Goal: Task Accomplishment & Management: Manage account settings

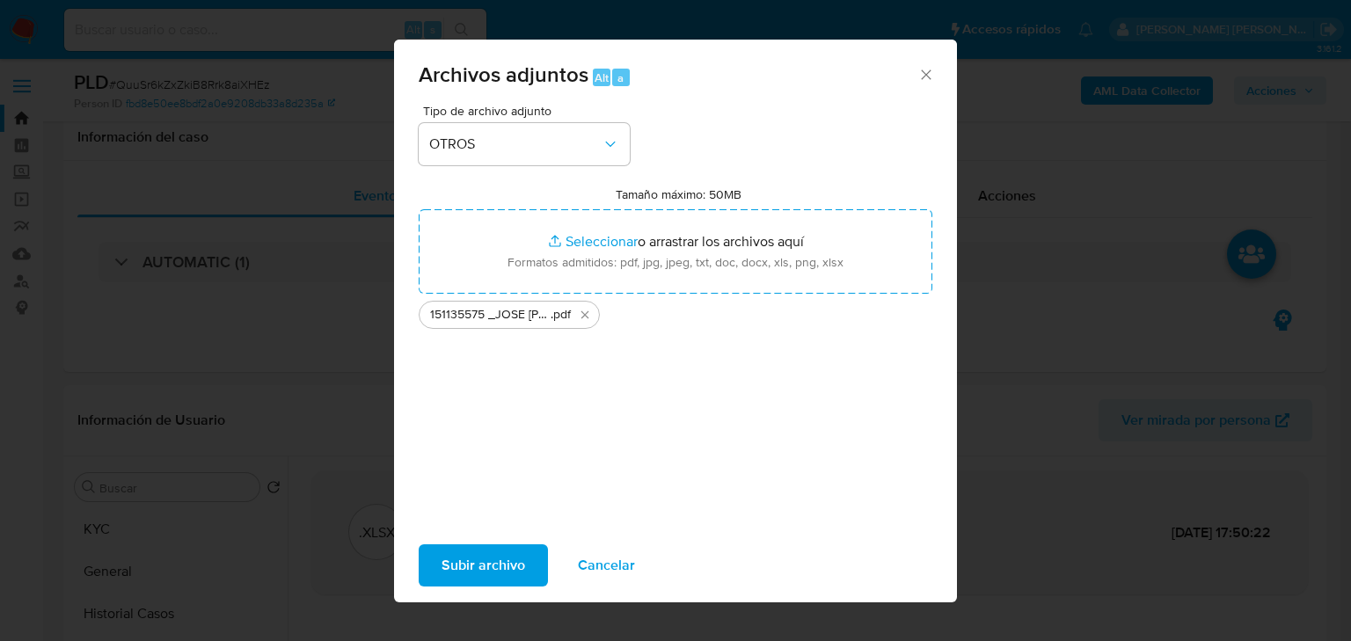
select select "10"
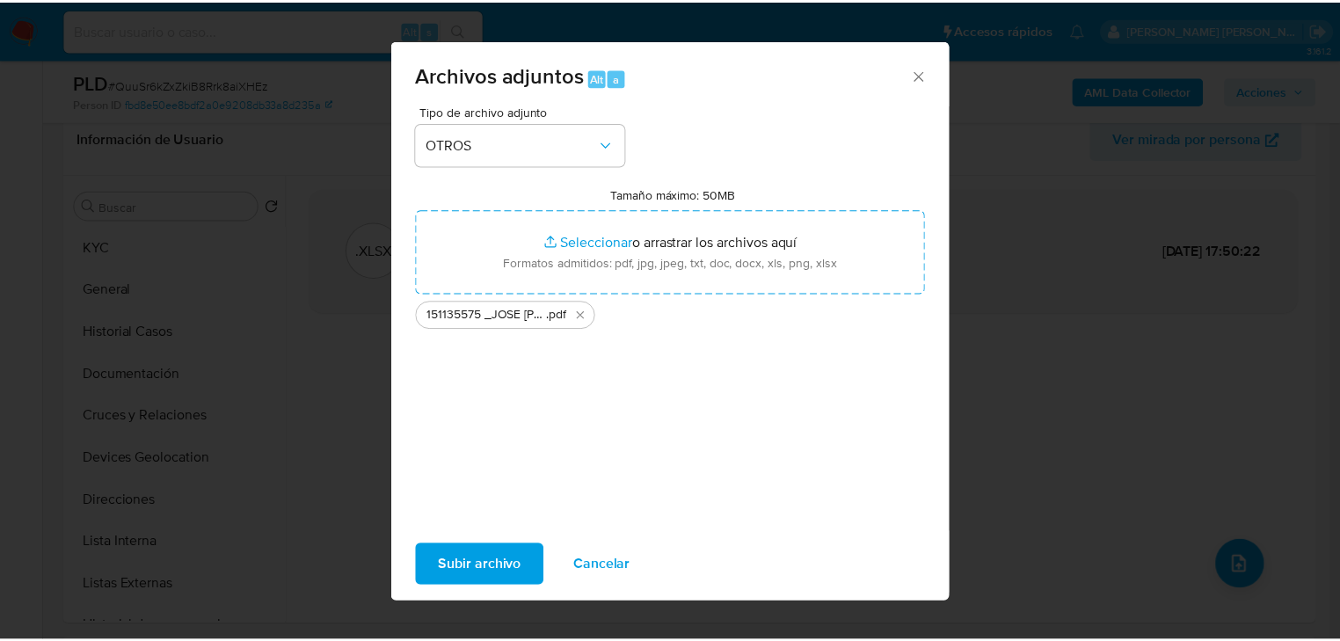
scroll to position [281, 0]
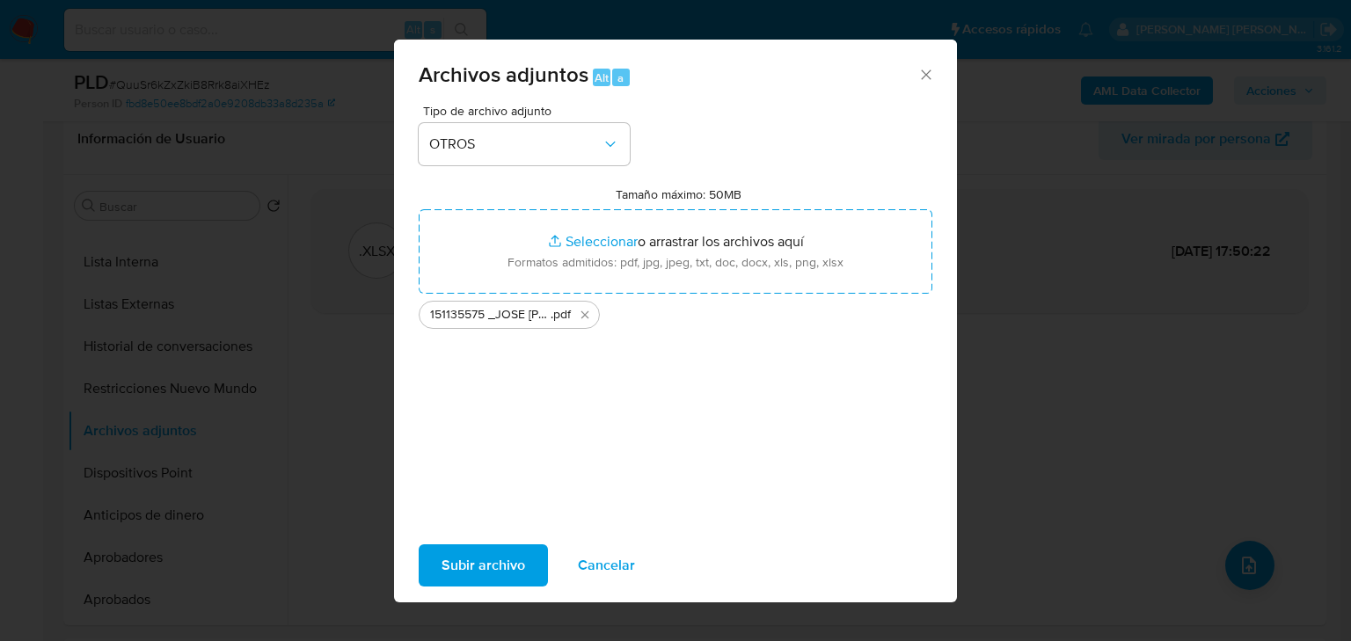
drag, startPoint x: 933, startPoint y: 80, endPoint x: 916, endPoint y: 69, distance: 19.8
click at [933, 78] on icon "Cerrar" at bounding box center [926, 75] width 18 height 18
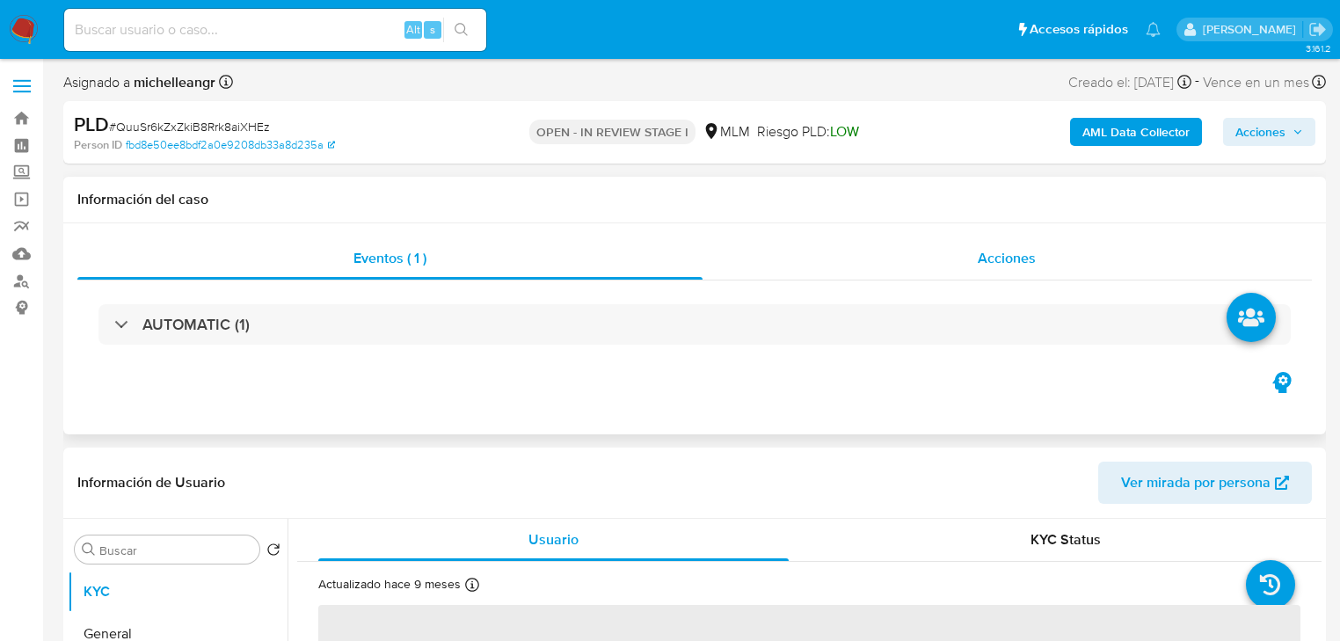
drag, startPoint x: 985, startPoint y: 258, endPoint x: 945, endPoint y: 240, distance: 44.1
click at [984, 253] on span "Acciones" at bounding box center [1007, 258] width 58 height 20
select select "10"
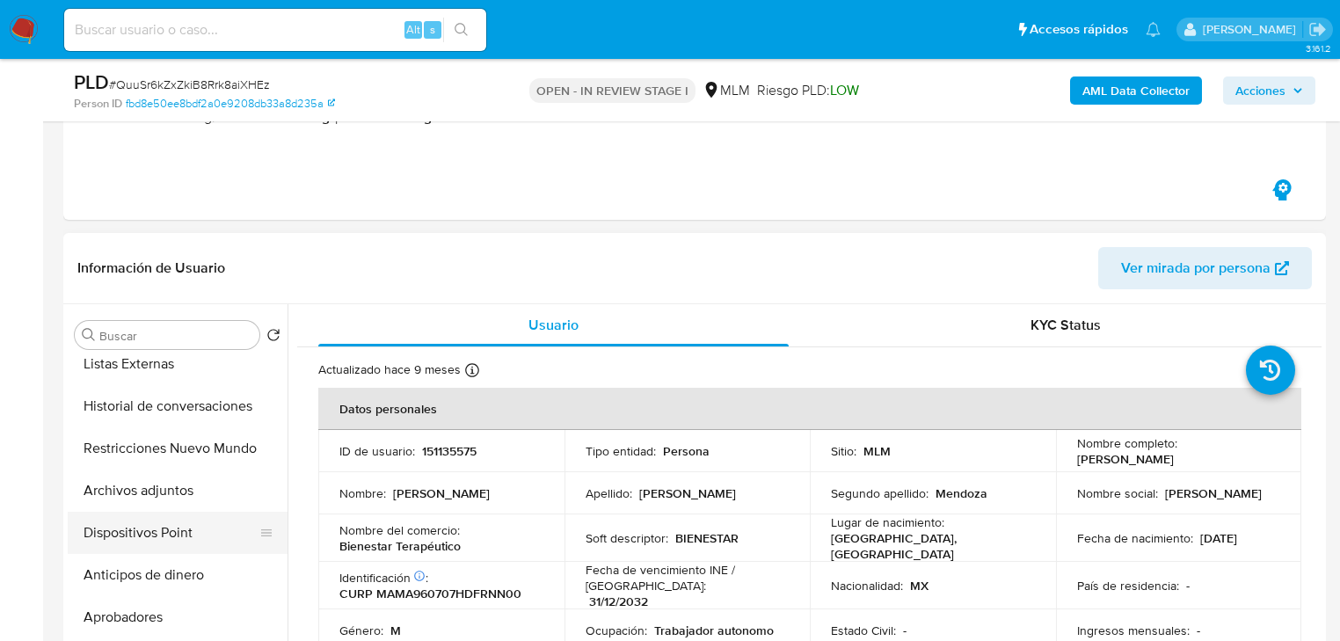
scroll to position [352, 0]
click at [151, 500] on button "Archivos adjuntos" at bounding box center [178, 490] width 220 height 42
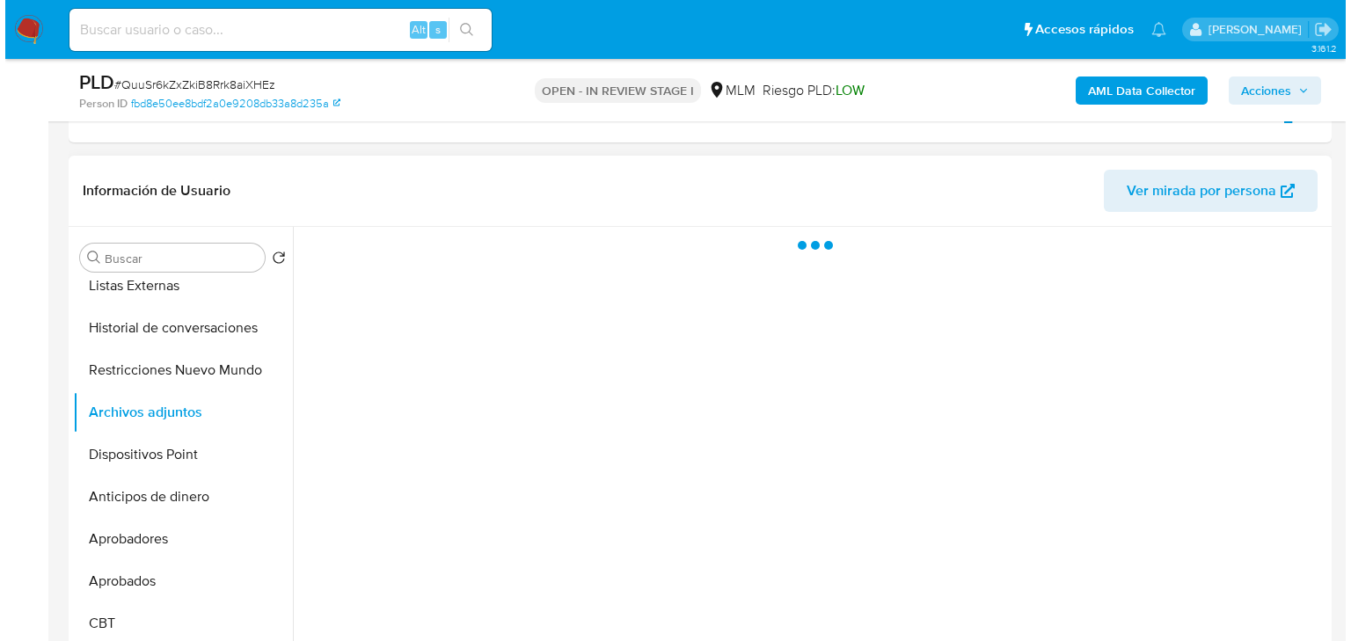
scroll to position [422, 0]
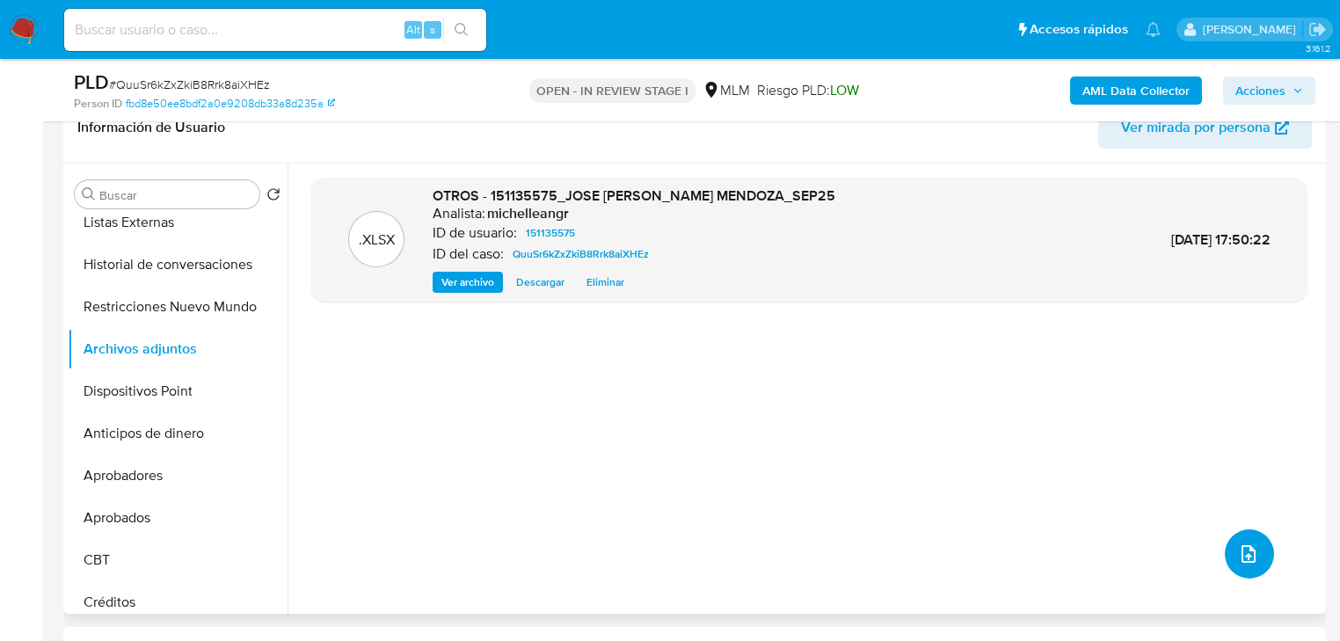
click at [1254, 551] on button "upload-file" at bounding box center [1249, 553] width 49 height 49
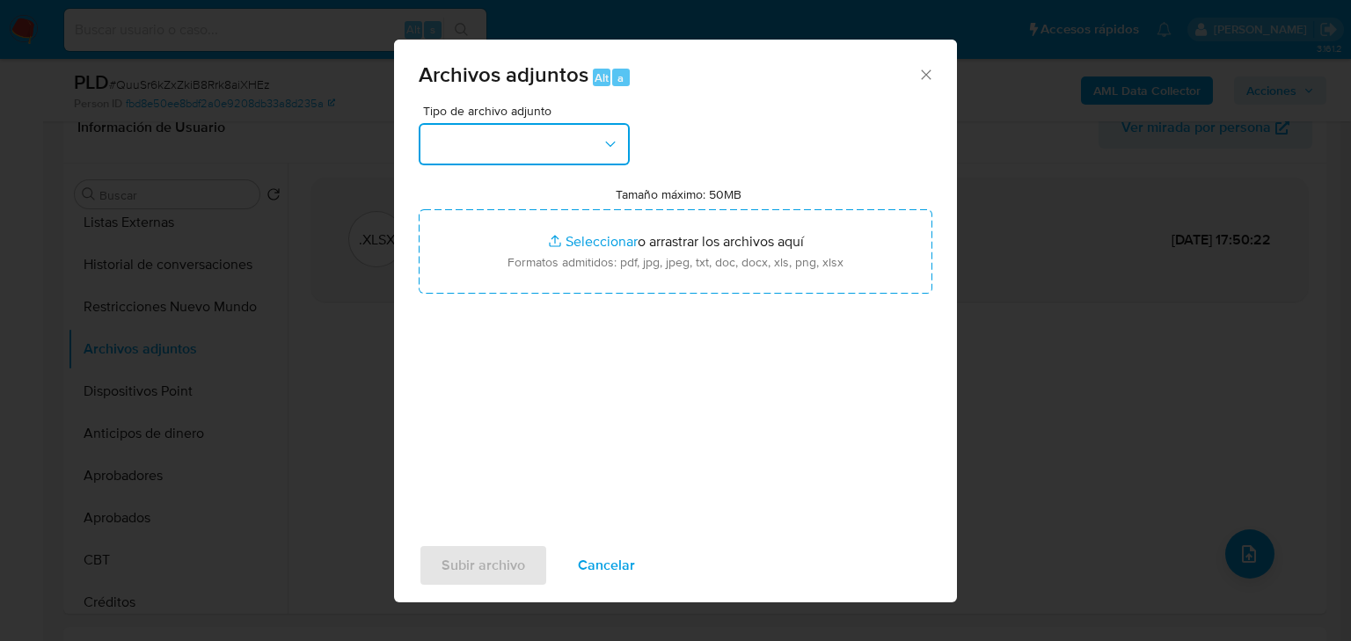
click at [531, 137] on button "button" at bounding box center [524, 144] width 211 height 42
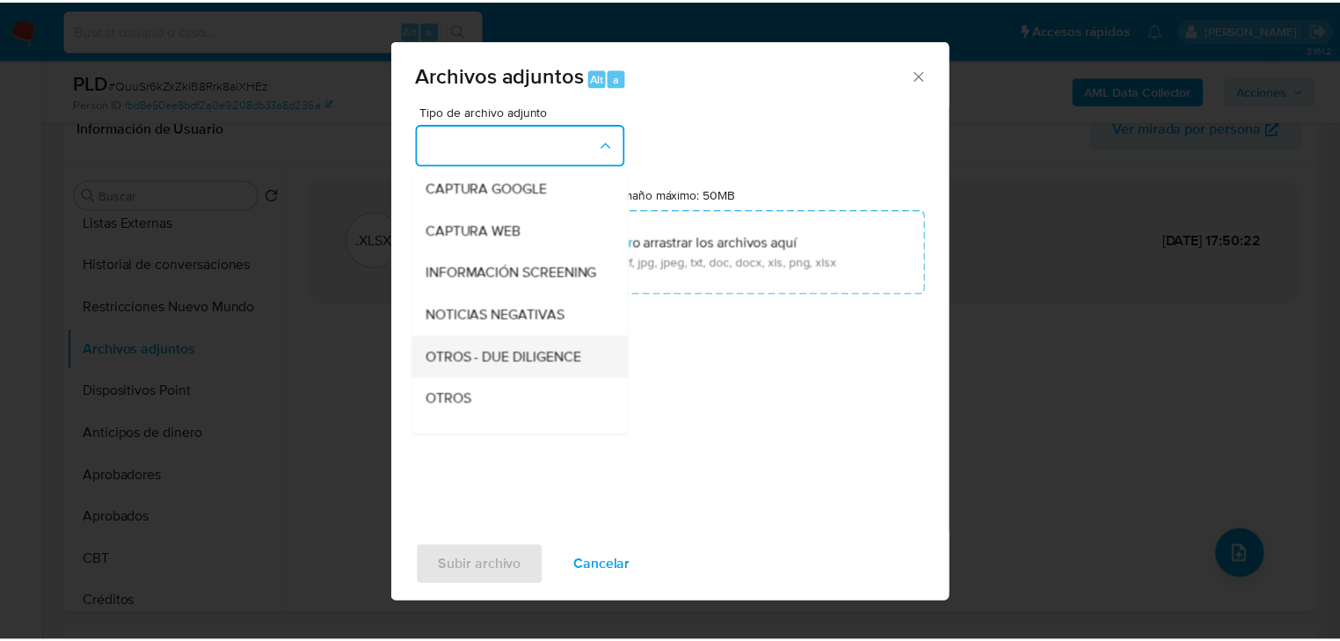
scroll to position [120, 0]
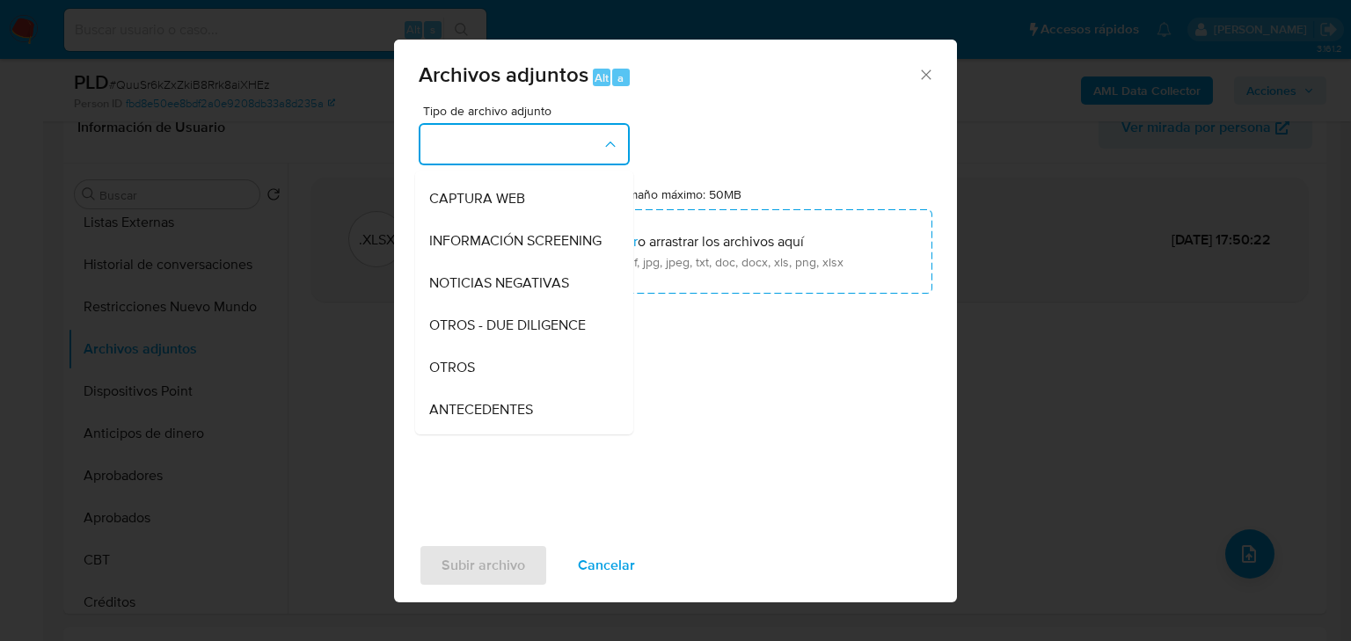
drag, startPoint x: 461, startPoint y: 387, endPoint x: 493, endPoint y: 412, distance: 40.1
click at [461, 376] on span "OTROS" at bounding box center [452, 368] width 46 height 18
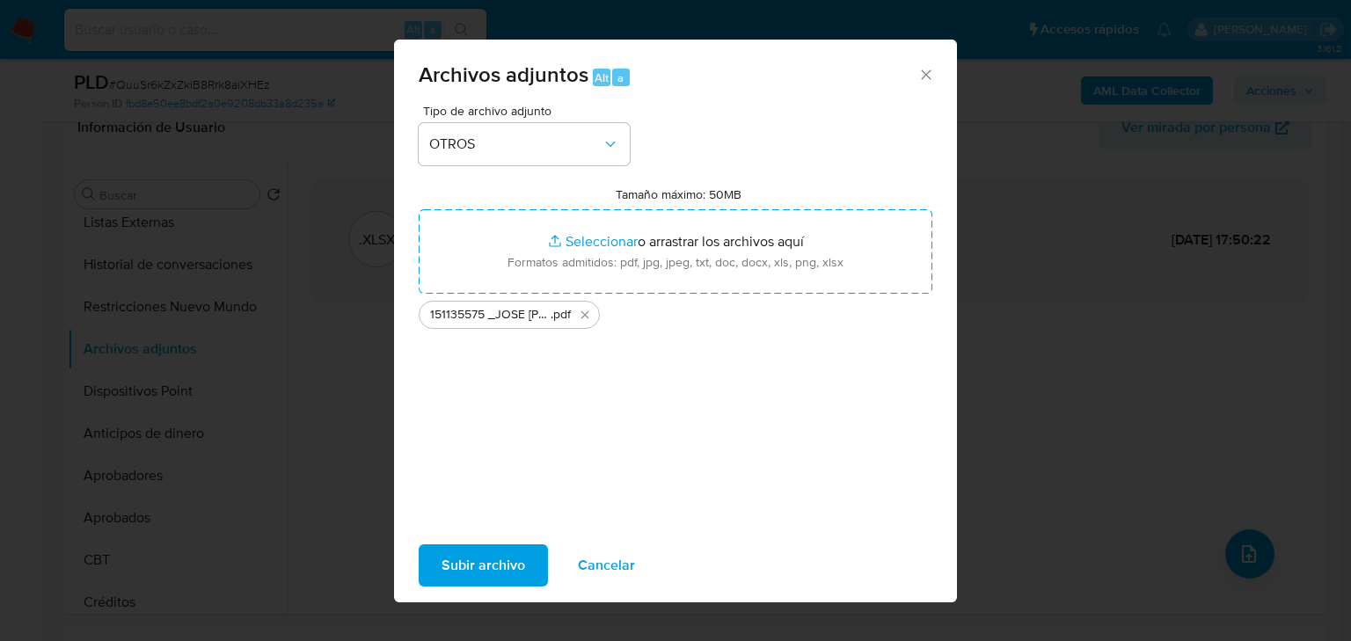
click at [478, 566] on span "Subir archivo" at bounding box center [483, 565] width 84 height 39
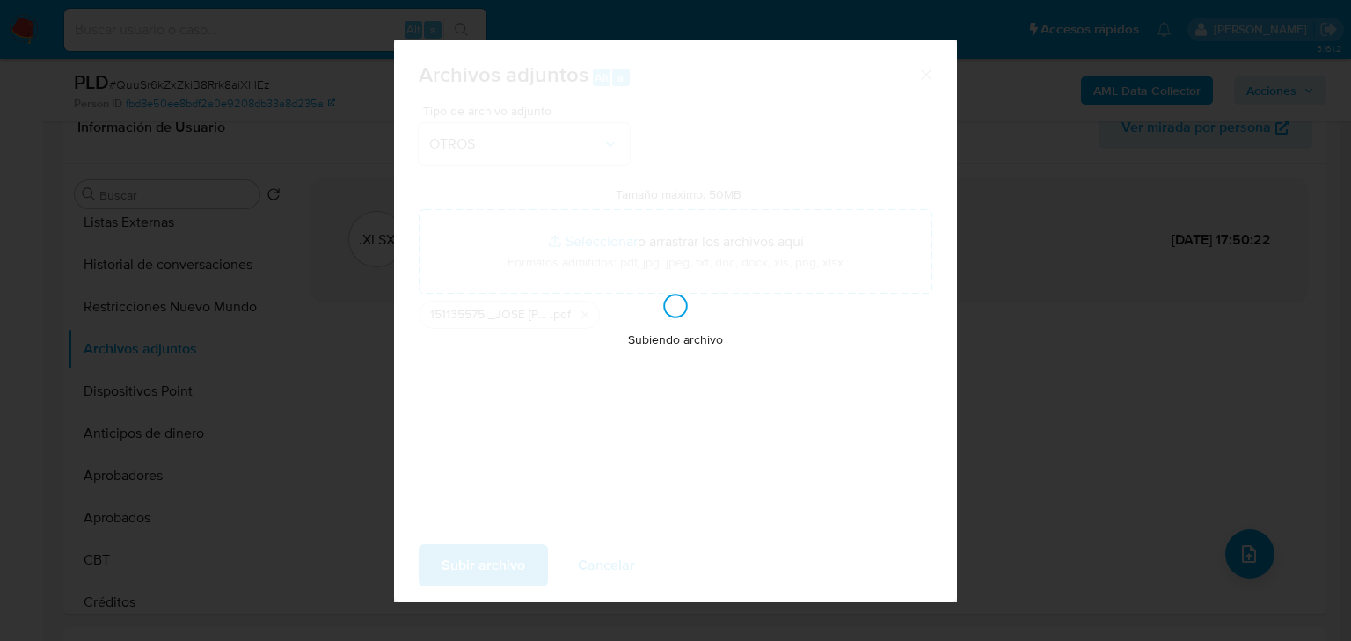
click at [697, 92] on div "Subiendo archivo" at bounding box center [675, 321] width 563 height 563
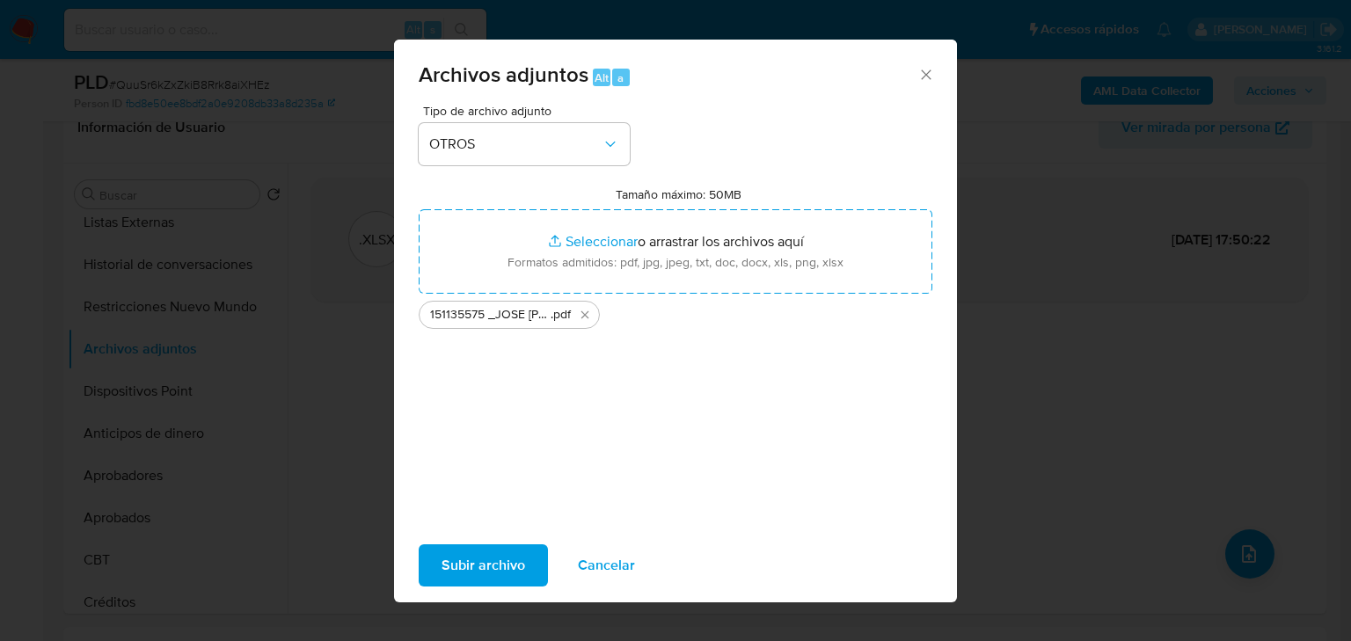
click at [928, 67] on icon "Cerrar" at bounding box center [926, 75] width 18 height 18
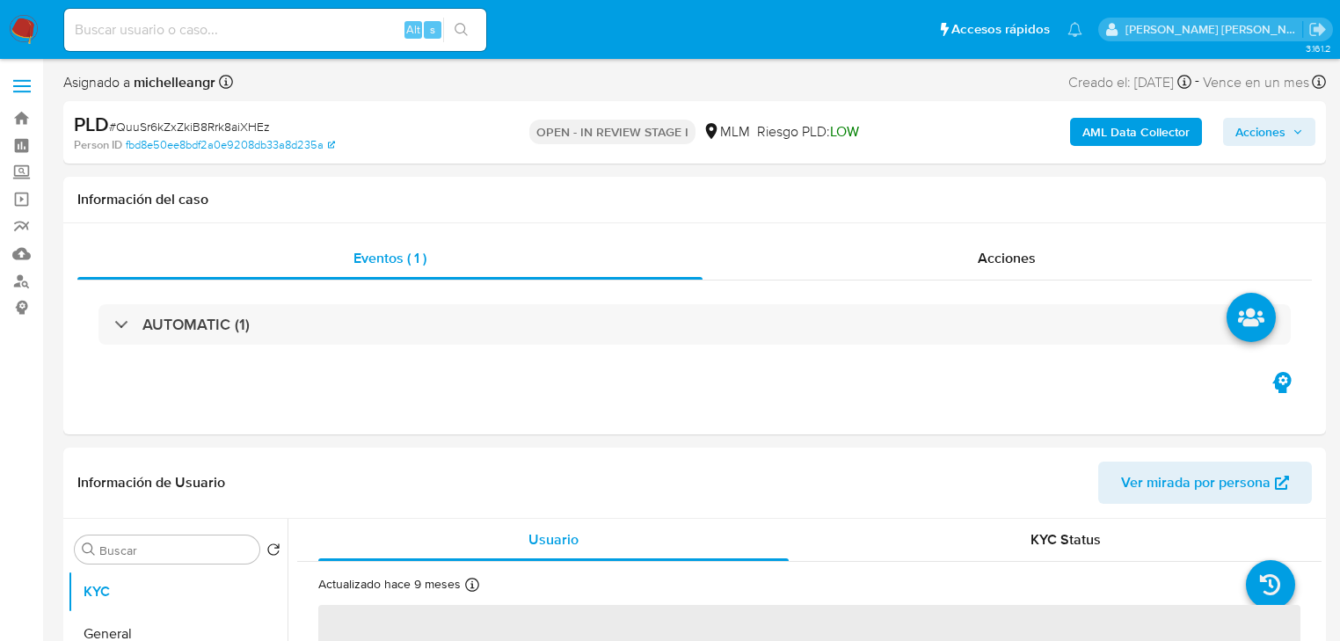
select select "10"
click at [183, 26] on input at bounding box center [275, 29] width 422 height 23
paste input "Wz6kQJn0gtOicXvpoCncaUJY"
type input "Wz6kQJn0gtOicXvpoCncaUJY"
select select "10"
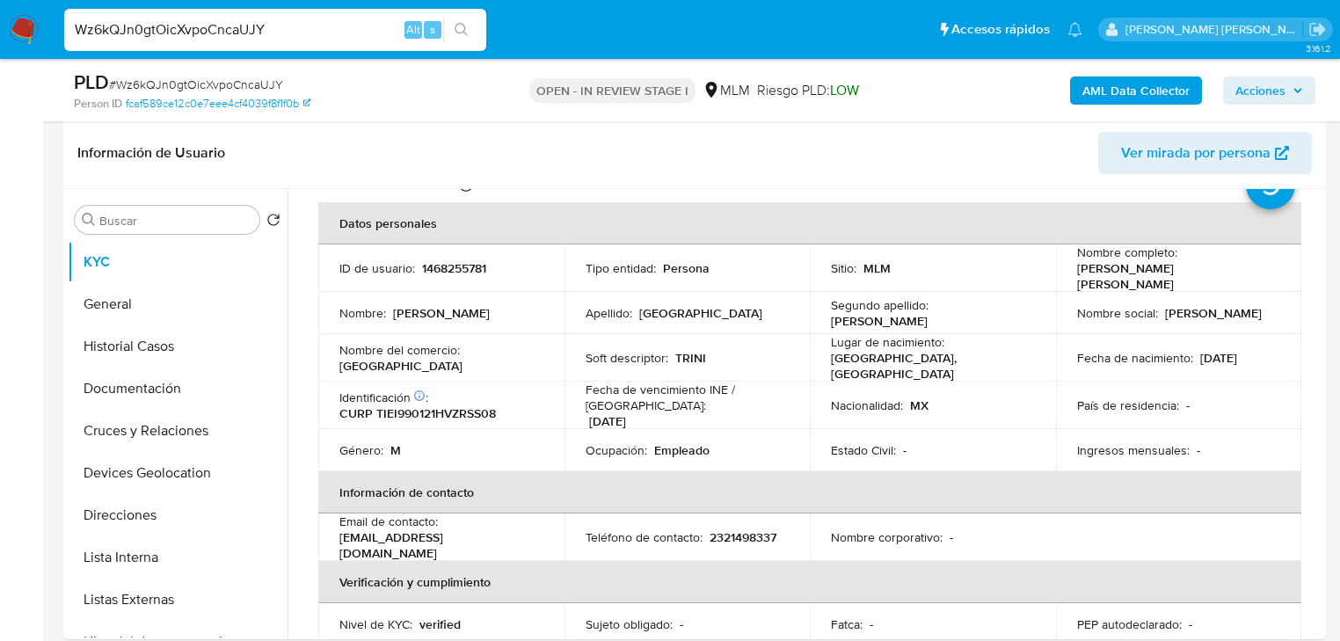
scroll to position [296, 0]
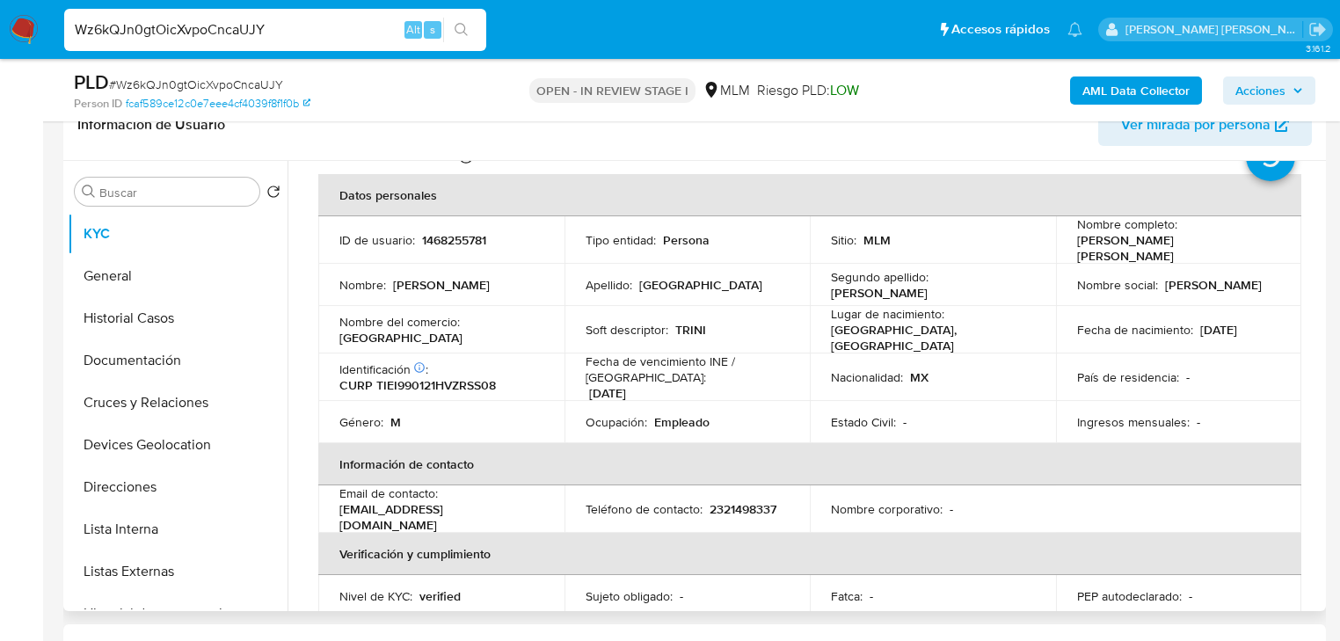
click at [1273, 360] on td "País de residencia : -" at bounding box center [1179, 377] width 246 height 47
drag, startPoint x: 1201, startPoint y: 341, endPoint x: 941, endPoint y: 354, distance: 260.6
click at [1200, 341] on td "Fecha de nacimiento : 21/01/1999" at bounding box center [1179, 329] width 246 height 47
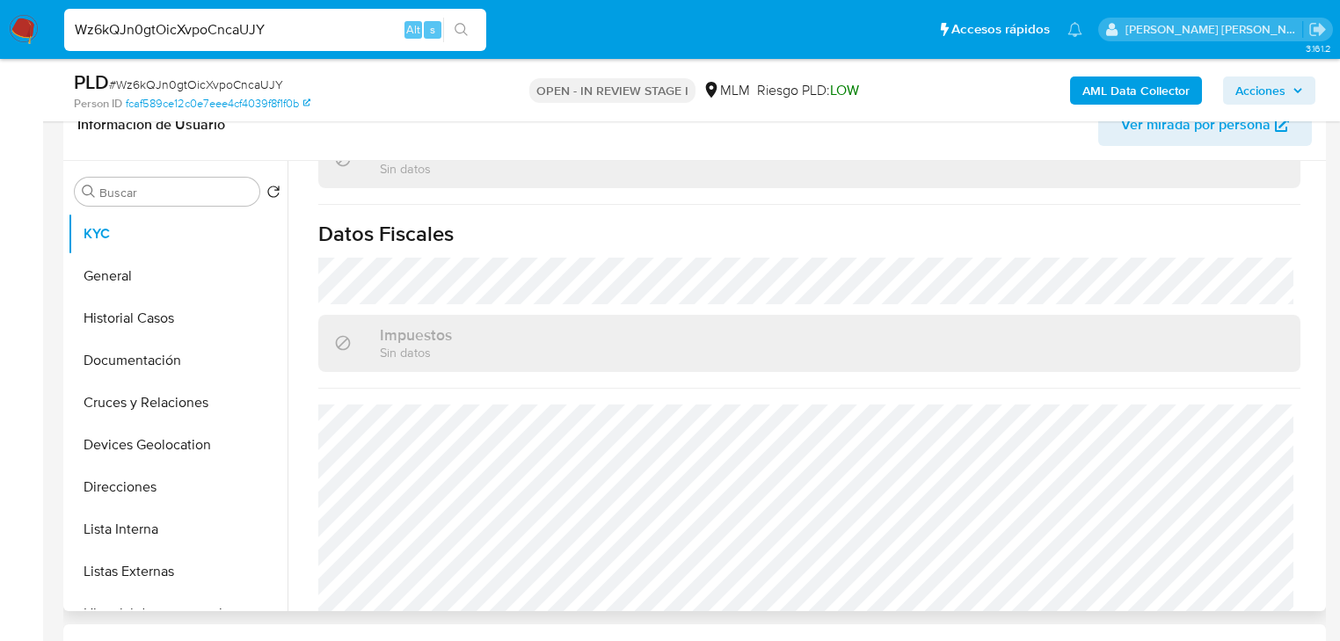
scroll to position [1110, 0]
click at [120, 266] on button "General" at bounding box center [171, 276] width 206 height 42
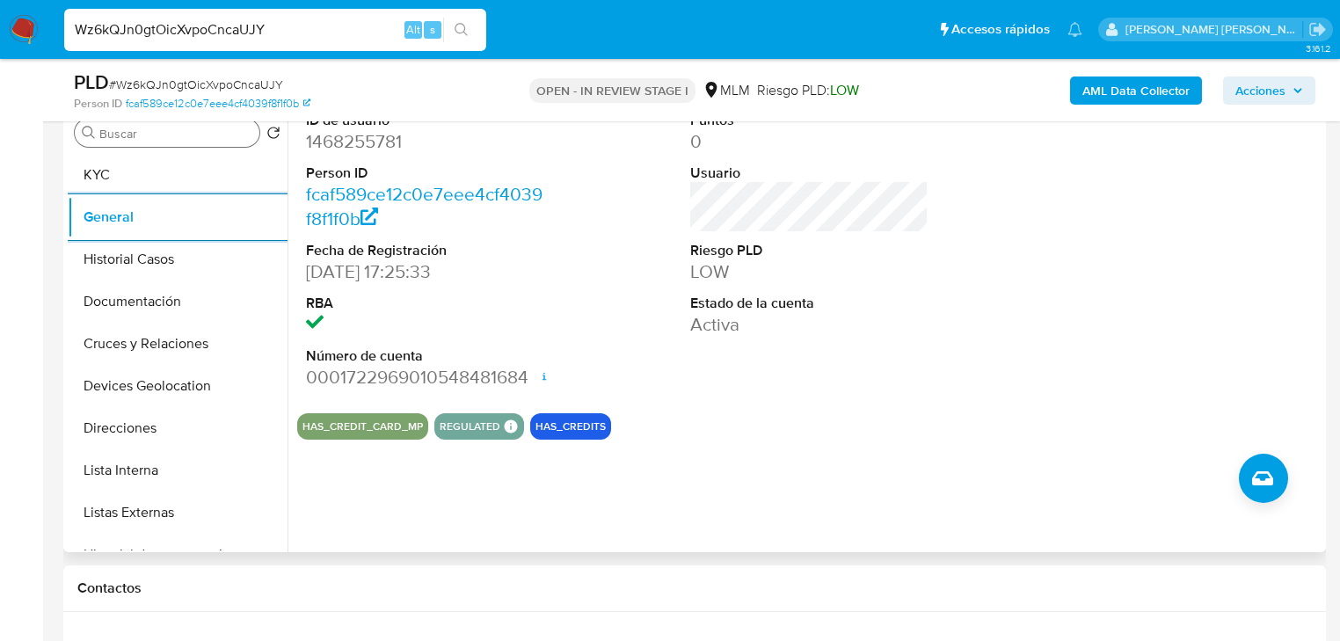
scroll to position [225, 0]
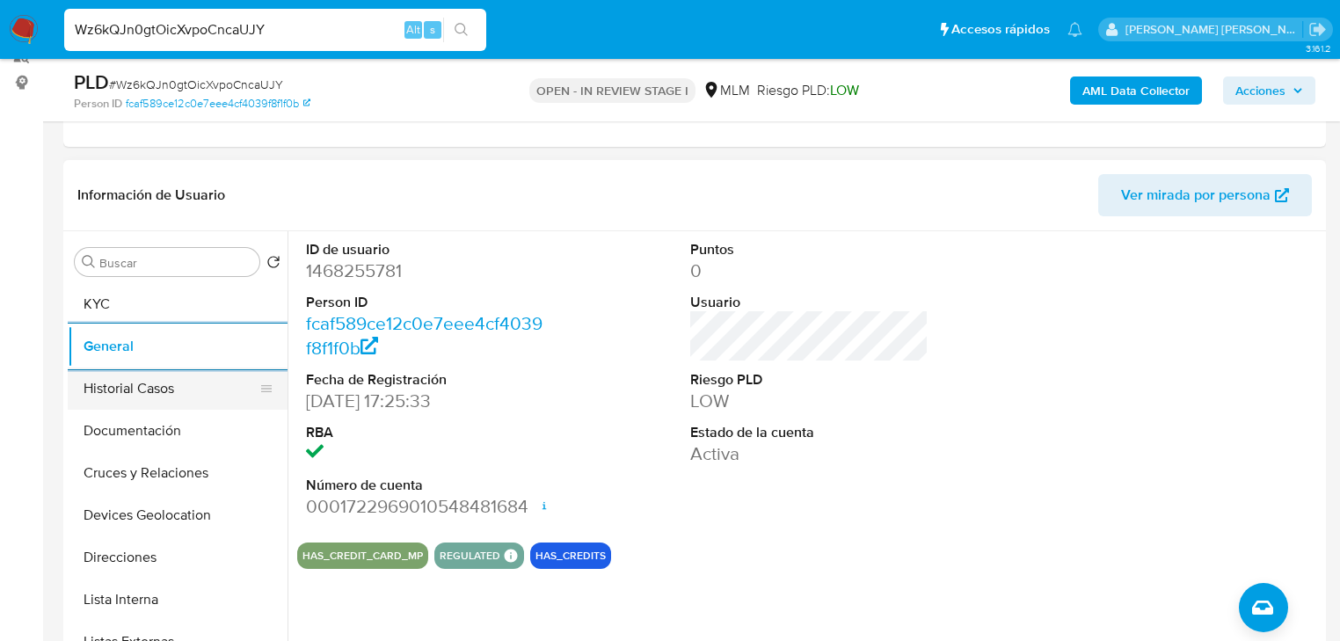
click at [139, 388] on button "Historial Casos" at bounding box center [171, 389] width 206 height 42
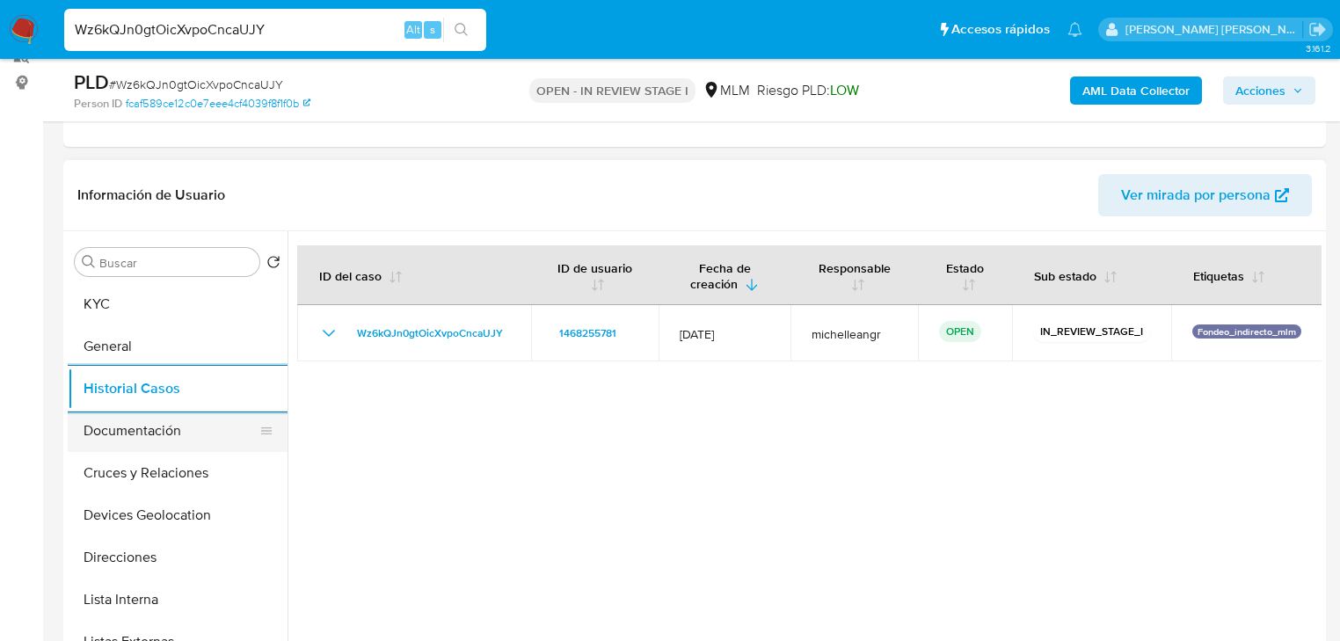
click at [135, 443] on button "Documentación" at bounding box center [171, 431] width 206 height 42
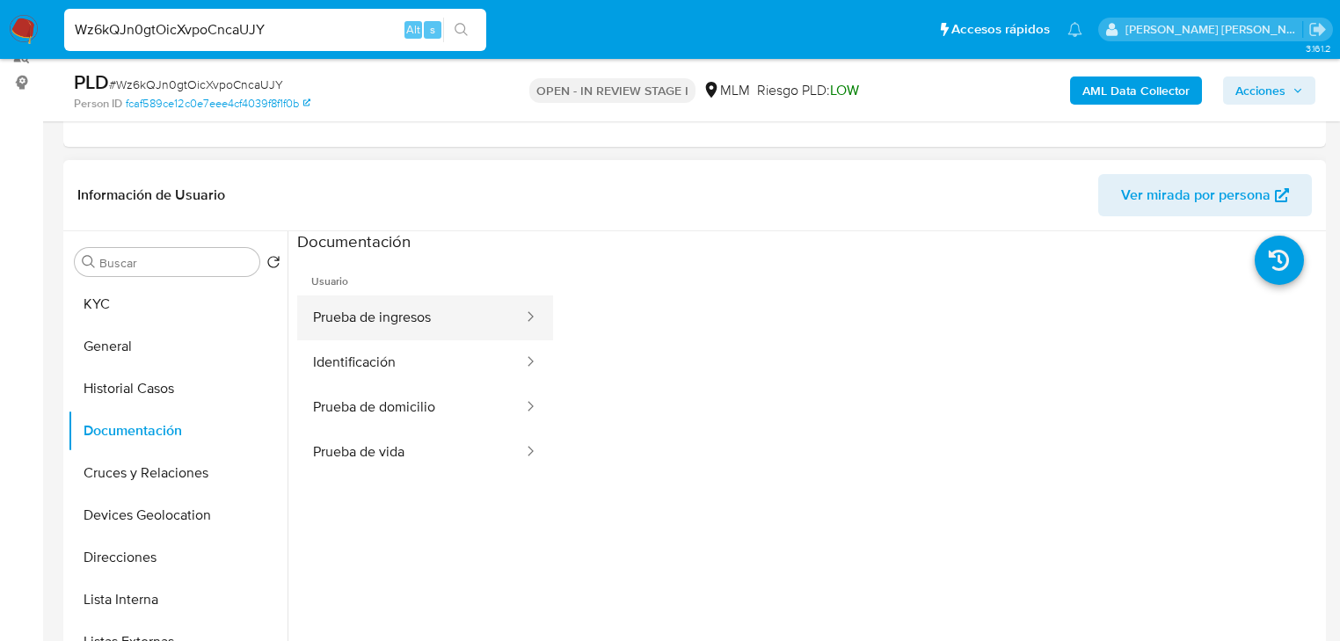
drag, startPoint x: 442, startPoint y: 320, endPoint x: 521, endPoint y: 325, distance: 78.4
click at [443, 320] on button "Prueba de ingresos" at bounding box center [411, 318] width 228 height 45
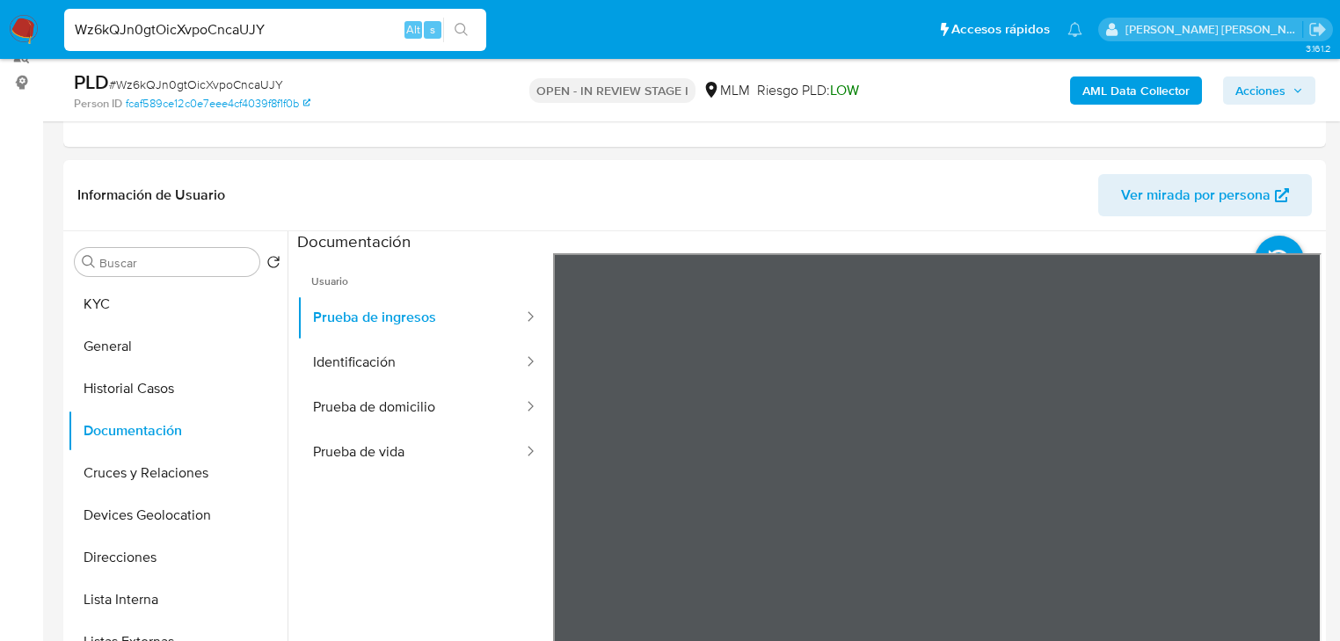
click at [1061, 232] on section at bounding box center [809, 523] width 1025 height 585
click at [395, 360] on button "Identificación" at bounding box center [411, 362] width 228 height 45
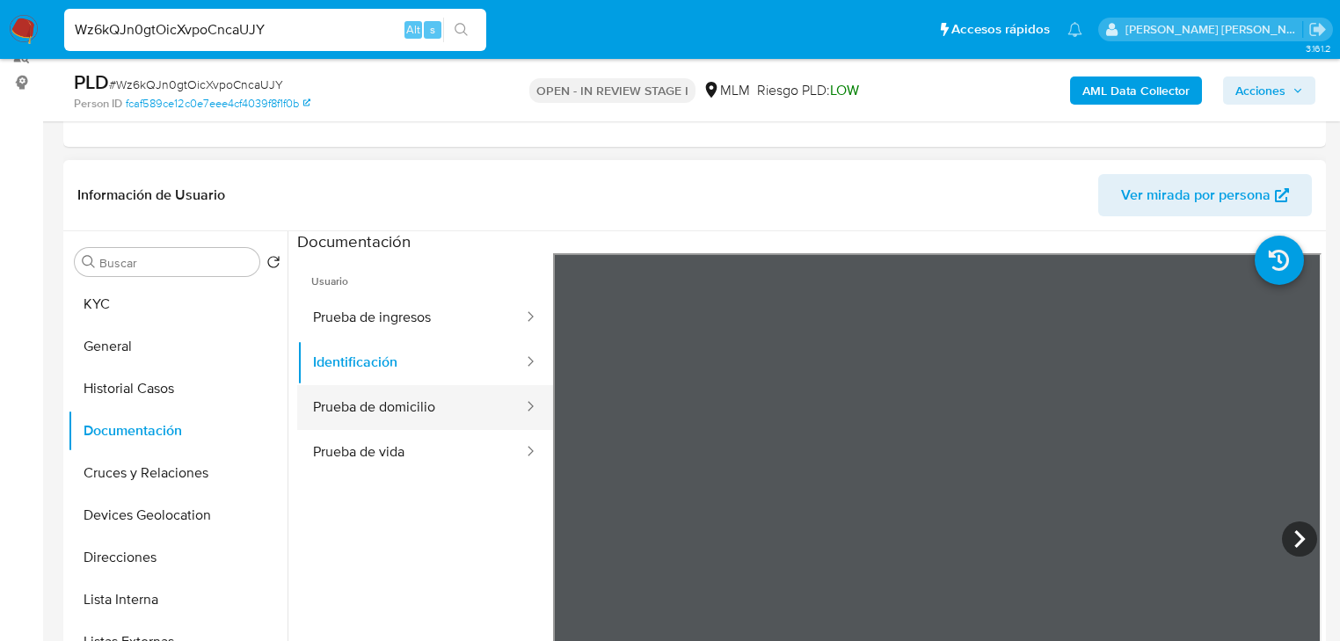
click at [459, 430] on button "Prueba de vida" at bounding box center [411, 452] width 228 height 45
drag, startPoint x: 457, startPoint y: 407, endPoint x: 513, endPoint y: 394, distance: 57.0
click at [463, 402] on button "Prueba de domicilio" at bounding box center [411, 407] width 228 height 45
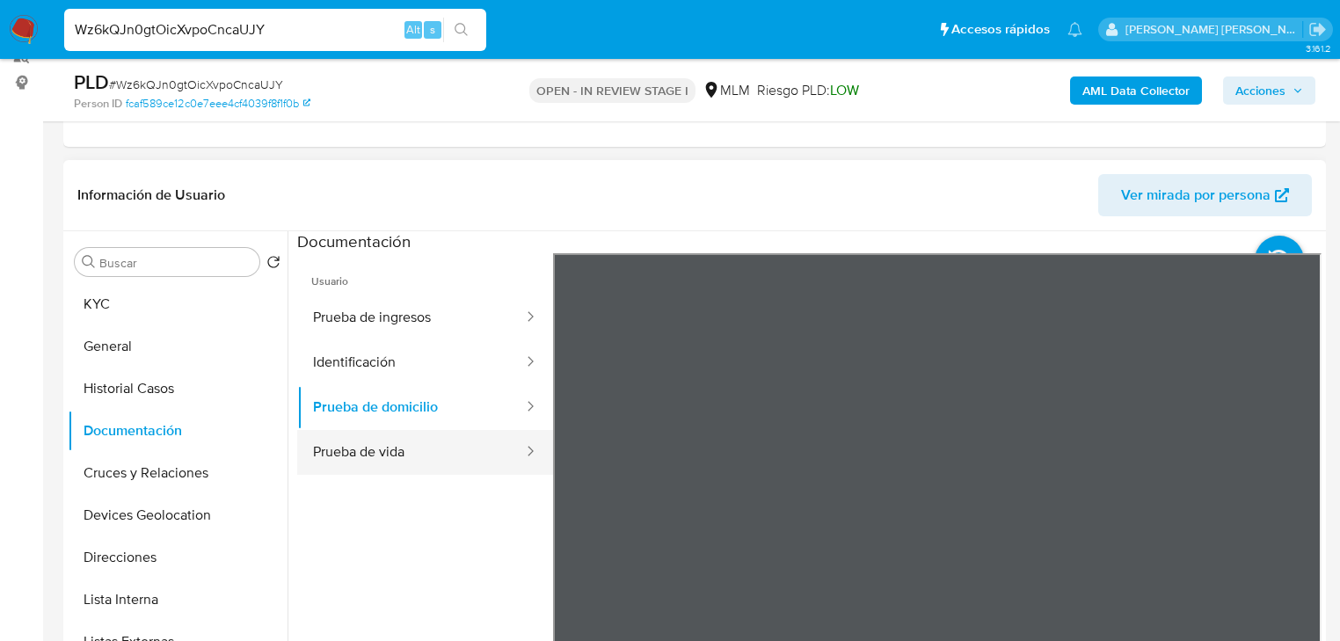
drag, startPoint x: 421, startPoint y: 459, endPoint x: 438, endPoint y: 456, distance: 17.1
click at [428, 456] on button "Prueba de vida" at bounding box center [411, 452] width 228 height 45
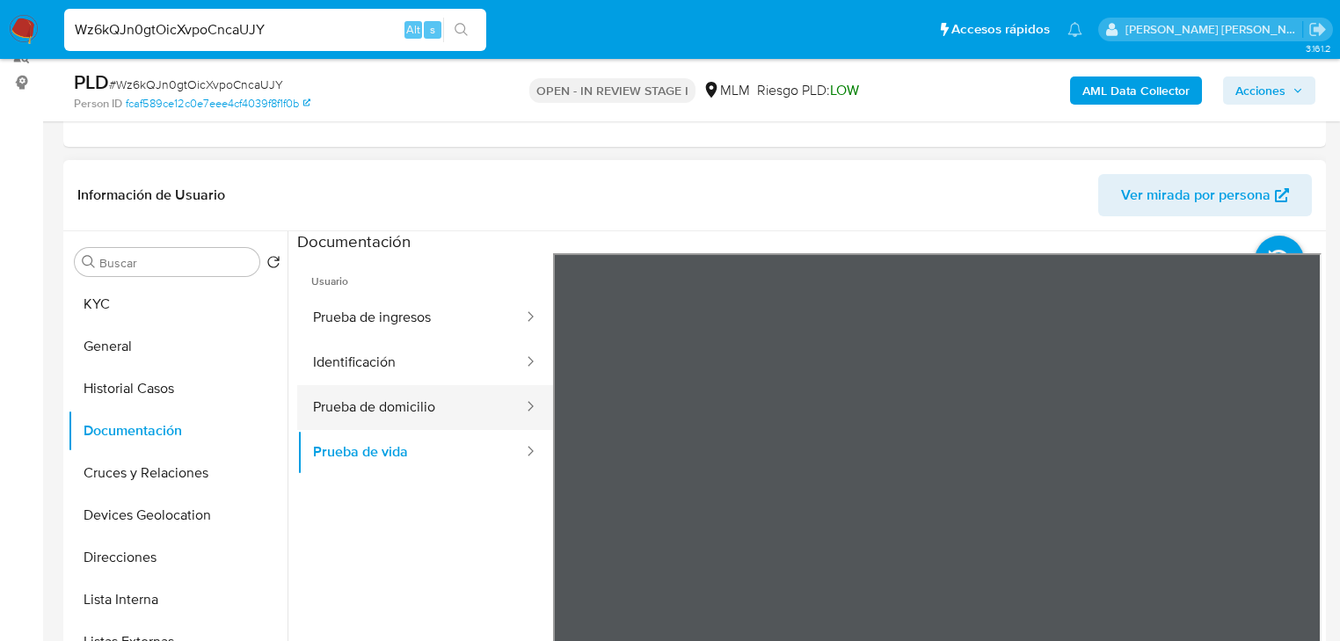
click at [524, 415] on div at bounding box center [525, 408] width 28 height 20
click at [412, 416] on button "Prueba de domicilio" at bounding box center [411, 407] width 228 height 45
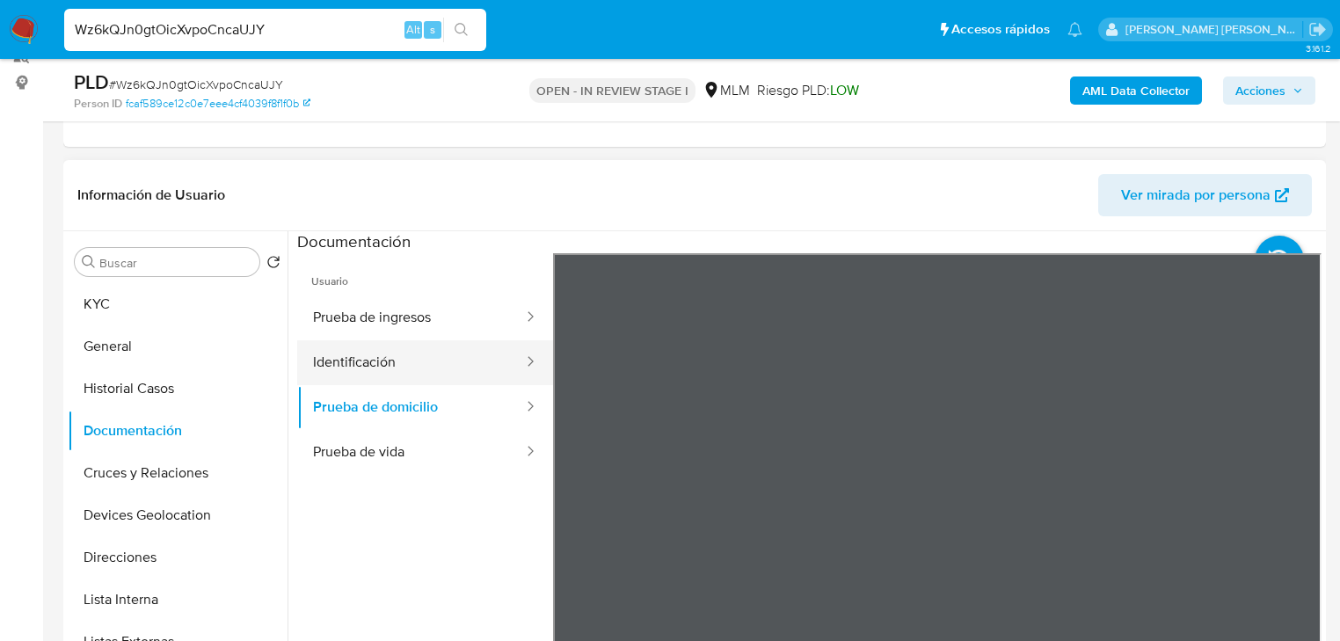
click at [383, 360] on button "Identificación" at bounding box center [411, 362] width 228 height 45
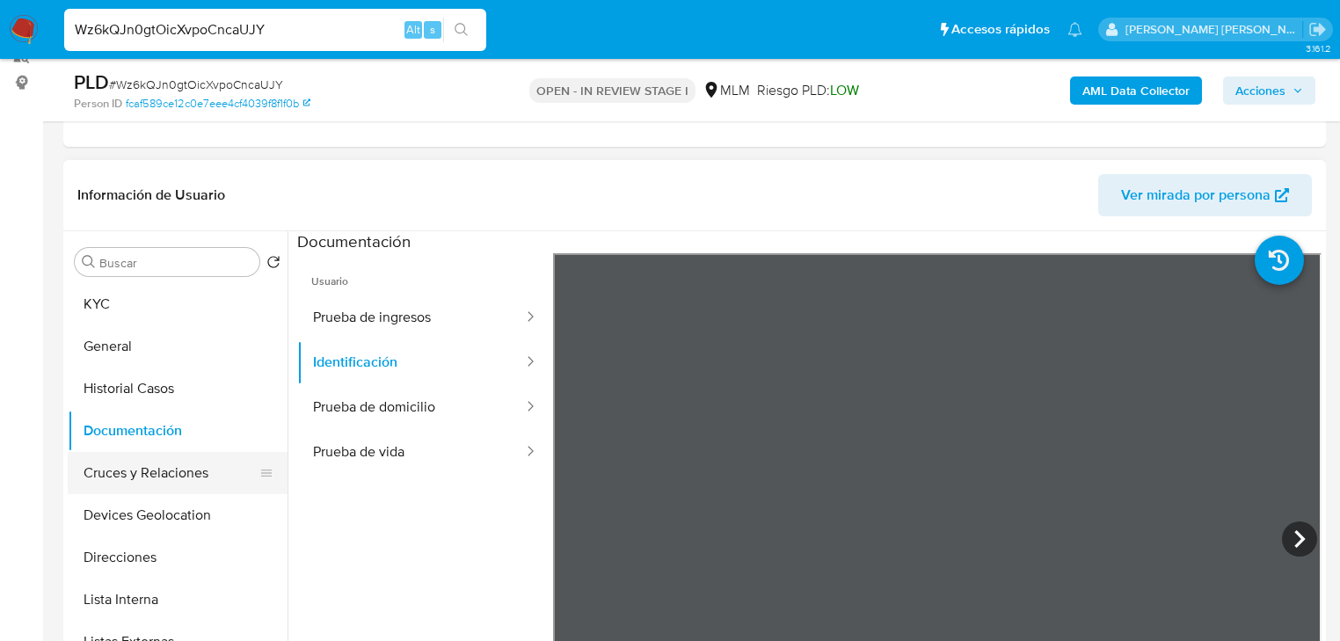
drag, startPoint x: 182, startPoint y: 472, endPoint x: 196, endPoint y: 471, distance: 14.1
click at [183, 471] on button "Cruces y Relaciones" at bounding box center [171, 473] width 206 height 42
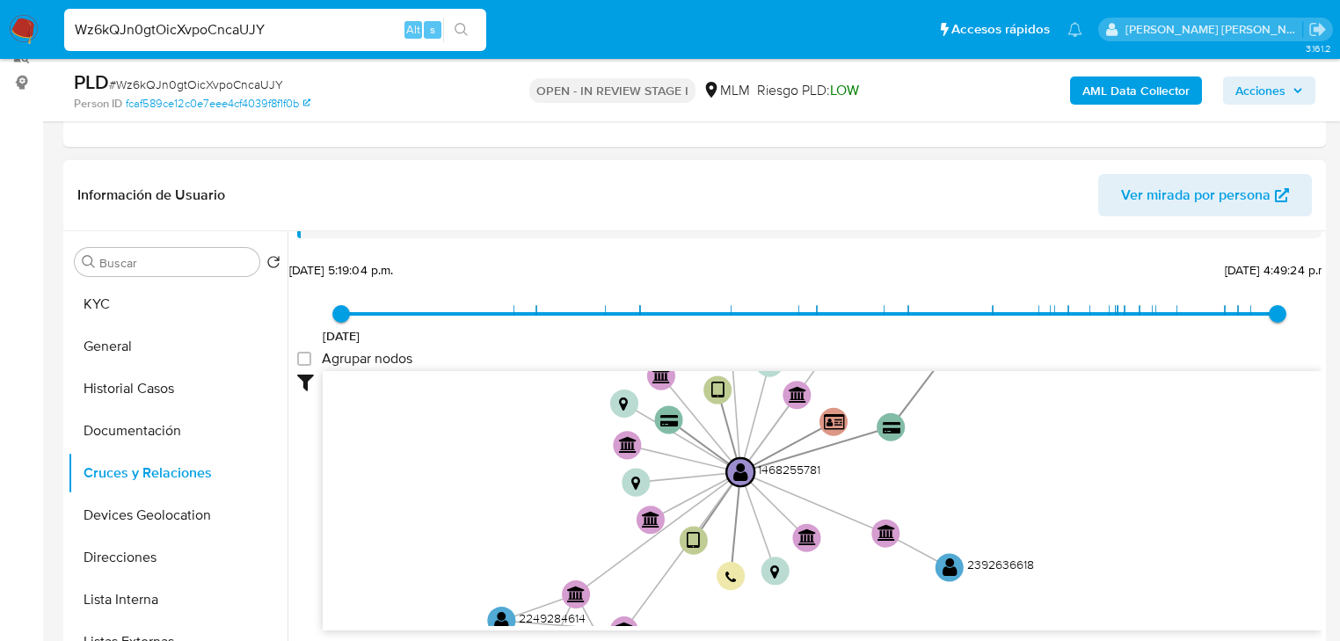
scroll to position [46, 0]
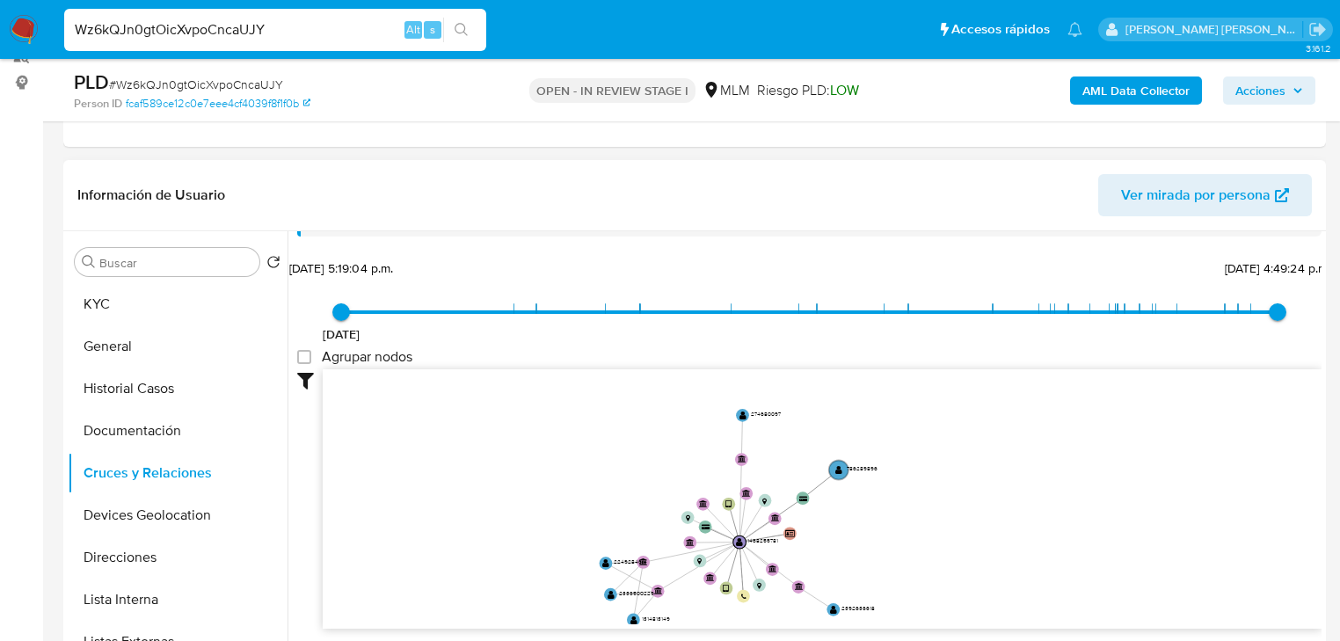
drag, startPoint x: 771, startPoint y: 498, endPoint x: 714, endPoint y: 528, distance: 64.5
click at [714, 528] on icon "user-1468255781  1468255781 device-659816918e3d56e1407cd767  device-64f4f9cdb…" at bounding box center [822, 496] width 999 height 255
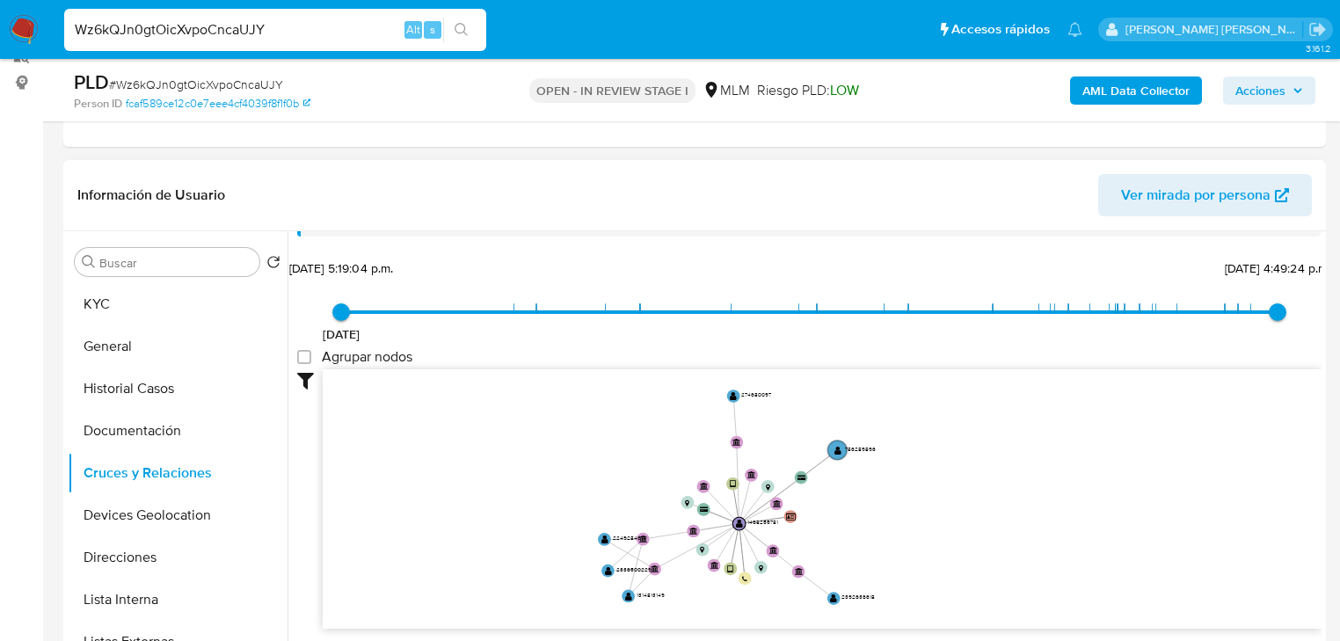
scroll to position [63, 0]
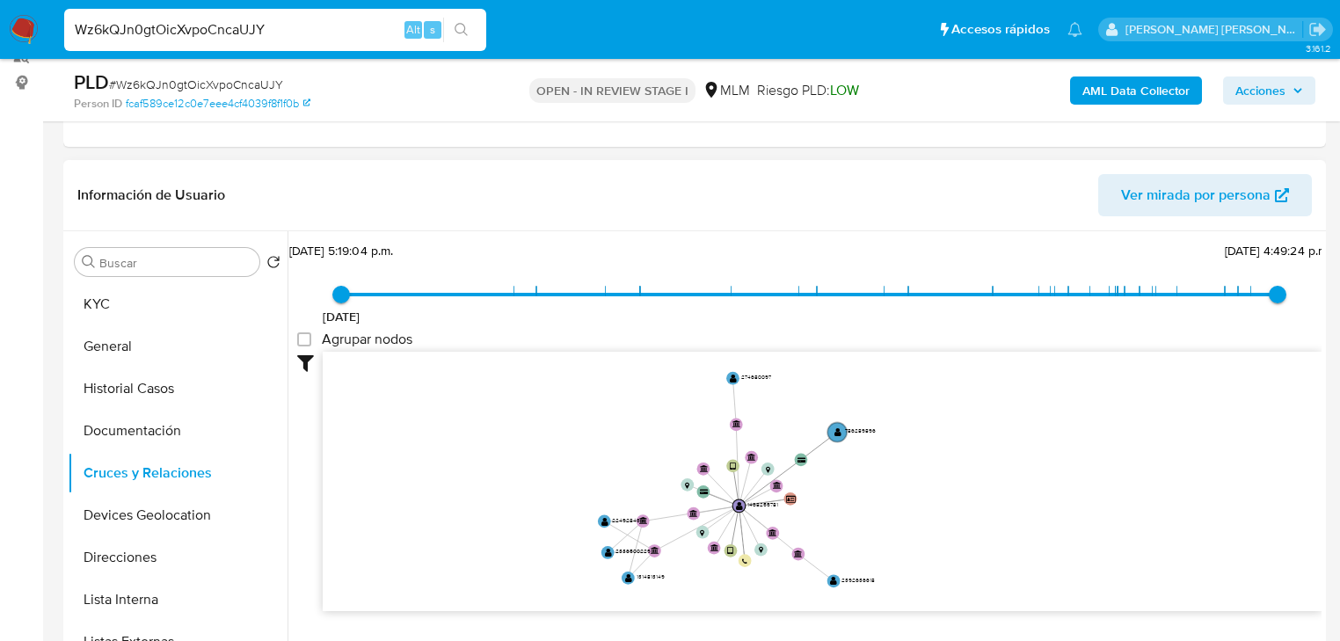
click at [163, 503] on button "Devices Geolocation" at bounding box center [178, 515] width 220 height 42
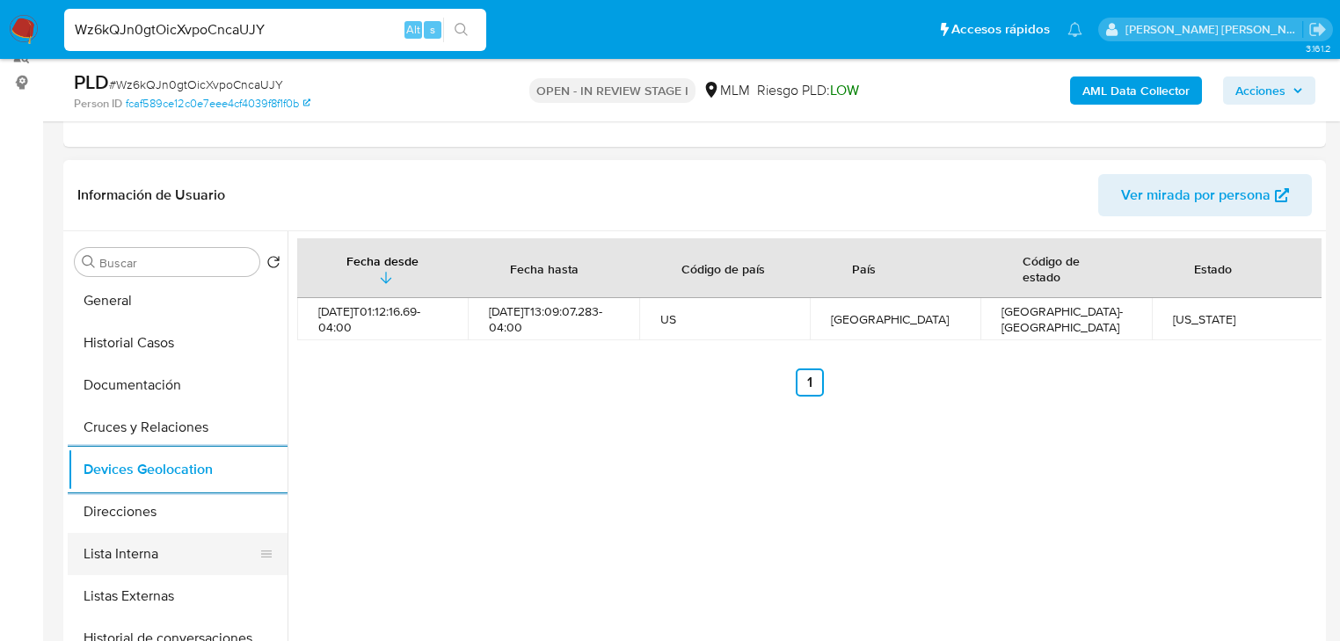
scroll to position [70, 0]
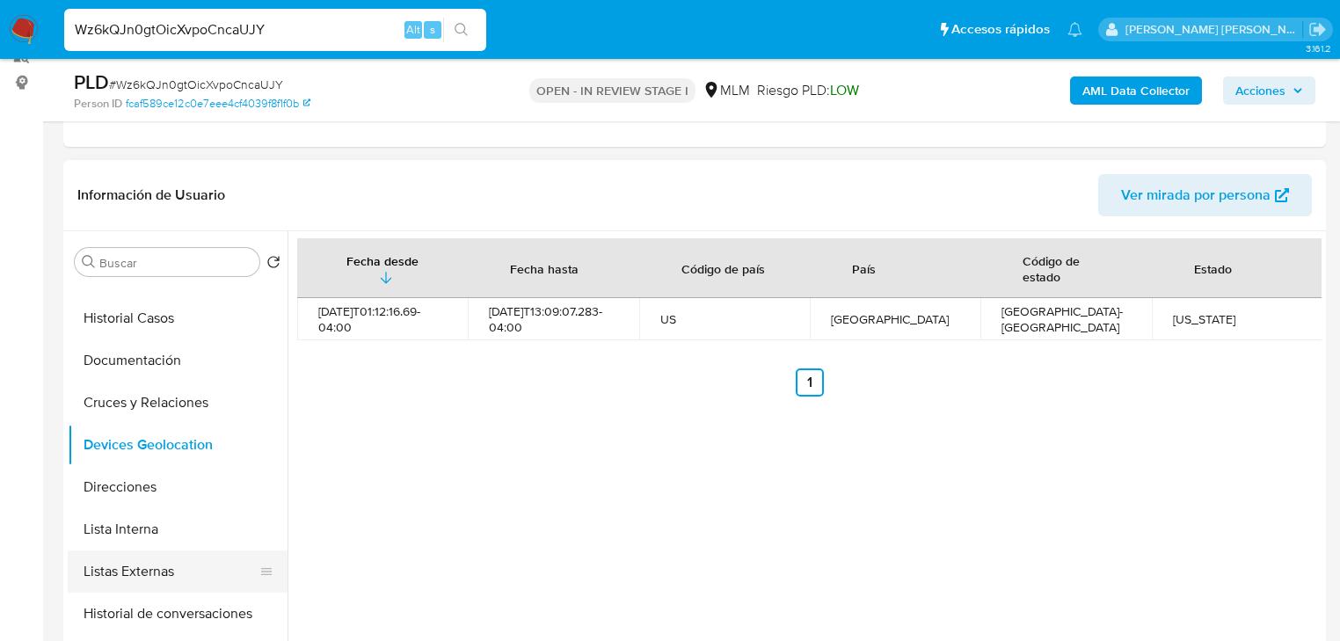
click at [155, 559] on button "Listas Externas" at bounding box center [171, 572] width 206 height 42
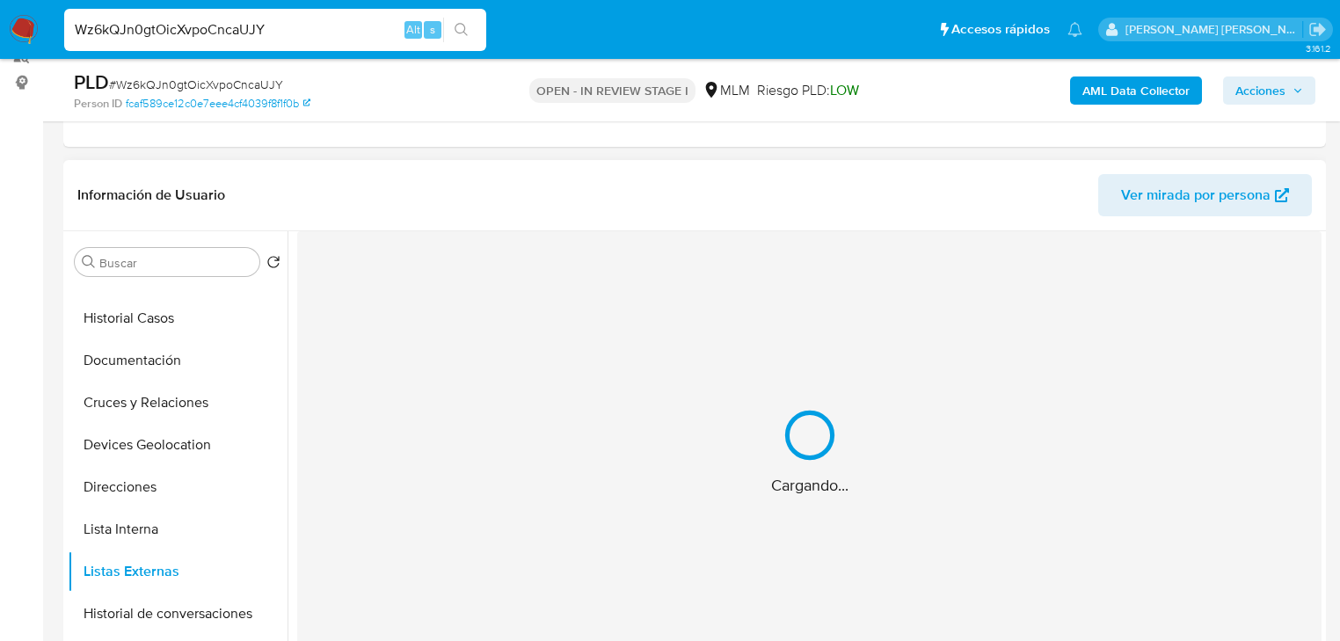
click at [453, 545] on div "Cargando..." at bounding box center [809, 451] width 1025 height 441
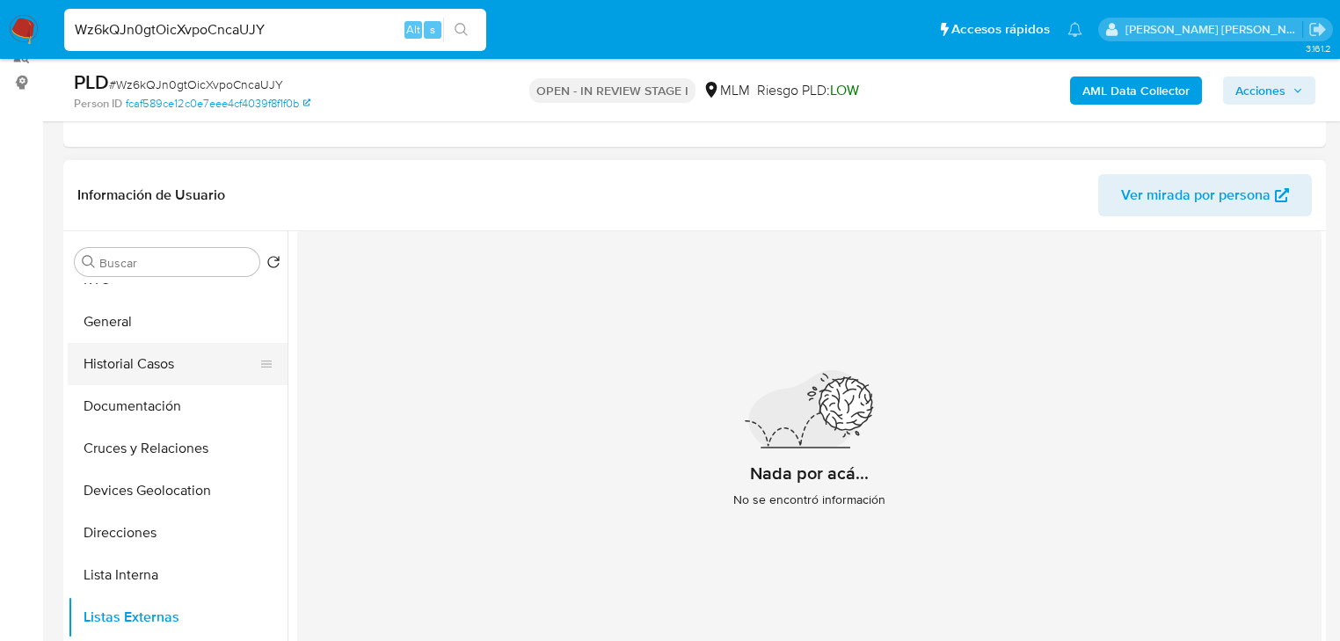
scroll to position [0, 0]
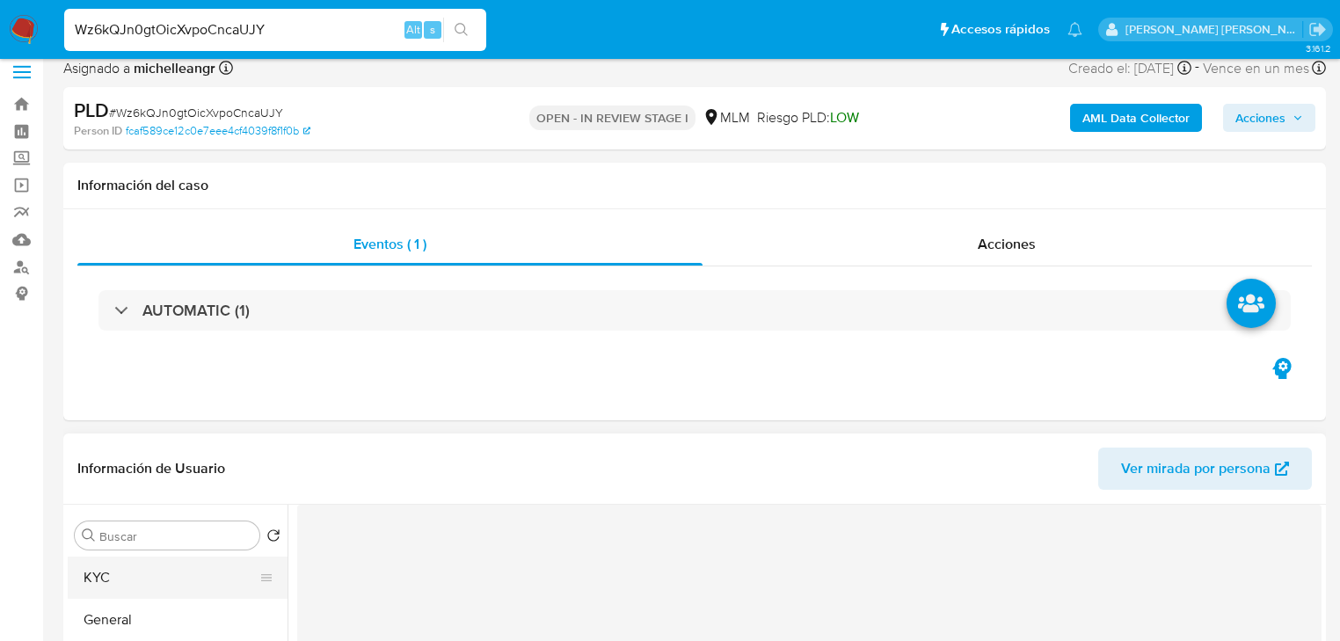
drag, startPoint x: 130, startPoint y: 580, endPoint x: 191, endPoint y: 563, distance: 62.9
click at [130, 573] on button "KYC" at bounding box center [171, 578] width 206 height 42
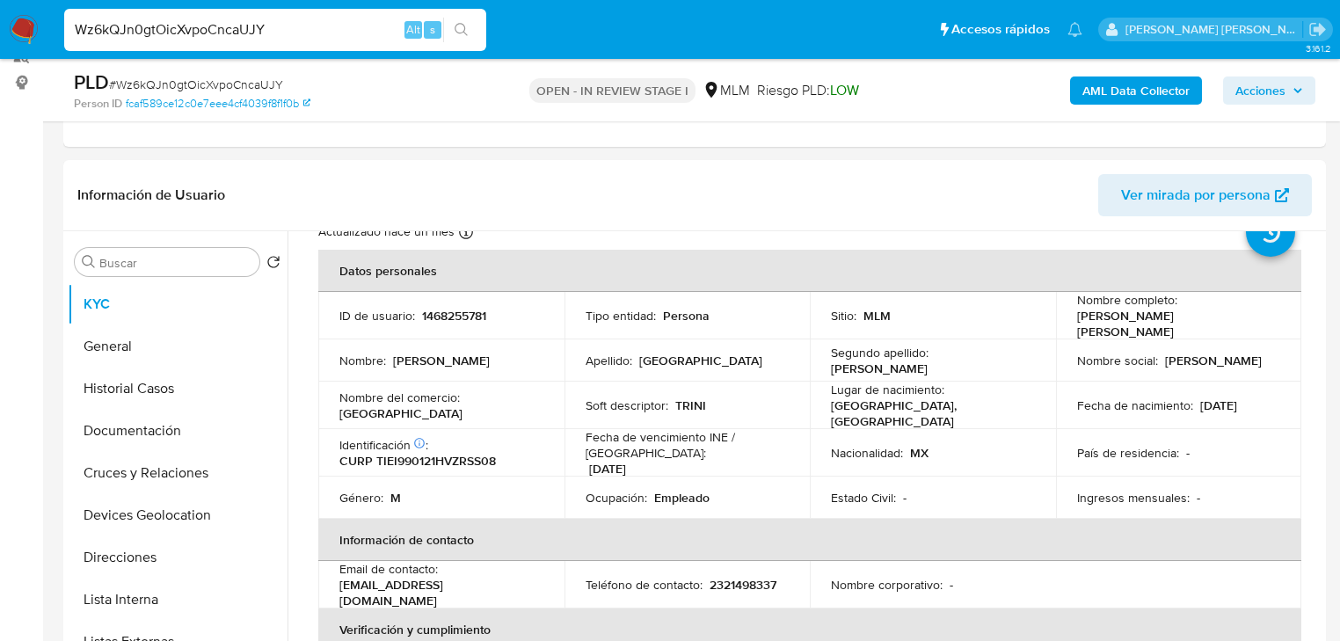
scroll to position [141, 0]
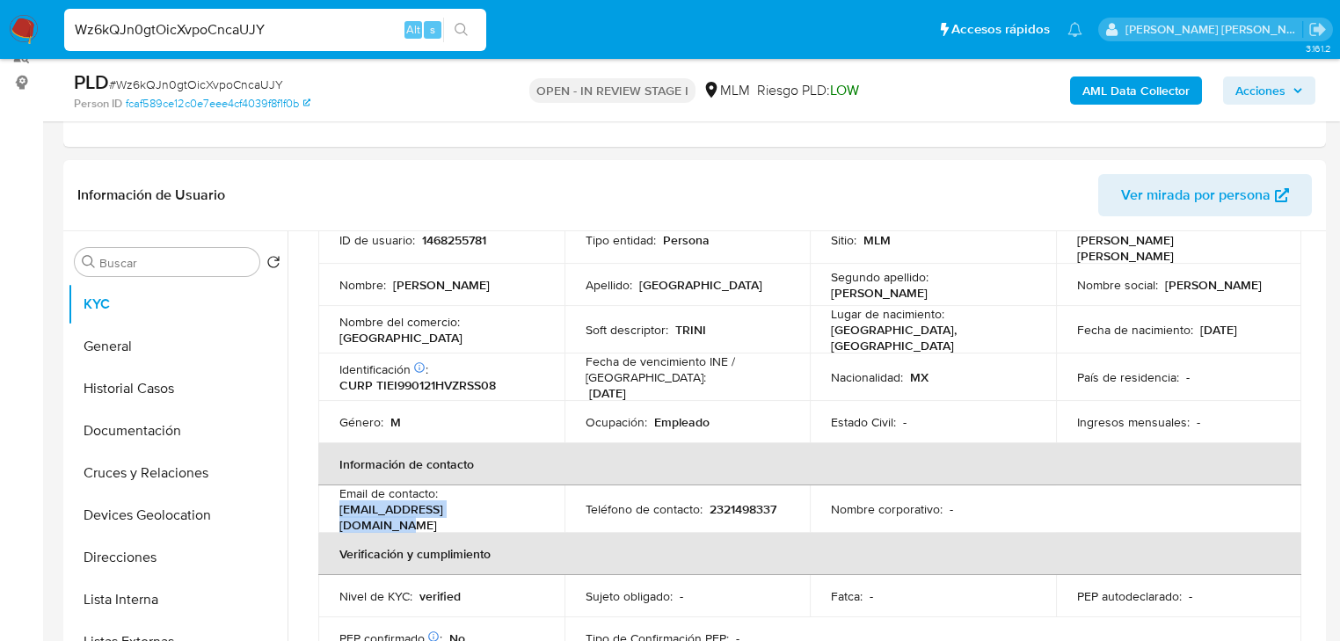
drag, startPoint x: 485, startPoint y: 501, endPoint x: 322, endPoint y: 507, distance: 163.7
click at [322, 507] on td "Email de contacto : isaiasalberto1@icloud.com" at bounding box center [441, 508] width 246 height 47
copy p "isaiasalberto1@icloud.com"
click at [746, 501] on p "2321498337" at bounding box center [743, 509] width 67 height 16
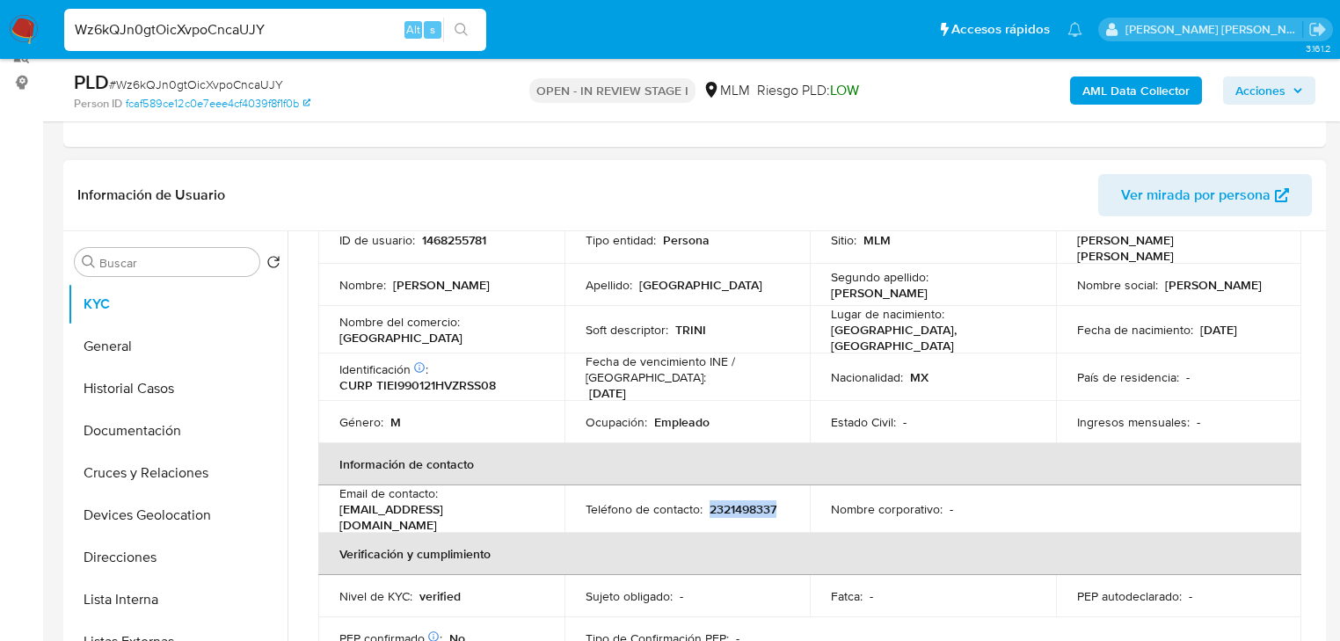
copy p "2321498337"
click at [735, 501] on p "2321498337" at bounding box center [743, 509] width 67 height 16
copy p "2321498337"
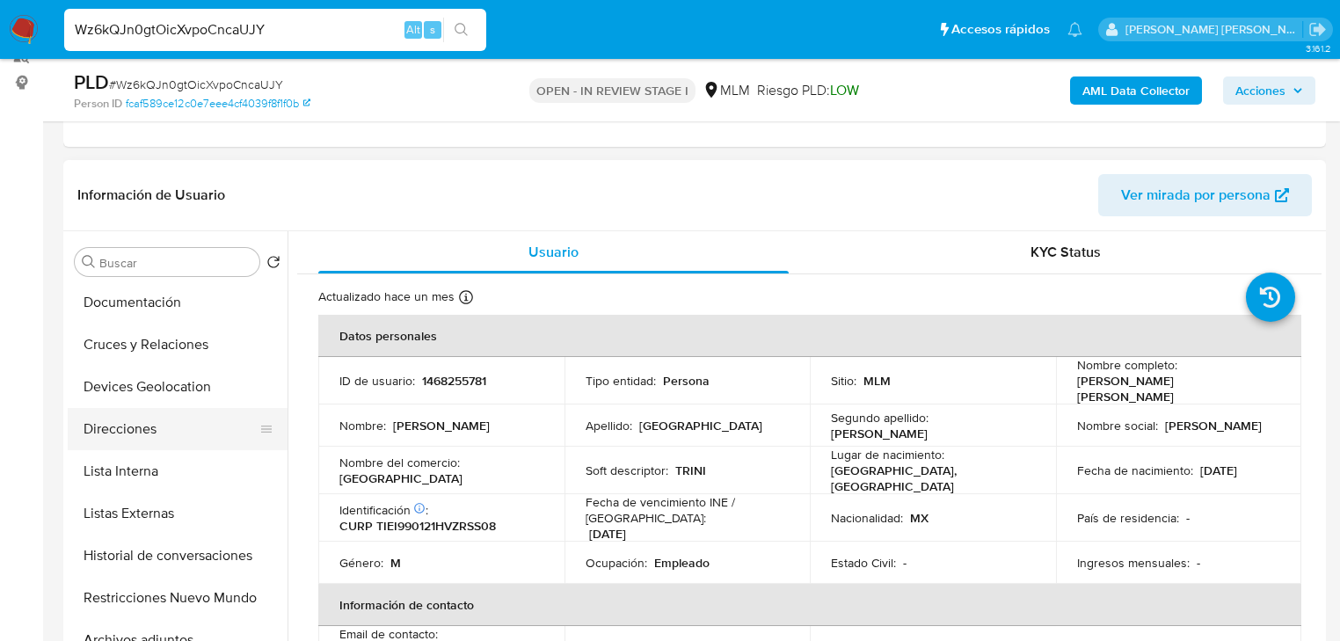
scroll to position [70, 0]
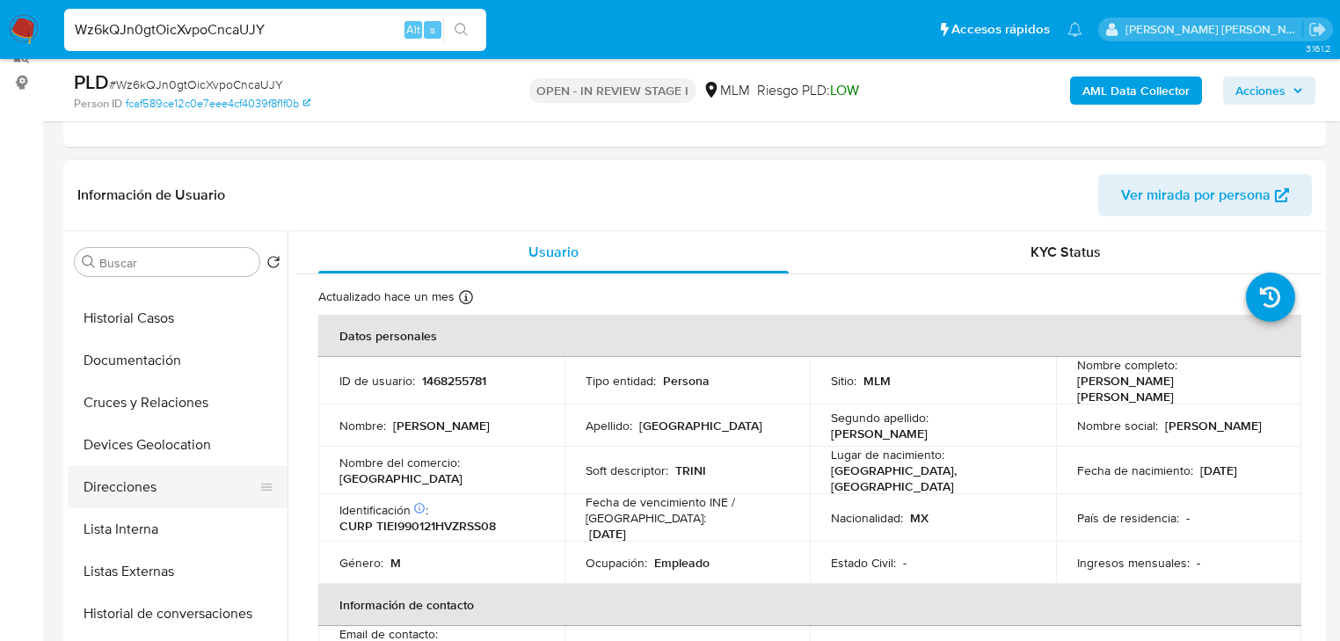
click at [130, 503] on button "Direcciones" at bounding box center [171, 487] width 206 height 42
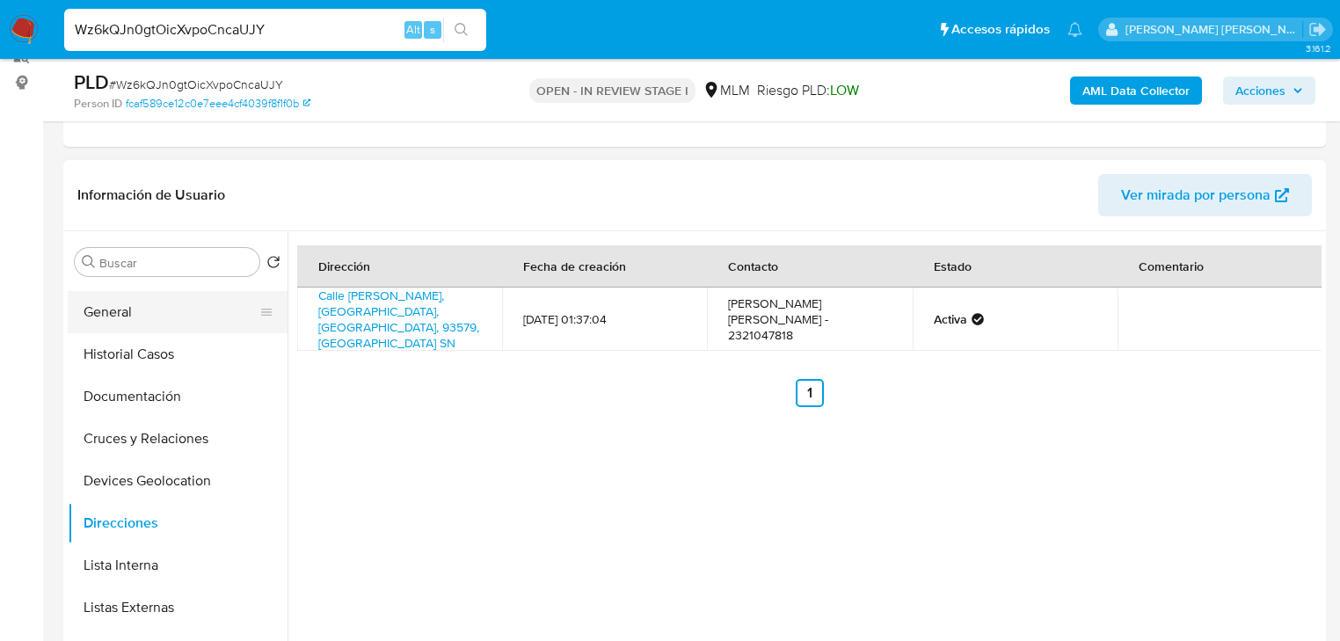
scroll to position [0, 0]
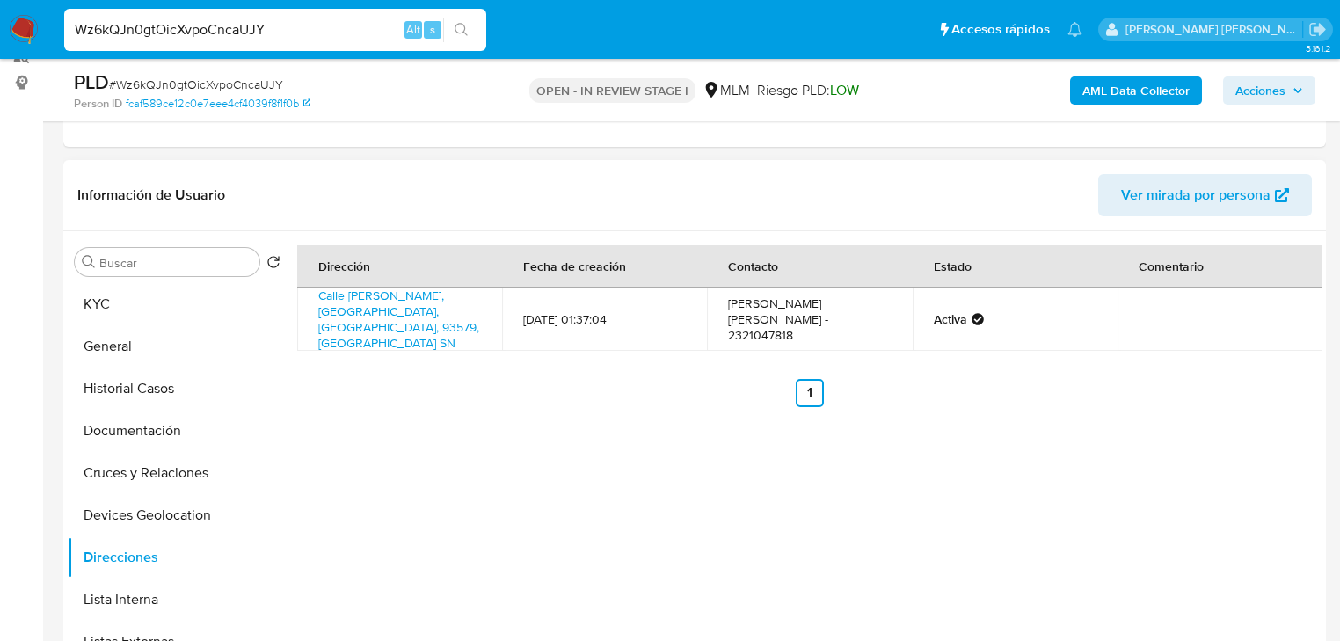
drag, startPoint x: 113, startPoint y: 295, endPoint x: 296, endPoint y: 323, distance: 185.1
click at [113, 295] on button "KYC" at bounding box center [178, 304] width 220 height 42
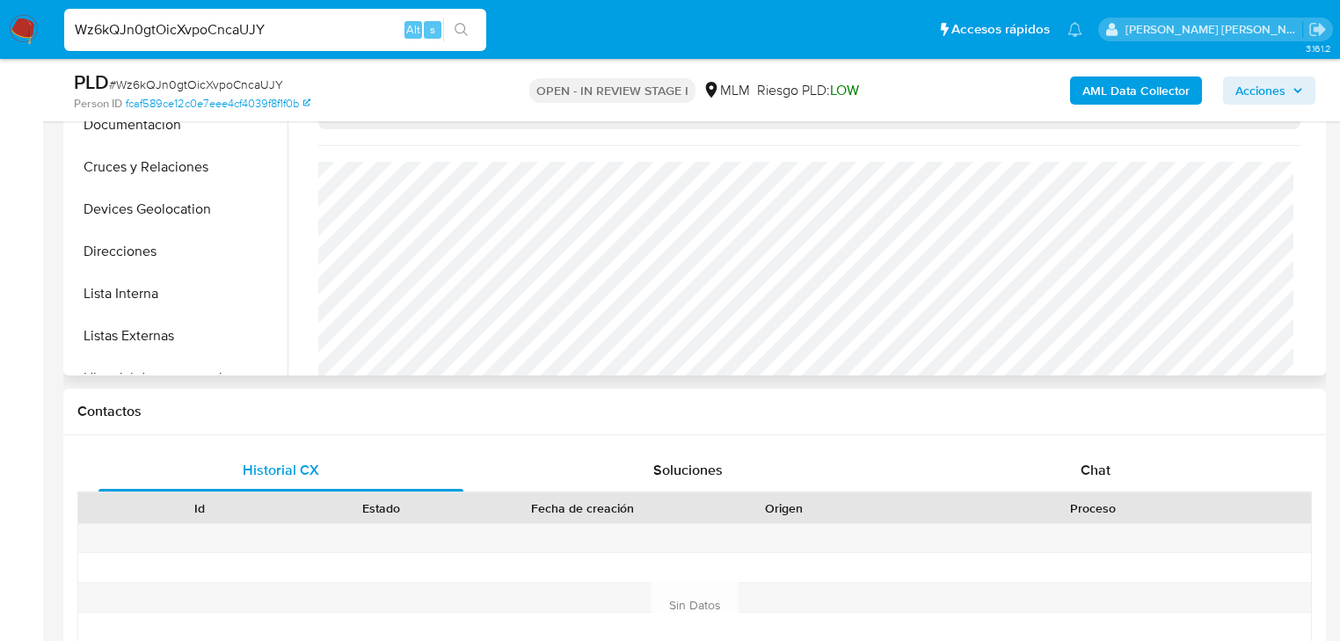
scroll to position [436, 0]
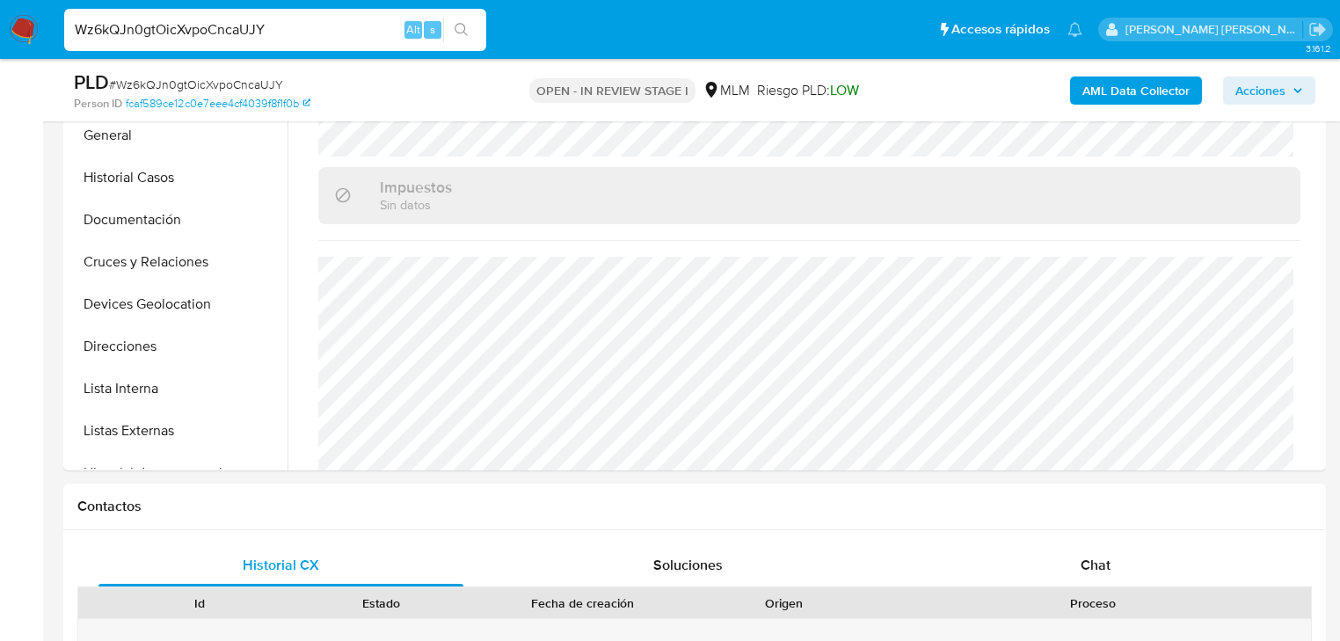
click at [150, 10] on div "Wz6kQJn0gtOicXvpoCncaUJY Alt s" at bounding box center [275, 30] width 422 height 42
click at [154, 33] on input "Wz6kQJn0gtOicXvpoCncaUJY" at bounding box center [275, 29] width 422 height 23
paste input "2392636618"
type input "2392636618"
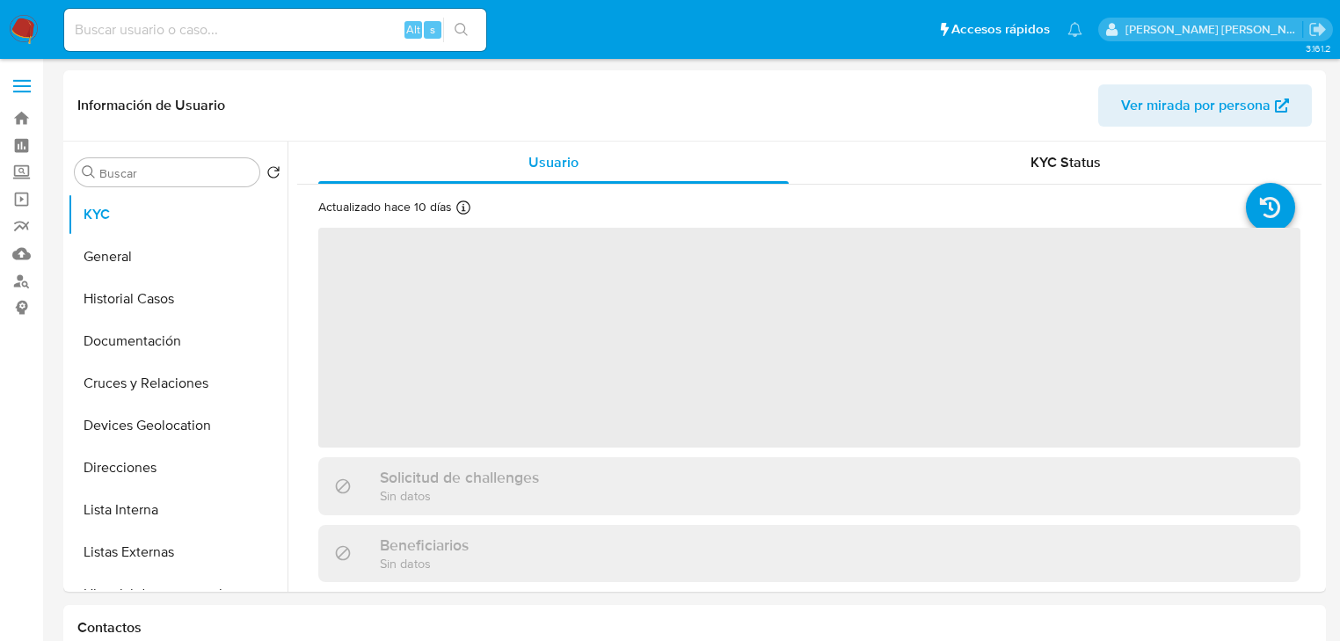
click at [165, 35] on input at bounding box center [275, 29] width 422 height 23
paste input "2392636618"
type input "2392636618"
select select "10"
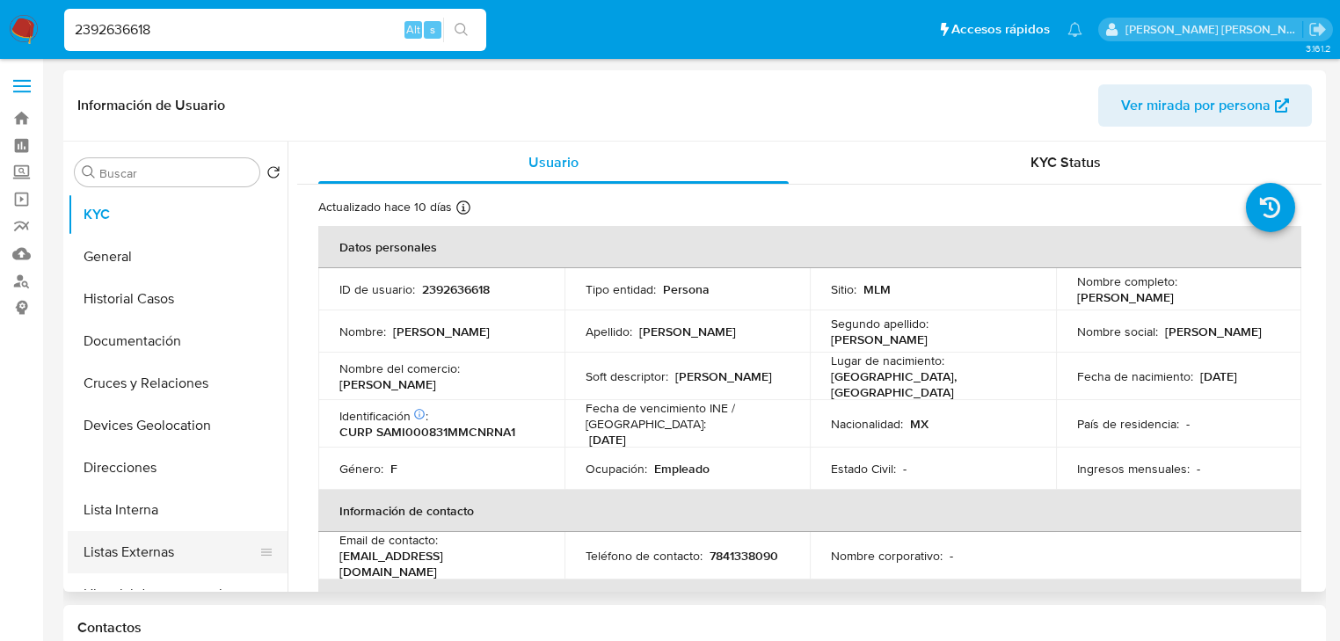
click at [128, 563] on button "Listas Externas" at bounding box center [171, 552] width 206 height 42
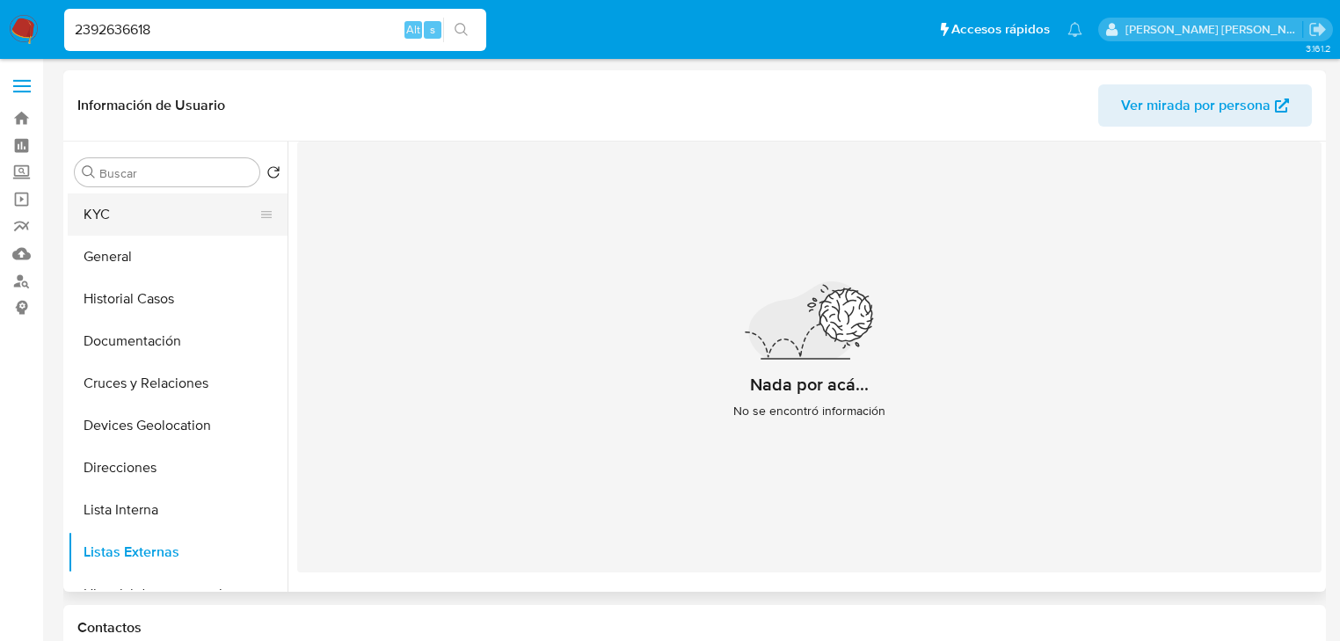
click at [121, 215] on button "KYC" at bounding box center [171, 214] width 206 height 42
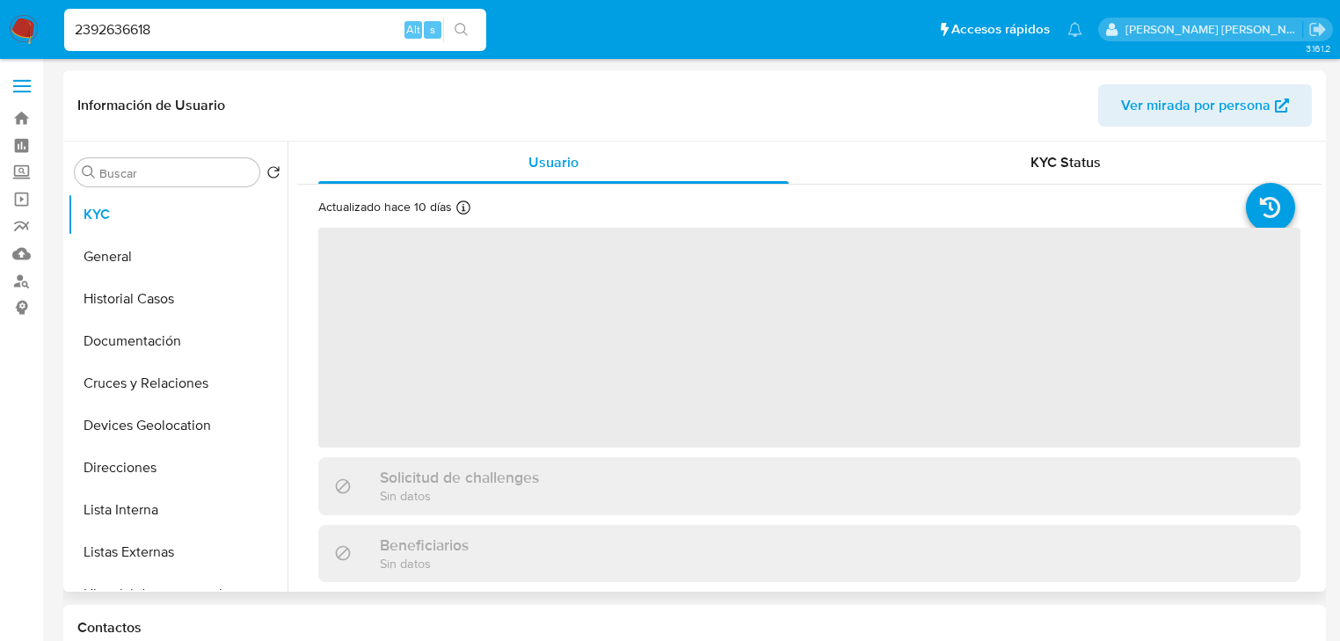
click at [454, 285] on span "‌" at bounding box center [809, 338] width 982 height 220
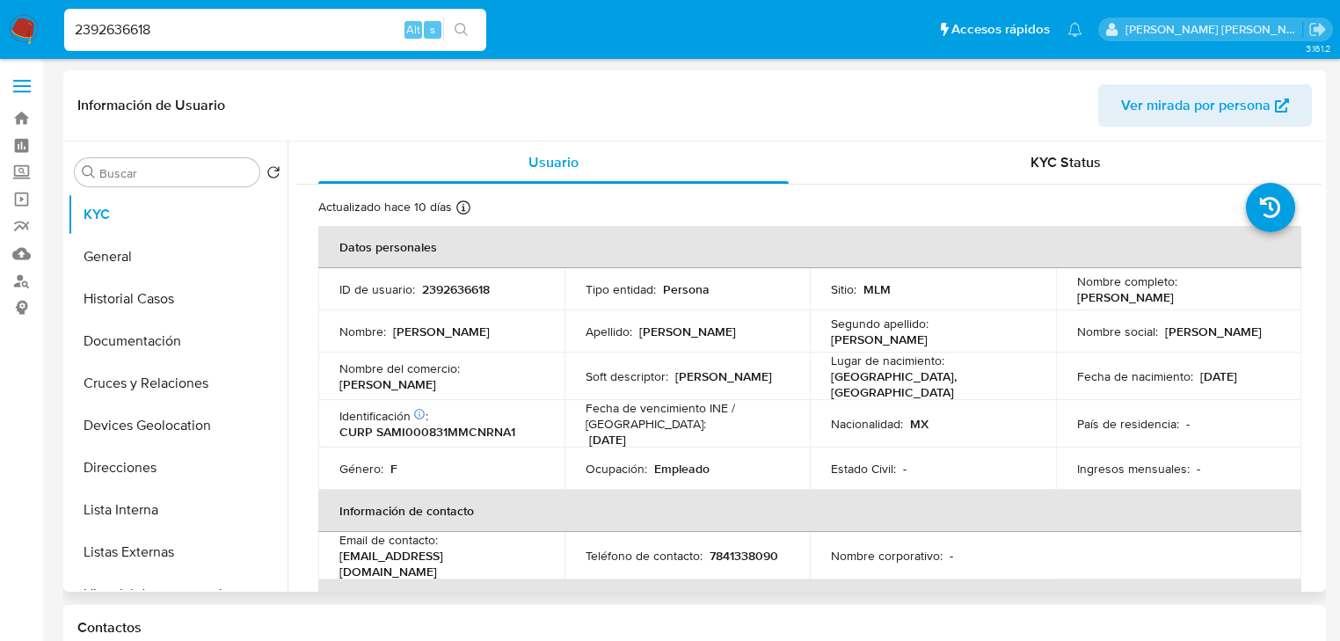
click at [437, 327] on div "Nombre : Ines" at bounding box center [441, 332] width 204 height 16
click at [456, 288] on p "2392636618" at bounding box center [456, 289] width 68 height 16
click at [464, 425] on p "CURP SAMI000831MMCNRNA1" at bounding box center [427, 432] width 176 height 16
click at [465, 425] on p "CURP SAMI000831MMCNRNA1" at bounding box center [427, 432] width 176 height 16
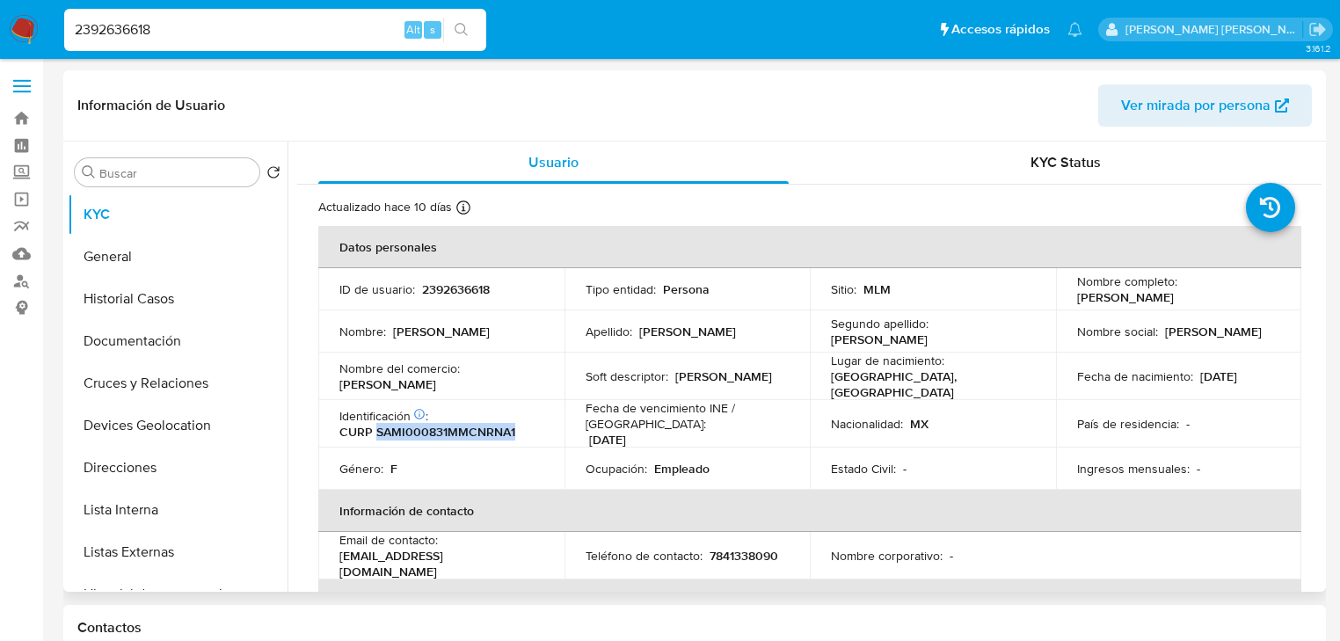
copy p "SAMI000831MMCNRNA1"
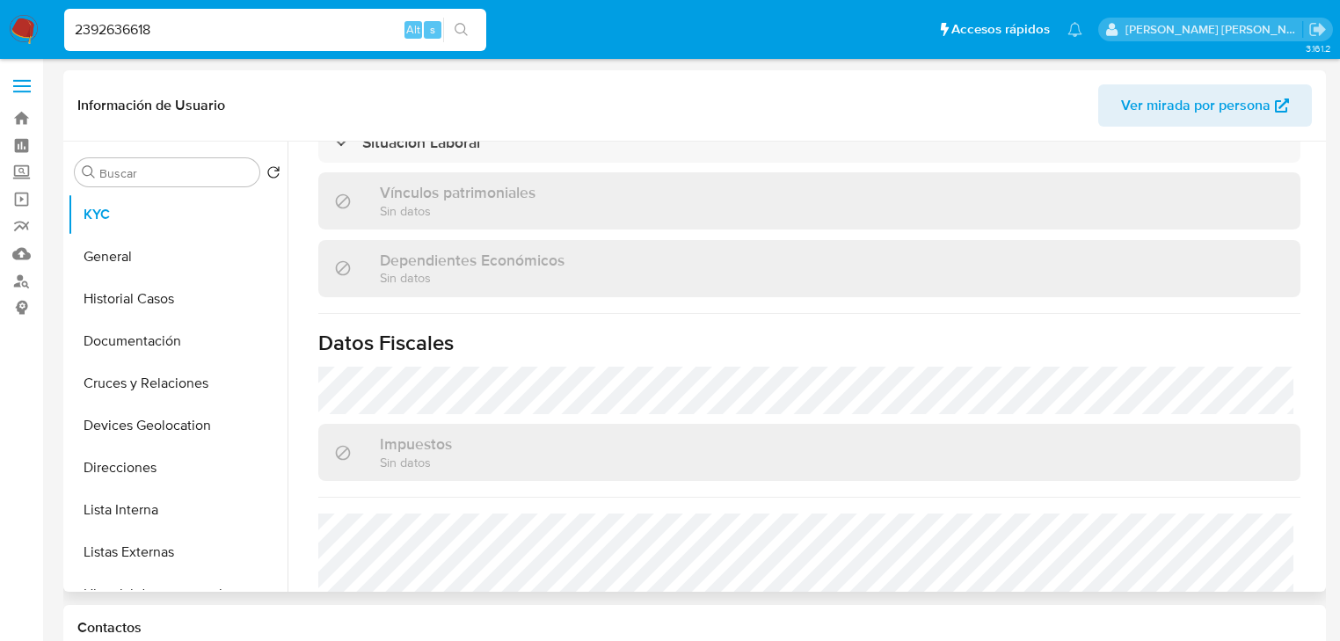
scroll to position [1055, 0]
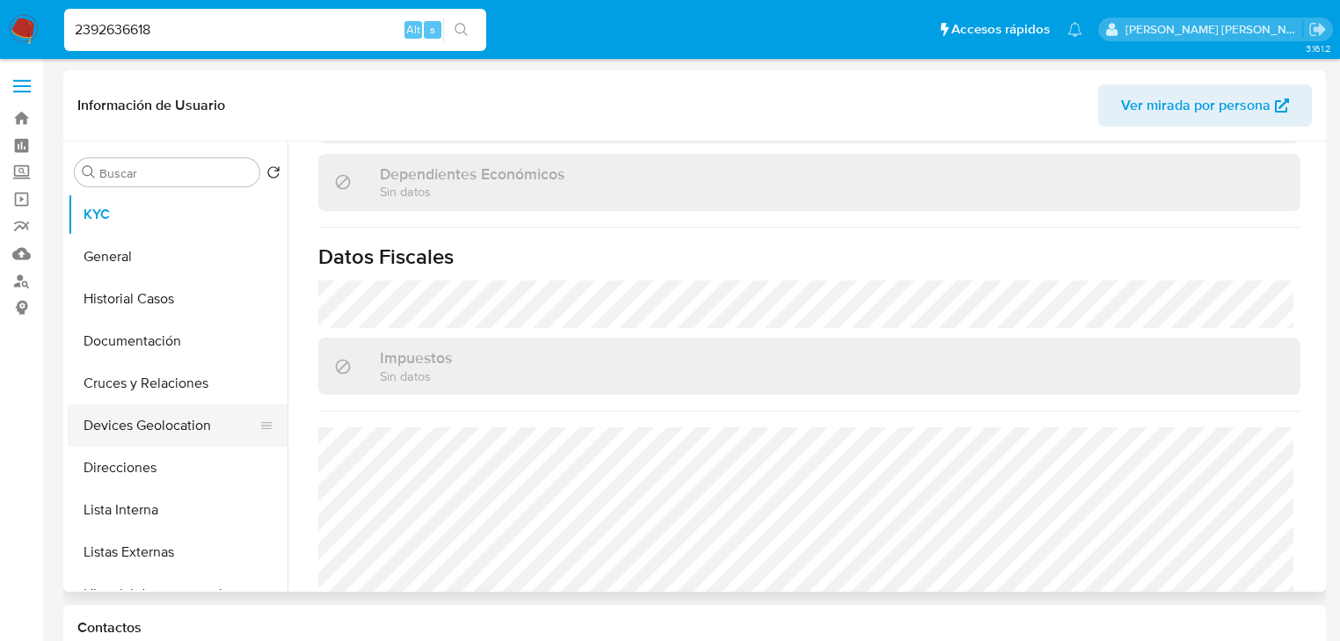
drag, startPoint x: 182, startPoint y: 427, endPoint x: 150, endPoint y: 423, distance: 32.7
click at [183, 427] on button "Devices Geolocation" at bounding box center [171, 426] width 206 height 42
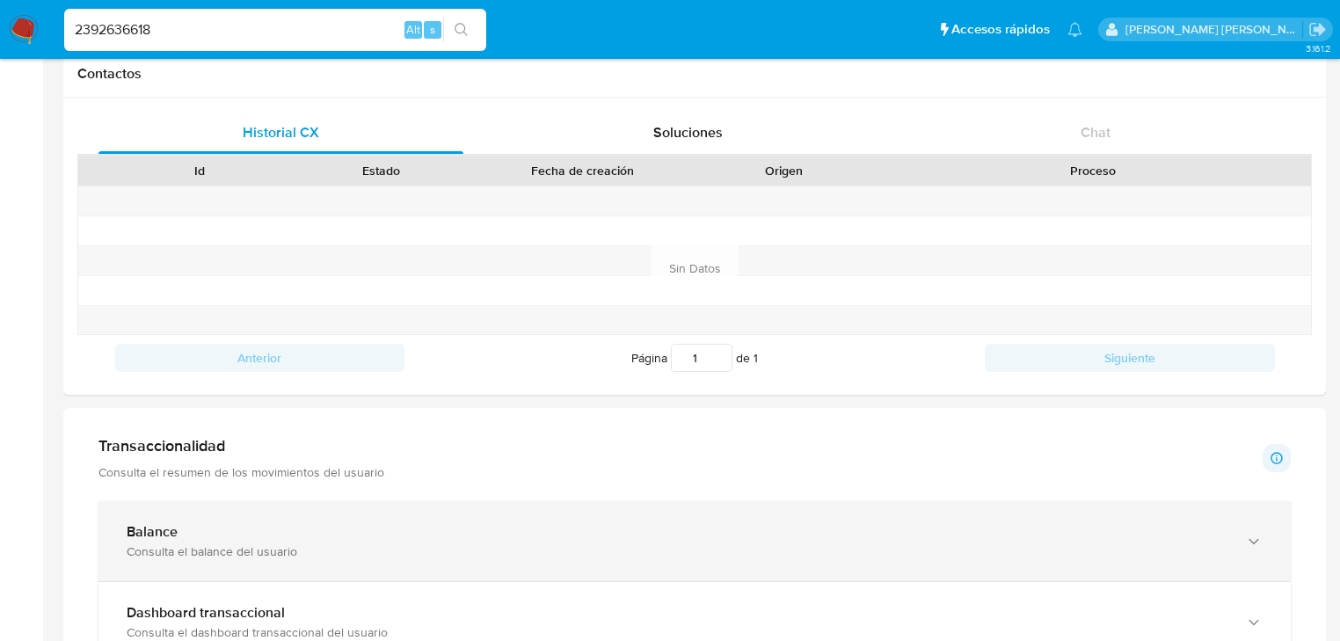
scroll to position [633, 0]
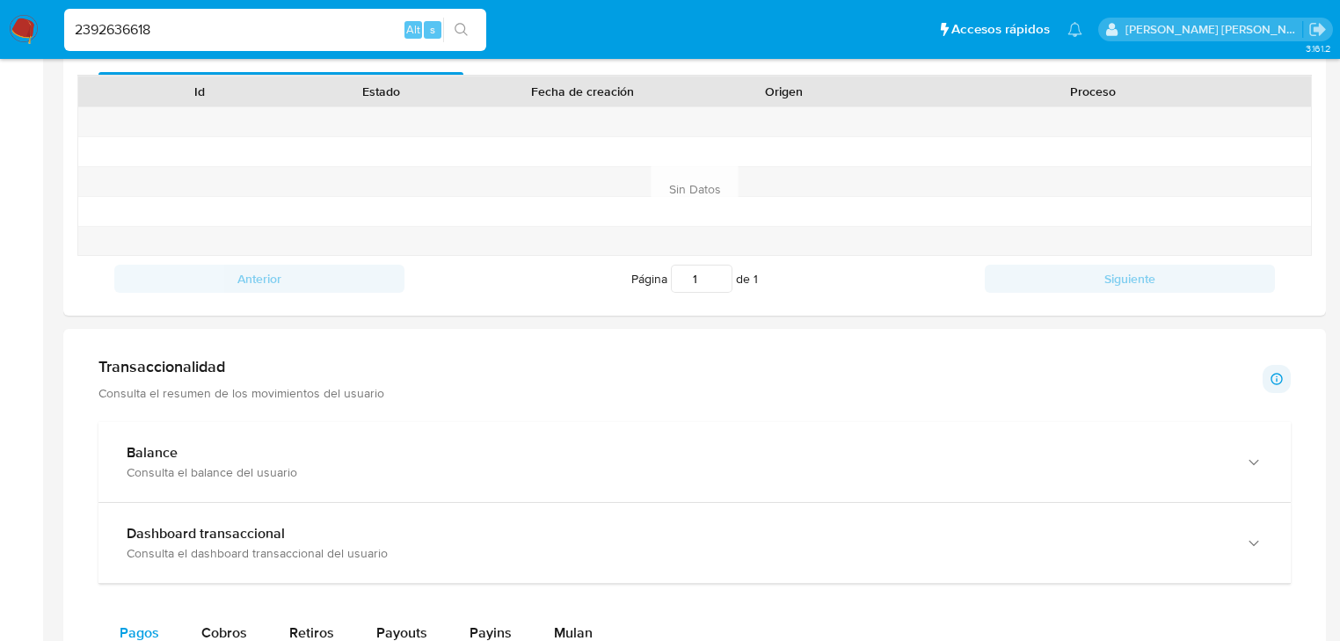
drag, startPoint x: 384, startPoint y: 489, endPoint x: 428, endPoint y: 529, distance: 59.8
click at [385, 485] on div "Balance Consulta el balance del usuario" at bounding box center [695, 462] width 1193 height 80
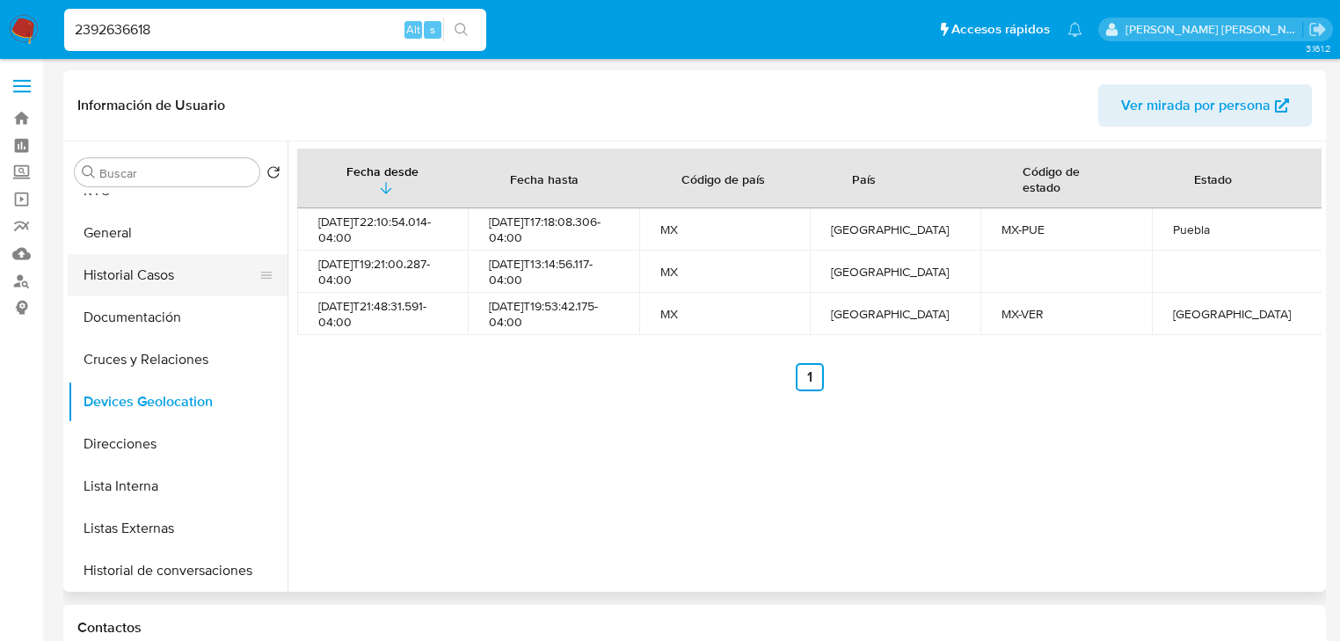
scroll to position [0, 0]
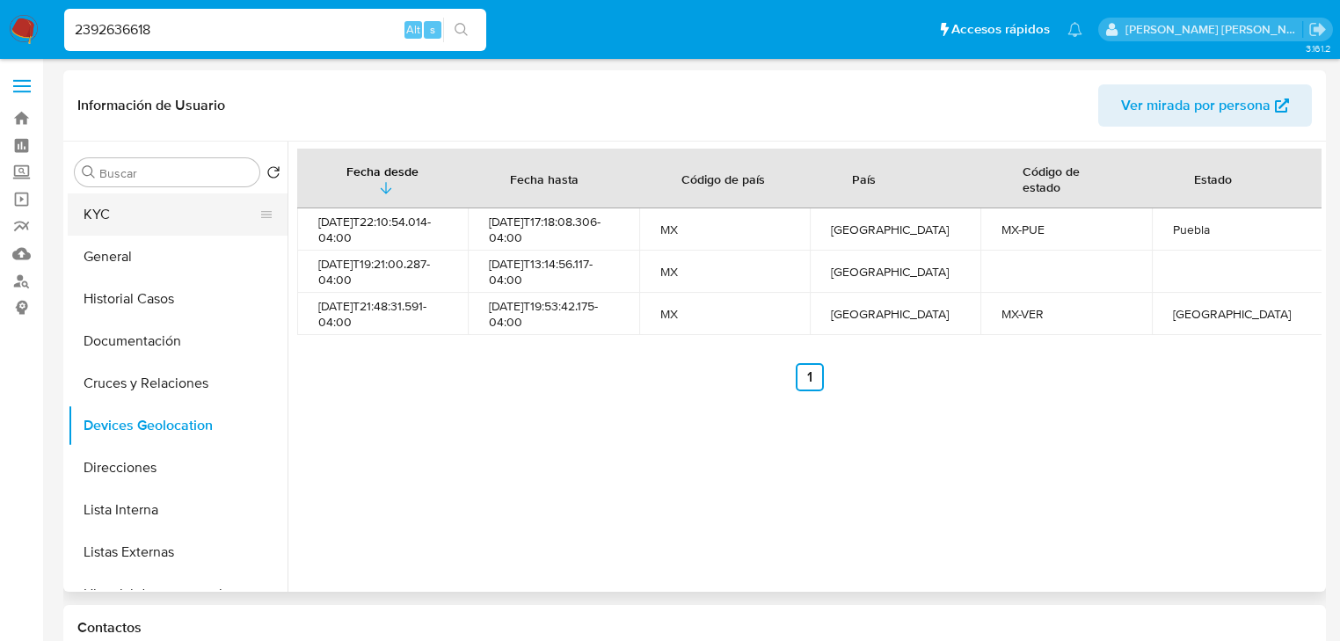
drag, startPoint x: 141, startPoint y: 218, endPoint x: 210, endPoint y: 209, distance: 70.0
click at [140, 218] on button "KYC" at bounding box center [171, 214] width 206 height 42
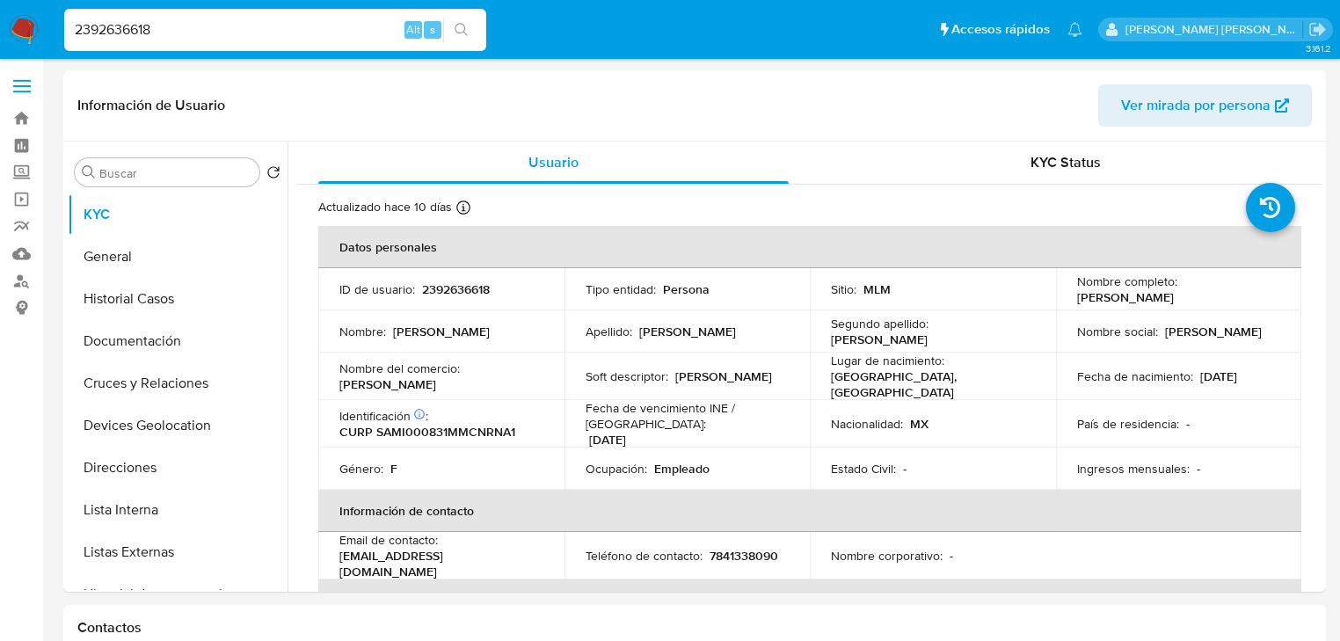
drag, startPoint x: 172, startPoint y: 29, endPoint x: 0, endPoint y: -41, distance: 186.2
paste input "Wz6kQJn0gtOicXvpoCncaUJY"
type input "Wz6kQJn0gtOicXvpoCncaUJY"
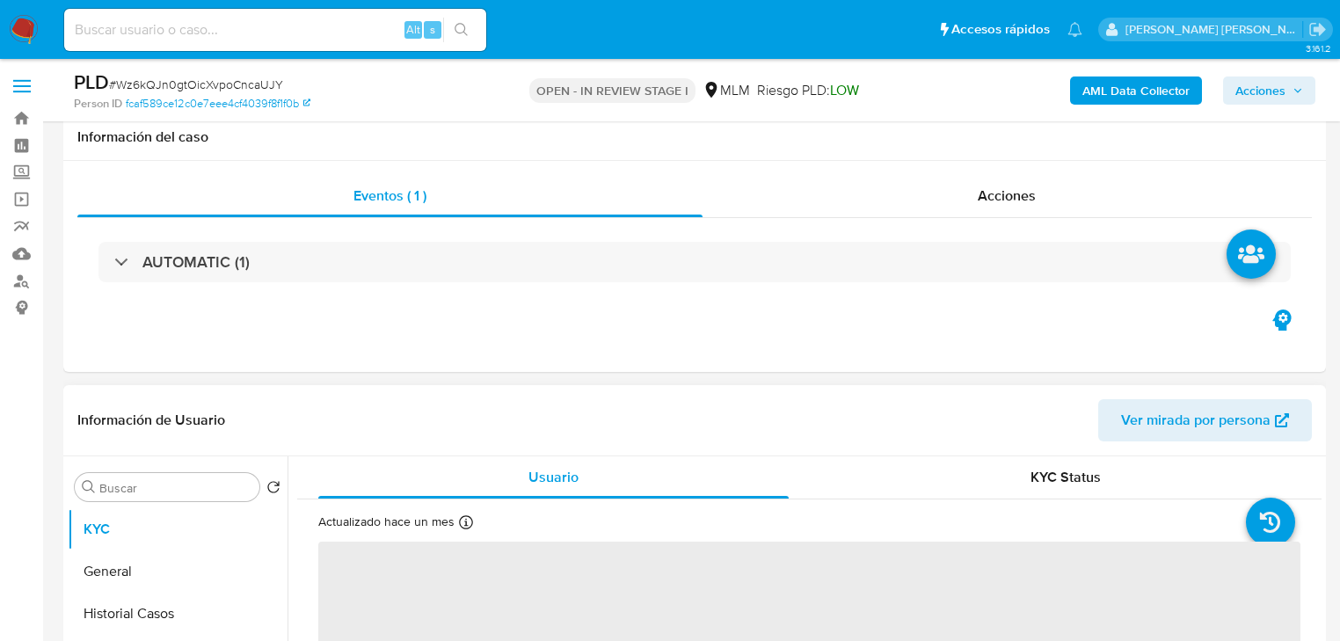
scroll to position [352, 0]
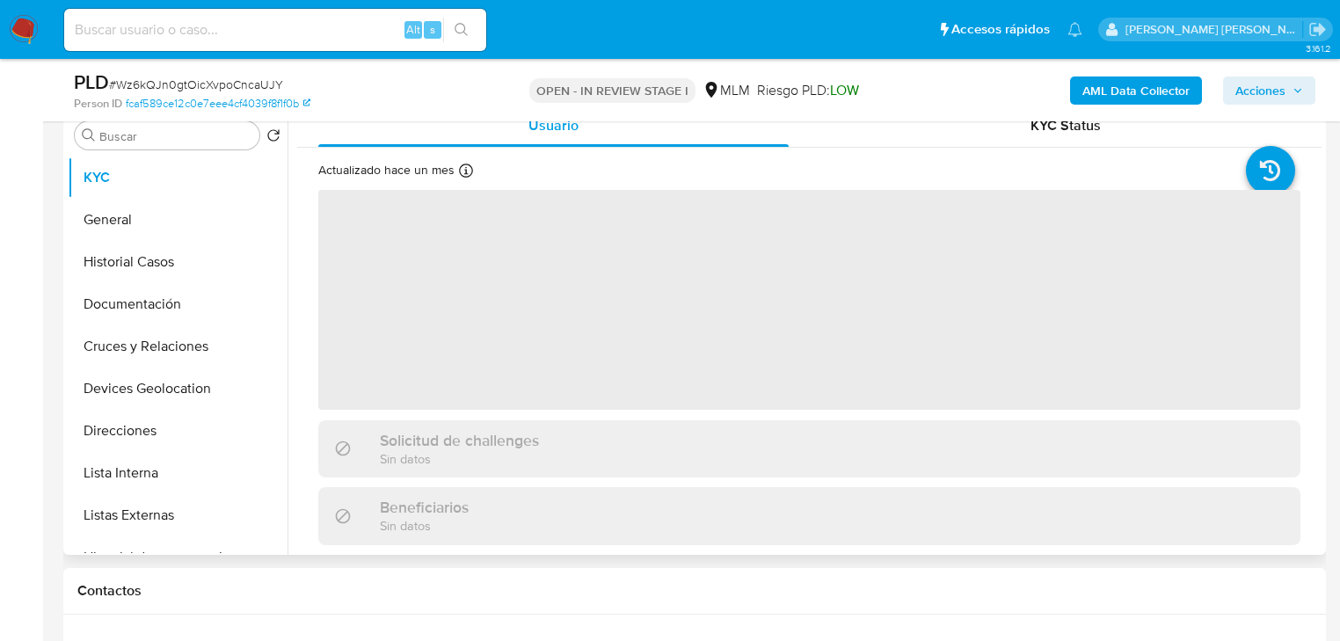
select select "10"
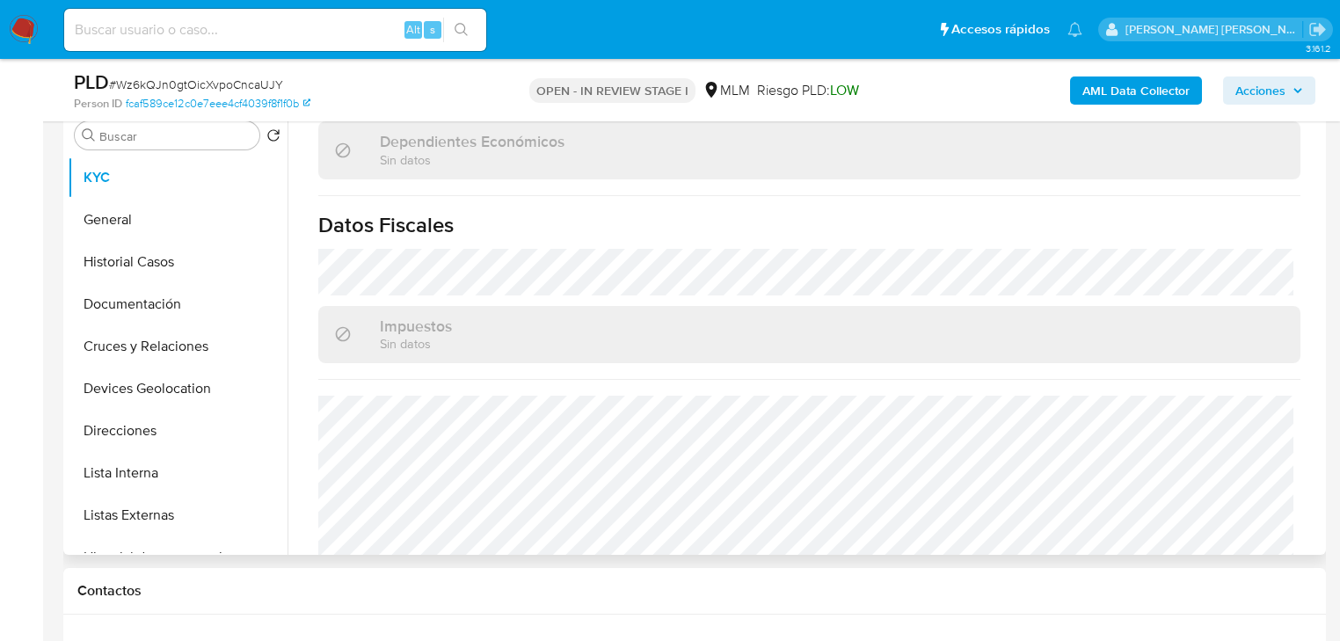
scroll to position [1110, 0]
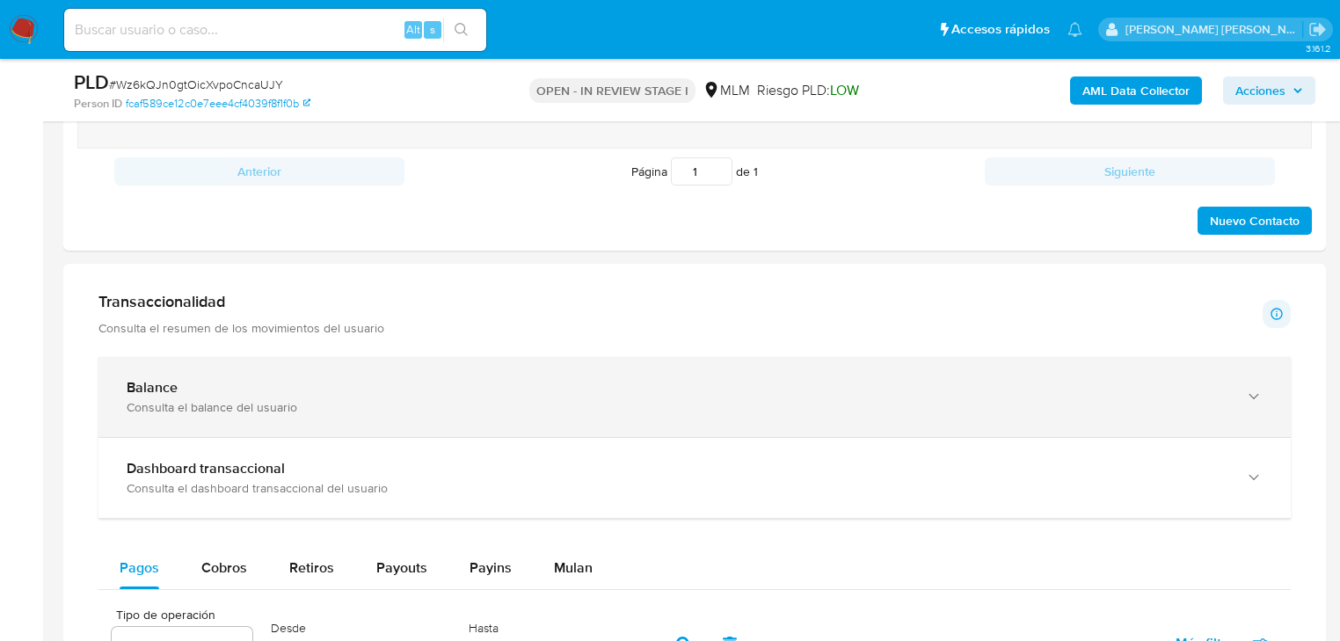
click at [485, 394] on div "Balance" at bounding box center [677, 388] width 1101 height 18
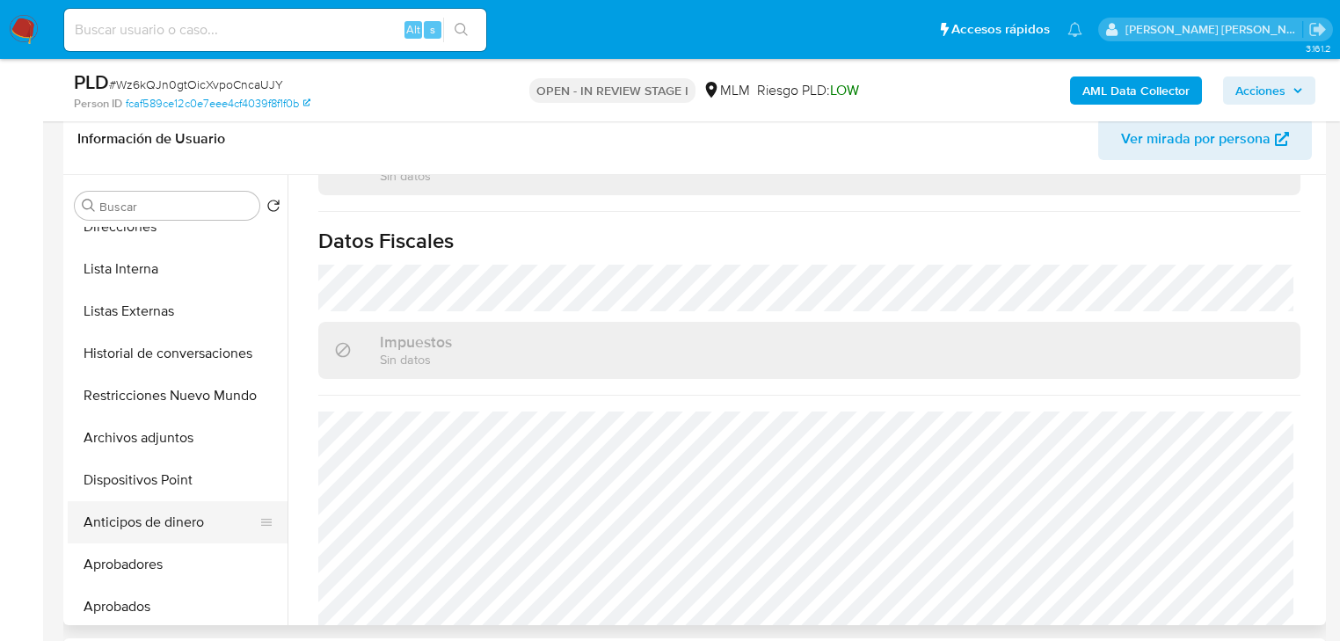
scroll to position [281, 0]
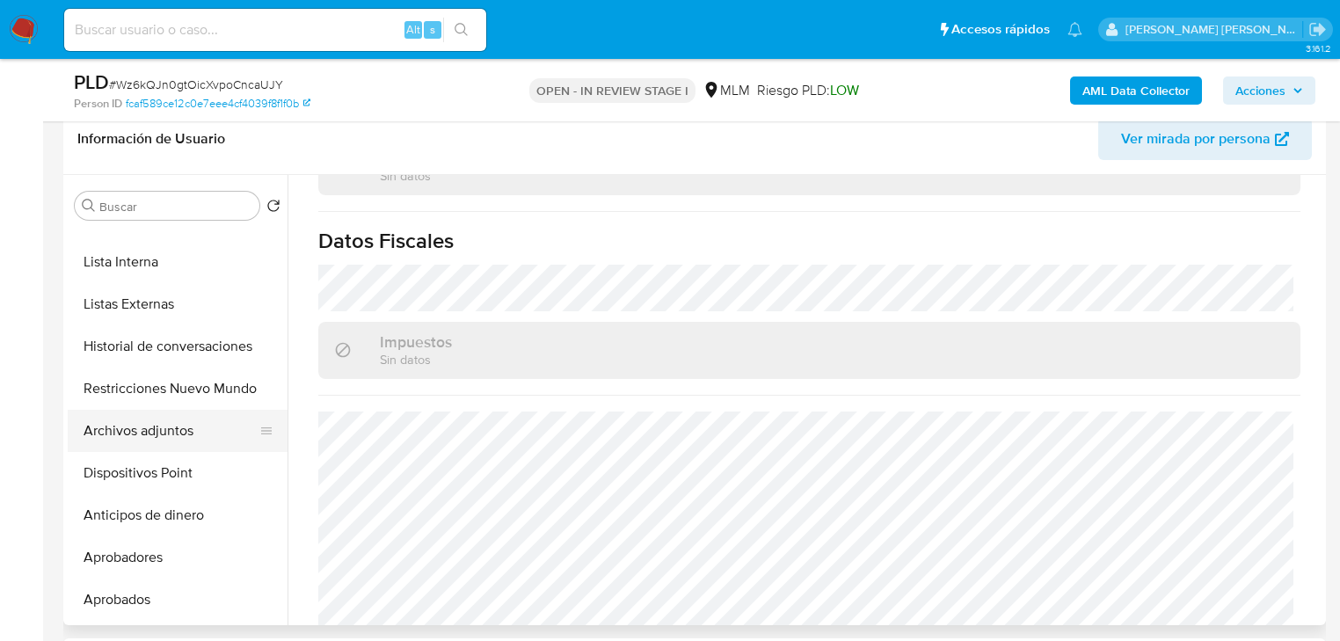
click at [183, 436] on button "Archivos adjuntos" at bounding box center [171, 431] width 206 height 42
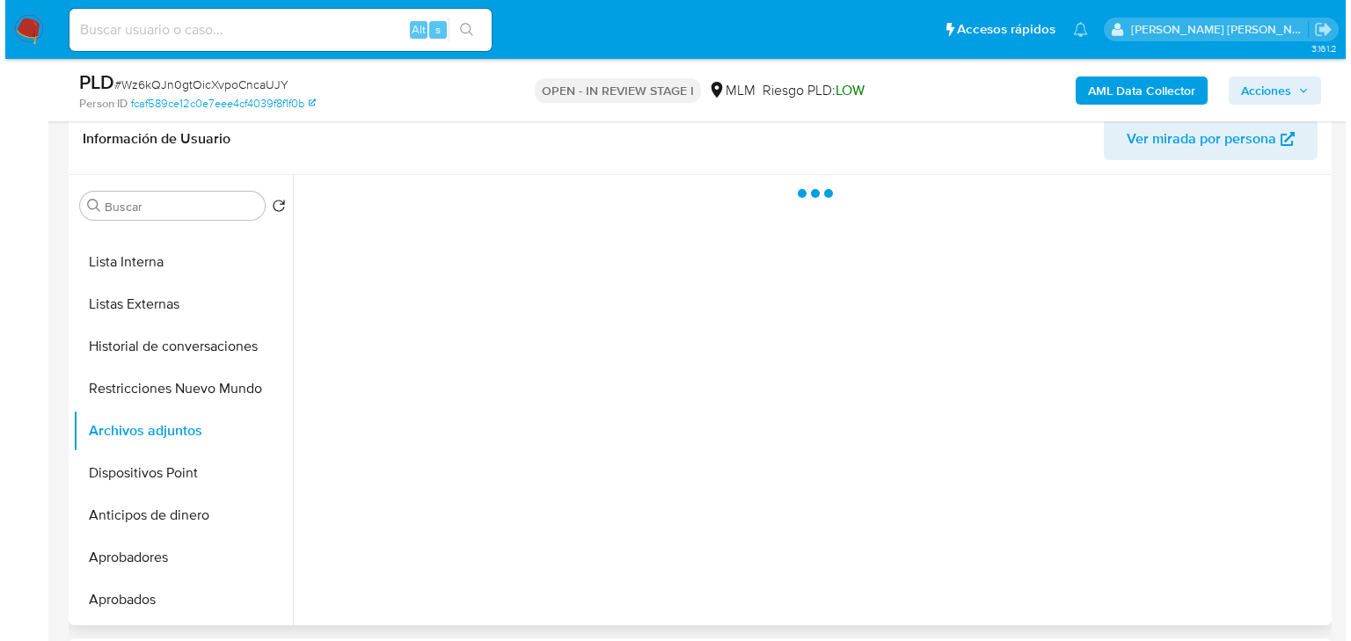
scroll to position [0, 0]
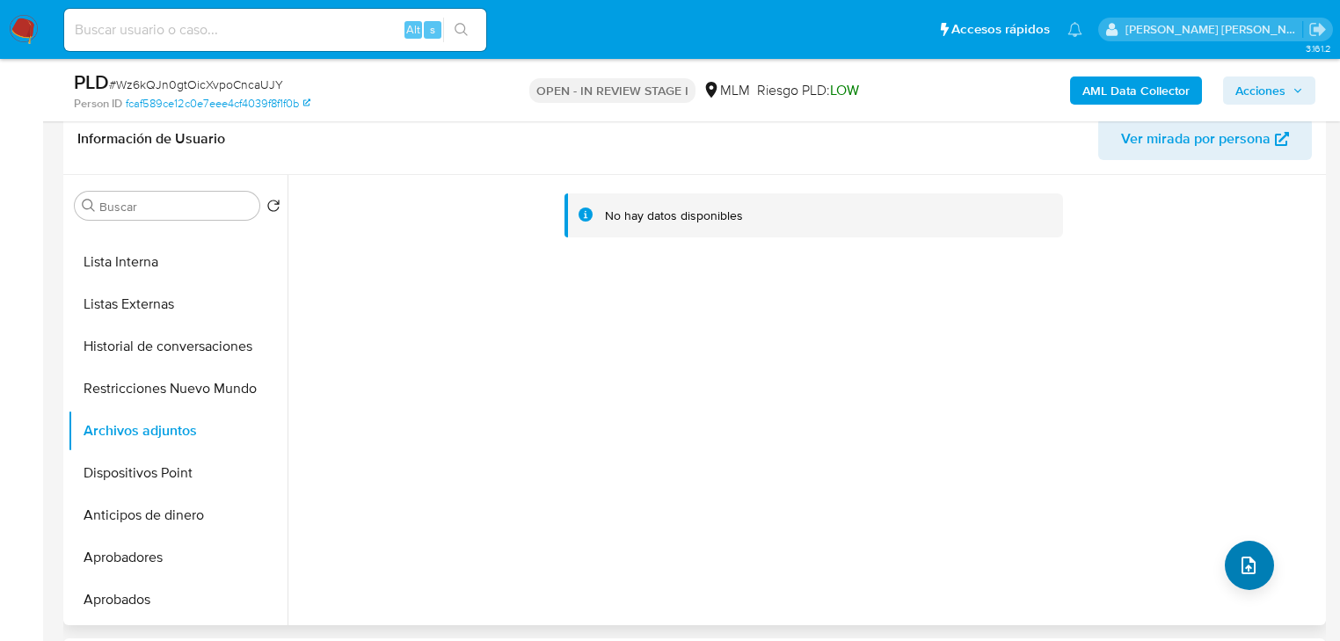
drag, startPoint x: 1228, startPoint y: 584, endPoint x: 1235, endPoint y: 576, distance: 10.6
click at [1233, 580] on div "No hay datos disponibles" at bounding box center [805, 400] width 1034 height 450
click at [1239, 566] on icon "upload-file" at bounding box center [1248, 565] width 21 height 21
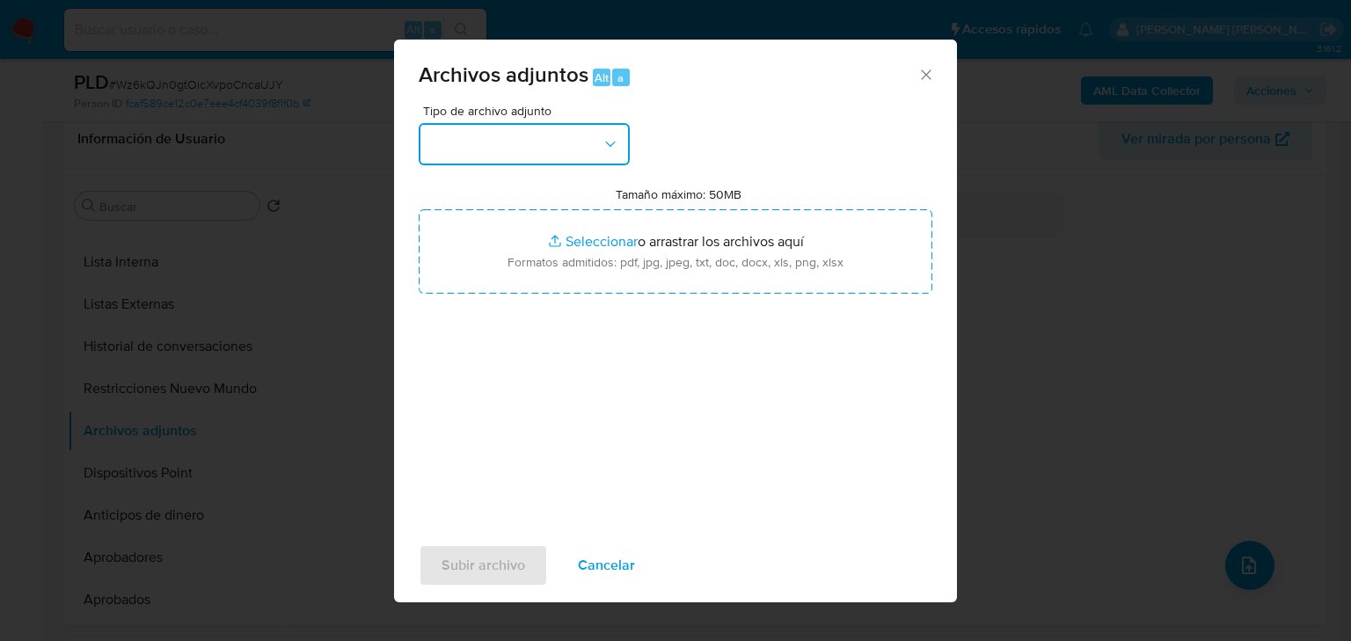
click at [546, 155] on button "button" at bounding box center [524, 144] width 211 height 42
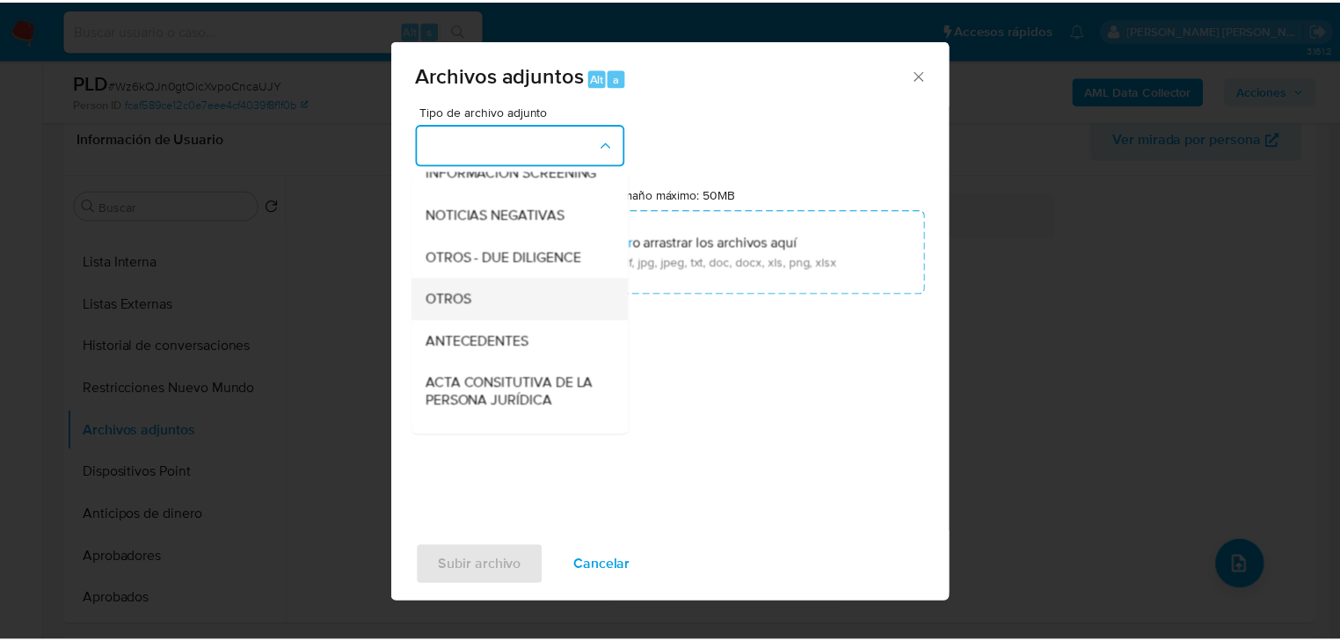
scroll to position [190, 0]
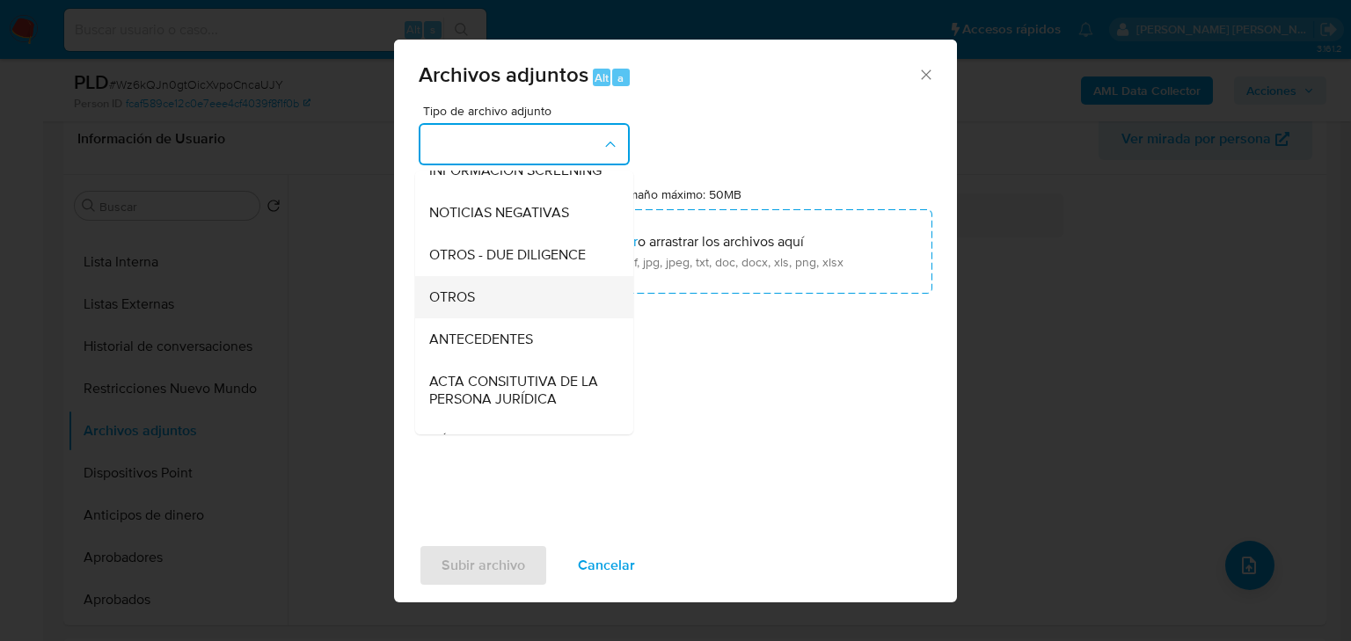
click at [469, 306] on span "OTROS" at bounding box center [452, 297] width 46 height 18
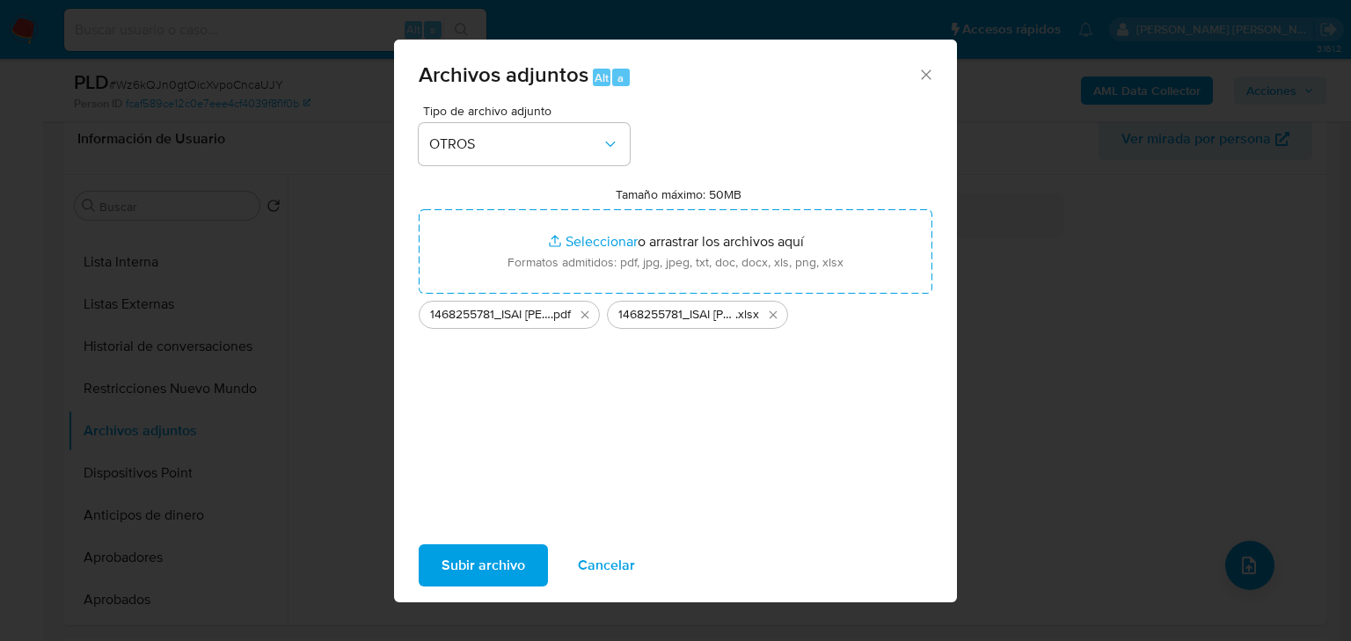
click at [508, 565] on span "Subir archivo" at bounding box center [483, 565] width 84 height 39
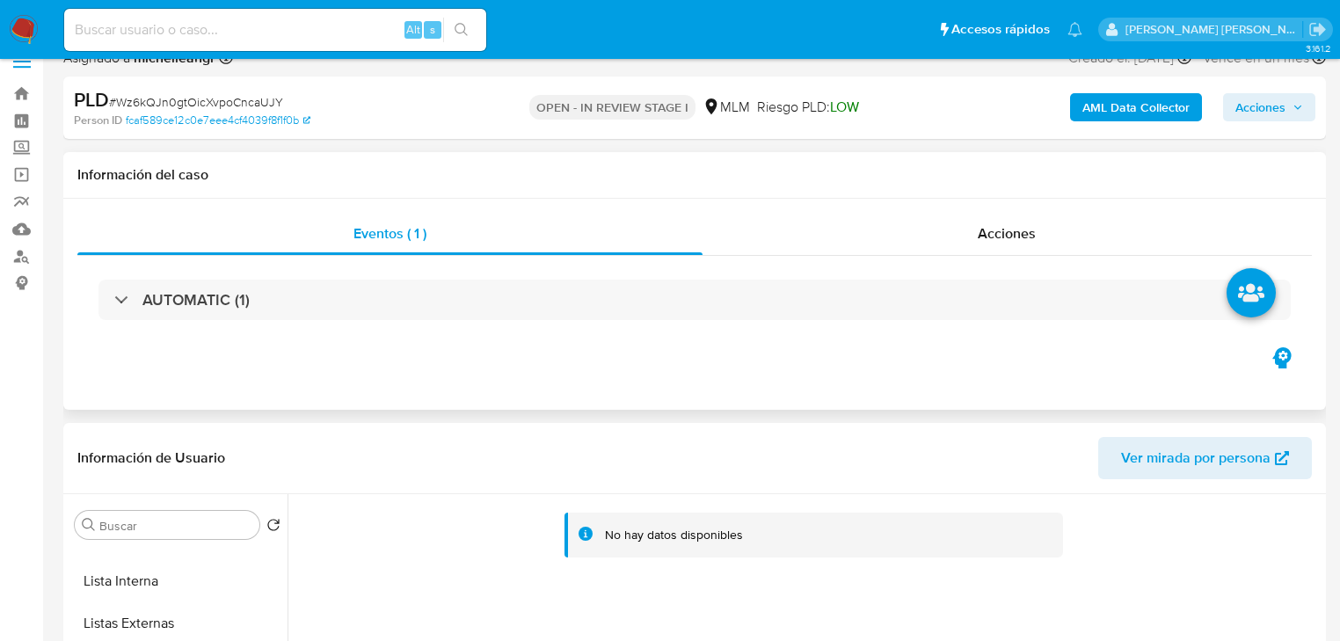
scroll to position [0, 0]
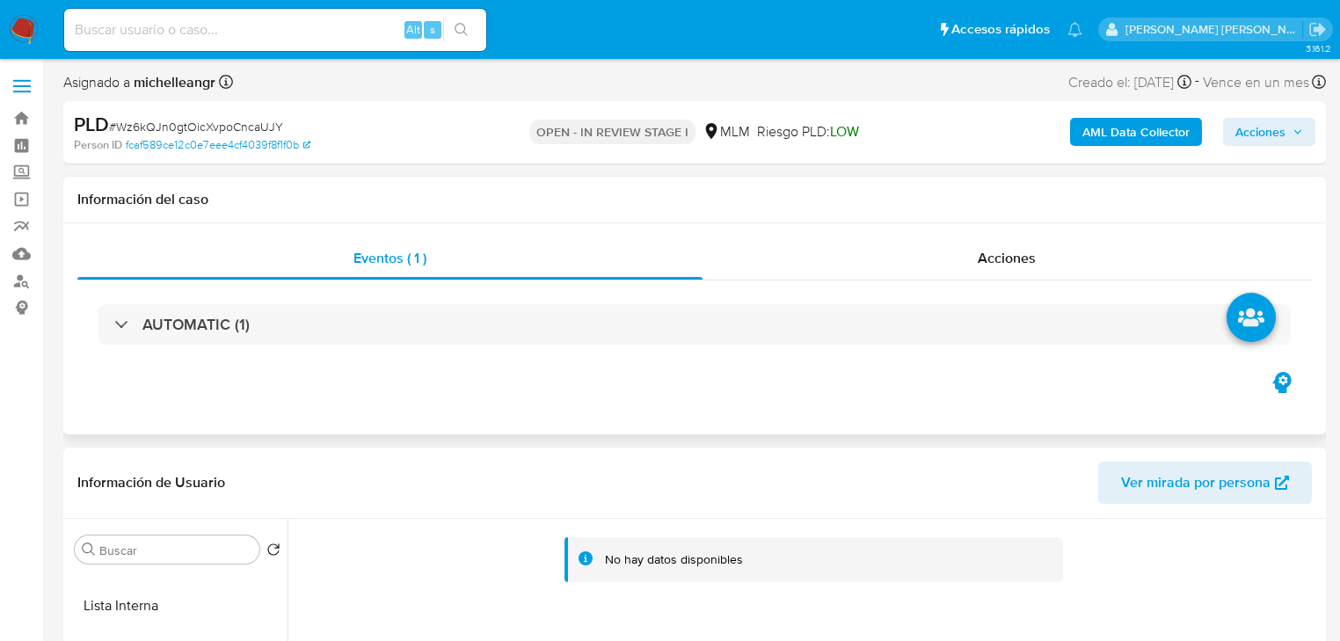
click at [1050, 223] on div "Eventos ( 1 ) Acciones AUTOMATIC (1)" at bounding box center [694, 328] width 1263 height 211
click at [1006, 254] on span "Acciones" at bounding box center [1007, 258] width 58 height 20
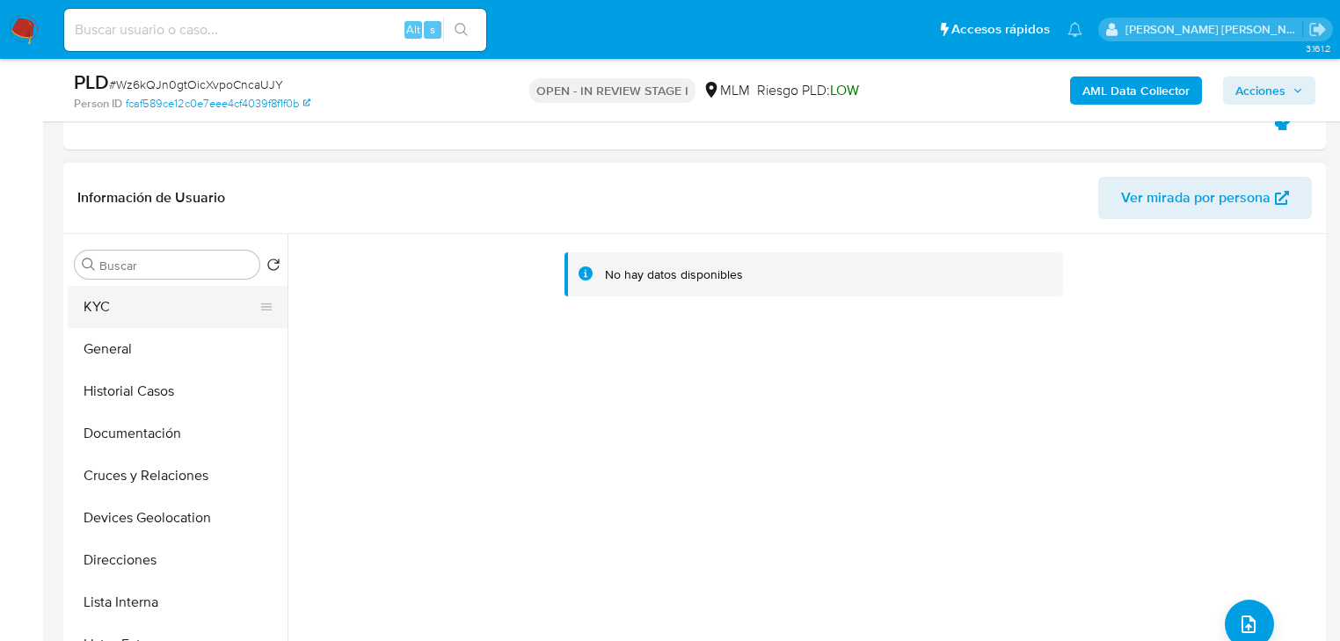
click at [137, 292] on button "KYC" at bounding box center [171, 307] width 206 height 42
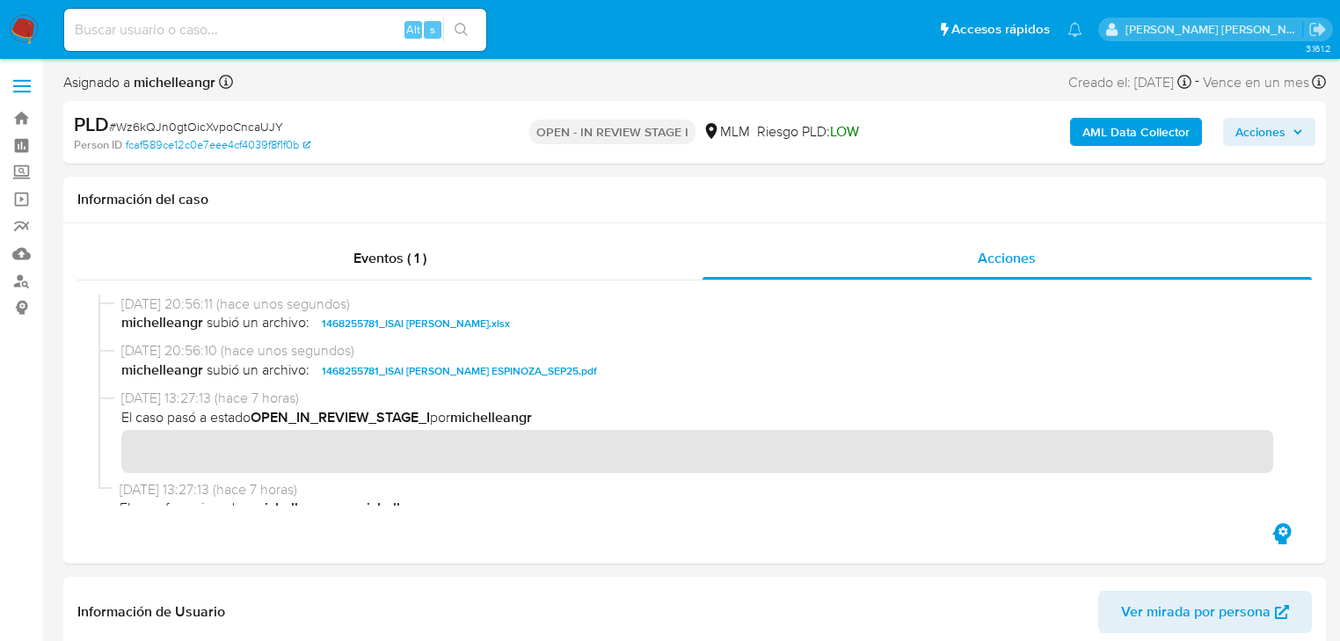
drag, startPoint x: 1251, startPoint y: 127, endPoint x: 1212, endPoint y: 146, distance: 43.3
click at [1244, 131] on span "Acciones" at bounding box center [1261, 132] width 50 height 28
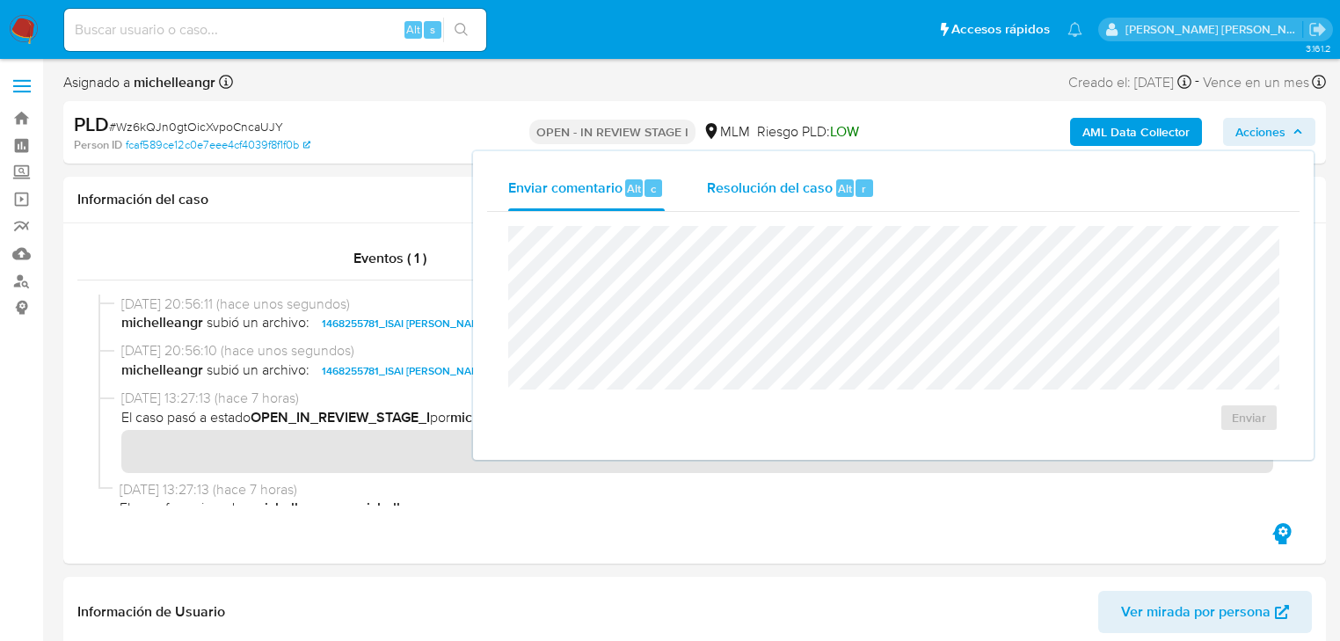
drag, startPoint x: 814, startPoint y: 183, endPoint x: 778, endPoint y: 222, distance: 52.9
click at [813, 183] on span "Resolución del caso" at bounding box center [770, 188] width 126 height 20
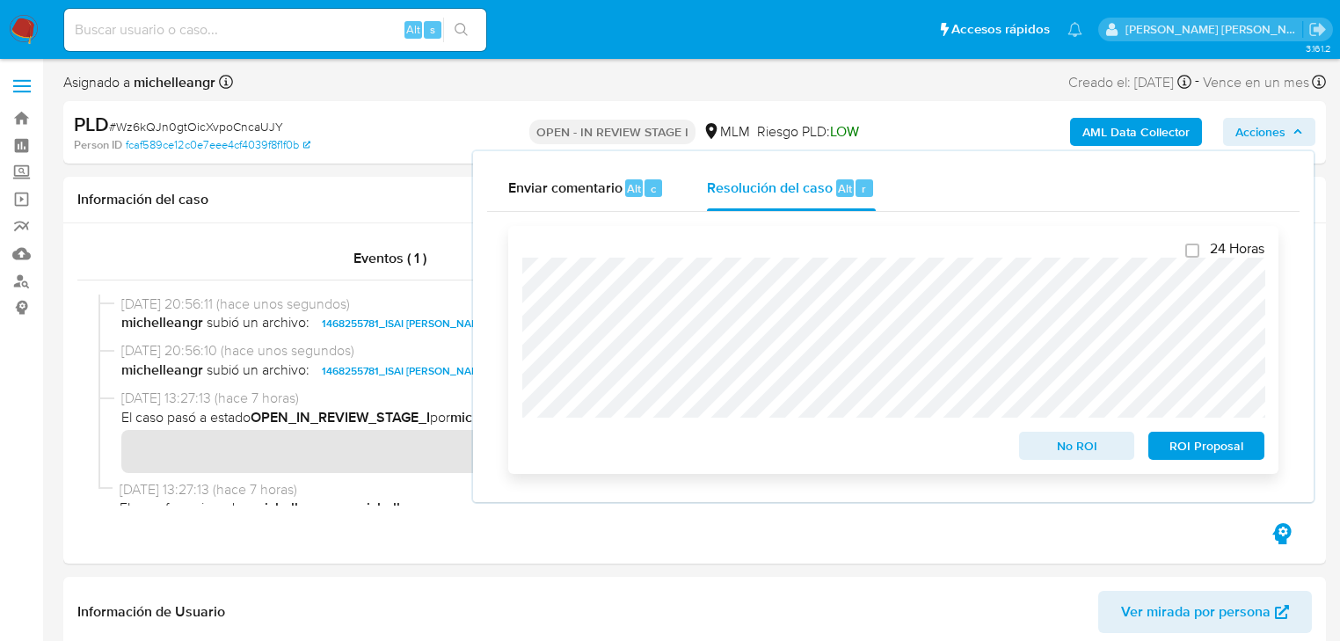
click at [1035, 442] on span "No ROI" at bounding box center [1077, 446] width 91 height 25
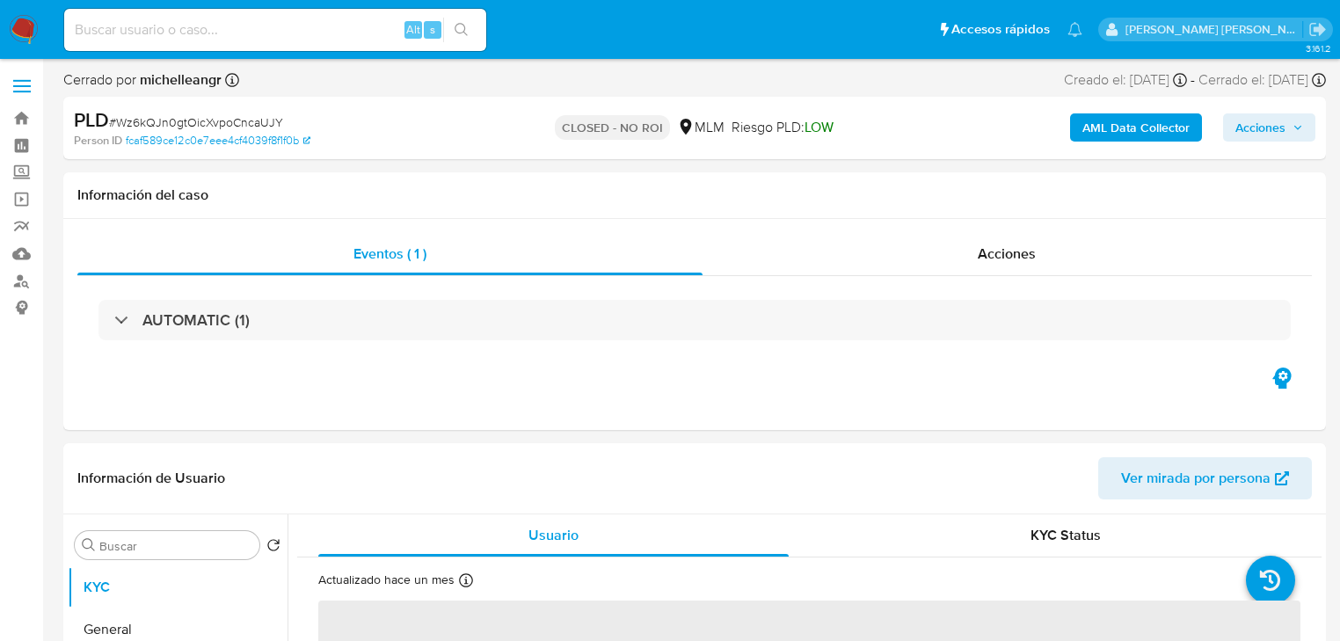
select select "10"
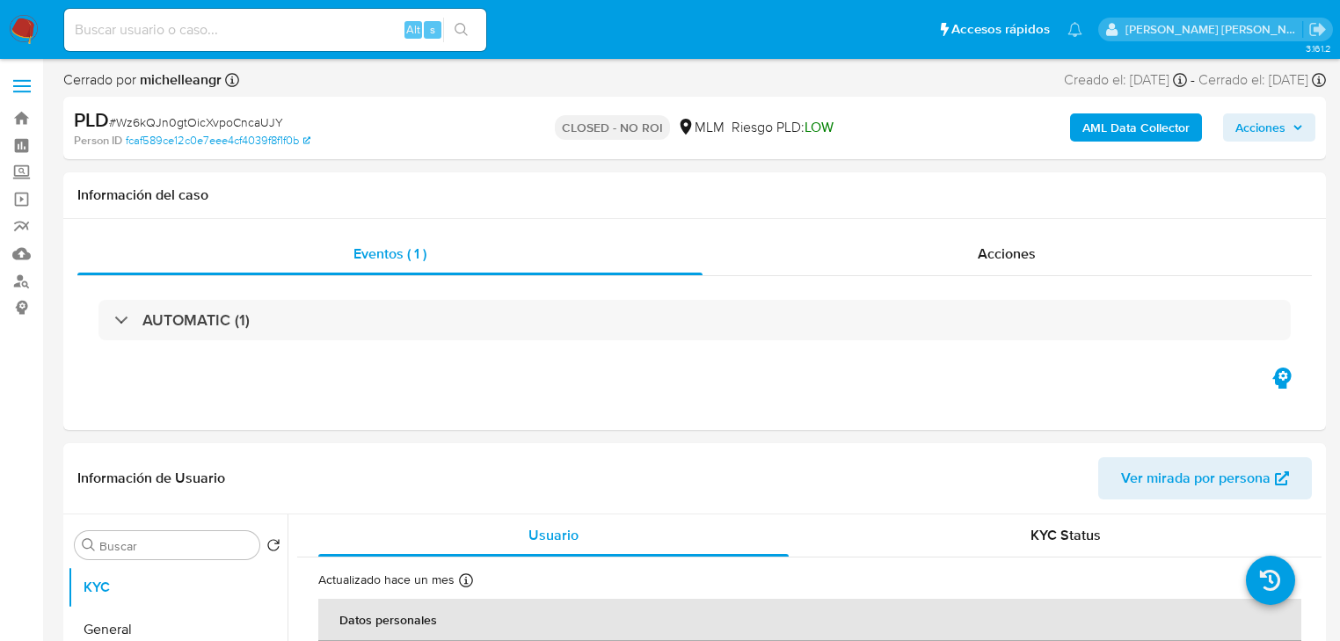
click at [310, 25] on input at bounding box center [275, 29] width 422 height 23
paste input "QuuSr6kZxZkiB8Rrk8aiXHEz"
type input "QuuSr6kZxZkiB8Rrk8aiXHEz"
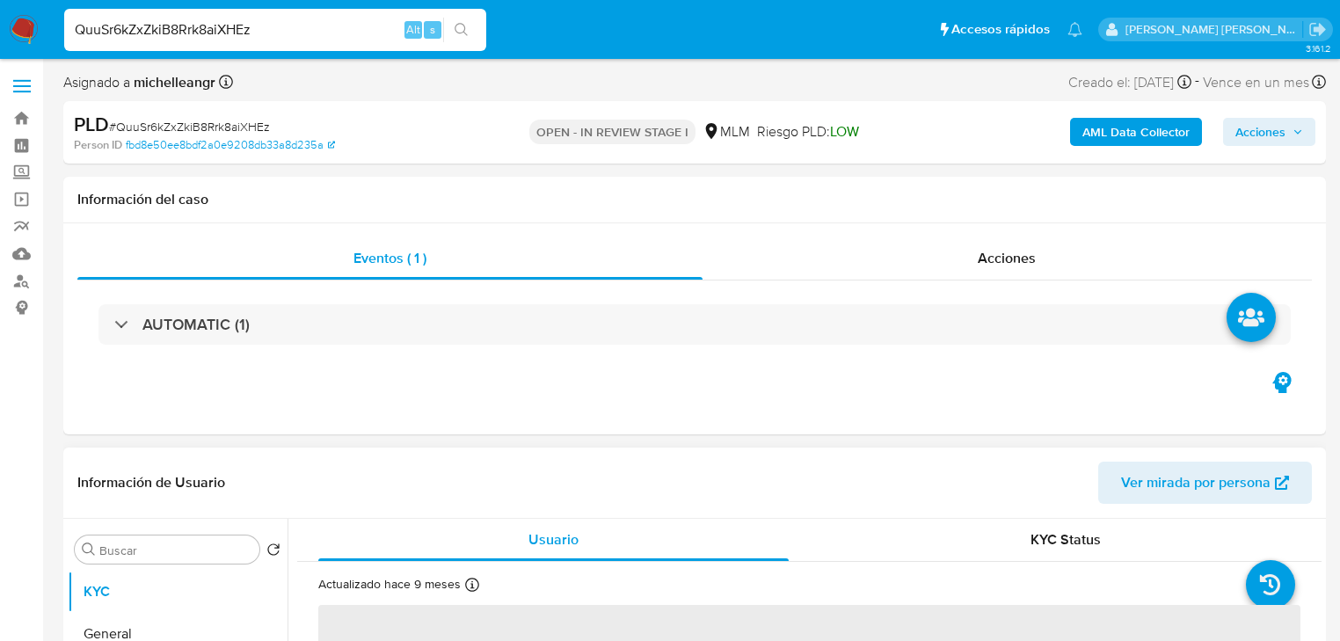
scroll to position [211, 0]
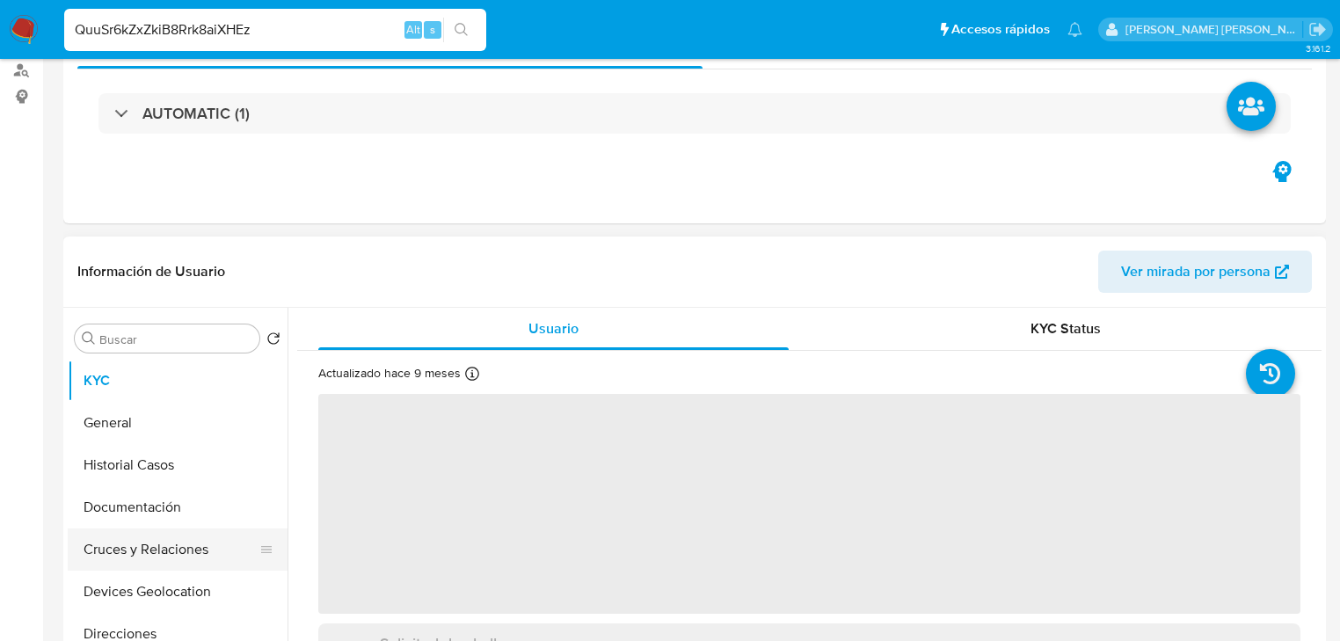
select select "10"
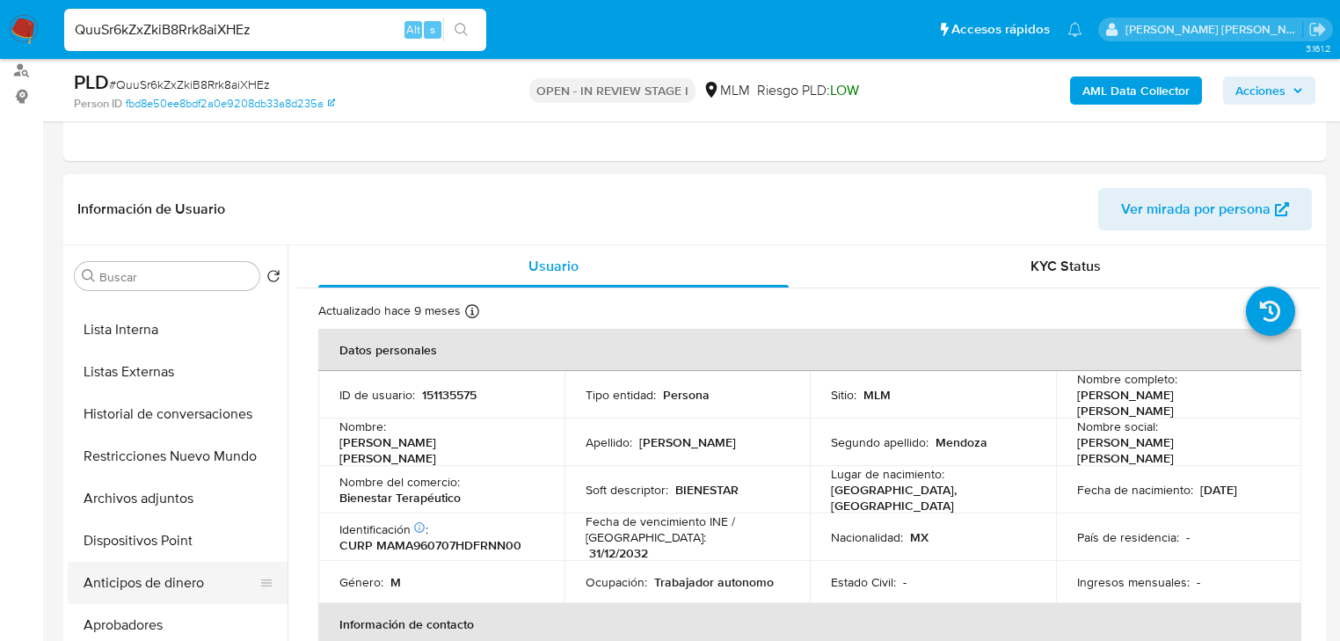
scroll to position [352, 0]
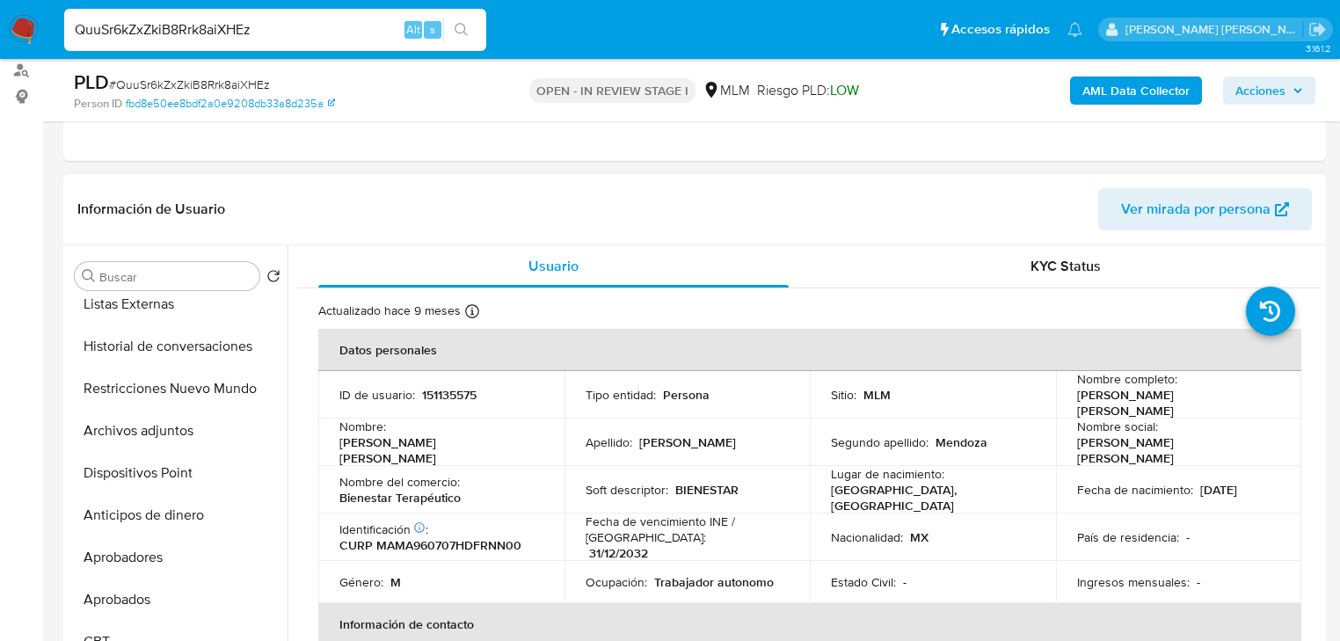
click at [196, 419] on button "Archivos adjuntos" at bounding box center [178, 431] width 220 height 42
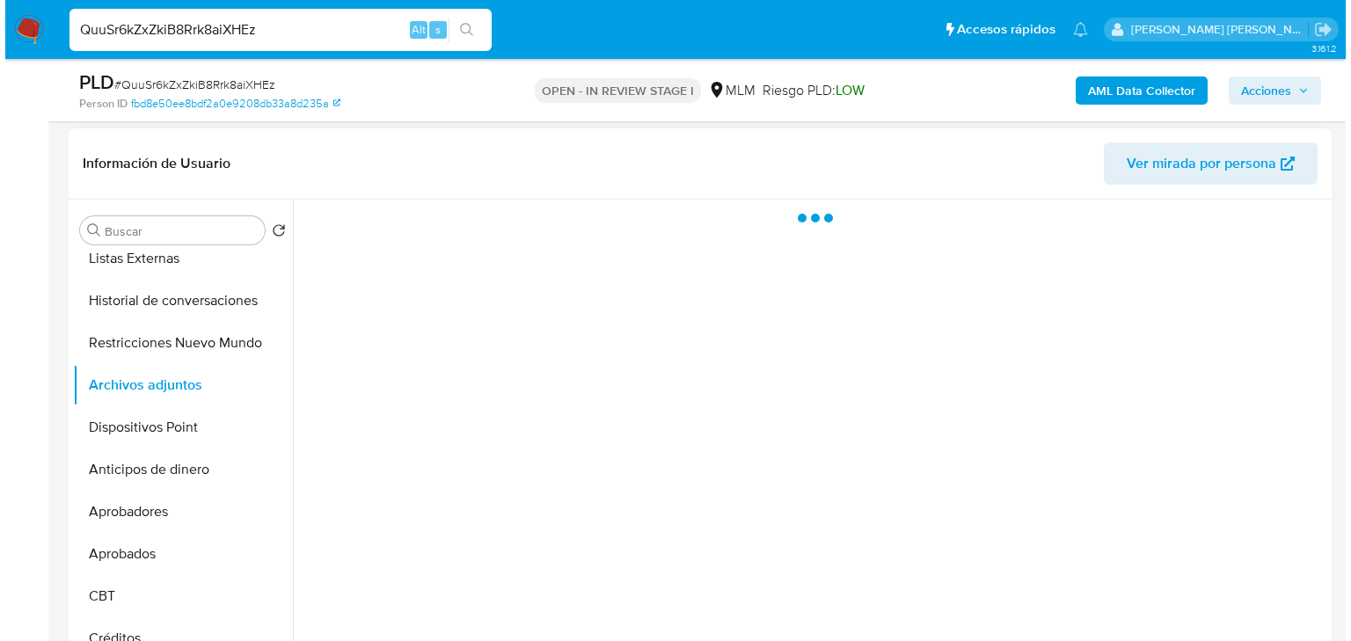
scroll to position [281, 0]
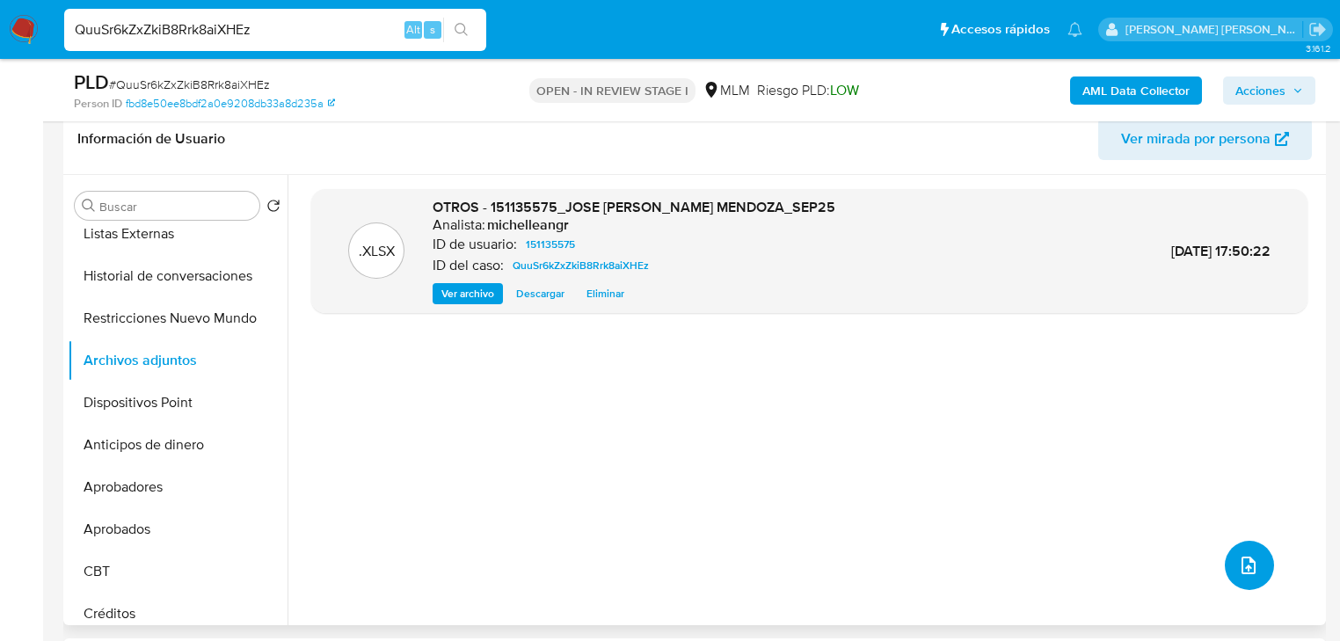
click at [1244, 566] on icon "upload-file" at bounding box center [1249, 566] width 14 height 18
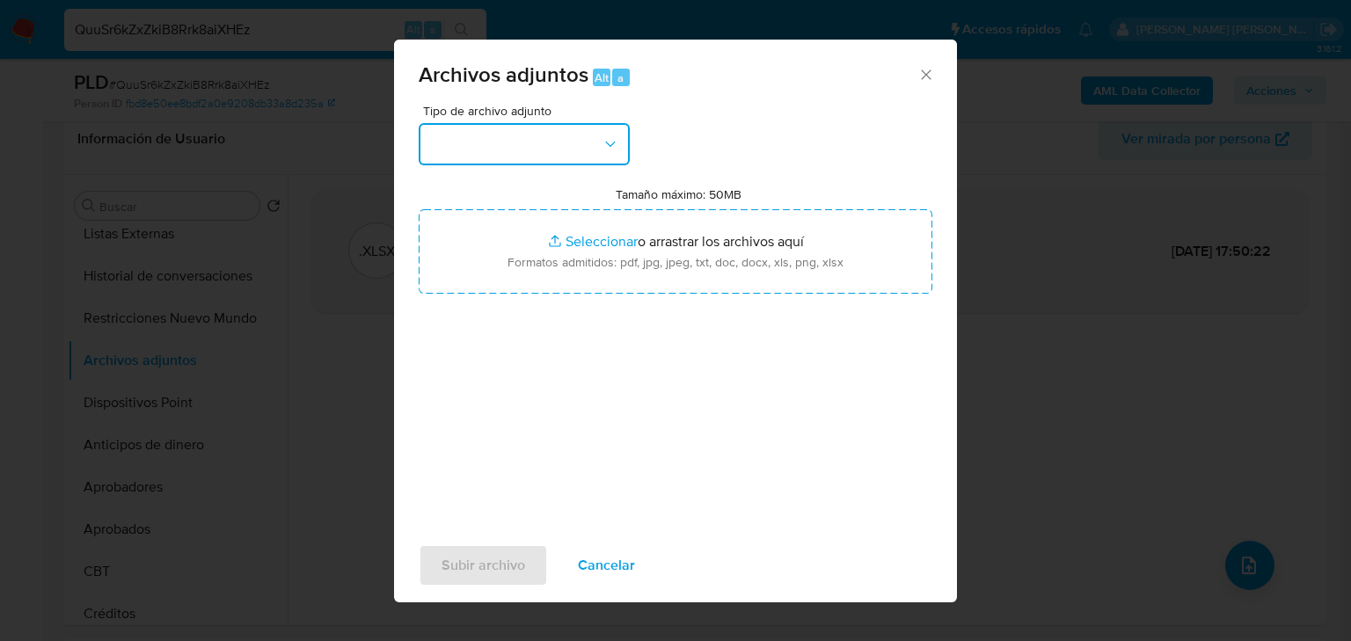
click at [521, 151] on button "button" at bounding box center [524, 144] width 211 height 42
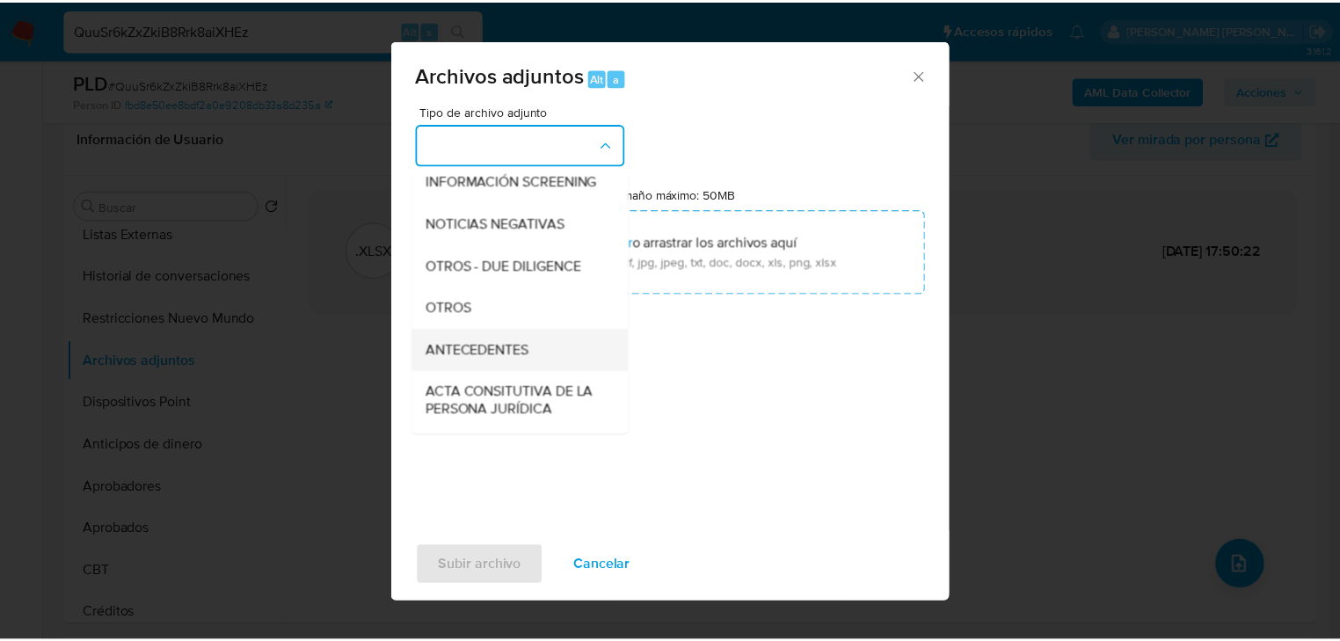
scroll to position [190, 0]
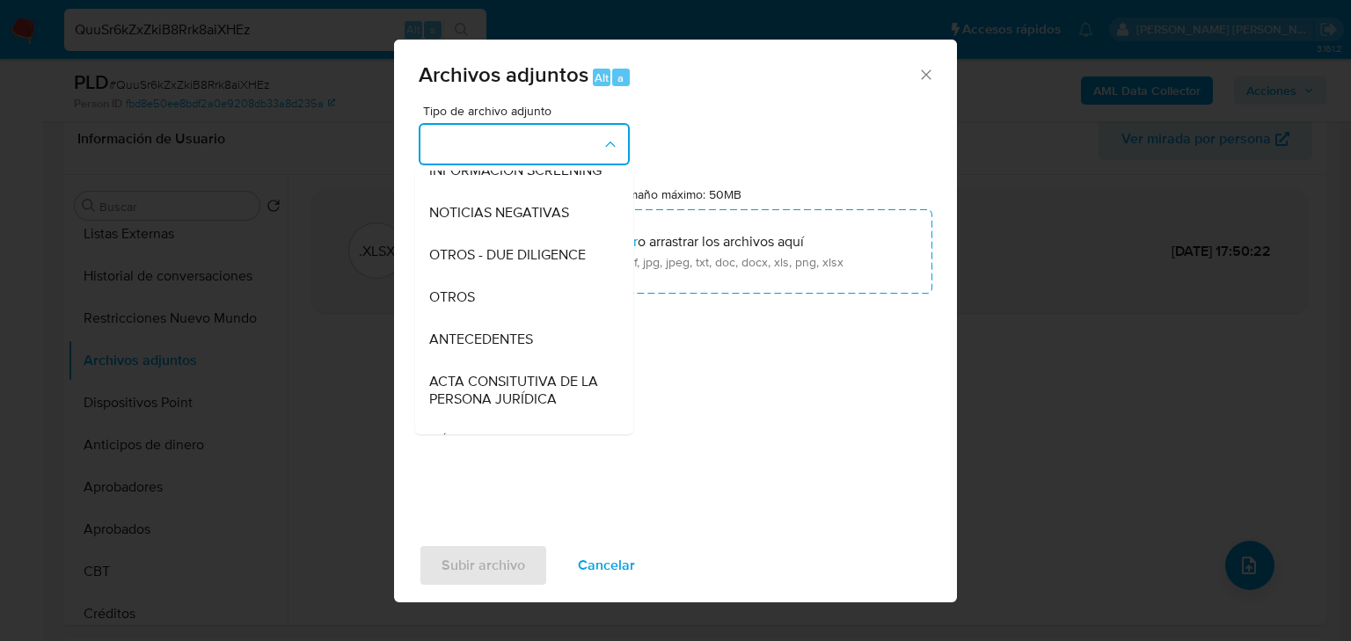
click at [485, 318] on div "OTROS" at bounding box center [518, 297] width 179 height 42
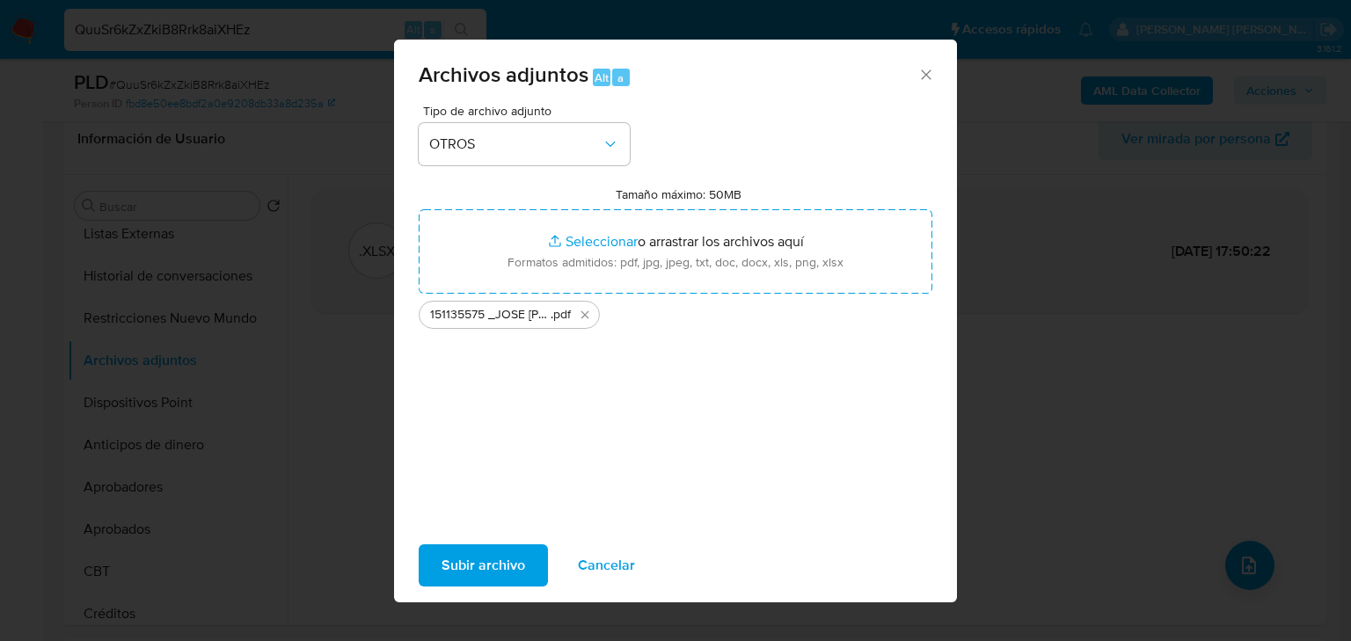
click at [514, 573] on span "Subir archivo" at bounding box center [483, 565] width 84 height 39
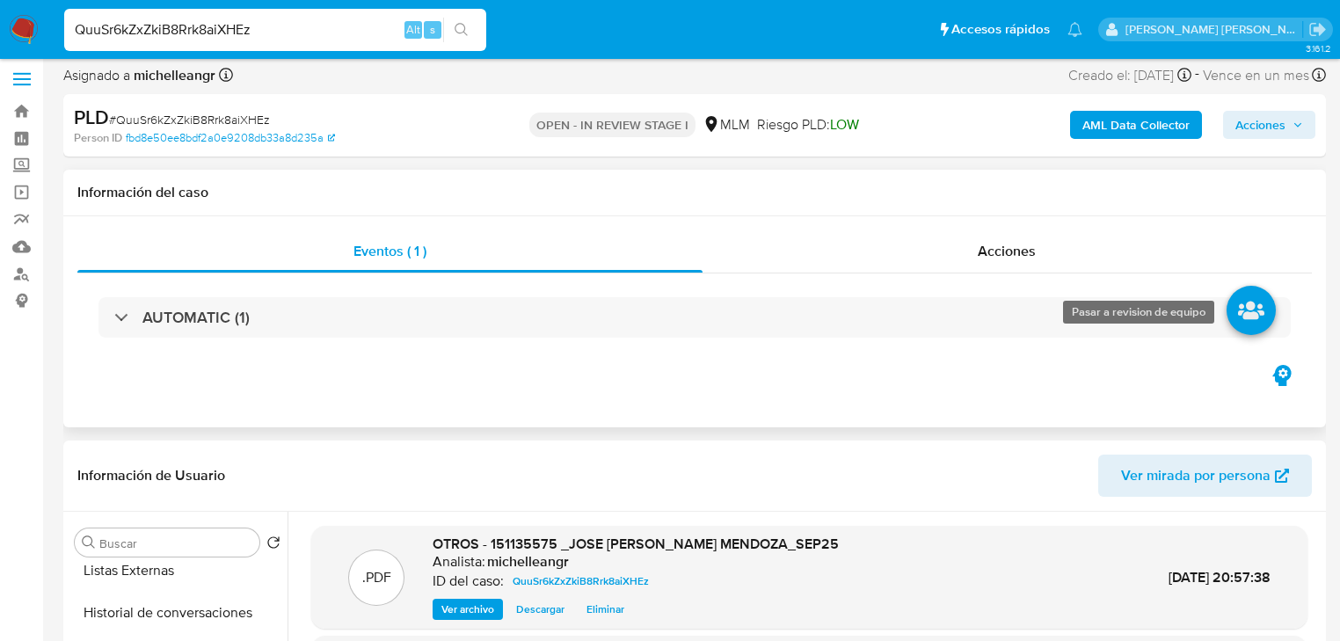
scroll to position [0, 0]
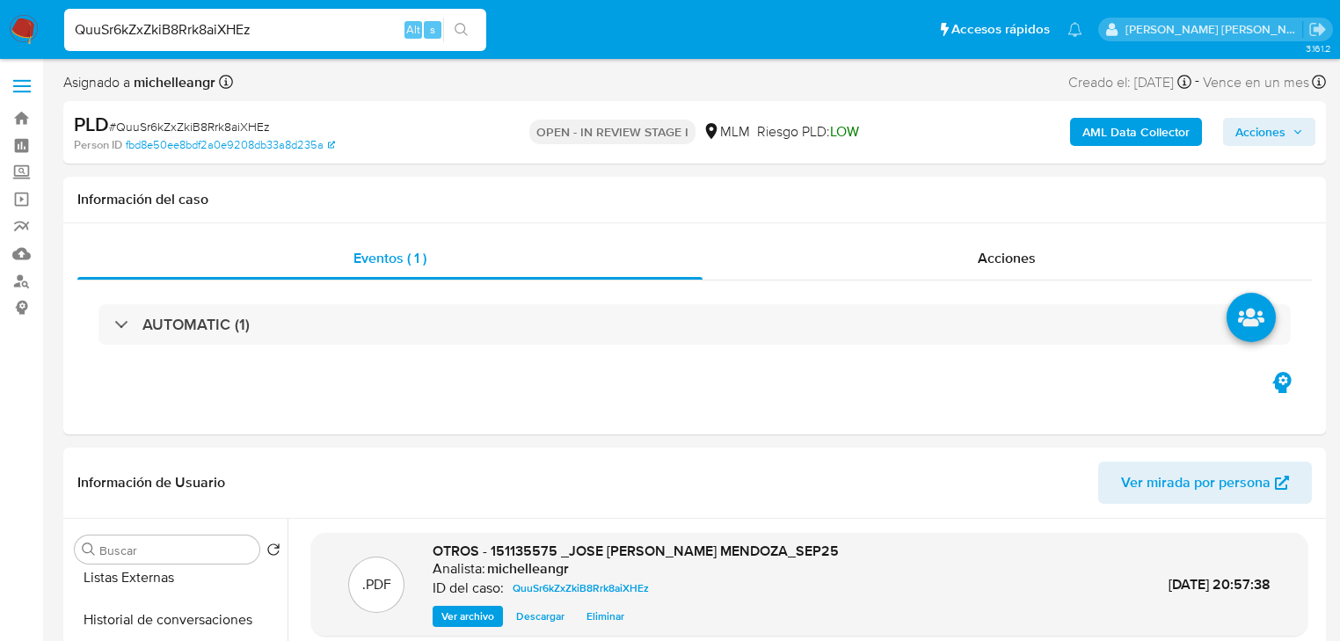
click at [1018, 266] on span "Acciones" at bounding box center [1007, 258] width 58 height 20
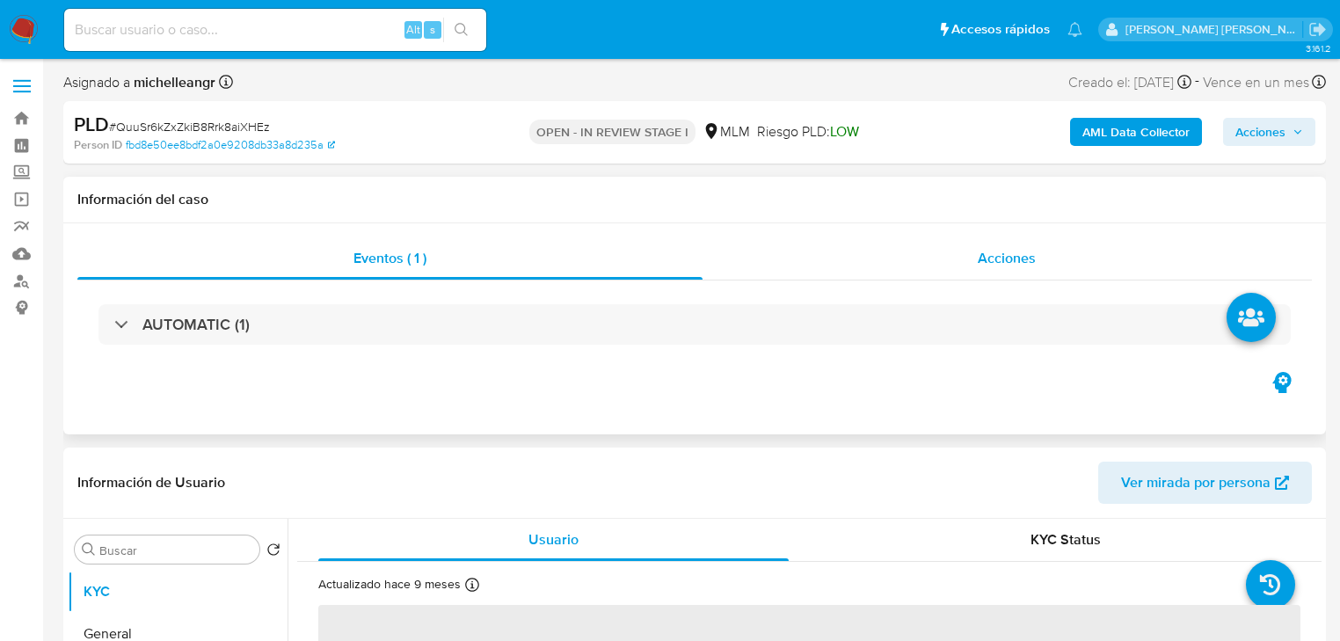
select select "10"
click at [1034, 252] on span "Acciones" at bounding box center [1007, 258] width 58 height 20
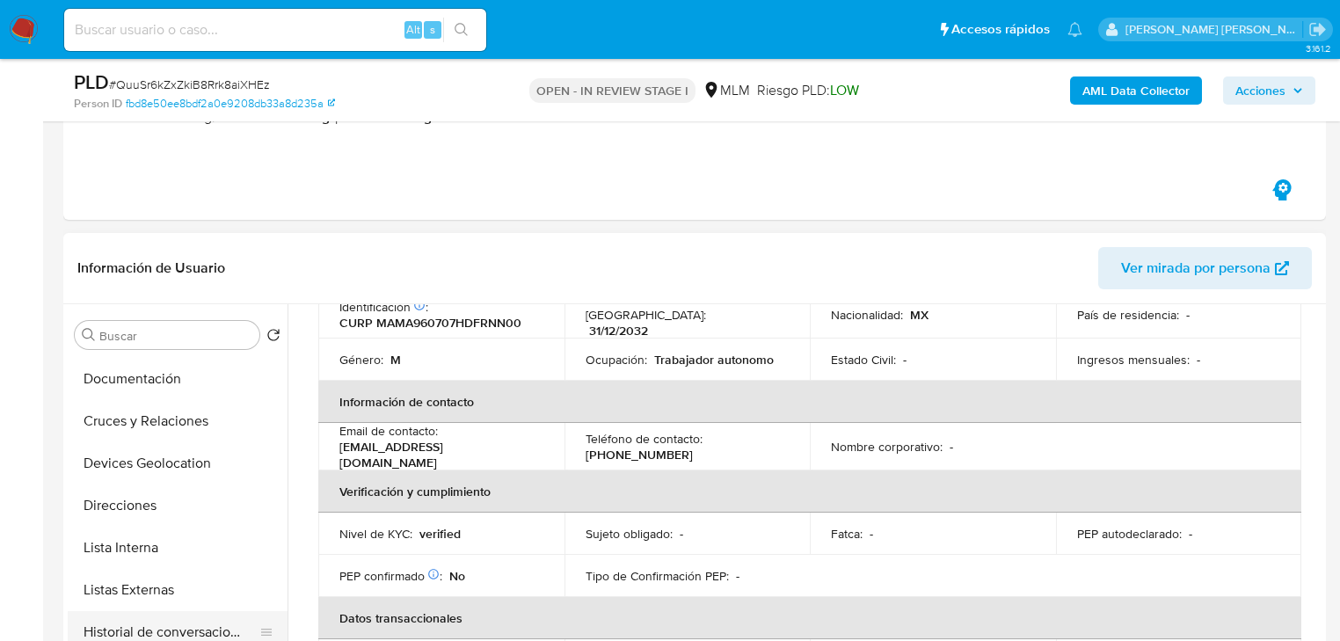
scroll to position [281, 0]
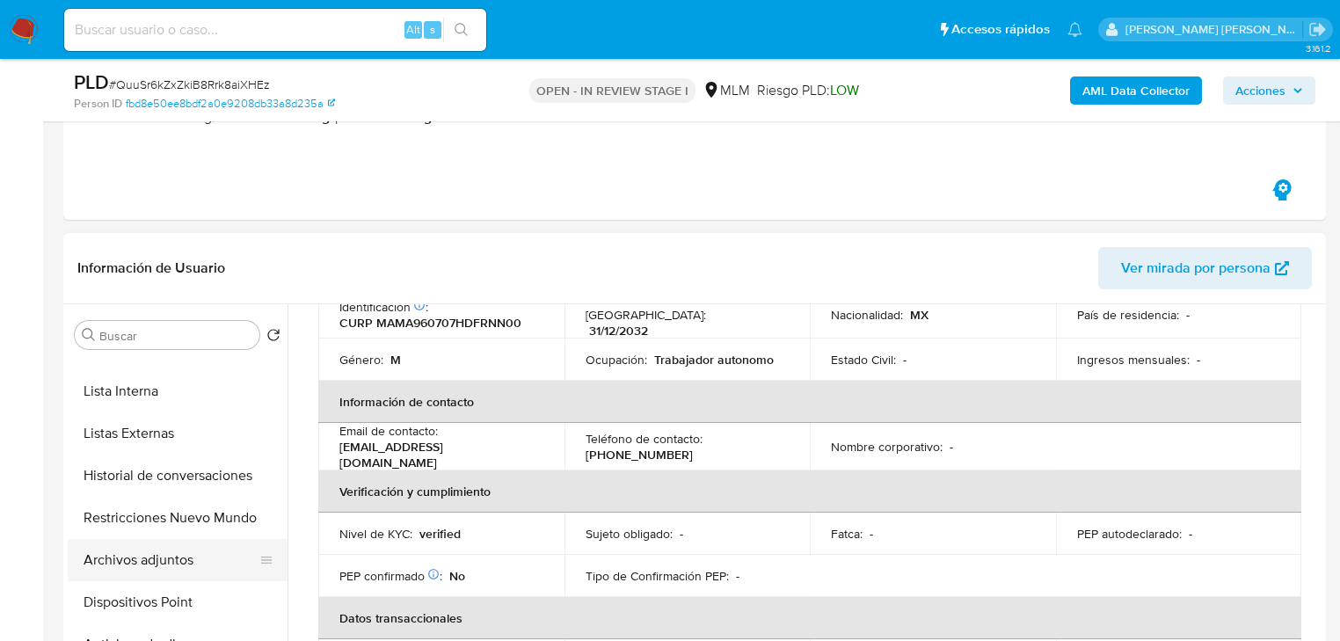
click at [144, 558] on button "Archivos adjuntos" at bounding box center [171, 560] width 206 height 42
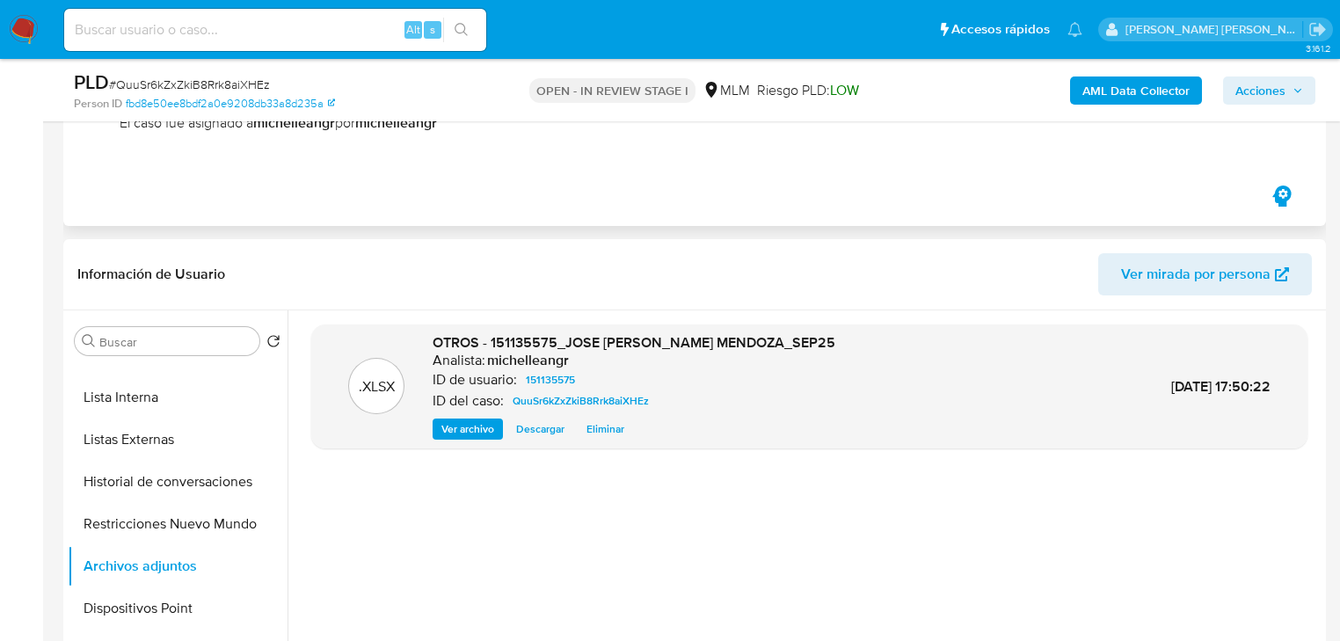
scroll to position [0, 0]
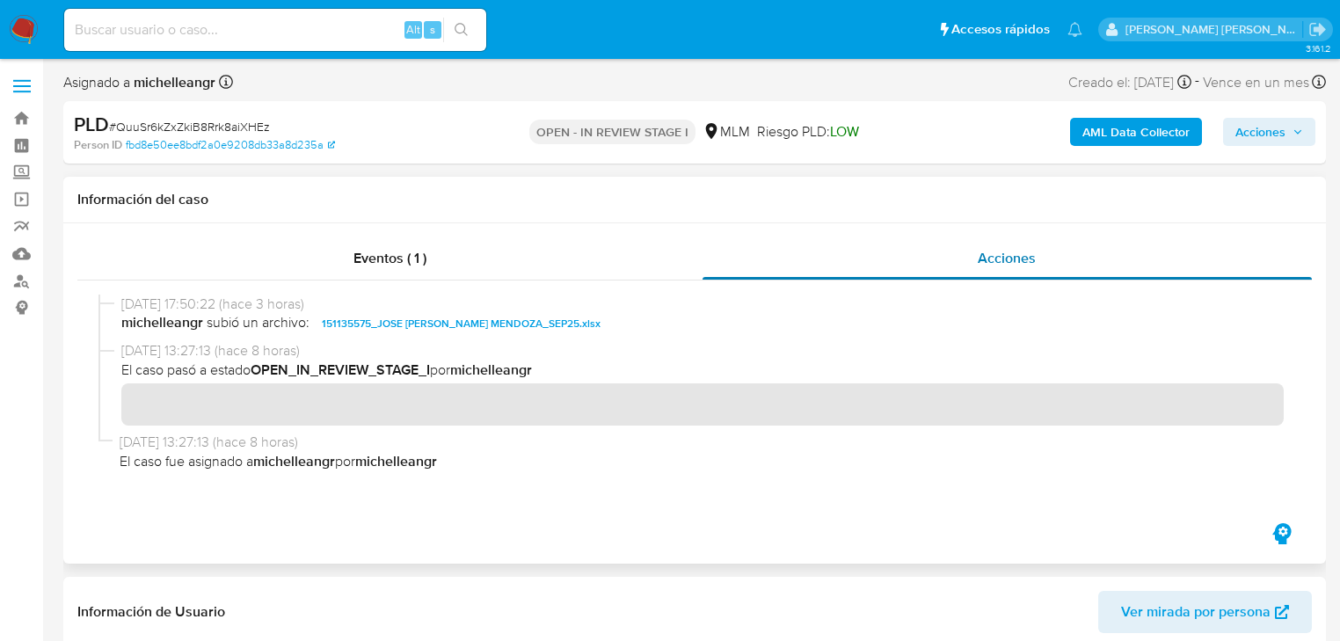
click at [383, 261] on span "Eventos ( 1 )" at bounding box center [390, 258] width 73 height 20
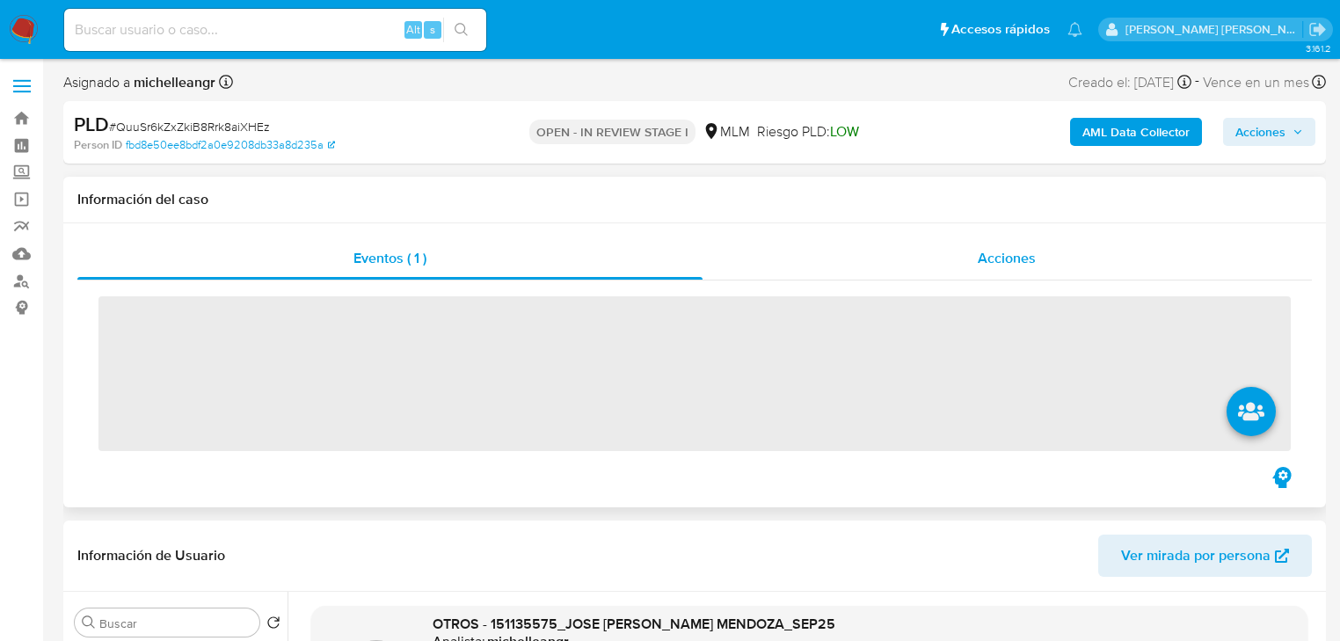
click at [987, 262] on span "Acciones" at bounding box center [1007, 258] width 58 height 20
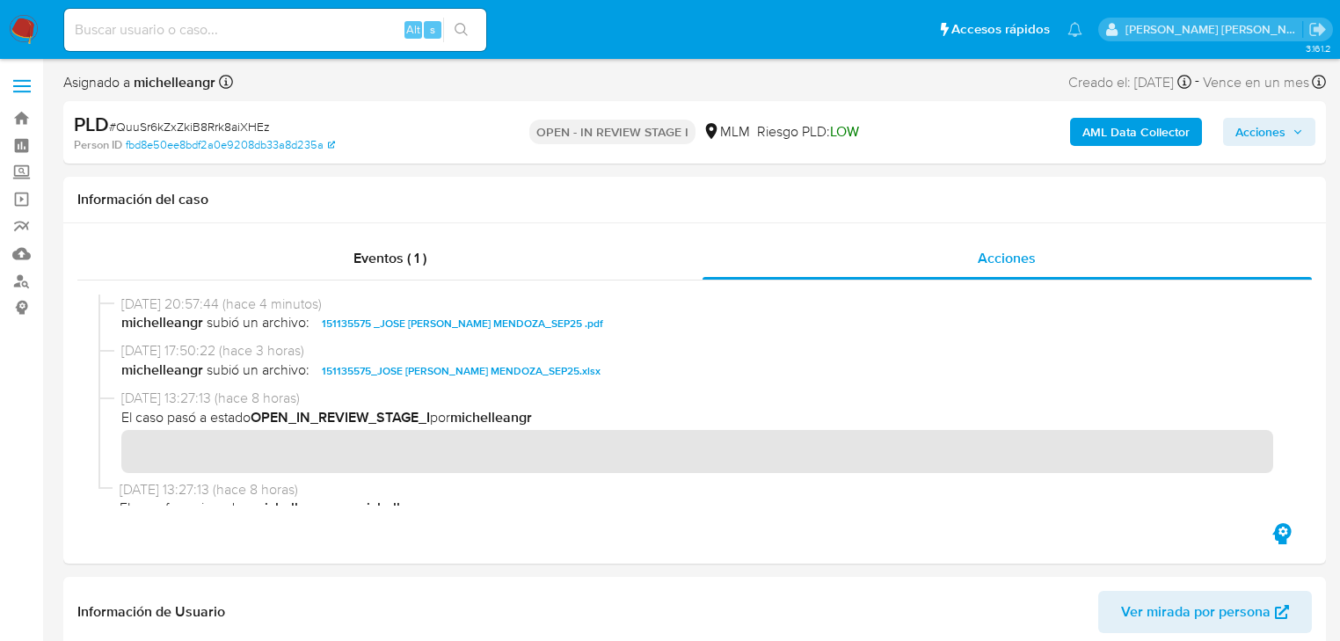
click at [1254, 136] on span "Acciones" at bounding box center [1261, 132] width 50 height 28
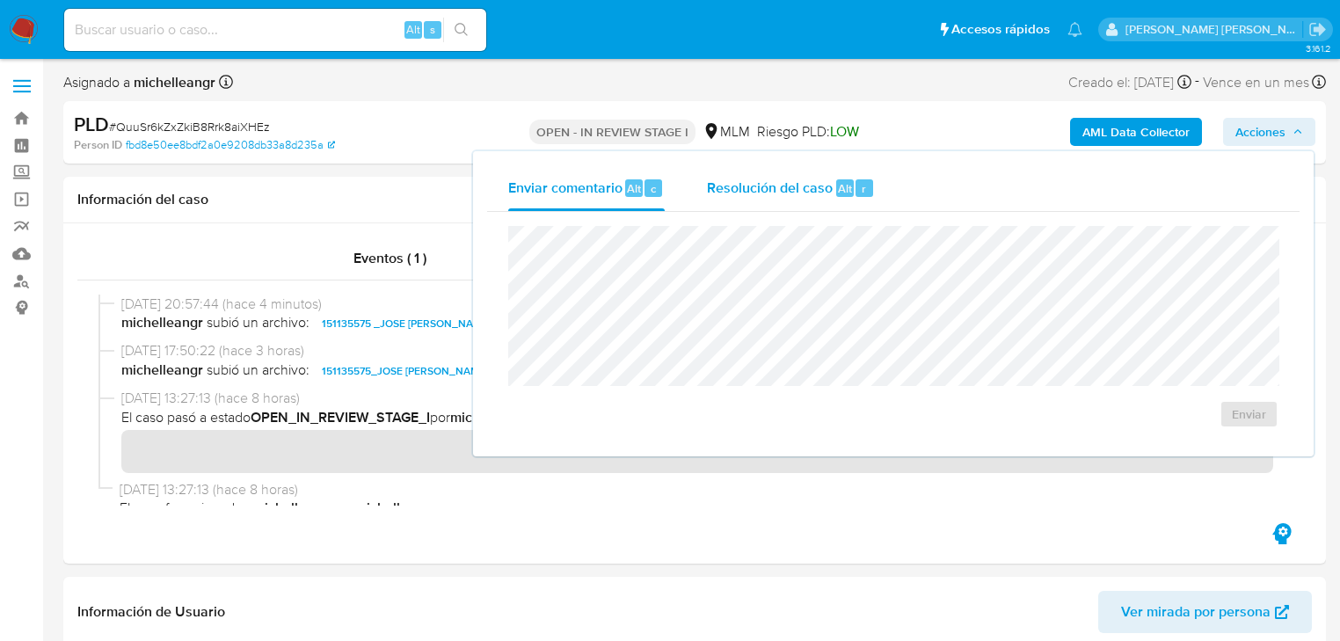
click at [746, 187] on span "Resolución del caso" at bounding box center [770, 188] width 126 height 20
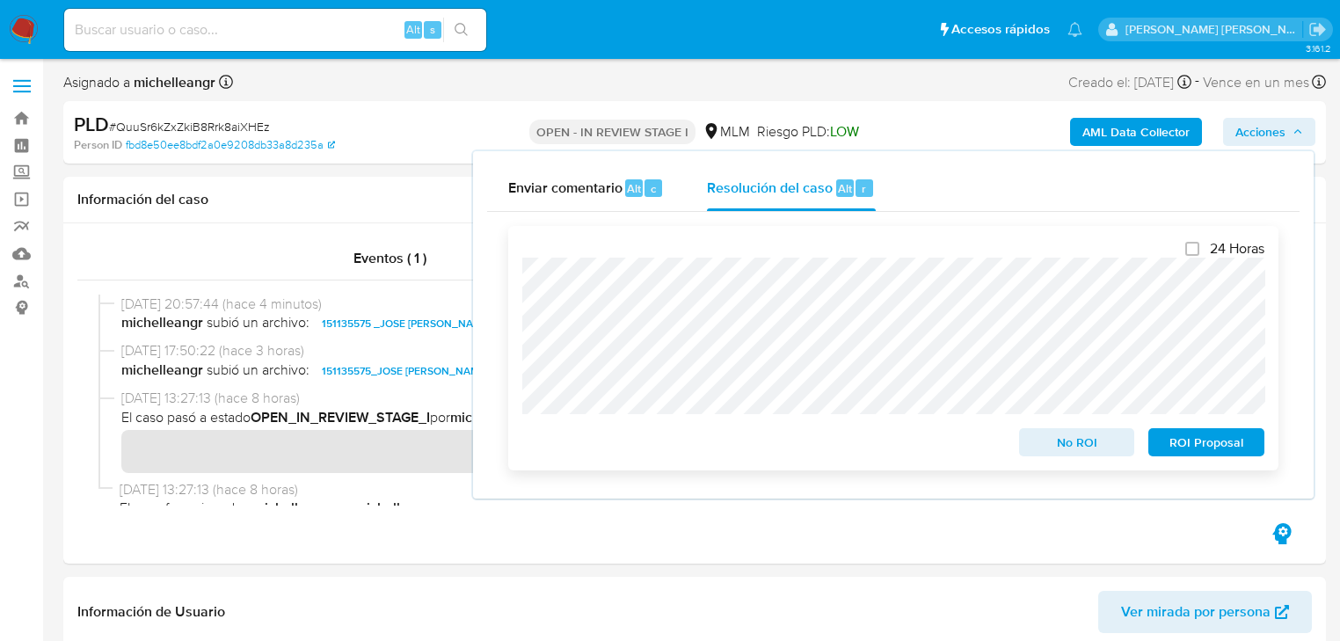
click at [1082, 455] on span "No ROI" at bounding box center [1077, 442] width 91 height 25
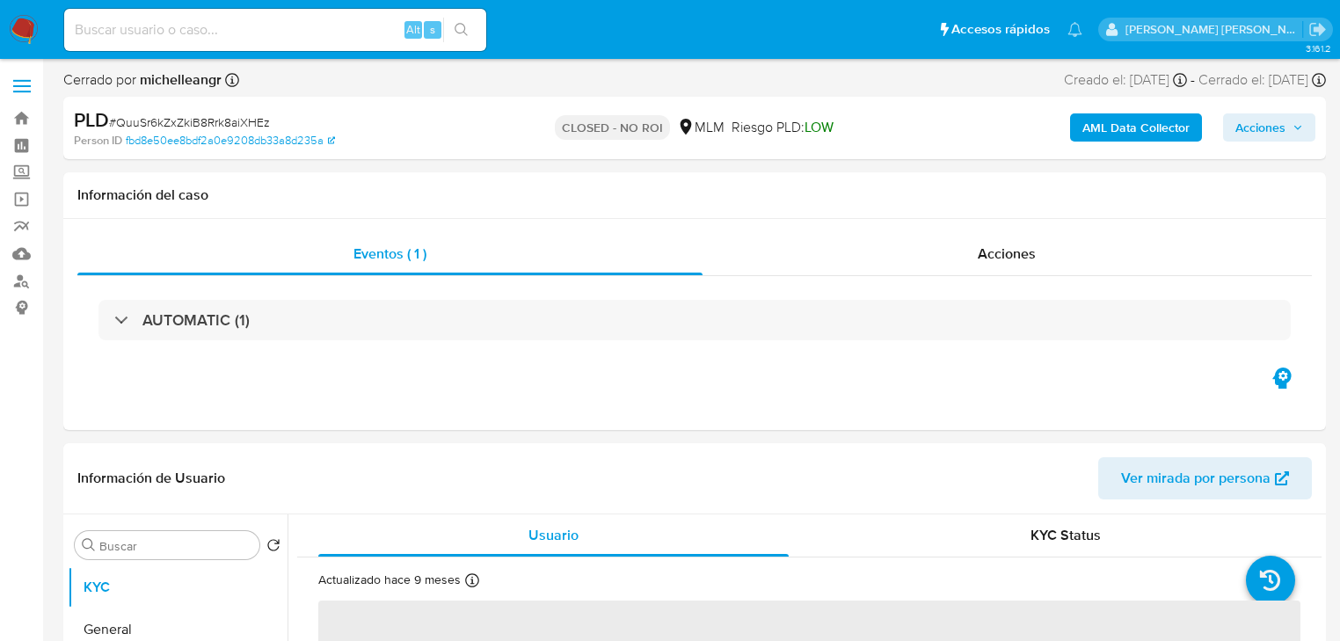
select select "10"
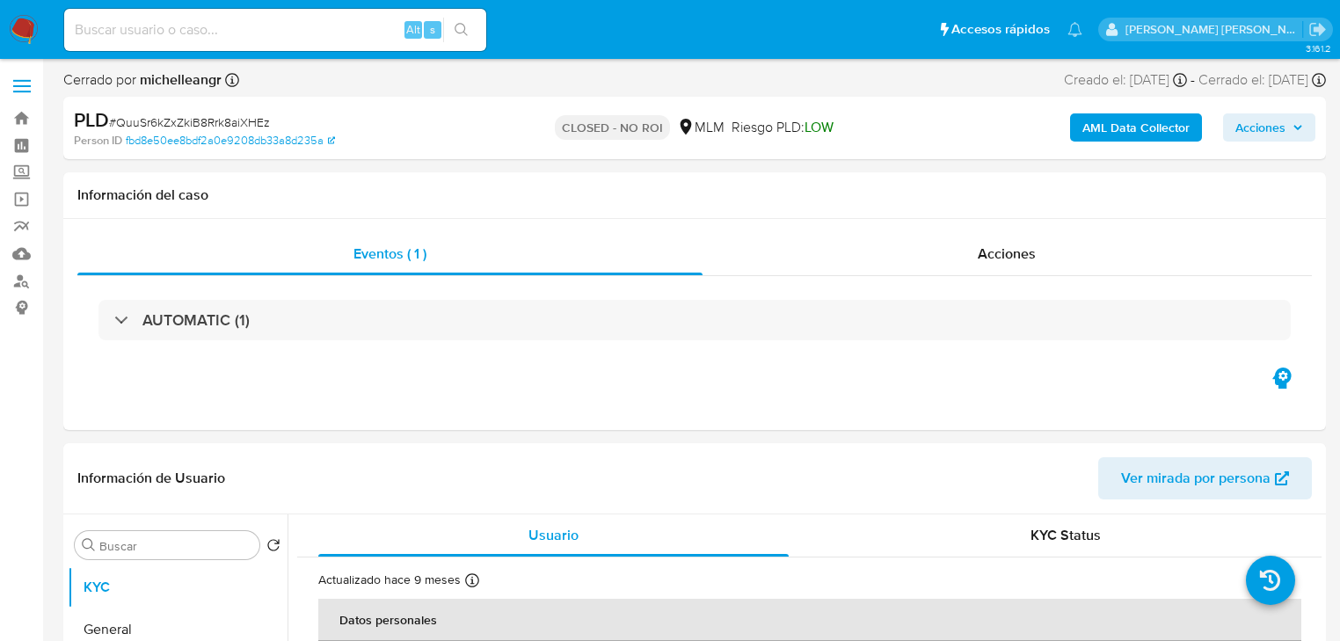
click at [171, 33] on input at bounding box center [275, 29] width 422 height 23
paste input "IEzhYXfrKbuSno7OcY5d8IbK"
type input "IEzhYXfrKbuSno7OcY5d8IbK"
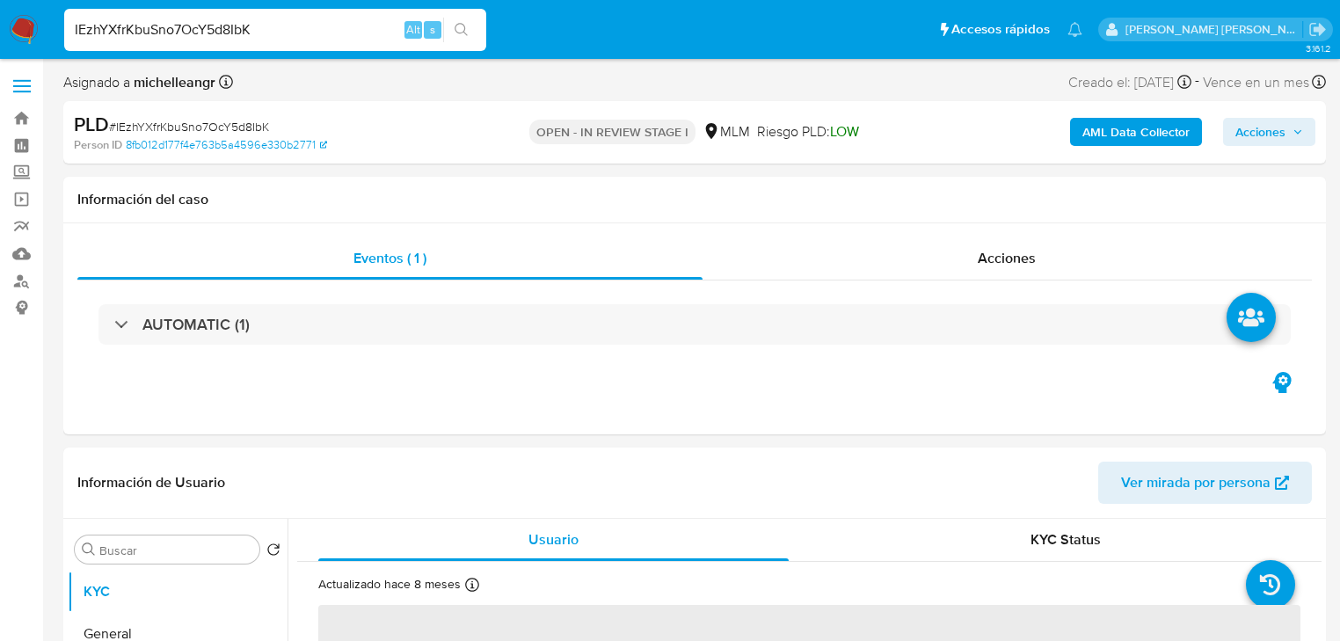
select select "10"
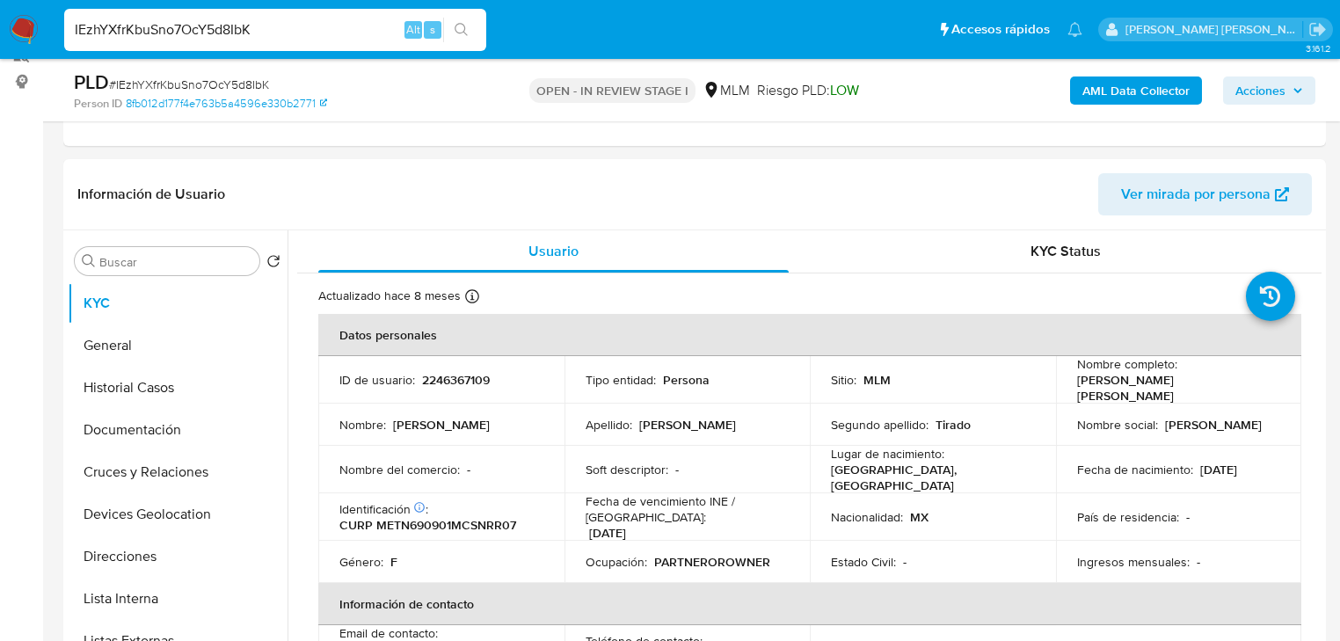
scroll to position [352, 0]
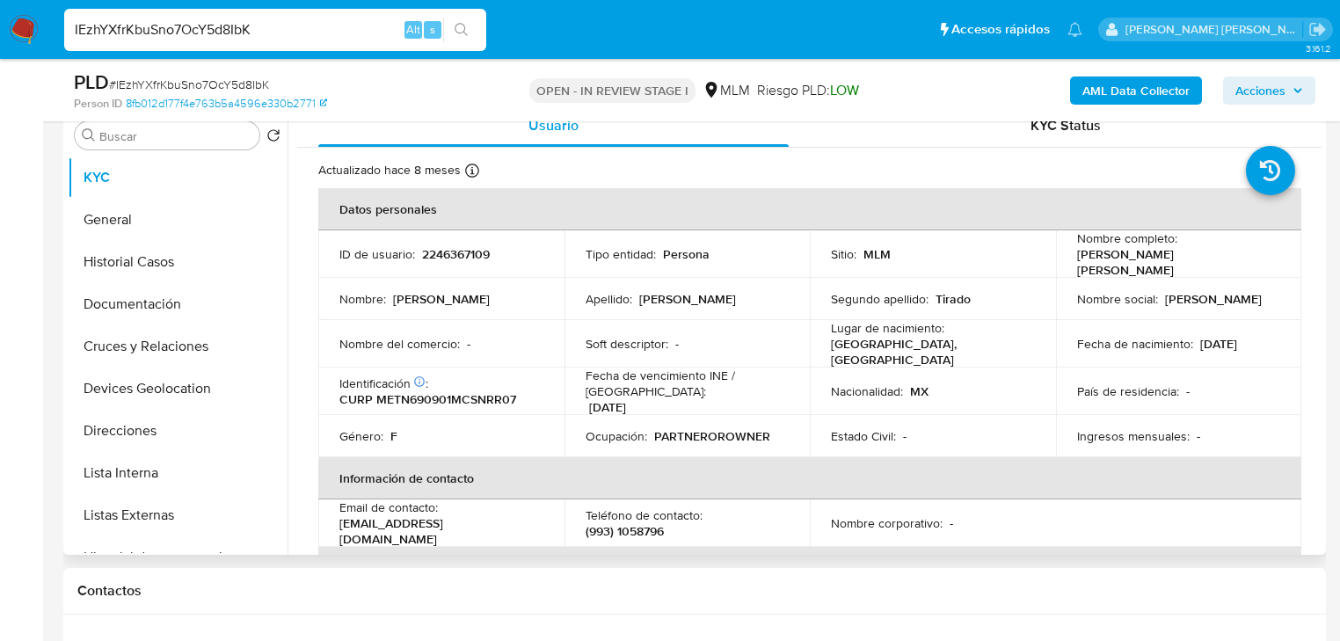
click at [442, 246] on p "2246367109" at bounding box center [456, 254] width 68 height 16
copy p "2246367109"
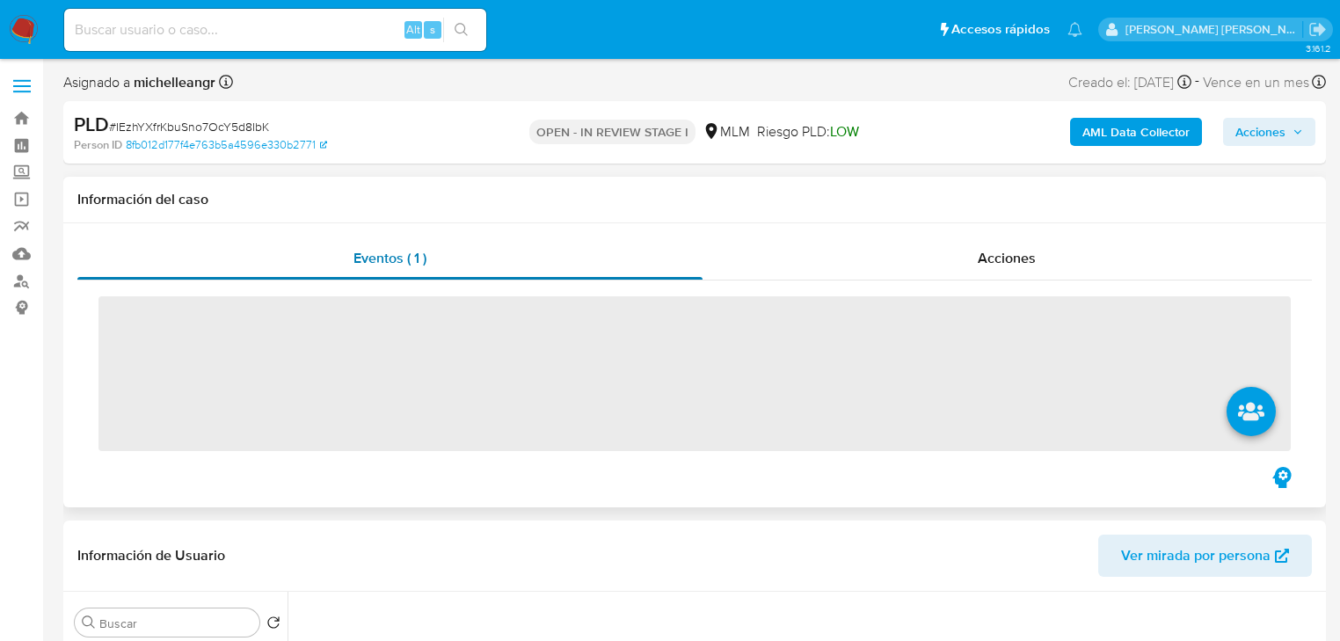
click at [150, 280] on div "Eventos ( 1 ) Acciones ‌" at bounding box center [694, 350] width 1235 height 226
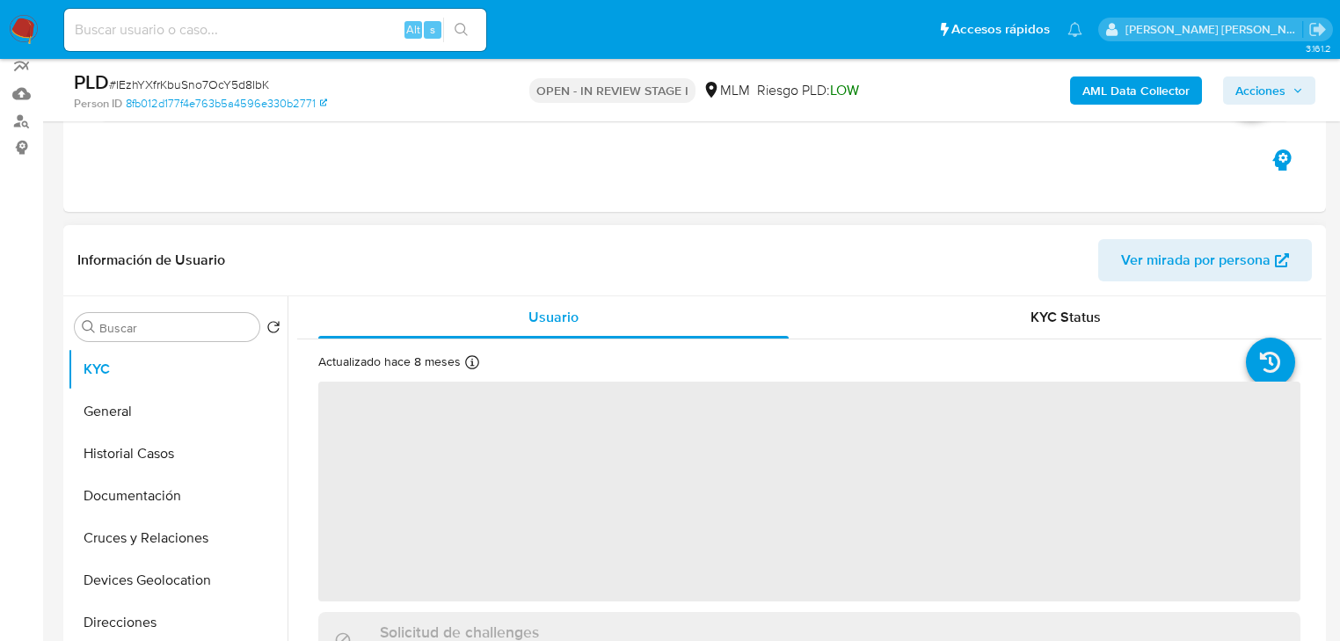
scroll to position [281, 0]
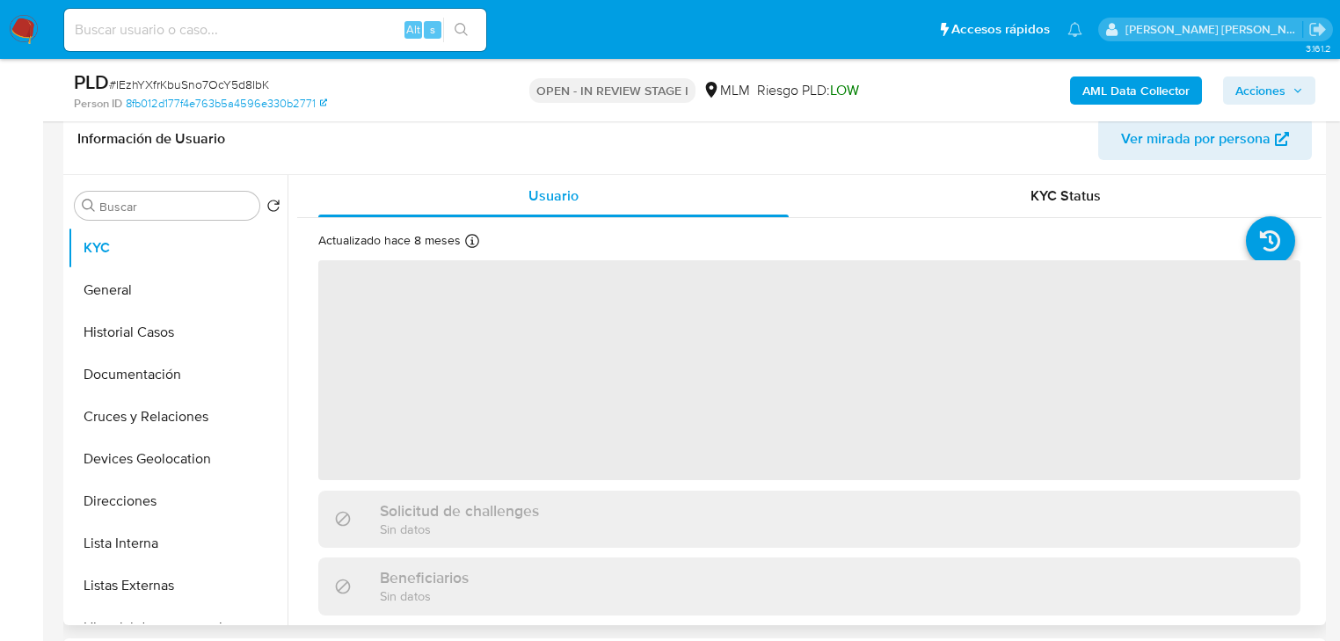
select select "10"
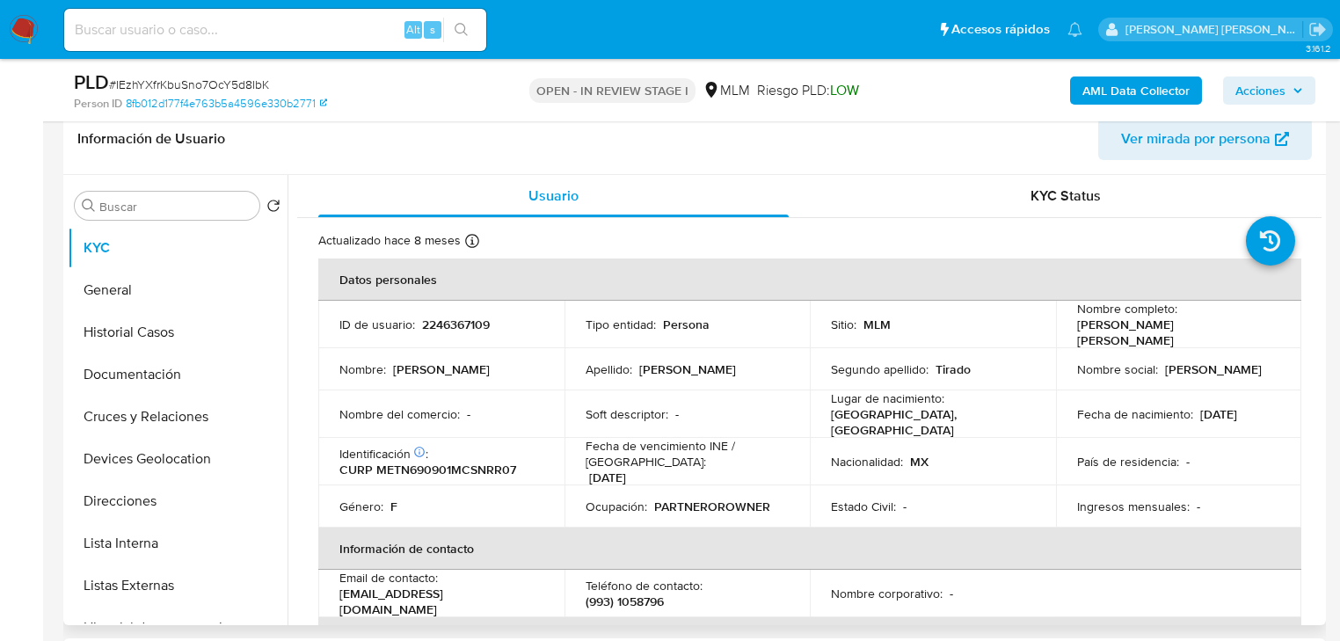
scroll to position [317, 0]
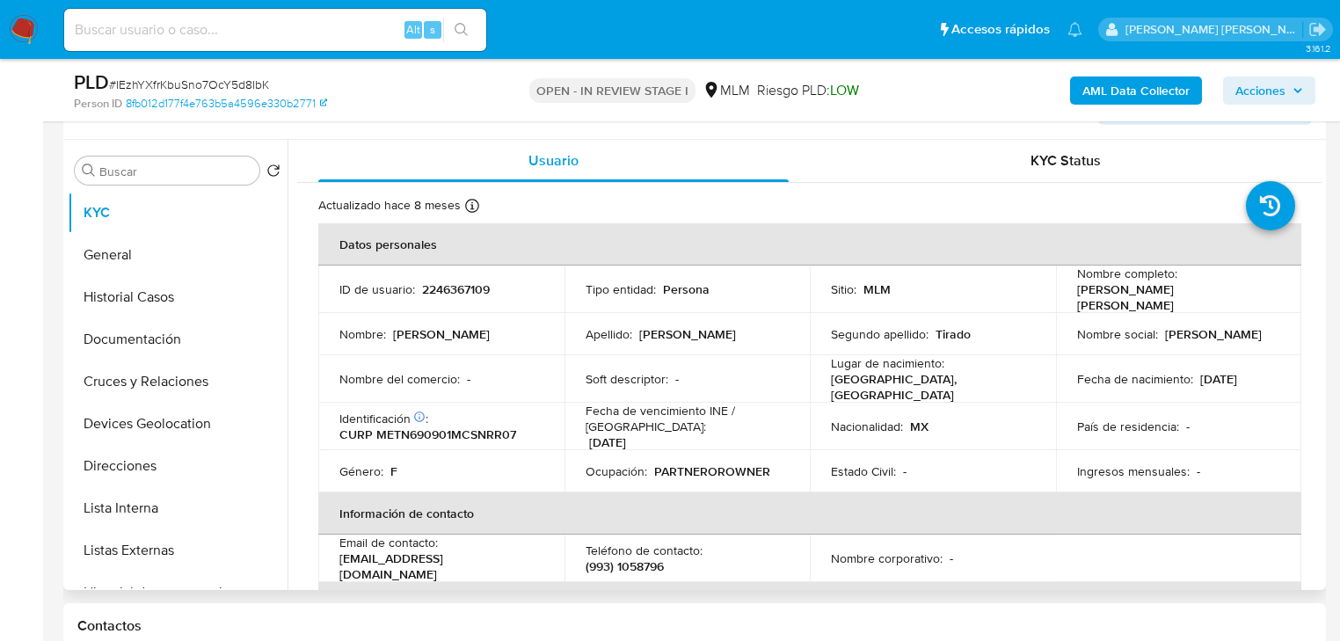
click at [1284, 328] on td "Nombre social : Norma Araceli" at bounding box center [1179, 334] width 246 height 42
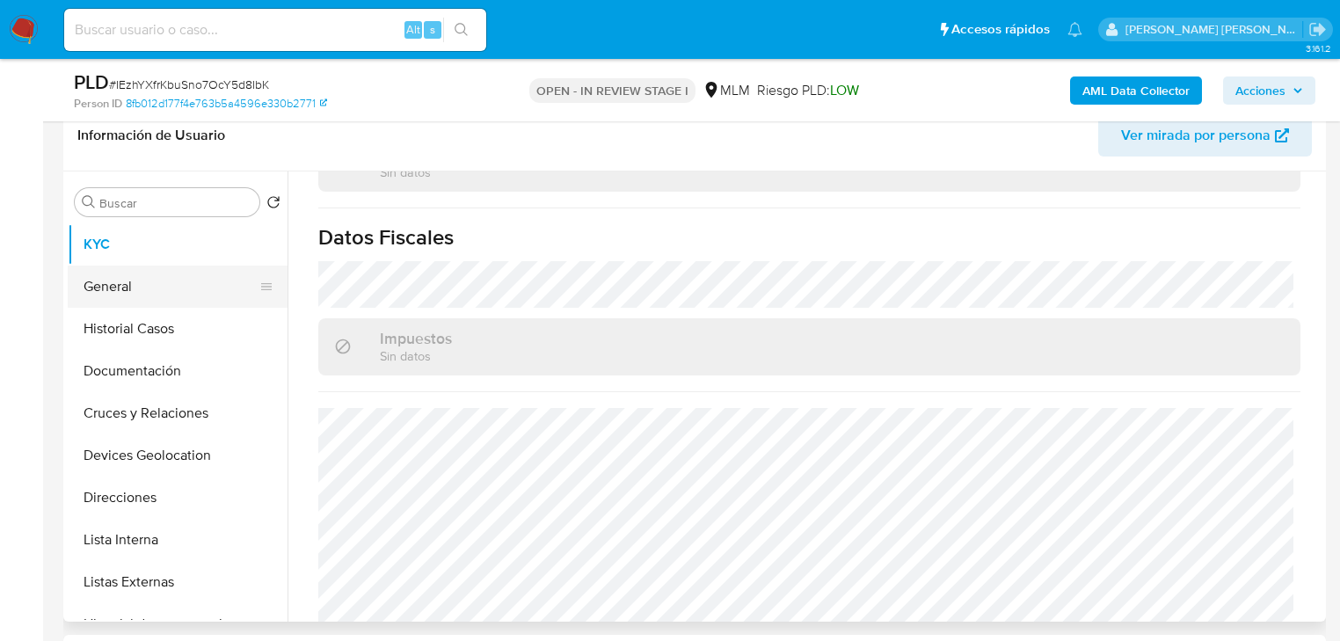
scroll to position [246, 0]
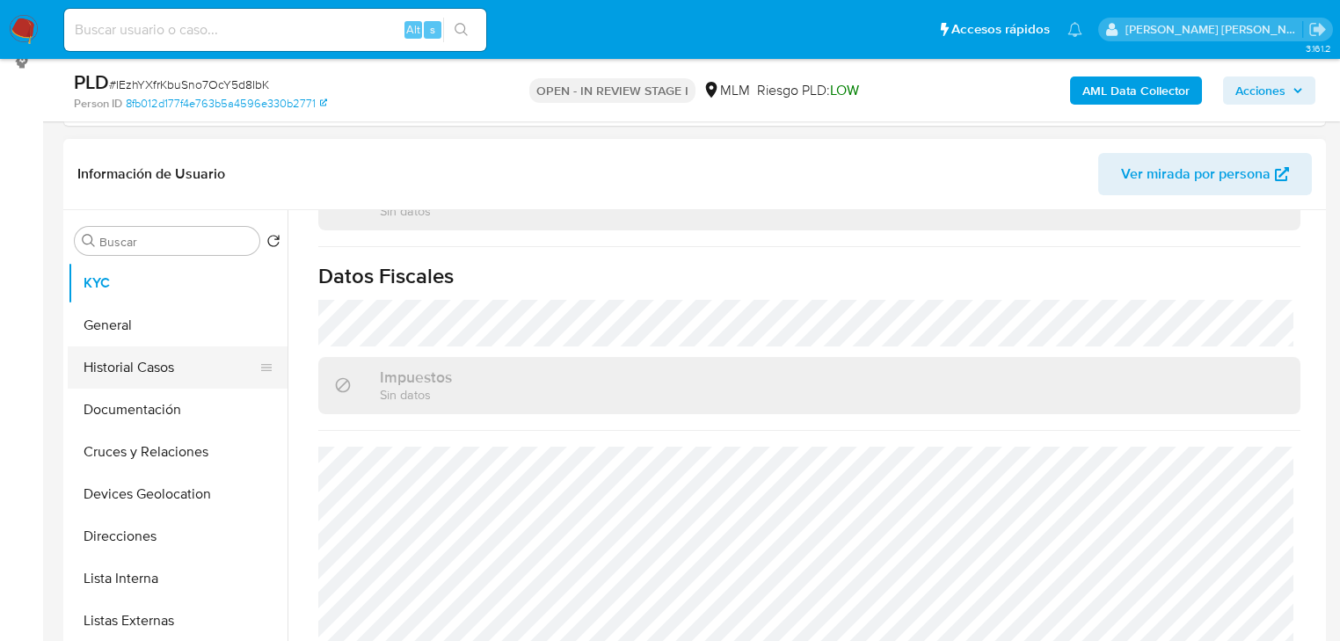
click at [148, 335] on button "General" at bounding box center [178, 325] width 220 height 42
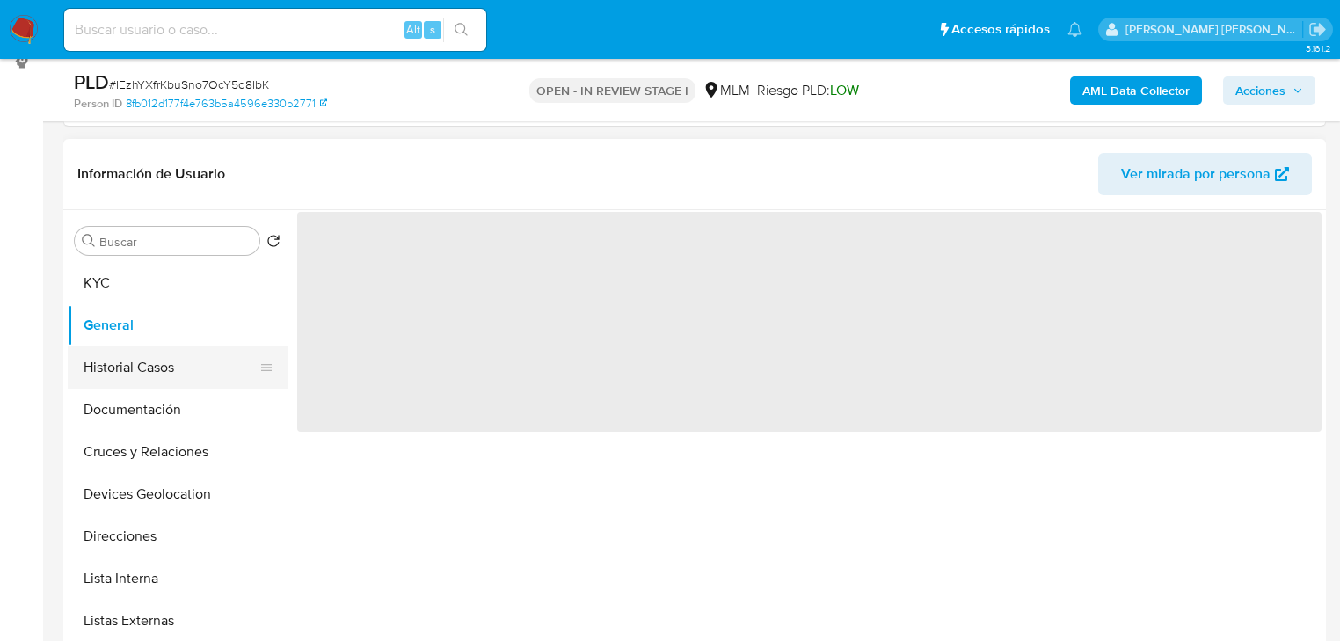
scroll to position [0, 0]
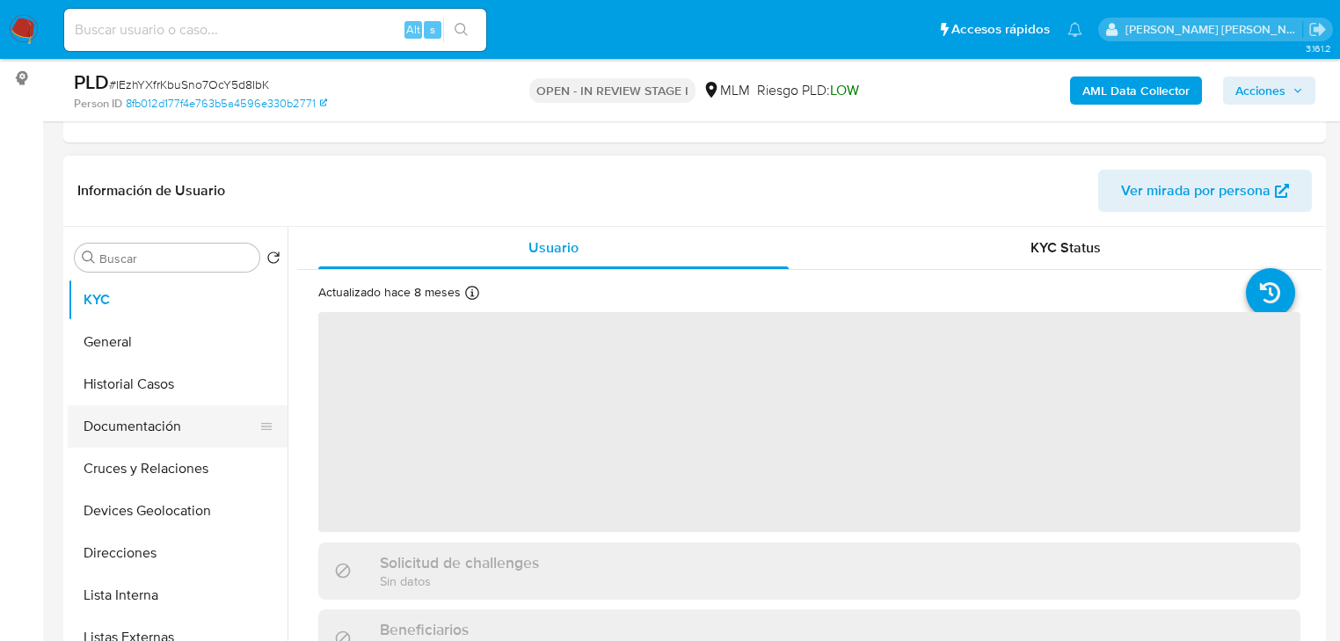
scroll to position [281, 0]
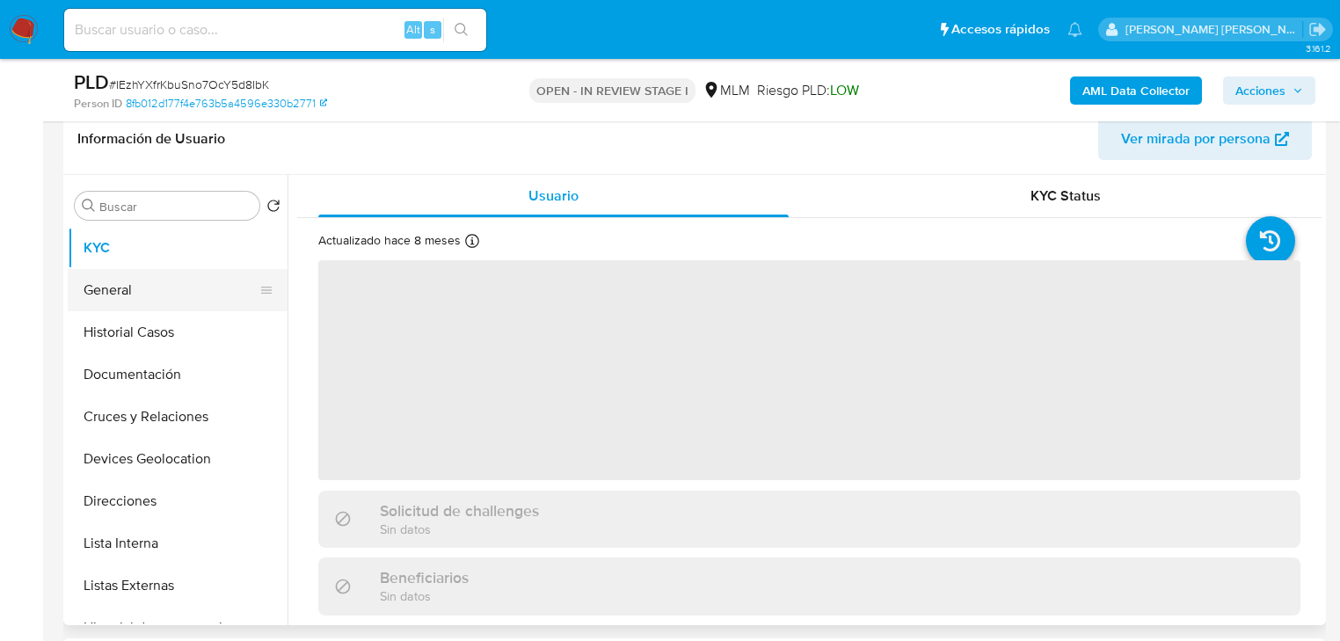
click at [135, 284] on button "General" at bounding box center [171, 290] width 206 height 42
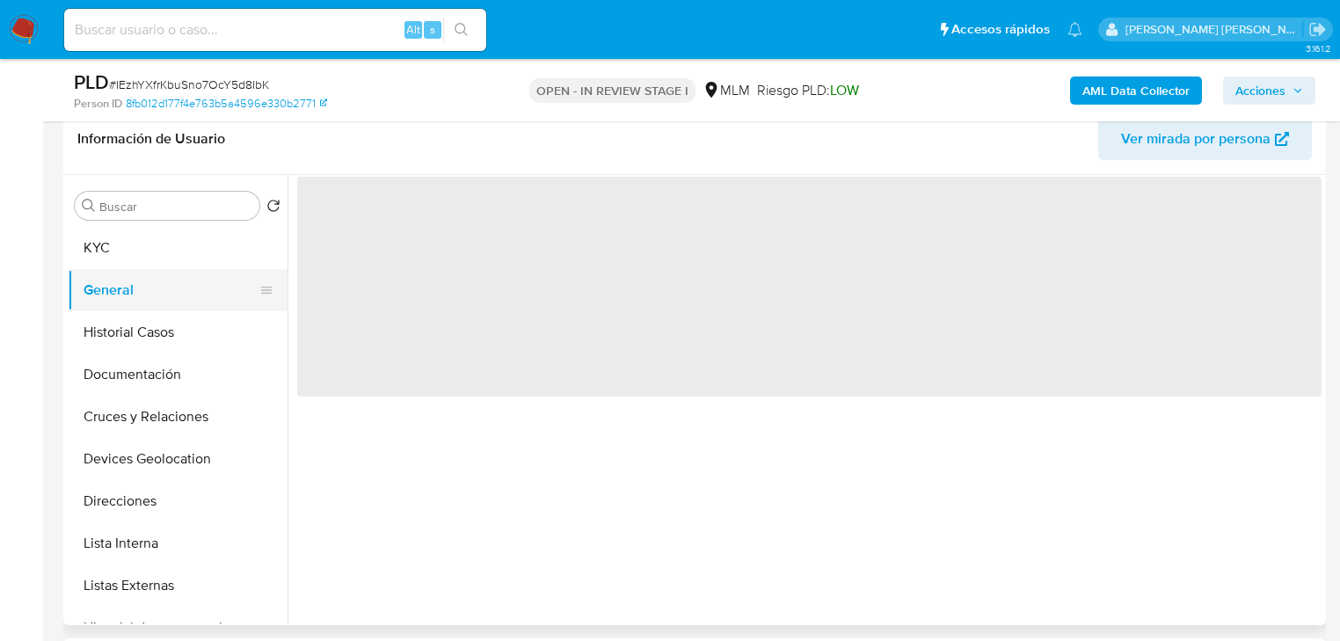
select select "10"
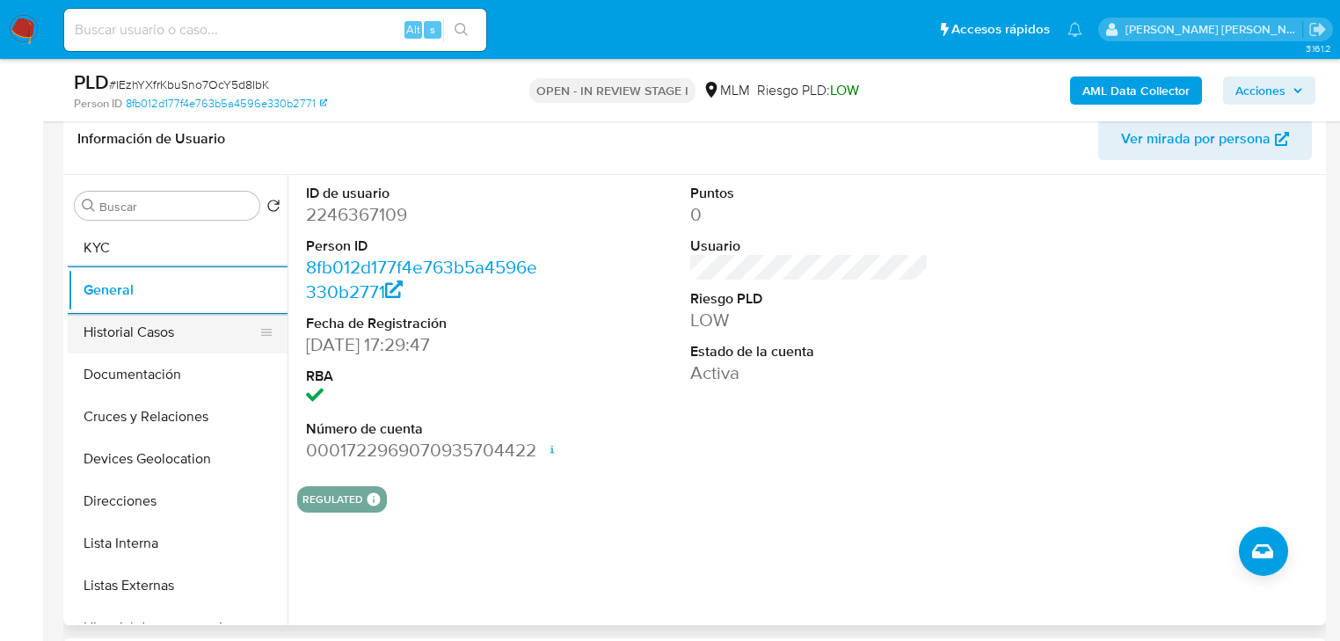
click at [142, 328] on button "Historial Casos" at bounding box center [171, 332] width 206 height 42
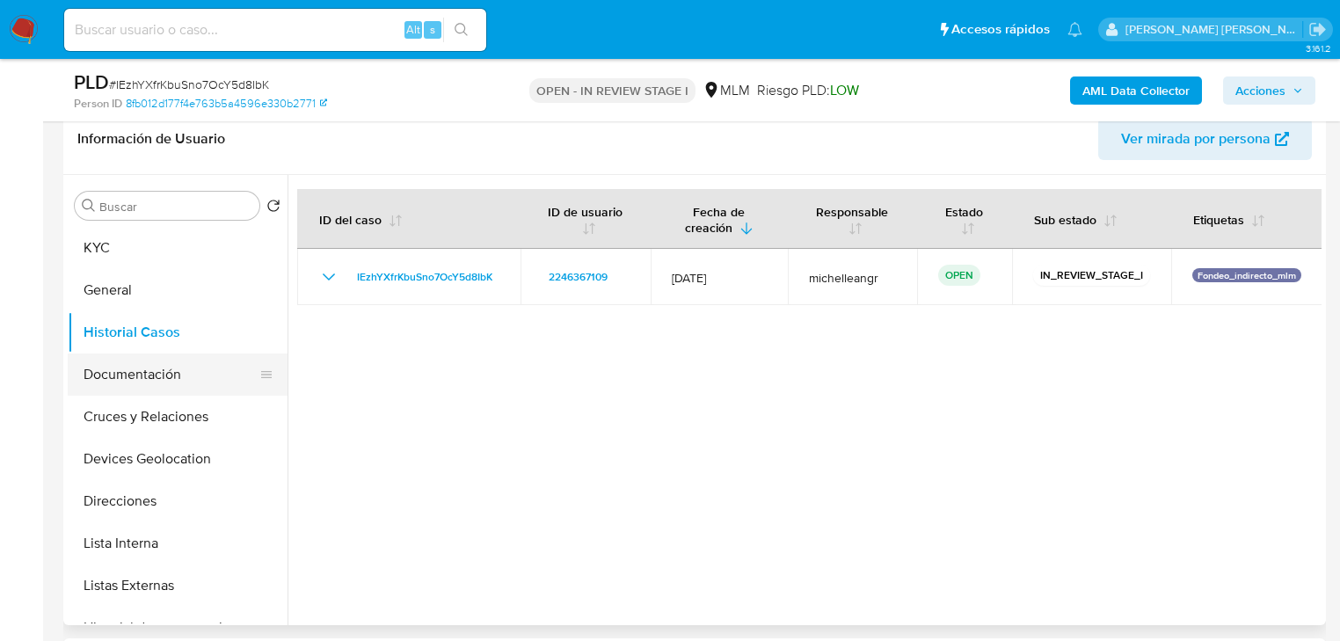
click at [144, 387] on button "Documentación" at bounding box center [171, 375] width 206 height 42
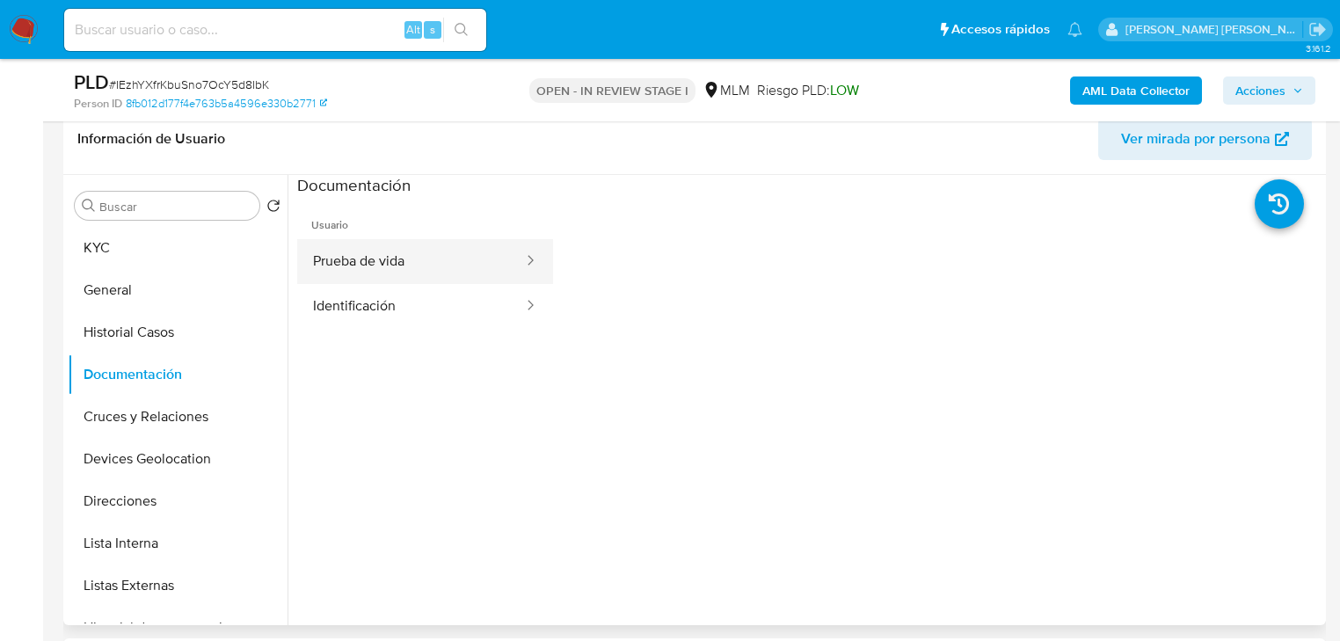
click at [417, 256] on button "Prueba de vida" at bounding box center [411, 261] width 228 height 45
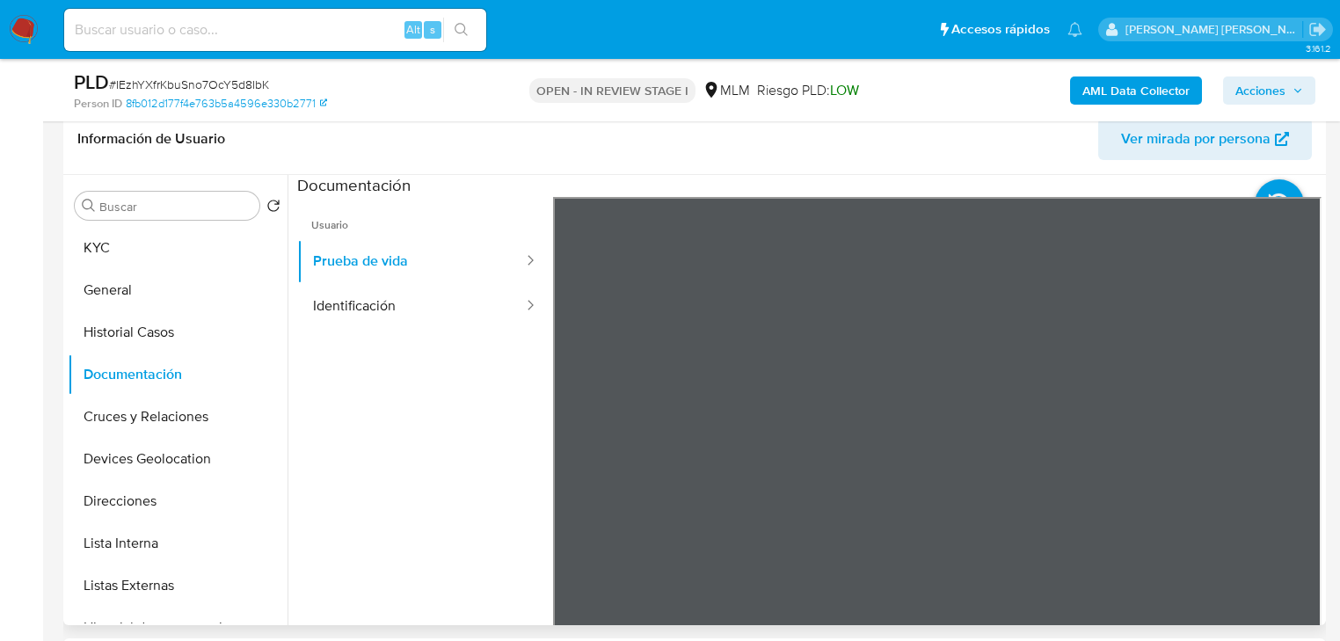
click at [424, 303] on button "Identificación" at bounding box center [411, 306] width 228 height 45
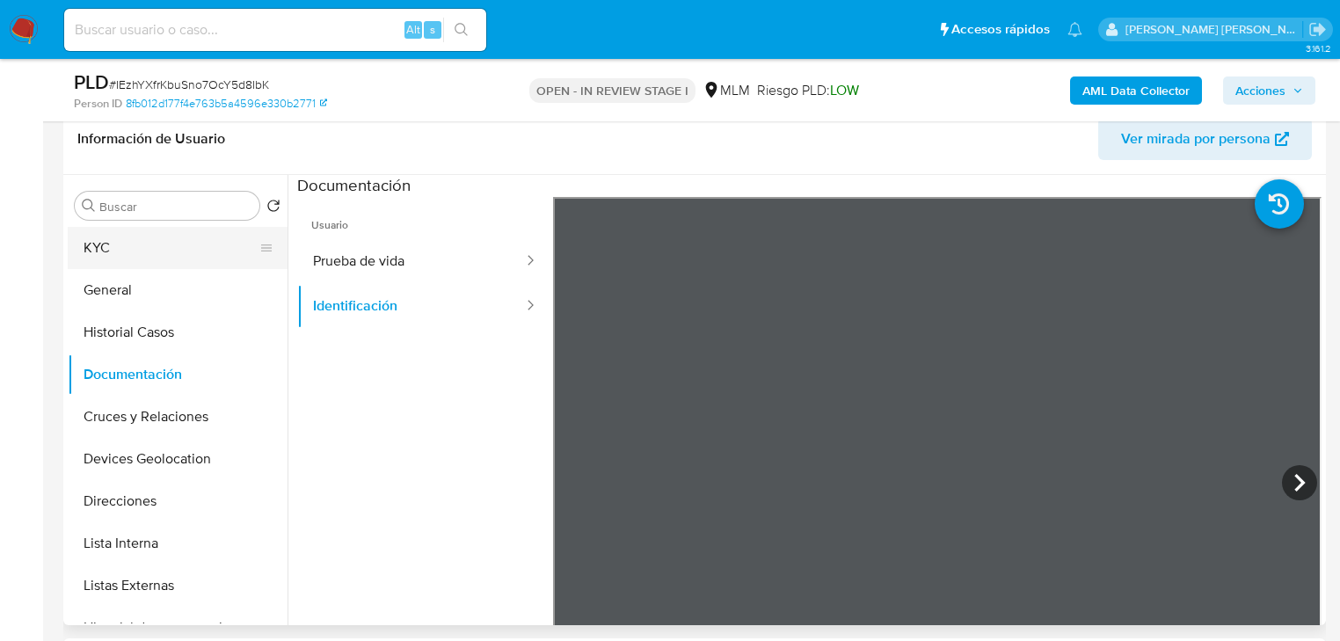
drag, startPoint x: 135, startPoint y: 241, endPoint x: 226, endPoint y: 250, distance: 91.9
click at [137, 241] on button "KYC" at bounding box center [171, 248] width 206 height 42
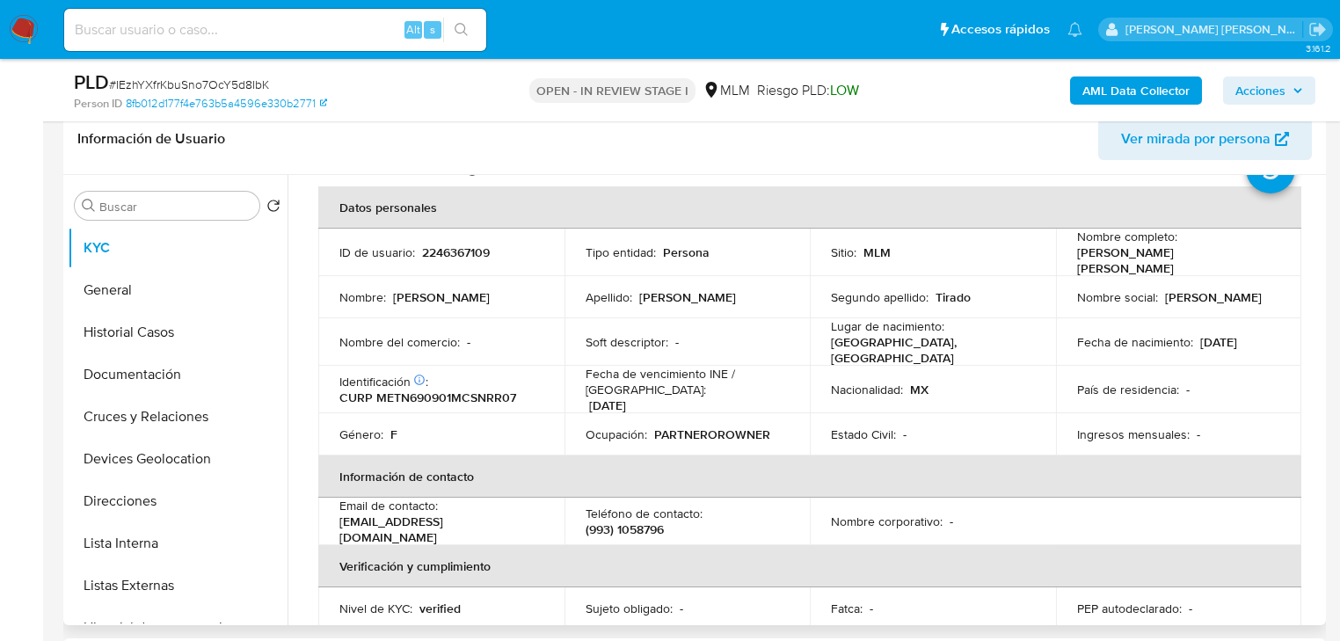
scroll to position [211, 0]
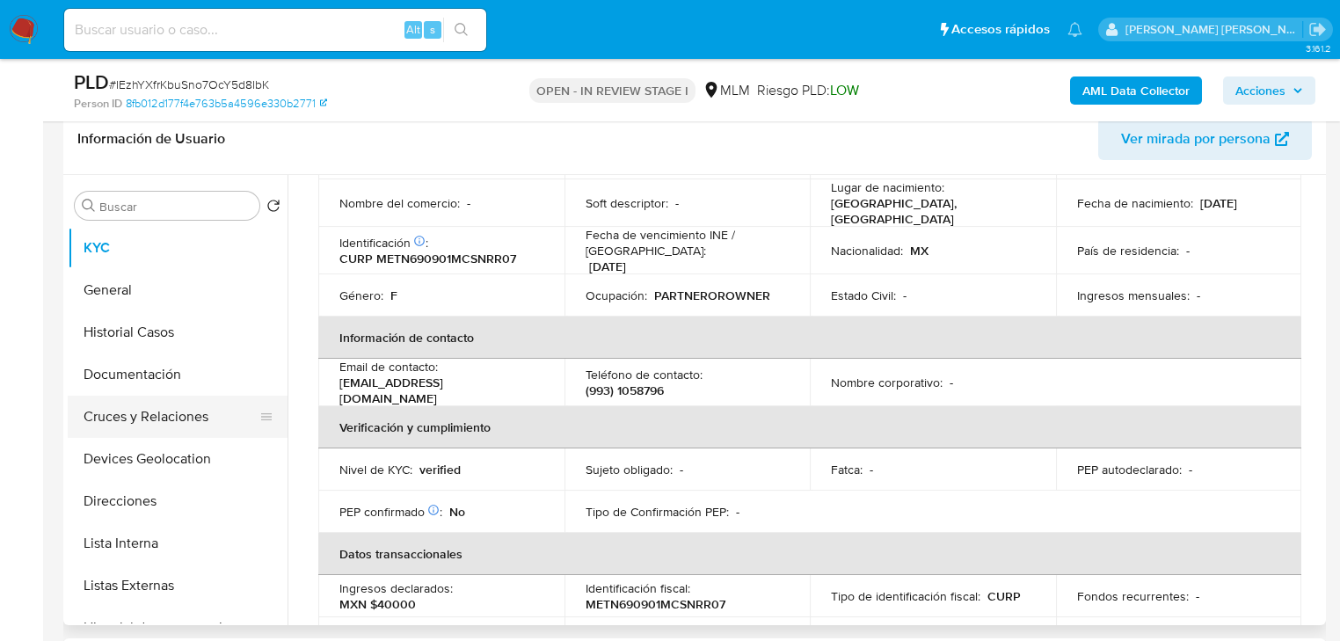
drag, startPoint x: 120, startPoint y: 421, endPoint x: 143, endPoint y: 400, distance: 31.1
click at [121, 419] on button "Cruces y Relaciones" at bounding box center [171, 417] width 206 height 42
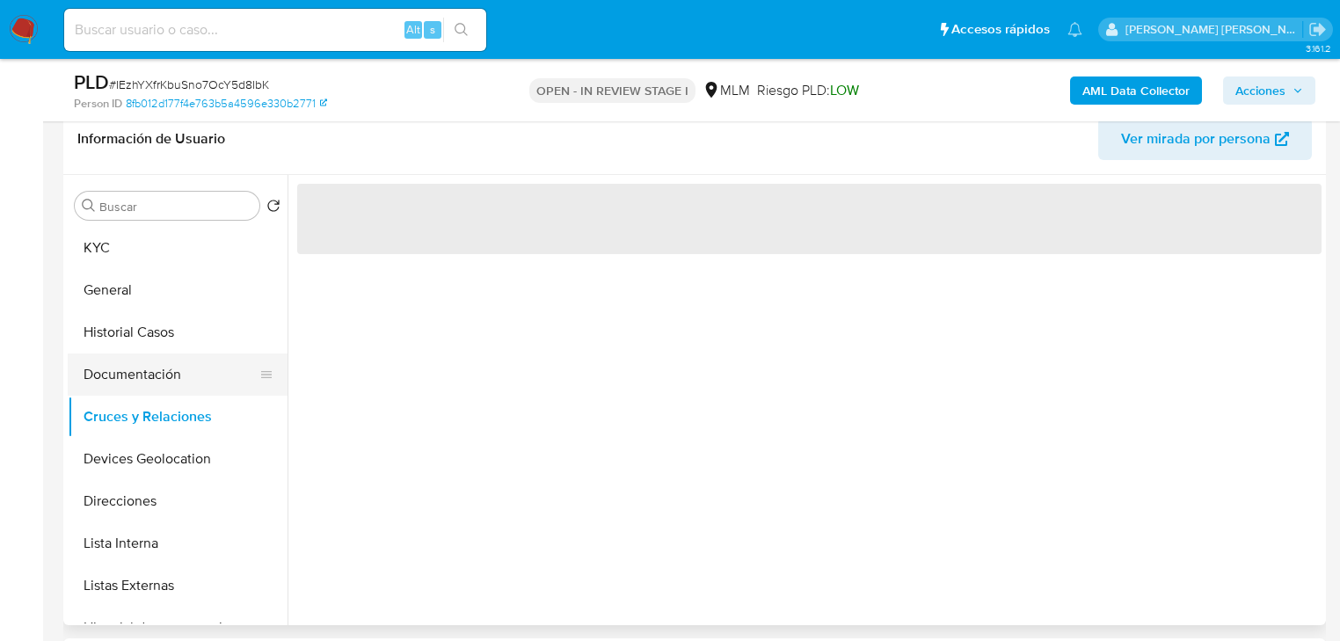
scroll to position [0, 0]
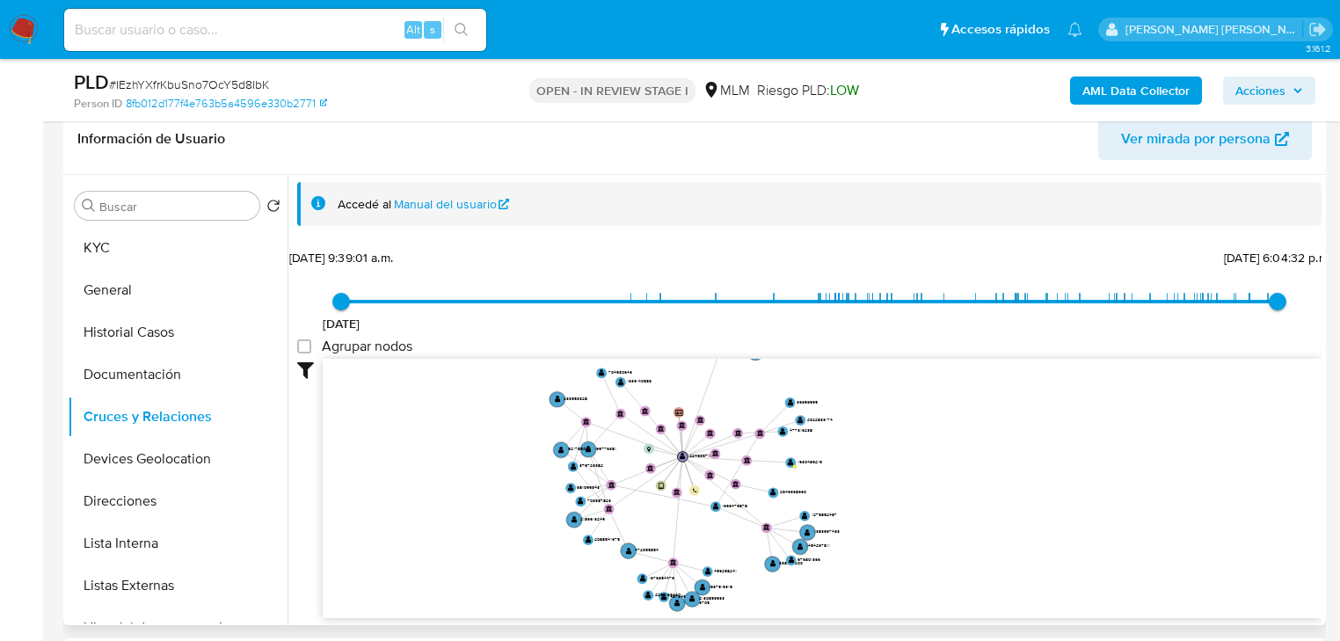
drag, startPoint x: 682, startPoint y: 463, endPoint x: 655, endPoint y: 440, distance: 35.6
click at [690, 478] on icon "user-2246367109  2246367109 device-67a1354bebdc5c6f58d2590c  person-8fb012d17…" at bounding box center [822, 486] width 999 height 255
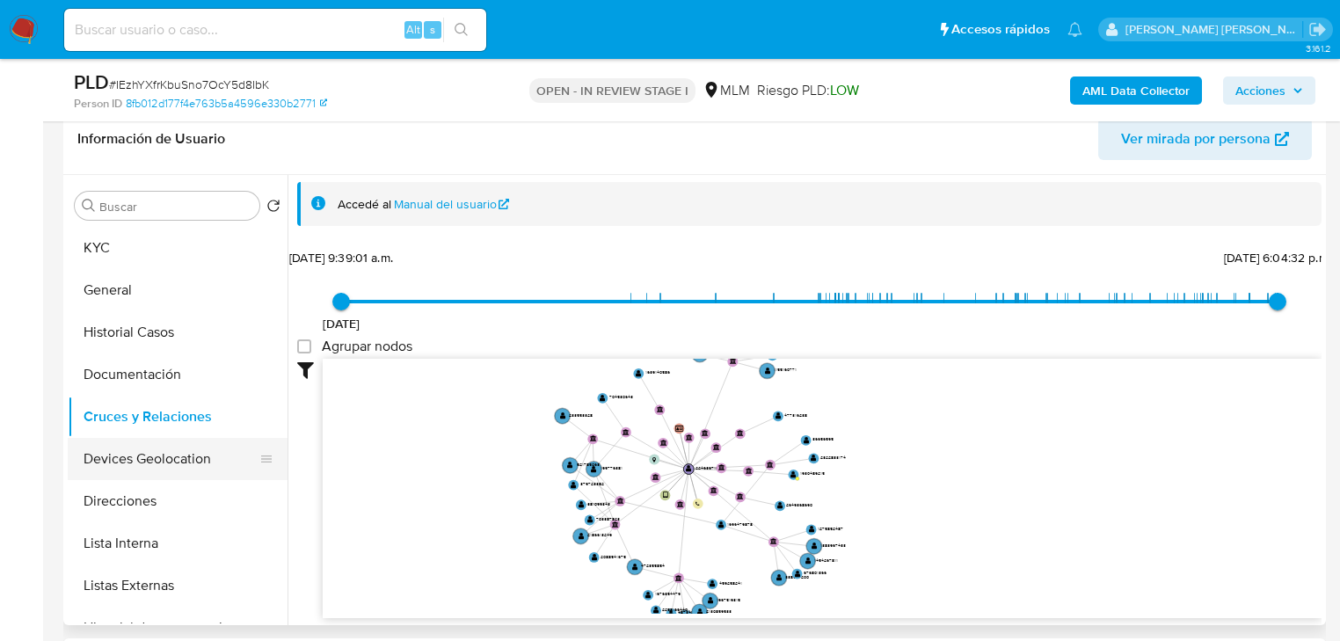
click at [190, 463] on button "Devices Geolocation" at bounding box center [171, 459] width 206 height 42
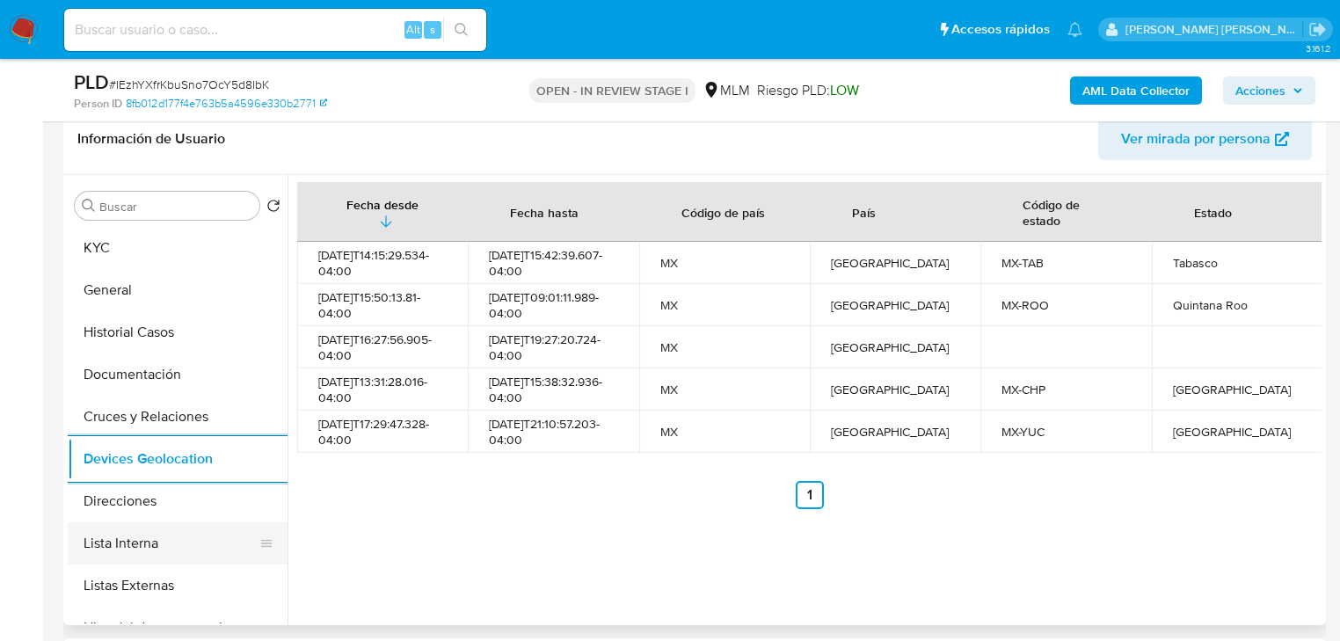
click at [169, 551] on button "Lista Interna" at bounding box center [171, 543] width 206 height 42
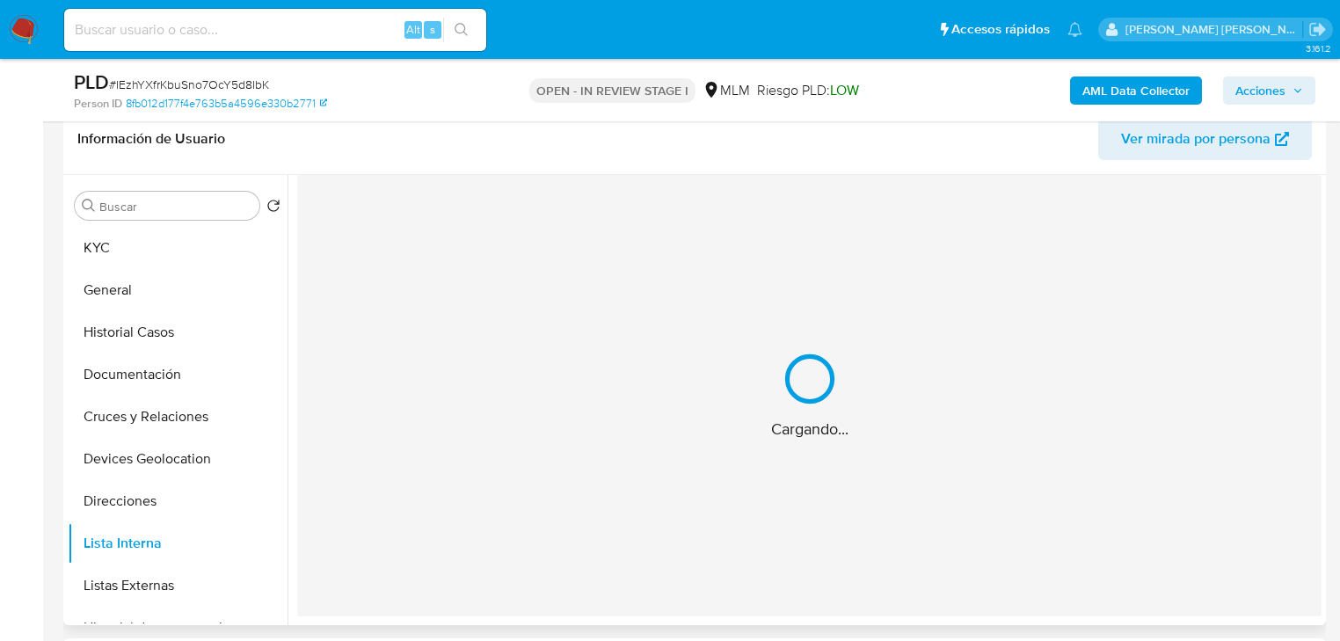
drag, startPoint x: 202, startPoint y: 591, endPoint x: 286, endPoint y: 543, distance: 96.5
click at [206, 589] on button "Listas Externas" at bounding box center [178, 586] width 220 height 42
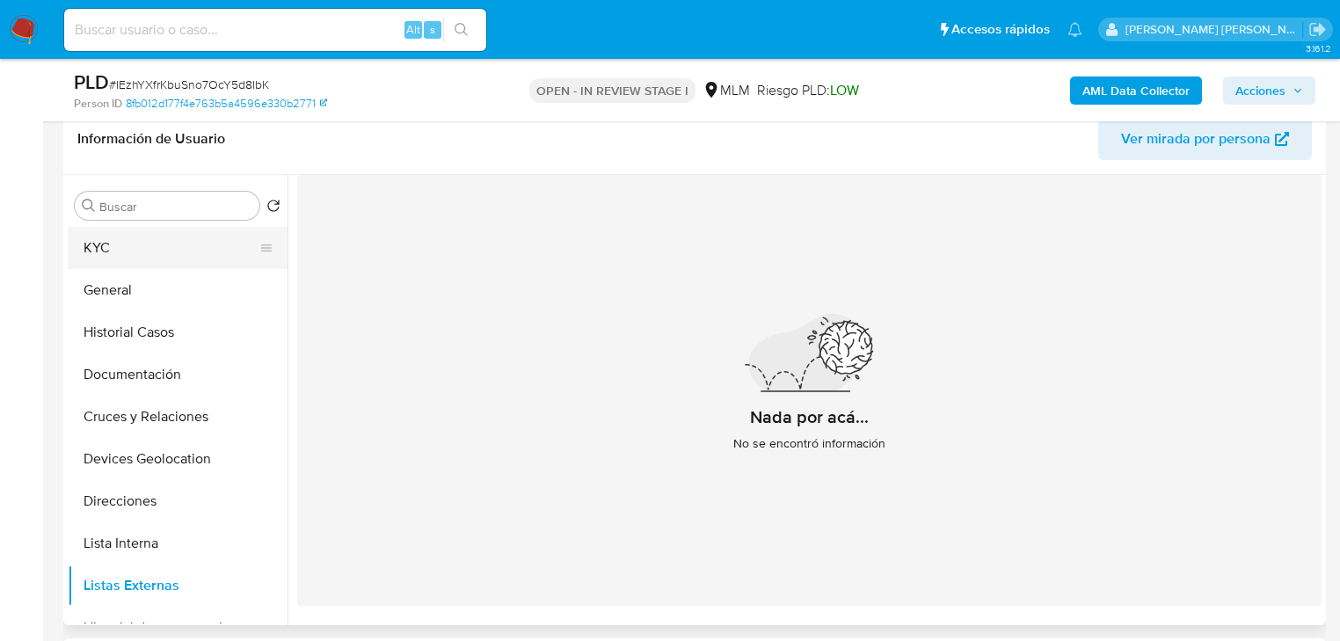
click at [117, 254] on button "KYC" at bounding box center [171, 248] width 206 height 42
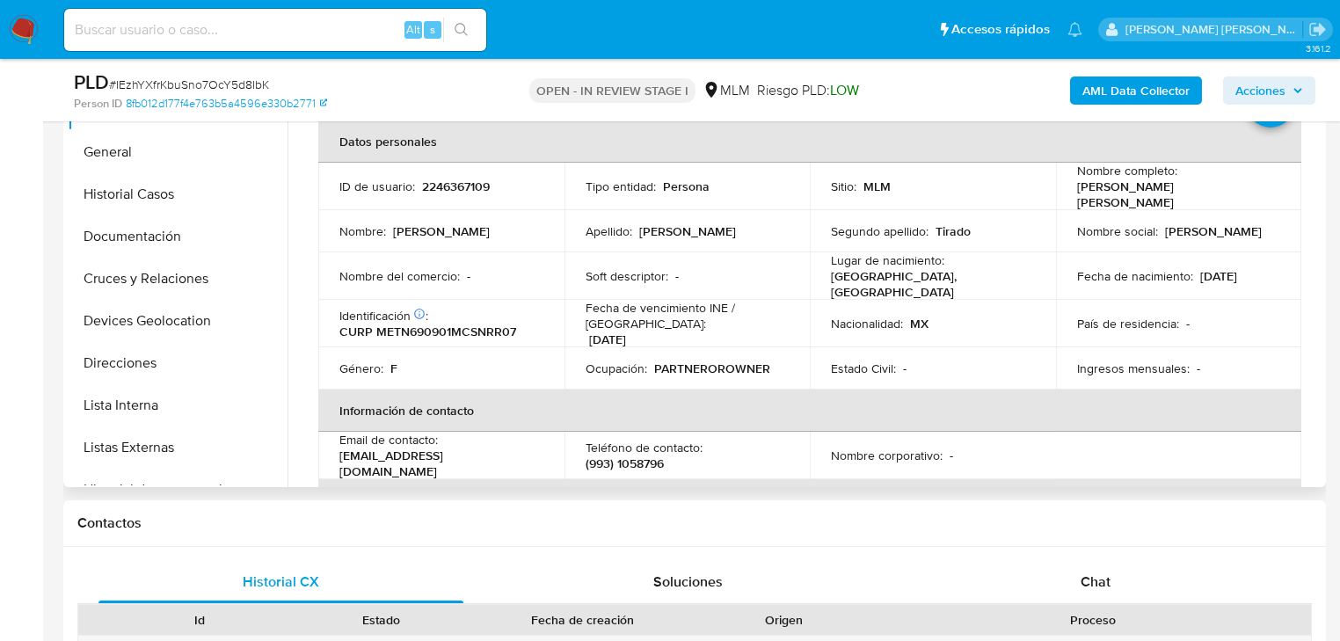
scroll to position [352, 0]
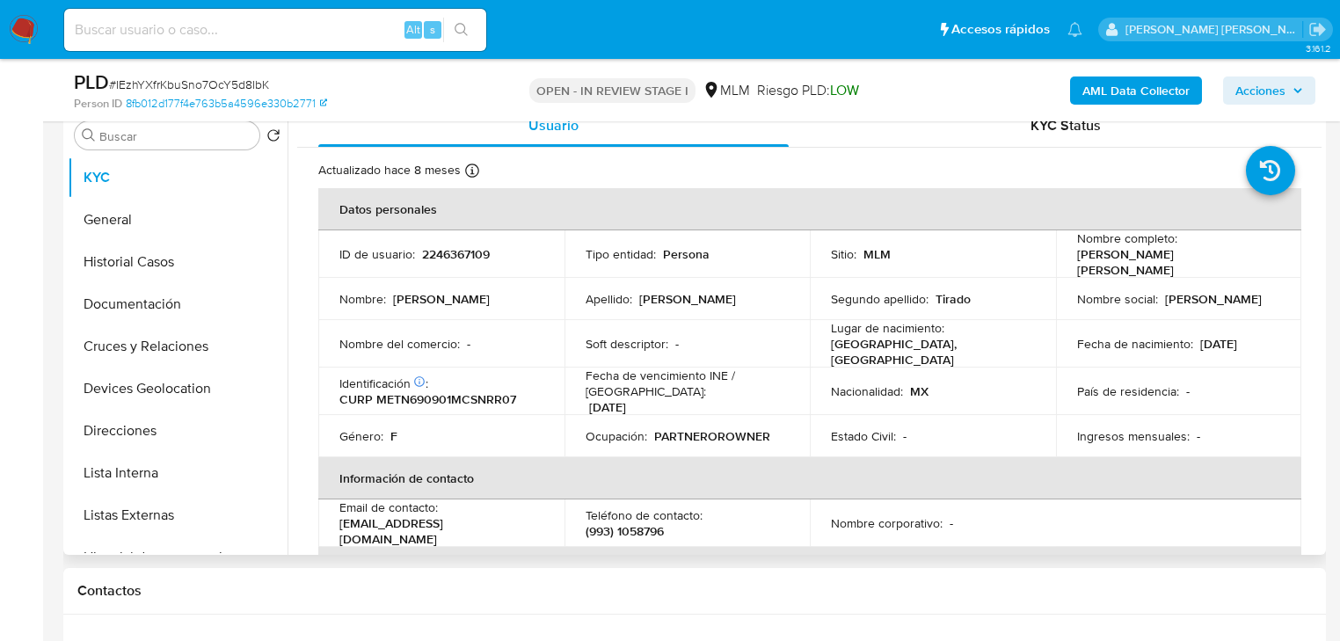
drag, startPoint x: 624, startPoint y: 361, endPoint x: 604, endPoint y: 373, distance: 22.9
click at [622, 368] on p "Fecha de vencimiento INE / Pasaporte :" at bounding box center [688, 384] width 204 height 32
drag, startPoint x: 448, startPoint y: 519, endPoint x: 337, endPoint y: 524, distance: 110.9
click at [331, 523] on td "Email de contacto : normaa.mendez2015@gmail.com" at bounding box center [441, 523] width 246 height 47
drag, startPoint x: 501, startPoint y: 522, endPoint x: 334, endPoint y: 507, distance: 167.8
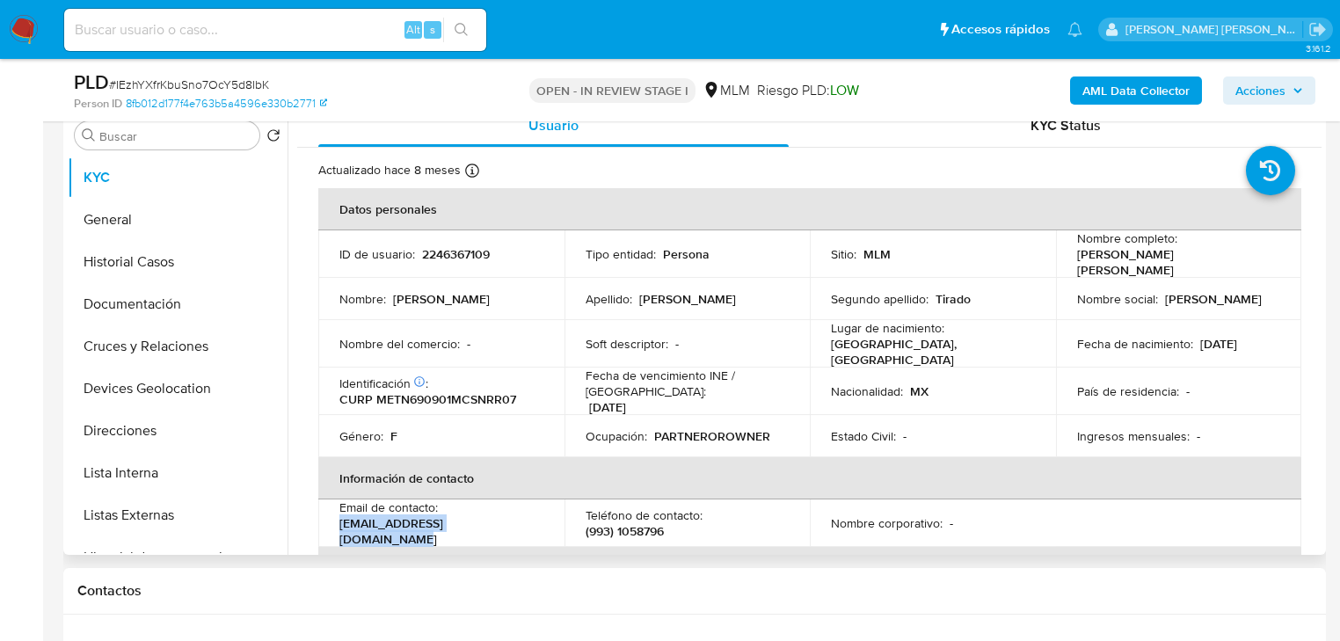
click at [334, 518] on td "Email de contacto : normaa.mendez2015@gmail.com" at bounding box center [441, 523] width 246 height 47
copy p "normaa.mendez2015@gmail.com"
click at [651, 523] on p "(993) 1058796" at bounding box center [625, 531] width 78 height 16
copy p "1058796"
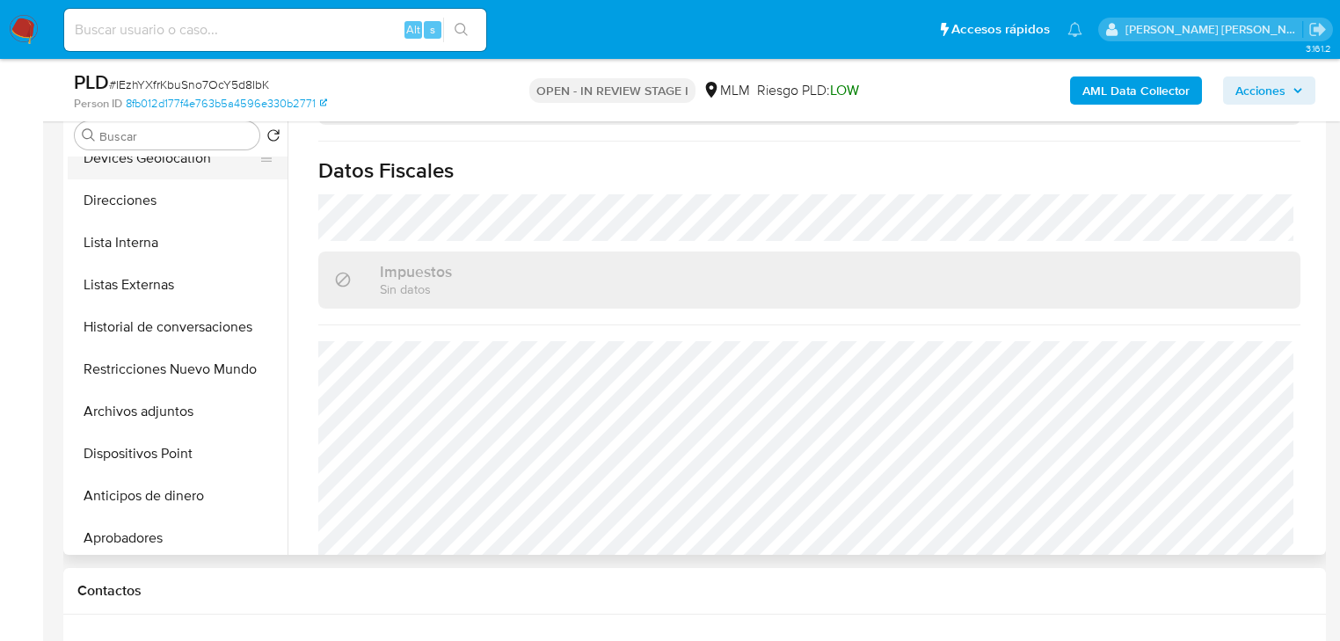
scroll to position [0, 0]
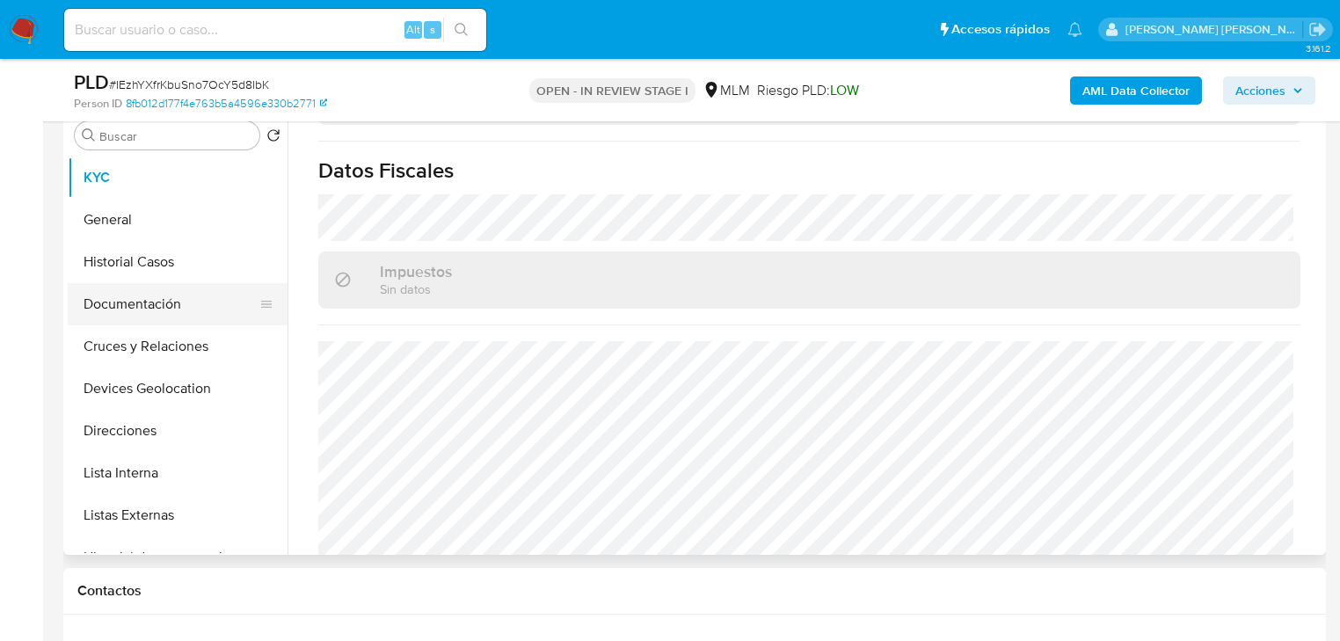
drag, startPoint x: 154, startPoint y: 299, endPoint x: 171, endPoint y: 303, distance: 17.9
click at [156, 298] on button "Documentación" at bounding box center [171, 304] width 206 height 42
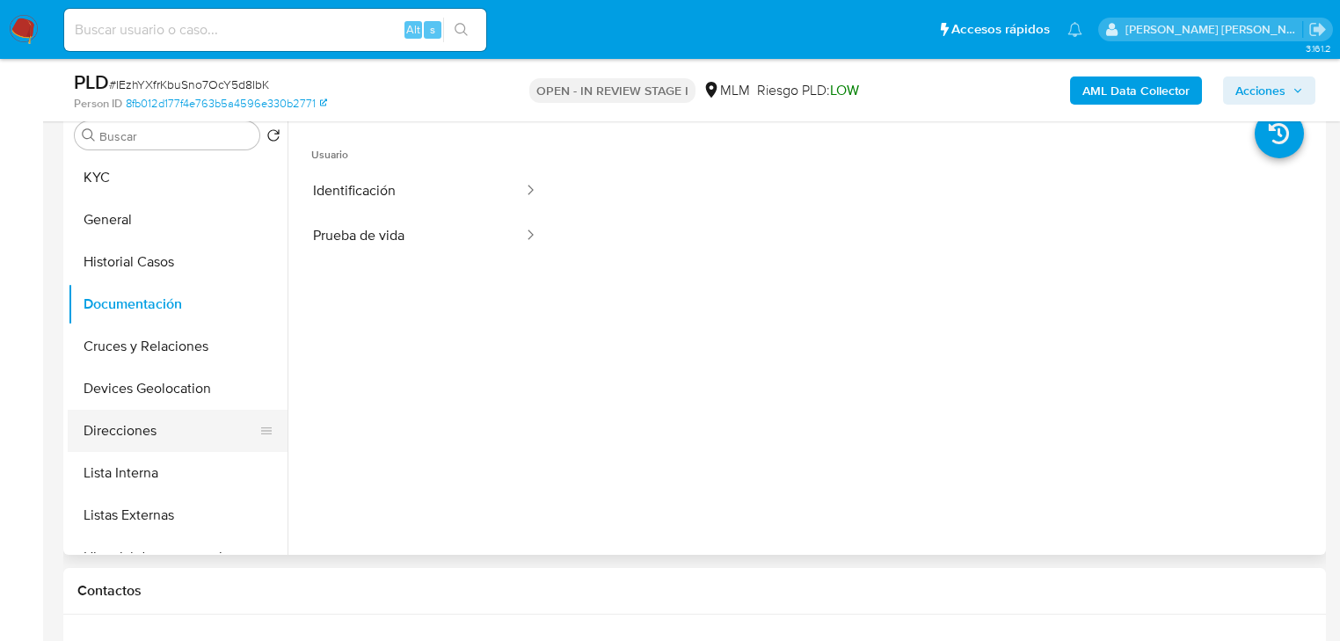
click at [150, 427] on button "Direcciones" at bounding box center [171, 431] width 206 height 42
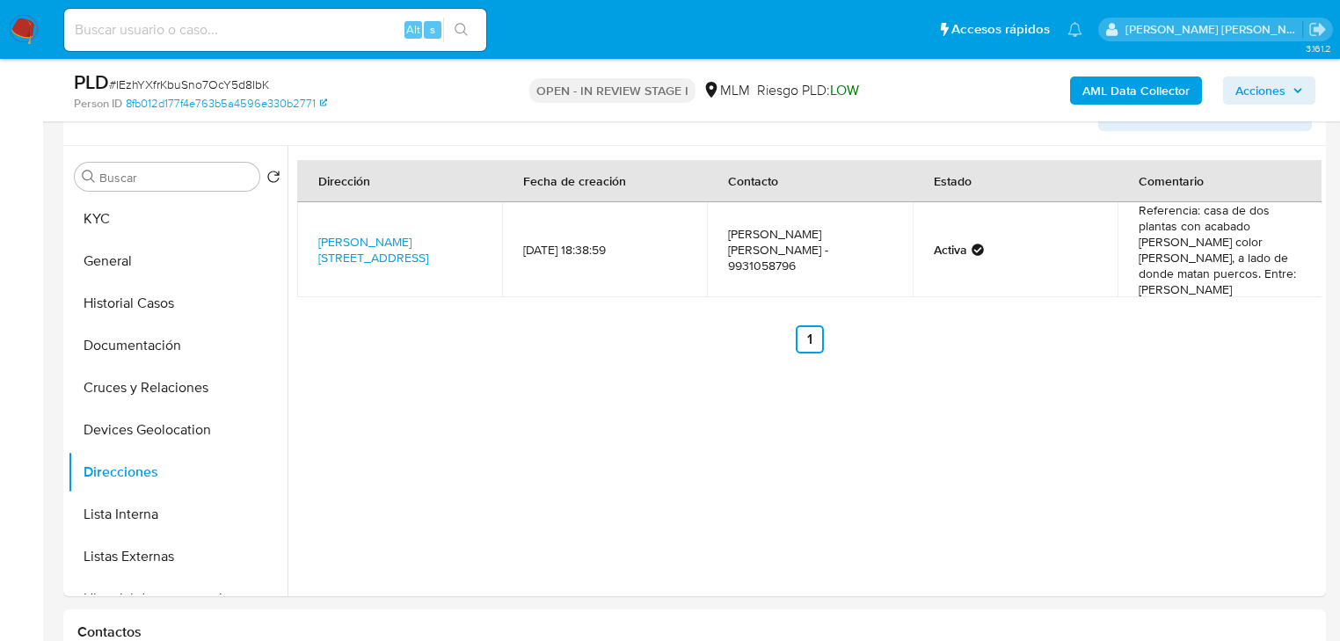
scroll to position [281, 0]
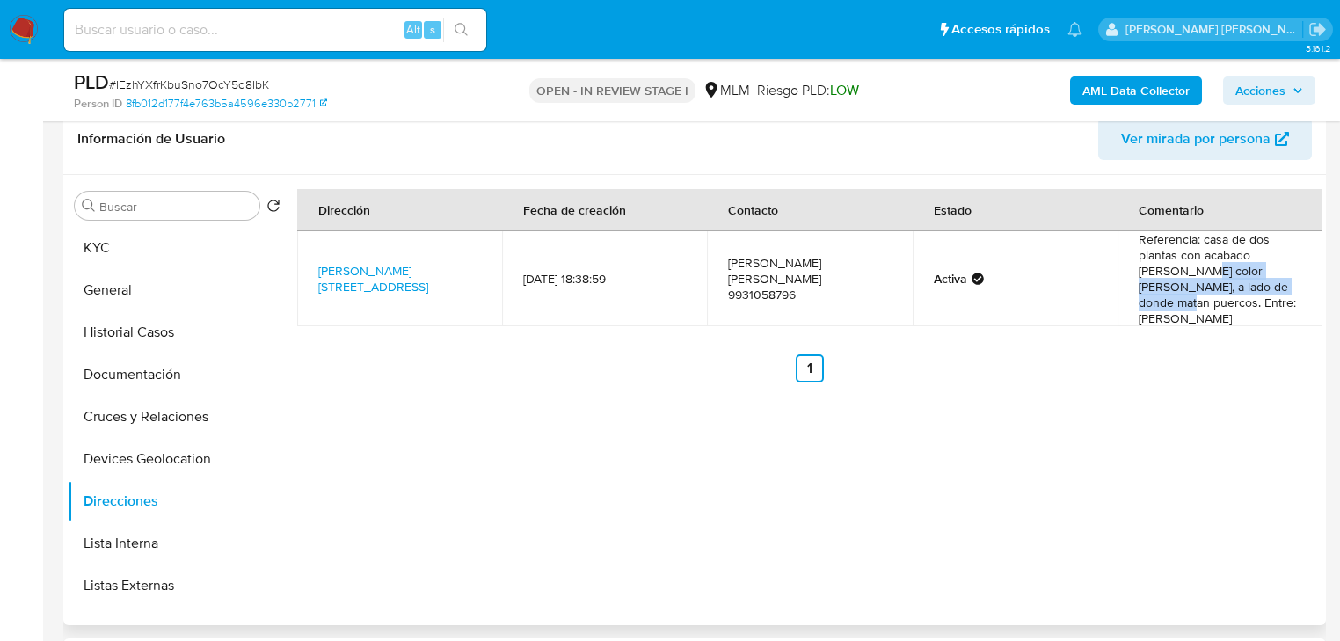
drag, startPoint x: 1155, startPoint y: 277, endPoint x: 1231, endPoint y: 288, distance: 77.4
click at [1228, 286] on td "Referencia: casa de dos plantas con acabado rústico rejas color blancas, a lado…" at bounding box center [1220, 278] width 205 height 95
click at [1238, 313] on div "Dirección Fecha de creación Contacto Estado Comentario Nicolas Bravo 33, Pichuc…" at bounding box center [809, 285] width 1025 height 193
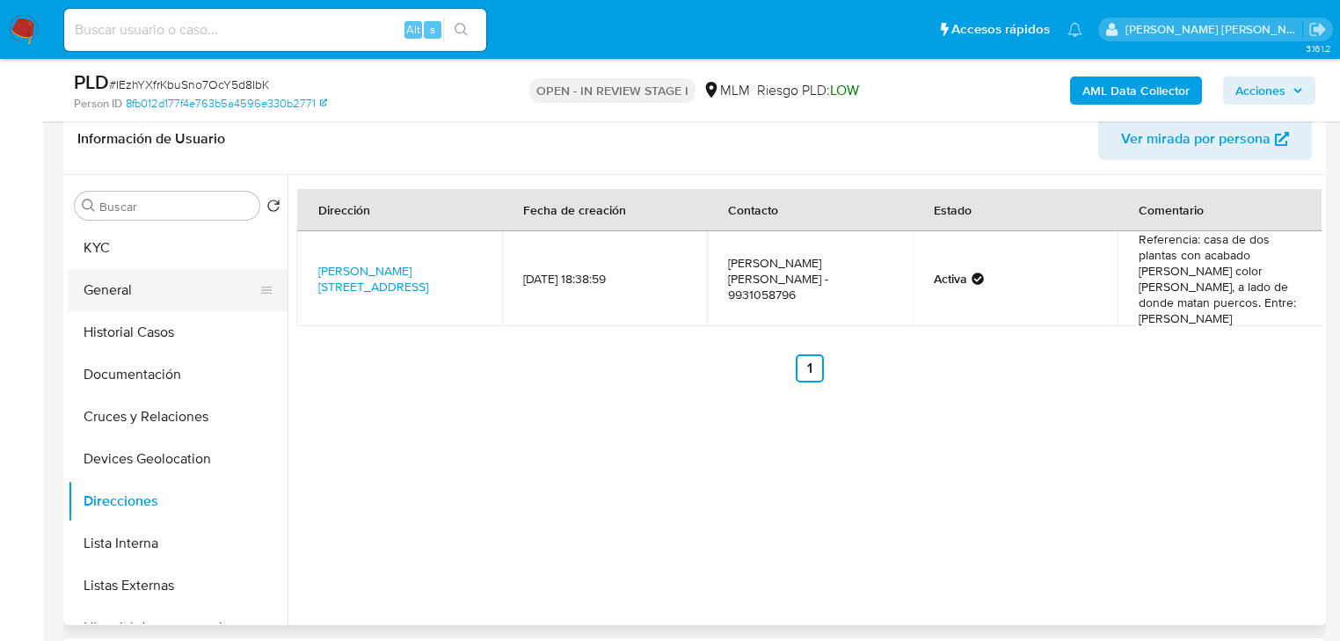
click at [106, 313] on button "Historial Casos" at bounding box center [178, 332] width 220 height 42
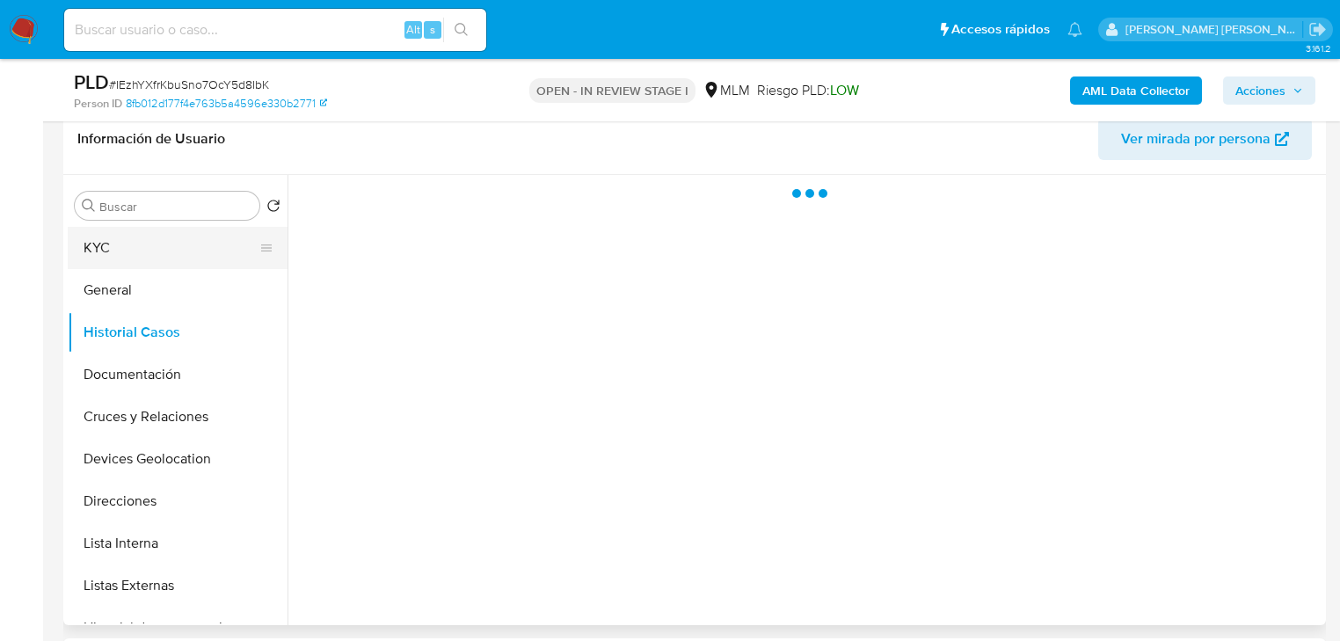
drag, startPoint x: 131, startPoint y: 257, endPoint x: 130, endPoint y: 266, distance: 8.8
click at [130, 258] on button "KYC" at bounding box center [171, 248] width 206 height 42
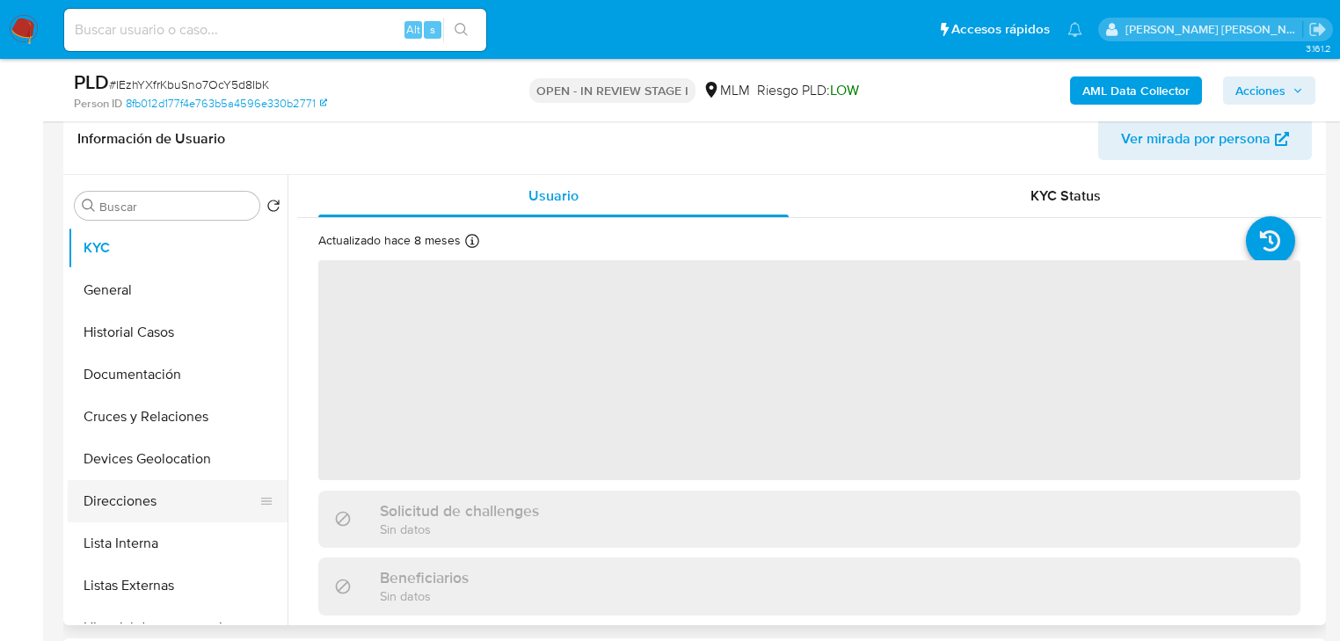
click at [176, 481] on button "Direcciones" at bounding box center [171, 501] width 206 height 42
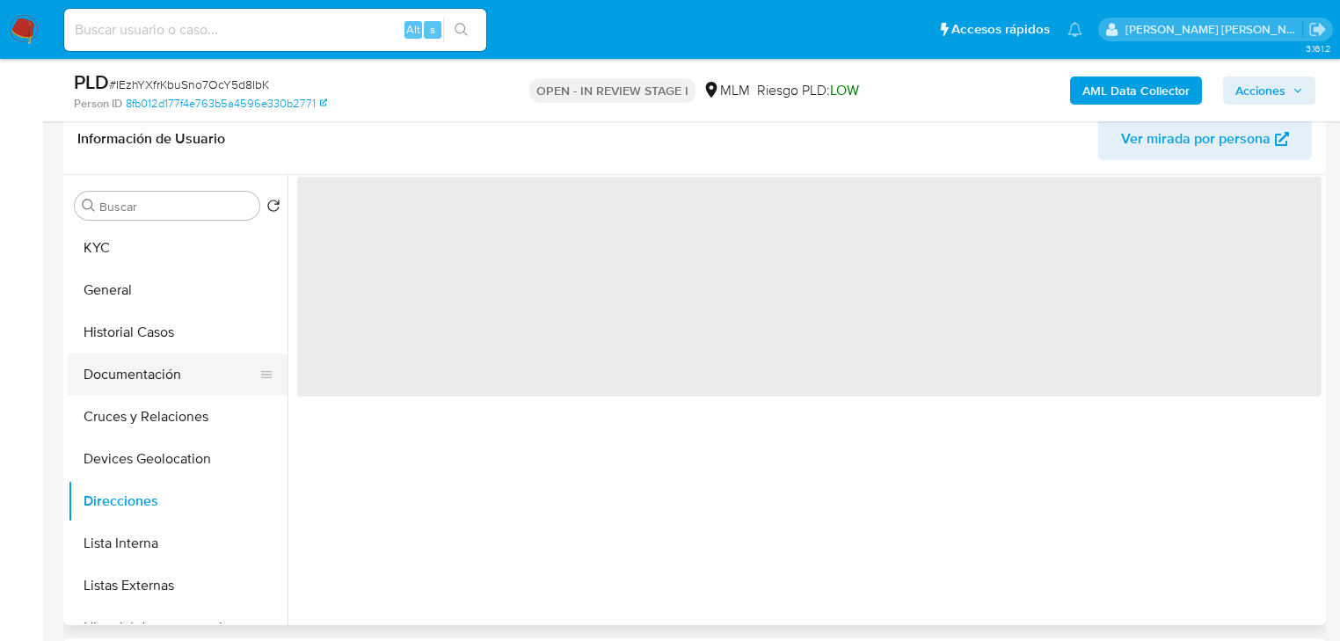
drag, startPoint x: 167, startPoint y: 400, endPoint x: 162, endPoint y: 391, distance: 10.3
click at [165, 396] on button "Cruces y Relaciones" at bounding box center [178, 417] width 220 height 42
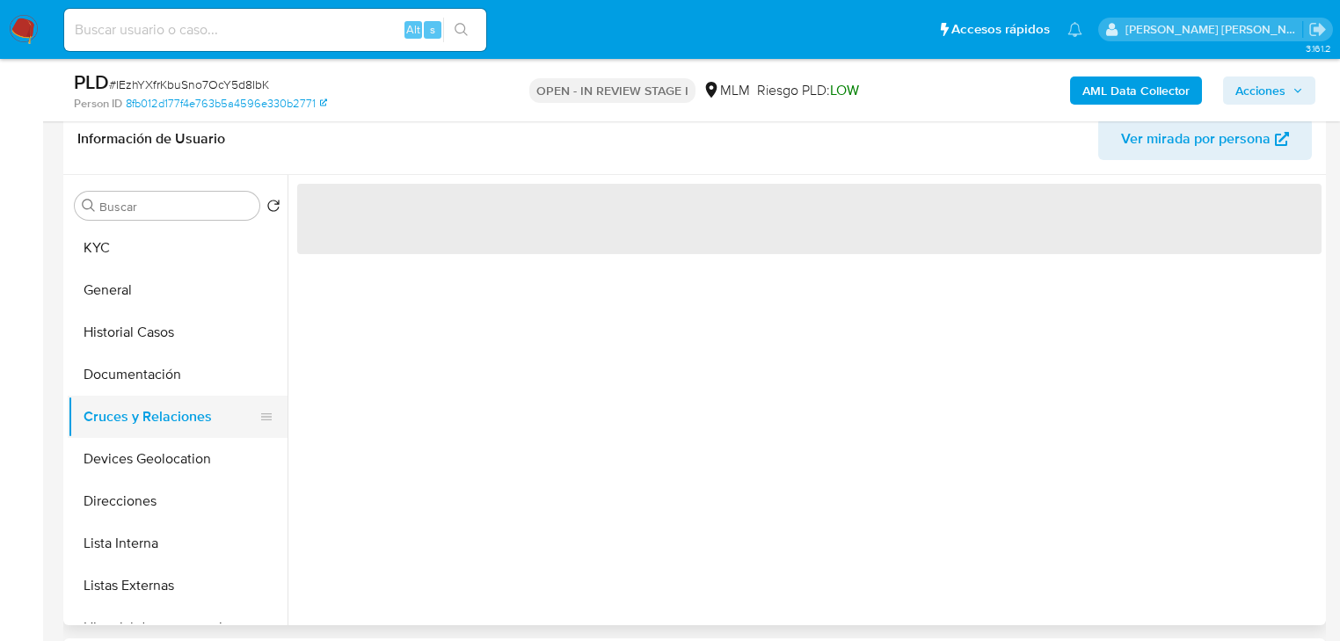
drag, startPoint x: 152, startPoint y: 426, endPoint x: 165, endPoint y: 426, distance: 13.2
click at [158, 426] on button "Cruces y Relaciones" at bounding box center [171, 417] width 206 height 42
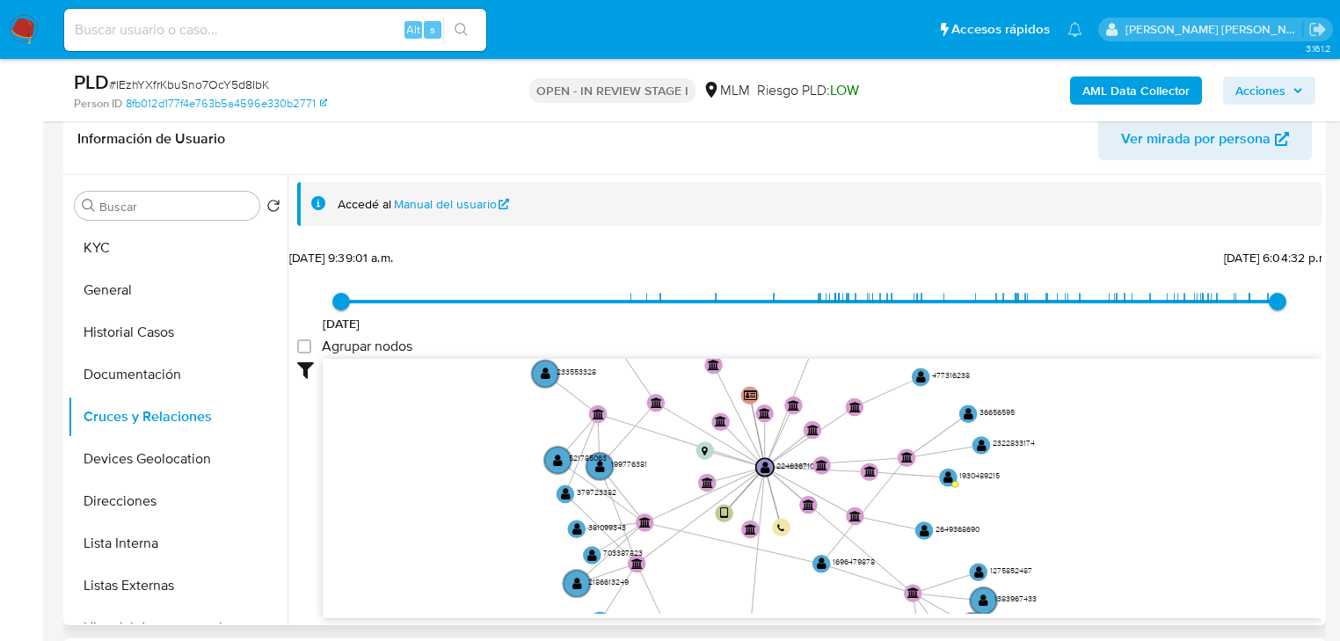
drag, startPoint x: 928, startPoint y: 461, endPoint x: 918, endPoint y: 521, distance: 60.6
click at [918, 521] on icon "user-2246367109  2246367109 device-67a1354bebdc5c6f58d2590c  person-8fb012d17…" at bounding box center [822, 486] width 999 height 255
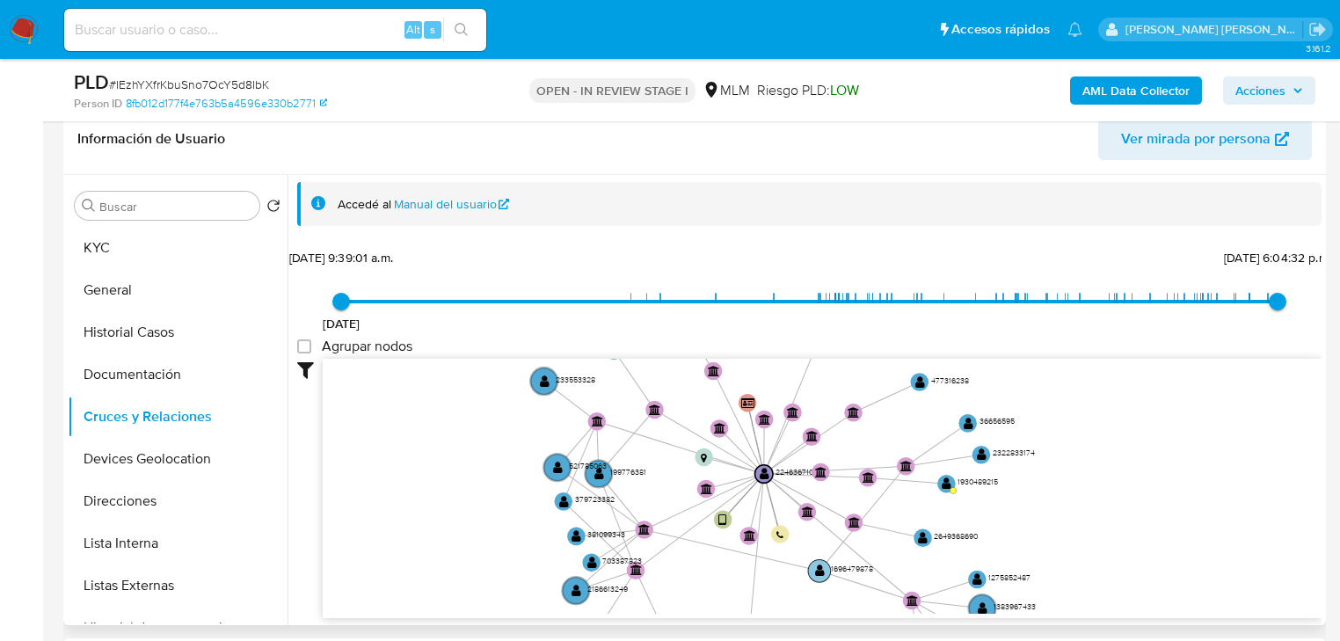
click at [823, 566] on g "user-1696479878  1696479878" at bounding box center [840, 570] width 65 height 23
click at [817, 567] on text "" at bounding box center [820, 570] width 10 height 13
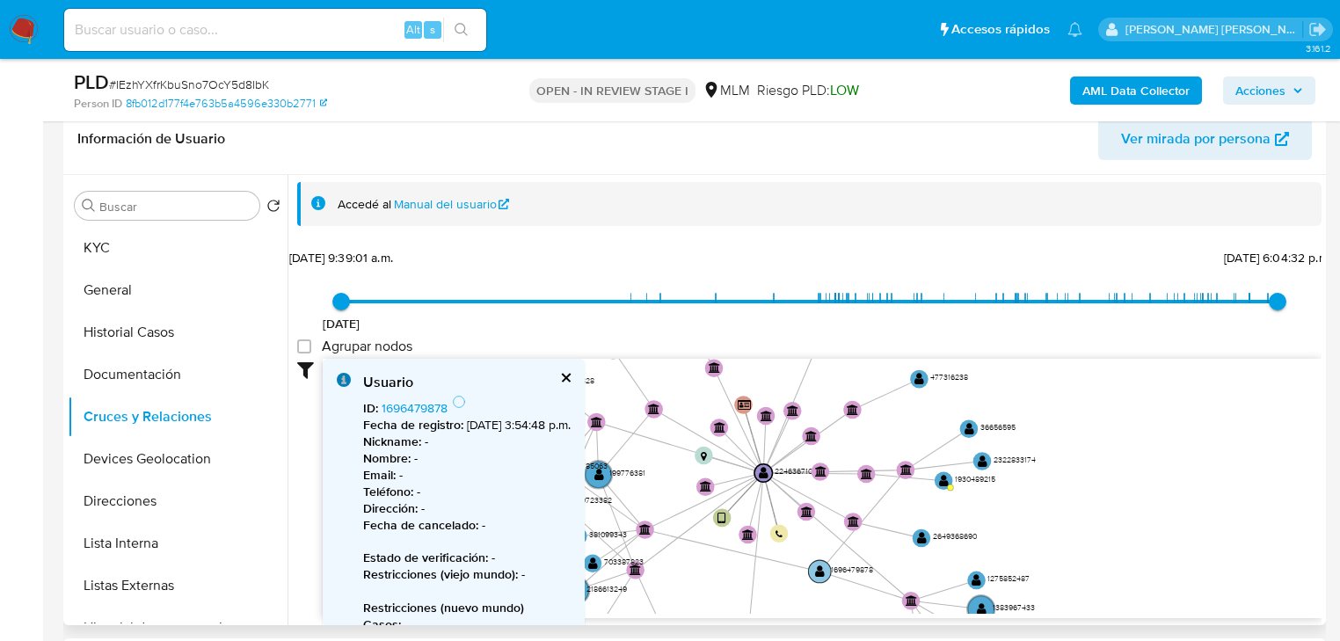
click at [817, 567] on text "" at bounding box center [820, 571] width 10 height 13
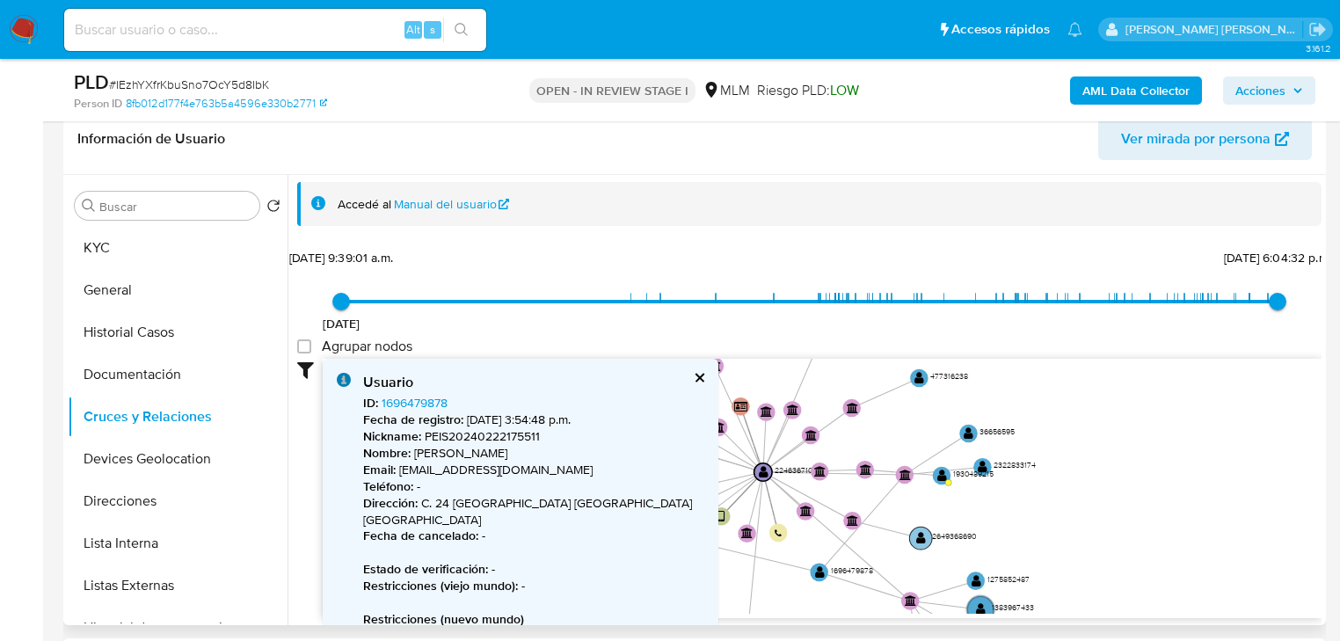
click at [925, 539] on text "" at bounding box center [921, 537] width 10 height 13
click at [923, 538] on text "" at bounding box center [921, 537] width 10 height 13
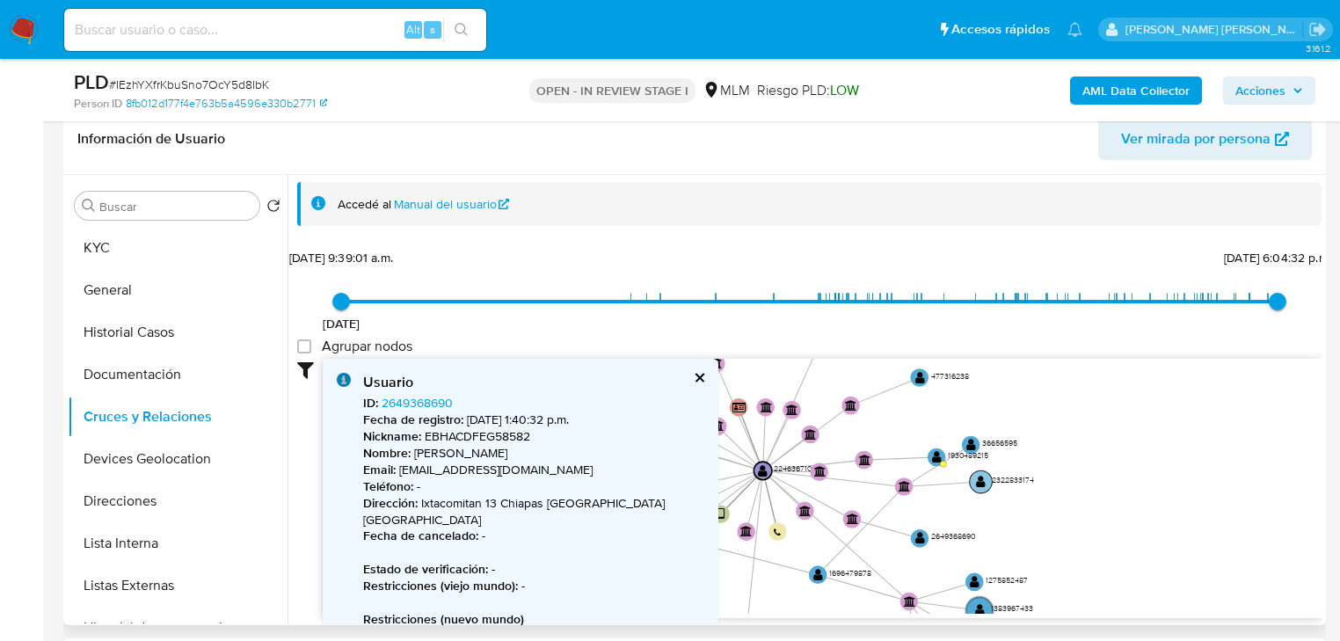
click at [984, 475] on text "" at bounding box center [981, 481] width 10 height 13
click at [982, 478] on text "" at bounding box center [981, 483] width 10 height 13
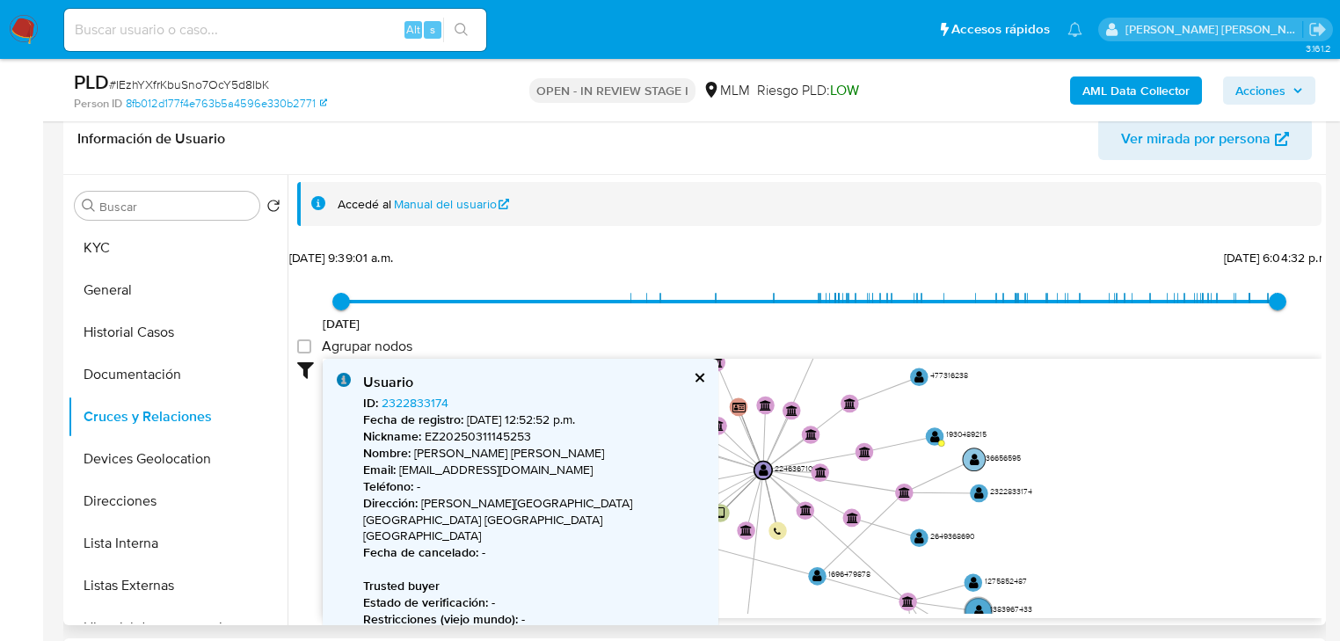
click at [967, 457] on circle at bounding box center [974, 460] width 23 height 23
click at [974, 457] on text "" at bounding box center [975, 460] width 10 height 13
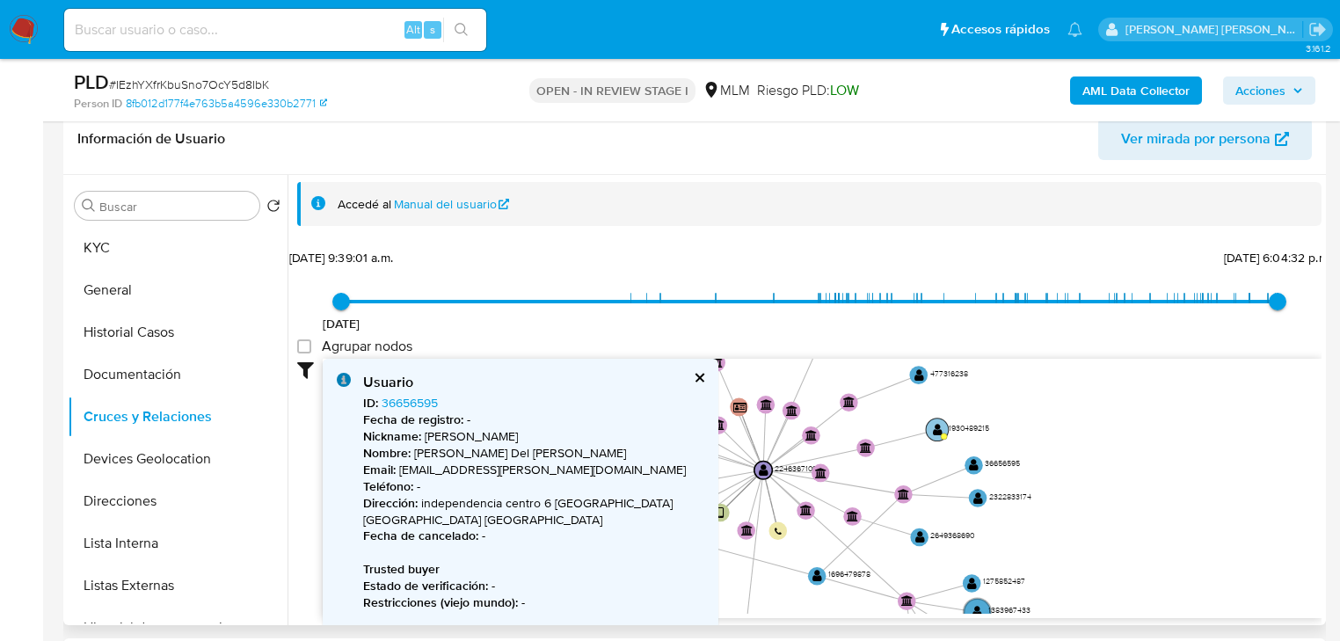
click at [929, 427] on circle at bounding box center [937, 430] width 23 height 23
click at [936, 429] on text "" at bounding box center [939, 428] width 10 height 13
click at [939, 429] on circle at bounding box center [941, 423] width 23 height 23
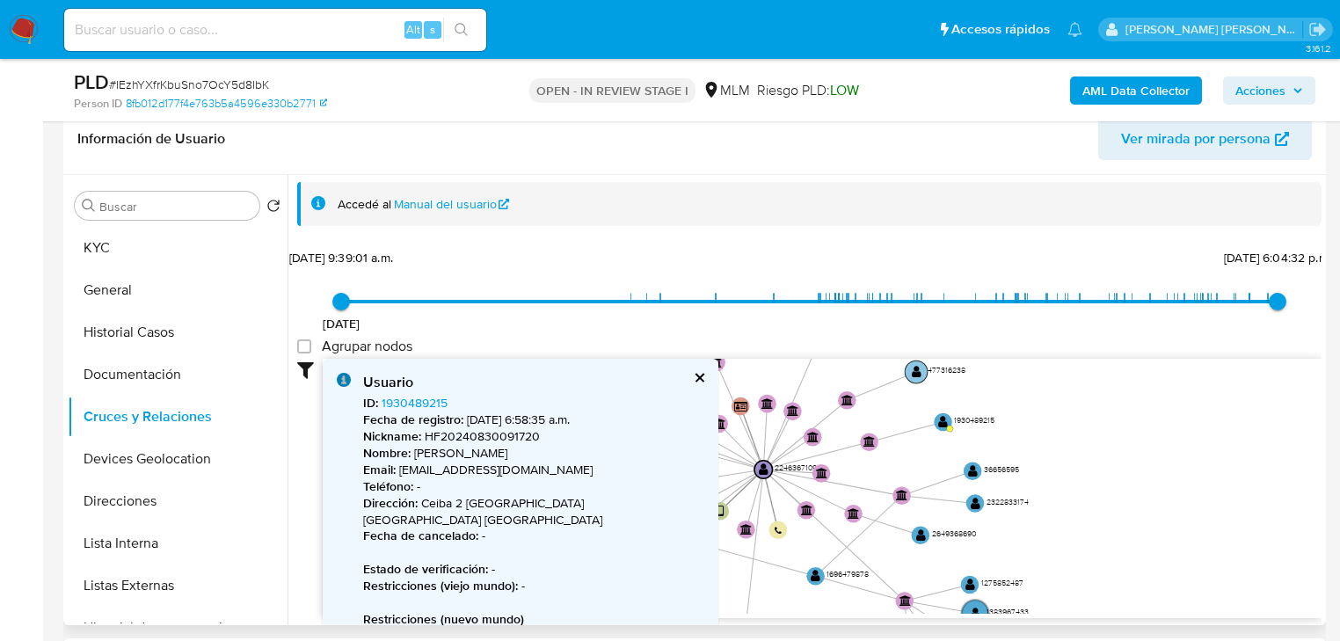
click at [913, 372] on text "" at bounding box center [917, 371] width 10 height 13
click at [915, 369] on text "" at bounding box center [917, 371] width 10 height 13
click at [915, 371] on text "" at bounding box center [916, 370] width 10 height 13
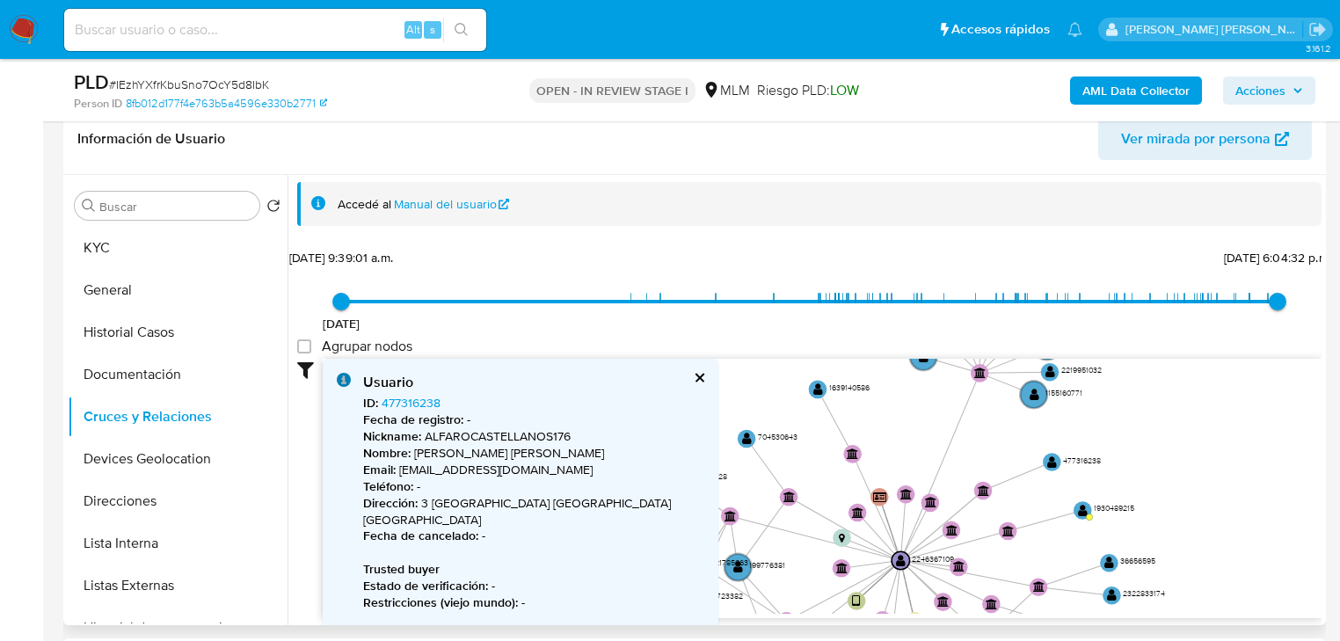
drag, startPoint x: 887, startPoint y: 391, endPoint x: 1024, endPoint y: 501, distance: 175.8
click at [1025, 501] on icon "user-2246367109  2246367109 device-67a1354bebdc5c6f58d2590c  person-8fb012d17…" at bounding box center [822, 486] width 999 height 255
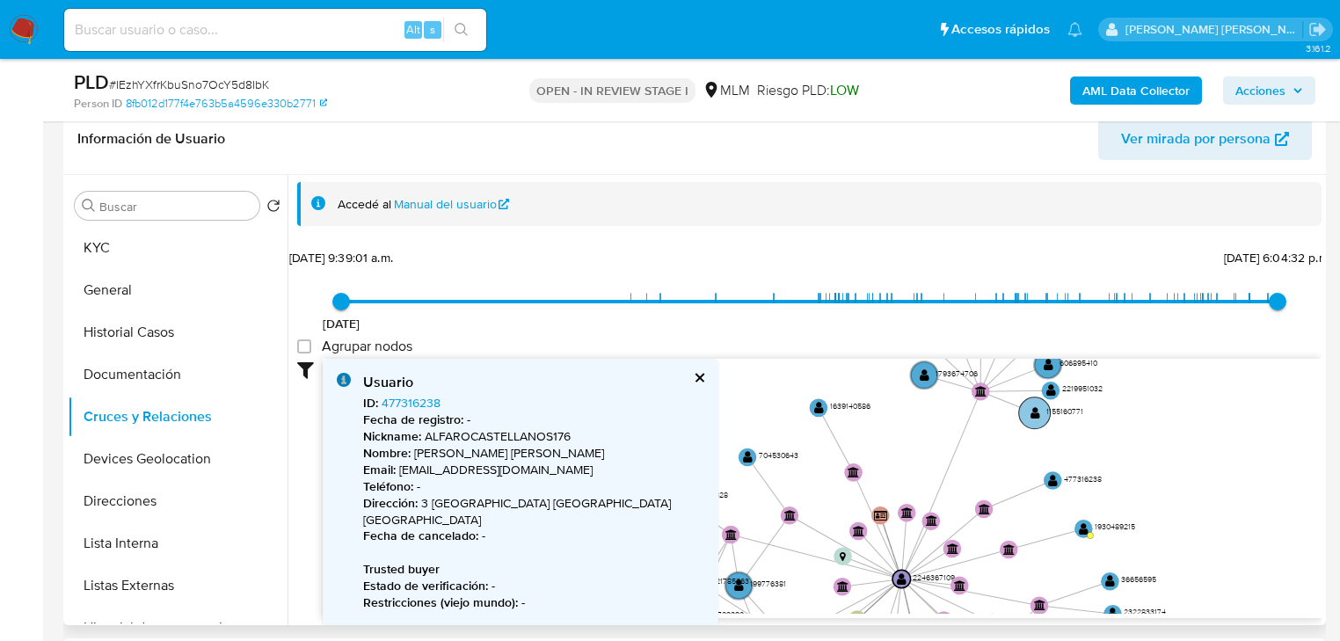
click at [1031, 417] on text "" at bounding box center [1036, 412] width 10 height 13
click at [1031, 415] on text "" at bounding box center [1035, 411] width 10 height 13
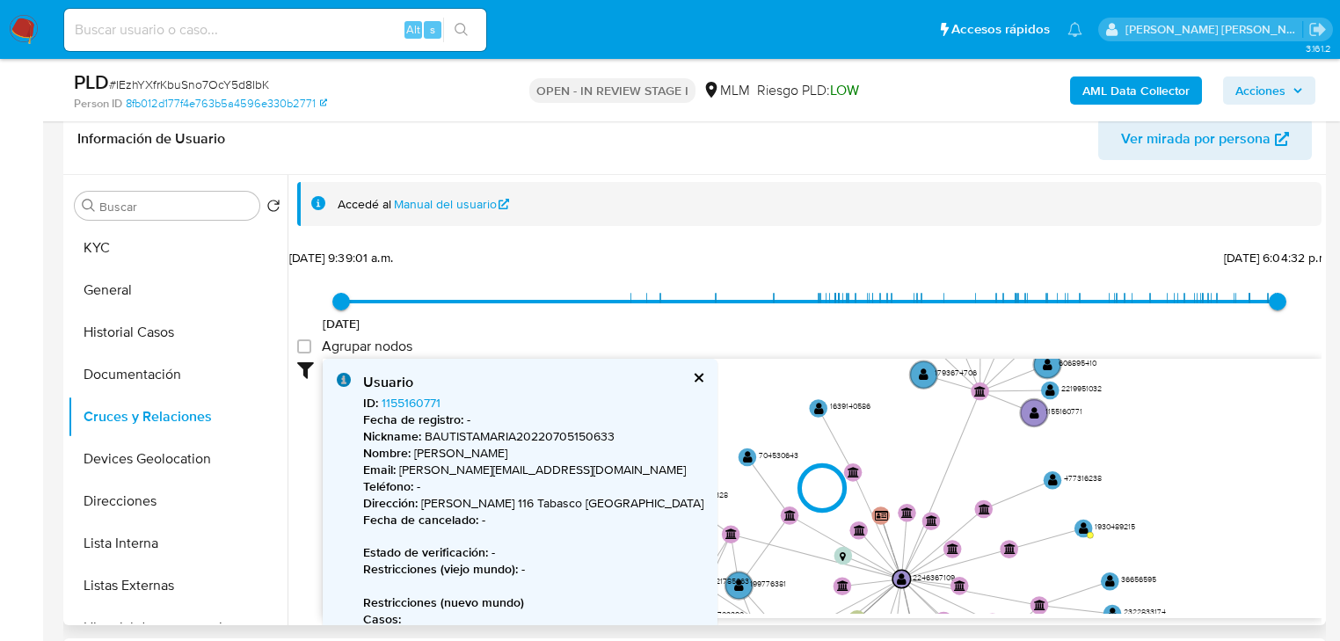
type input "1629458448000"
type input "1759366667000"
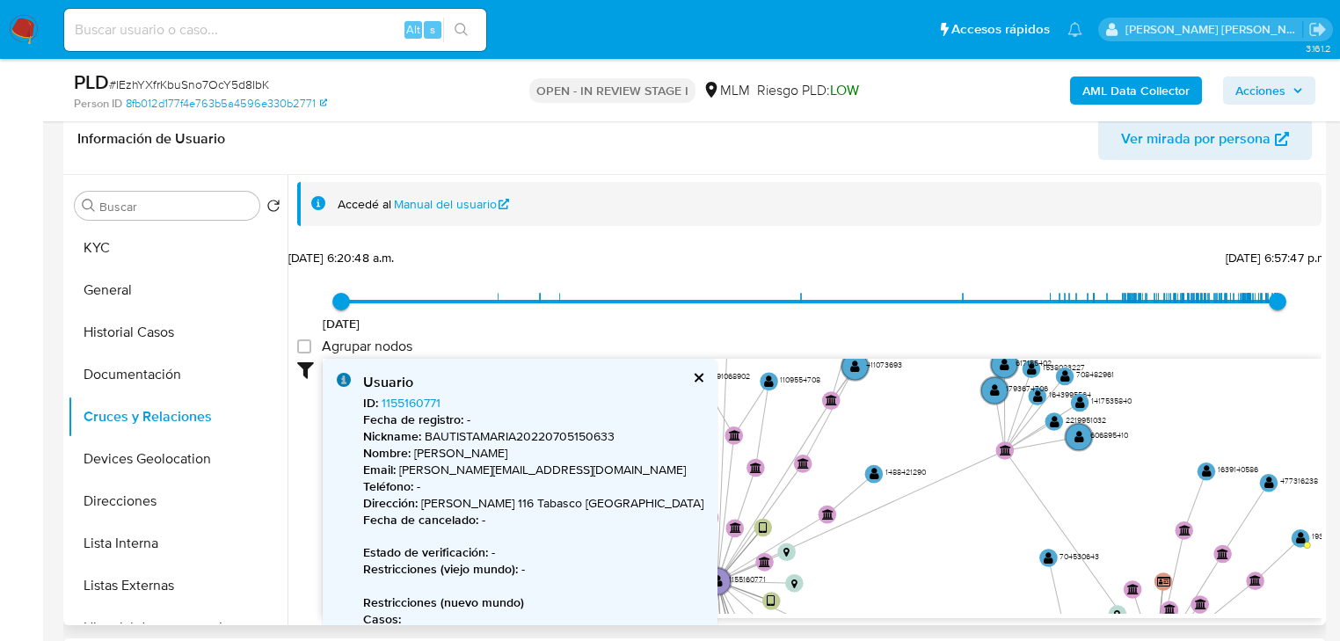
drag, startPoint x: 962, startPoint y: 444, endPoint x: 872, endPoint y: 457, distance: 91.5
click at [967, 457] on icon "user-2246367109  2246367109 device-67a1354bebdc5c6f58d2590c  person-8fb012d17…" at bounding box center [822, 486] width 999 height 255
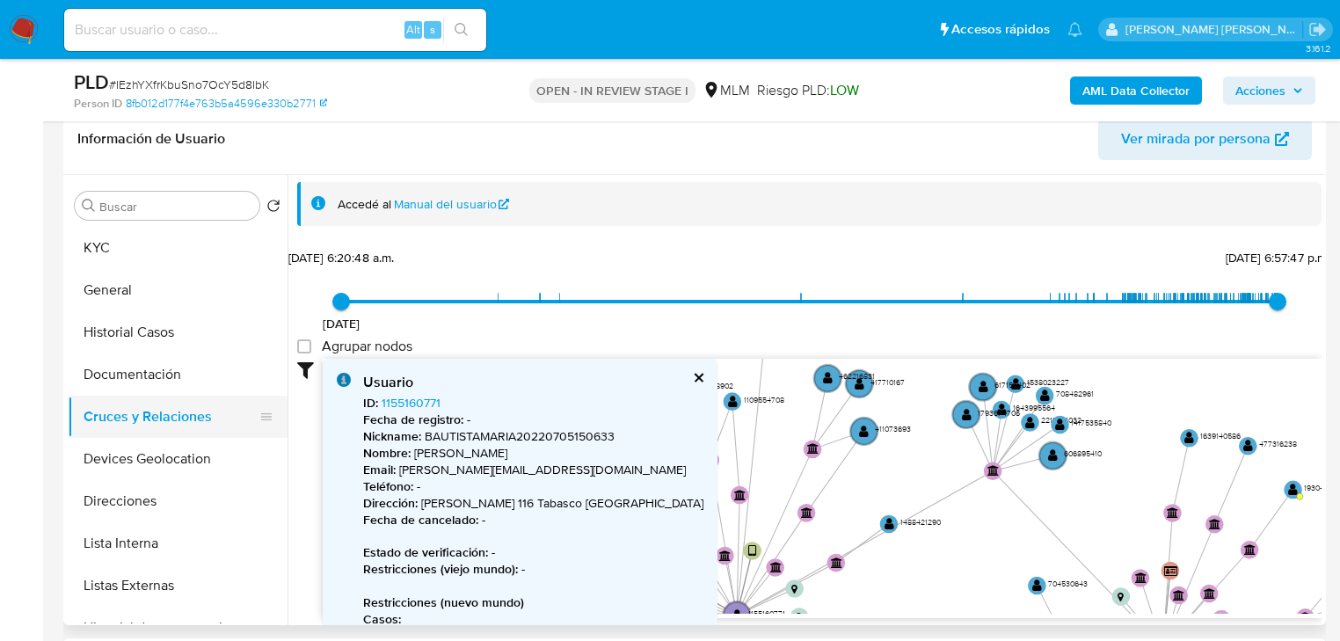
click at [157, 424] on button "Cruces y Relaciones" at bounding box center [171, 417] width 206 height 42
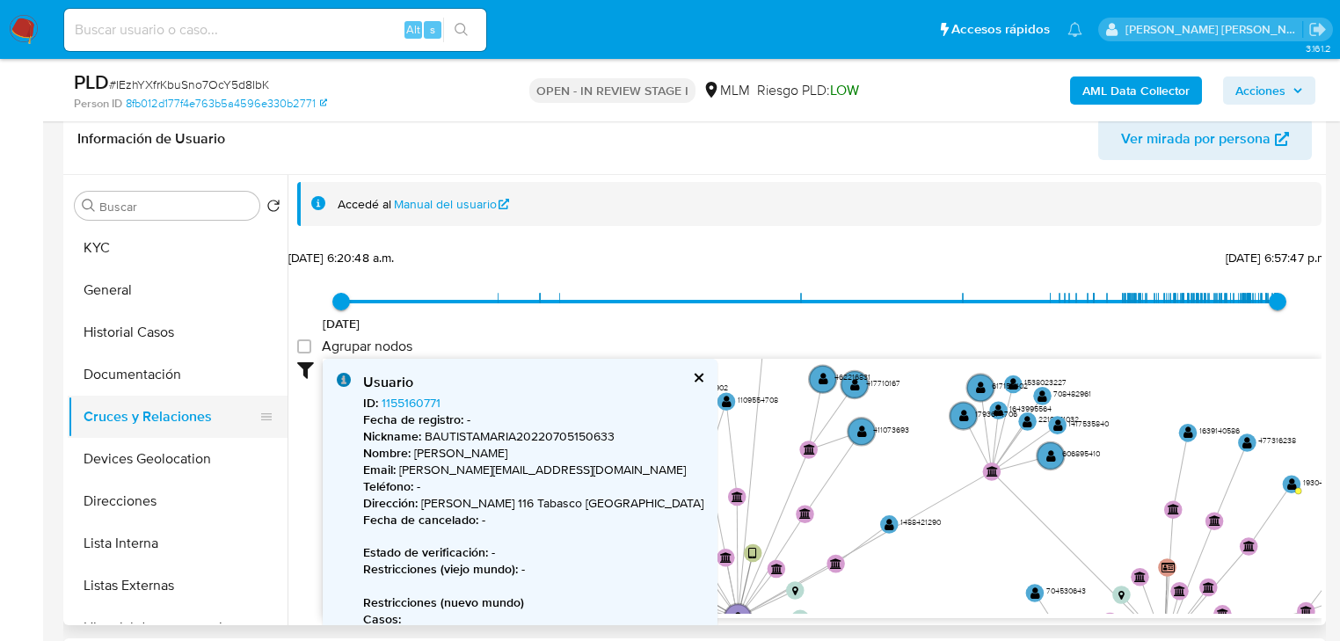
drag, startPoint x: 150, startPoint y: 469, endPoint x: 169, endPoint y: 424, distance: 48.5
click at [150, 463] on button "Devices Geolocation" at bounding box center [178, 459] width 220 height 42
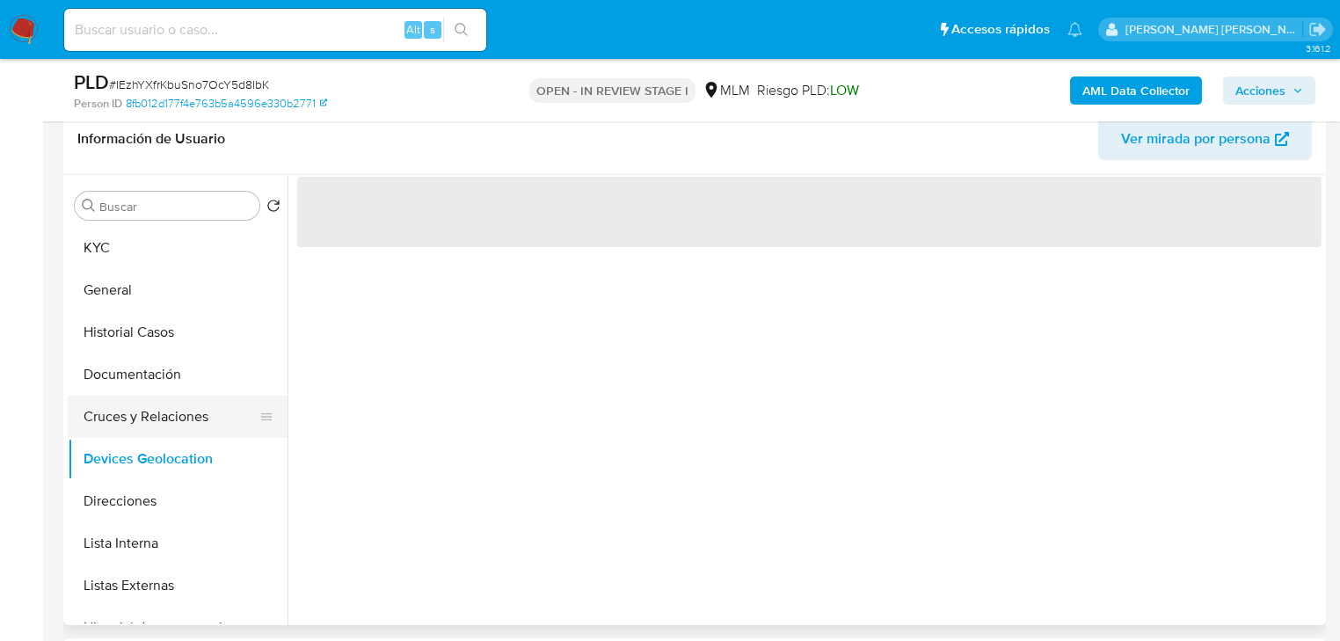
drag, startPoint x: 169, startPoint y: 417, endPoint x: 223, endPoint y: 416, distance: 54.5
click at [171, 416] on button "Cruces y Relaciones" at bounding box center [171, 417] width 206 height 42
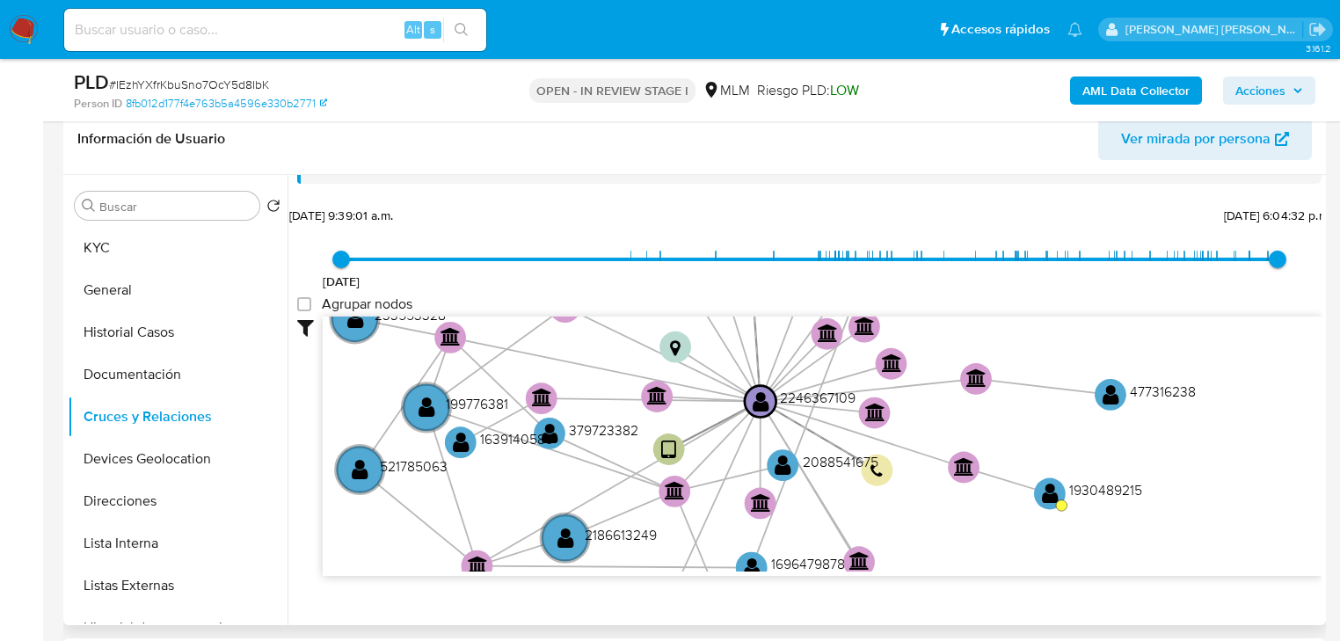
scroll to position [46, 0]
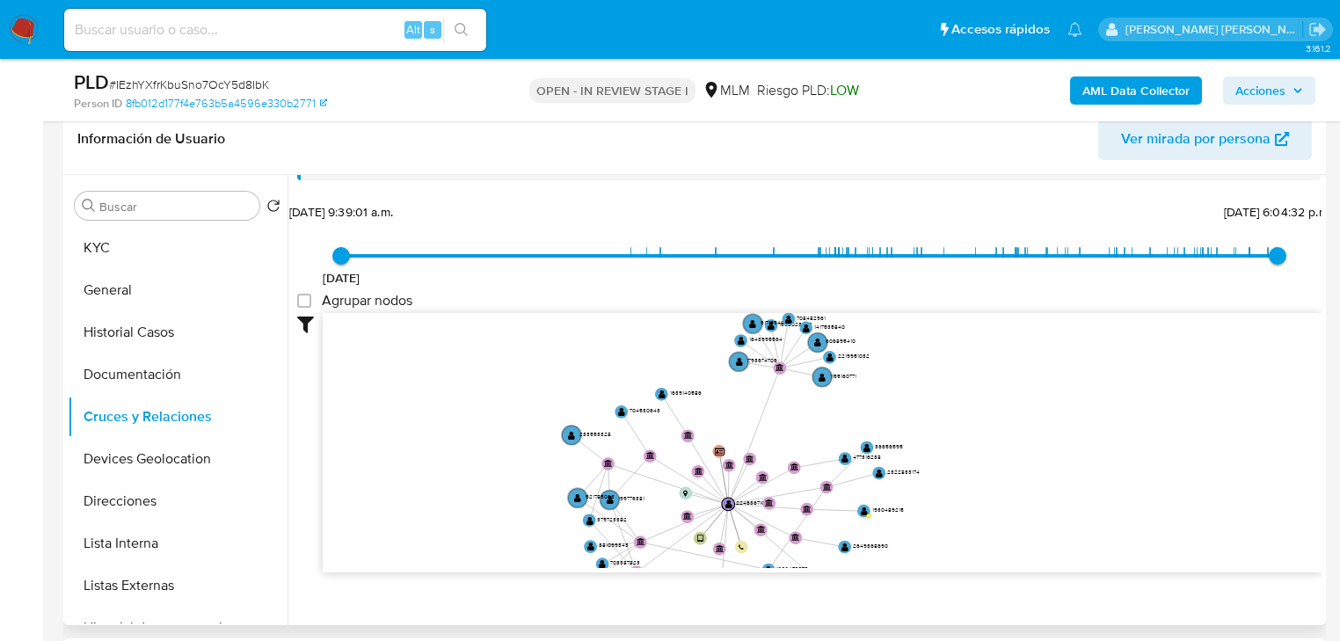
drag, startPoint x: 653, startPoint y: 528, endPoint x: 661, endPoint y: 535, distance: 10.6
click at [661, 542] on icon at bounding box center [704, 555] width 128 height 27
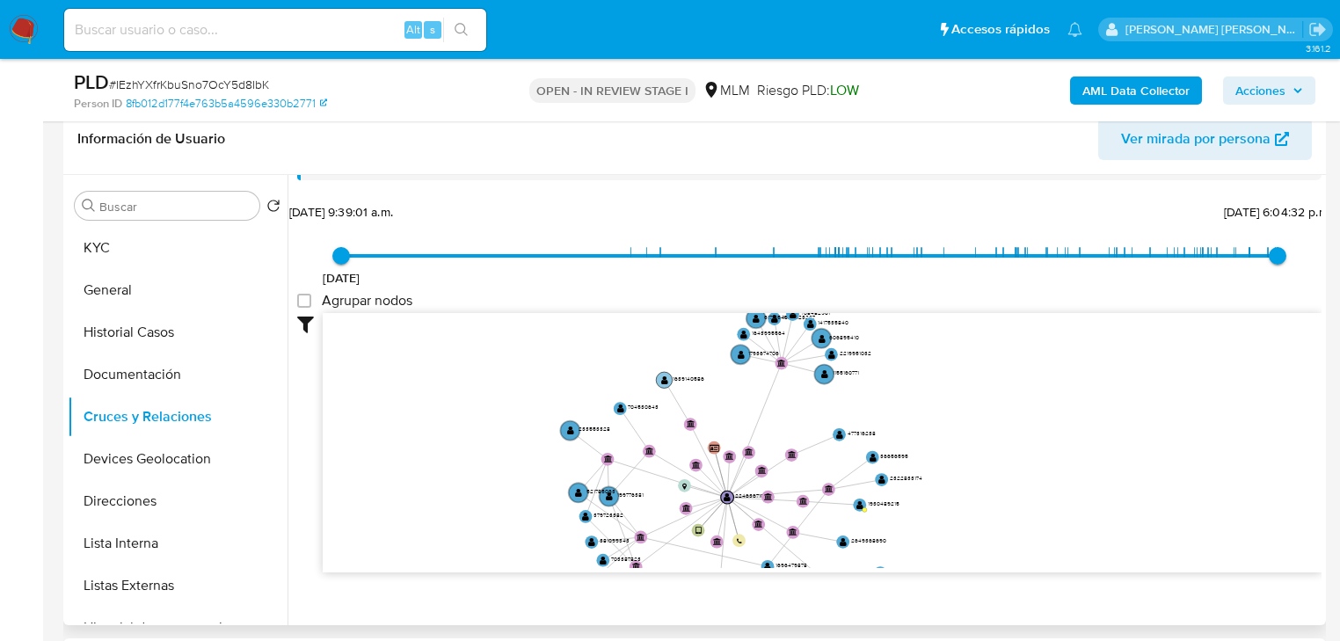
drag, startPoint x: 660, startPoint y: 383, endPoint x: 668, endPoint y: 376, distance: 11.3
click at [662, 378] on g "user-1639140586  1639140586" at bounding box center [679, 380] width 47 height 16
click at [670, 375] on circle at bounding box center [666, 377] width 16 height 16
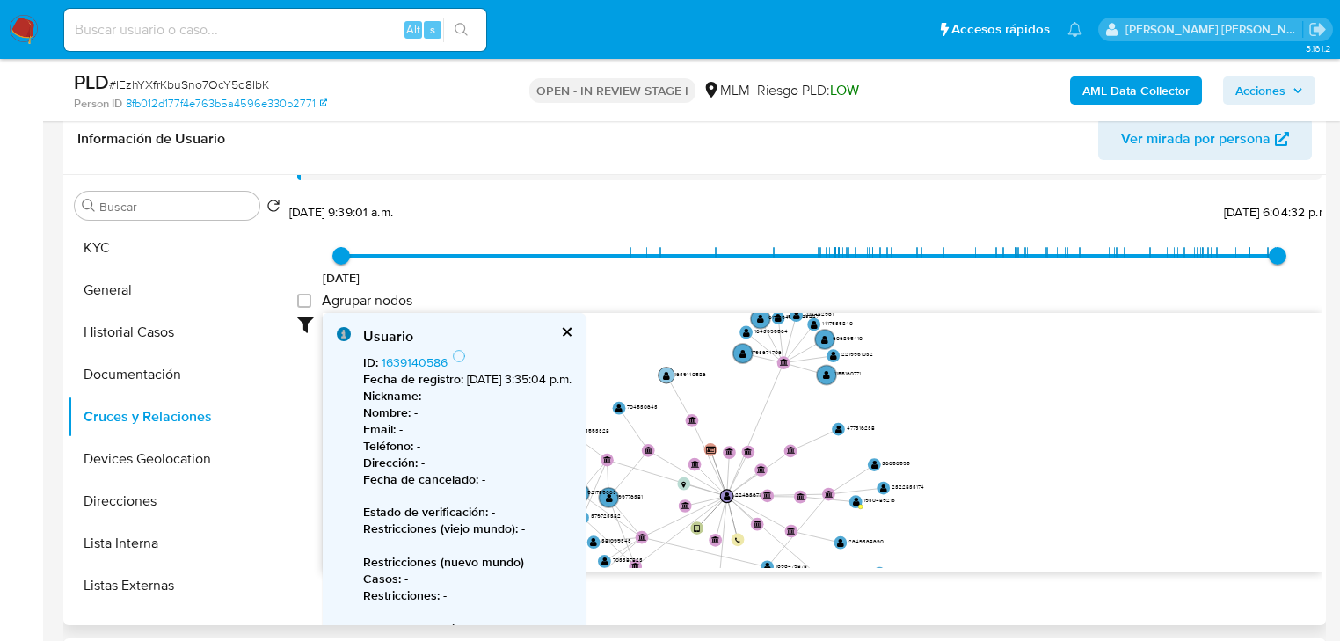
click at [665, 373] on text "" at bounding box center [666, 375] width 7 height 10
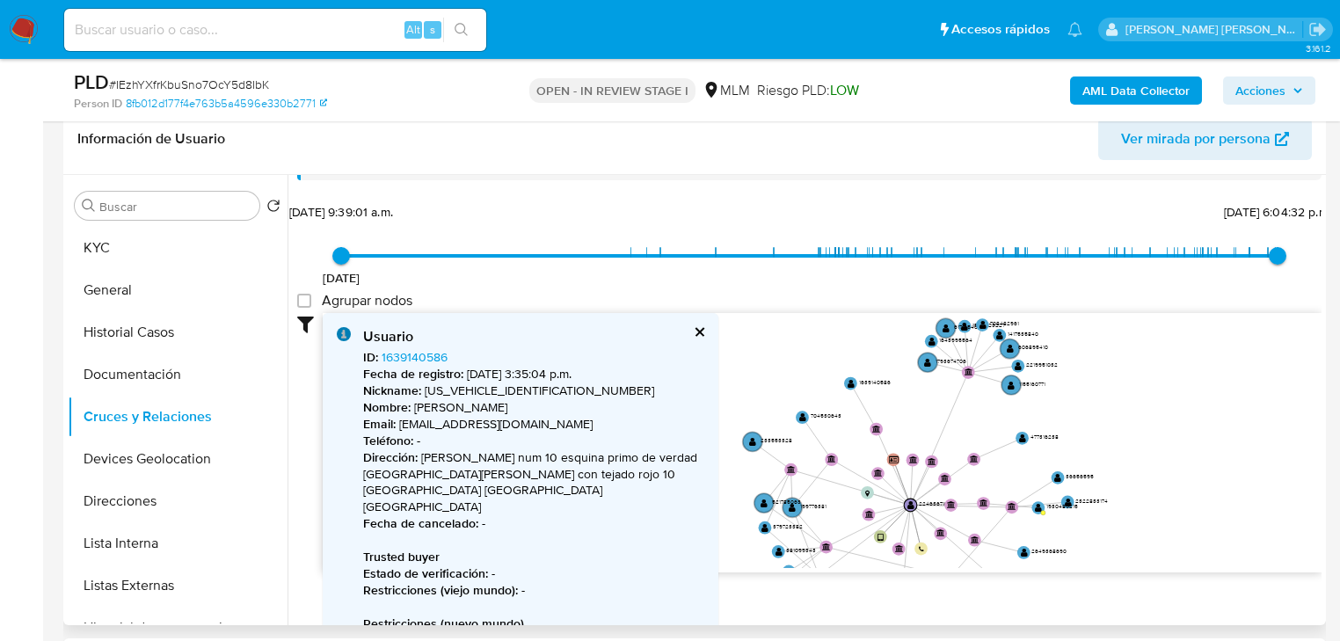
drag, startPoint x: 760, startPoint y: 396, endPoint x: 967, endPoint y: 405, distance: 207.7
click at [982, 405] on icon "user-2246367109  2246367109 device-67a1354bebdc5c6f58d2590c  person-8fb012d17…" at bounding box center [822, 440] width 999 height 255
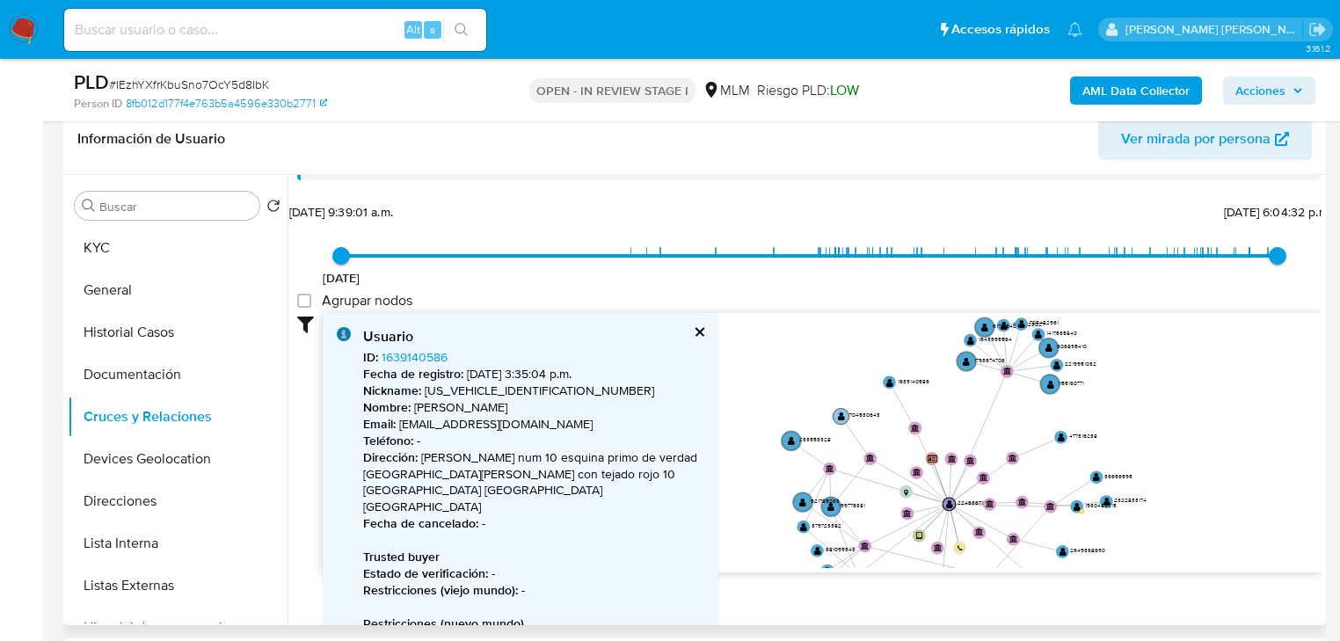
click at [841, 412] on text "" at bounding box center [841, 417] width 7 height 10
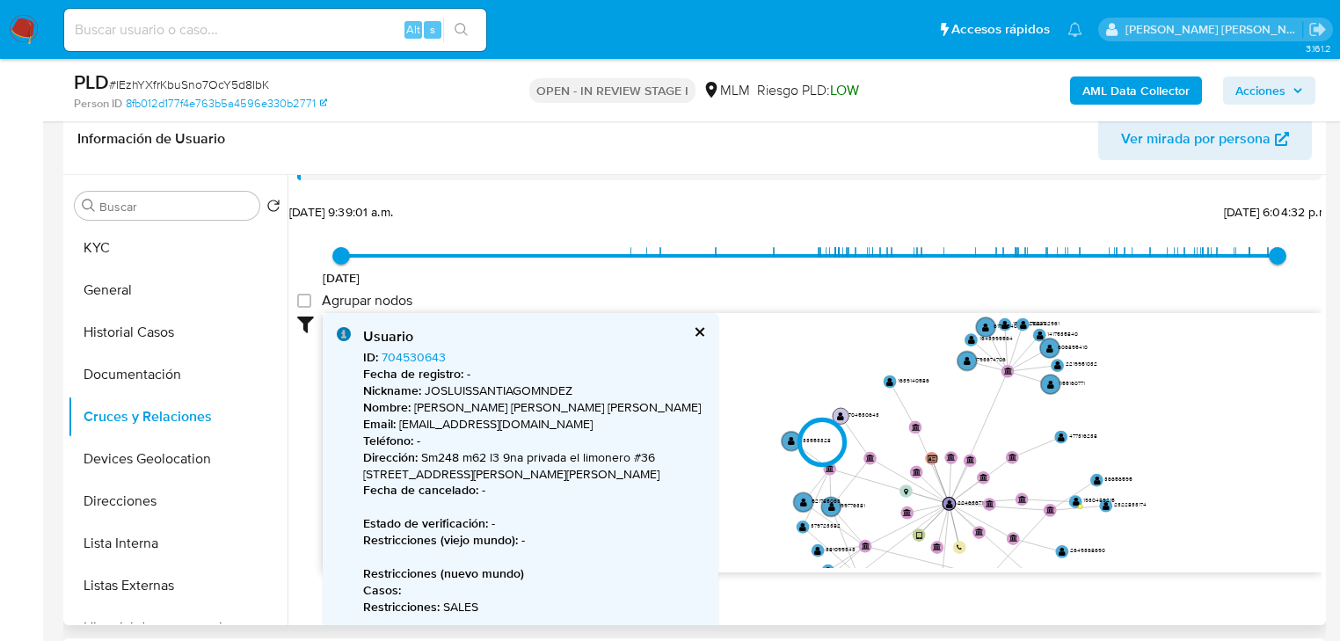
type input "1629458448000"
type input "1759111344000"
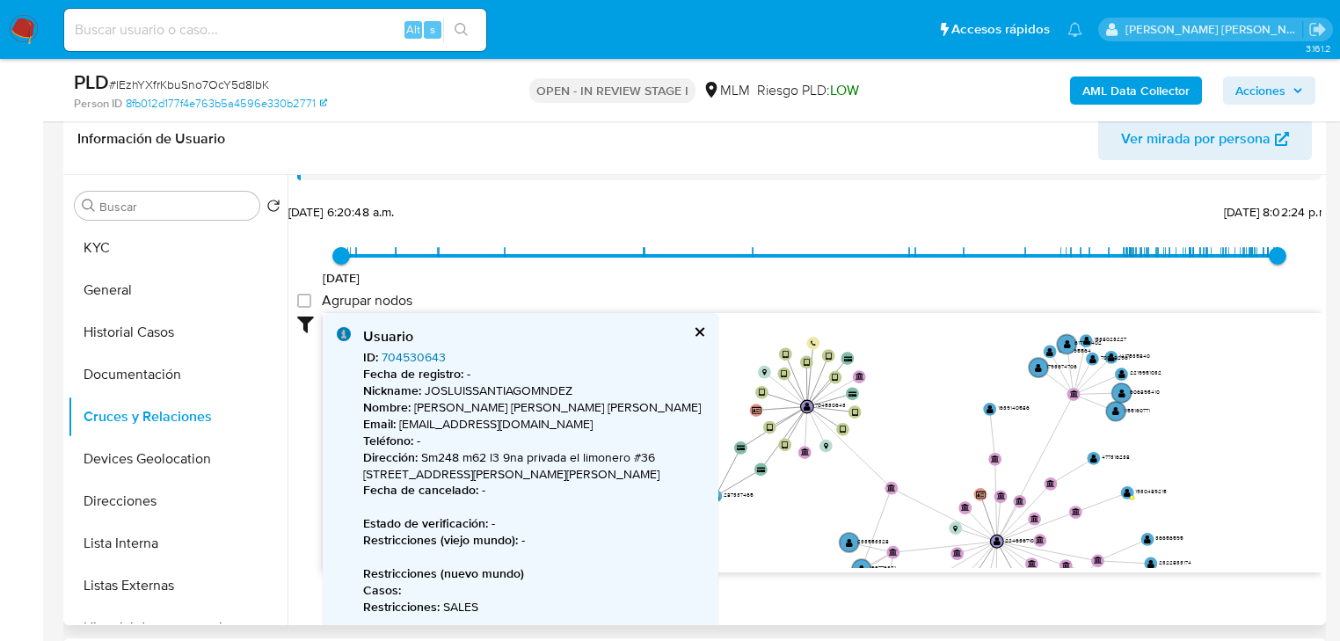
click at [413, 360] on link "704530643" at bounding box center [414, 357] width 64 height 18
click at [695, 330] on button "cerrar" at bounding box center [698, 331] width 11 height 11
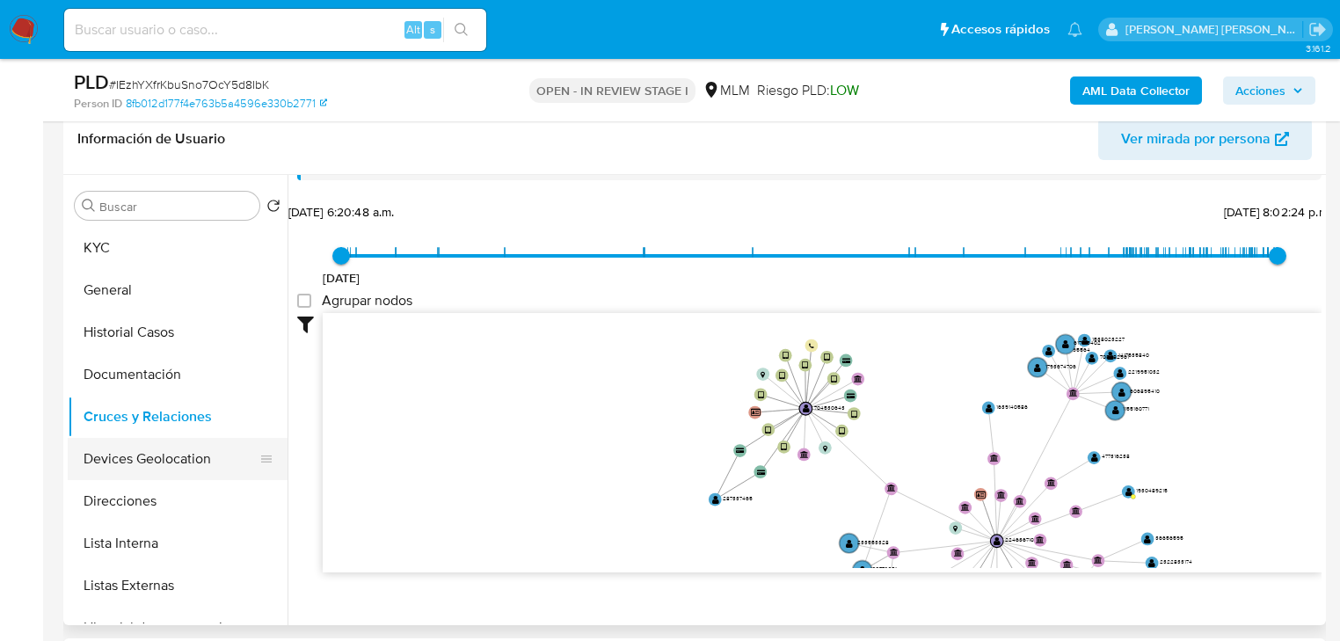
click at [106, 440] on button "Devices Geolocation" at bounding box center [171, 459] width 206 height 42
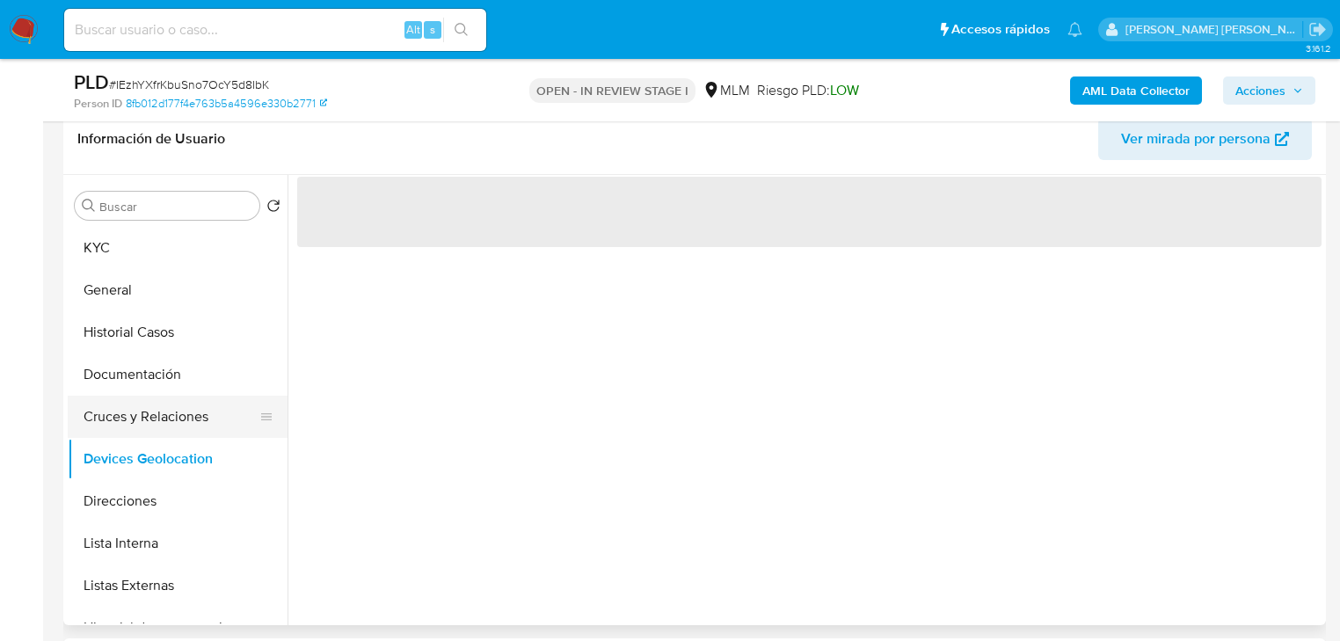
click at [129, 405] on button "Cruces y Relaciones" at bounding box center [171, 417] width 206 height 42
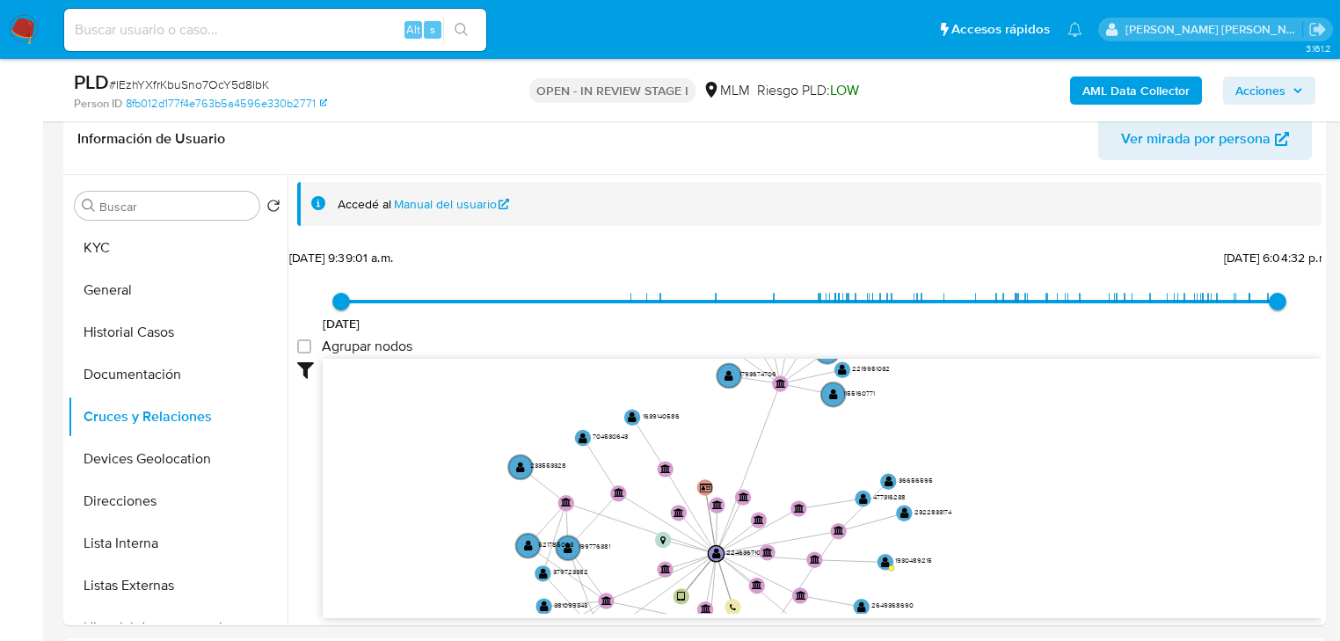
drag, startPoint x: 620, startPoint y: 503, endPoint x: 637, endPoint y: 493, distance: 19.3
click at [632, 529] on icon "user-2246367109  2246367109 device-67a1354bebdc5c6f58d2590c  person-8fb012d17…" at bounding box center [822, 486] width 999 height 255
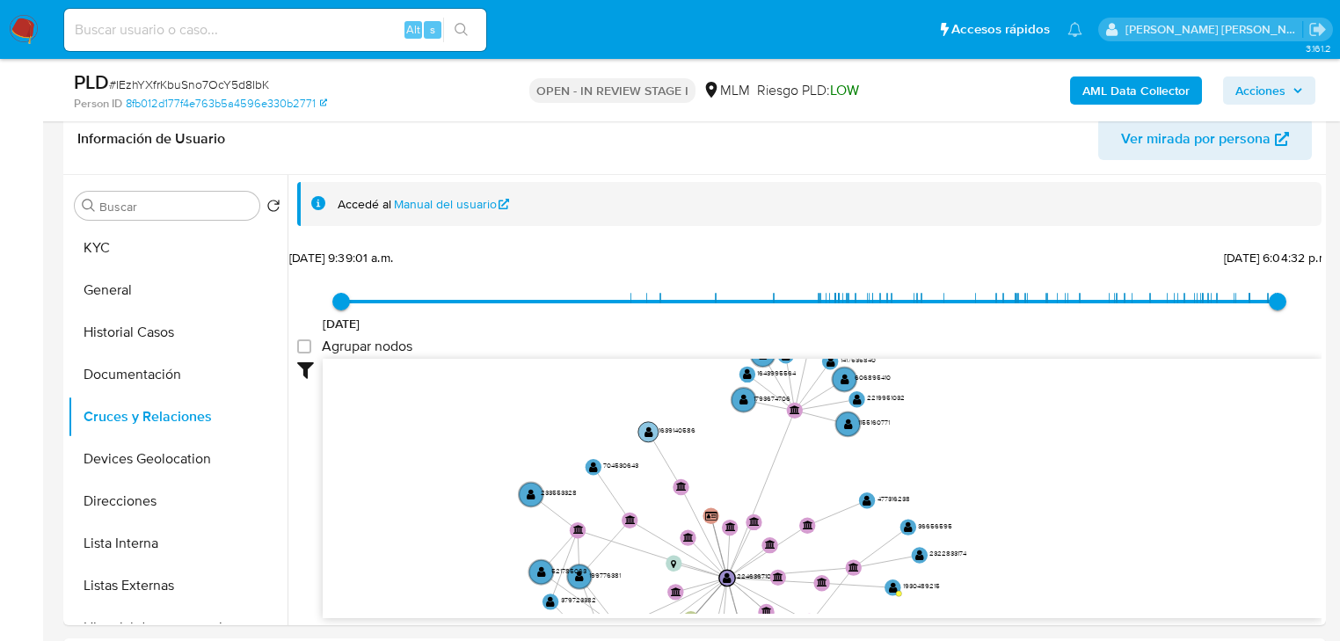
click at [651, 434] on text "" at bounding box center [649, 432] width 9 height 11
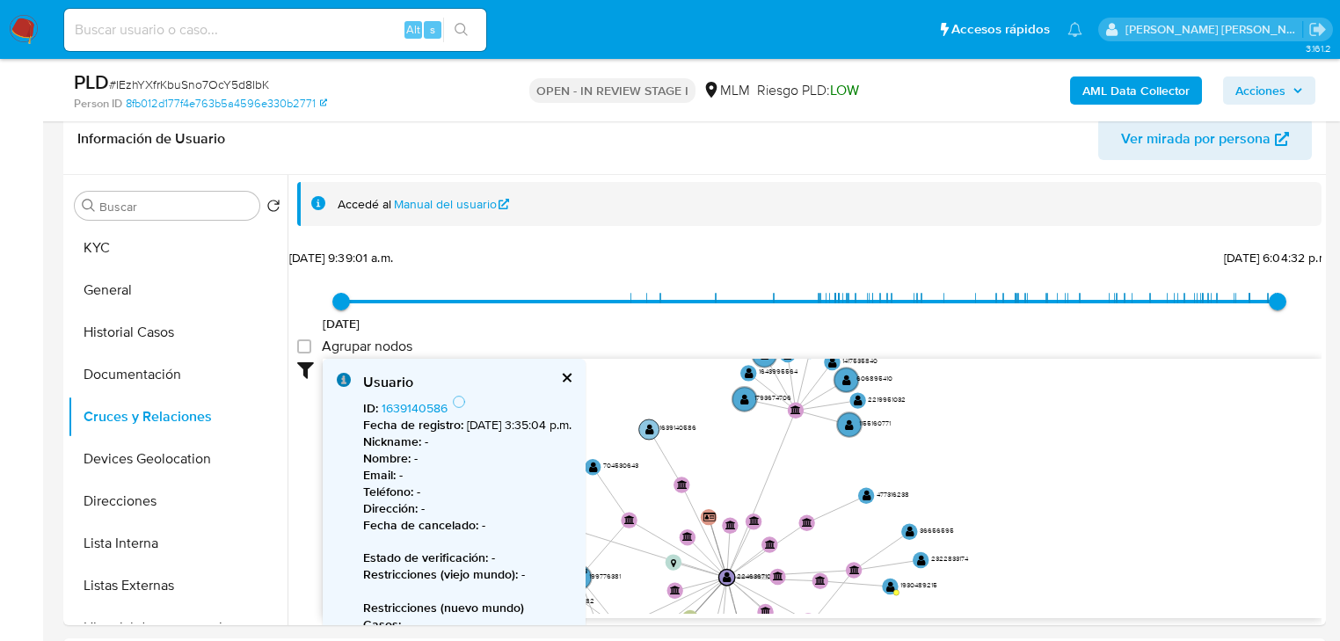
click at [649, 433] on circle at bounding box center [649, 430] width 20 height 20
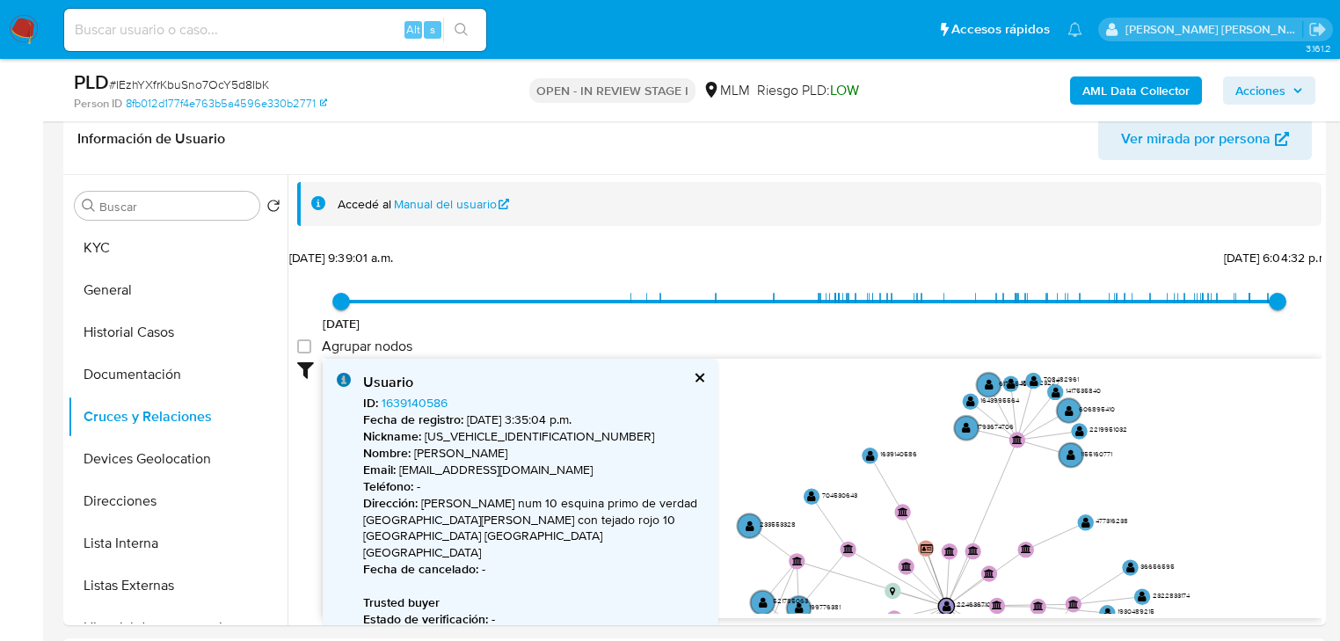
drag, startPoint x: 755, startPoint y: 431, endPoint x: 981, endPoint y: 461, distance: 228.0
click at [981, 461] on icon "user-2246367109  2246367109 device-67a1354bebdc5c6f58d2590c  person-8fb012d17…" at bounding box center [822, 486] width 999 height 255
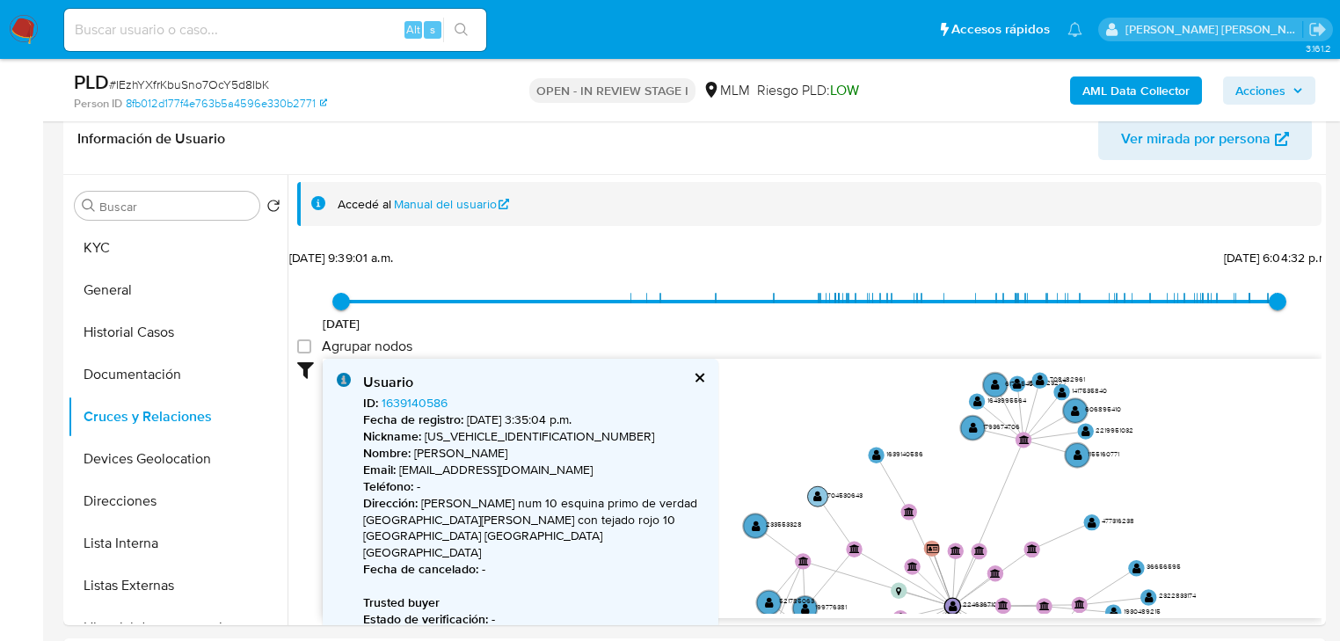
click at [814, 497] on text "" at bounding box center [818, 496] width 9 height 11
click at [816, 497] on text "" at bounding box center [818, 496] width 9 height 11
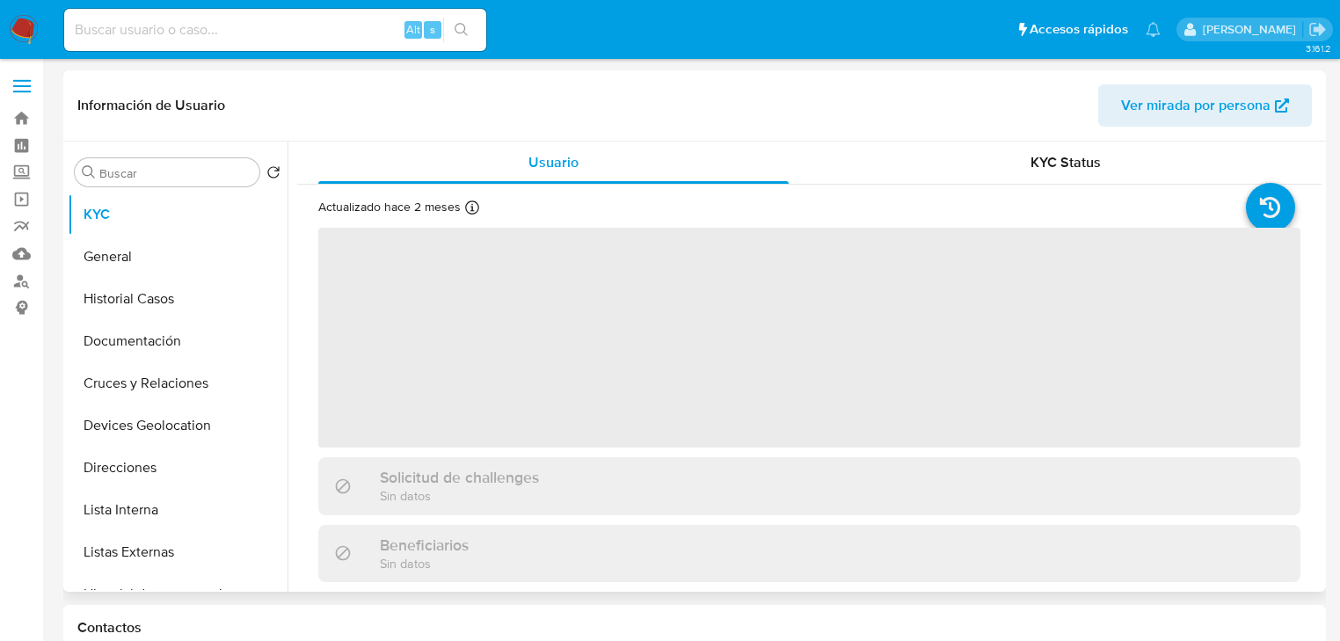
select select "10"
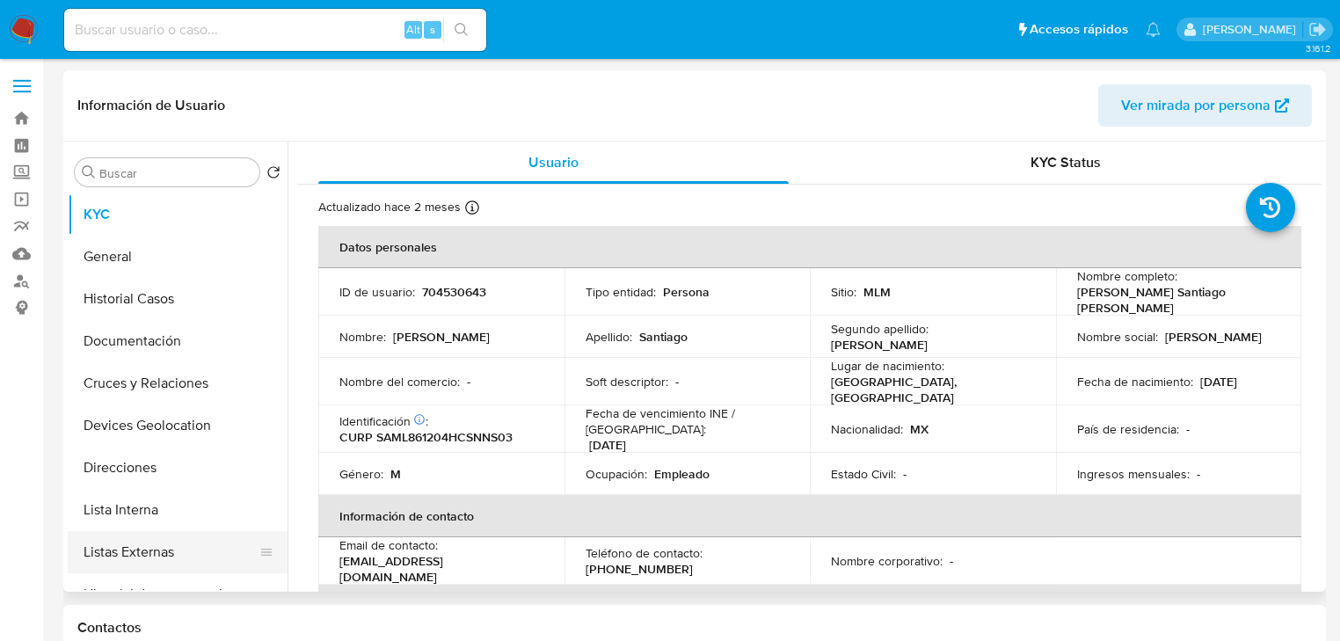
click at [156, 547] on button "Listas Externas" at bounding box center [171, 552] width 206 height 42
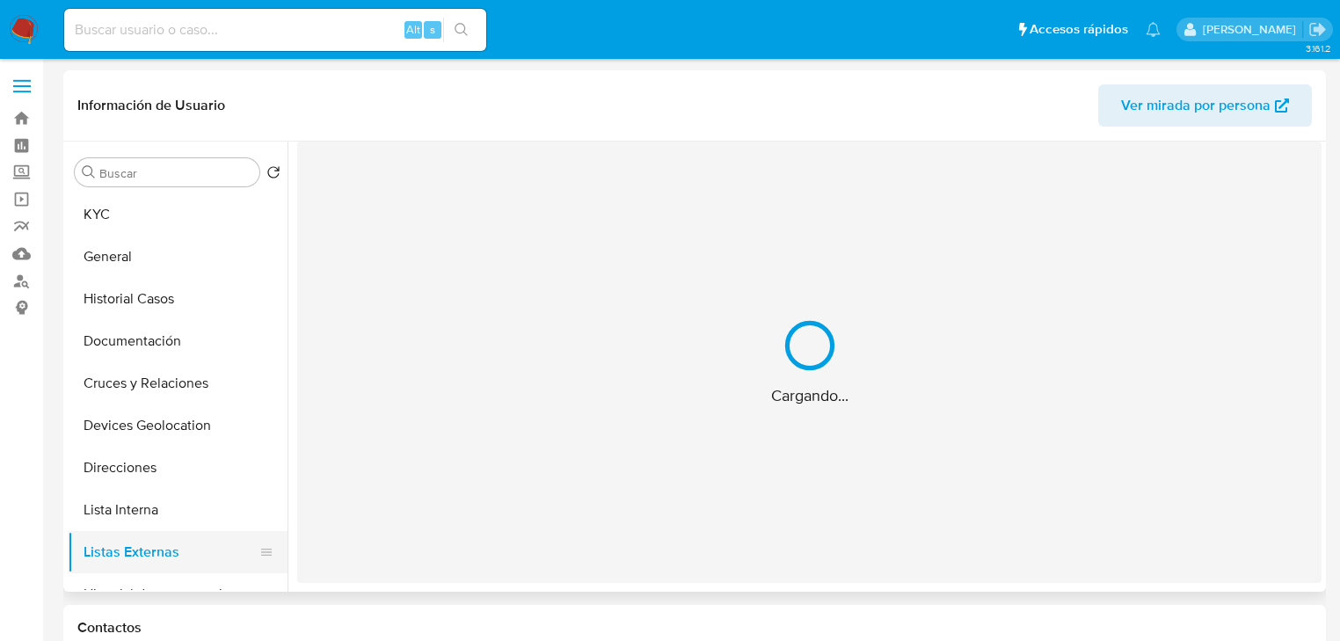
click at [778, 498] on div "Cargando..." at bounding box center [809, 362] width 1025 height 441
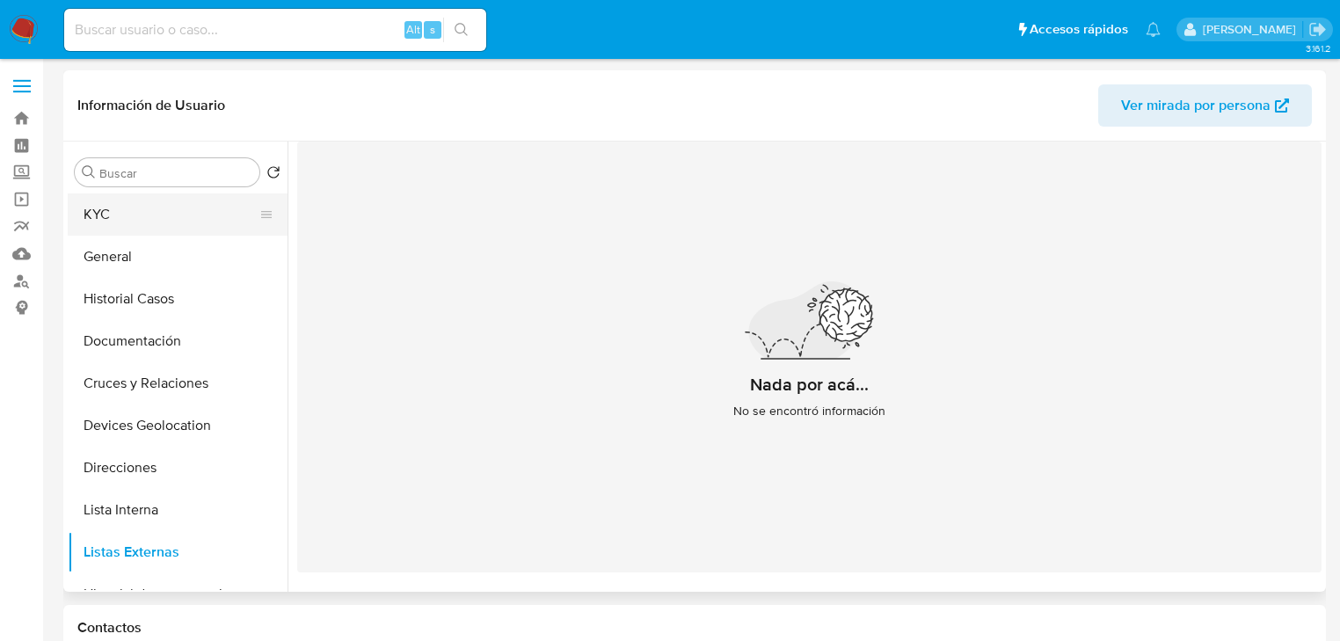
click at [151, 215] on button "KYC" at bounding box center [171, 214] width 206 height 42
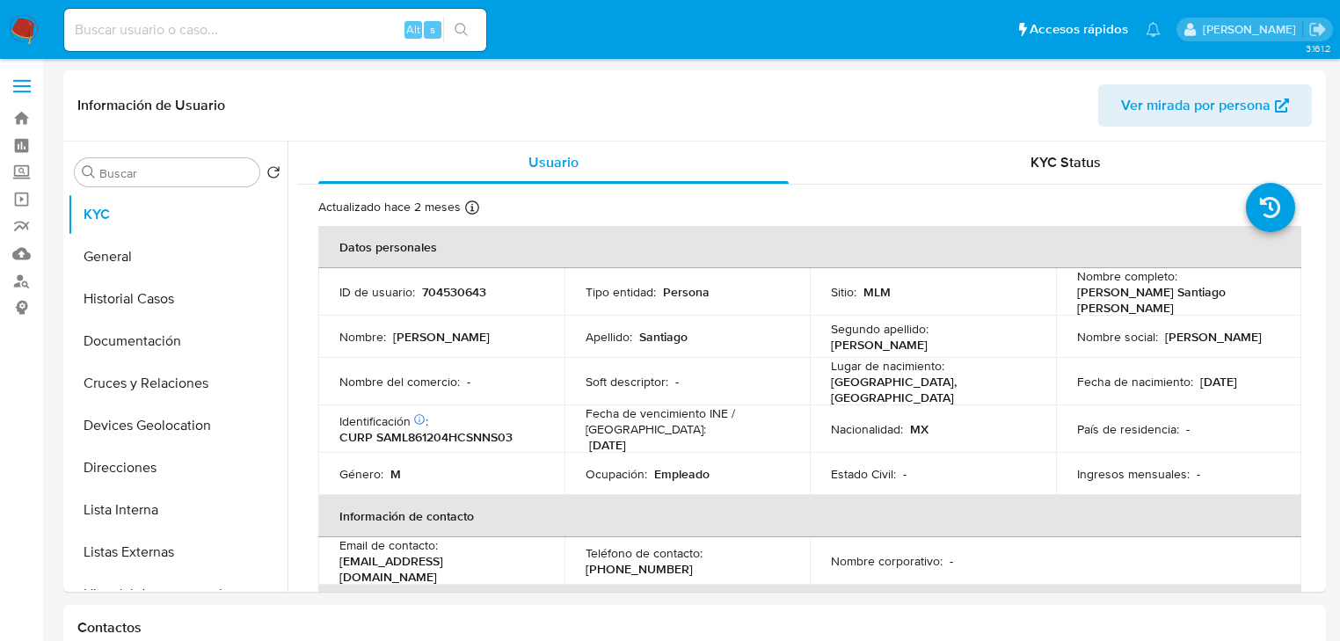
click at [552, 459] on td "Género : M" at bounding box center [441, 474] width 246 height 42
drag, startPoint x: 481, startPoint y: 554, endPoint x: 324, endPoint y: 561, distance: 157.6
click at [324, 561] on td "Email de contacto : zantiago0486@gmail.com" at bounding box center [441, 560] width 246 height 47
copy p "[EMAIL_ADDRESS][DOMAIN_NAME]"
click at [657, 561] on p "(932) 3236252" at bounding box center [639, 569] width 107 height 16
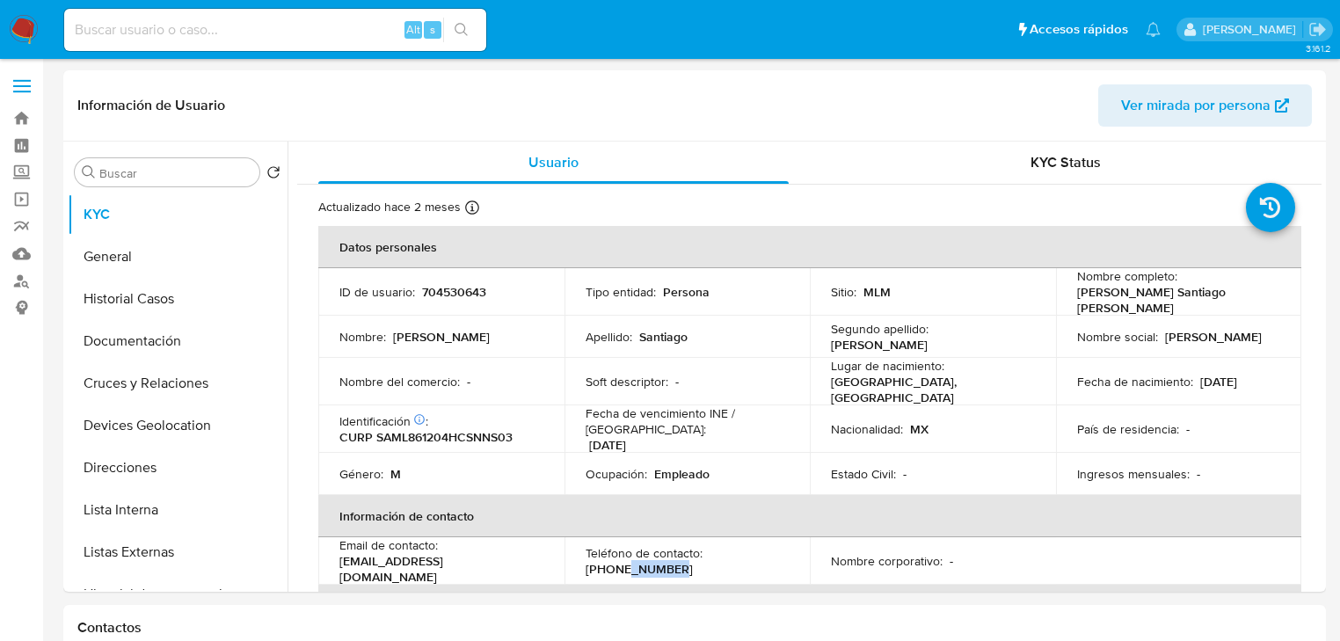
click at [657, 561] on p "(932) 3236252" at bounding box center [639, 569] width 107 height 16
copy p "3236252"
click at [223, 368] on button "Cruces y Relaciones" at bounding box center [171, 383] width 206 height 42
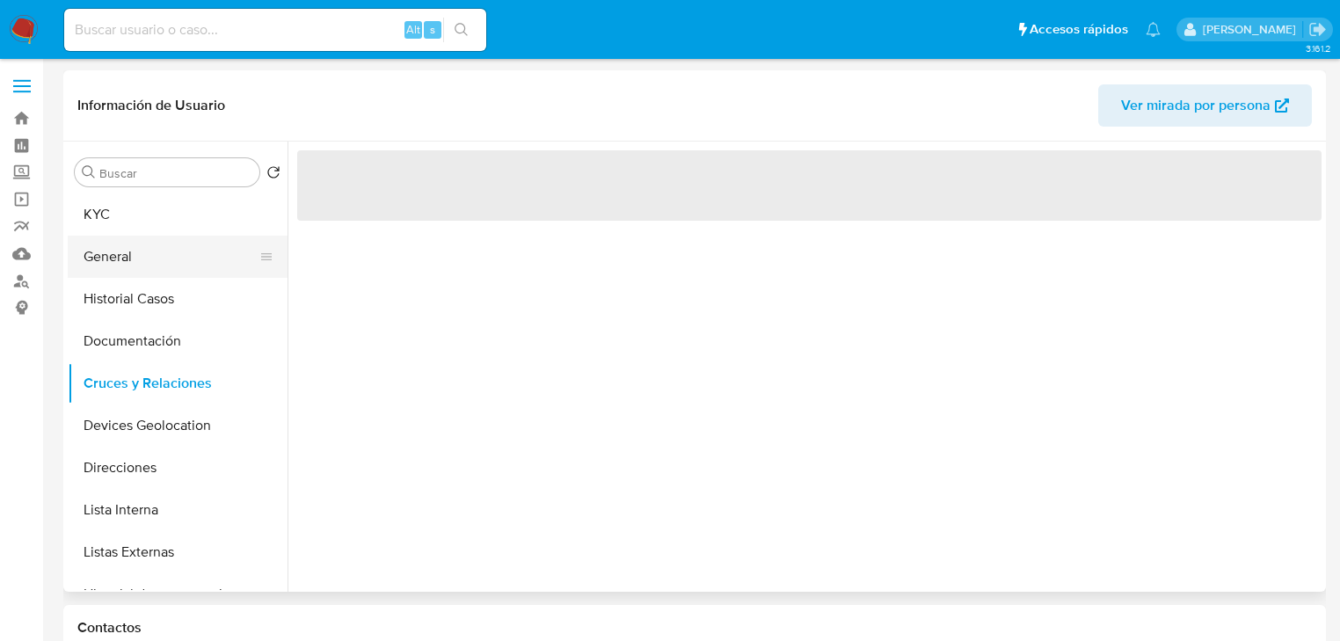
click at [174, 268] on button "General" at bounding box center [171, 257] width 206 height 42
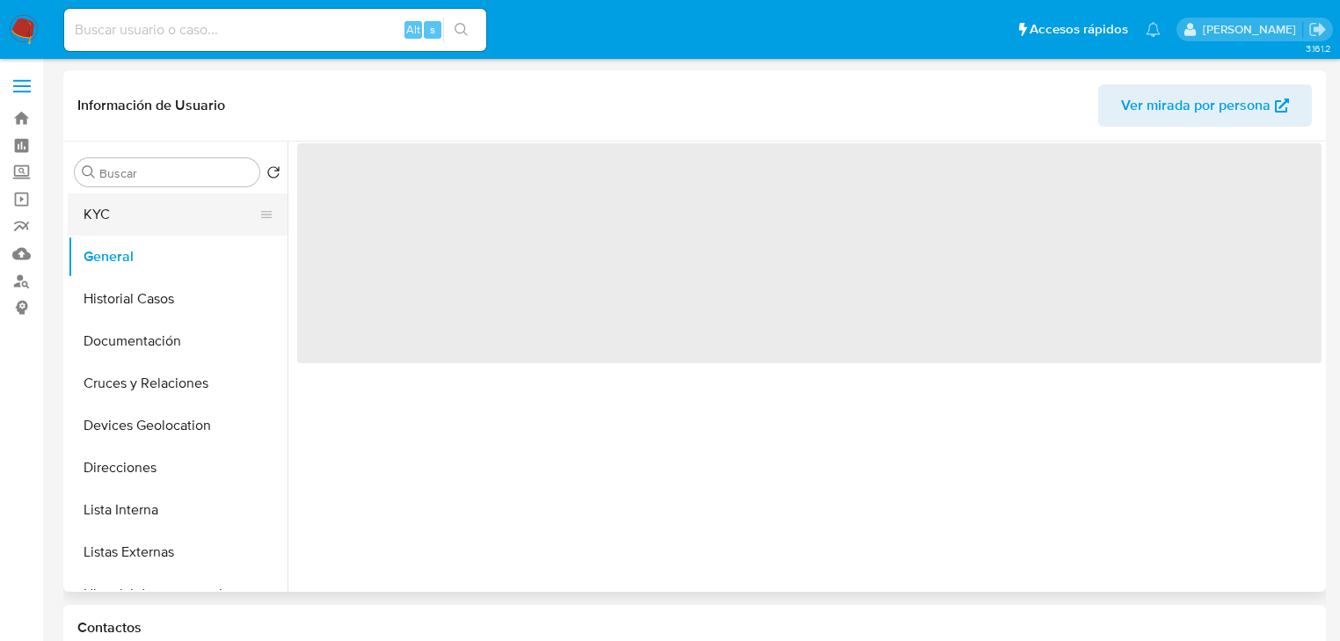
click at [148, 223] on button "KYC" at bounding box center [171, 214] width 206 height 42
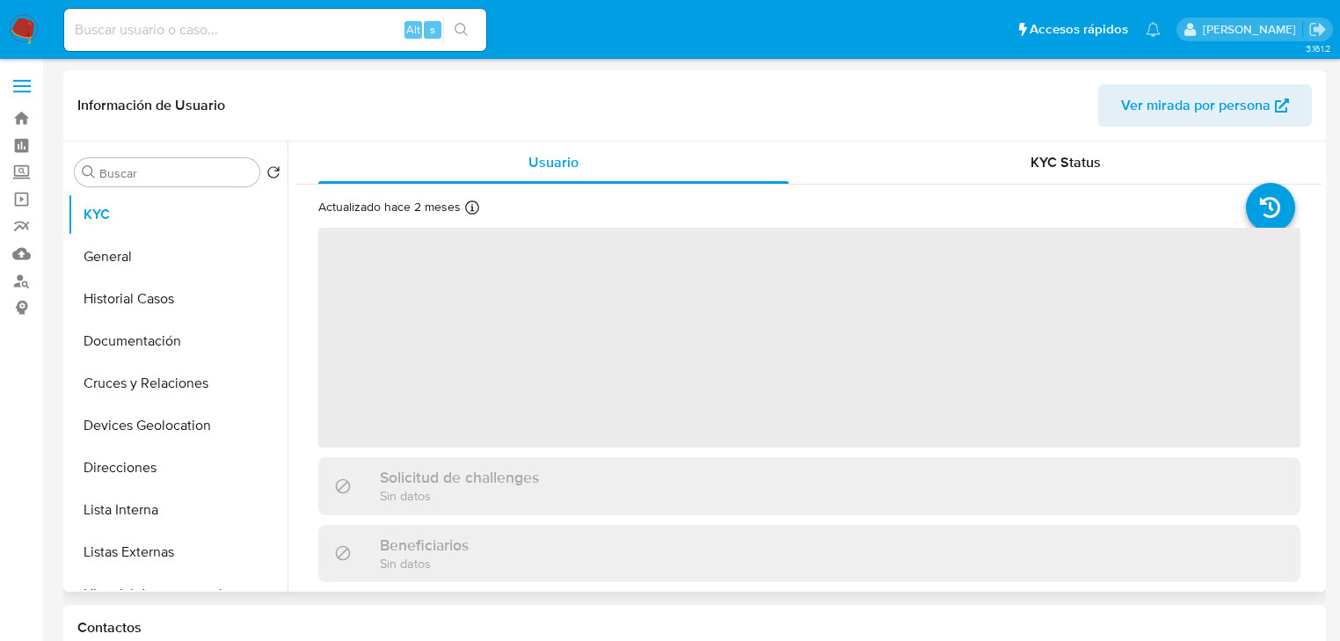
click at [516, 331] on span "‌" at bounding box center [809, 338] width 982 height 220
click at [471, 429] on span "‌" at bounding box center [809, 338] width 982 height 220
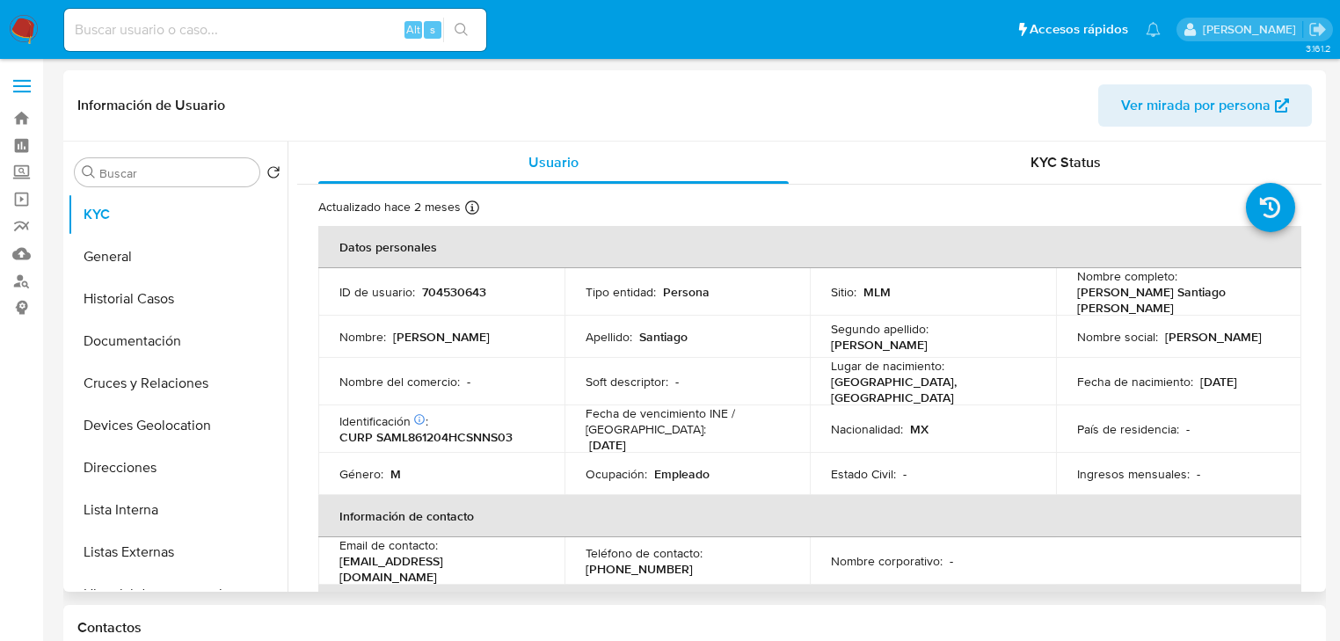
click at [457, 433] on p "CURP SAML861204HCSNNS03" at bounding box center [425, 437] width 173 height 16
click at [457, 432] on p "CURP SAML861204HCSNNS03" at bounding box center [425, 437] width 173 height 16
copy div ": CURP SAML861204HCSNNS03"
click at [459, 429] on p "CURP SAML861204HCSNNS03" at bounding box center [425, 437] width 173 height 16
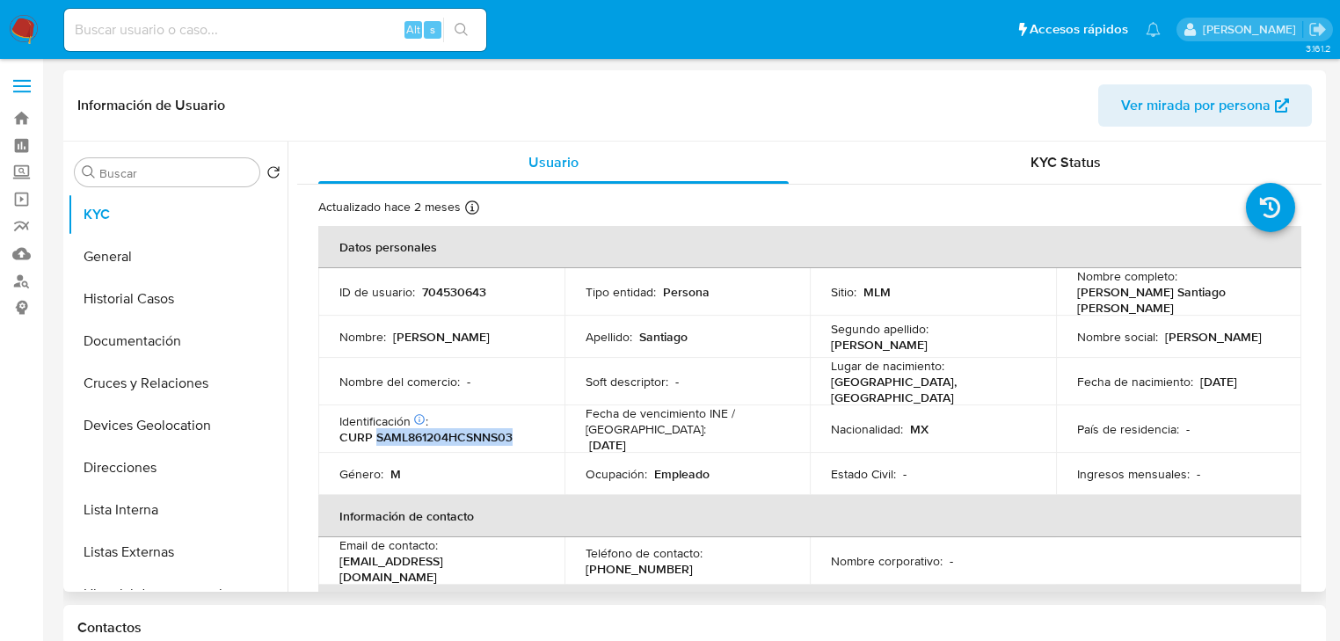
click at [459, 429] on p "CURP SAML861204HCSNNS03" at bounding box center [425, 437] width 173 height 16
click at [453, 286] on p "704530643" at bounding box center [454, 292] width 64 height 16
copy p "704530643"
click at [473, 434] on p "CURP SAML861204HCSNNS03" at bounding box center [425, 437] width 173 height 16
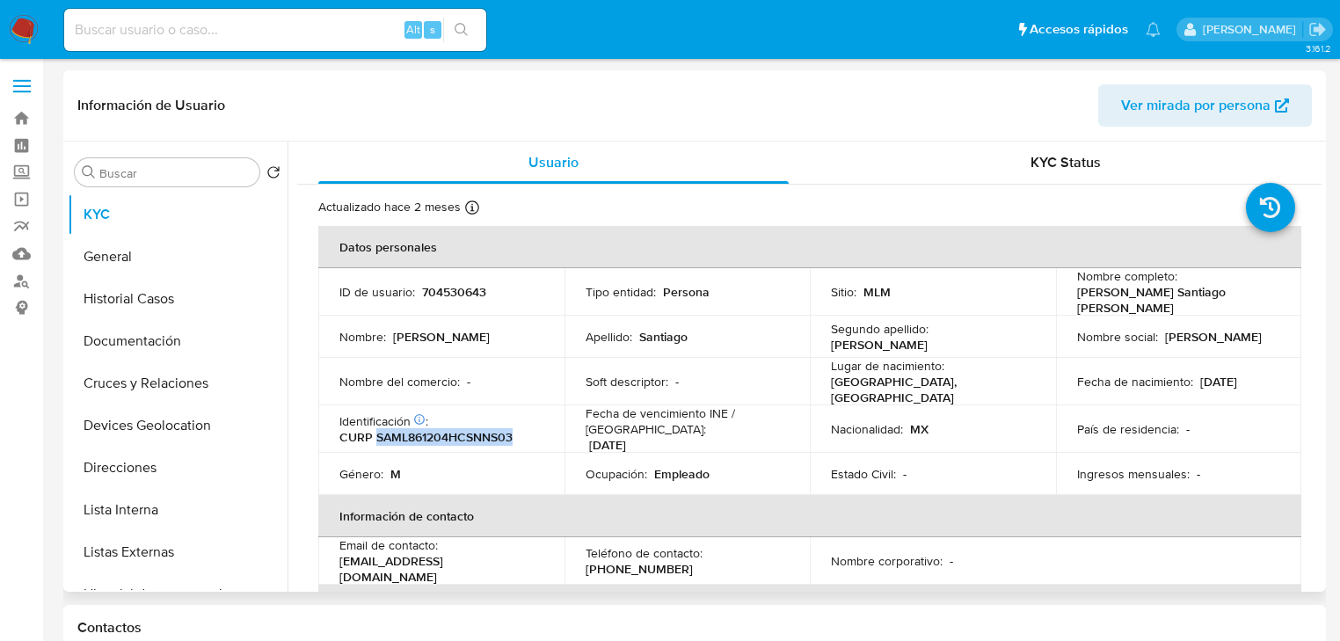
click at [471, 434] on p "CURP SAML861204HCSNNS03" at bounding box center [425, 437] width 173 height 16
copy p "SAML861204HCSNNS03"
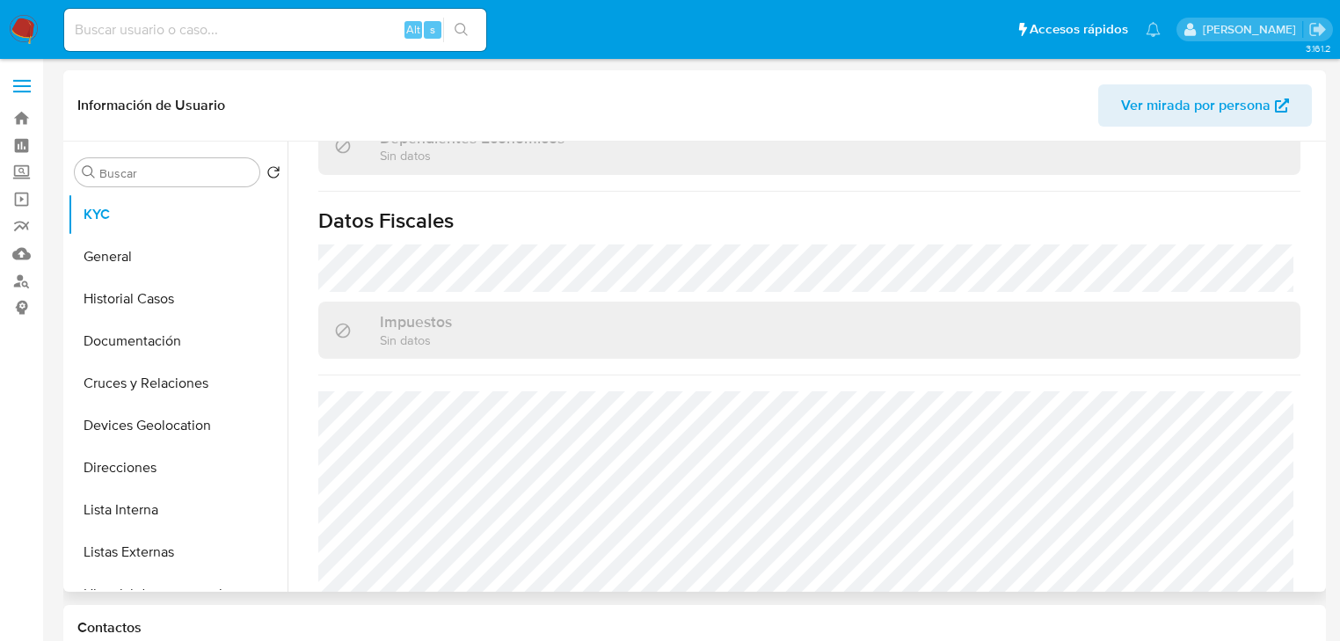
scroll to position [1111, 0]
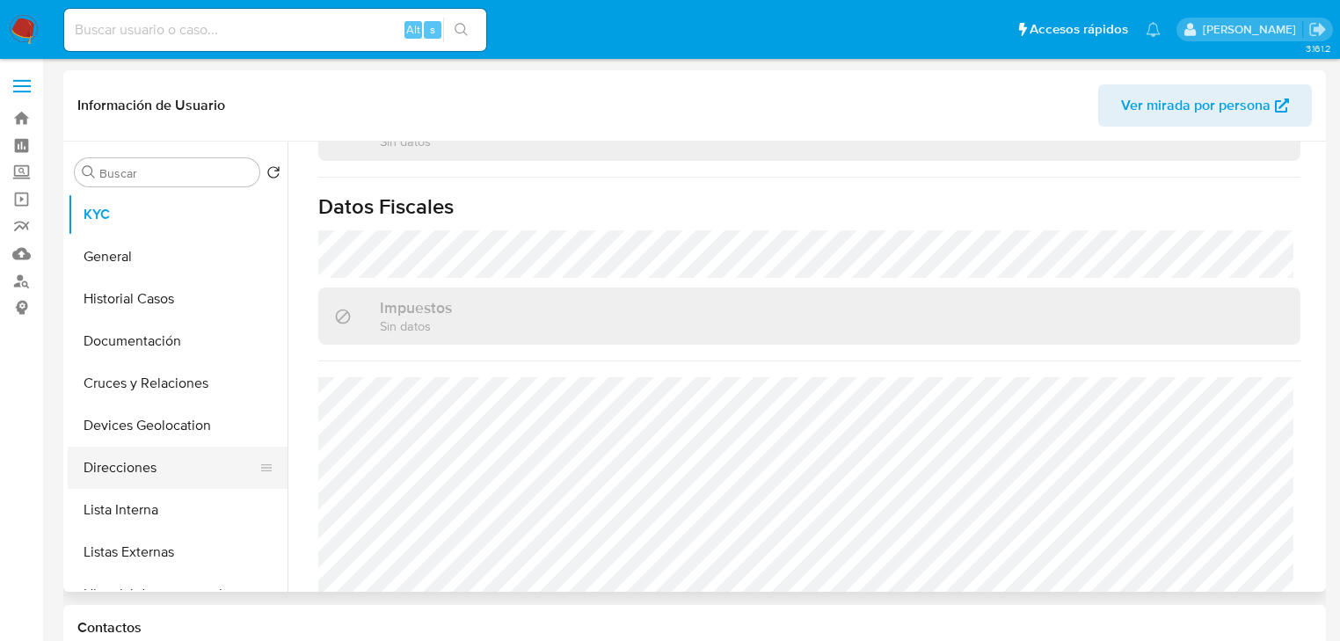
click at [191, 472] on button "Direcciones" at bounding box center [171, 468] width 206 height 42
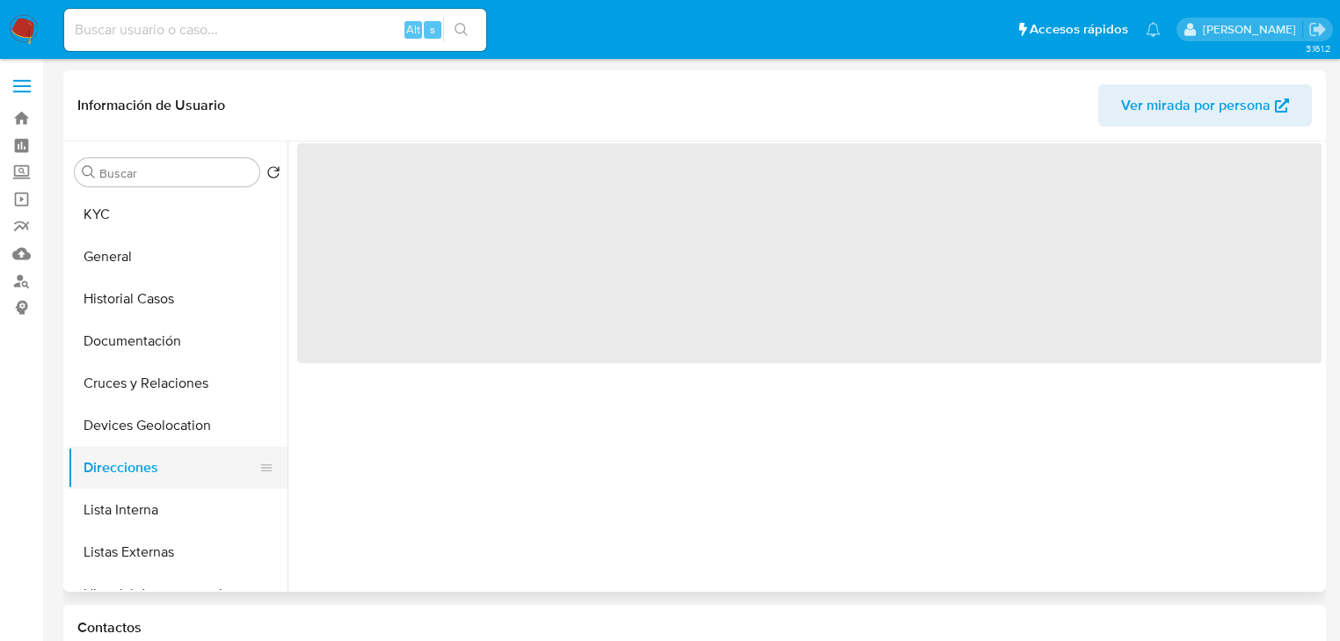
scroll to position [0, 0]
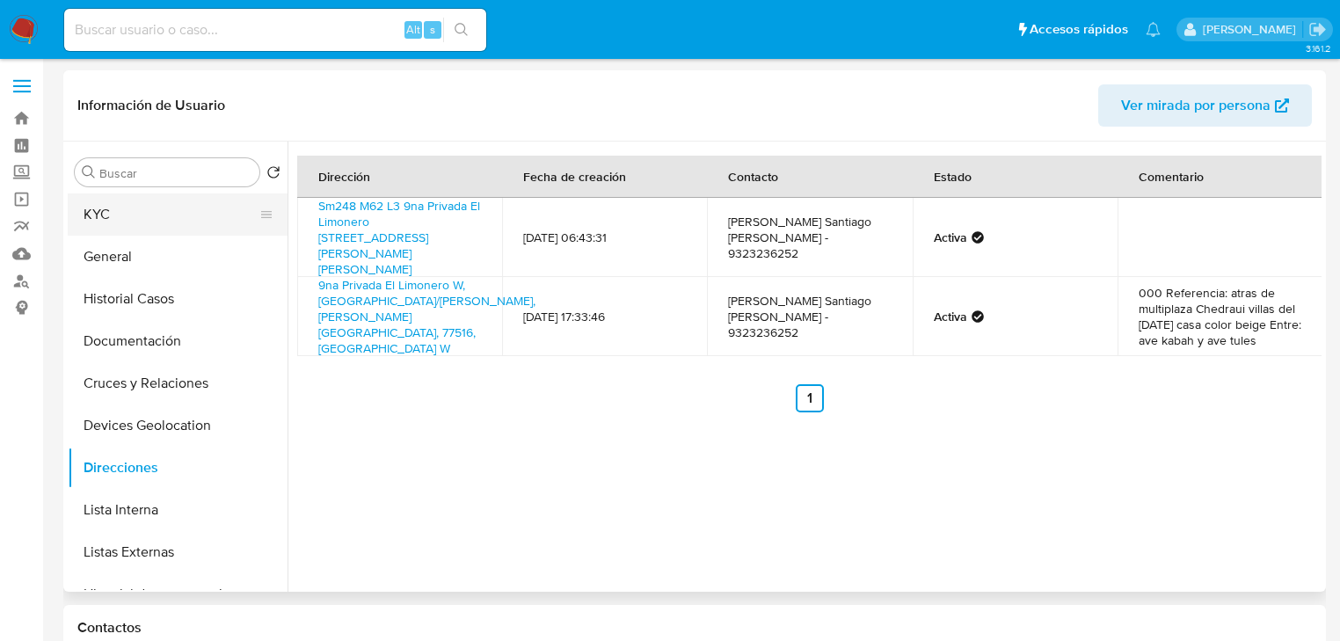
click at [162, 223] on button "KYC" at bounding box center [171, 214] width 206 height 42
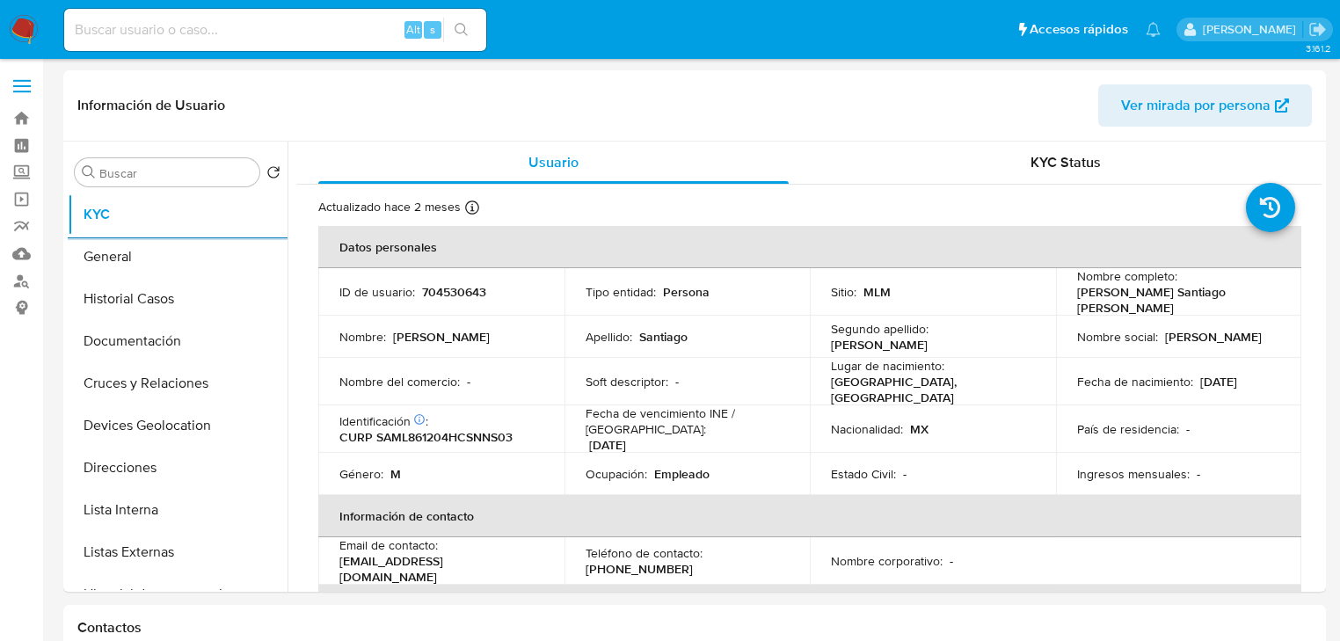
click at [157, 21] on input at bounding box center [275, 29] width 422 height 23
paste input "1544823130"
type input "1544823130"
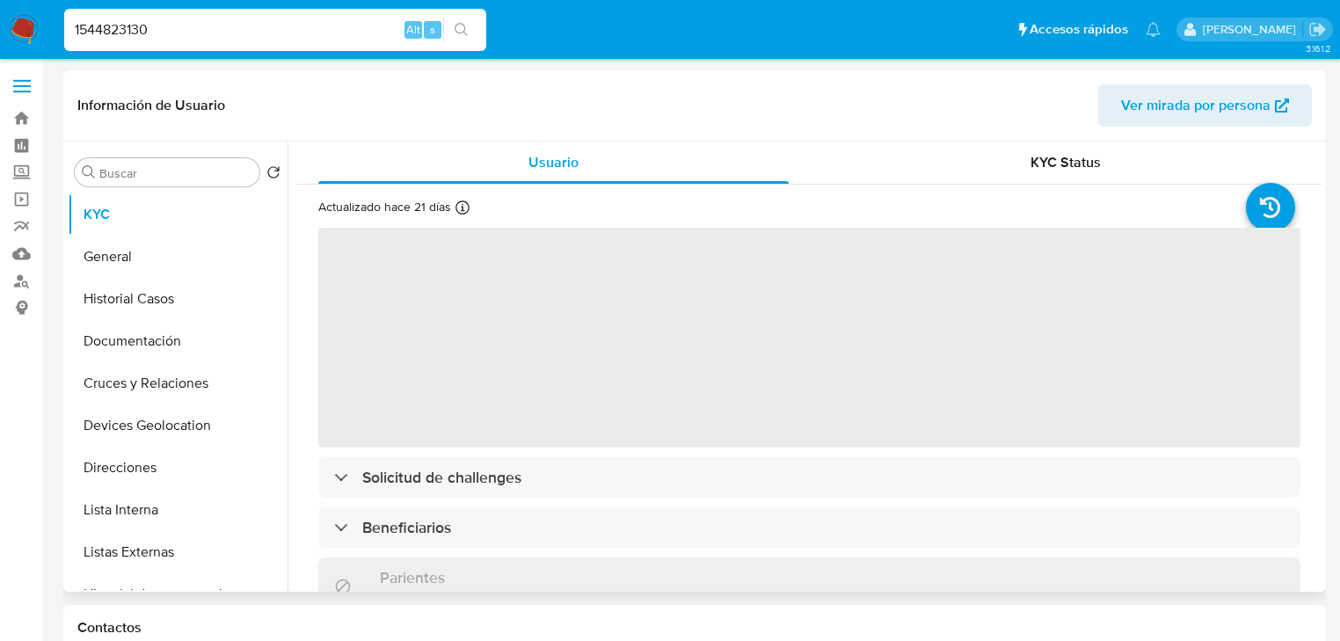
select select "10"
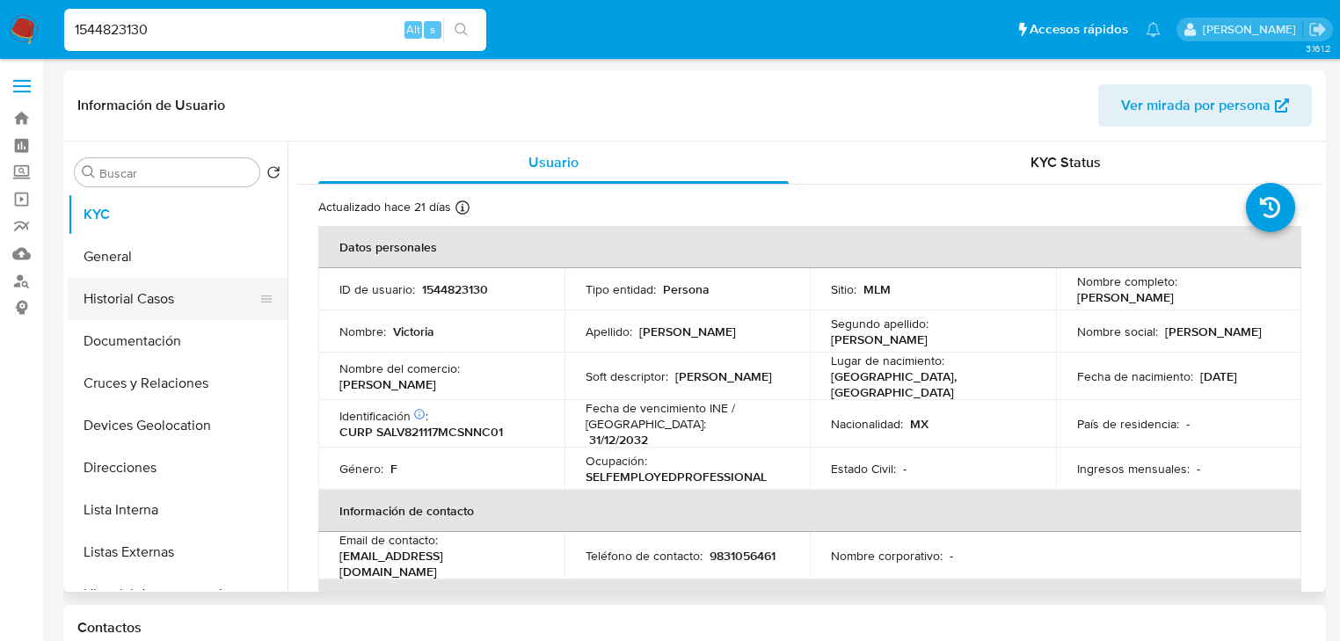
click at [181, 302] on button "Historial Casos" at bounding box center [171, 299] width 206 height 42
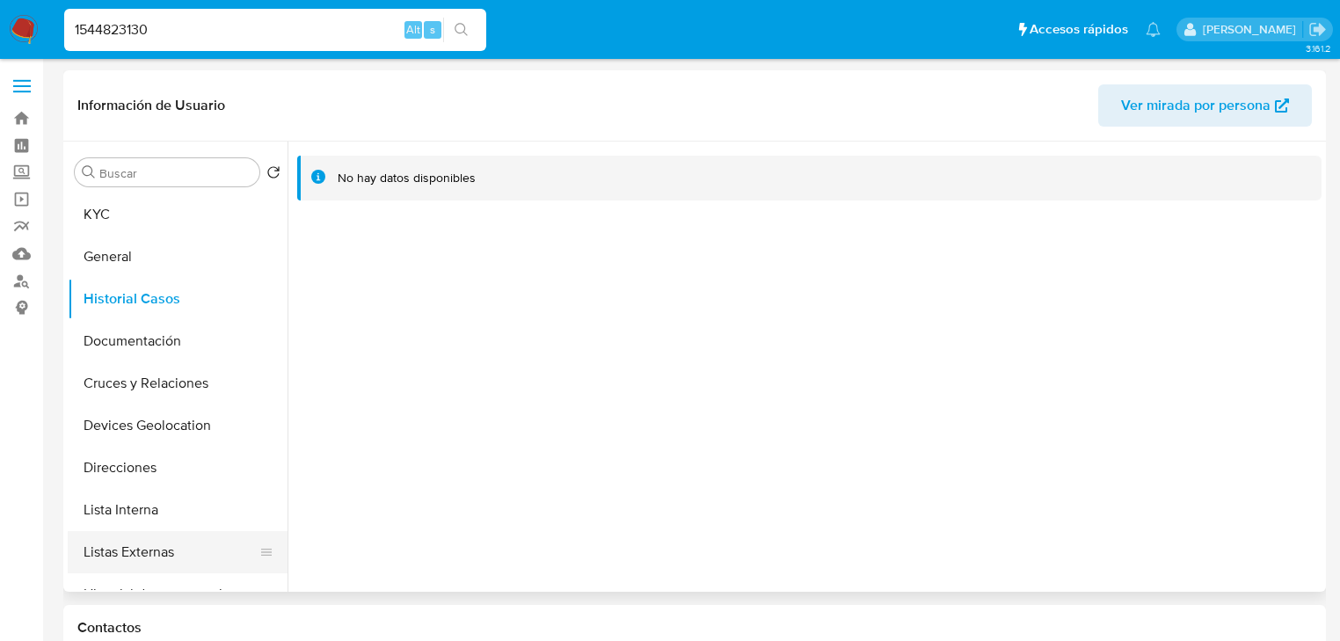
click at [156, 551] on button "Listas Externas" at bounding box center [171, 552] width 206 height 42
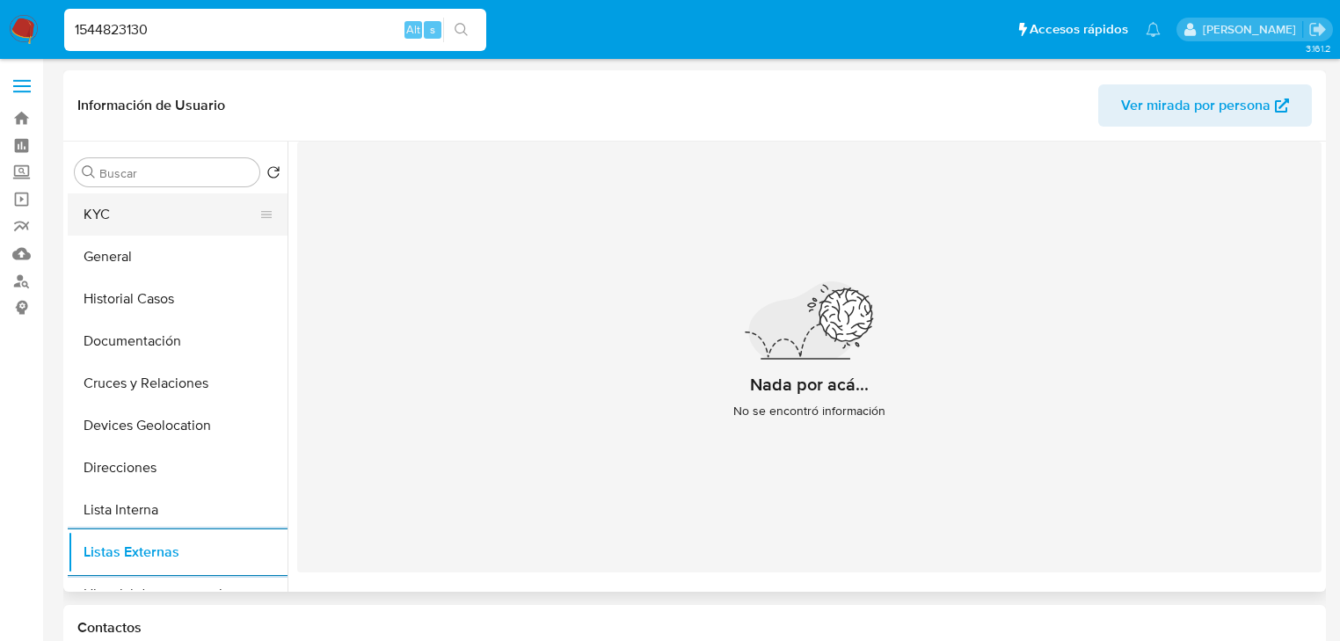
drag, startPoint x: 141, startPoint y: 215, endPoint x: 154, endPoint y: 214, distance: 13.2
click at [142, 214] on button "KYC" at bounding box center [171, 214] width 206 height 42
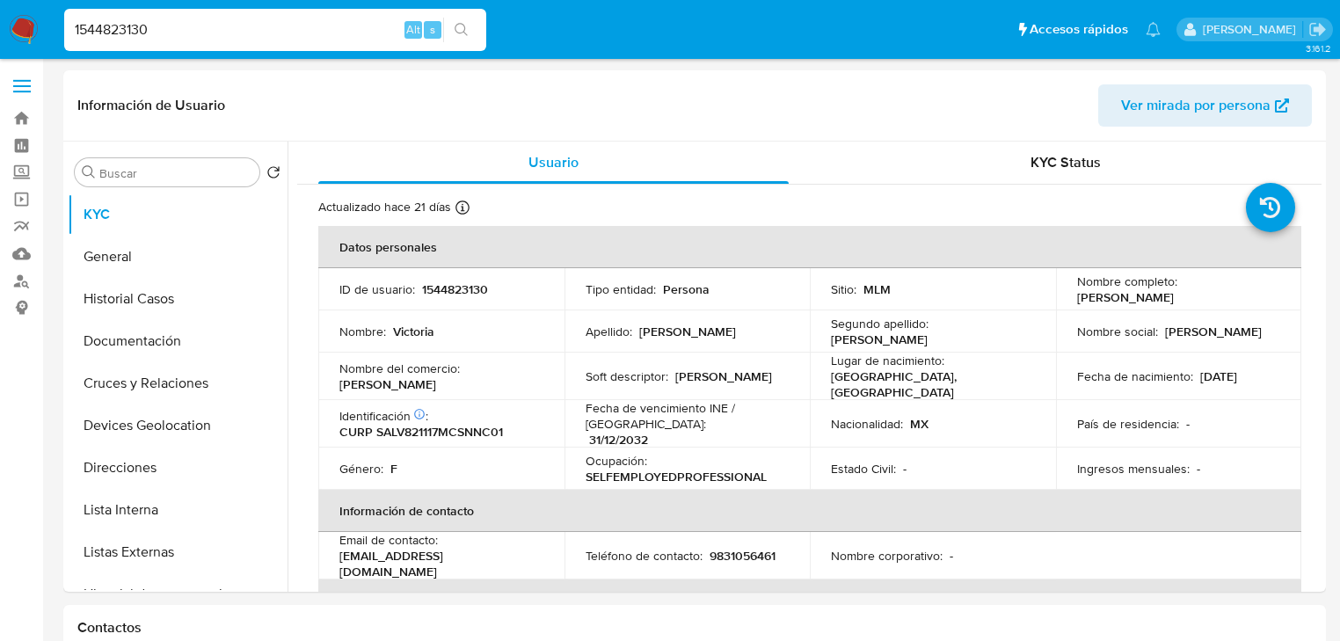
click at [434, 424] on p "CURP SALV821117MCSNNC01" at bounding box center [421, 432] width 164 height 16
copy p "SALV821117MCSNNC01"
click at [1249, 354] on td "Fecha de nacimiento : 17/11/1982" at bounding box center [1179, 376] width 246 height 47
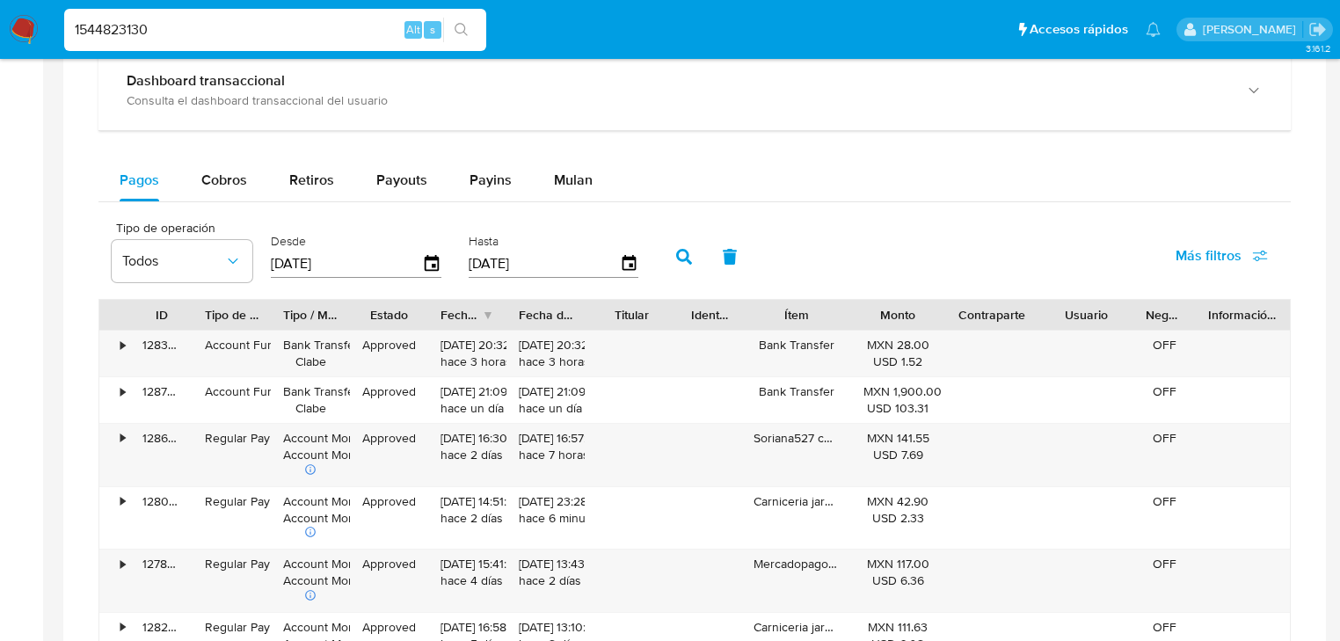
scroll to position [1193, 0]
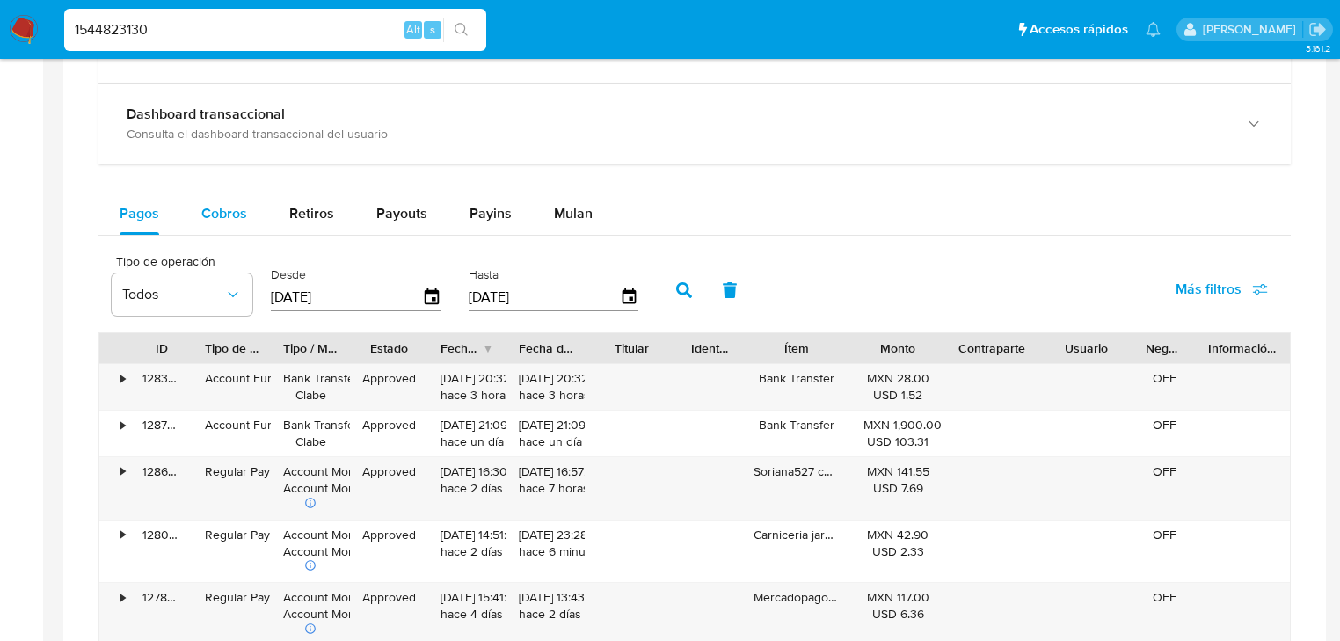
click at [243, 225] on div "Cobros" at bounding box center [224, 214] width 46 height 42
select select "10"
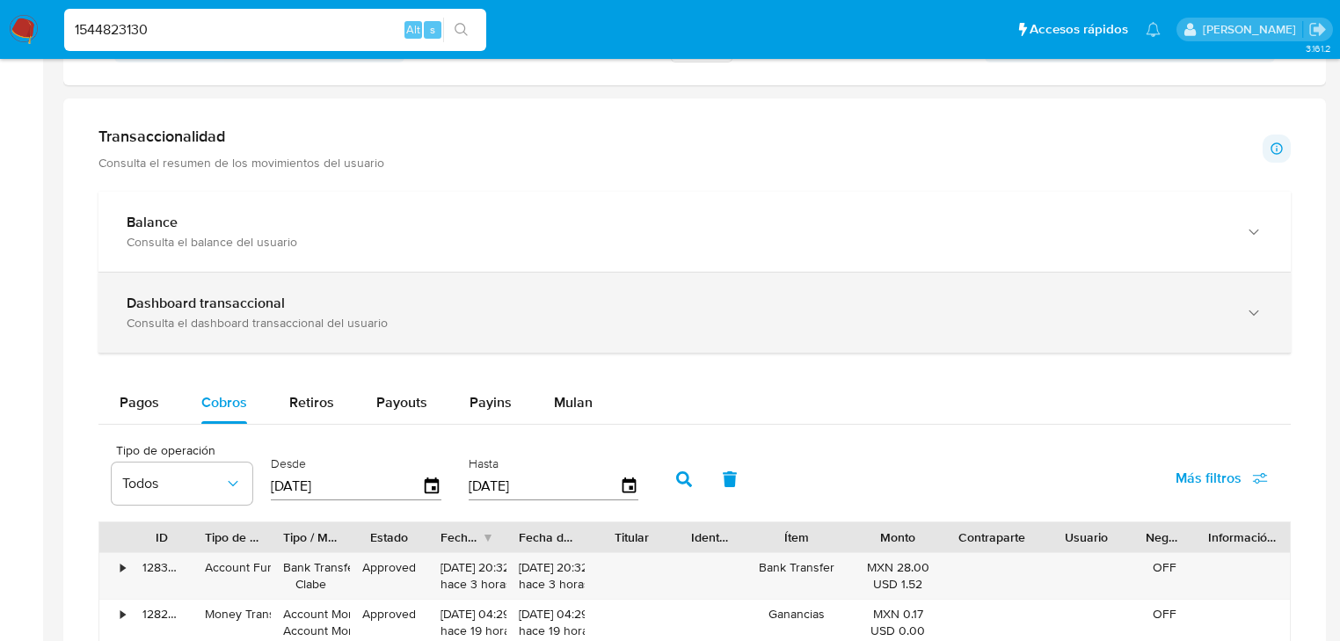
scroll to position [771, 0]
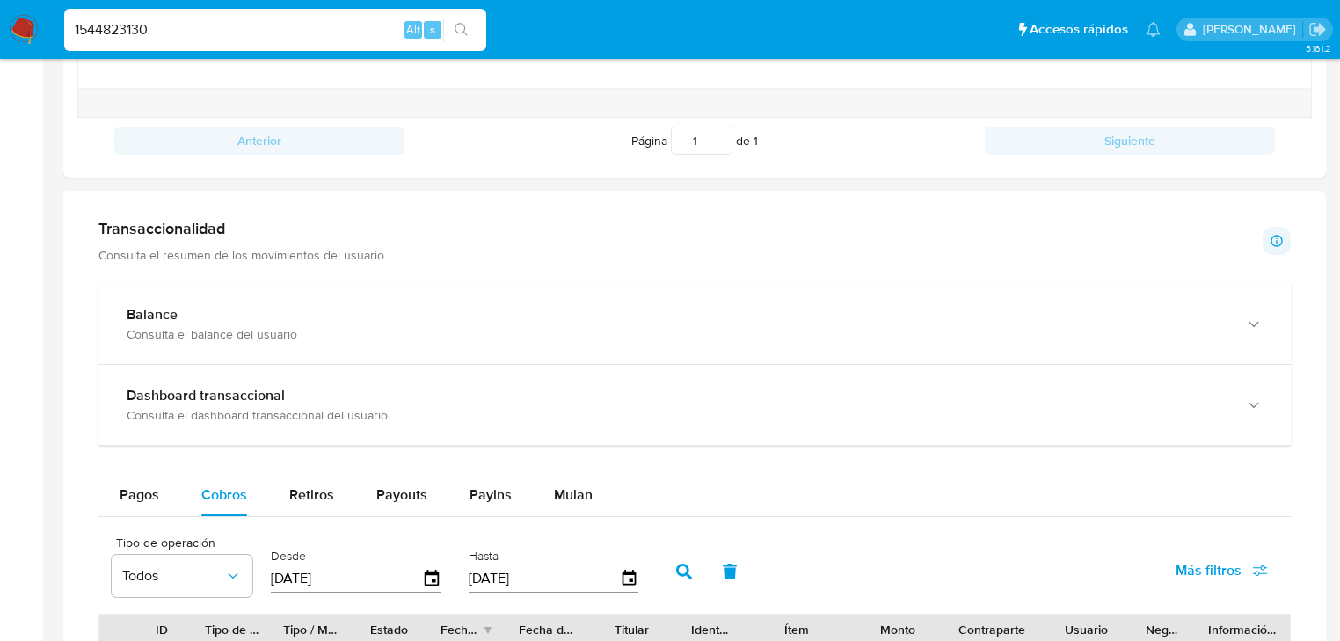
drag, startPoint x: 226, startPoint y: 24, endPoint x: 0, endPoint y: -21, distance: 230.4
click at [0, 0] on html "1544823130 Alt s Accesos rápidos Presiona las siguientes teclas para acceder a …" at bounding box center [670, 381] width 1340 height 2305
paste input "IEzhYXfrKbuSno7OcY5d8IbK"
type input "IEzhYXfrKbuSno7OcY5d8IbK"
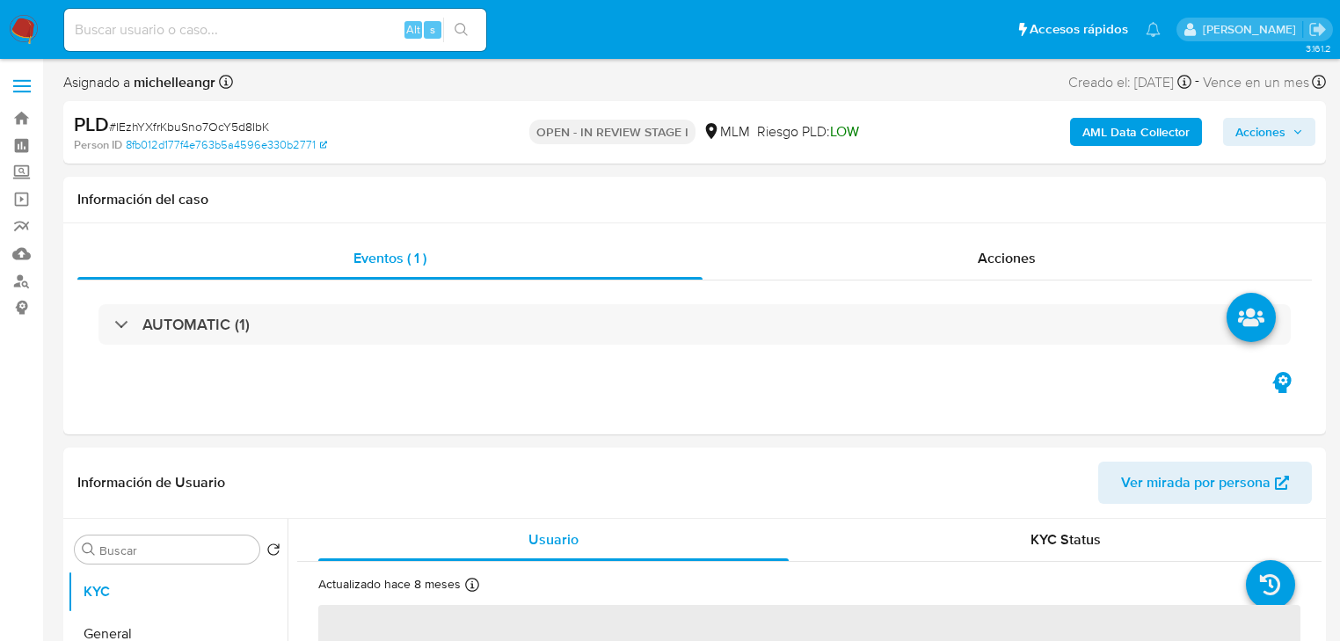
select select "10"
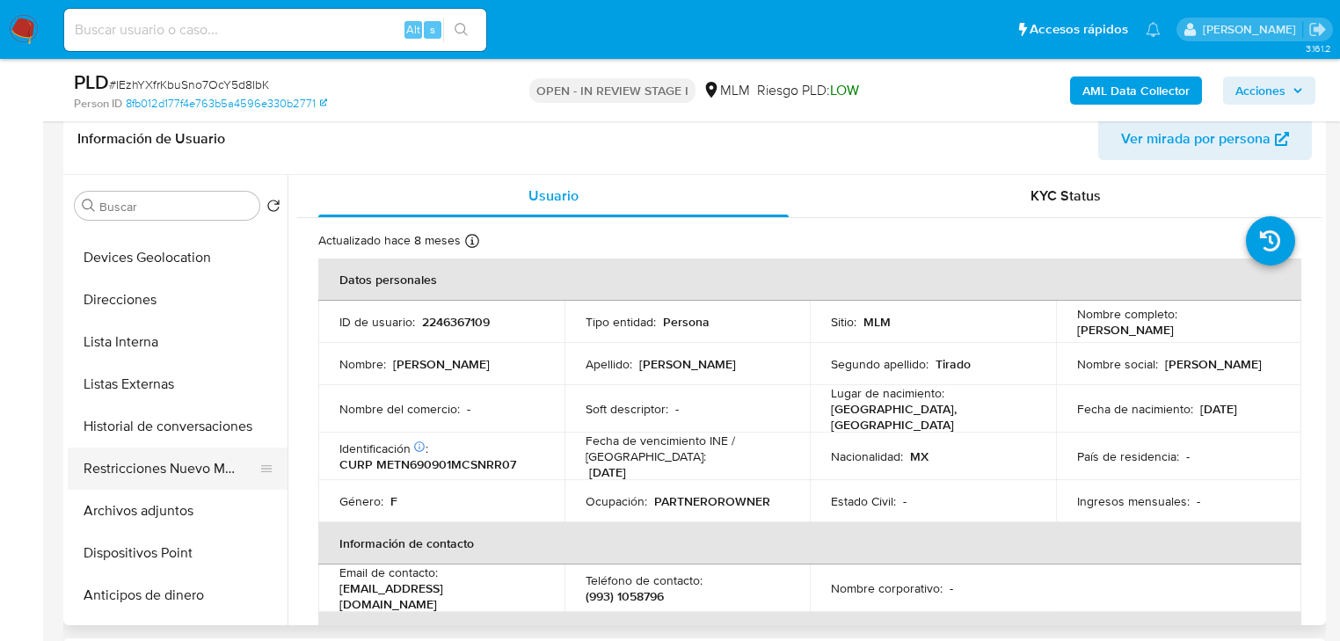
scroll to position [211, 0]
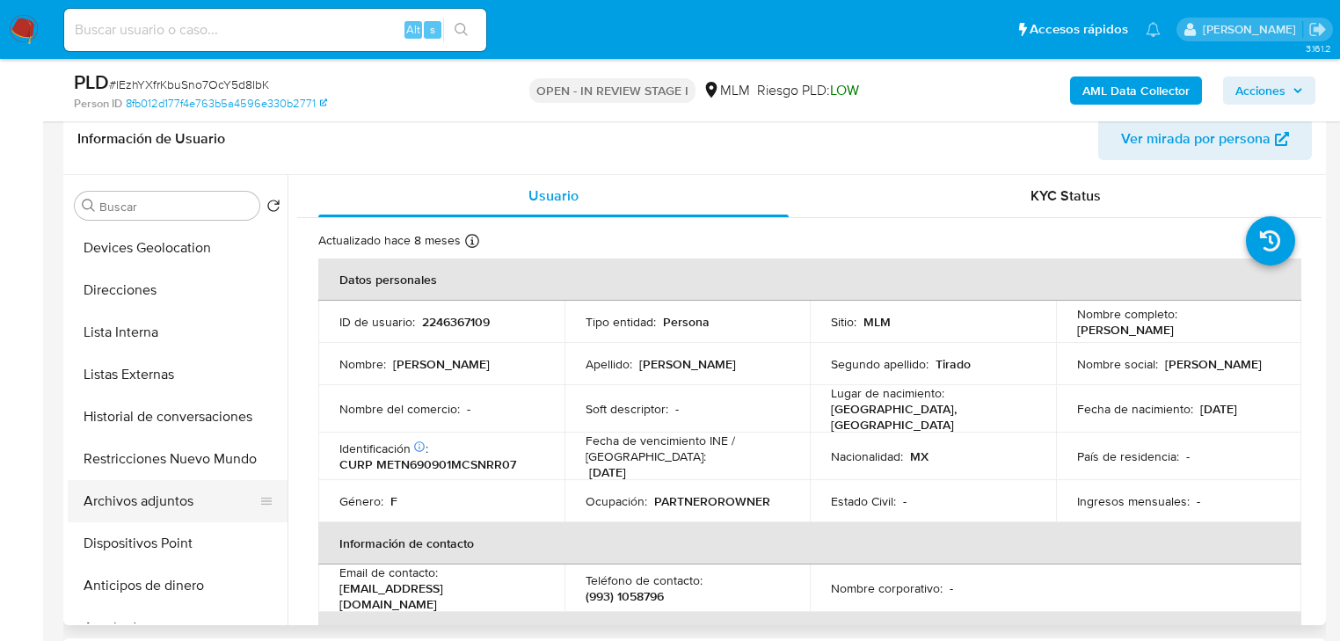
click at [139, 492] on button "Archivos adjuntos" at bounding box center [171, 501] width 206 height 42
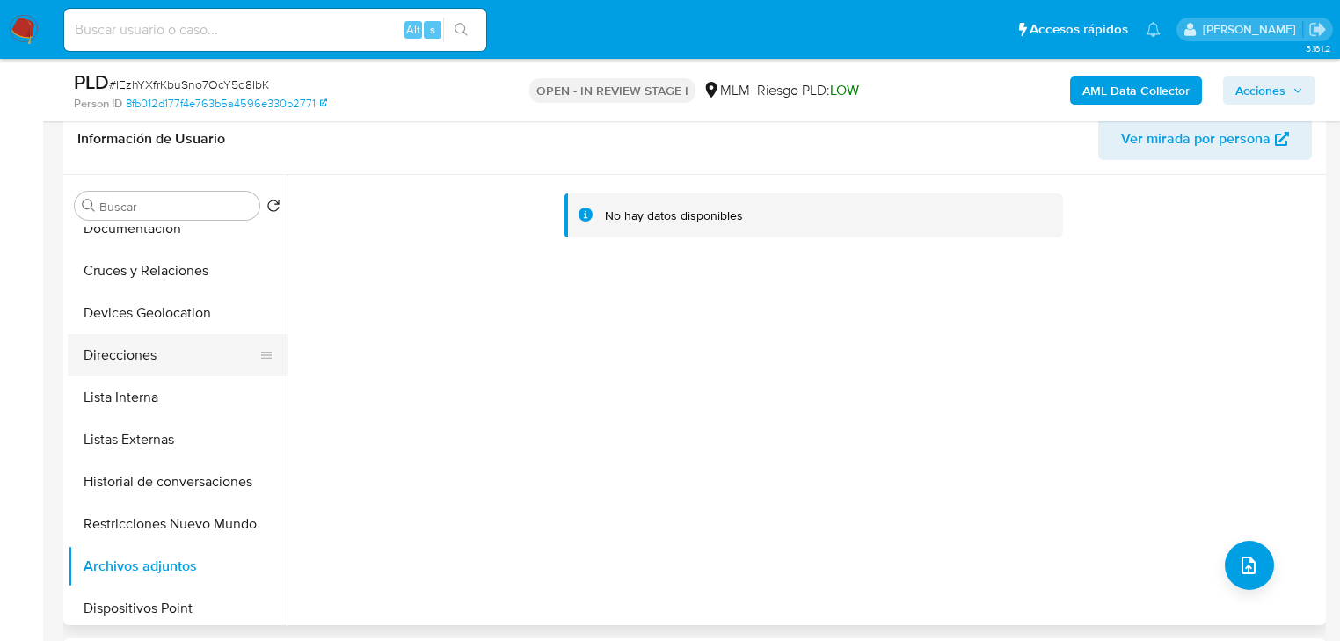
scroll to position [141, 0]
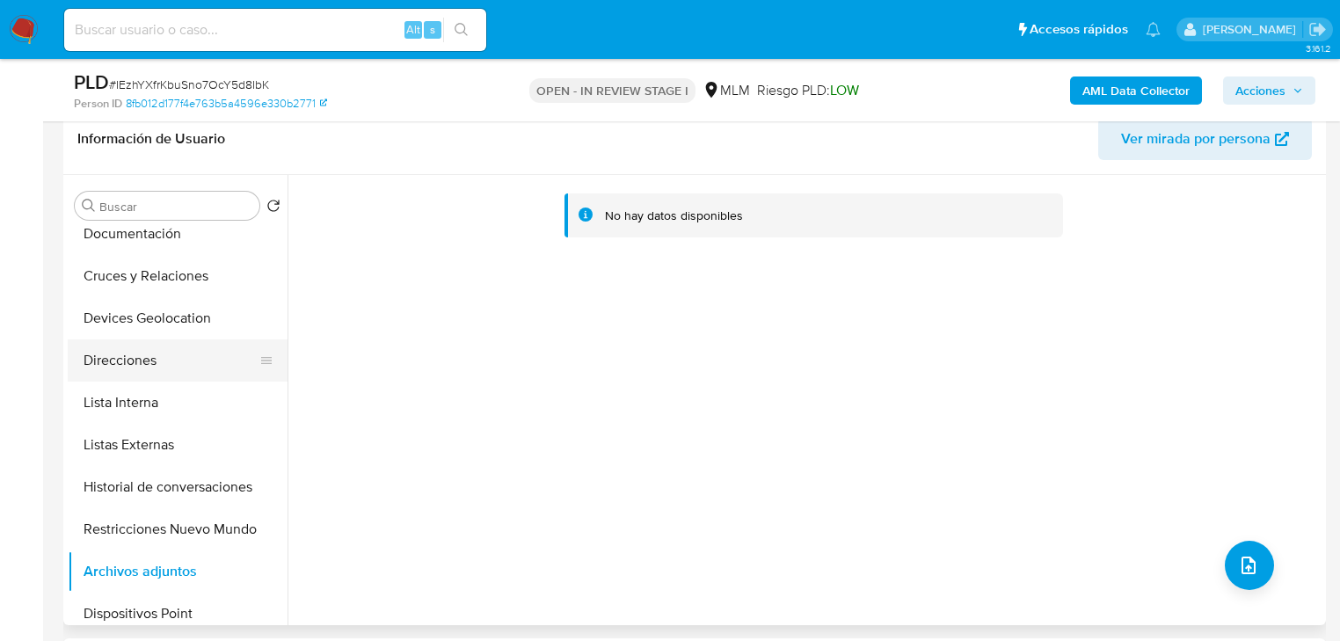
click at [123, 363] on button "Direcciones" at bounding box center [171, 360] width 206 height 42
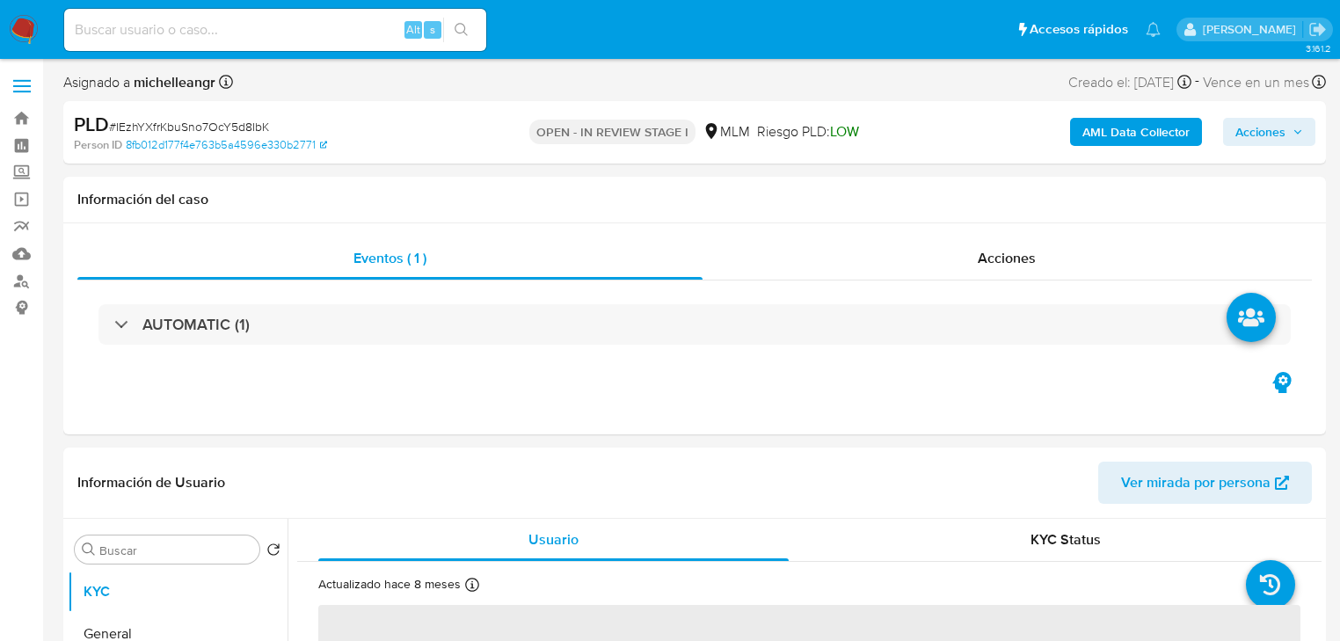
select select "10"
click at [92, 383] on div "Eventos ( 1 ) Acciones AUTOMATIC (1)" at bounding box center [694, 328] width 1263 height 211
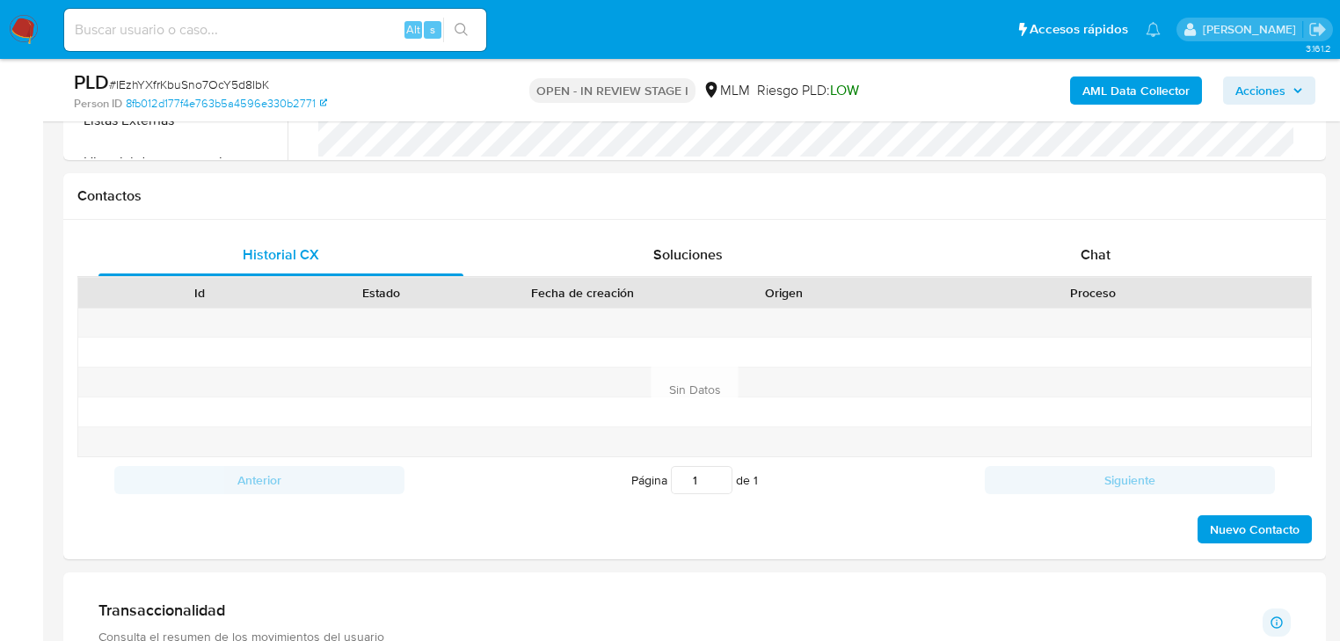
scroll to position [915, 0]
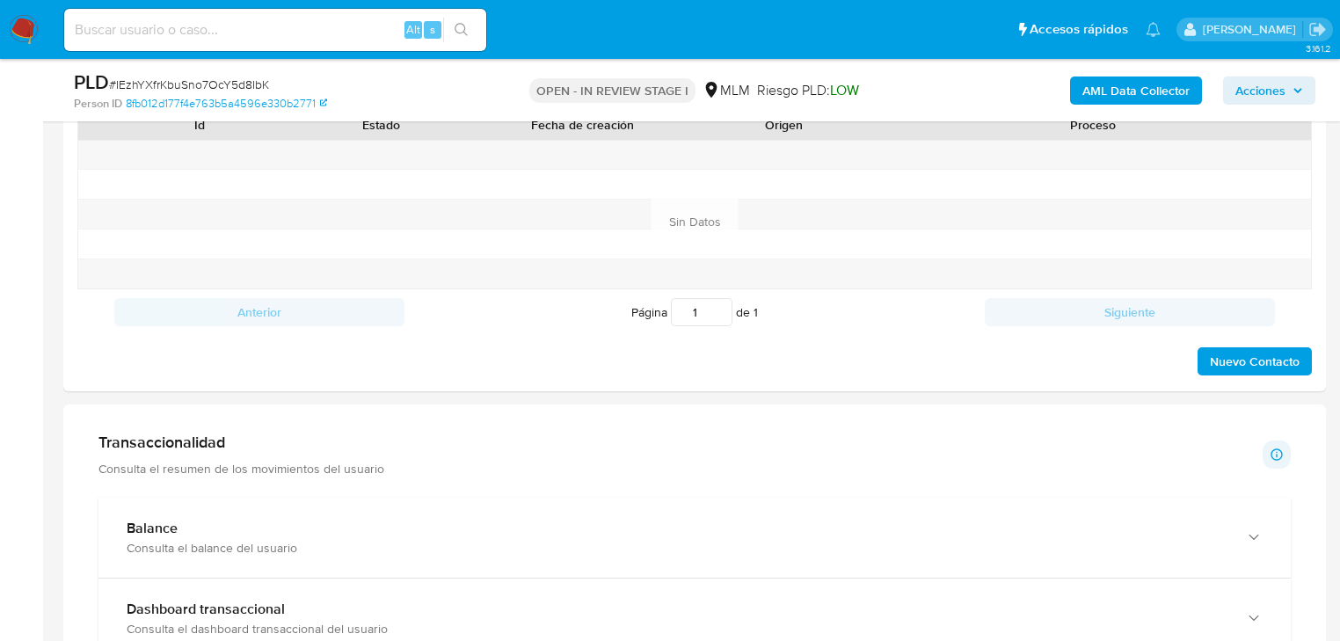
drag, startPoint x: 469, startPoint y: 529, endPoint x: 635, endPoint y: 455, distance: 182.3
click at [471, 529] on div "Balance" at bounding box center [677, 529] width 1101 height 18
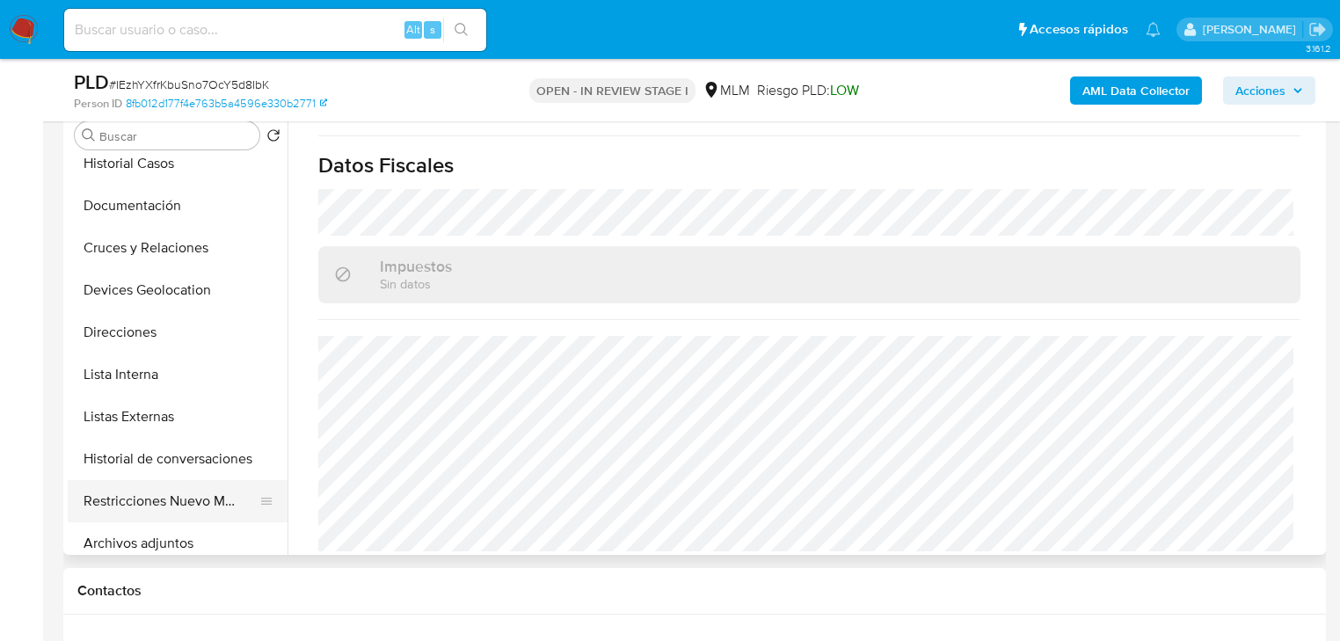
scroll to position [211, 0]
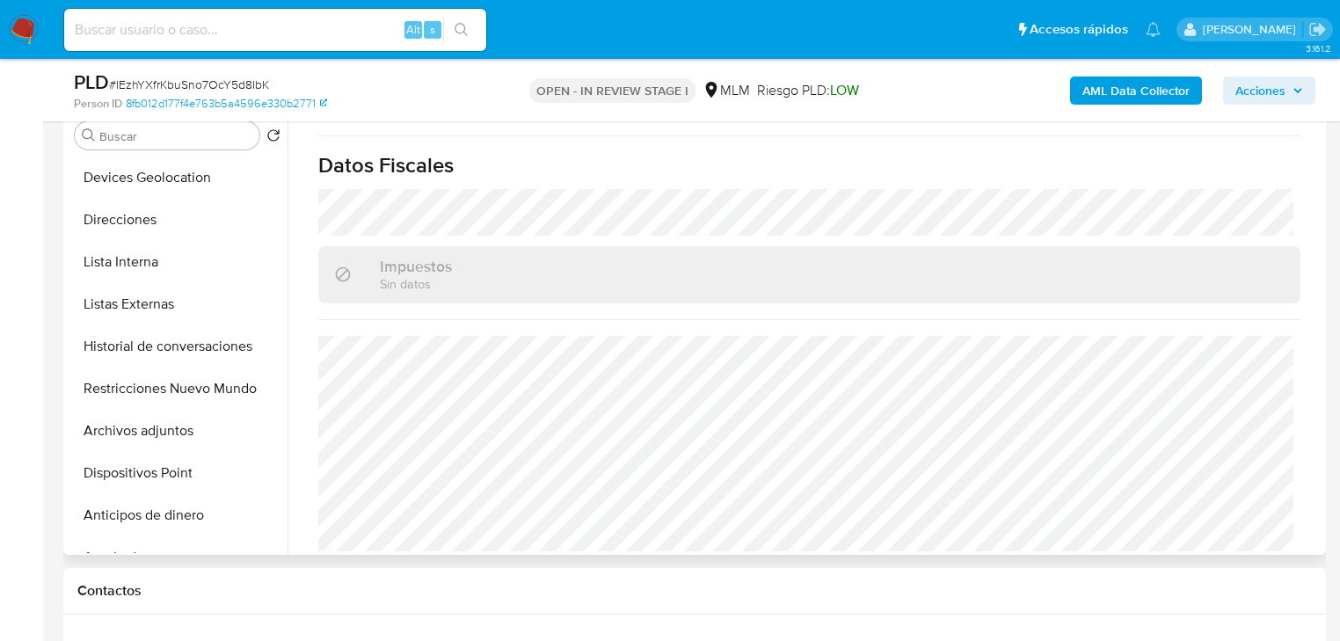
drag, startPoint x: 168, startPoint y: 436, endPoint x: 1016, endPoint y: 415, distance: 848.1
click at [170, 434] on button "Archivos adjuntos" at bounding box center [178, 431] width 220 height 42
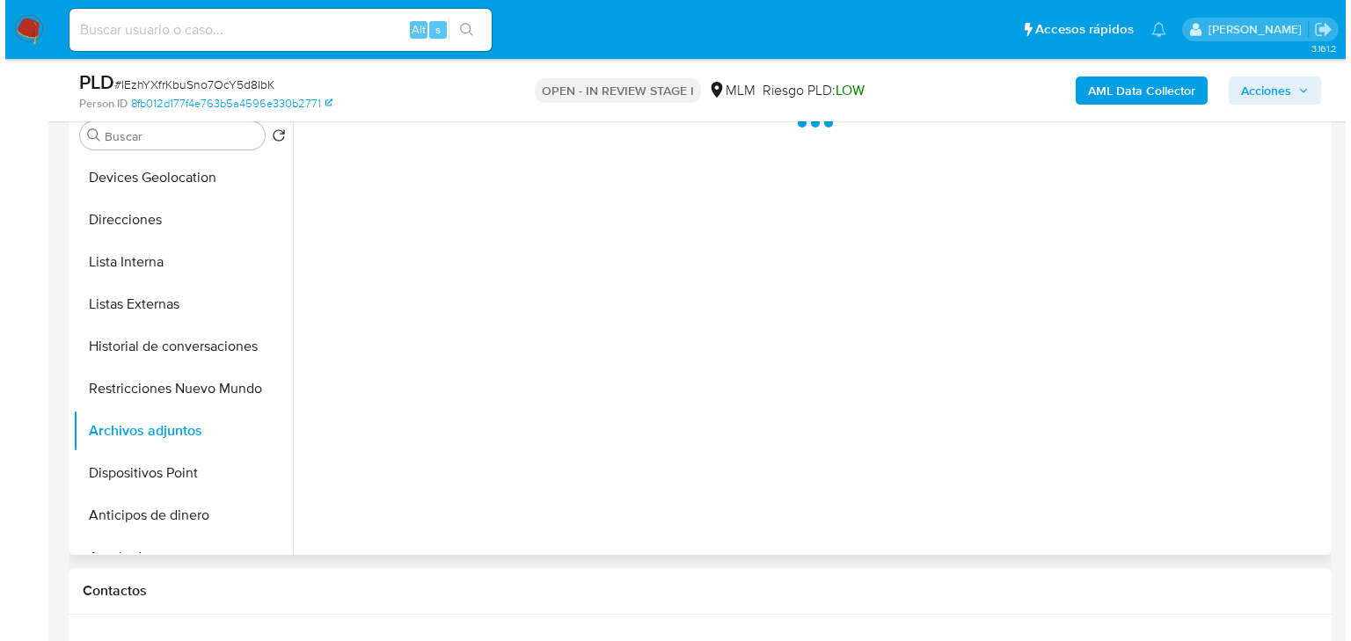
scroll to position [0, 0]
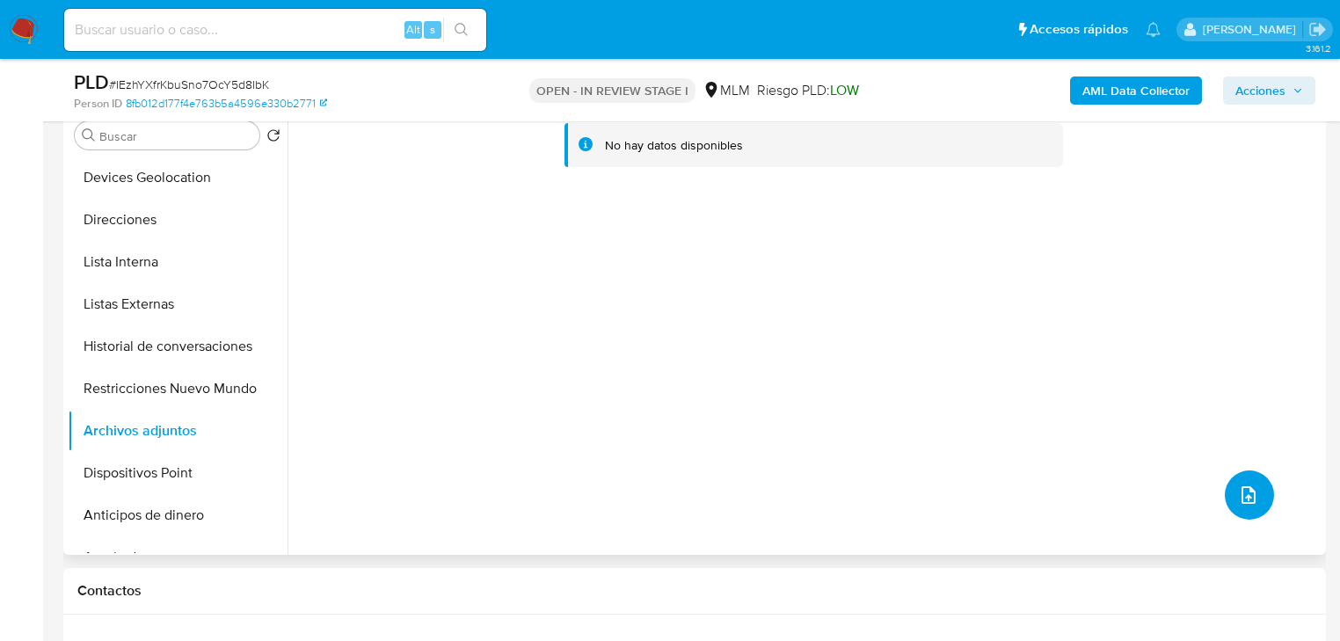
click at [1245, 489] on icon "upload-file" at bounding box center [1248, 495] width 21 height 21
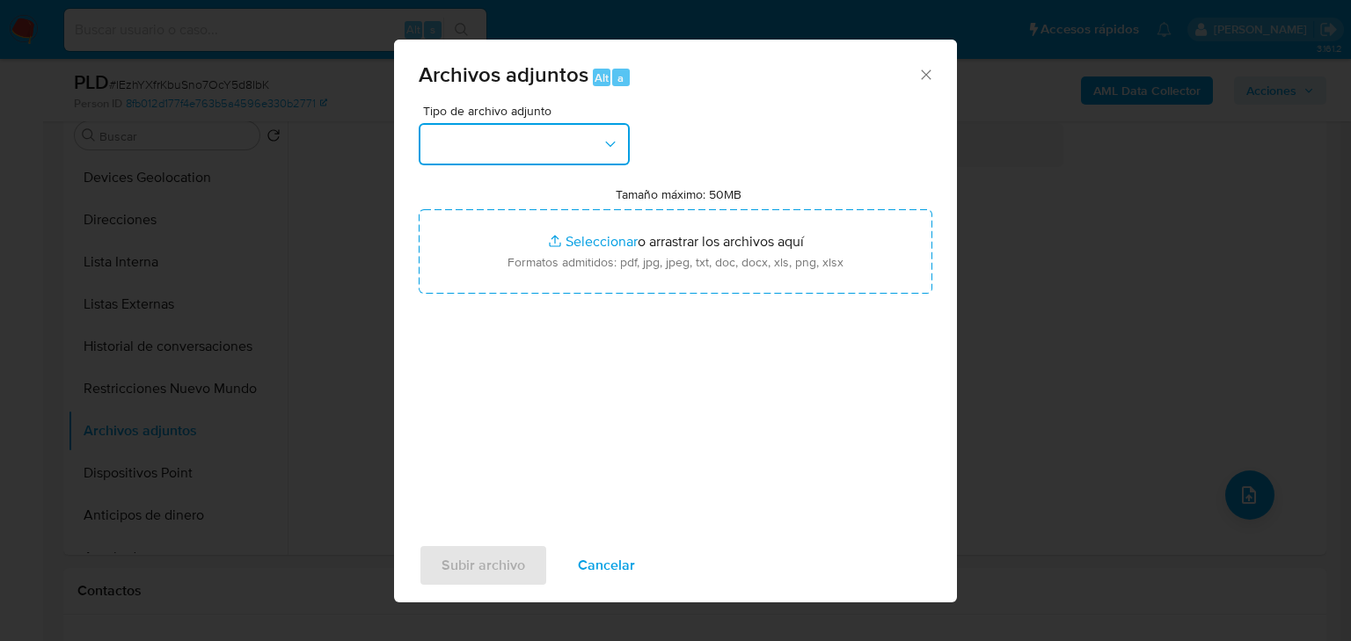
click at [543, 126] on button "button" at bounding box center [524, 144] width 211 height 42
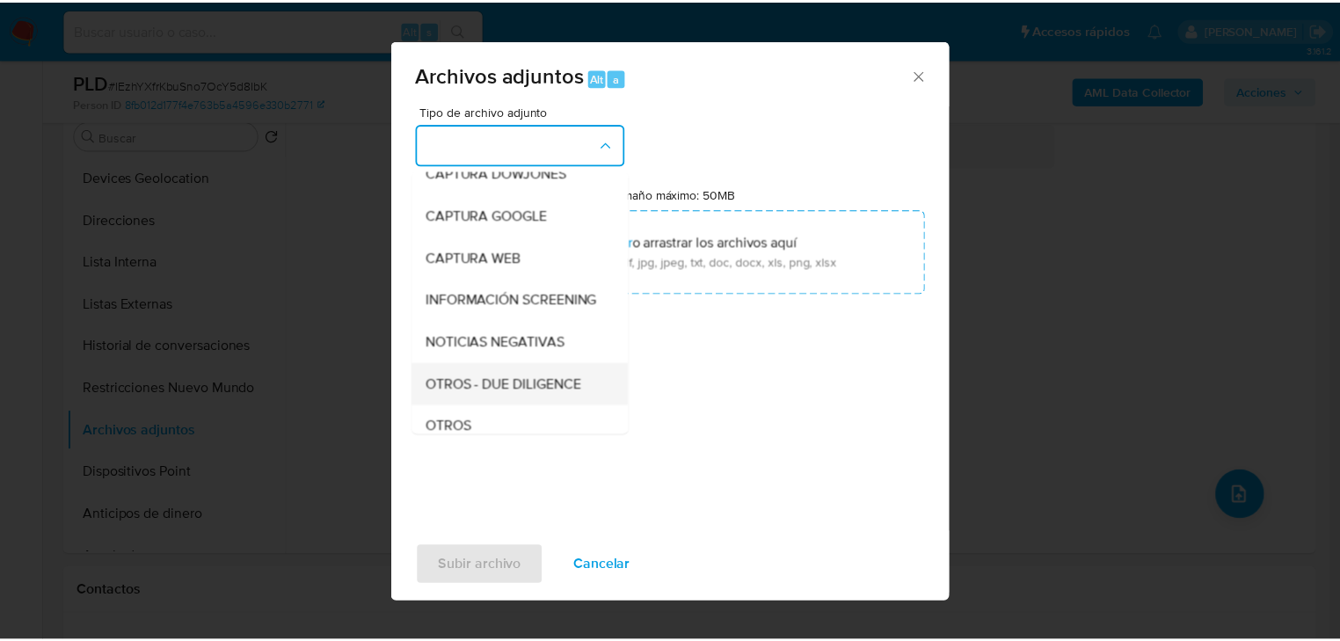
scroll to position [141, 0]
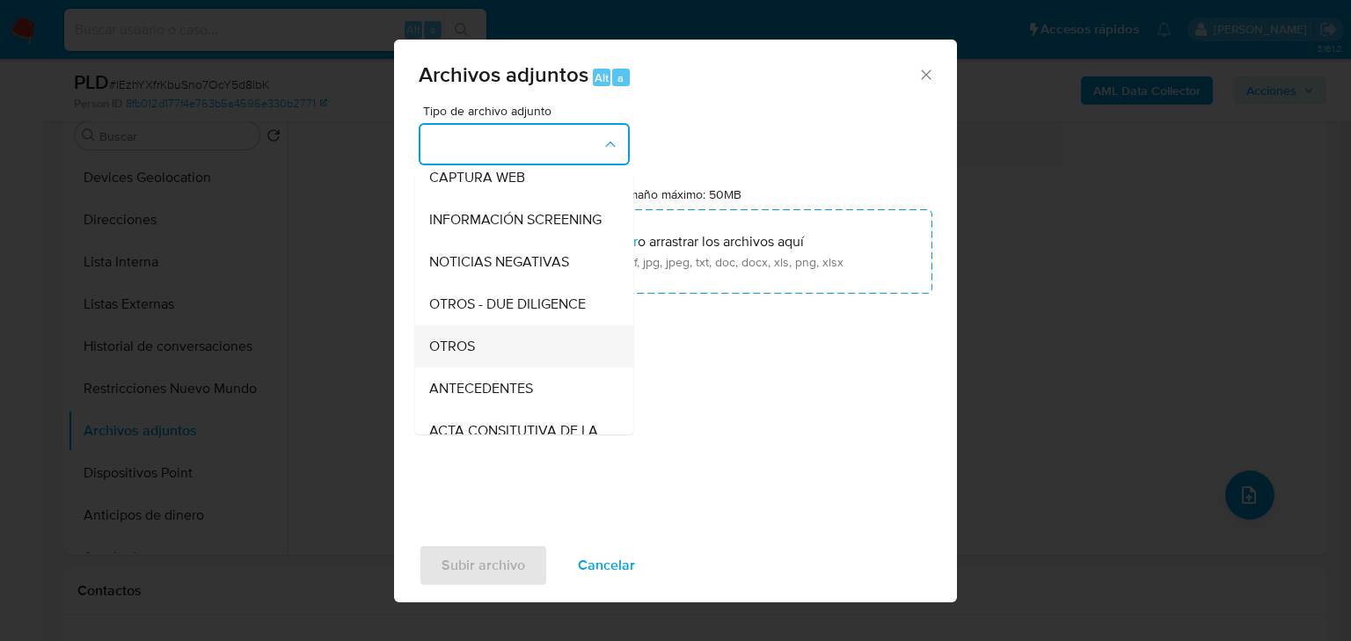
click at [478, 367] on div "OTROS" at bounding box center [518, 346] width 179 height 42
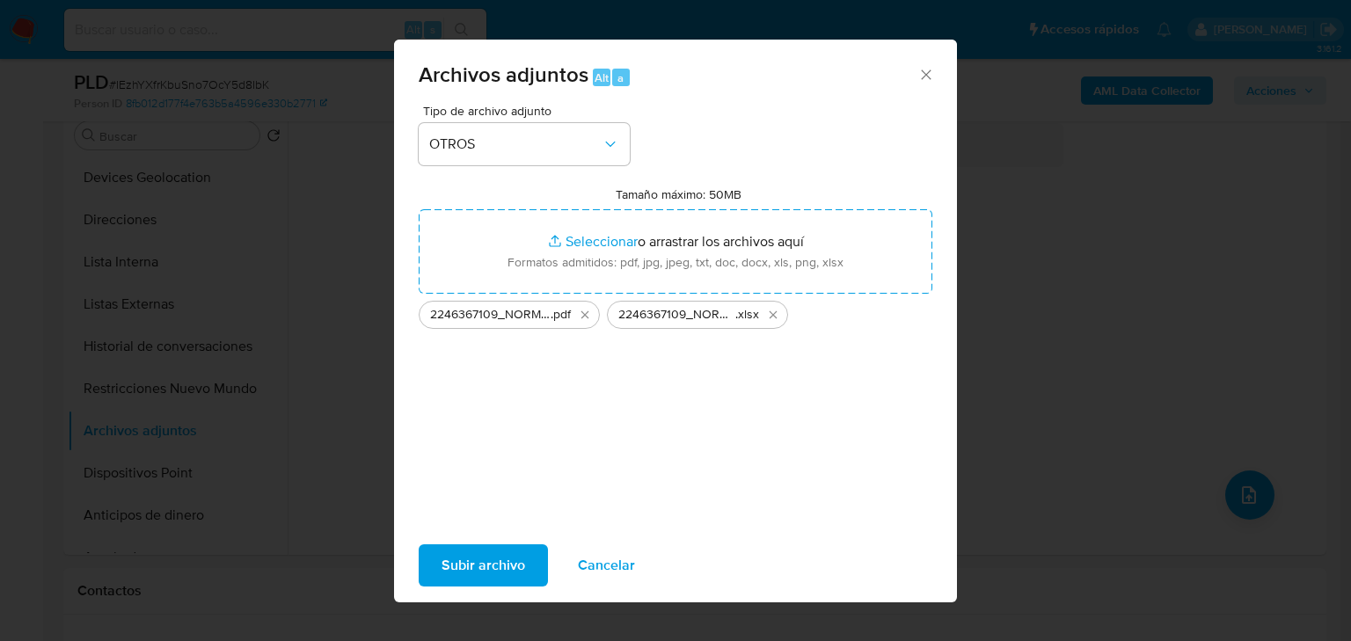
click at [500, 555] on span "Subir archivo" at bounding box center [483, 565] width 84 height 39
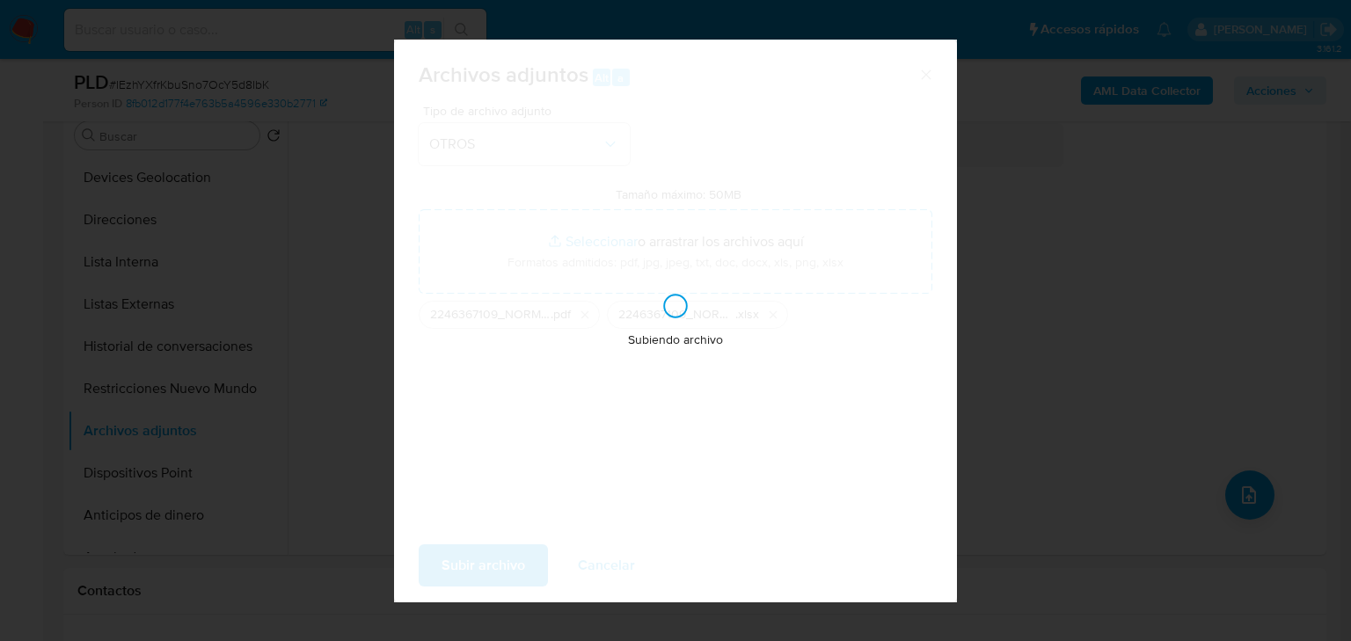
drag, startPoint x: 500, startPoint y: 555, endPoint x: 562, endPoint y: 555, distance: 62.4
click at [500, 555] on div "Subiendo archivo" at bounding box center [675, 321] width 563 height 563
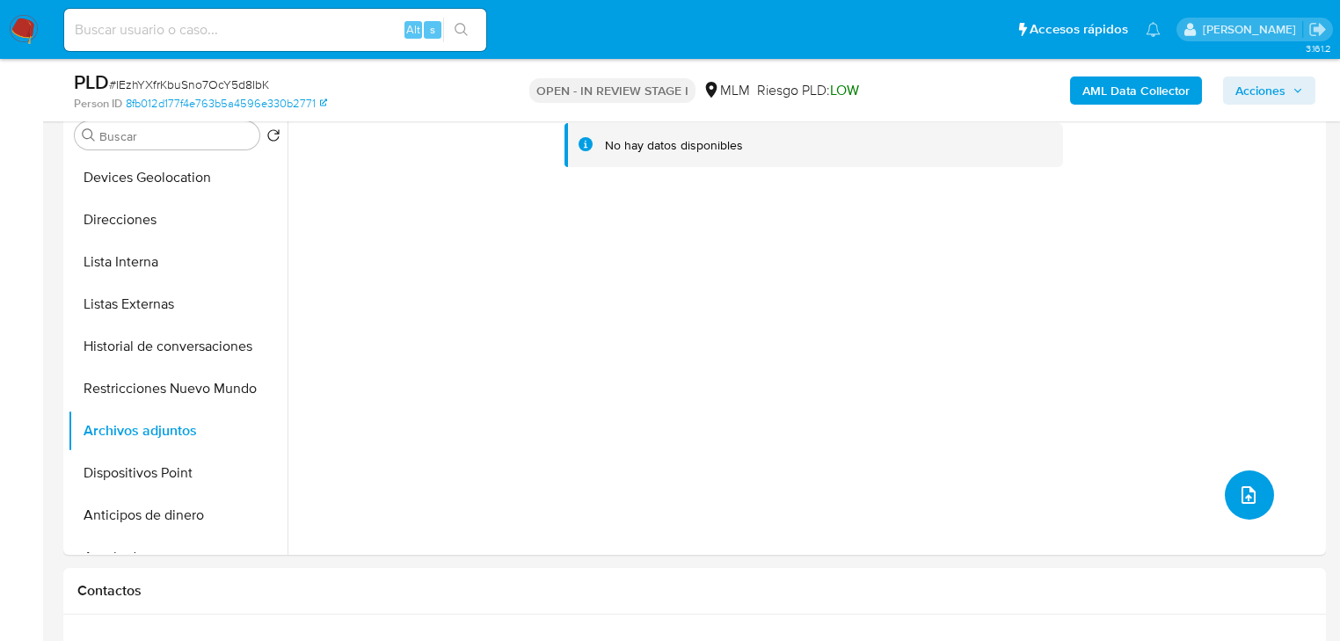
scroll to position [0, 0]
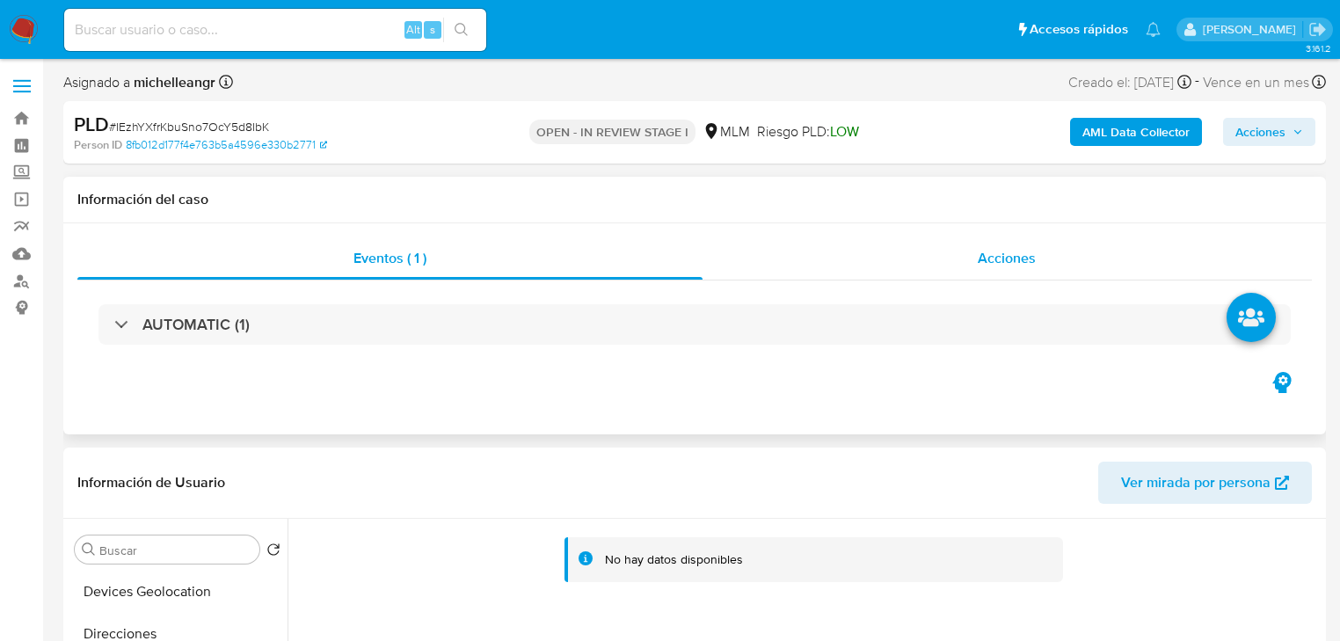
click at [997, 265] on span "Acciones" at bounding box center [1007, 258] width 58 height 20
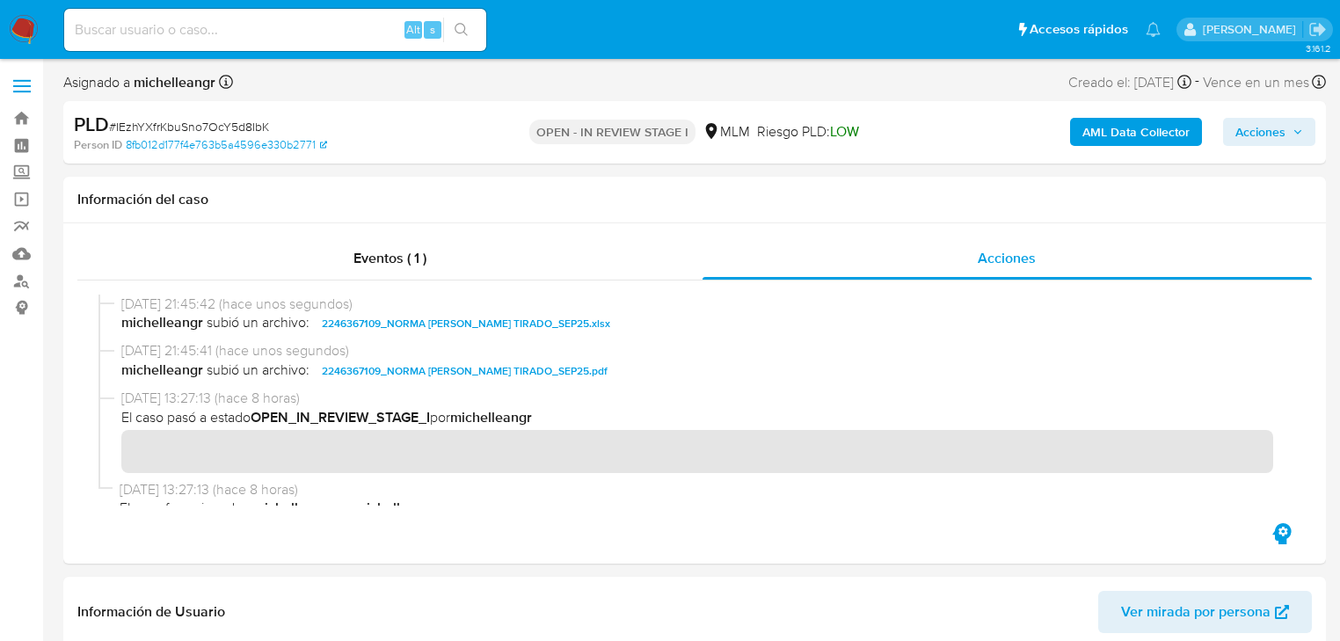
click at [1249, 131] on span "Acciones" at bounding box center [1261, 132] width 50 height 28
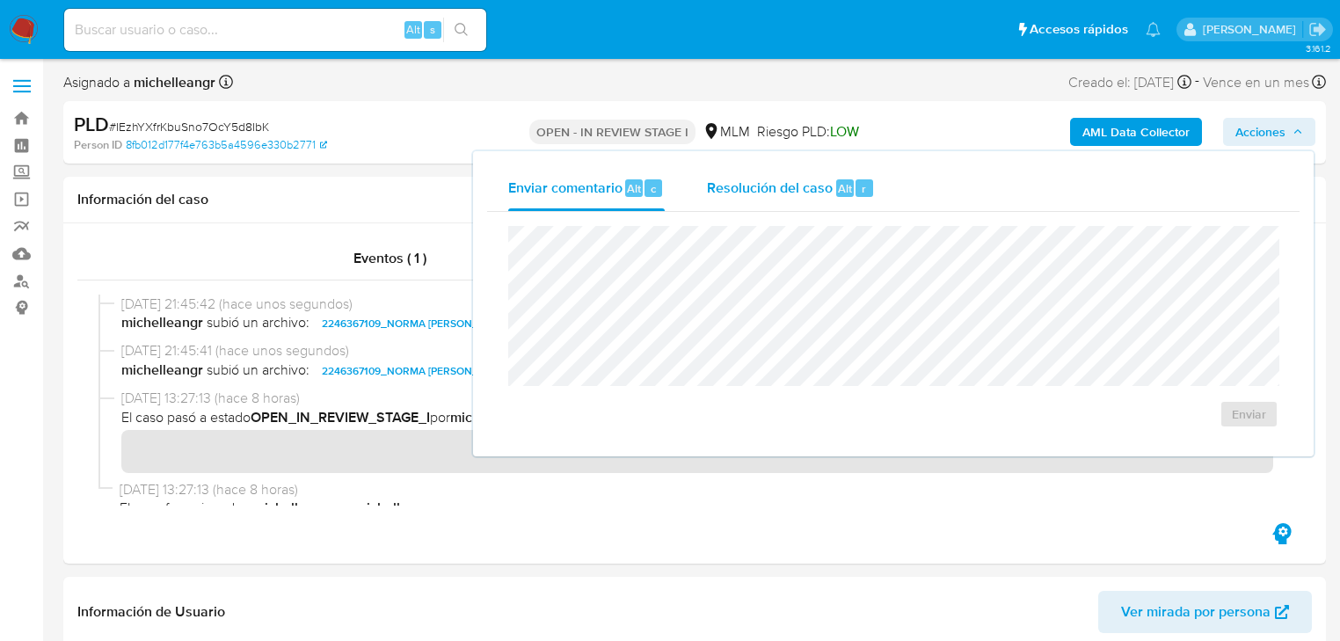
click at [789, 178] on span "Resolución del caso" at bounding box center [770, 188] width 126 height 20
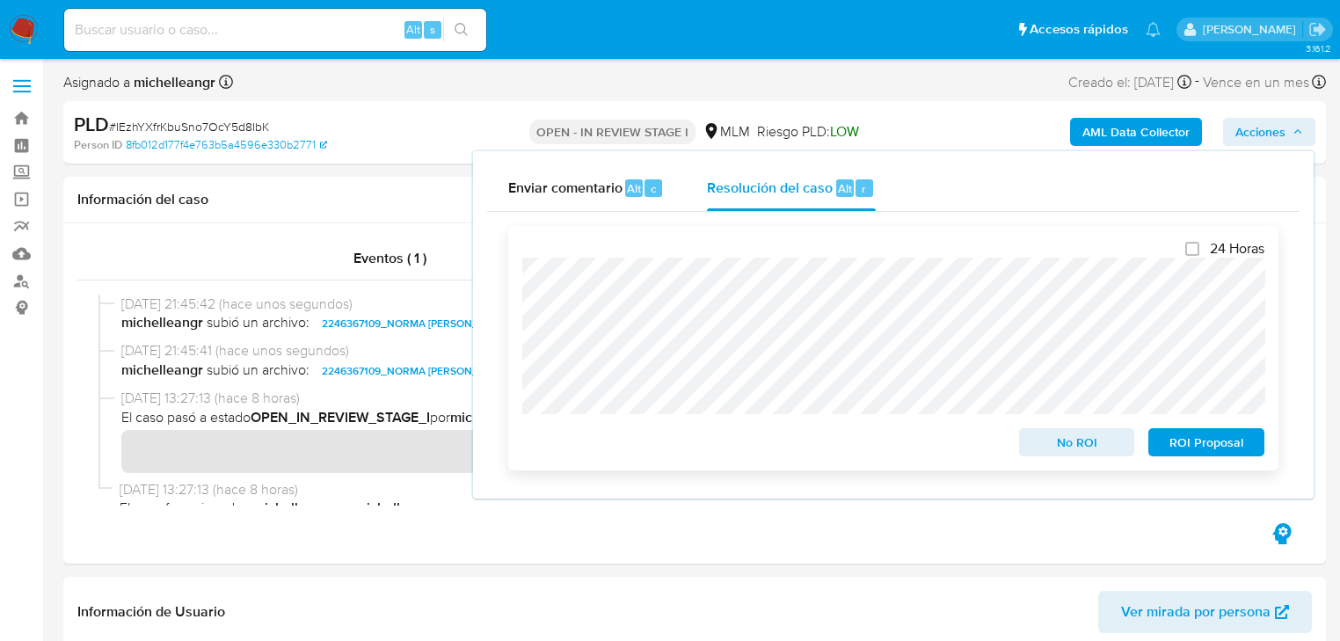
drag, startPoint x: 1048, startPoint y: 446, endPoint x: 1038, endPoint y: 444, distance: 10.7
click at [1048, 446] on span "No ROI" at bounding box center [1077, 442] width 91 height 25
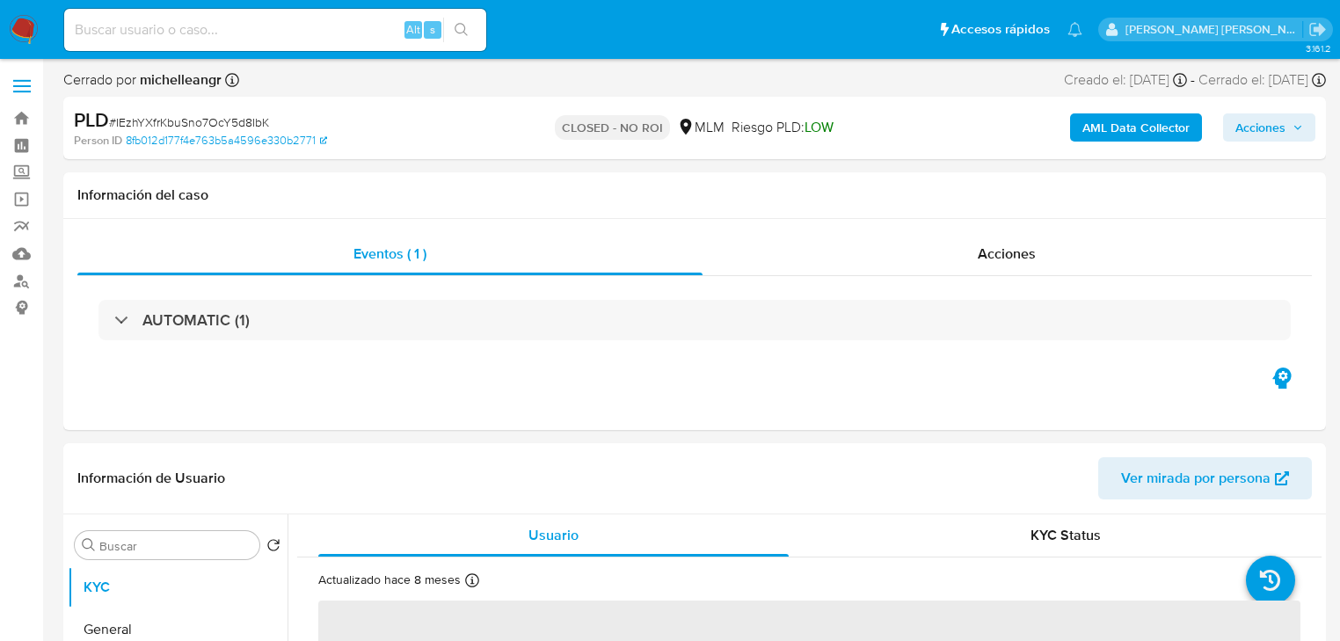
select select "10"
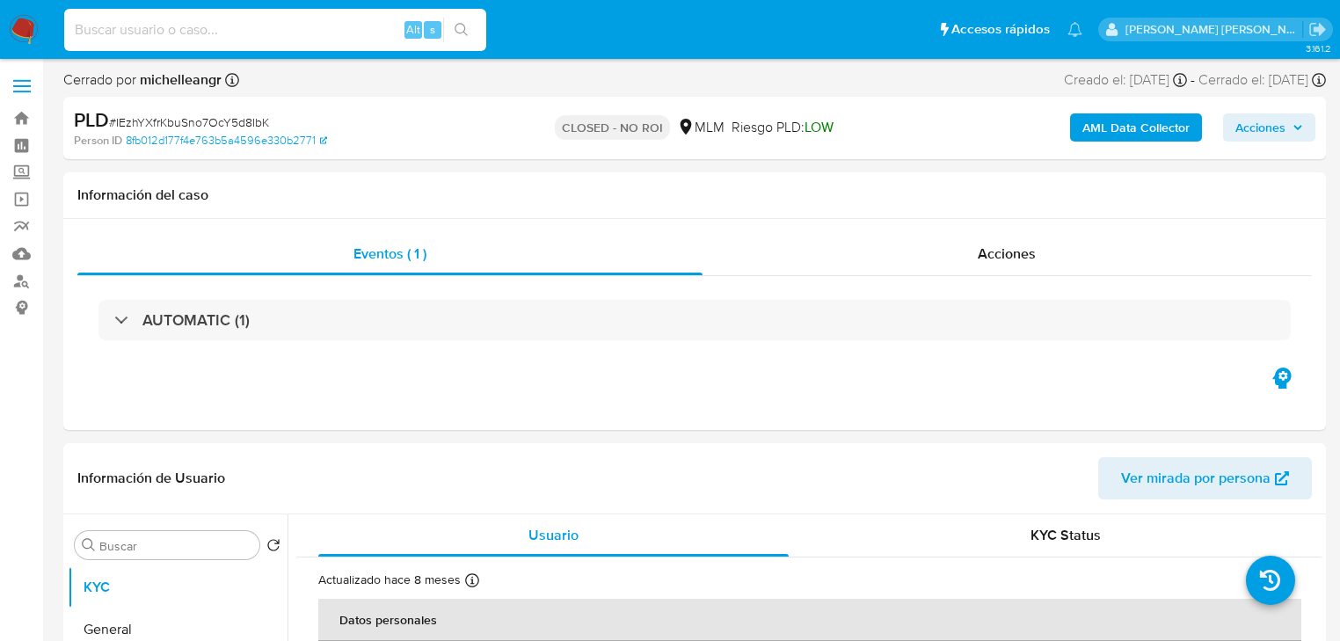
click at [193, 36] on input at bounding box center [275, 29] width 422 height 23
paste input "Ia18kU5JSepPUEPUAGAZif9L"
type input "Ia18kU5JSepPUEPUAGAZif9L"
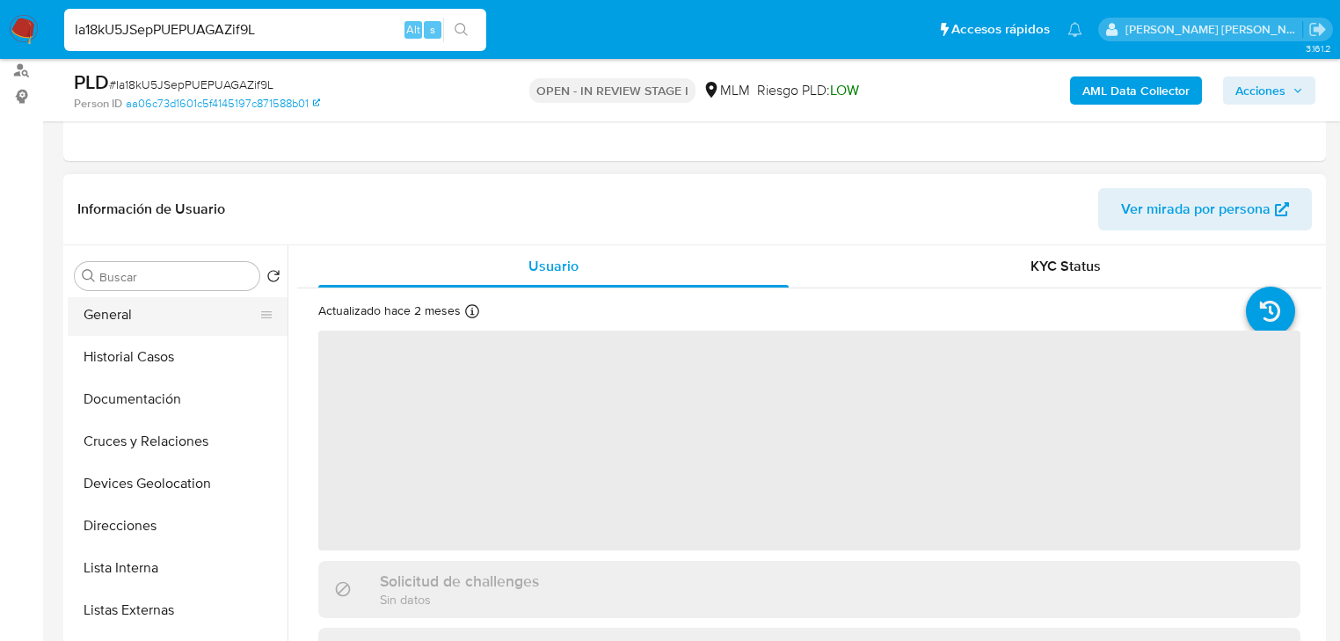
scroll to position [70, 0]
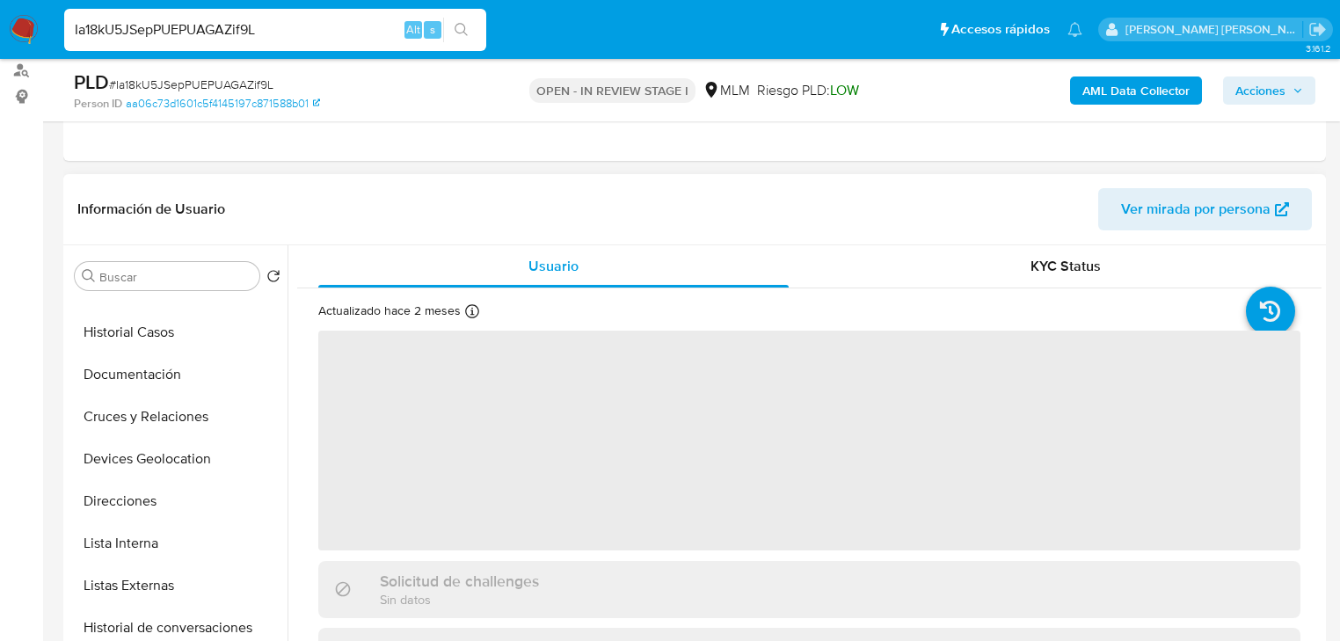
select select "10"
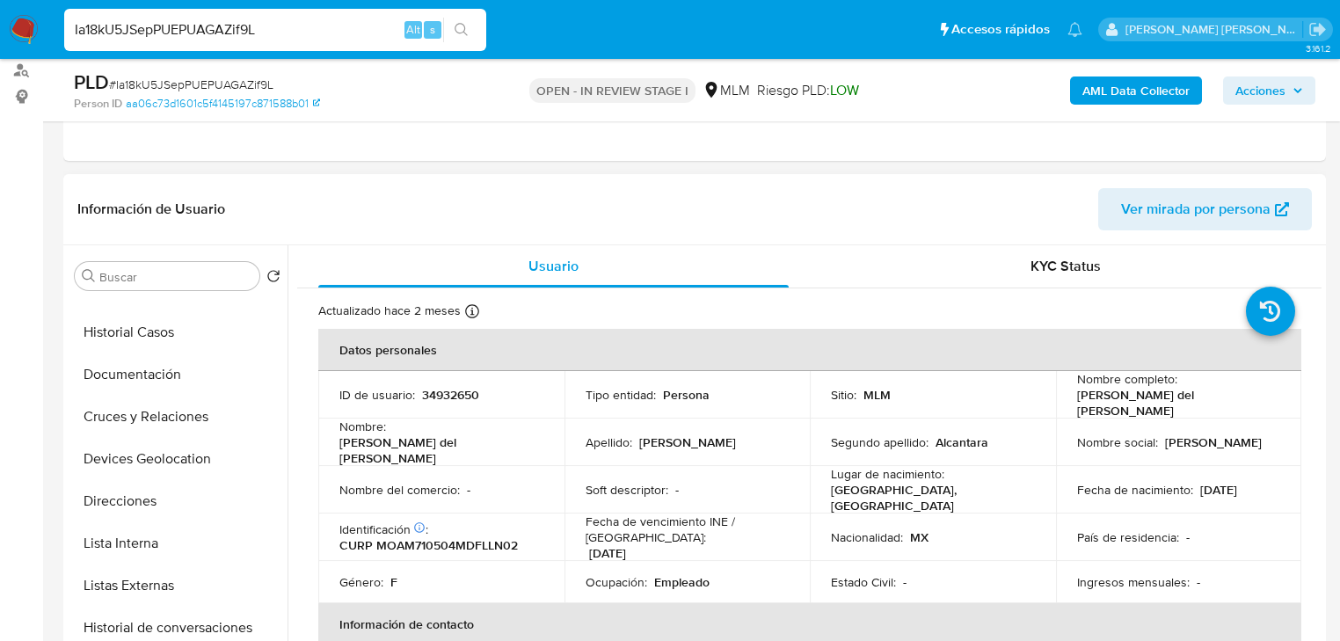
click at [436, 406] on td "ID de usuario : 34932650" at bounding box center [441, 394] width 246 height 47
click at [447, 388] on p "34932650" at bounding box center [450, 395] width 57 height 16
copy p "34932650"
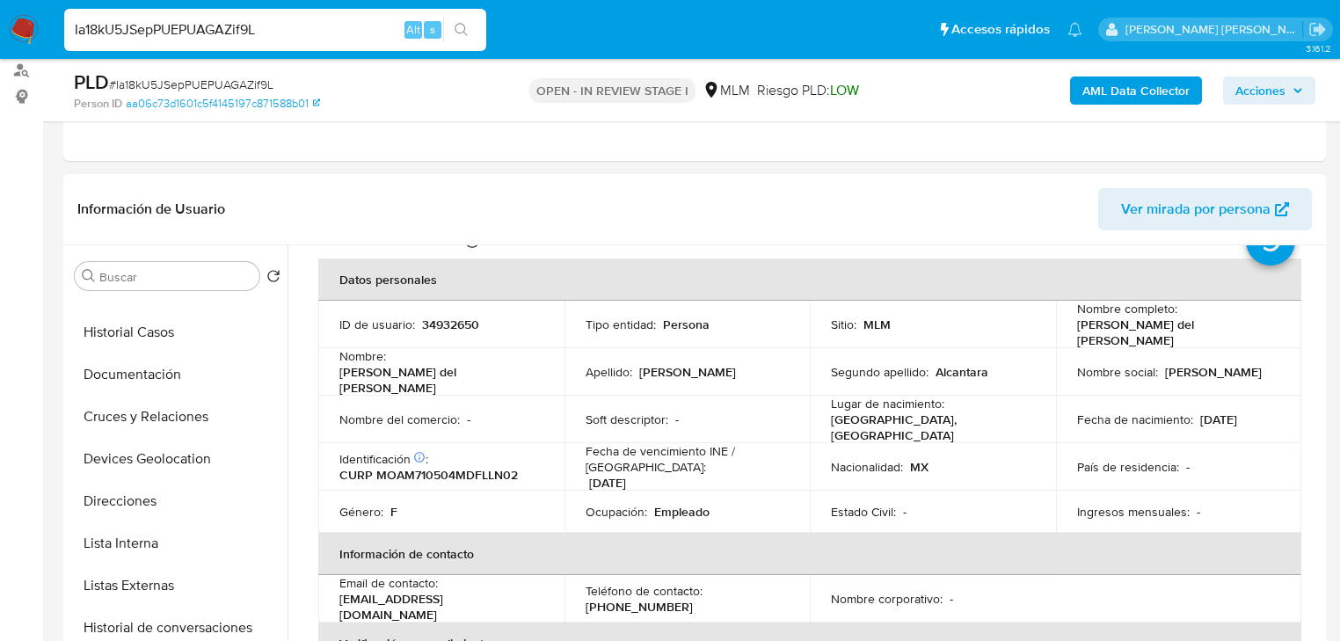
drag, startPoint x: 1084, startPoint y: 376, endPoint x: 1148, endPoint y: 355, distance: 67.3
click at [1084, 376] on p "Nombre social :" at bounding box center [1117, 372] width 81 height 16
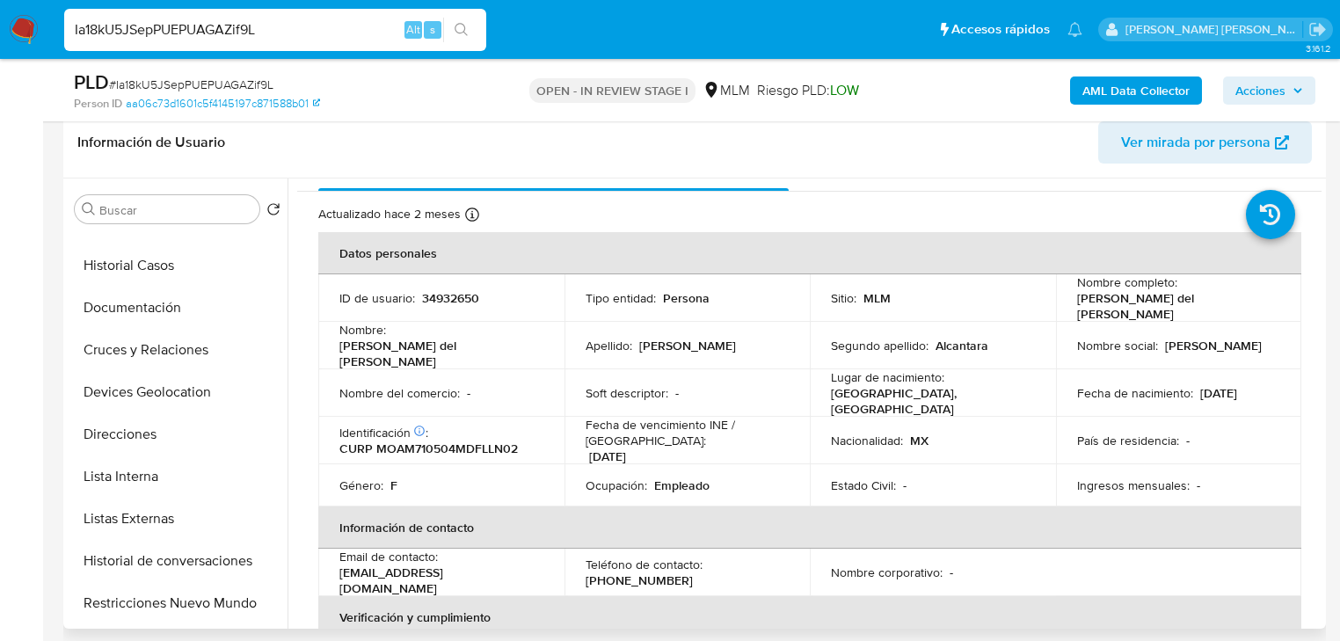
scroll to position [0, 0]
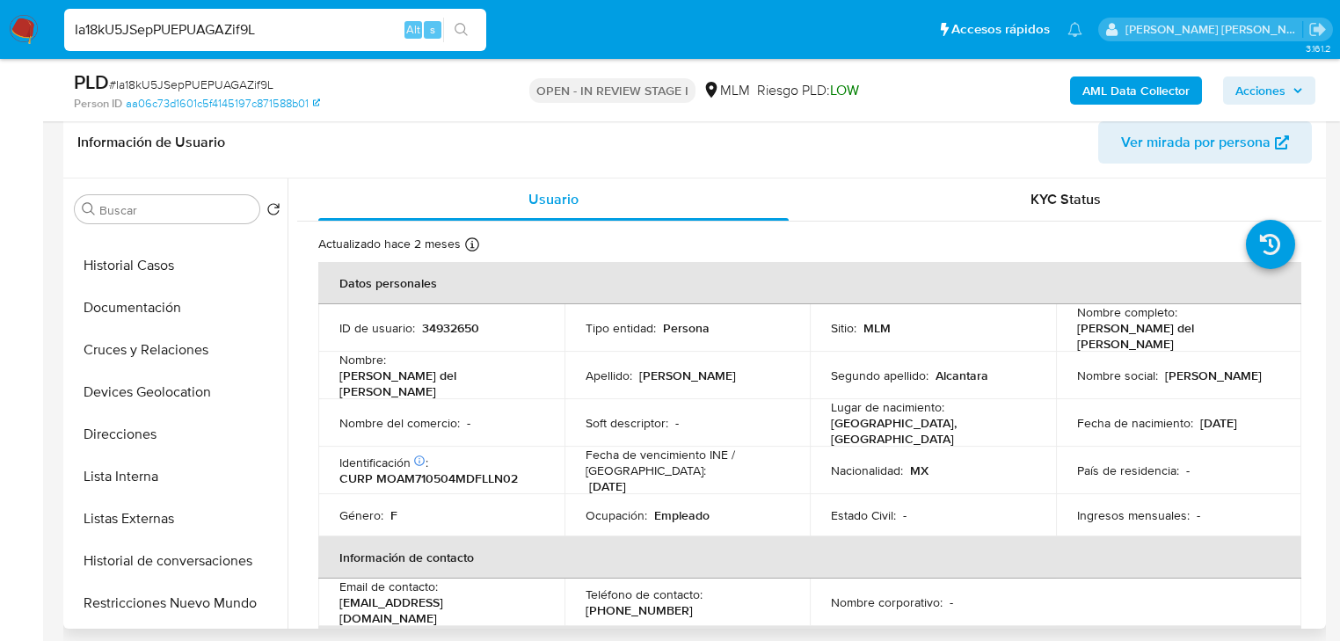
click at [1190, 383] on td "Nombre social : [PERSON_NAME]" at bounding box center [1179, 375] width 246 height 47
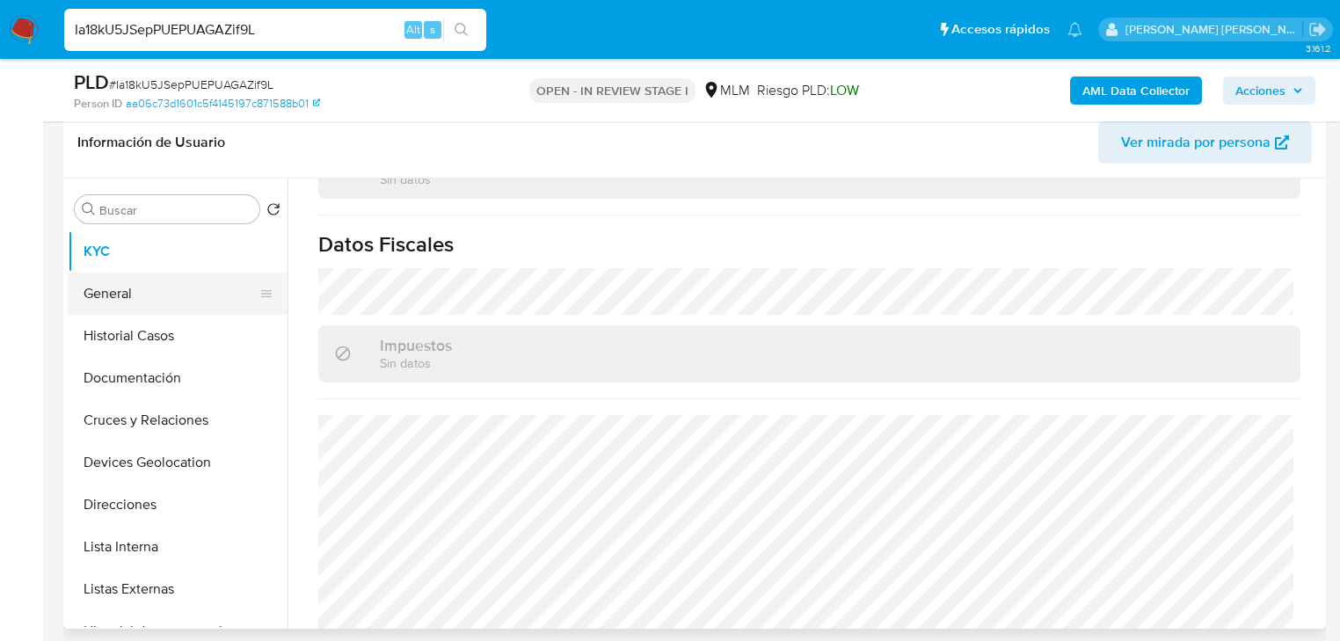
click at [152, 281] on button "General" at bounding box center [171, 294] width 206 height 42
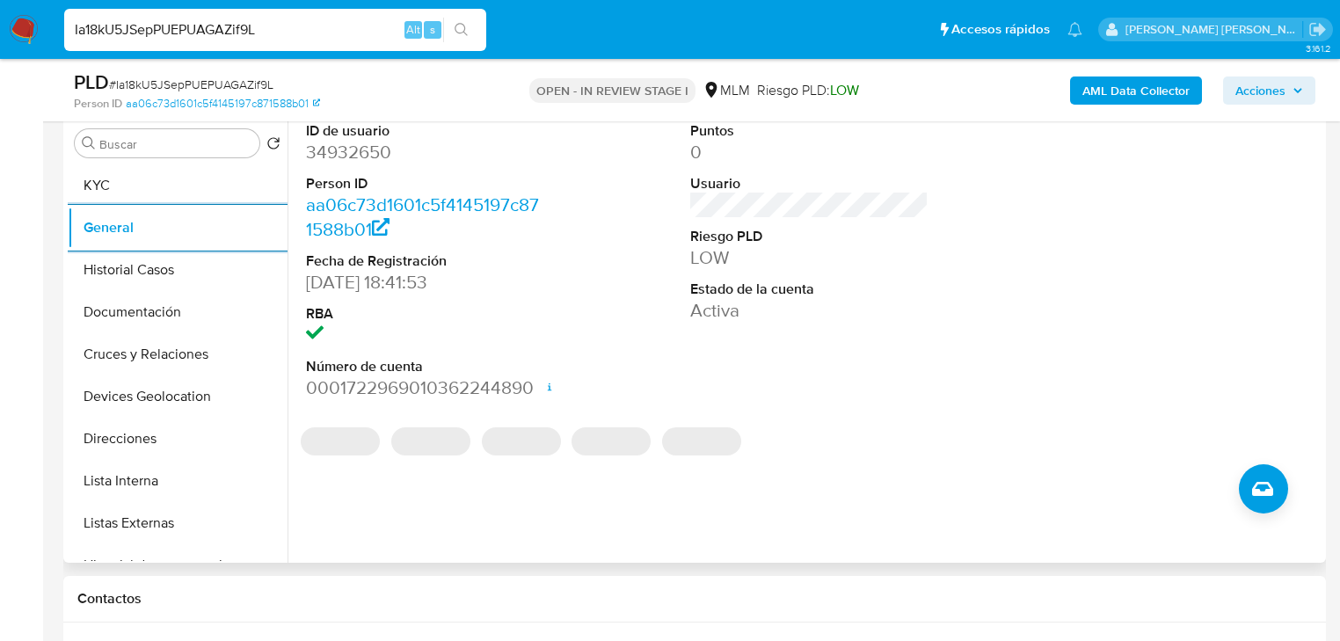
scroll to position [419, 0]
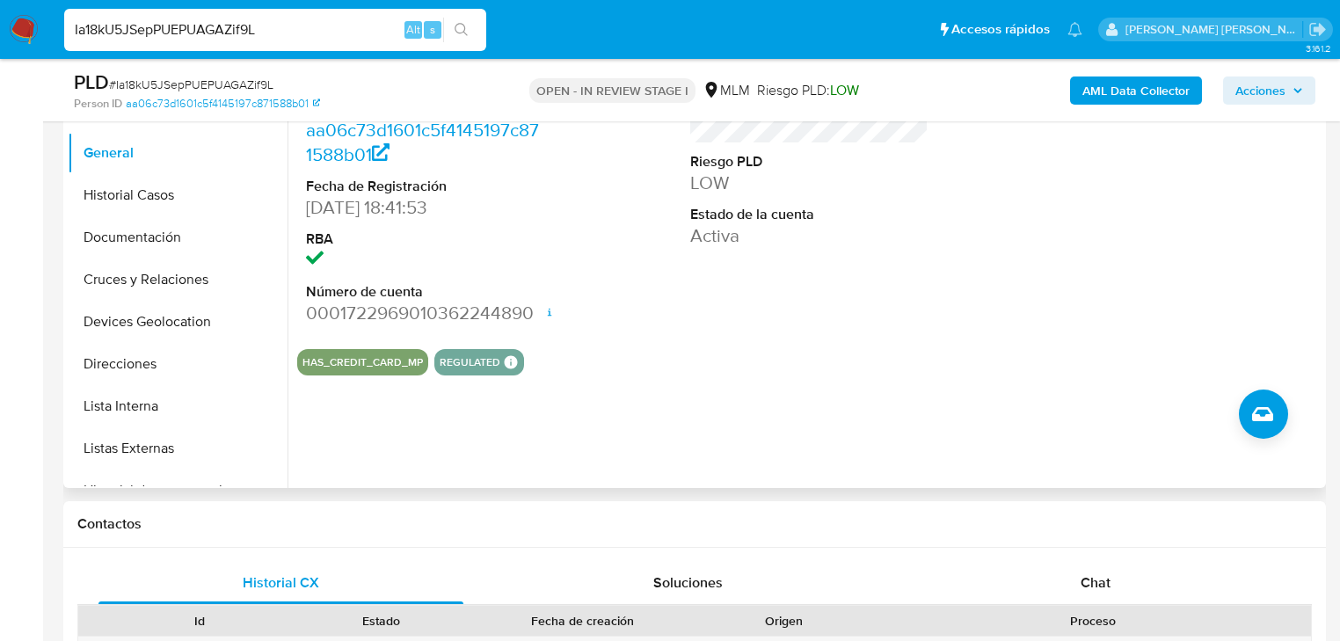
drag, startPoint x: 147, startPoint y: 207, endPoint x: 298, endPoint y: 239, distance: 154.7
click at [147, 201] on button "Historial Casos" at bounding box center [178, 195] width 220 height 42
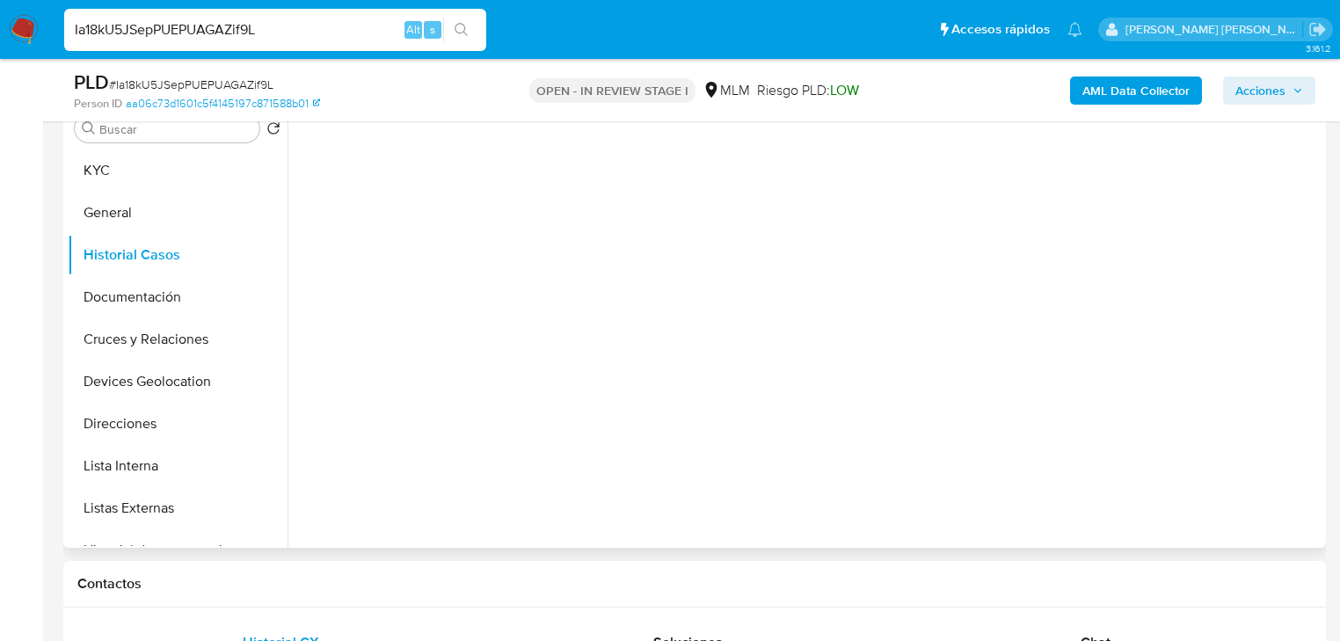
scroll to position [278, 0]
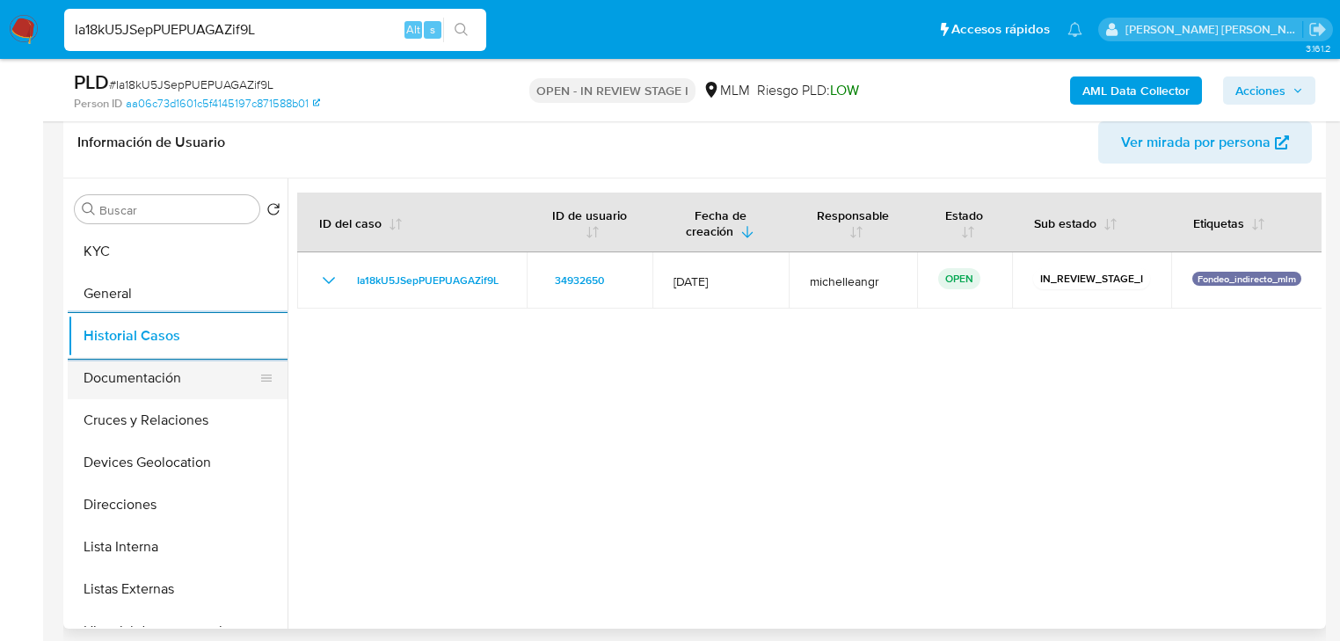
drag, startPoint x: 135, startPoint y: 376, endPoint x: 146, endPoint y: 371, distance: 11.4
click at [137, 377] on button "Documentación" at bounding box center [171, 378] width 206 height 42
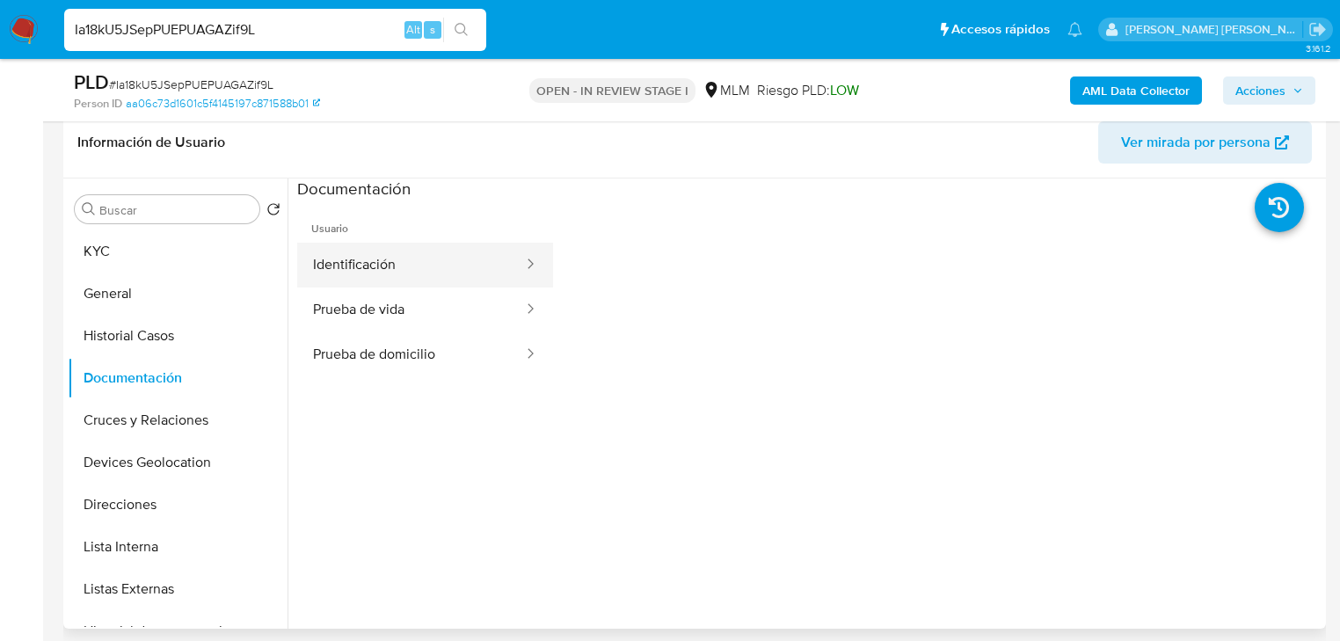
click at [453, 257] on button "Identificación" at bounding box center [411, 265] width 228 height 45
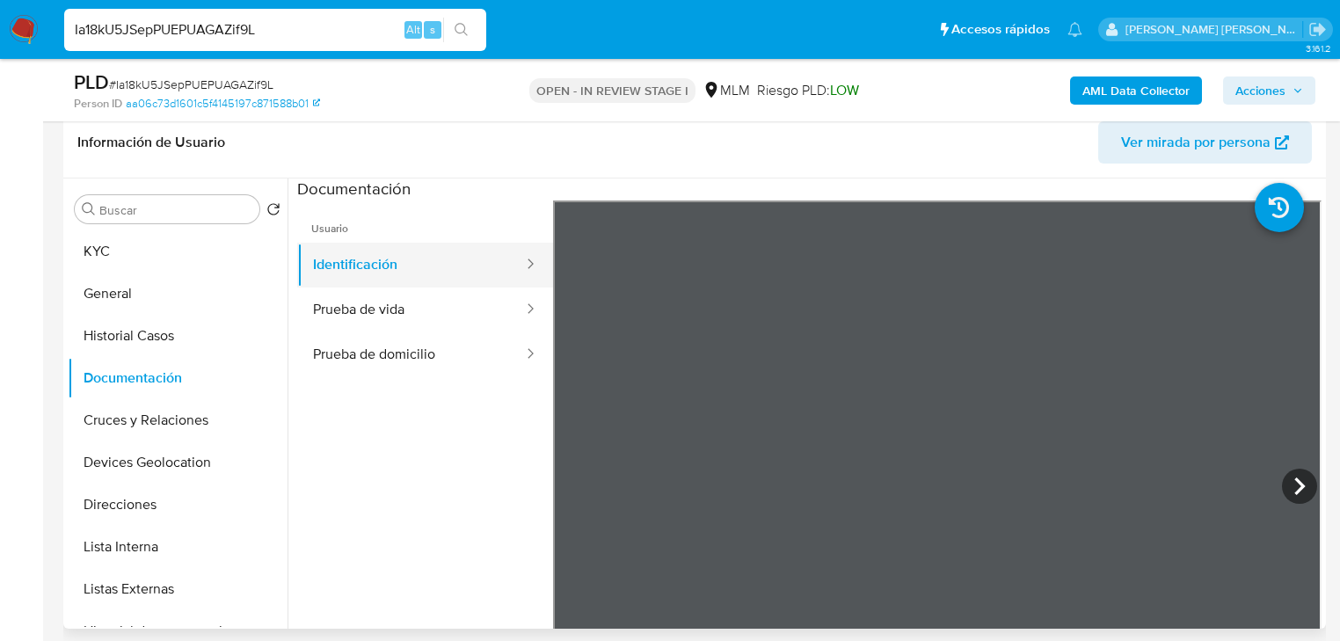
click at [383, 271] on button "Identificación" at bounding box center [411, 265] width 228 height 45
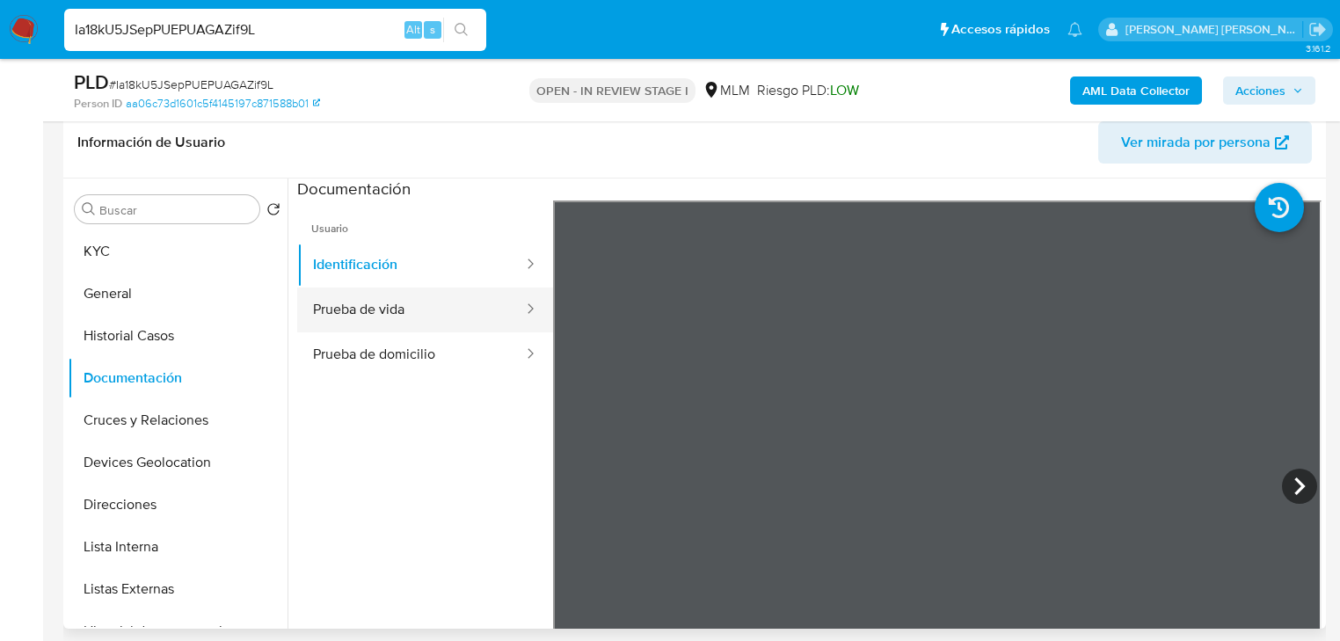
drag, startPoint x: 398, startPoint y: 312, endPoint x: 536, endPoint y: 329, distance: 139.1
click at [405, 307] on button "Prueba de vida" at bounding box center [411, 310] width 228 height 45
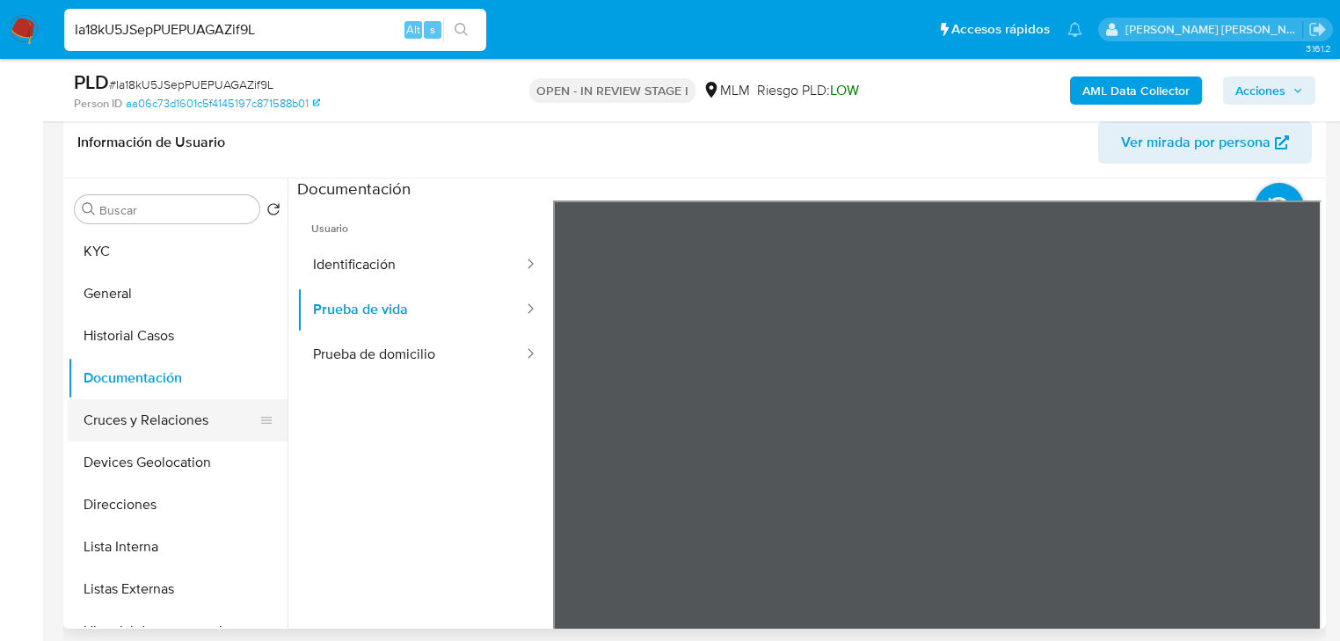
drag, startPoint x: 184, startPoint y: 422, endPoint x: 211, endPoint y: 421, distance: 27.3
click at [186, 421] on button "Cruces y Relaciones" at bounding box center [171, 420] width 206 height 42
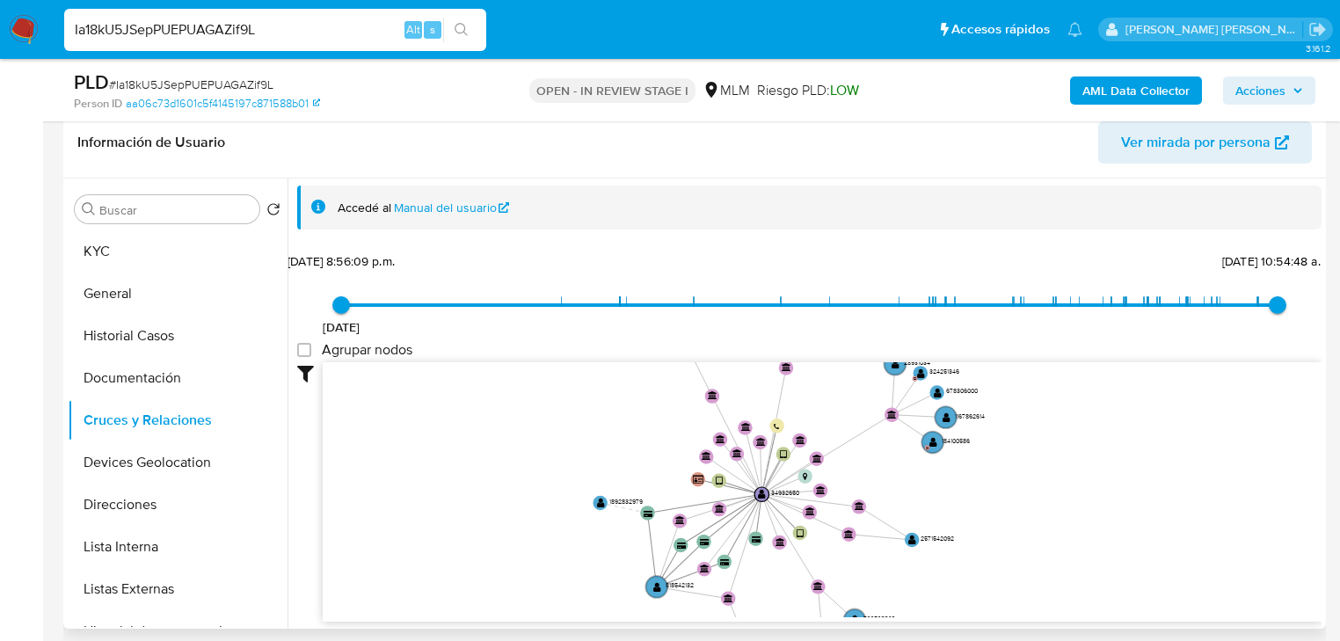
click at [776, 464] on icon "device-686305d79f4485be9e004d4c  device-6552282c83834de47578a72c  user-349326…" at bounding box center [822, 489] width 999 height 255
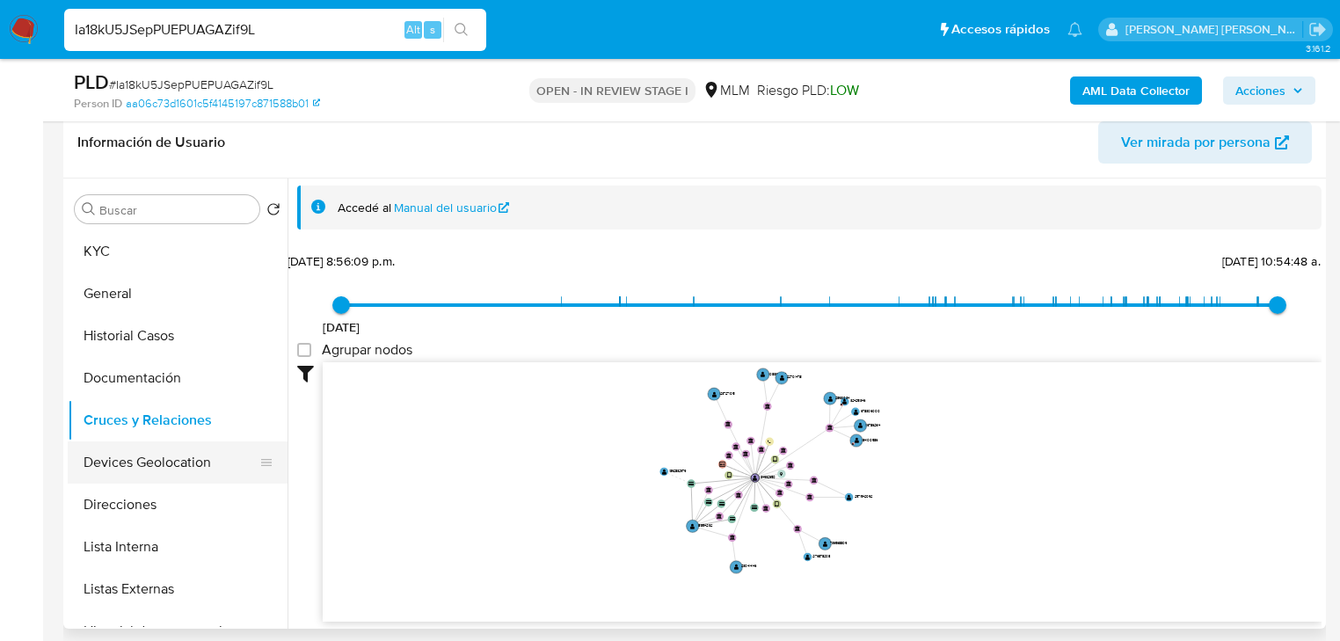
click at [200, 449] on button "Devices Geolocation" at bounding box center [171, 462] width 206 height 42
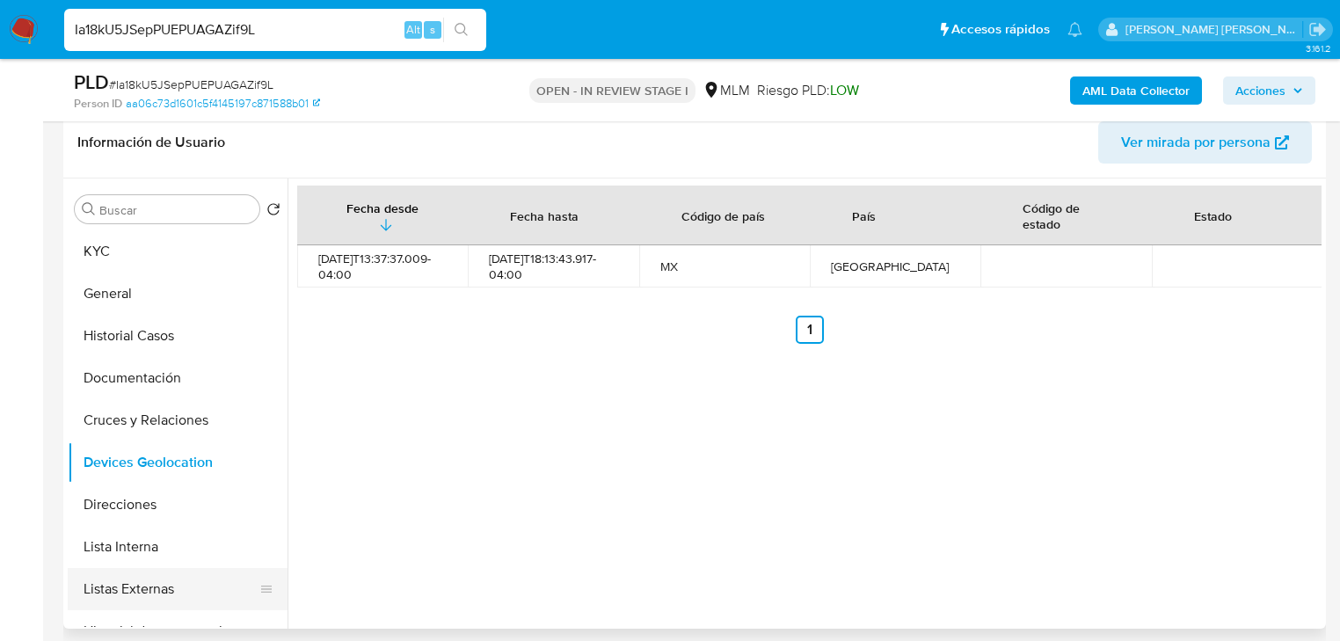
click at [176, 587] on button "Listas Externas" at bounding box center [171, 589] width 206 height 42
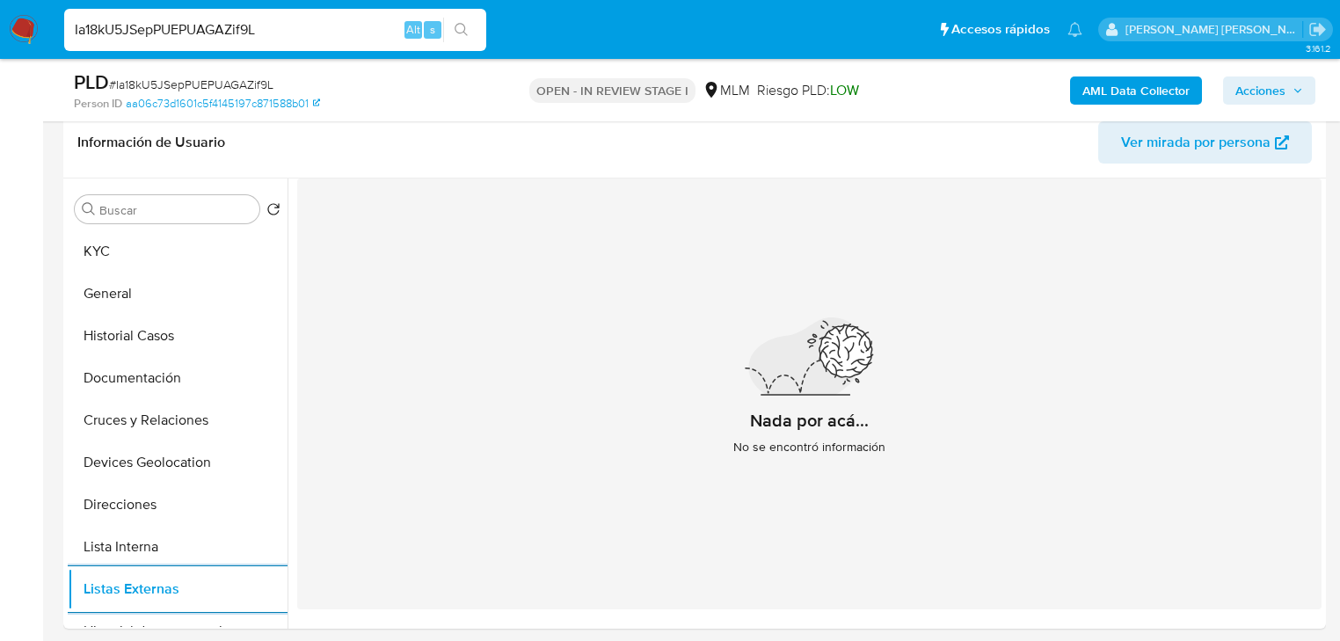
drag, startPoint x: 108, startPoint y: 252, endPoint x: 296, endPoint y: 253, distance: 187.3
click at [108, 251] on button "KYC" at bounding box center [178, 251] width 220 height 42
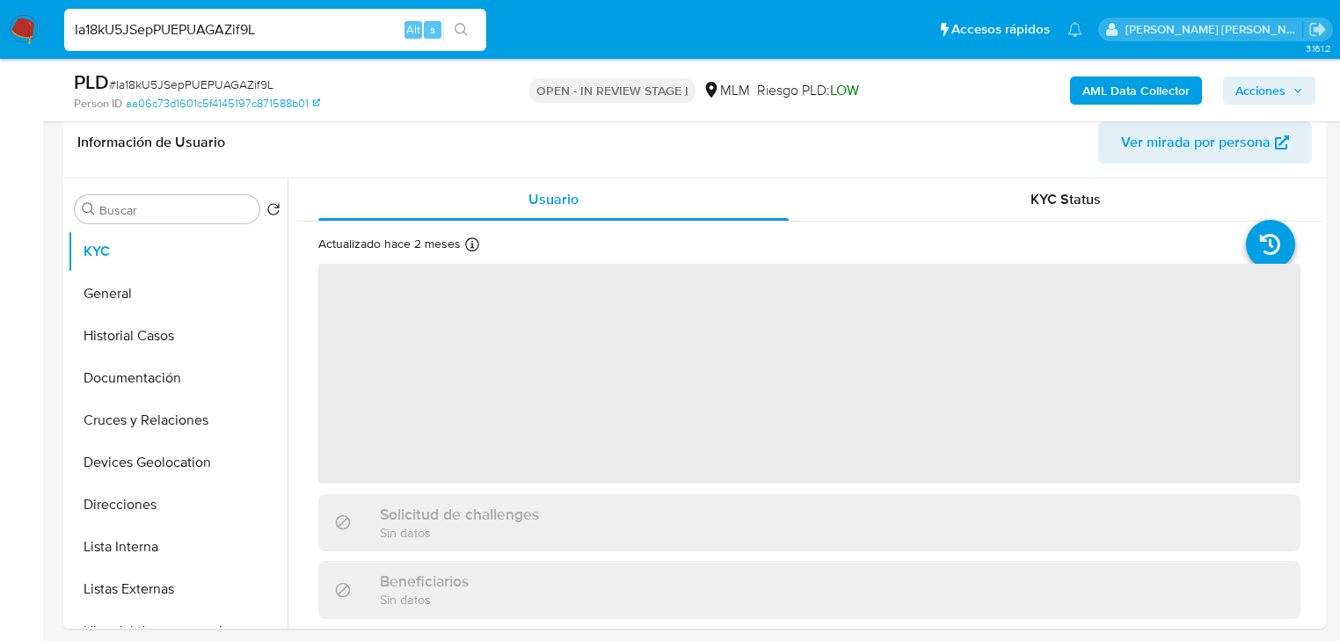
click at [694, 405] on span "‌" at bounding box center [809, 374] width 982 height 220
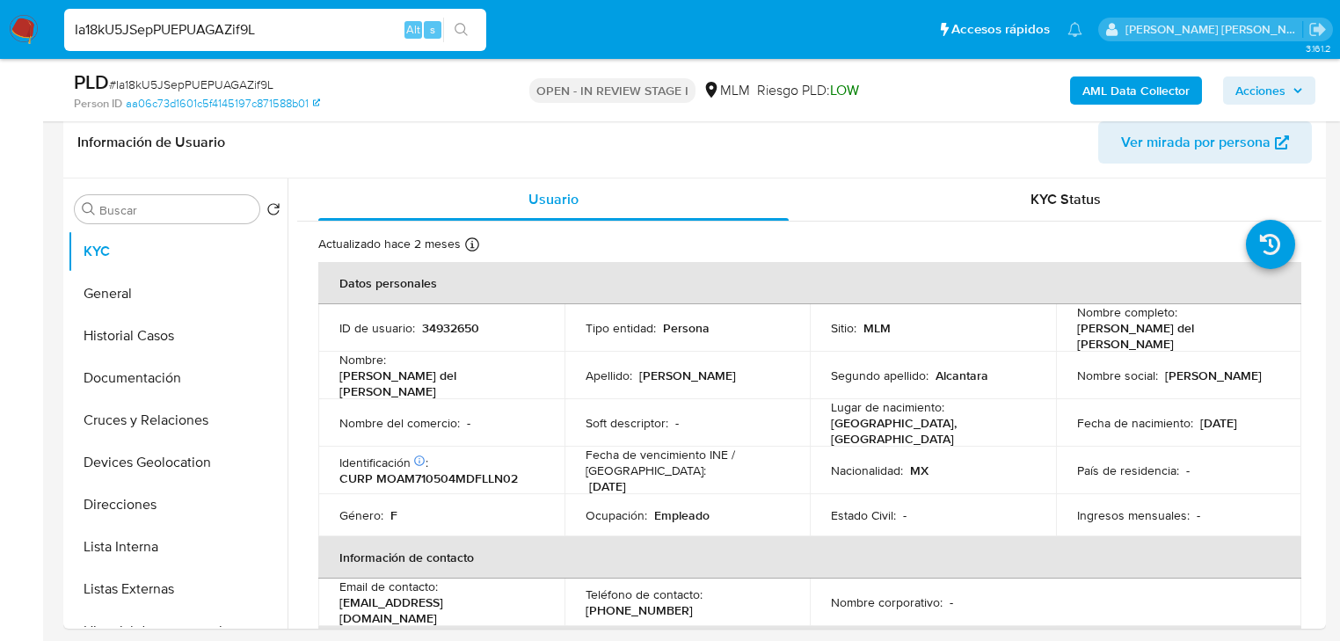
click at [565, 479] on td "Fecha de vencimiento INE / Pasaporte : 31/12/2029" at bounding box center [688, 470] width 246 height 47
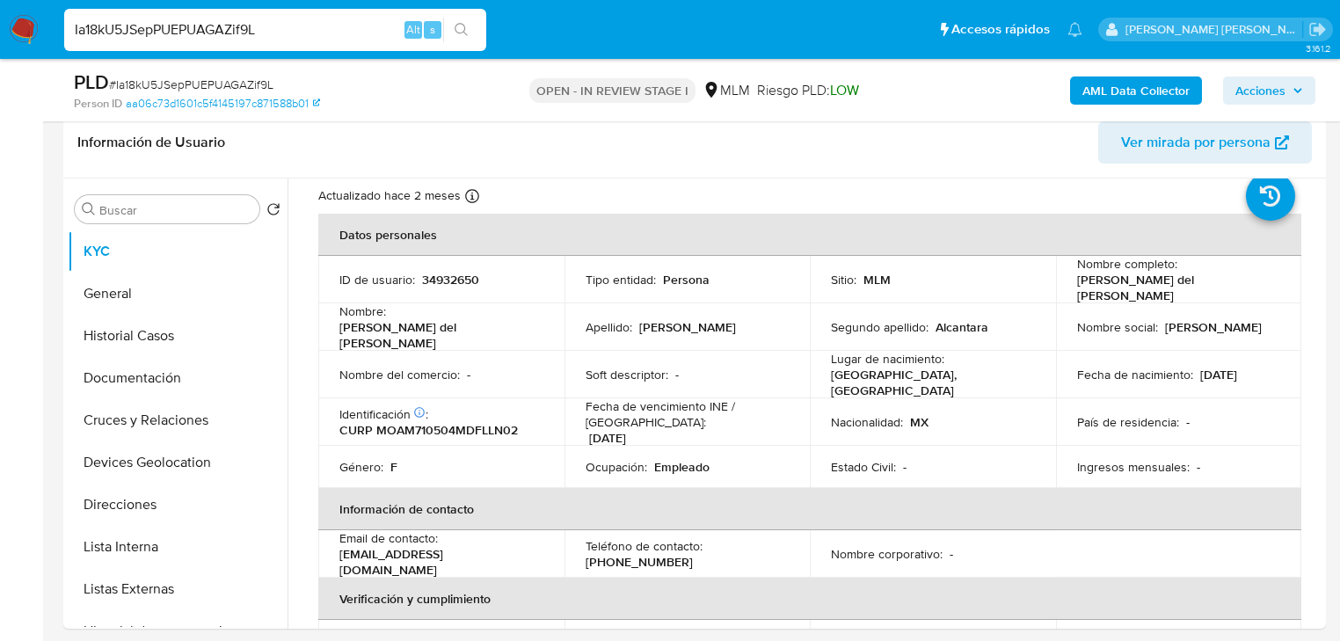
scroll to position [70, 0]
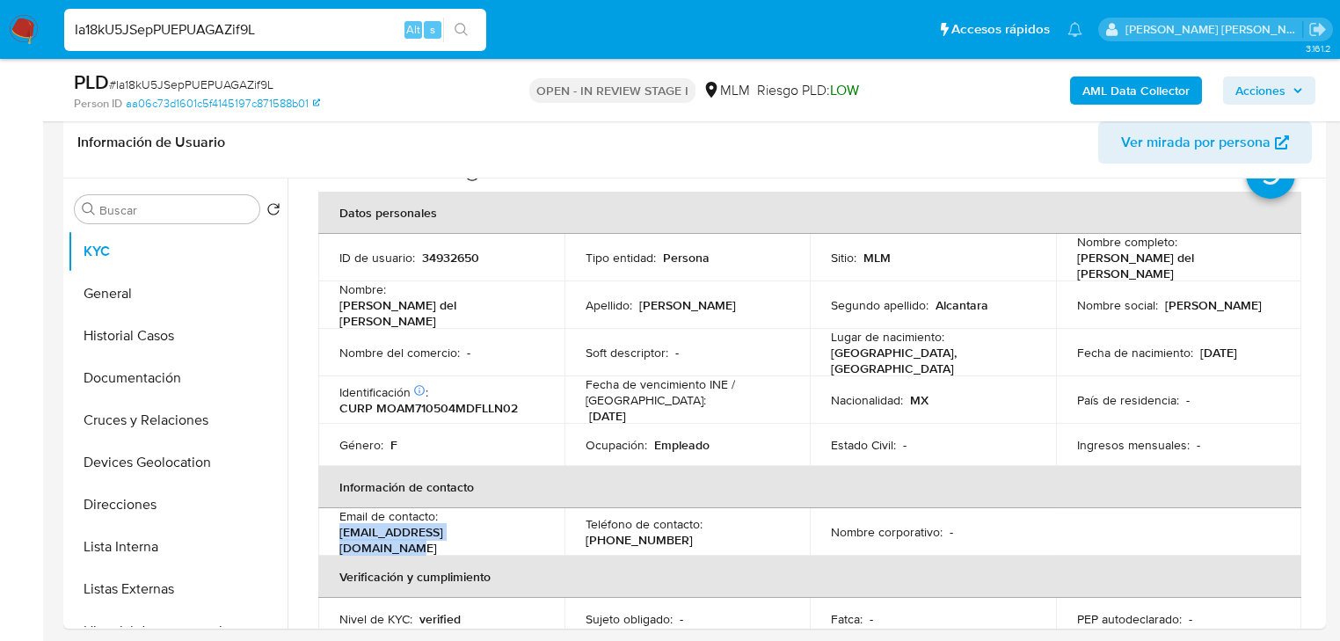
drag, startPoint x: 452, startPoint y: 532, endPoint x: 337, endPoint y: 521, distance: 115.8
click at [337, 522] on td "Email de contacto : monnyka_molalk@hotmail.com" at bounding box center [441, 531] width 246 height 47
copy p "[EMAIL_ADDRESS][DOMAIN_NAME]"
click at [615, 532] on p "[PHONE_NUMBER]" at bounding box center [639, 540] width 107 height 16
click at [616, 532] on p "[PHONE_NUMBER]" at bounding box center [639, 540] width 107 height 16
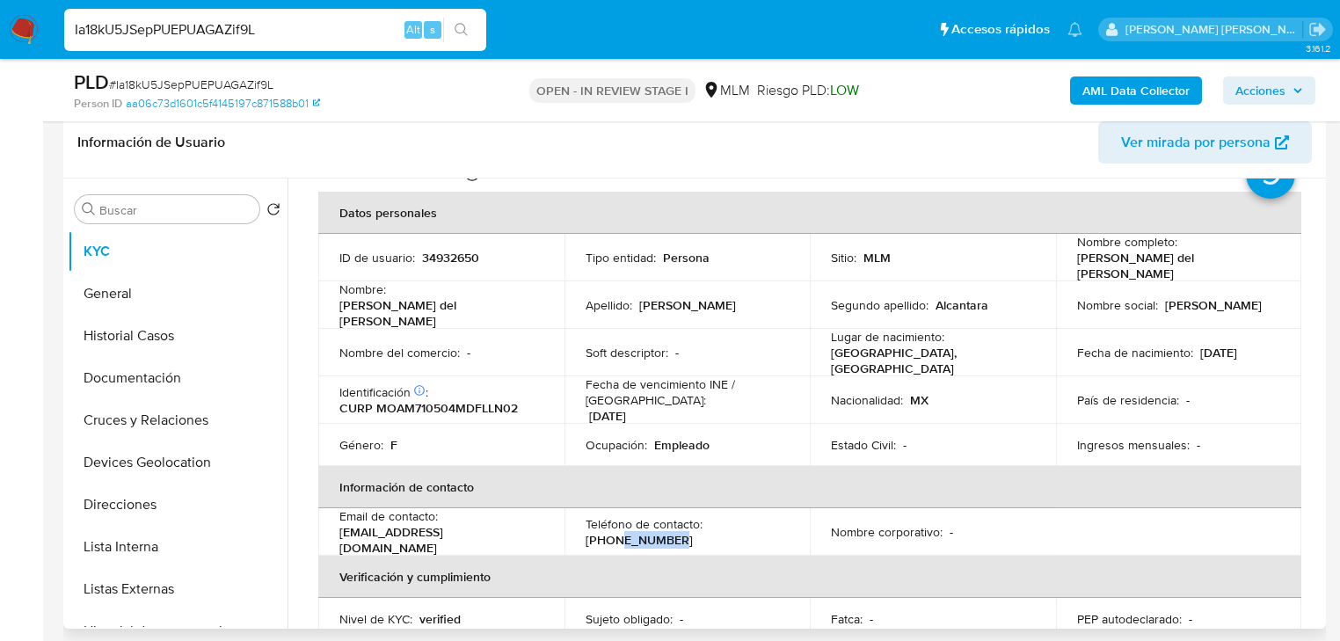
copy p "22567838"
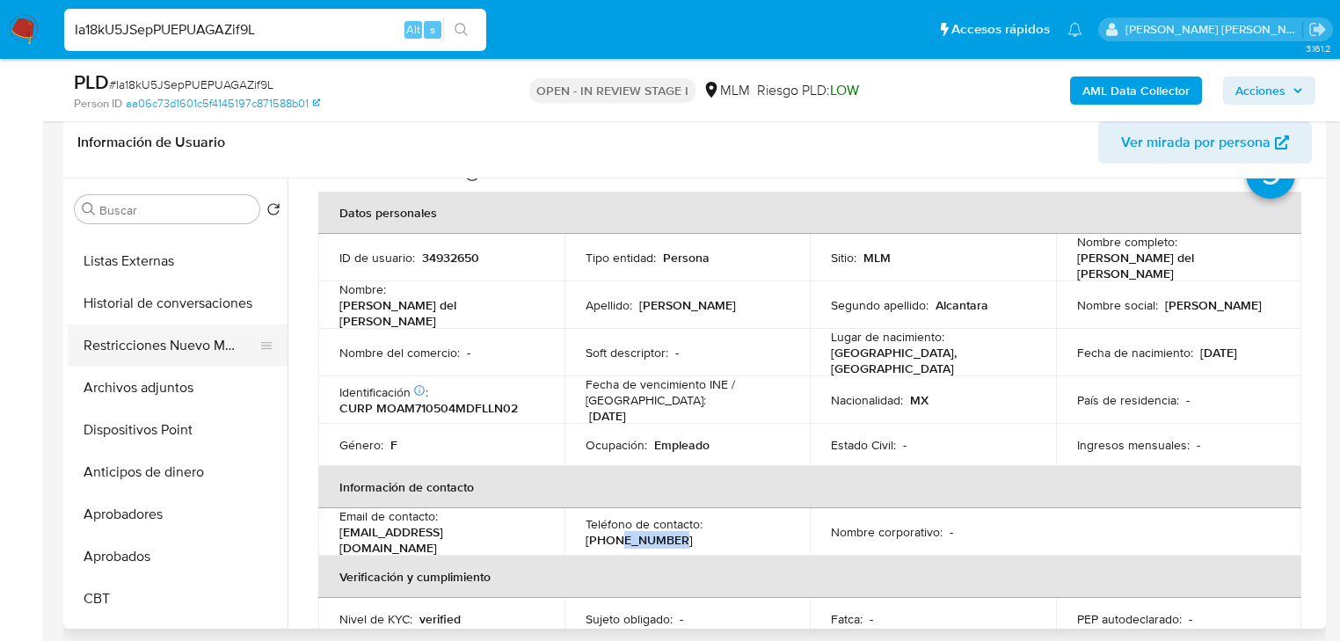
scroll to position [211, 0]
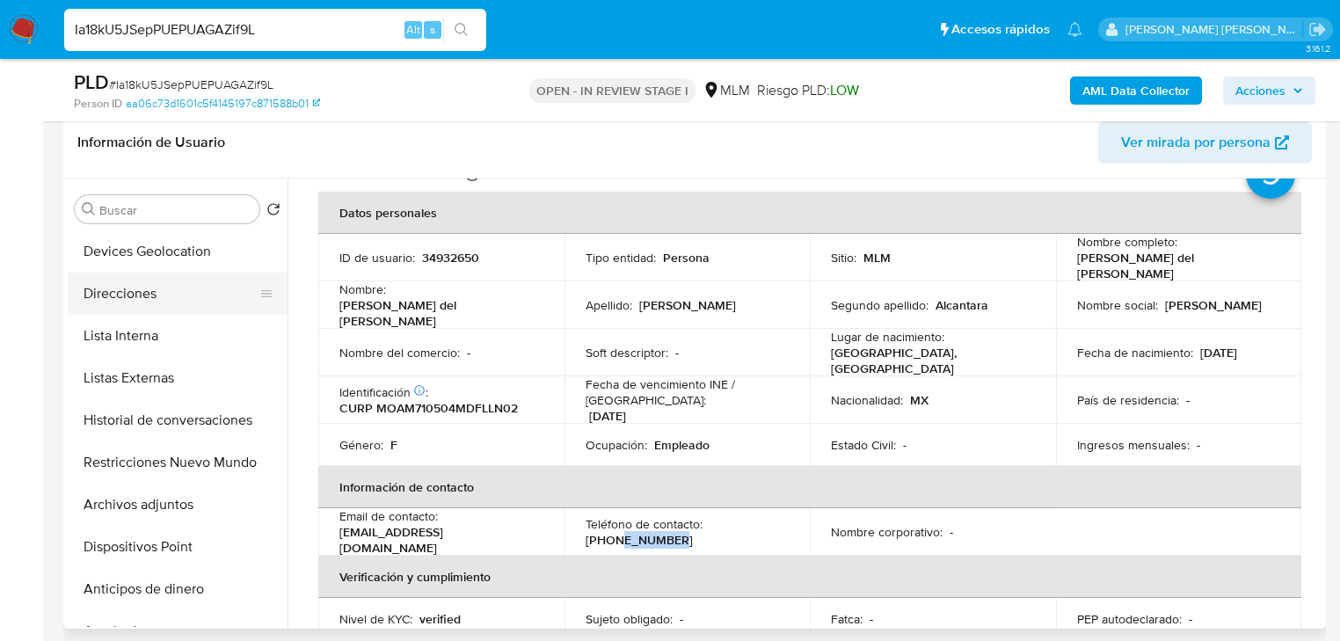
click at [127, 297] on button "Direcciones" at bounding box center [171, 294] width 206 height 42
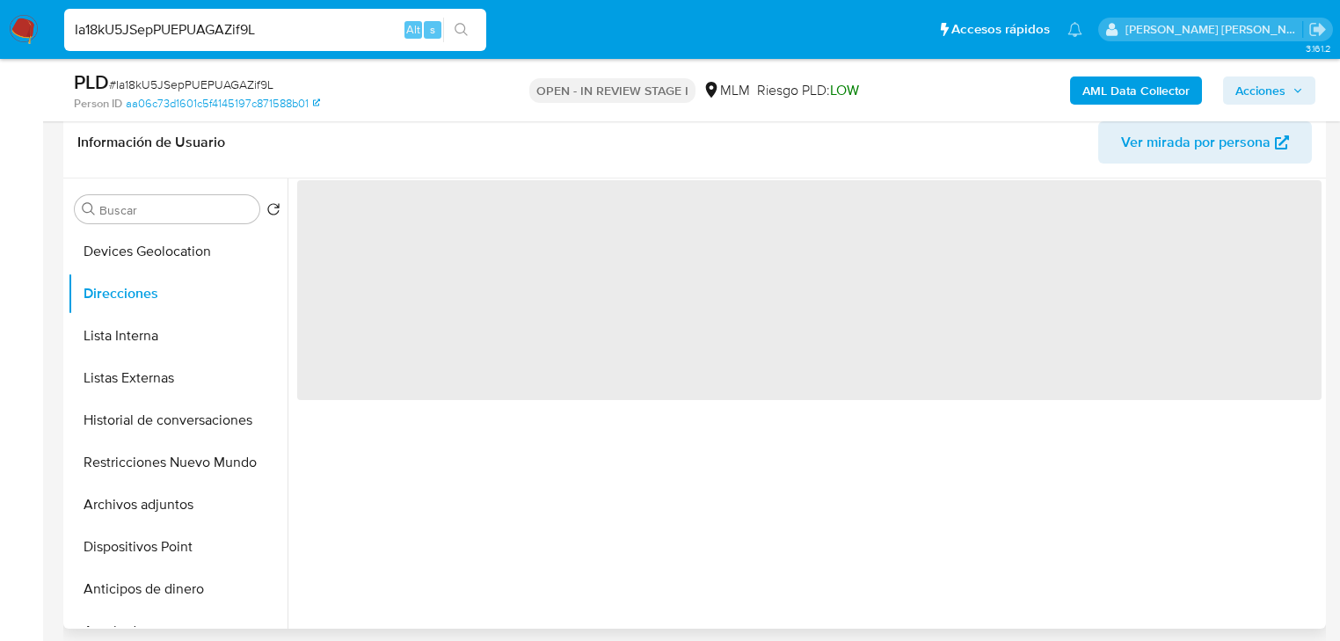
scroll to position [0, 0]
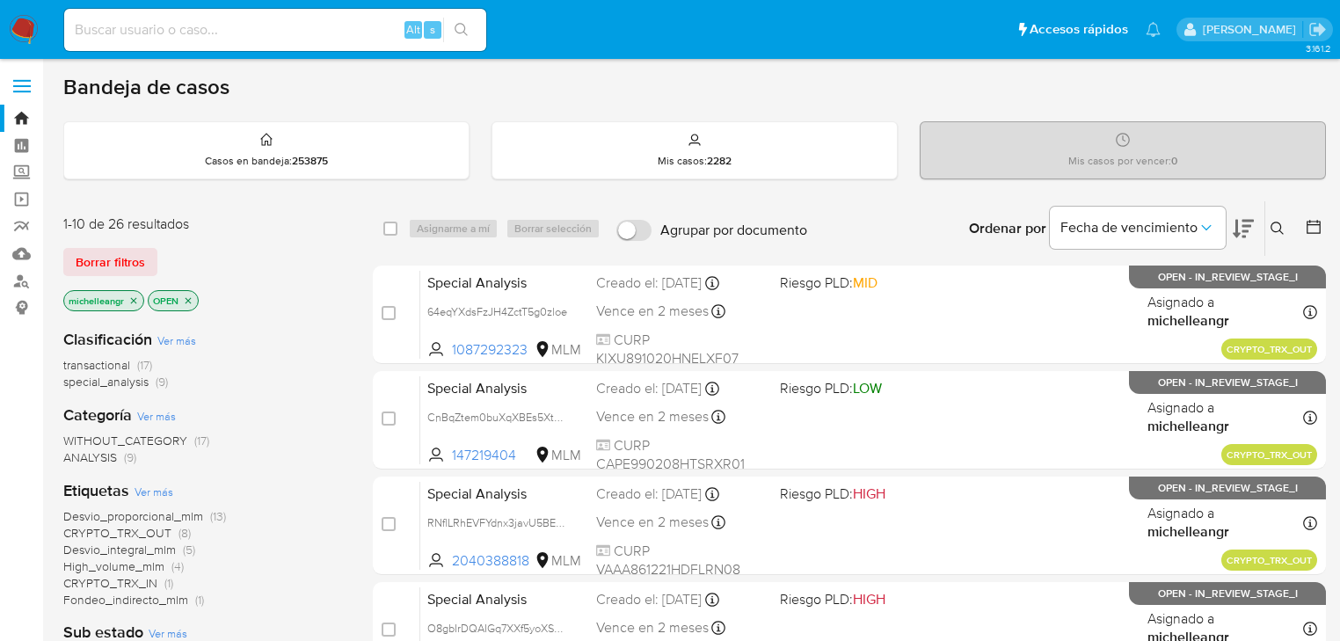
click at [132, 303] on icon "close-filter" at bounding box center [133, 301] width 11 height 11
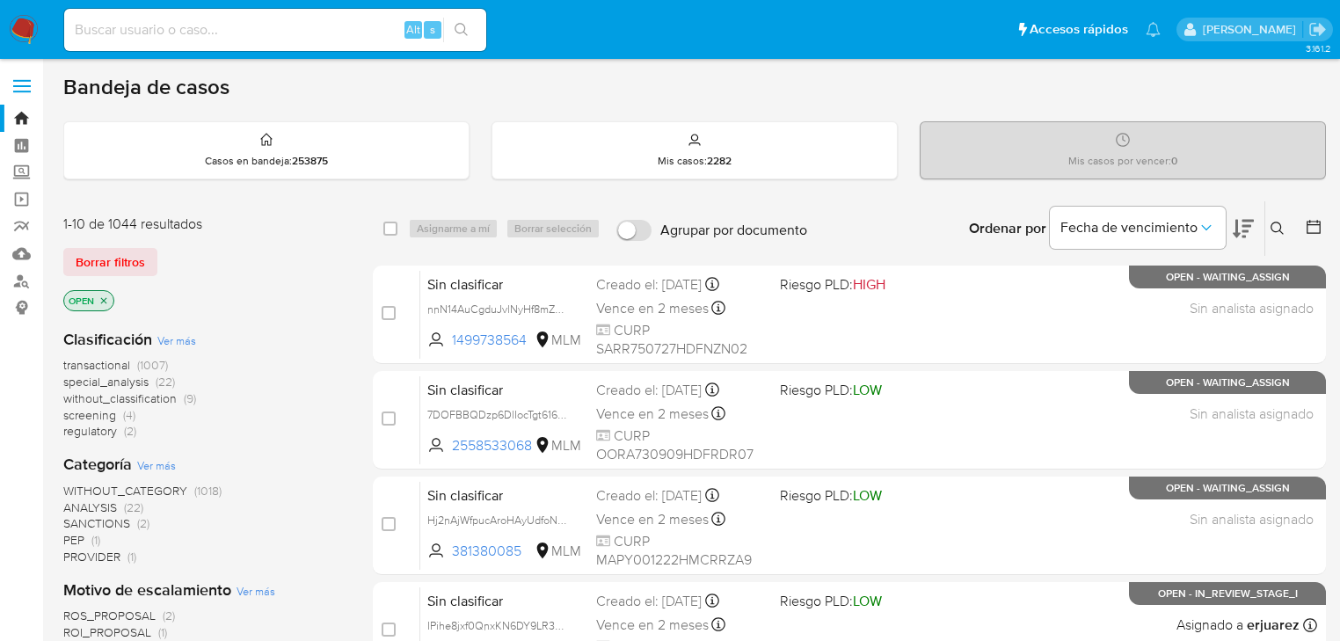
click at [104, 296] on icon "close-filter" at bounding box center [104, 301] width 11 height 11
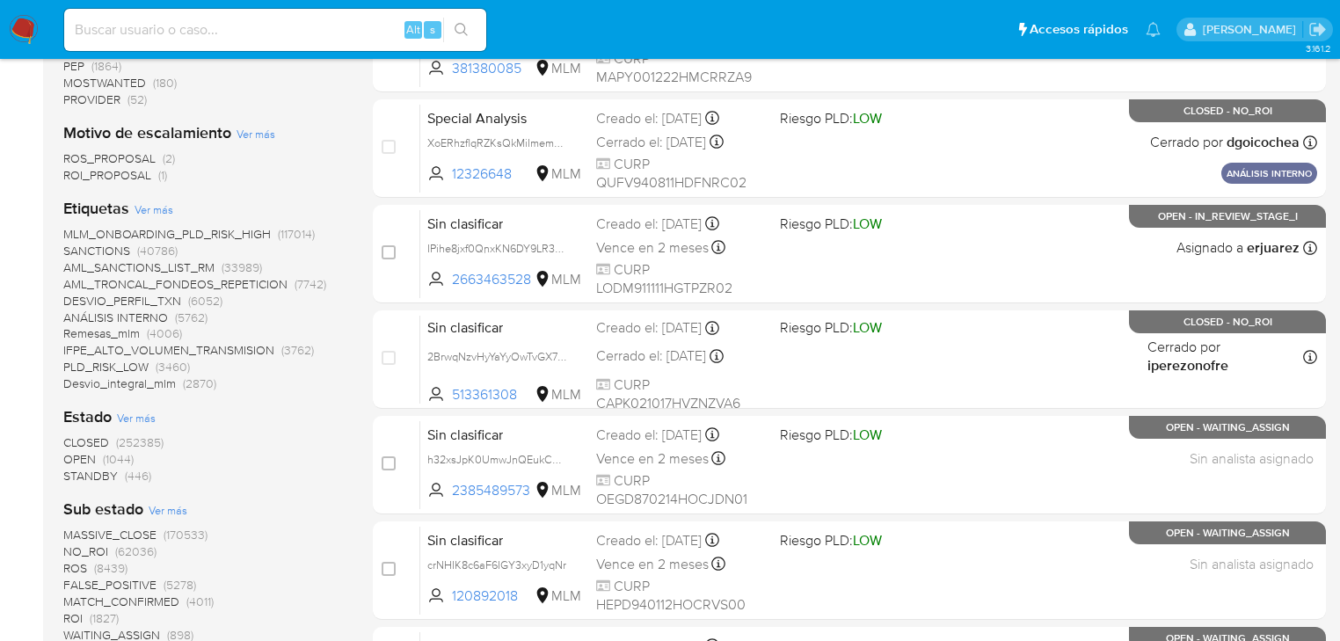
scroll to position [493, 0]
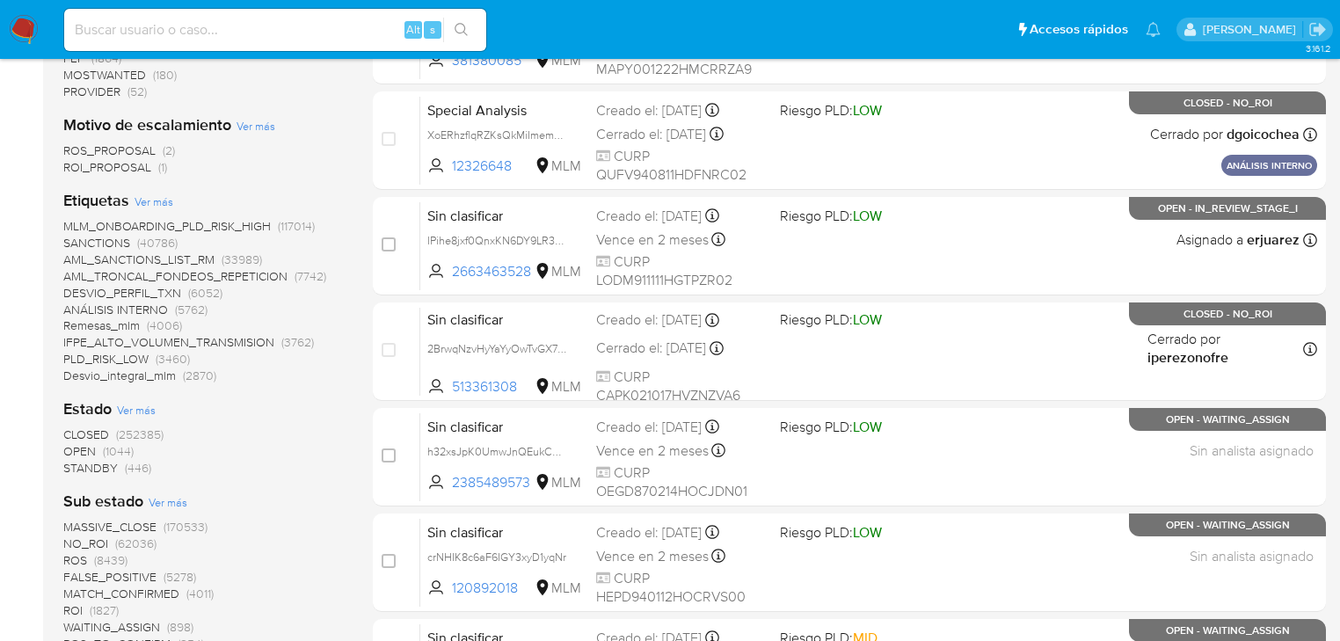
click at [98, 435] on span "CLOSED" at bounding box center [86, 435] width 46 height 18
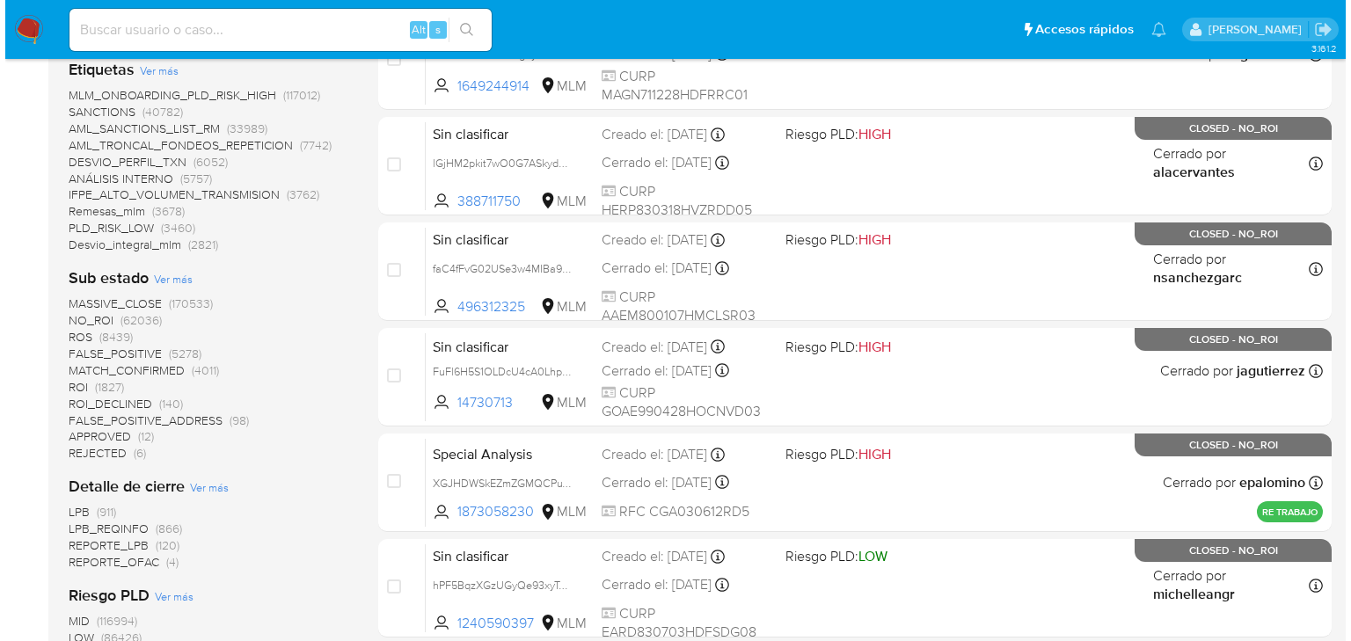
scroll to position [422, 0]
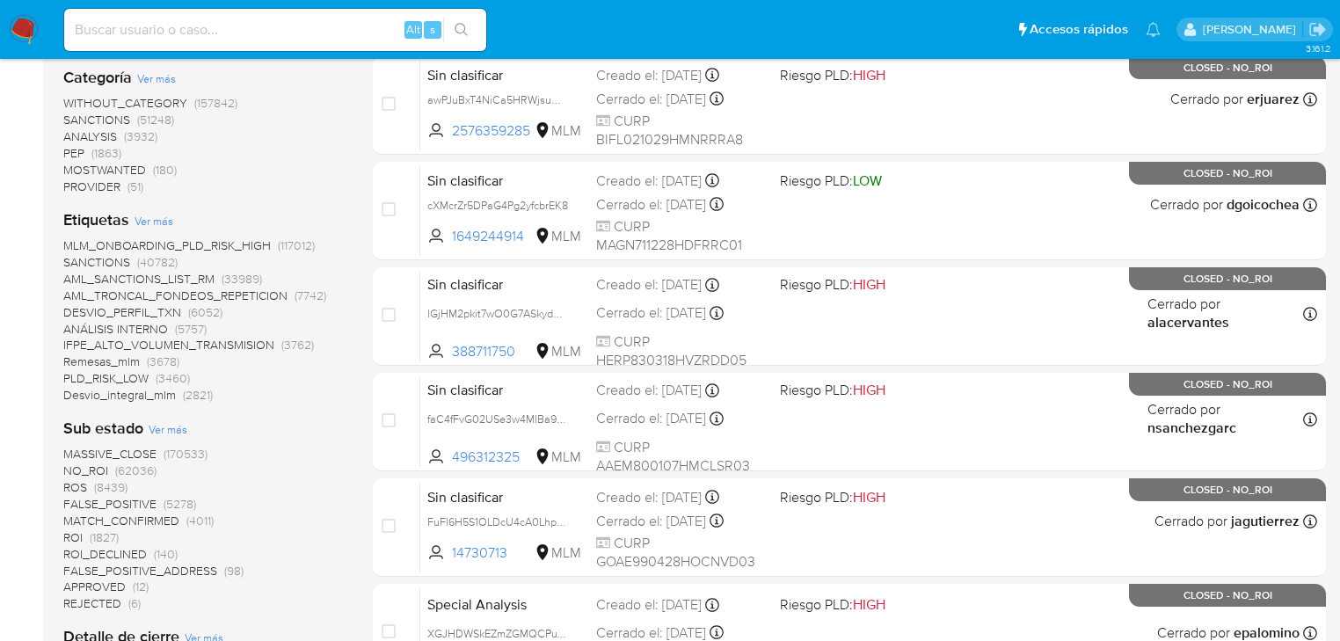
click at [153, 219] on span "Ver más" at bounding box center [154, 221] width 39 height 16
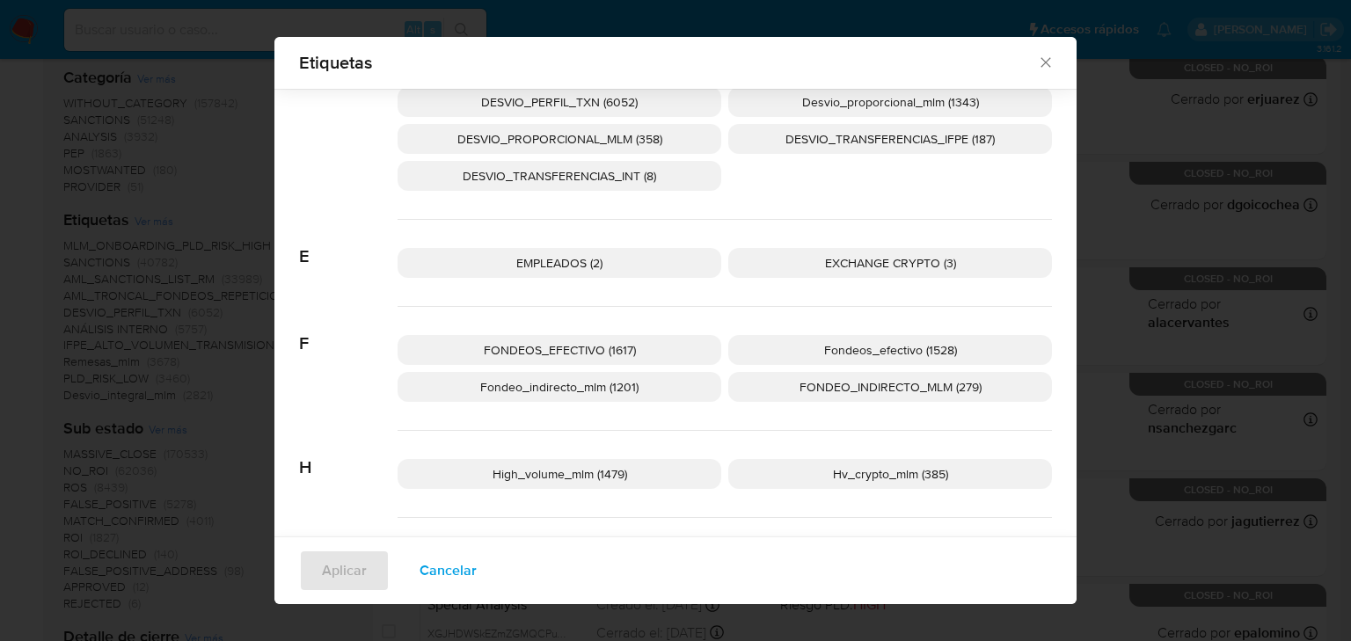
scroll to position [479, 0]
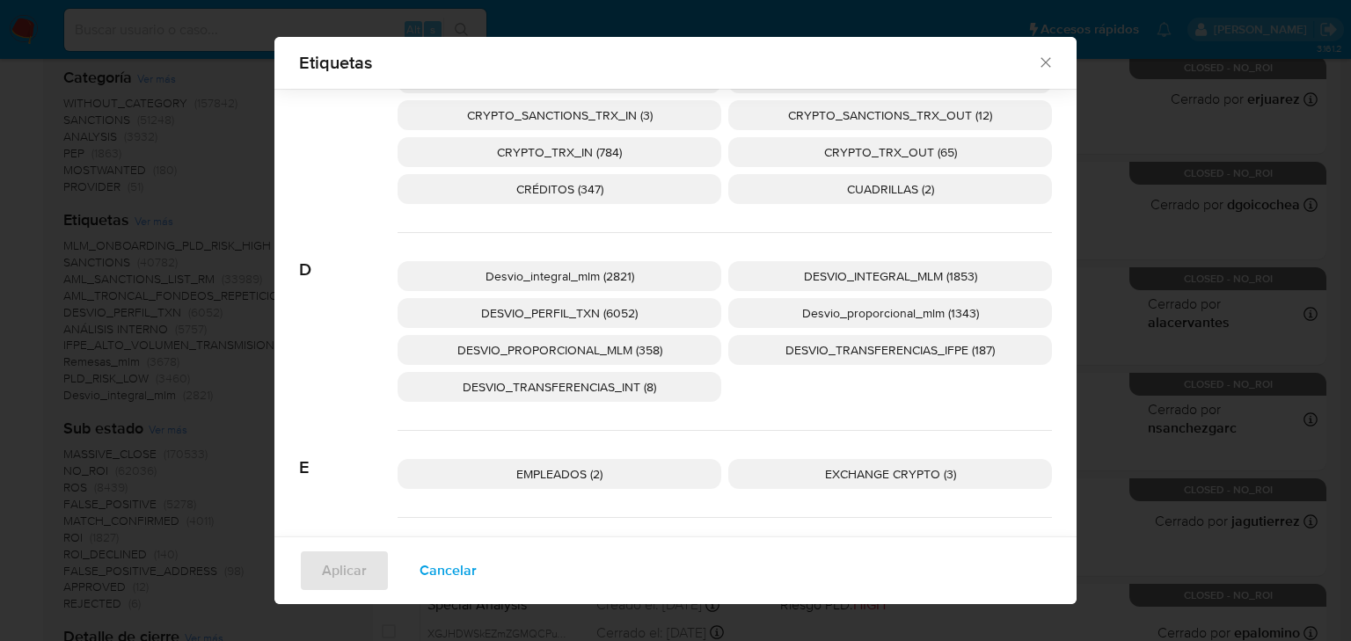
click at [891, 158] on span "CRYPTO_TRX_OUT (65)" at bounding box center [890, 152] width 133 height 18
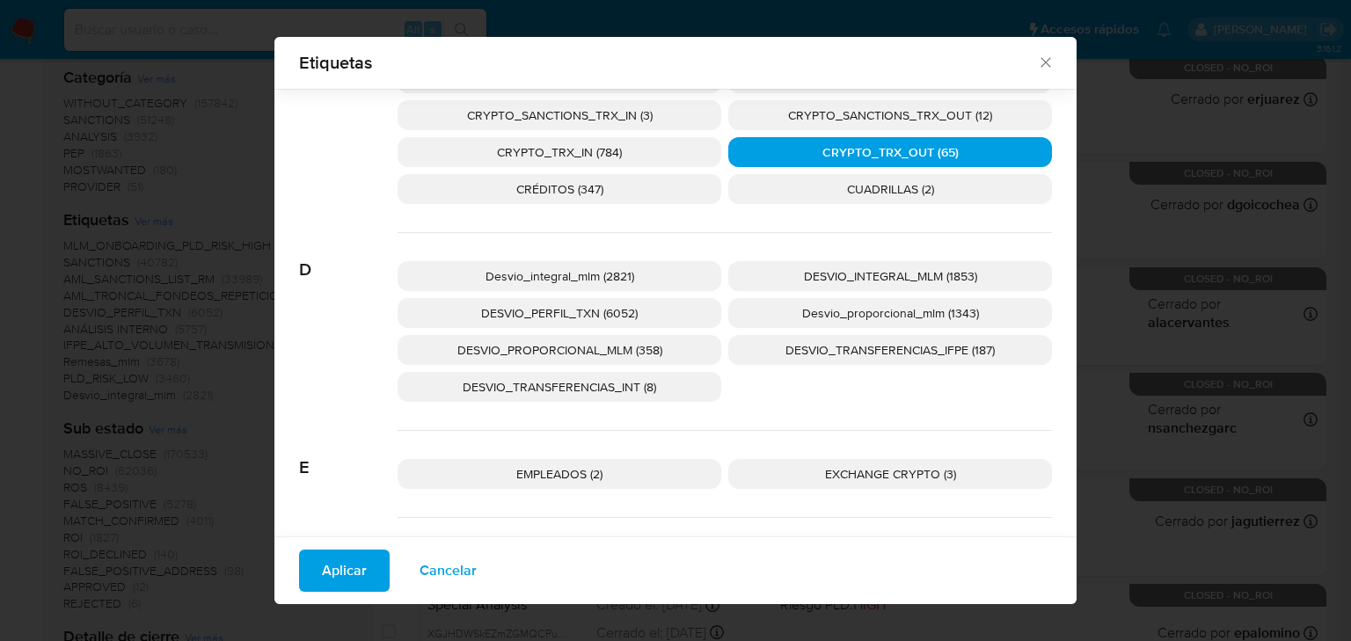
click at [335, 569] on span "Aplicar" at bounding box center [344, 570] width 45 height 39
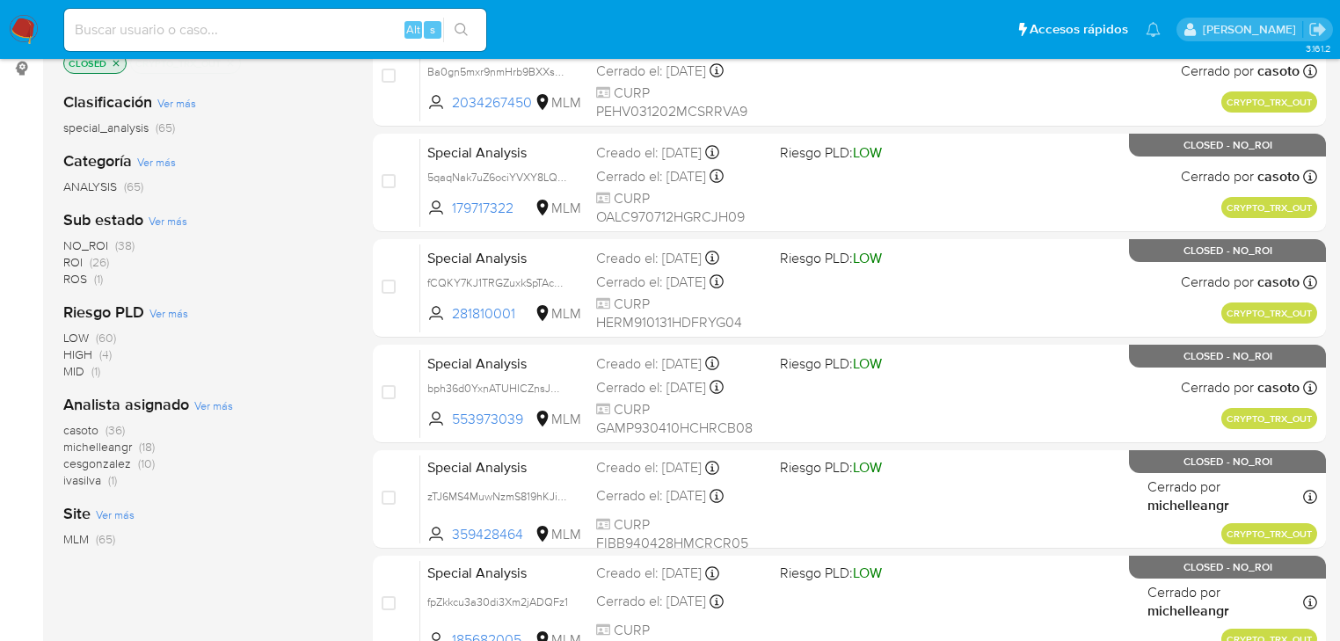
scroll to position [37, 0]
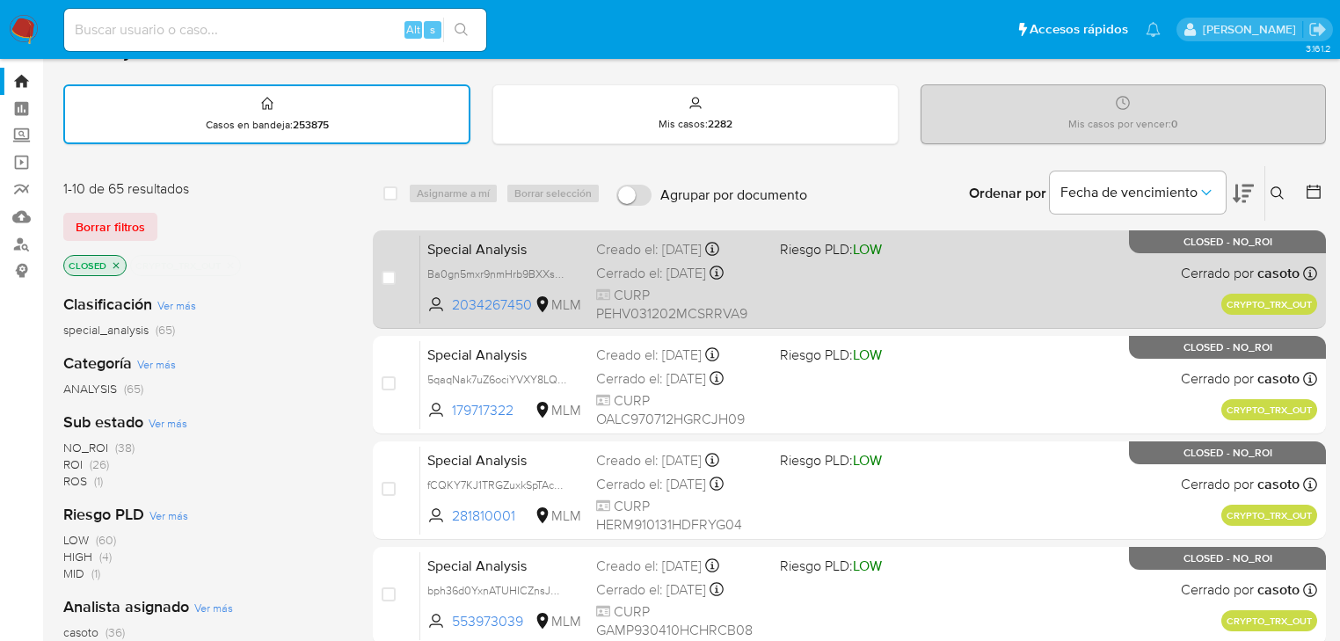
click at [628, 257] on div "Creado el: 08/08/2025 Creado el: 08/08/2025 17:48:56" at bounding box center [681, 249] width 170 height 19
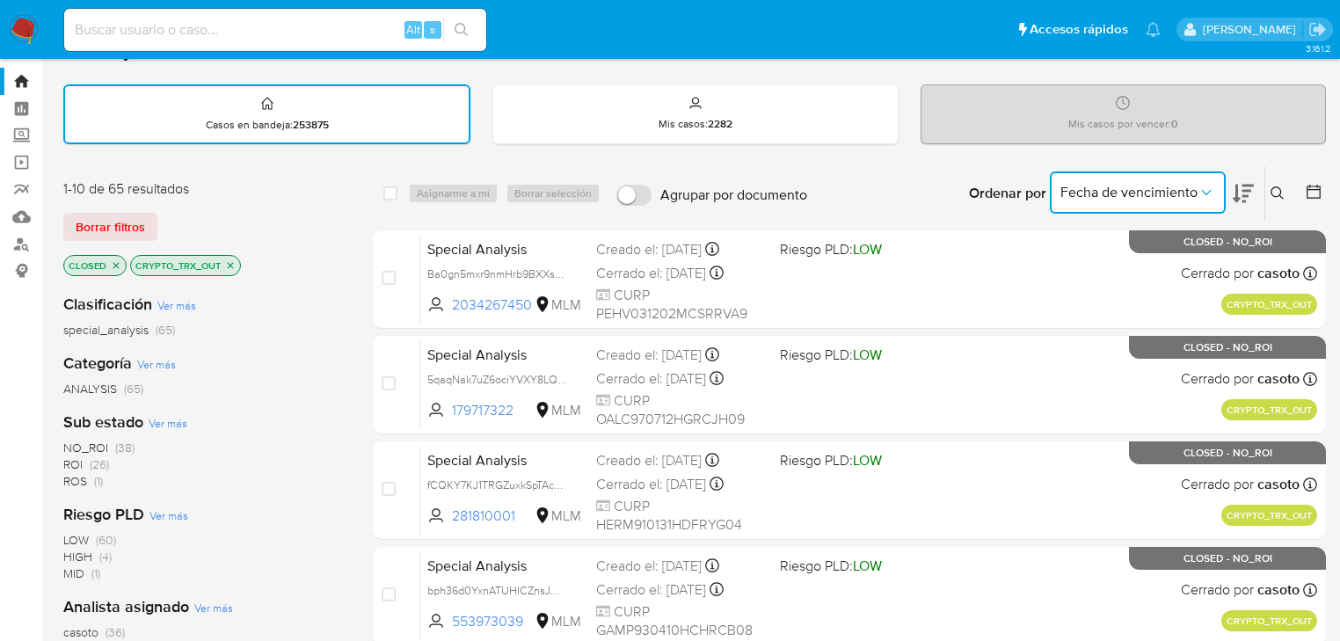
click at [1207, 193] on icon "Ordenar por" at bounding box center [1207, 193] width 18 height 18
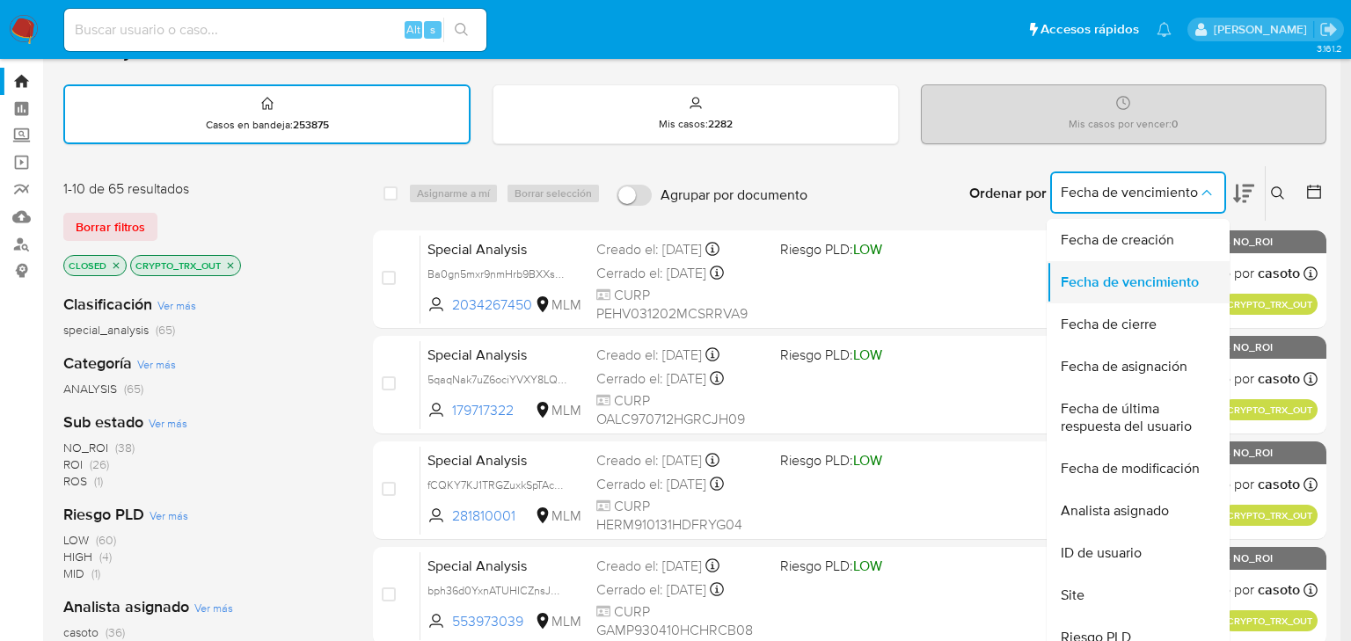
click at [1140, 282] on span "Fecha de vencimiento" at bounding box center [1130, 283] width 138 height 18
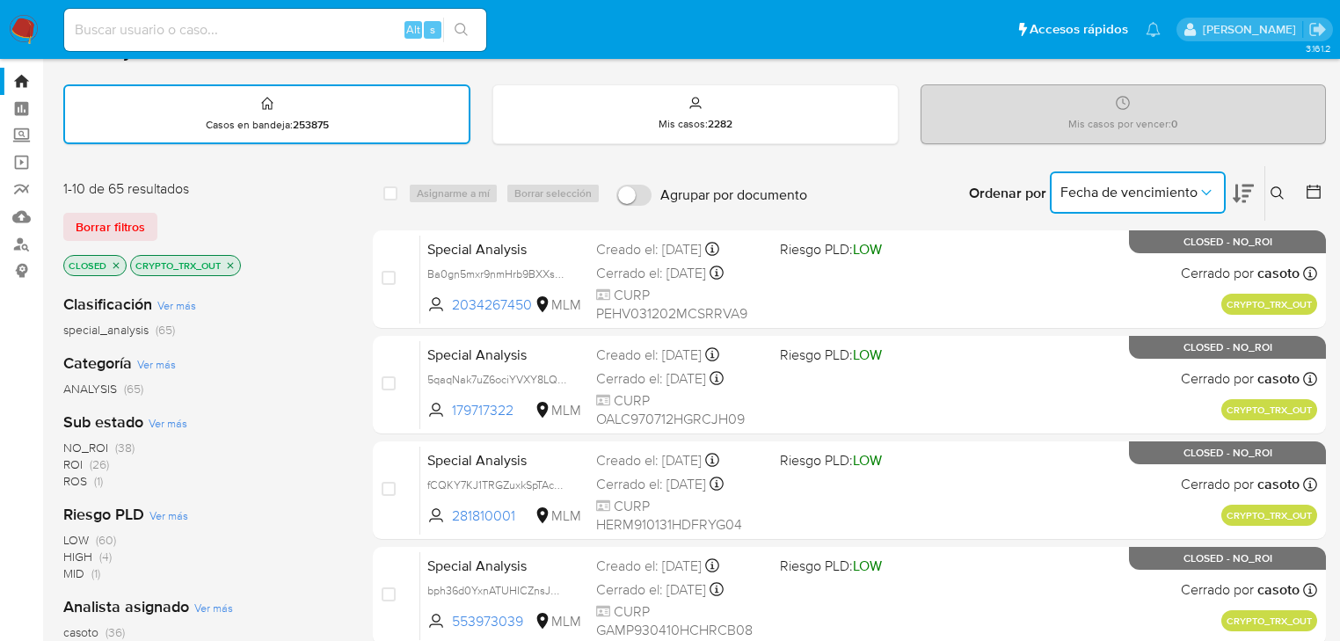
click at [1236, 193] on icon at bounding box center [1243, 194] width 21 height 18
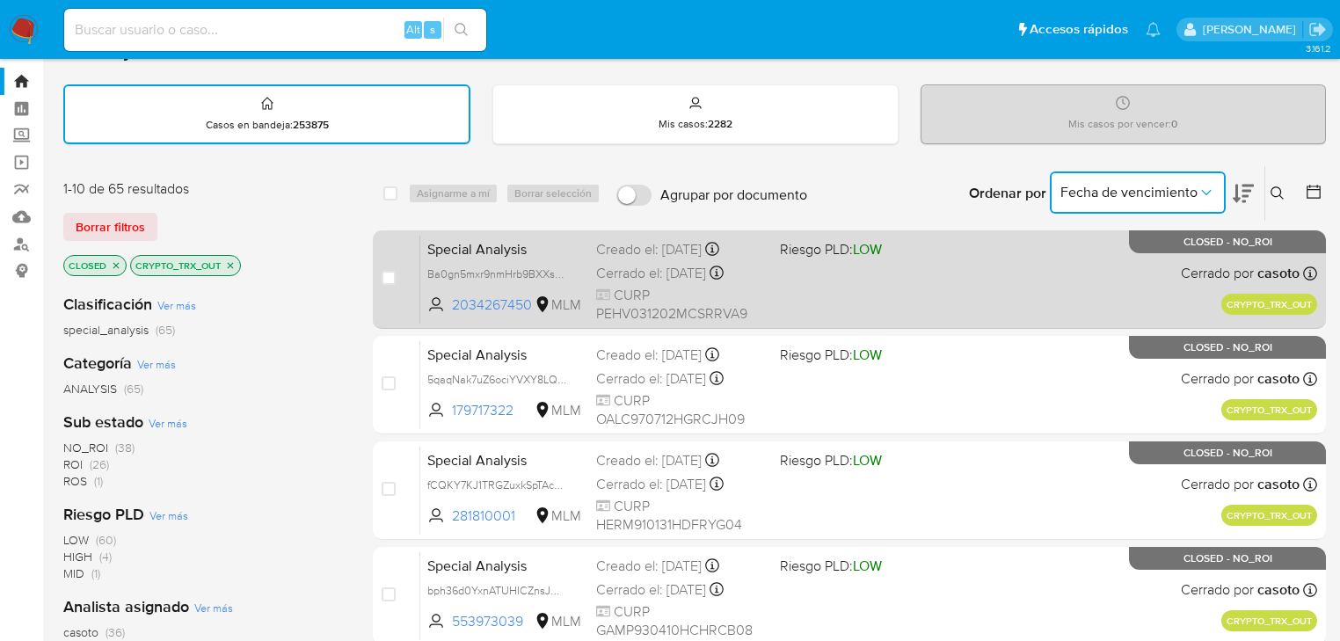
scroll to position [107, 0]
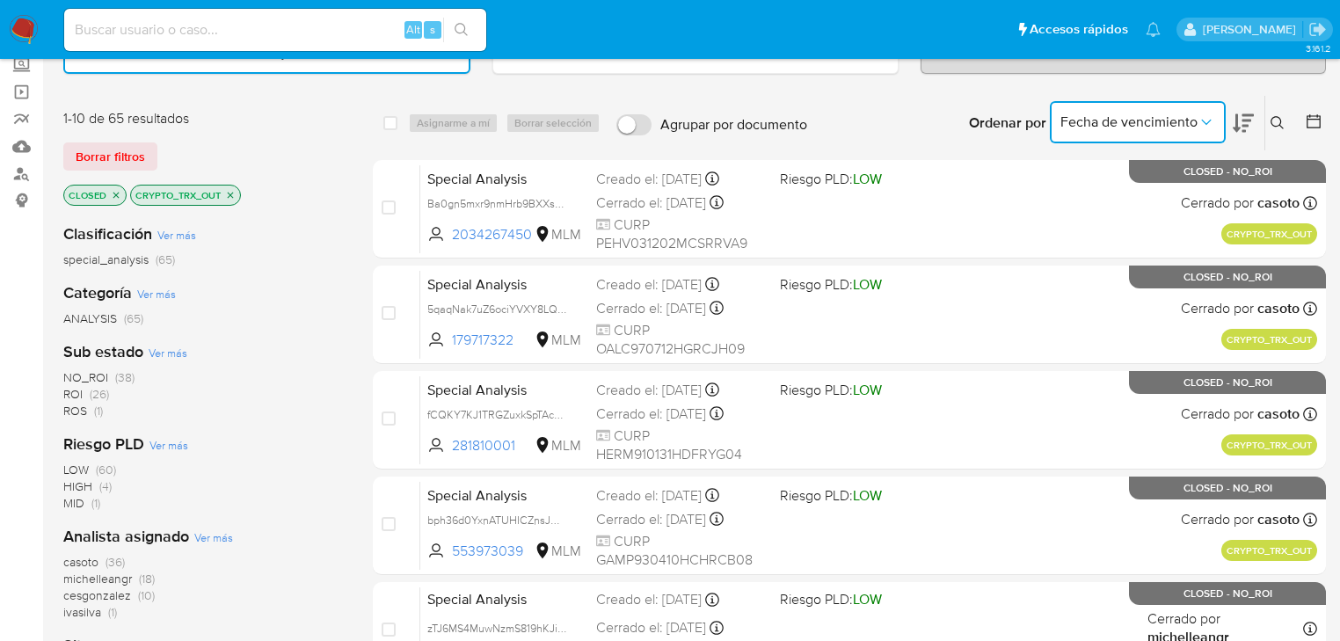
click at [83, 563] on span "casoto" at bounding box center [80, 562] width 35 height 18
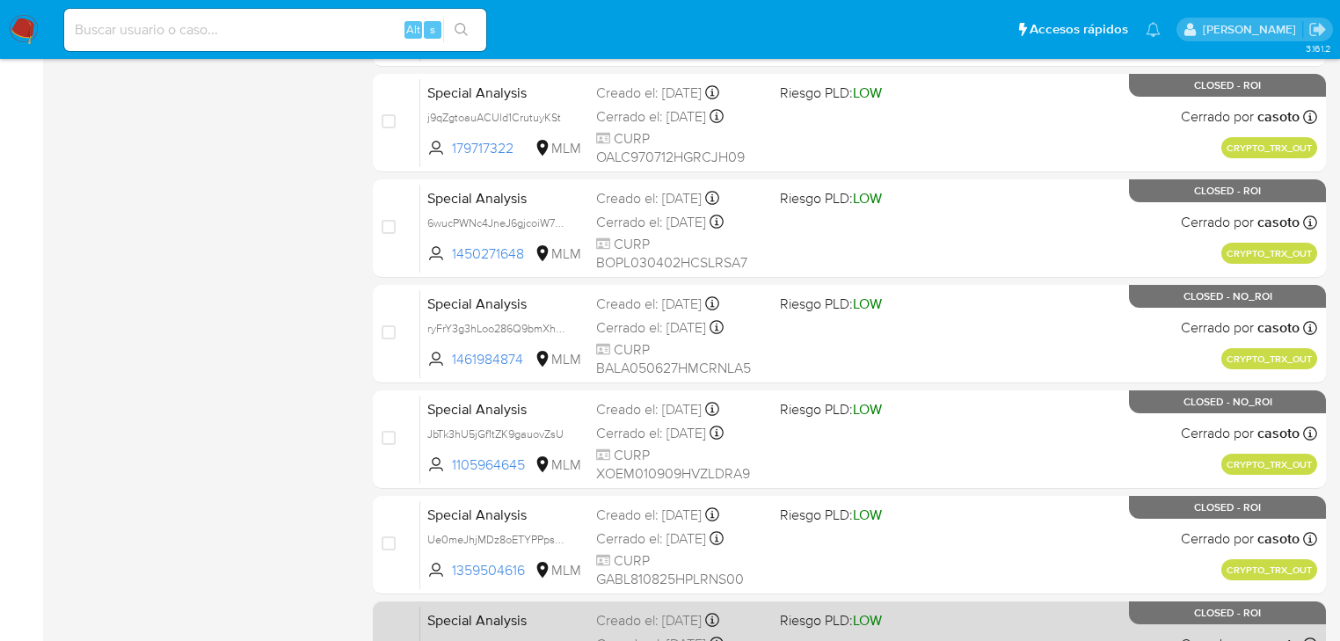
scroll to position [811, 0]
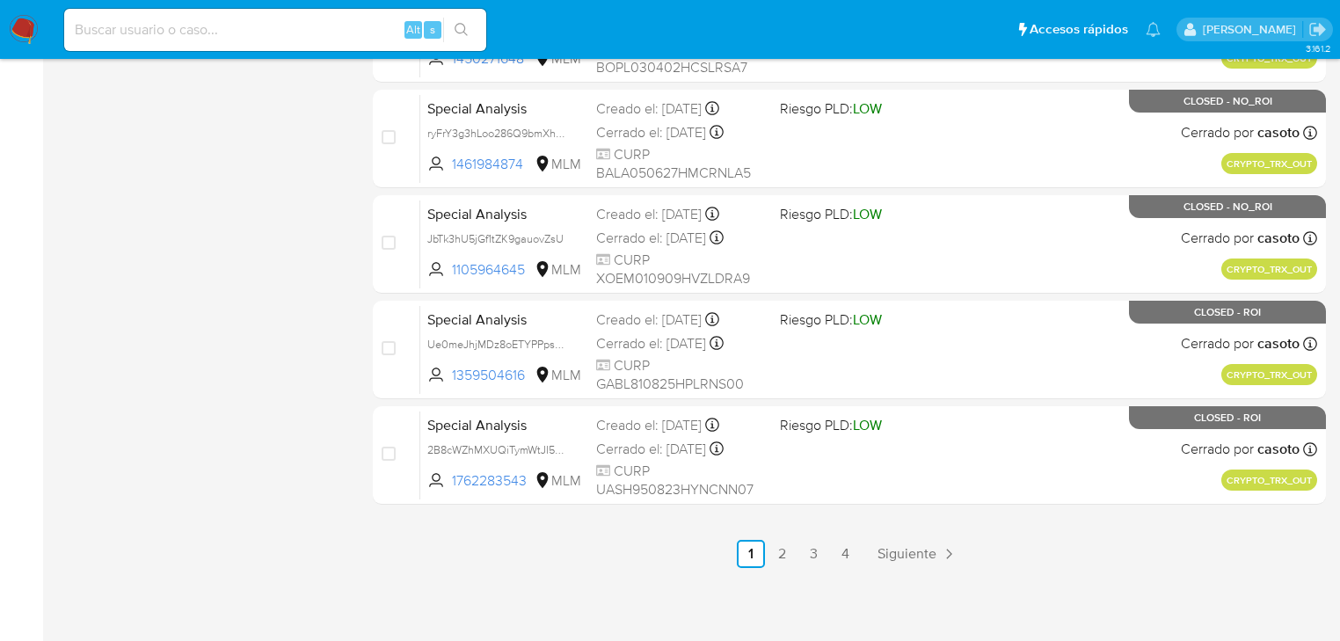
click at [784, 552] on link "2" at bounding box center [783, 554] width 28 height 28
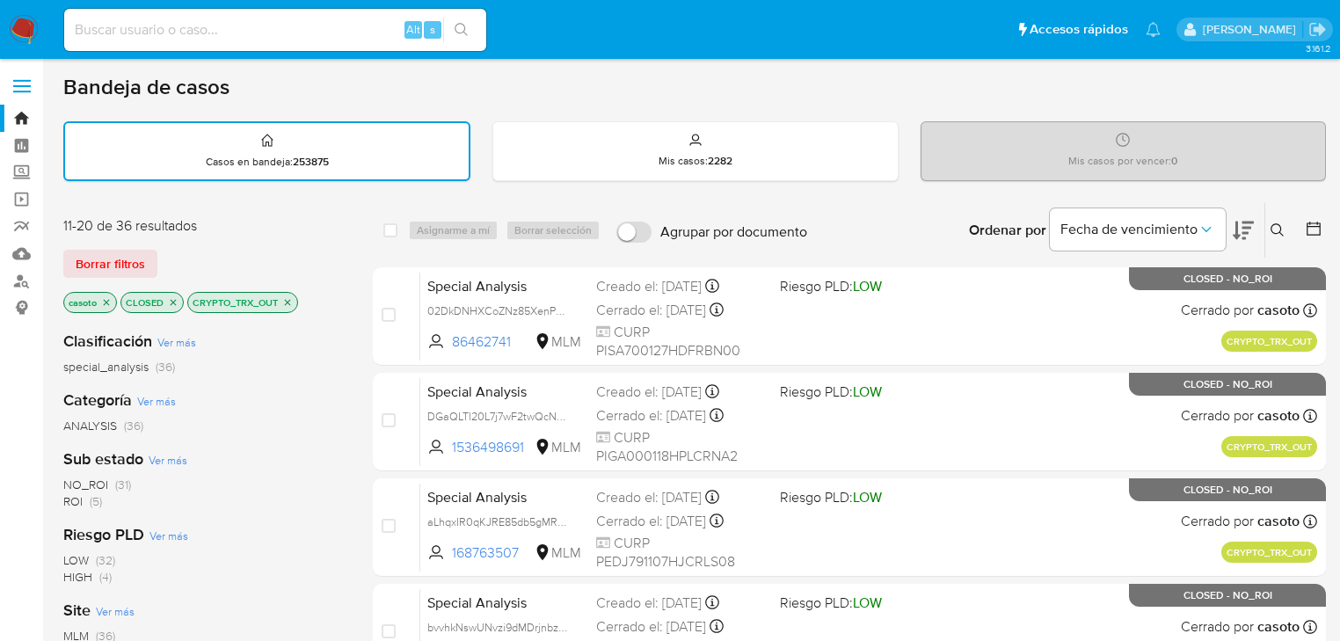
click at [103, 299] on icon "close-filter" at bounding box center [106, 302] width 11 height 11
click at [111, 303] on icon "close-filter" at bounding box center [116, 302] width 11 height 11
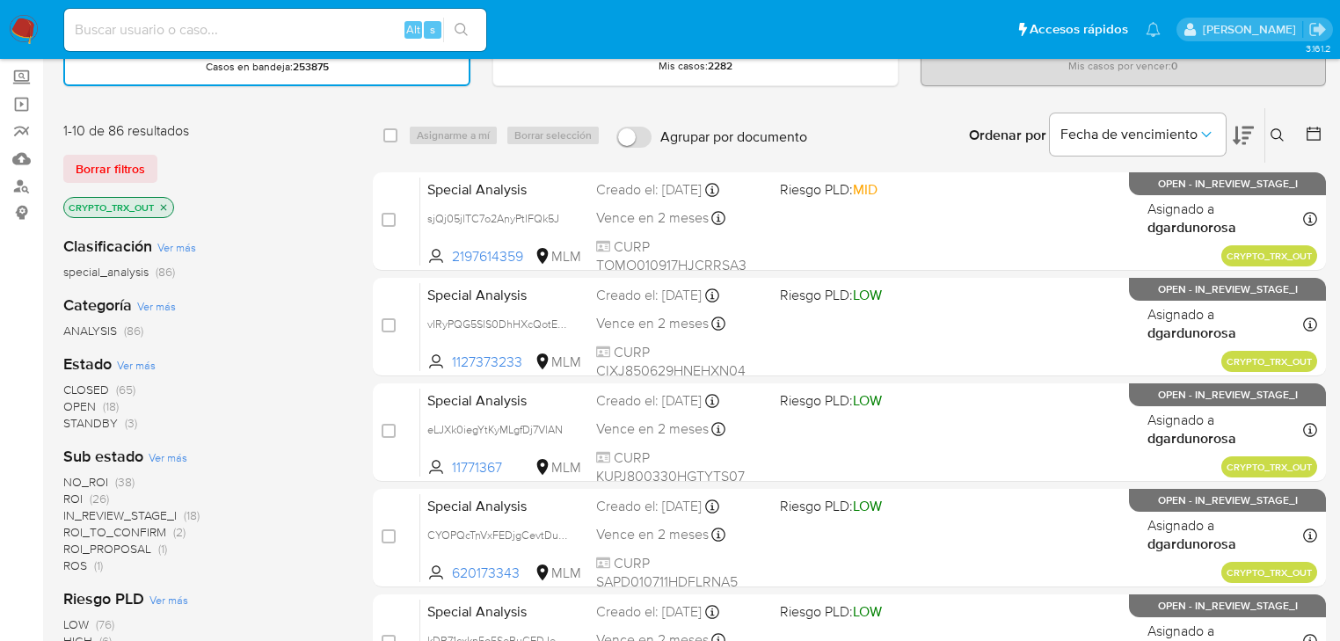
scroll to position [211, 0]
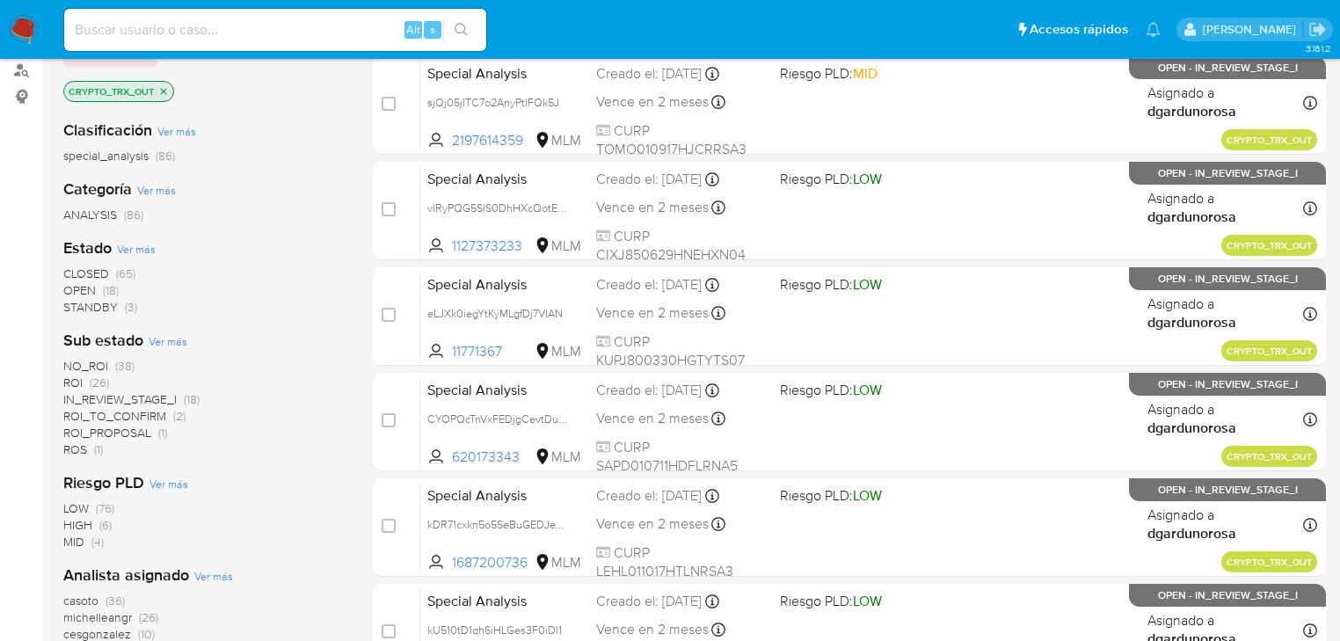
click at [83, 285] on span "OPEN" at bounding box center [79, 290] width 33 height 18
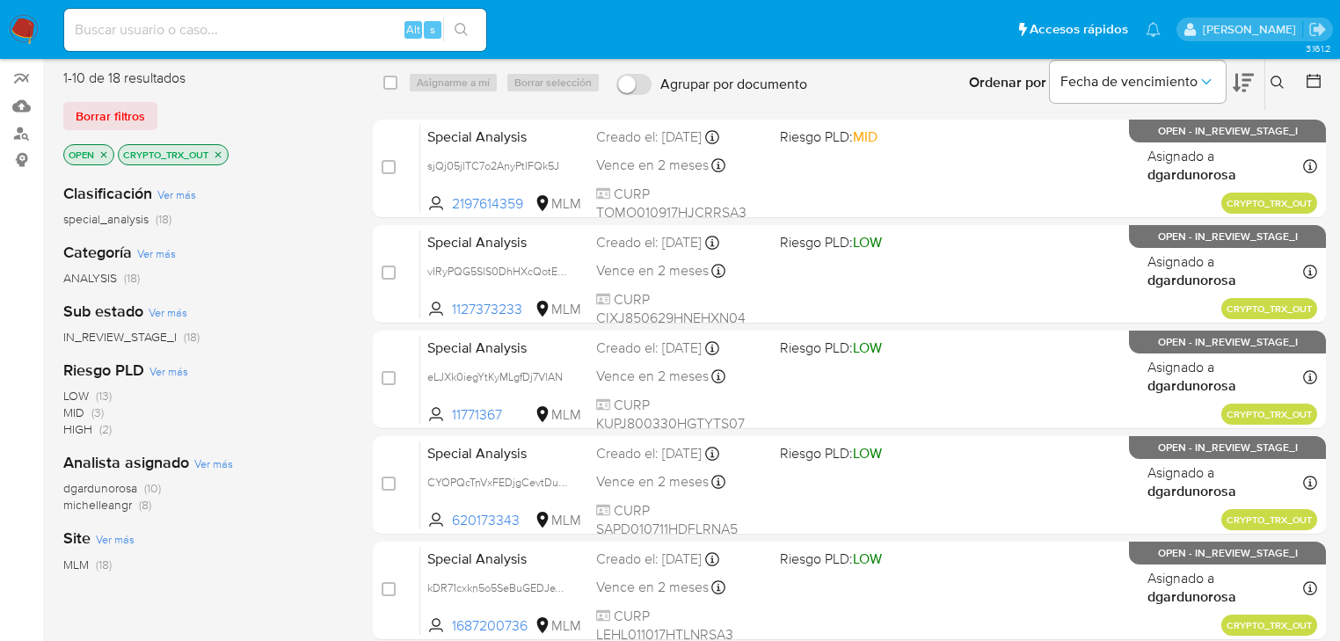
scroll to position [70, 0]
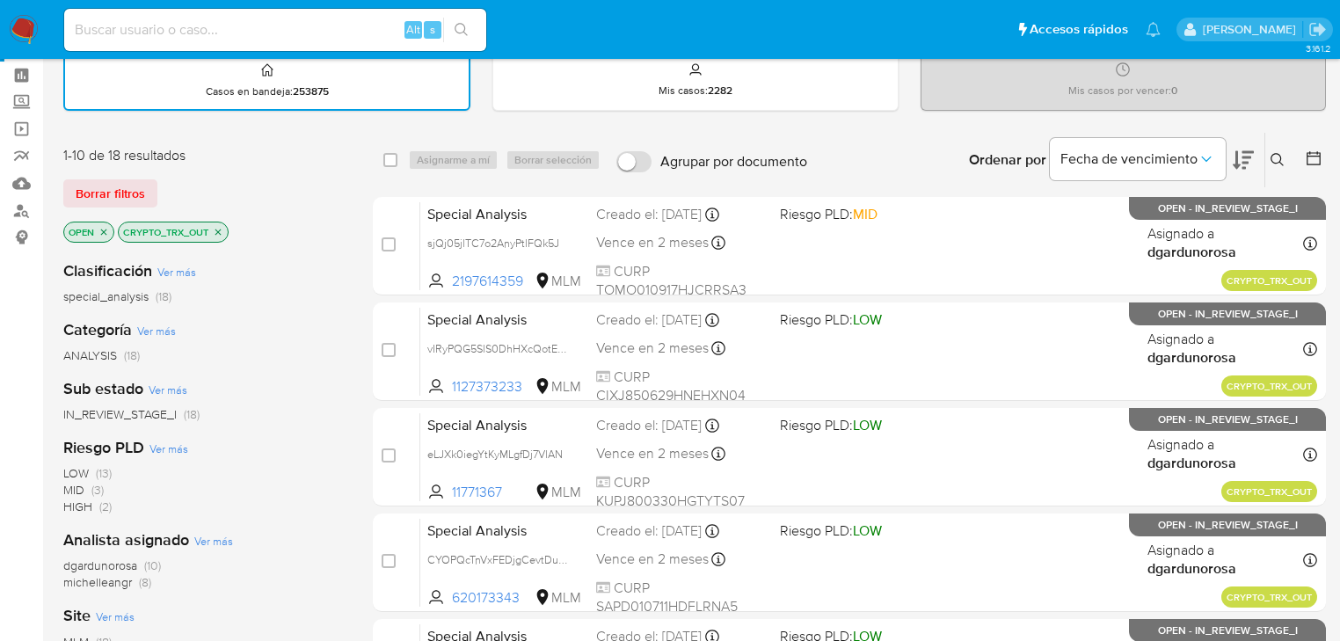
click at [101, 231] on icon "close-filter" at bounding box center [104, 232] width 11 height 11
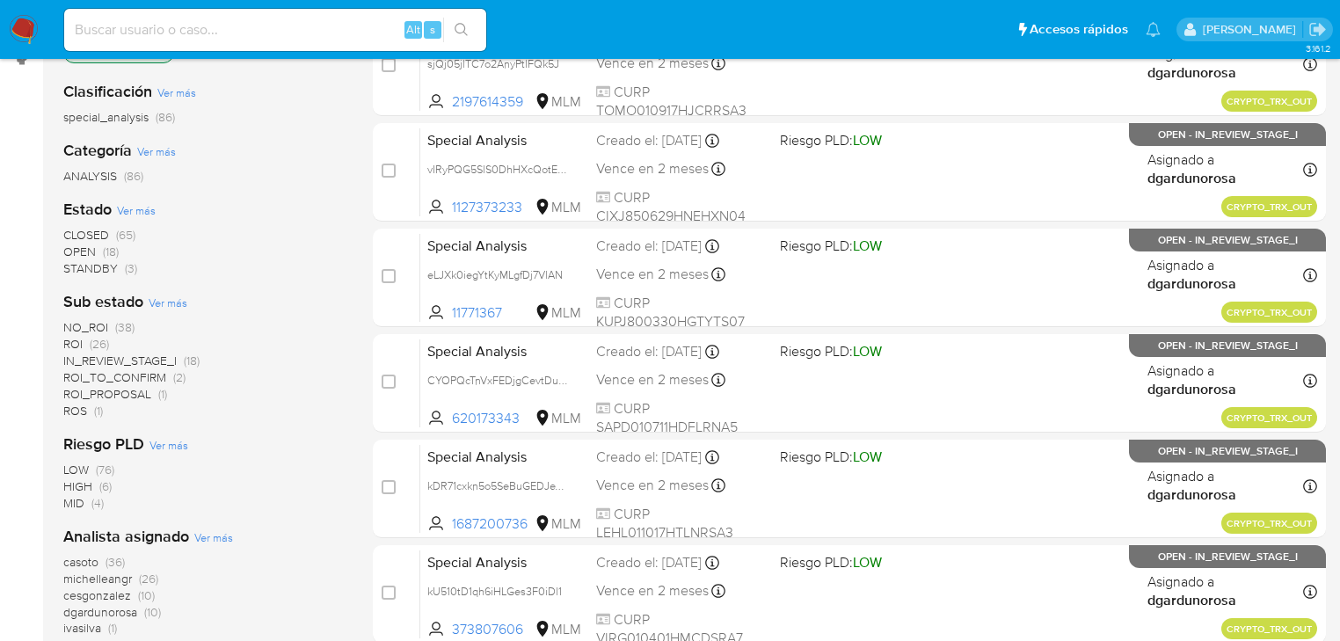
scroll to position [281, 0]
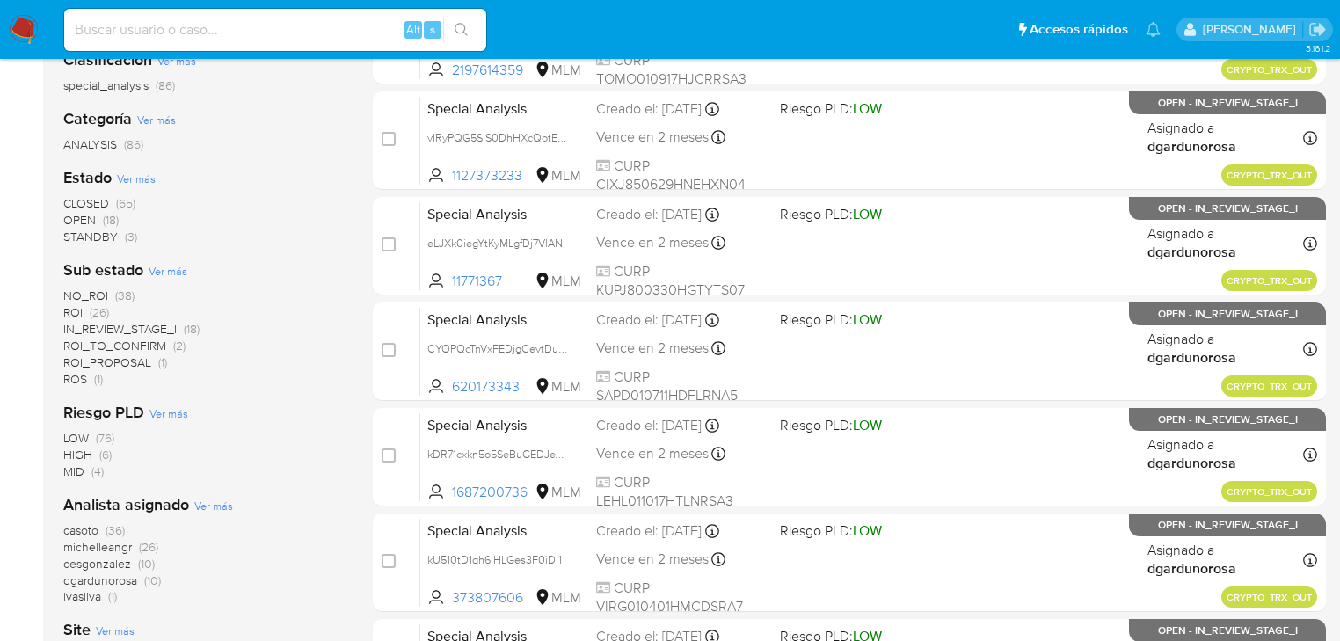
click at [75, 310] on span "ROI" at bounding box center [72, 312] width 19 height 18
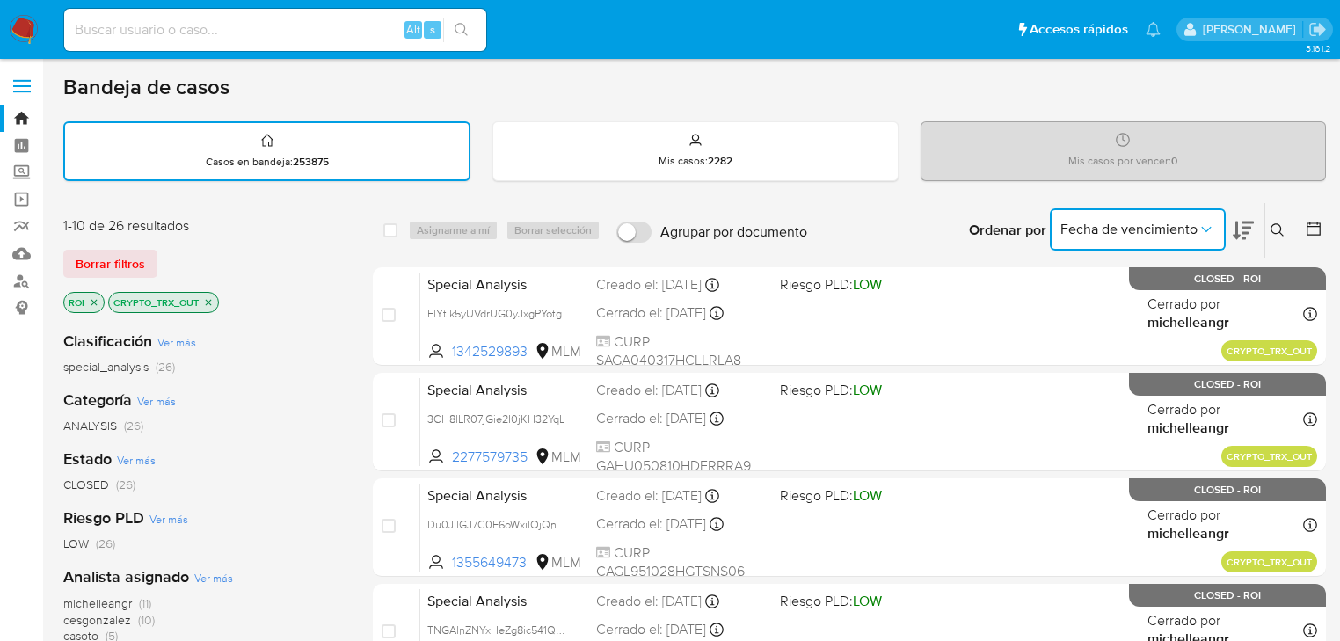
click at [1210, 223] on icon "Ordenar por" at bounding box center [1207, 230] width 18 height 18
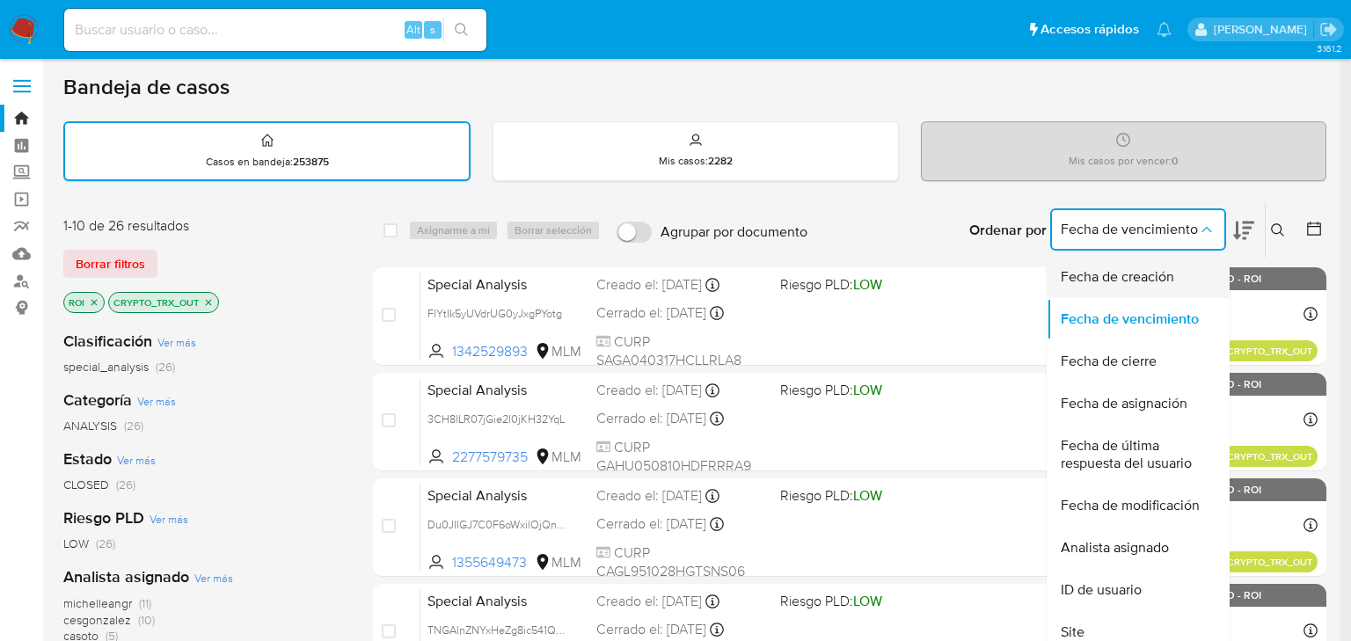
click at [1148, 277] on span "Fecha de creación" at bounding box center [1117, 277] width 113 height 18
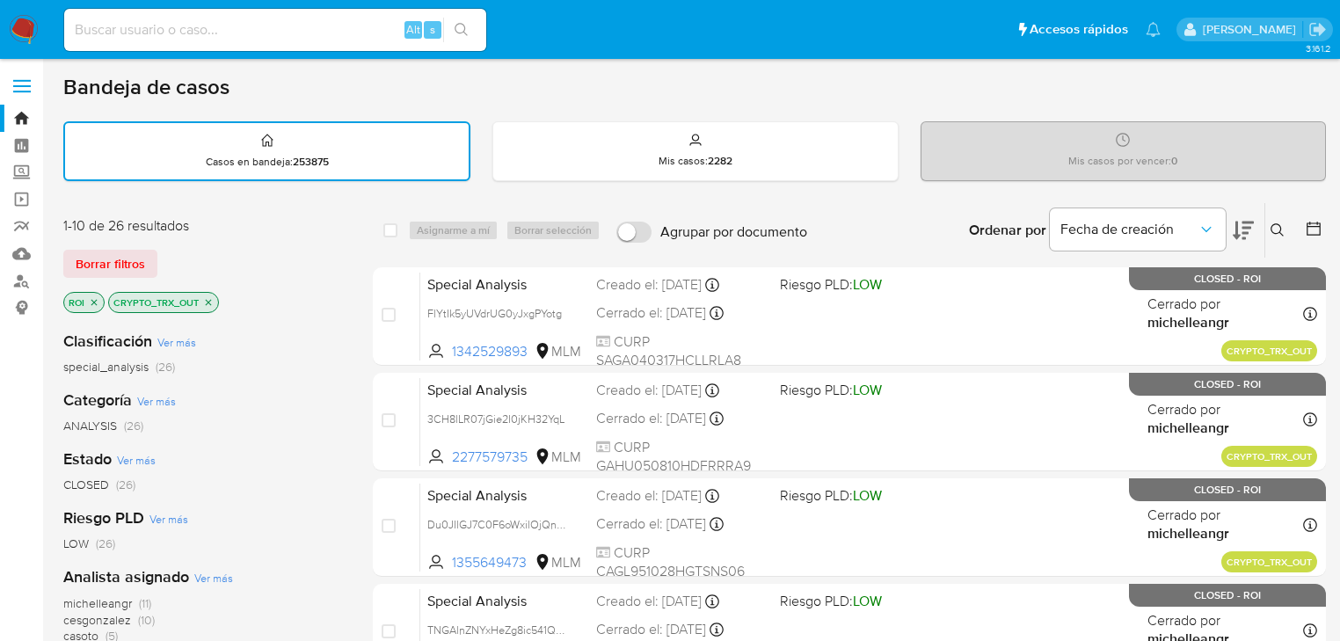
click at [1242, 231] on icon at bounding box center [1243, 231] width 21 height 18
click at [1242, 229] on icon at bounding box center [1243, 230] width 21 height 21
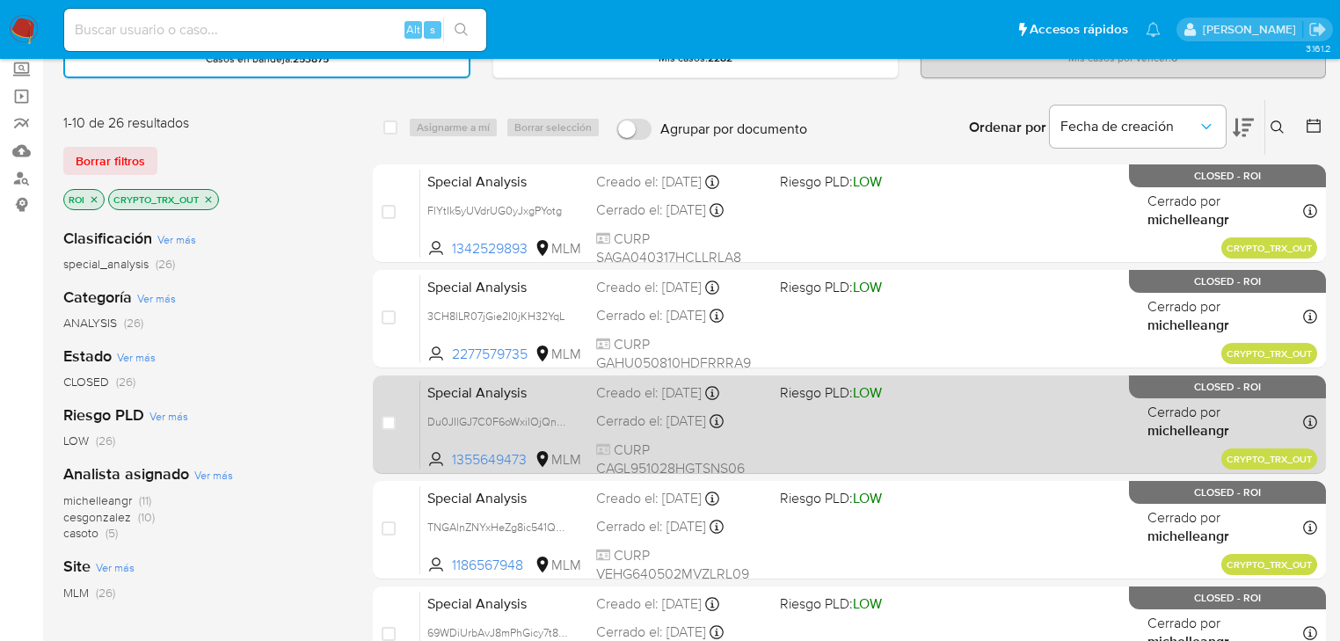
scroll to position [211, 0]
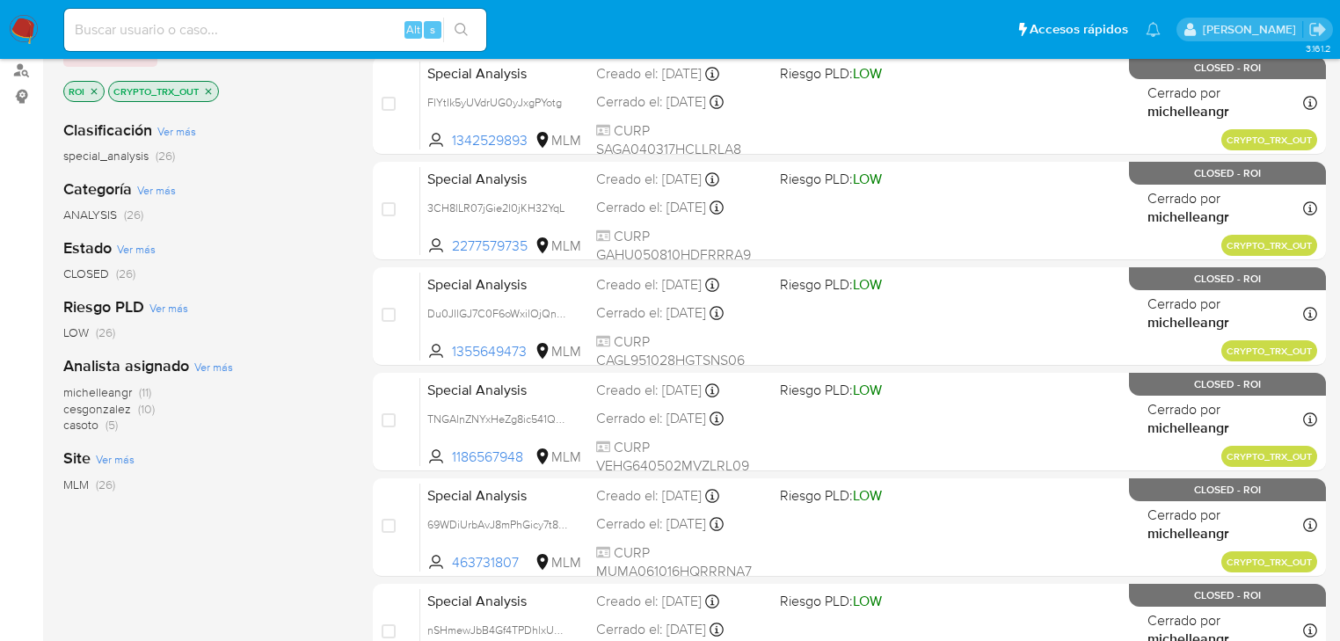
click at [95, 87] on icon "close-filter" at bounding box center [94, 91] width 11 height 11
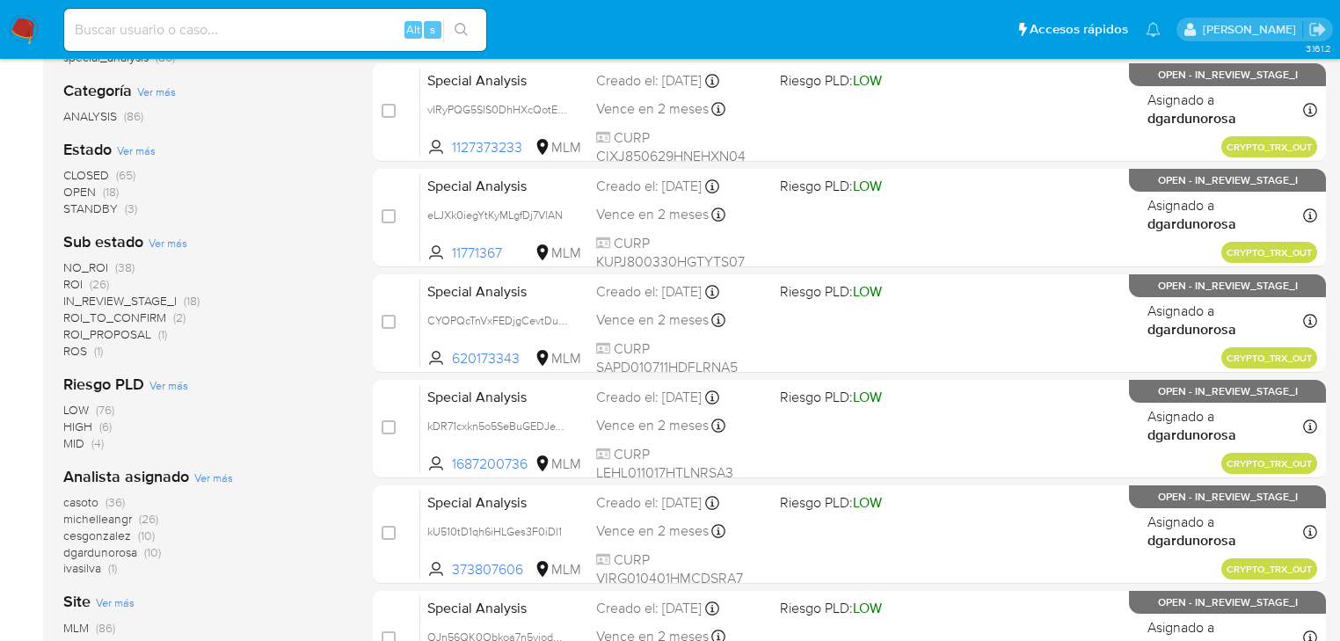
scroll to position [352, 0]
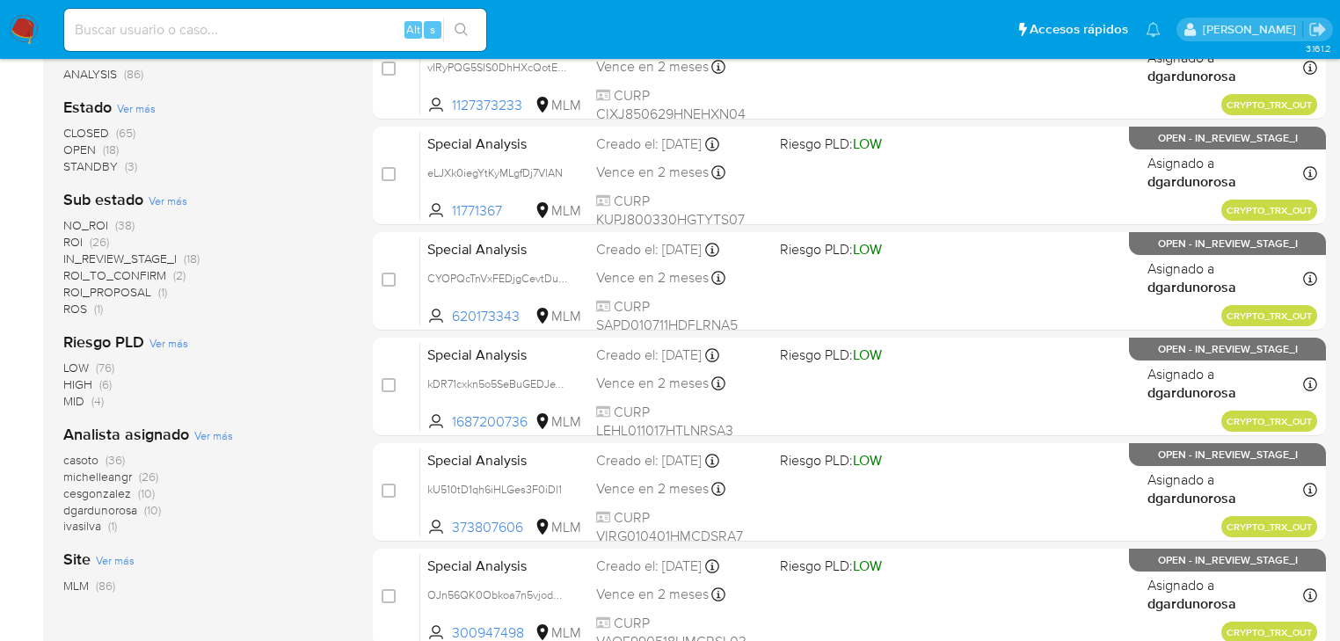
click at [92, 493] on span "cesgonzalez" at bounding box center [97, 494] width 68 height 18
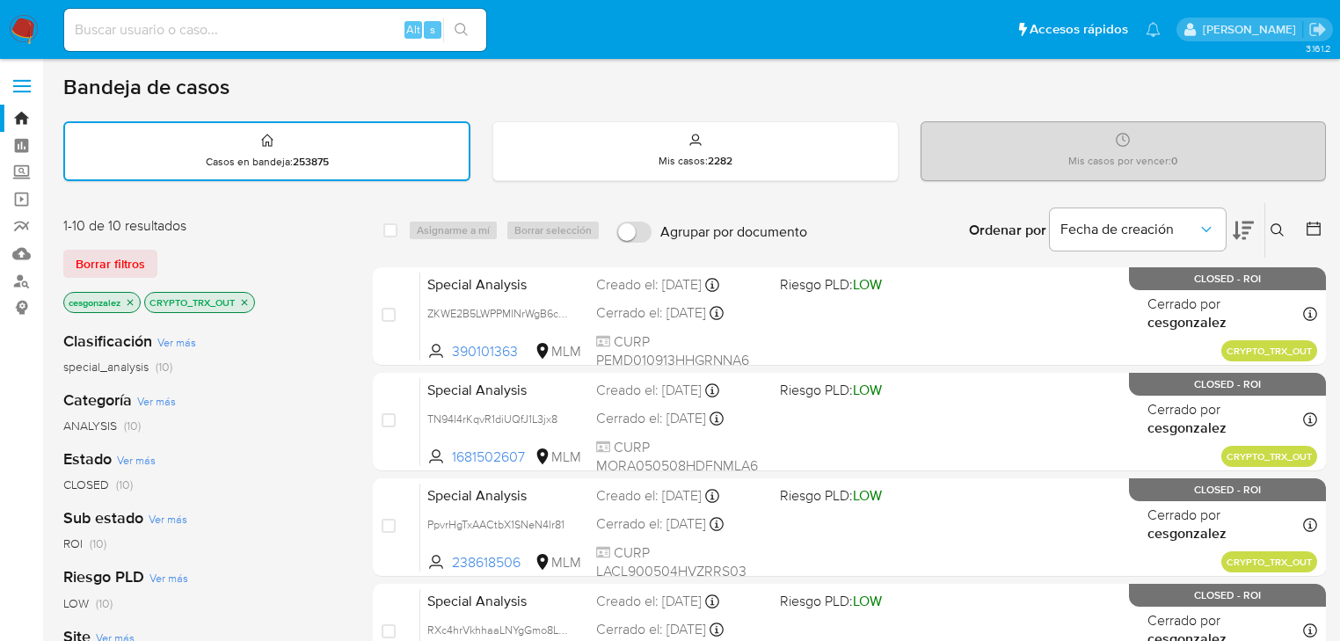
click at [1241, 230] on icon at bounding box center [1243, 230] width 21 height 21
click at [1195, 238] on button "Fecha de creación" at bounding box center [1138, 229] width 176 height 42
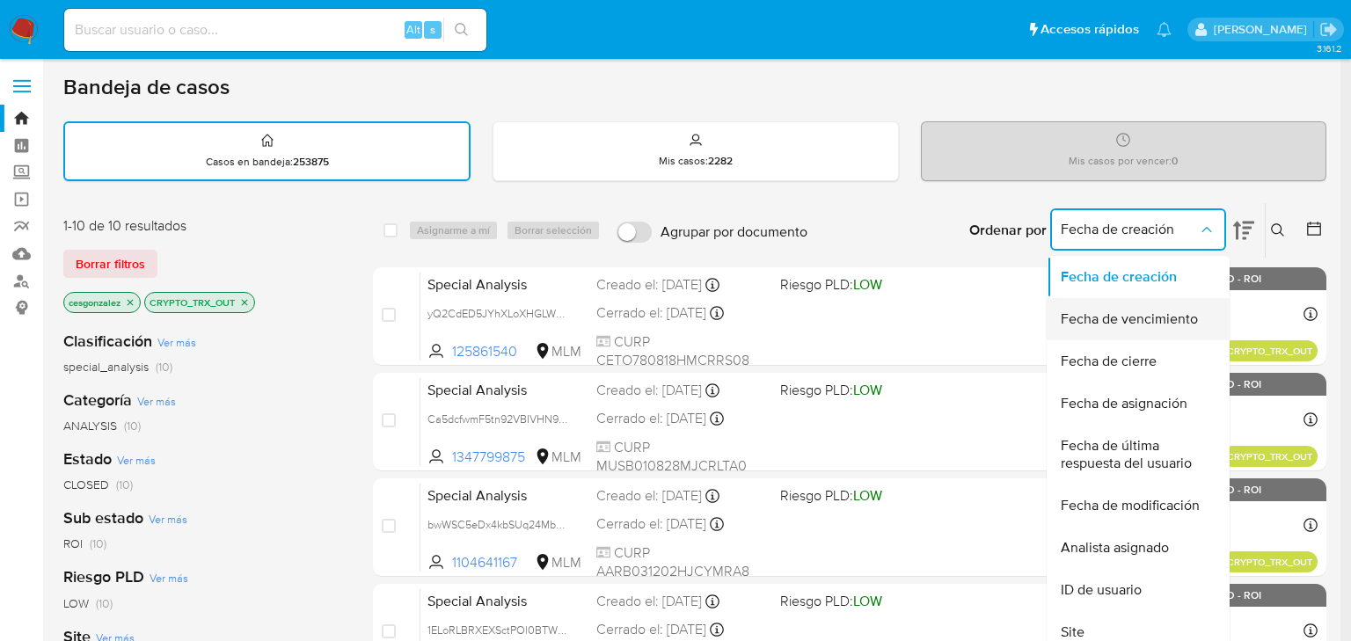
click at [1100, 319] on span "Fecha de vencimiento" at bounding box center [1129, 319] width 137 height 18
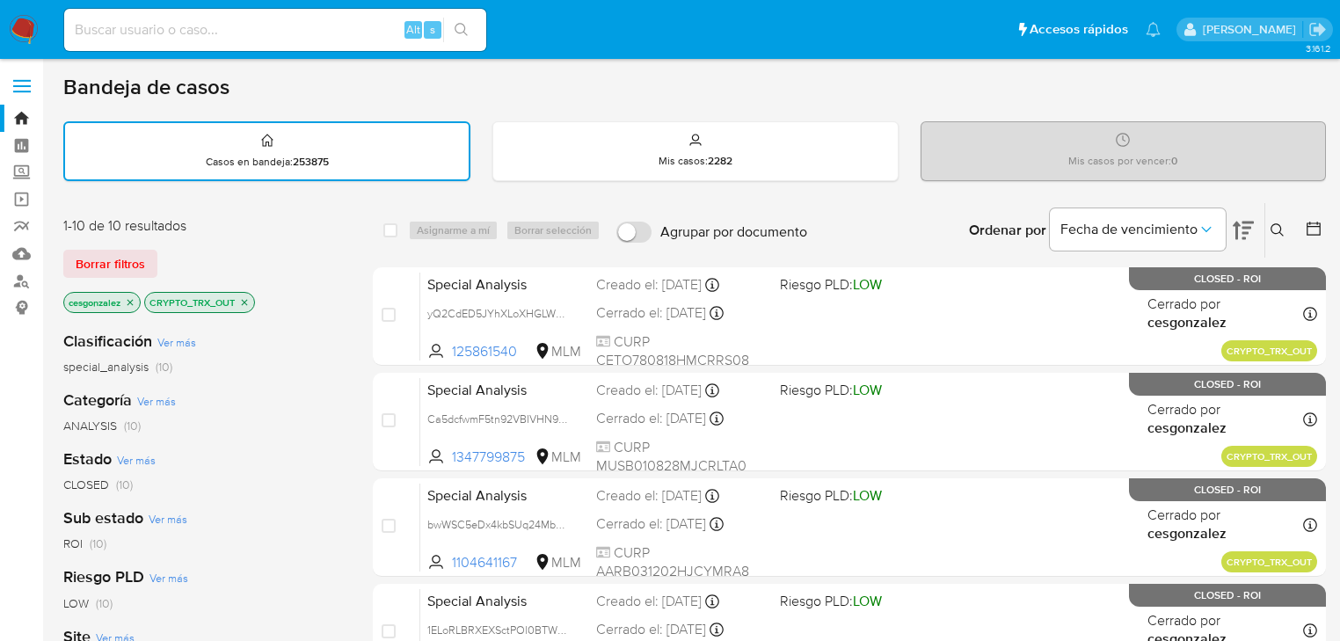
click at [1237, 236] on icon at bounding box center [1243, 231] width 21 height 18
click at [1235, 237] on icon at bounding box center [1243, 230] width 21 height 21
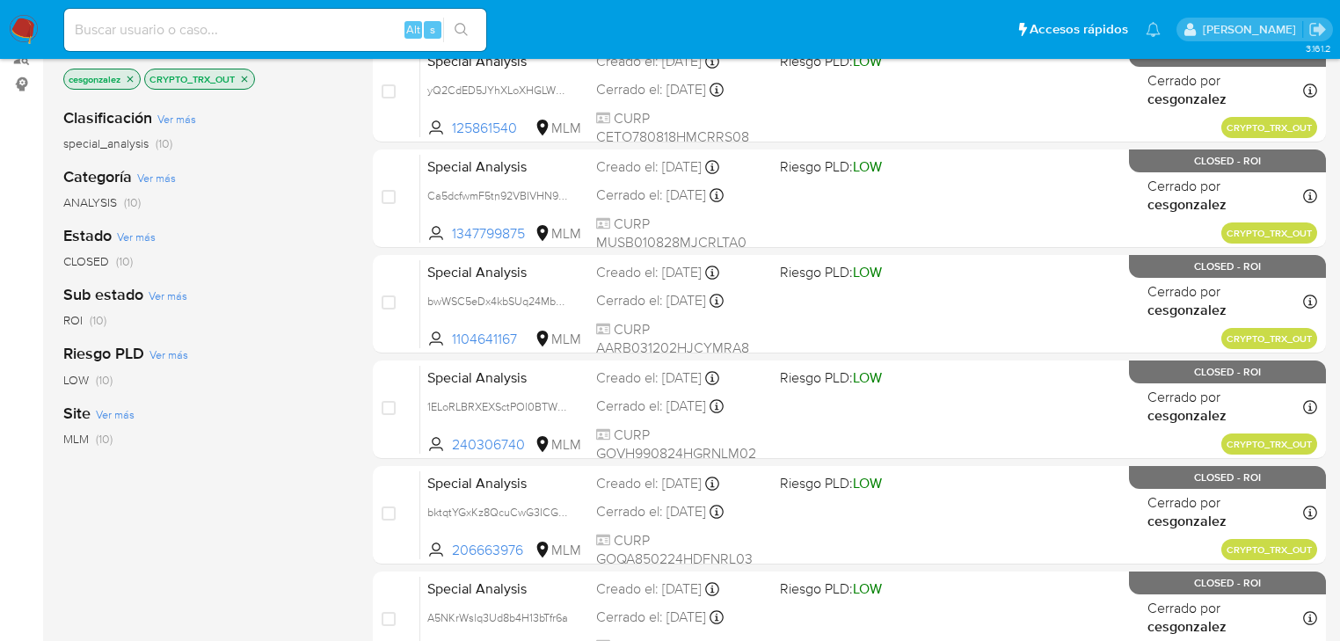
scroll to position [141, 0]
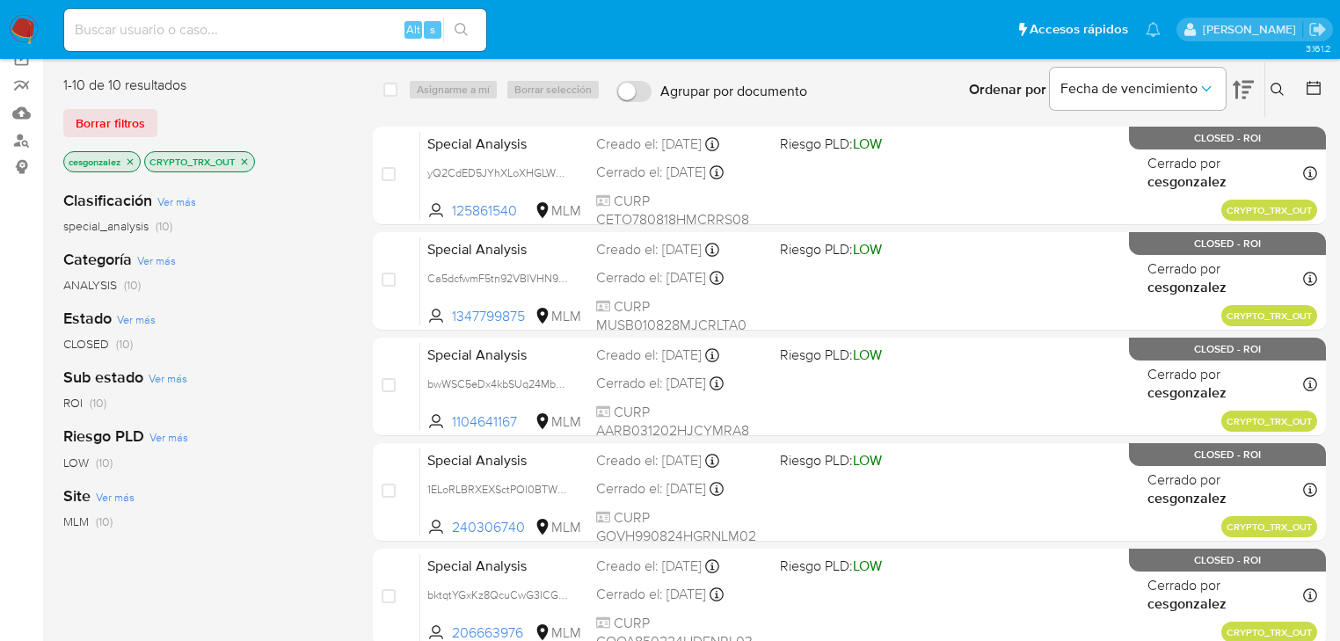
click at [135, 161] on icon "close-filter" at bounding box center [130, 162] width 11 height 11
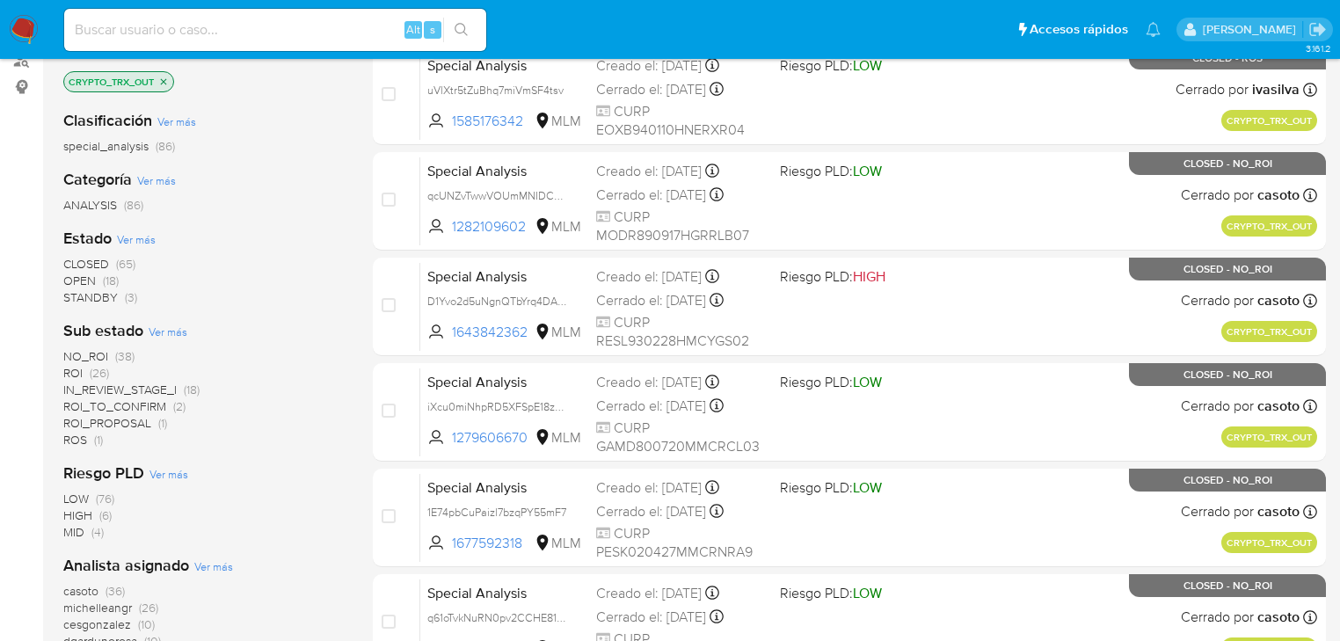
scroll to position [352, 0]
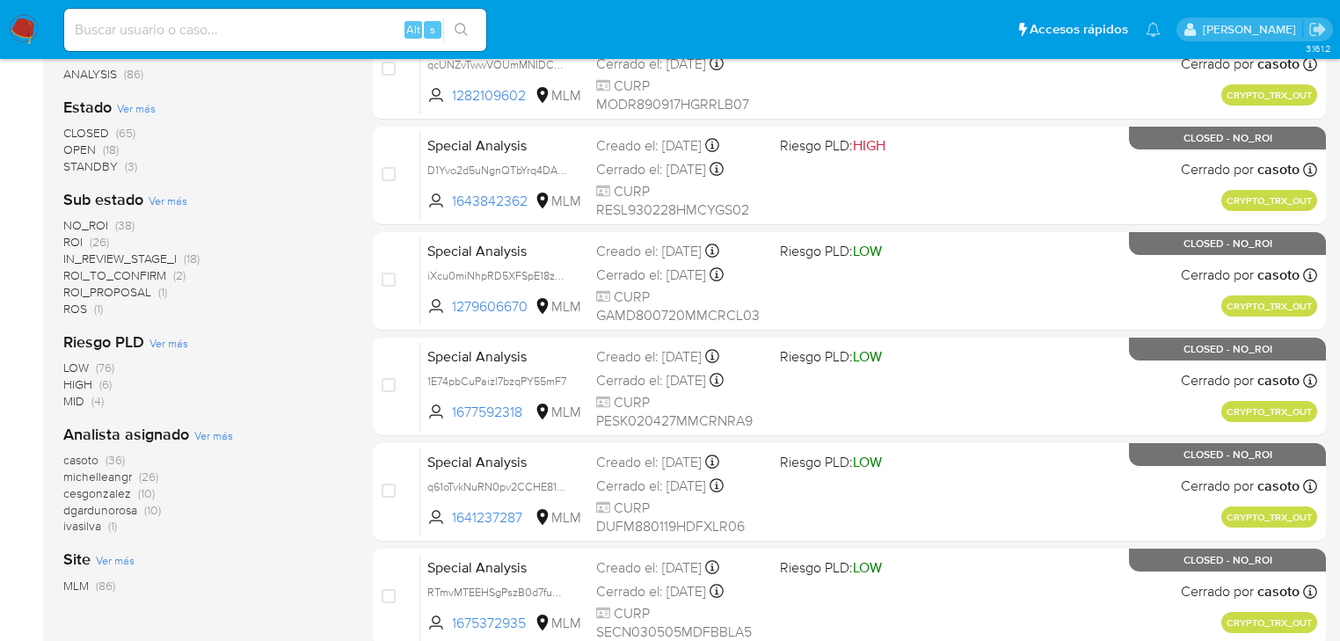
click at [71, 164] on span "STANDBY" at bounding box center [90, 166] width 55 height 18
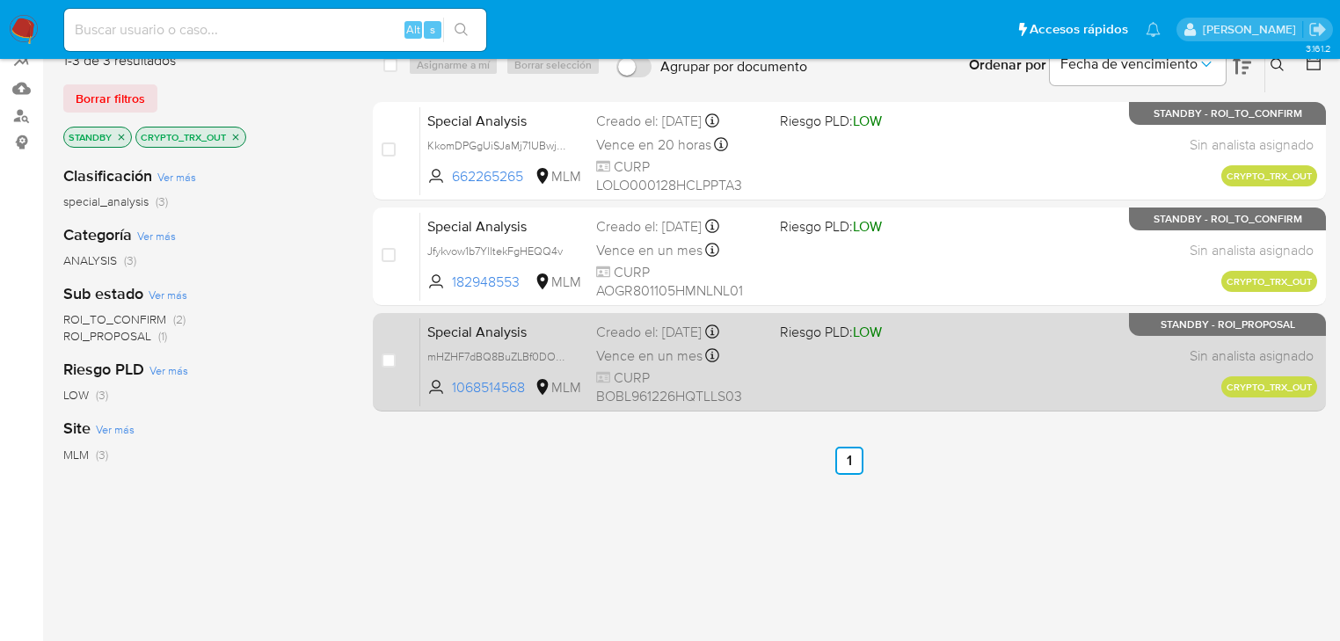
scroll to position [141, 0]
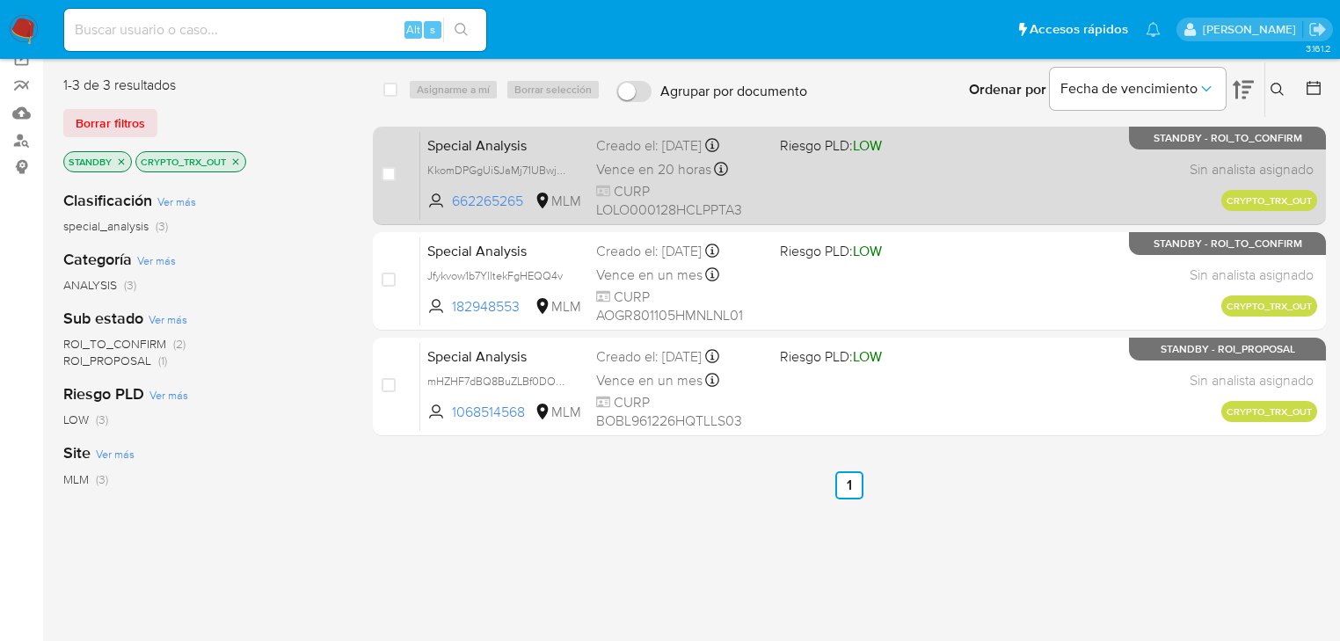
click at [680, 150] on div "Creado el: 08/08/2025 Creado el: 08/08/2025 17:39:29" at bounding box center [681, 145] width 170 height 19
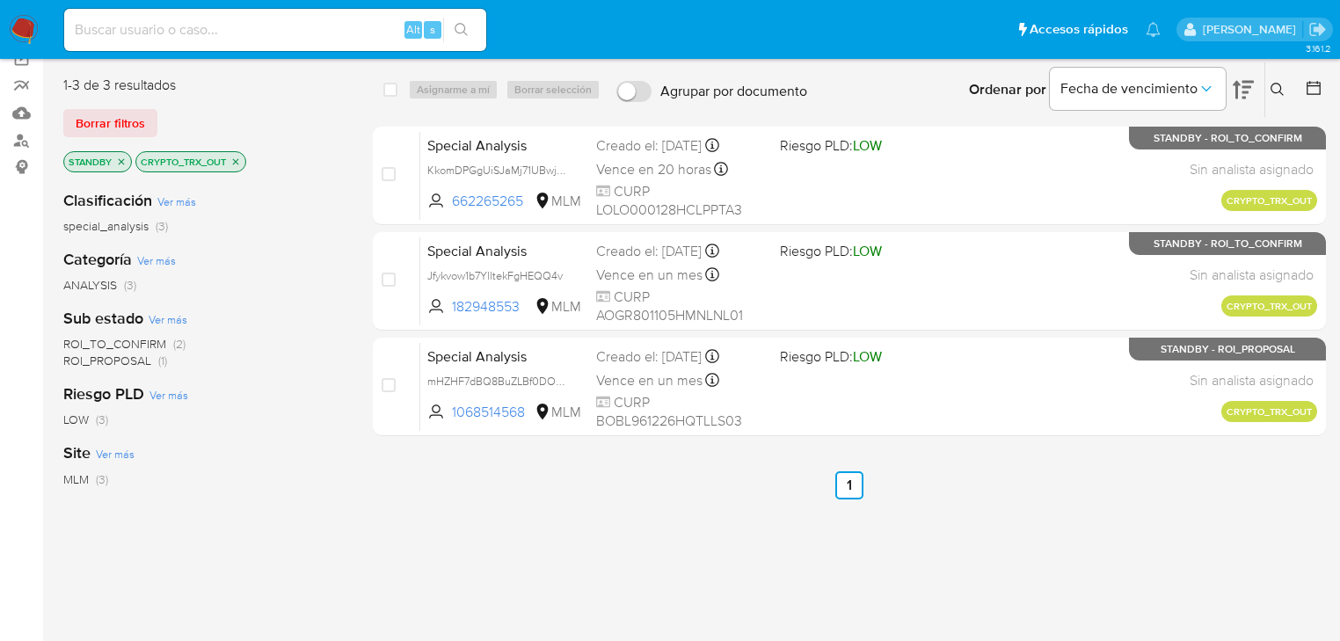
click at [120, 157] on icon "close-filter" at bounding box center [121, 162] width 11 height 11
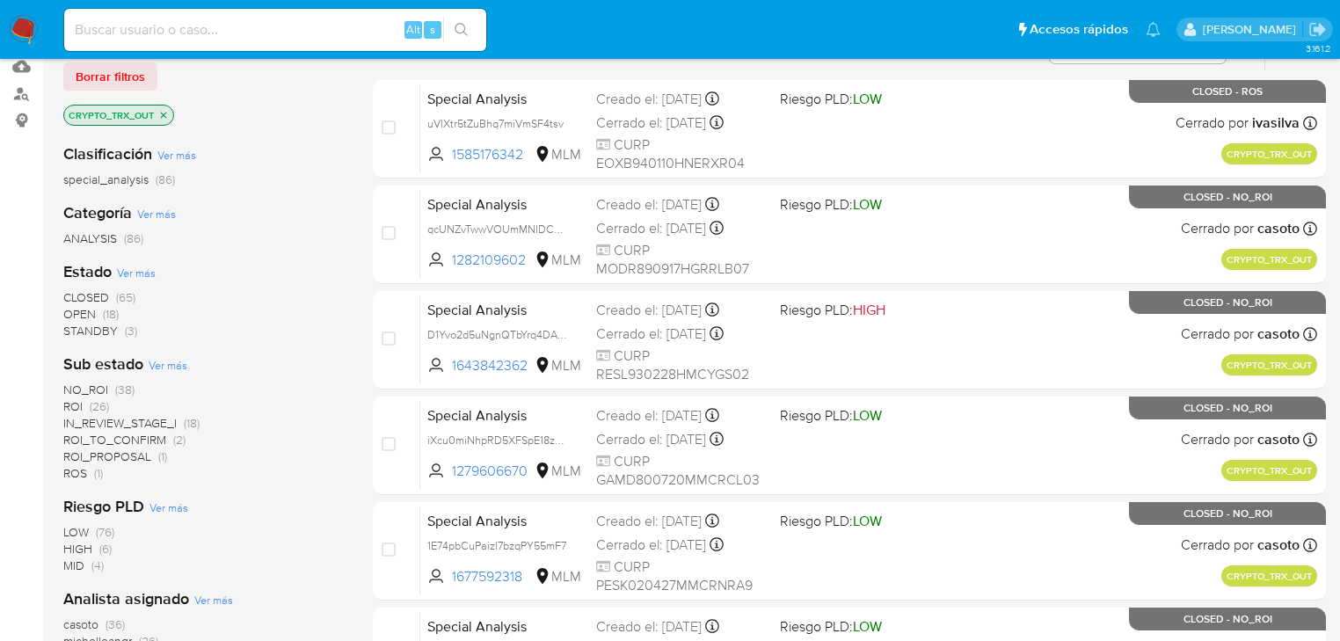
scroll to position [281, 0]
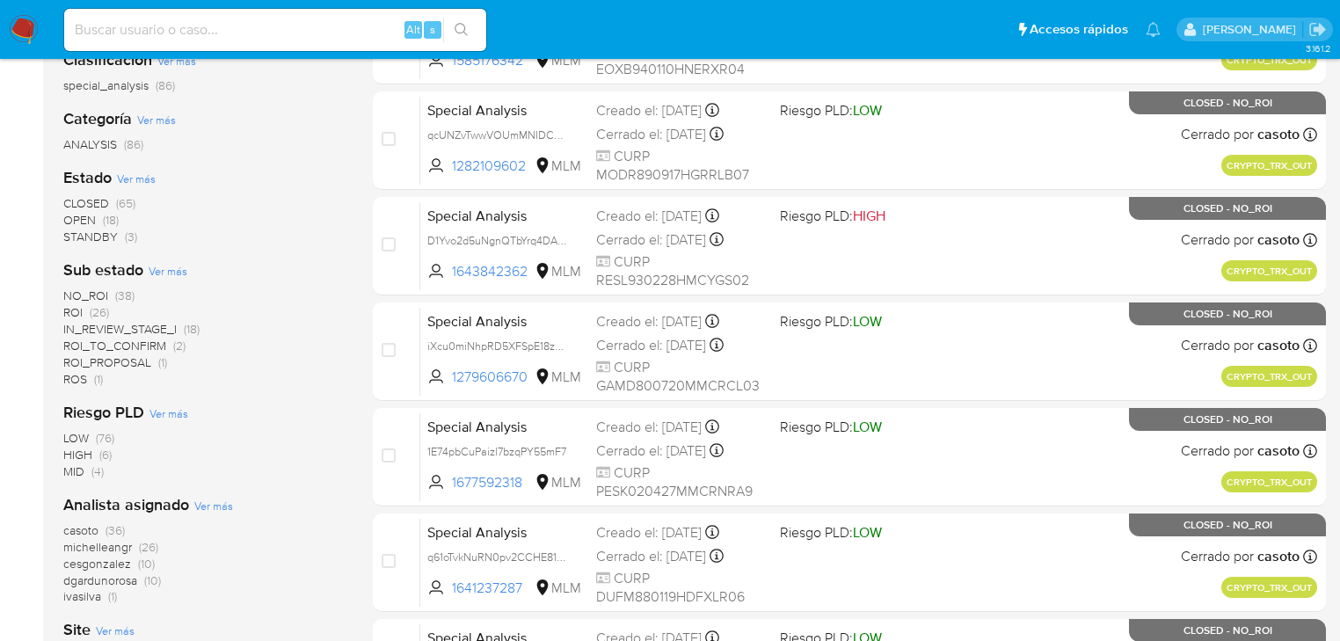
click at [109, 581] on span "dgardunorosa" at bounding box center [100, 581] width 74 height 18
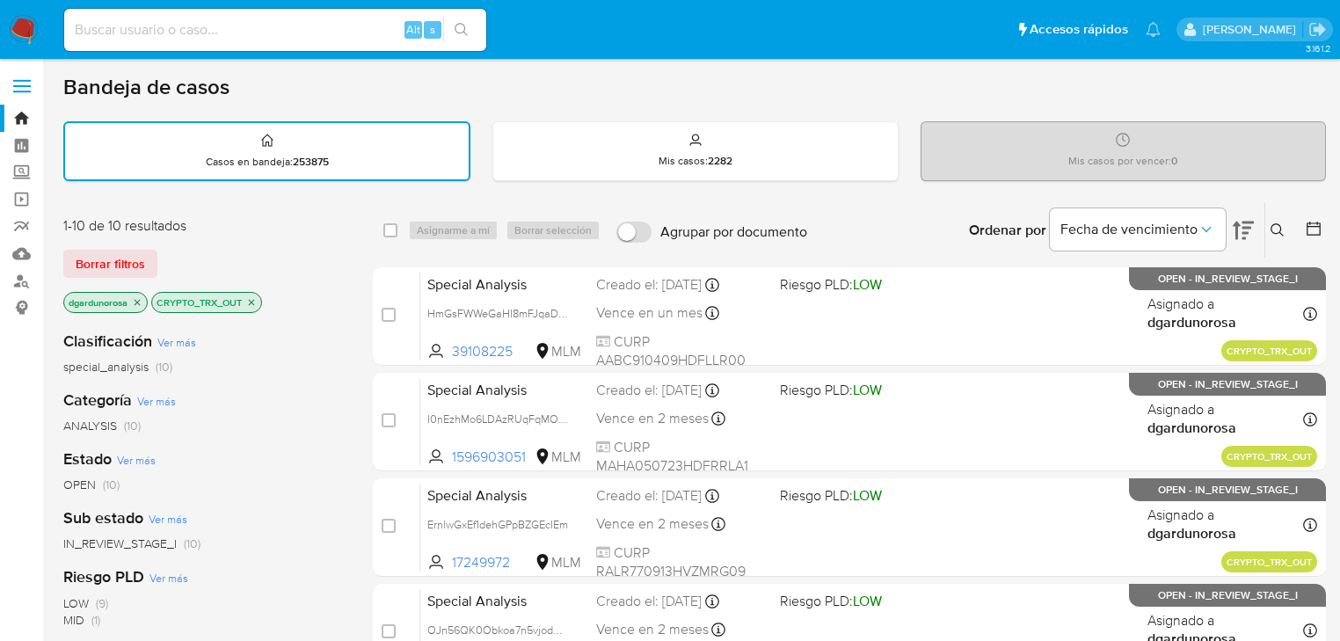
click at [137, 303] on icon "close-filter" at bounding box center [137, 302] width 11 height 11
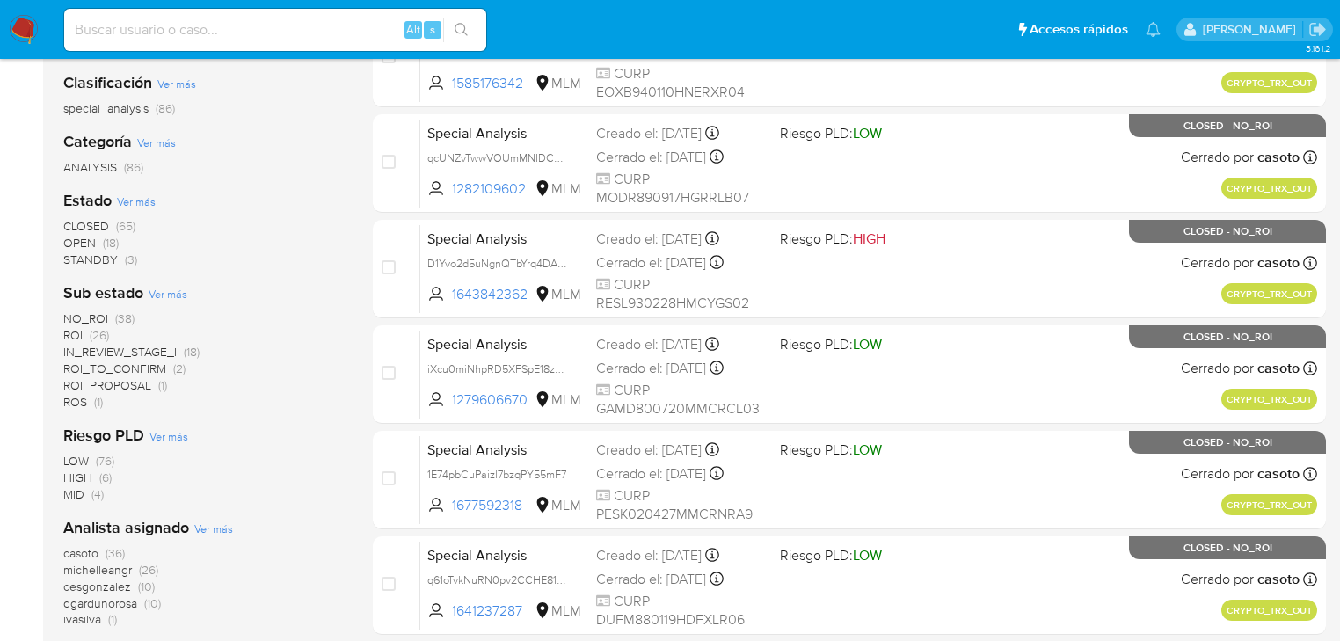
scroll to position [70, 0]
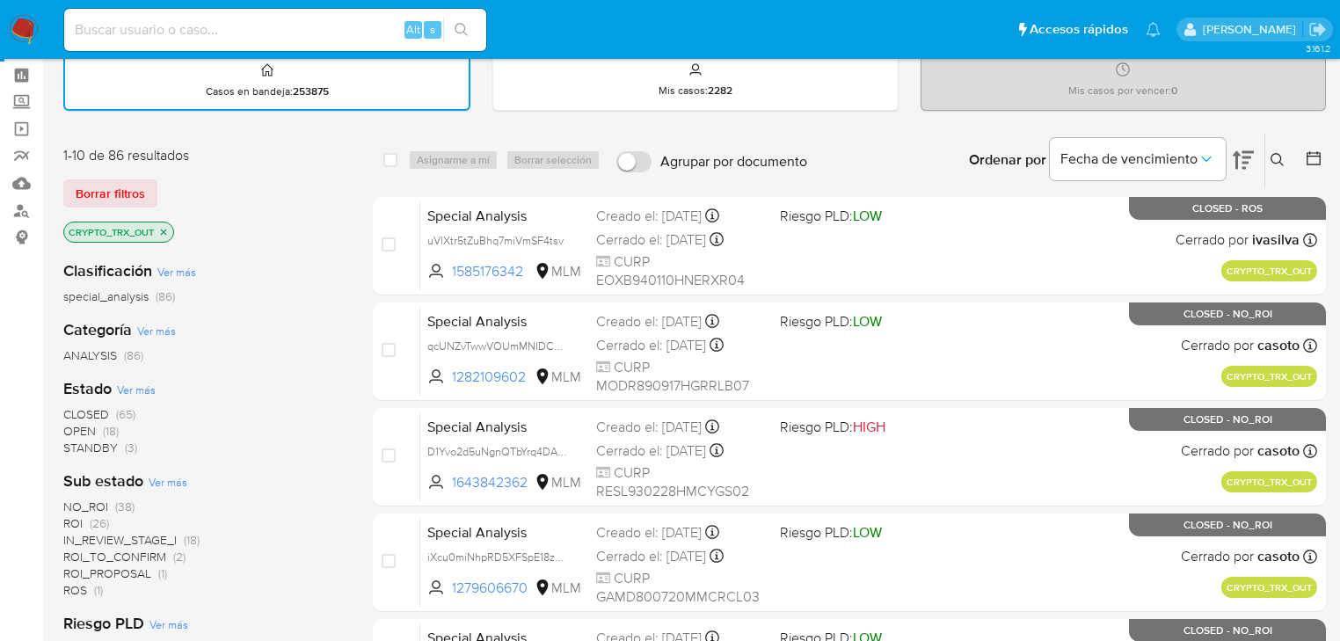
click at [30, 26] on img at bounding box center [24, 30] width 30 height 30
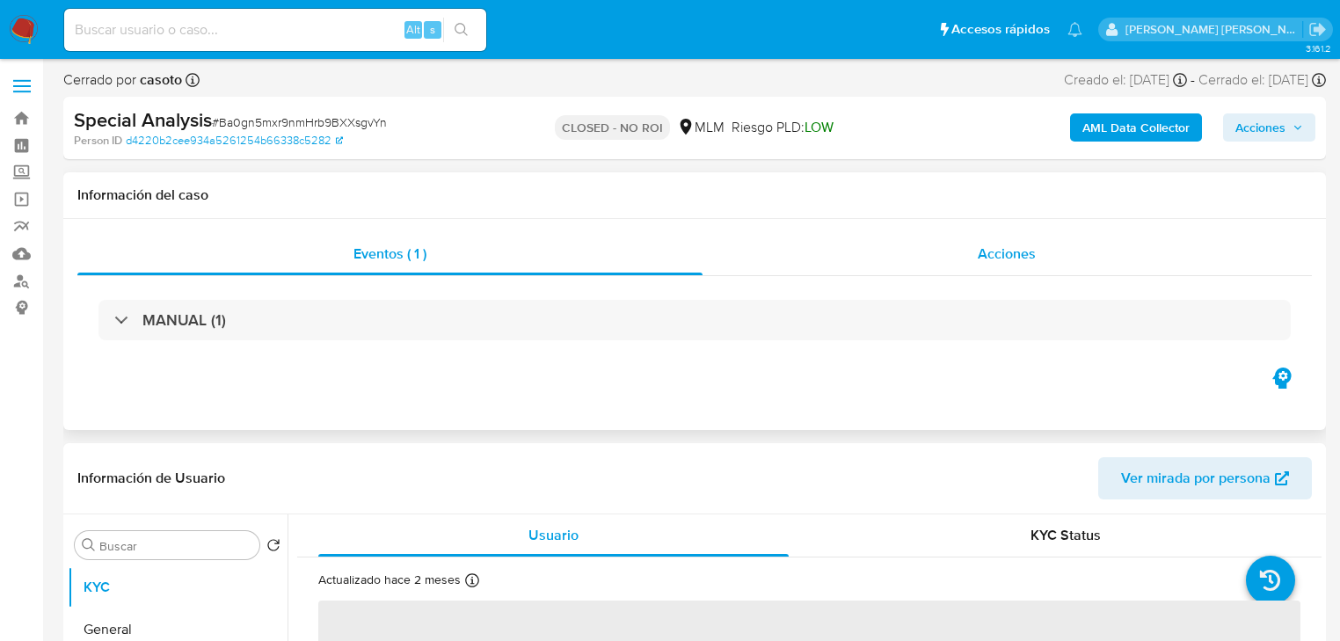
select select "10"
click at [1006, 260] on span "Acciones" at bounding box center [1007, 254] width 58 height 20
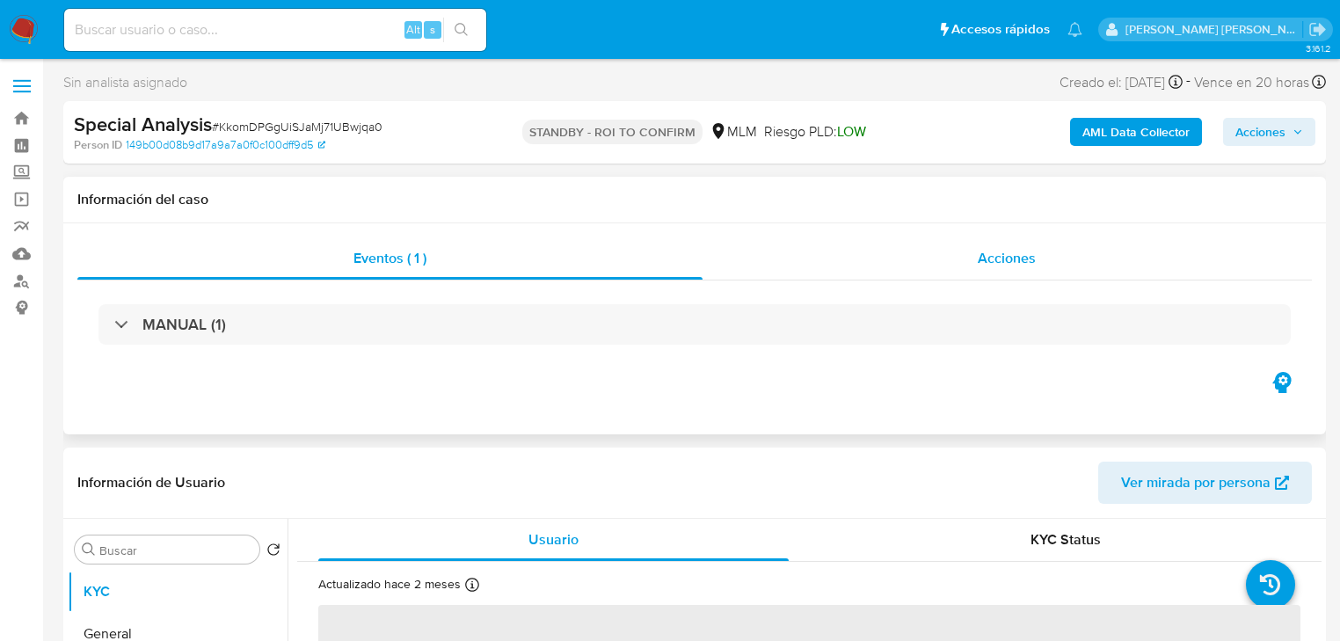
click at [1017, 263] on span "Acciones" at bounding box center [1007, 258] width 58 height 20
select select "10"
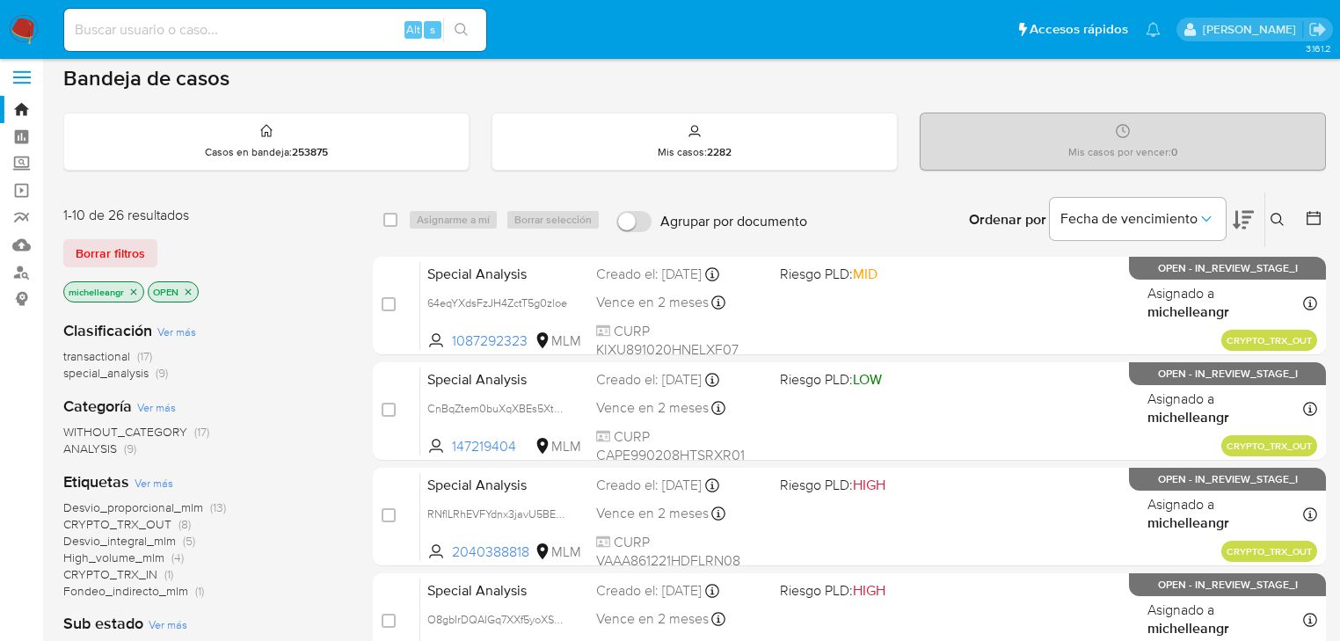
scroll to position [141, 0]
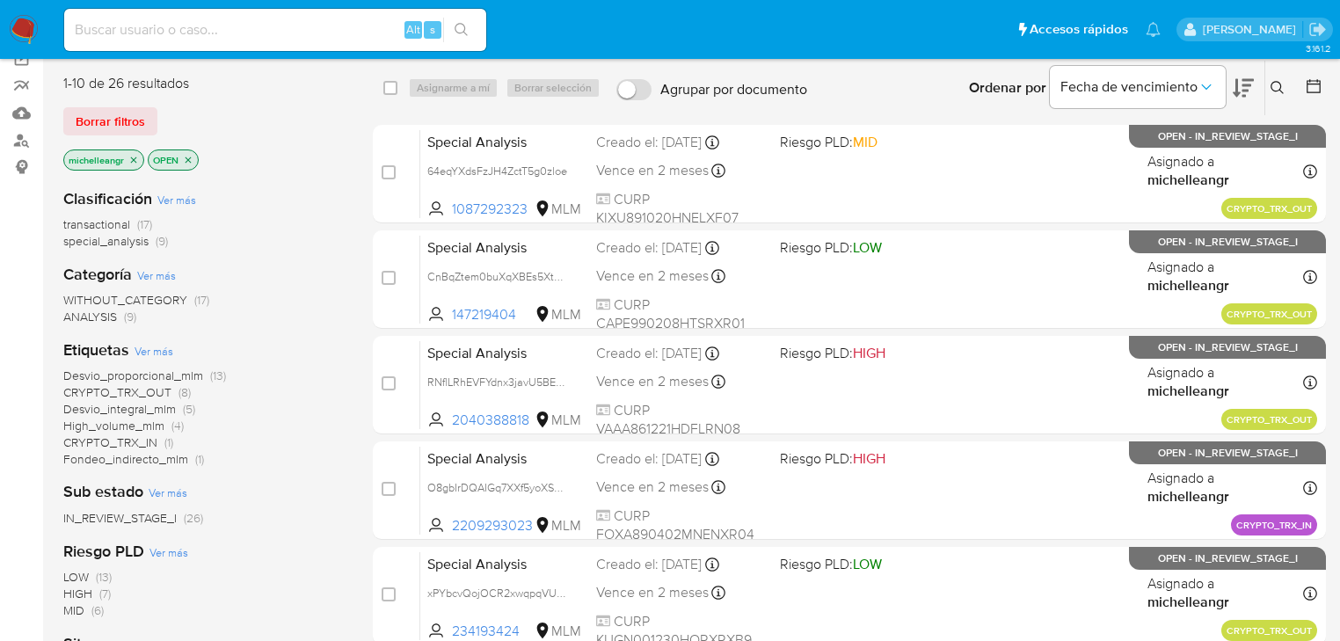
click at [136, 157] on icon "close-filter" at bounding box center [134, 160] width 6 height 6
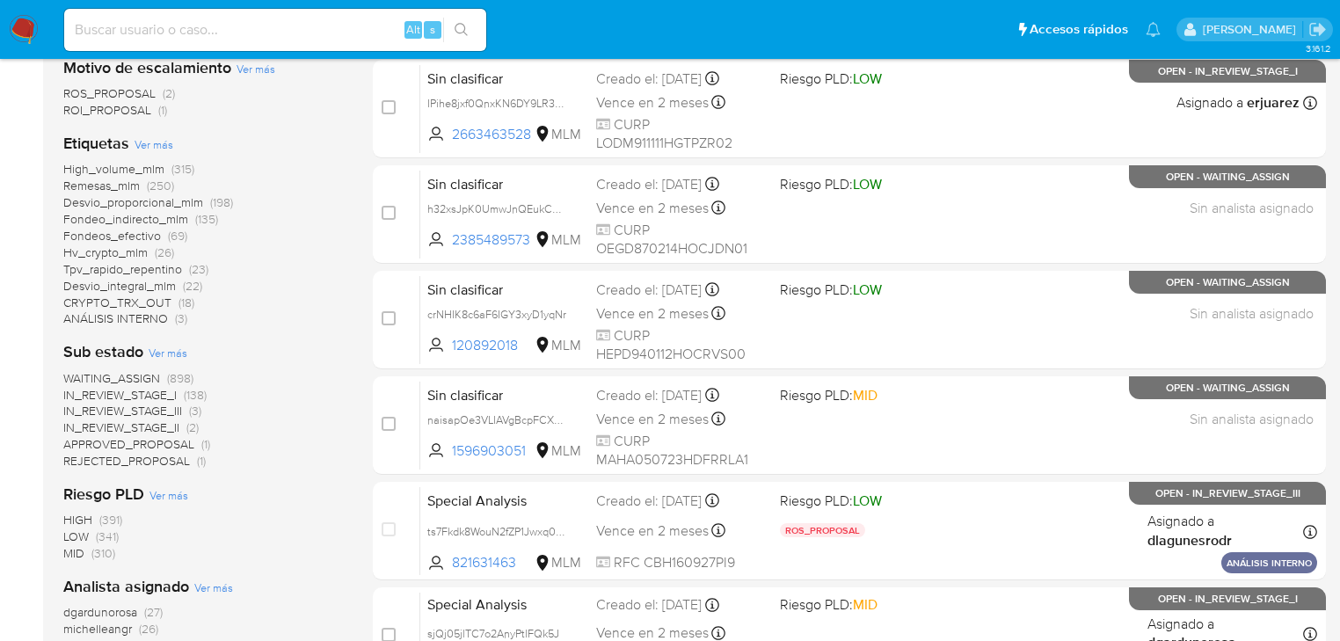
scroll to position [774, 0]
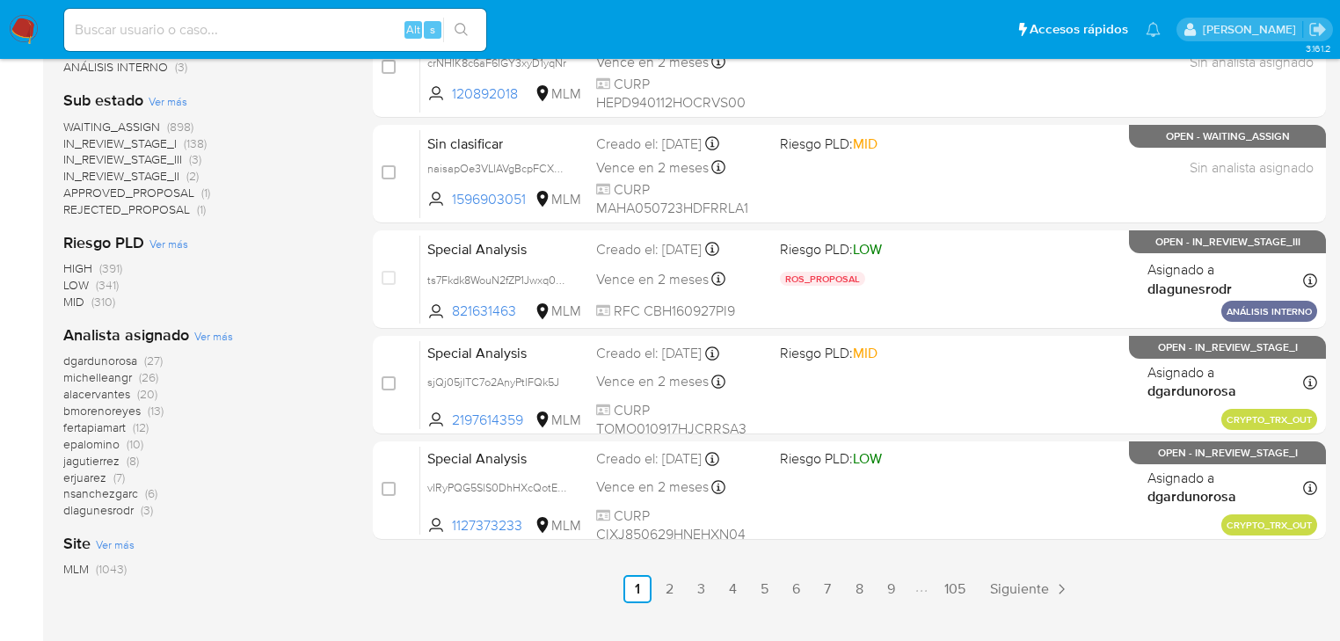
click at [112, 375] on span "michelleangr" at bounding box center [97, 378] width 69 height 18
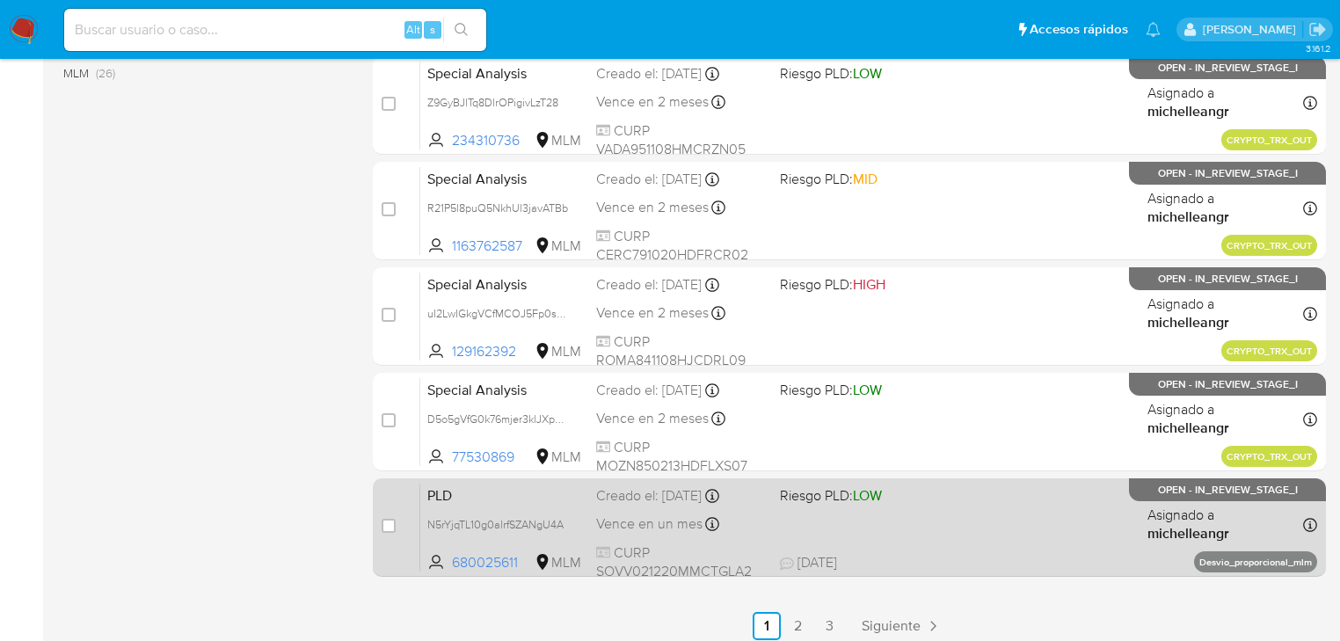
scroll to position [809, 0]
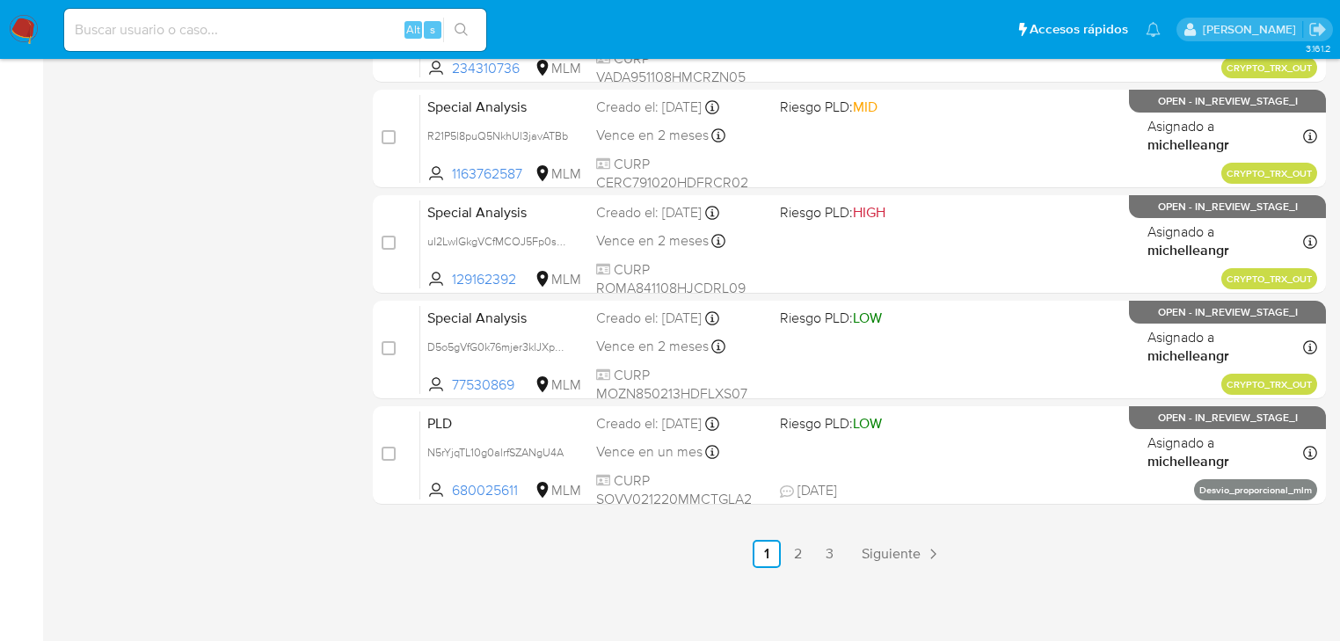
click at [795, 558] on link "2" at bounding box center [798, 554] width 28 height 28
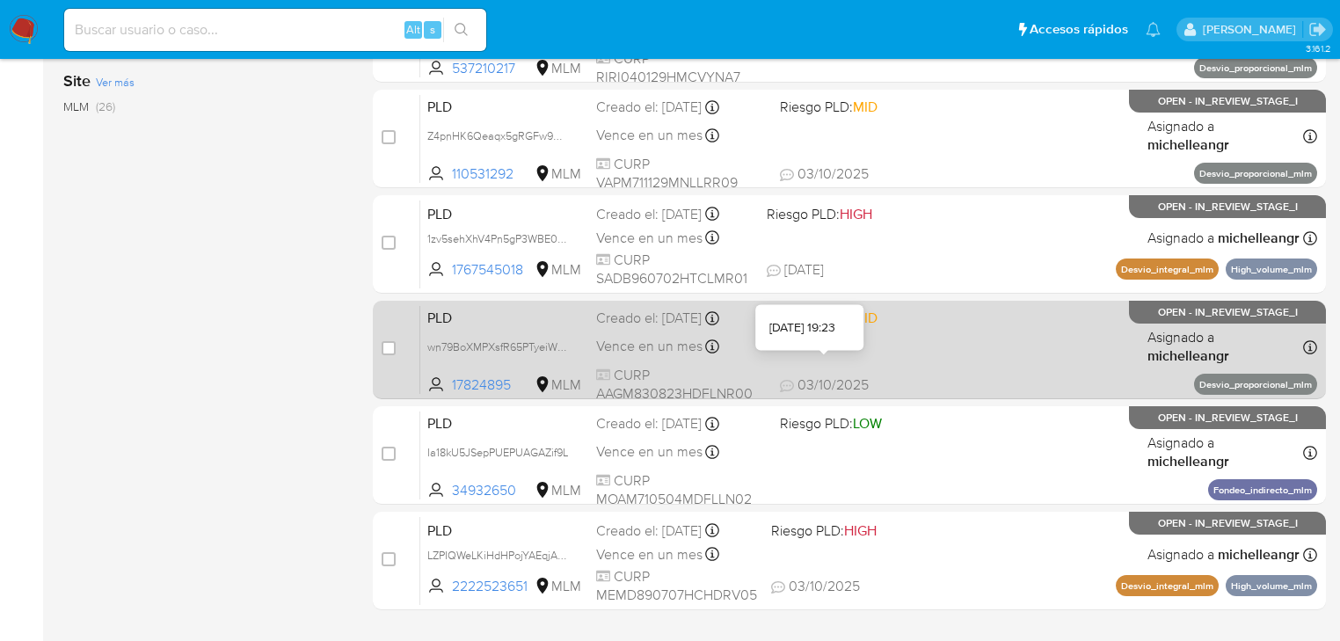
scroll to position [809, 0]
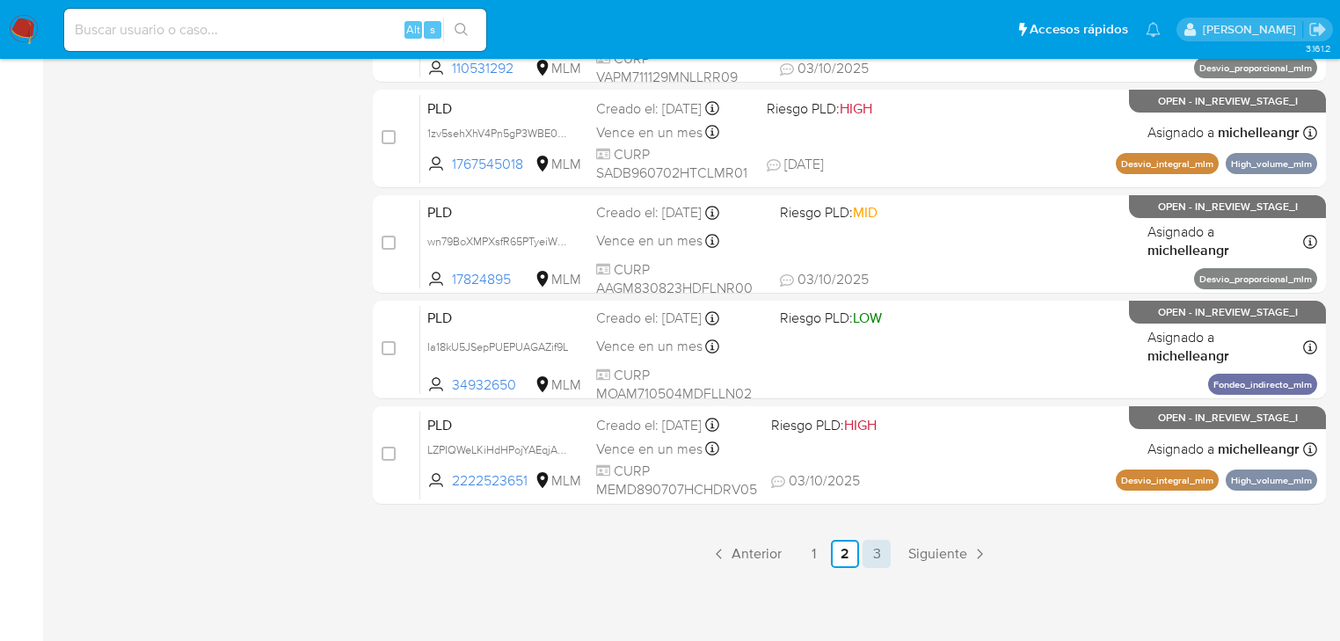
click at [882, 558] on link "3" at bounding box center [877, 554] width 28 height 28
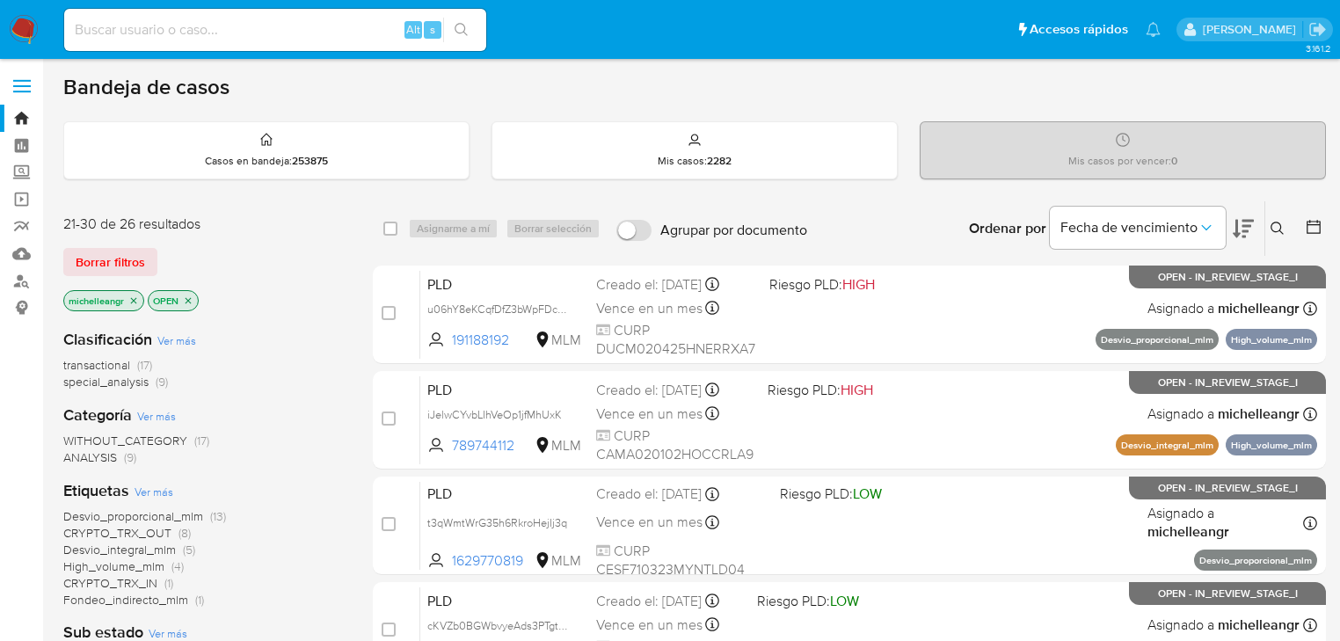
click at [136, 297] on icon "close-filter" at bounding box center [134, 300] width 6 height 6
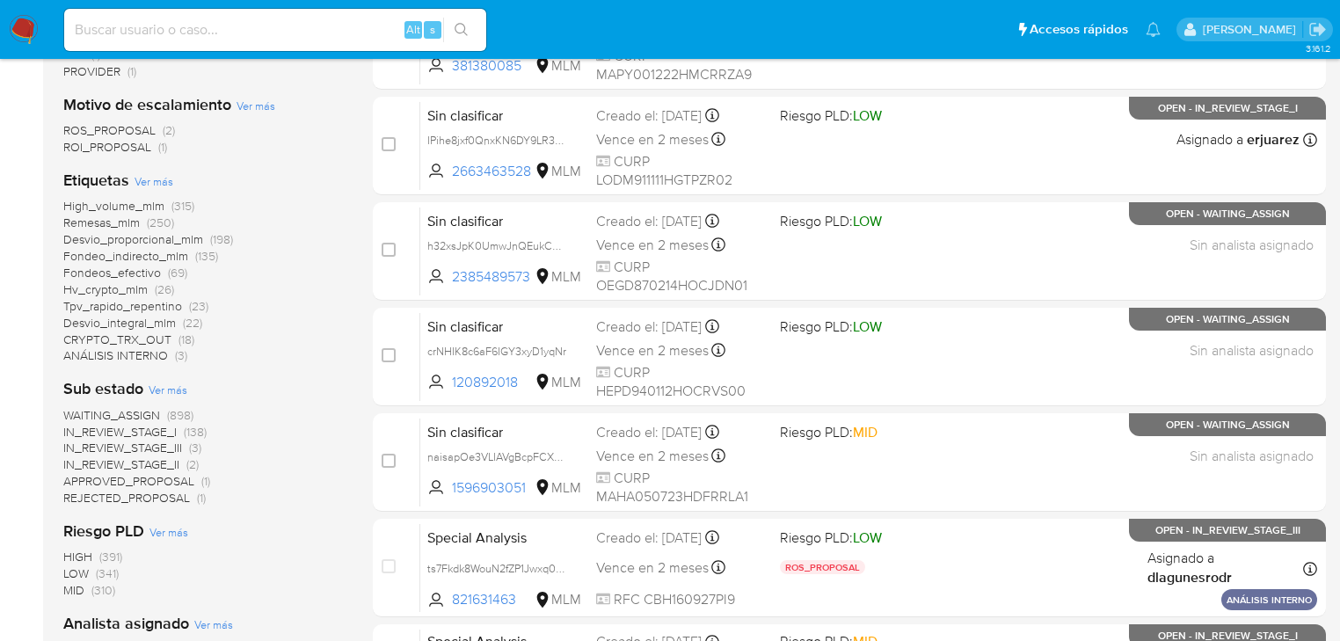
scroll to position [704, 0]
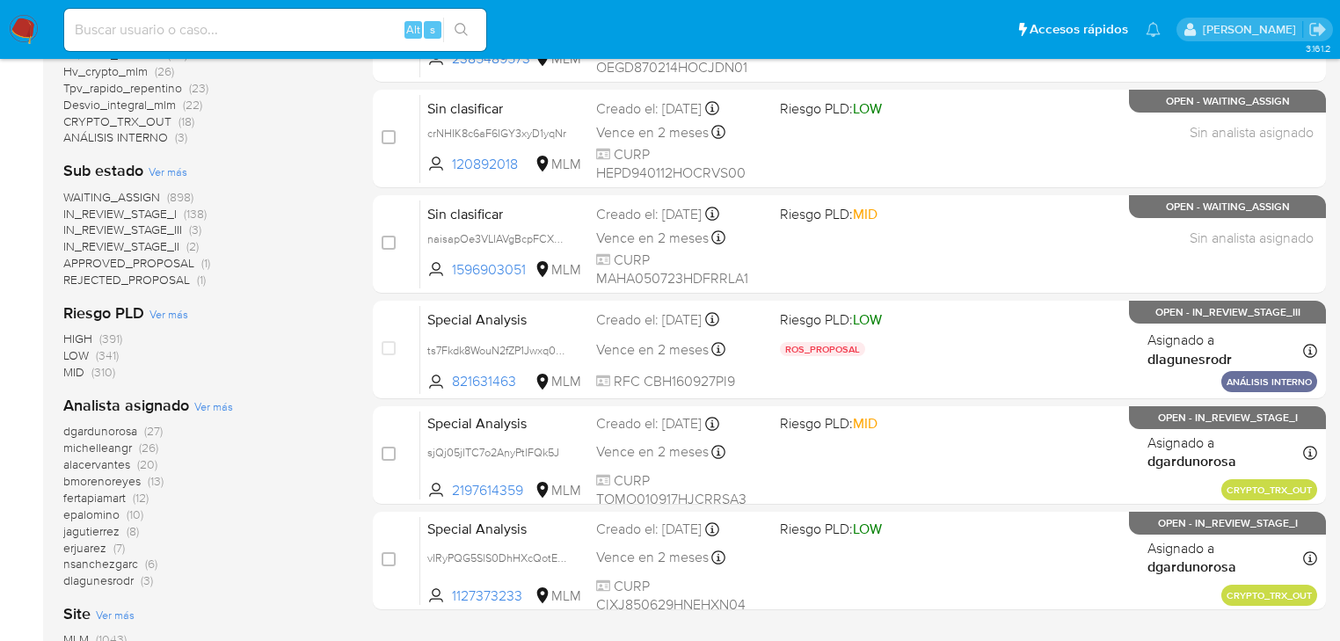
click at [91, 511] on span "epalomino" at bounding box center [91, 515] width 56 height 18
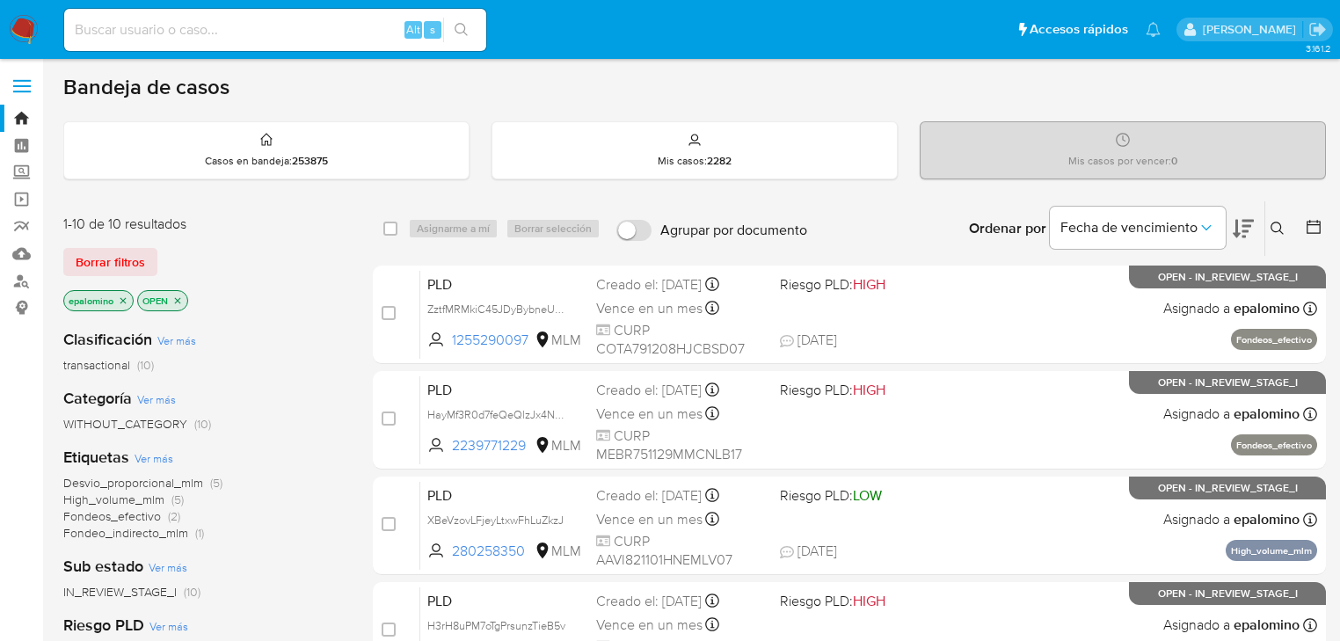
click at [127, 301] on icon "close-filter" at bounding box center [123, 301] width 11 height 11
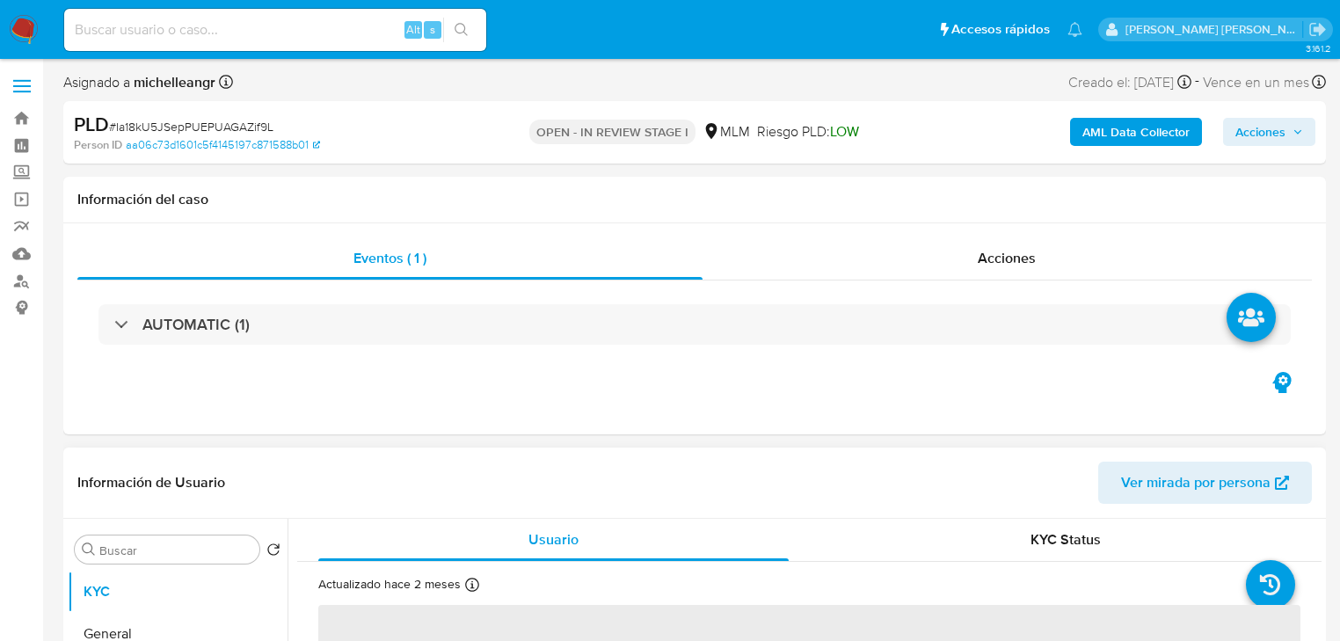
select select "10"
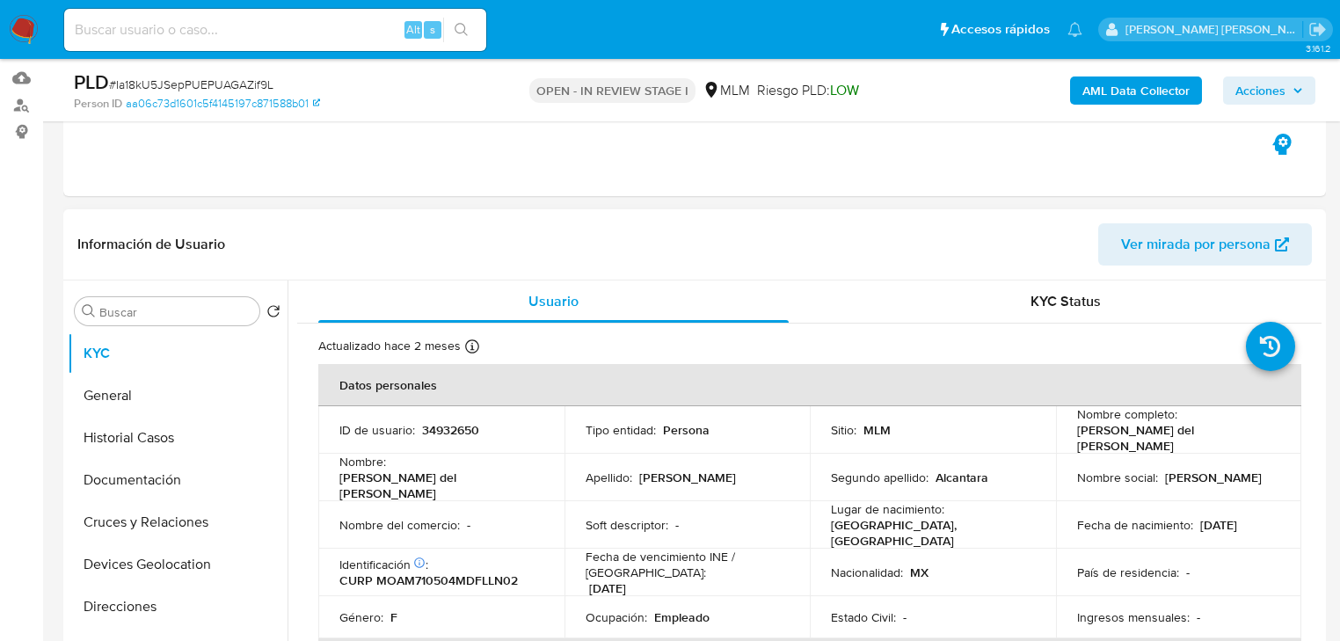
scroll to position [281, 0]
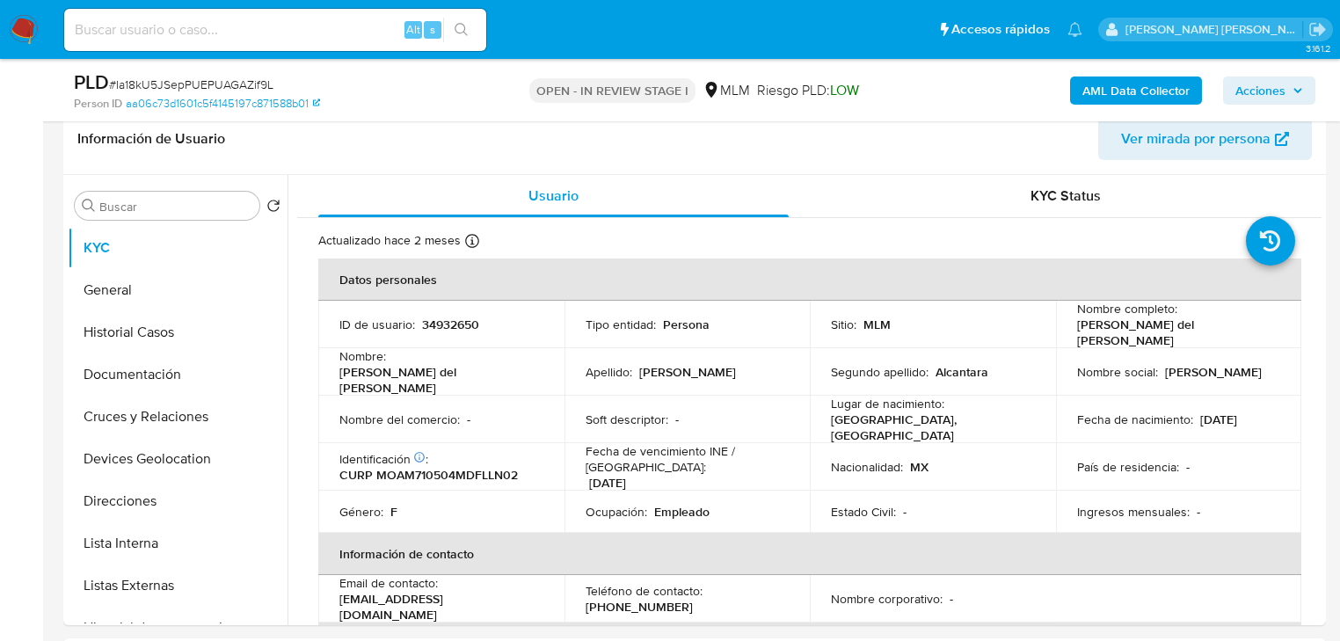
click at [190, 15] on div "Alt s" at bounding box center [275, 30] width 422 height 42
click at [194, 16] on div "Alt s" at bounding box center [275, 30] width 422 height 42
click at [194, 20] on input at bounding box center [275, 29] width 422 height 23
paste input "818542132"
type input "818542132"
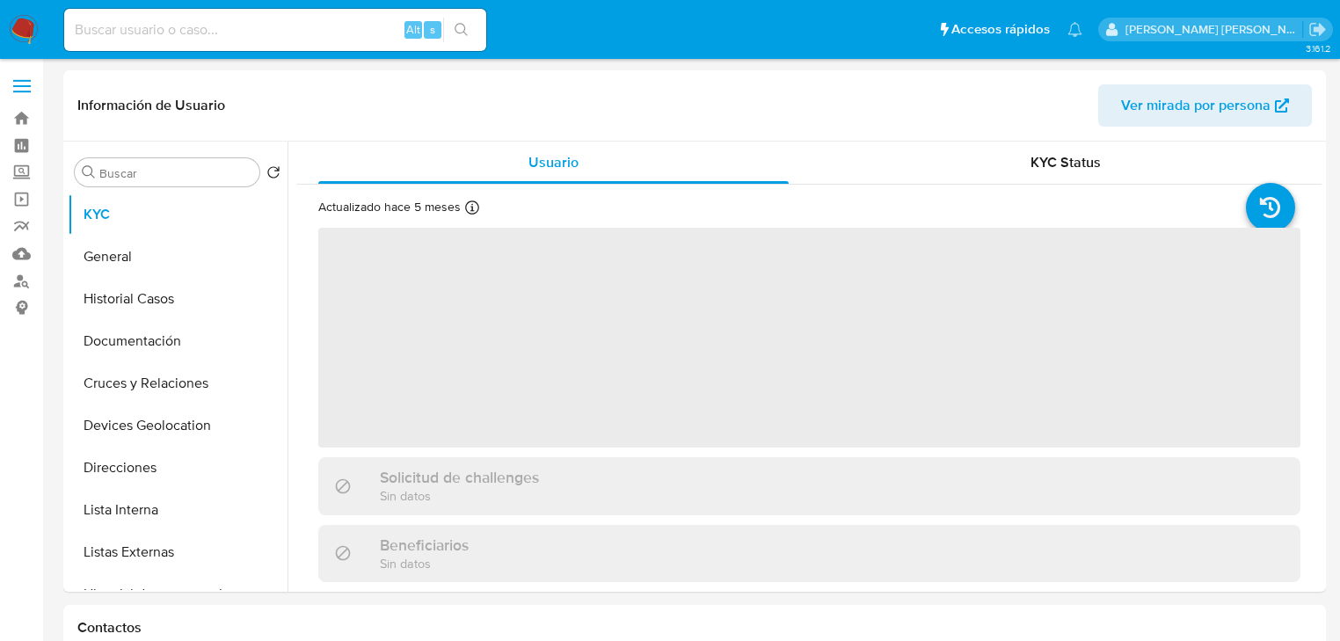
select select "10"
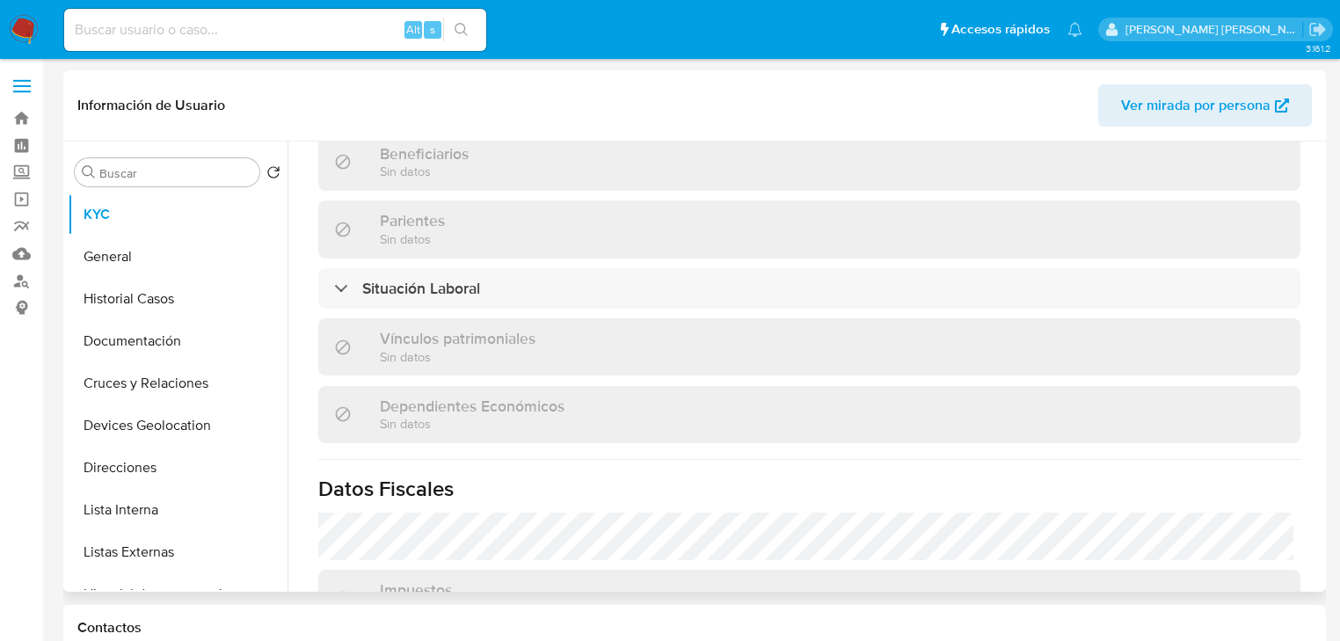
scroll to position [1111, 0]
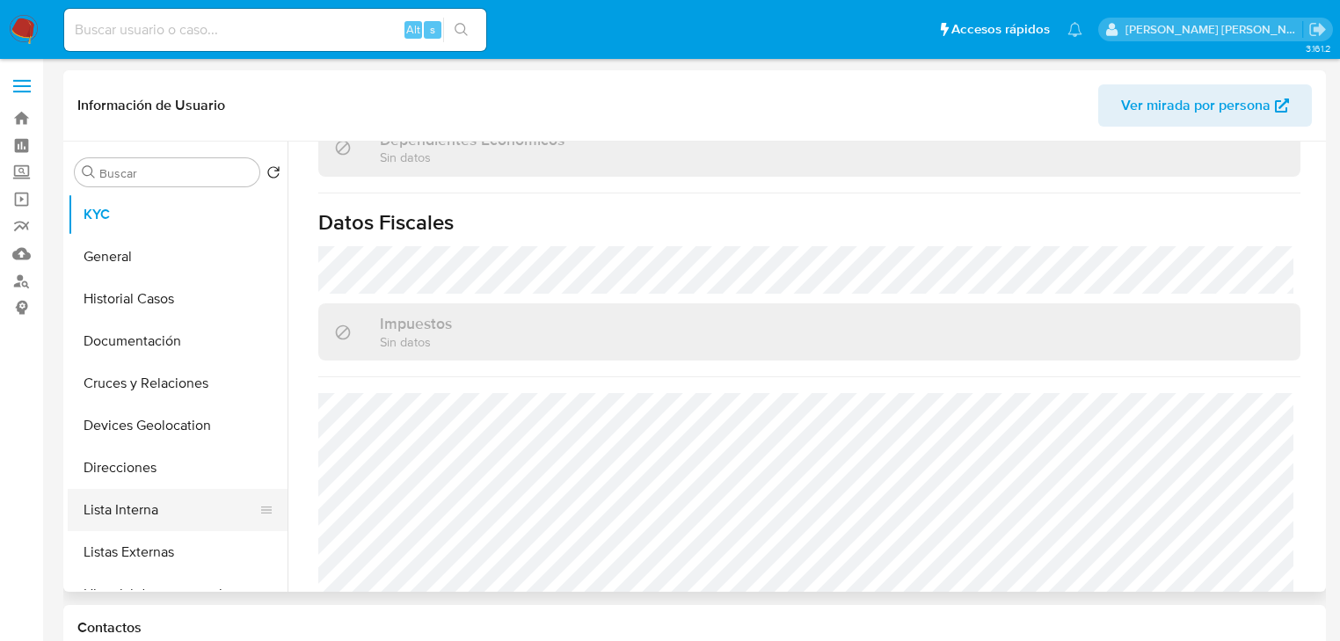
click at [186, 510] on button "Lista Interna" at bounding box center [171, 510] width 206 height 42
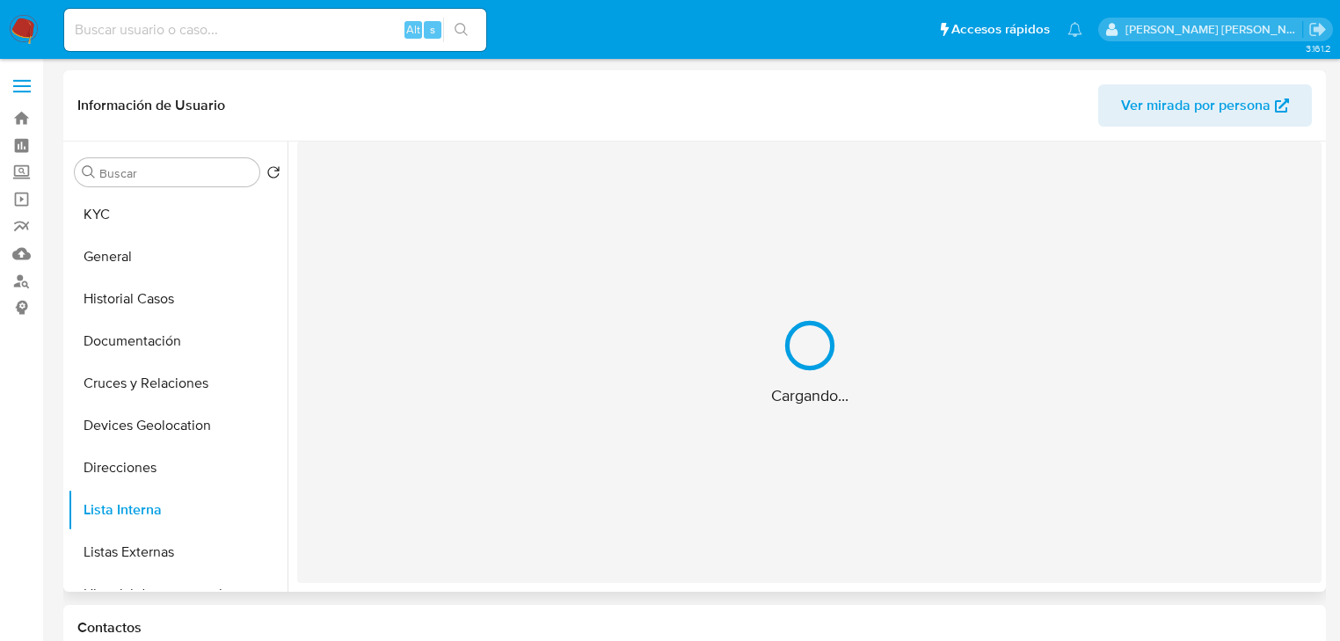
scroll to position [0, 0]
click at [626, 372] on div "Cargando..." at bounding box center [809, 362] width 1025 height 441
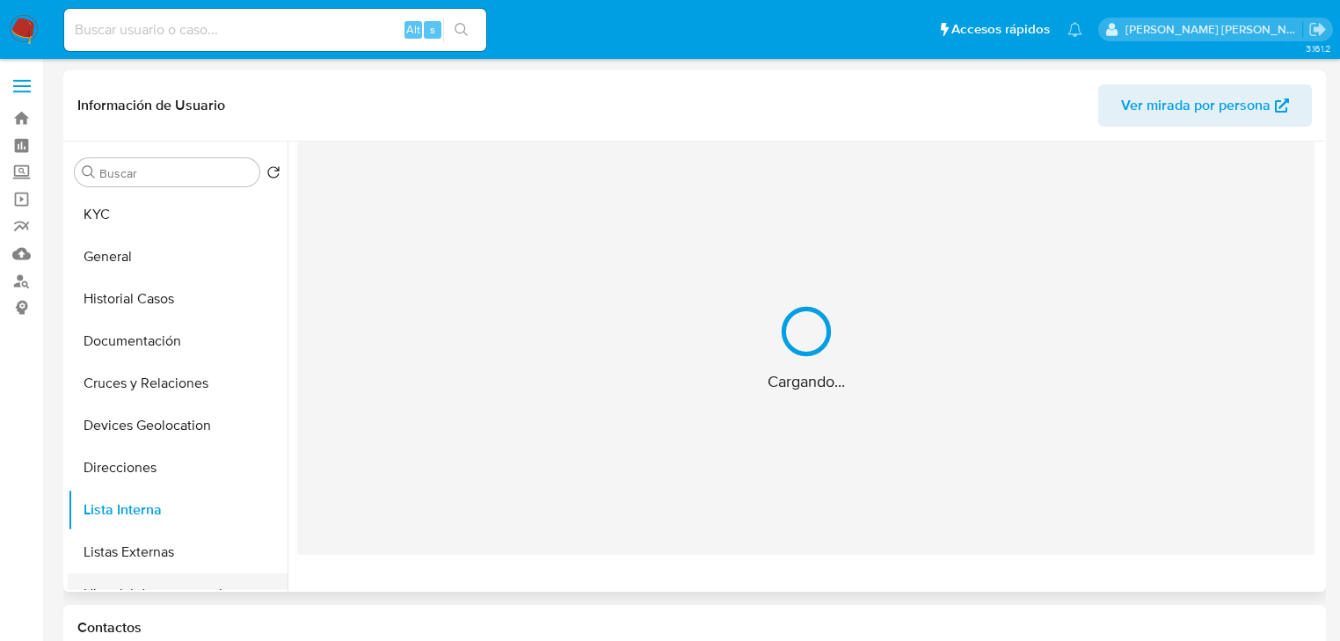
scroll to position [141, 0]
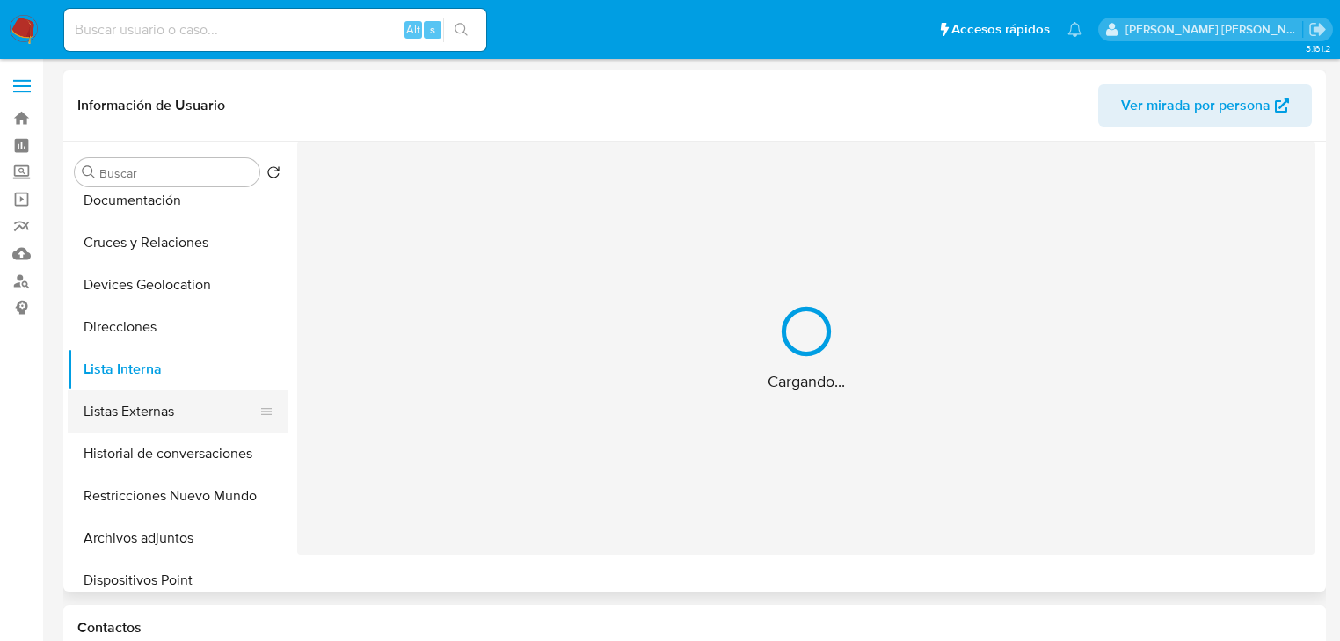
click at [203, 433] on button "Historial de conversaciones" at bounding box center [178, 454] width 220 height 42
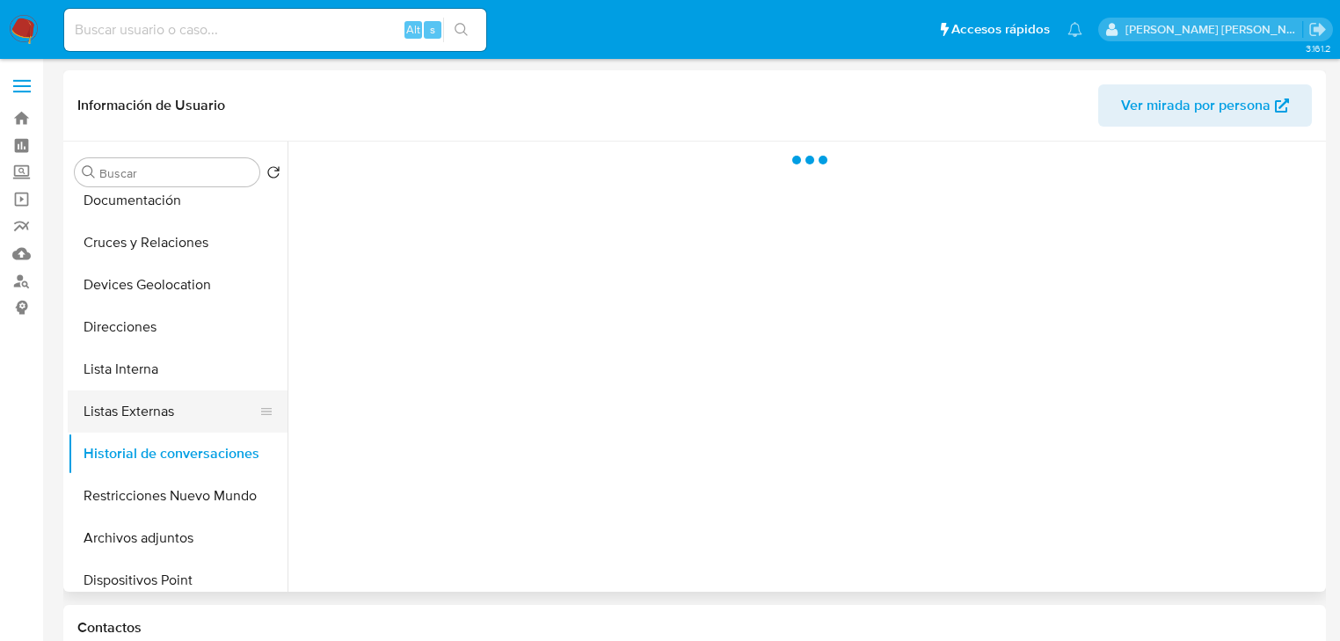
click at [203, 419] on button "Listas Externas" at bounding box center [171, 411] width 206 height 42
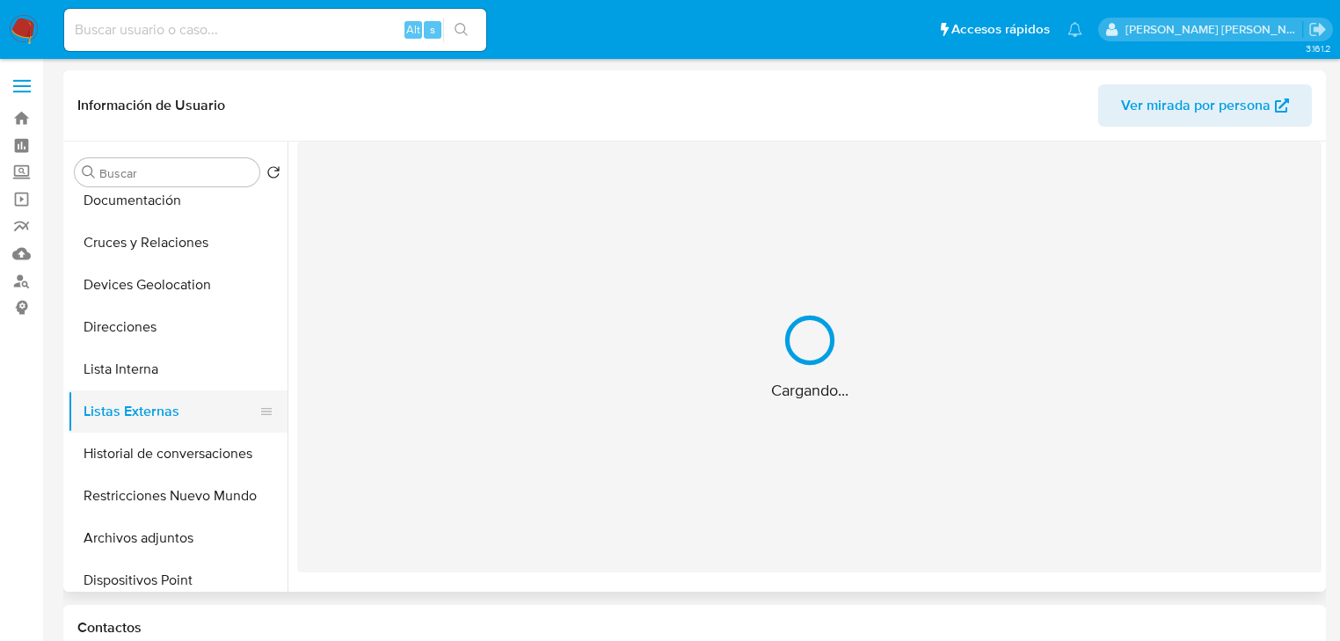
click at [742, 290] on div "Cargando..." at bounding box center [809, 357] width 1025 height 431
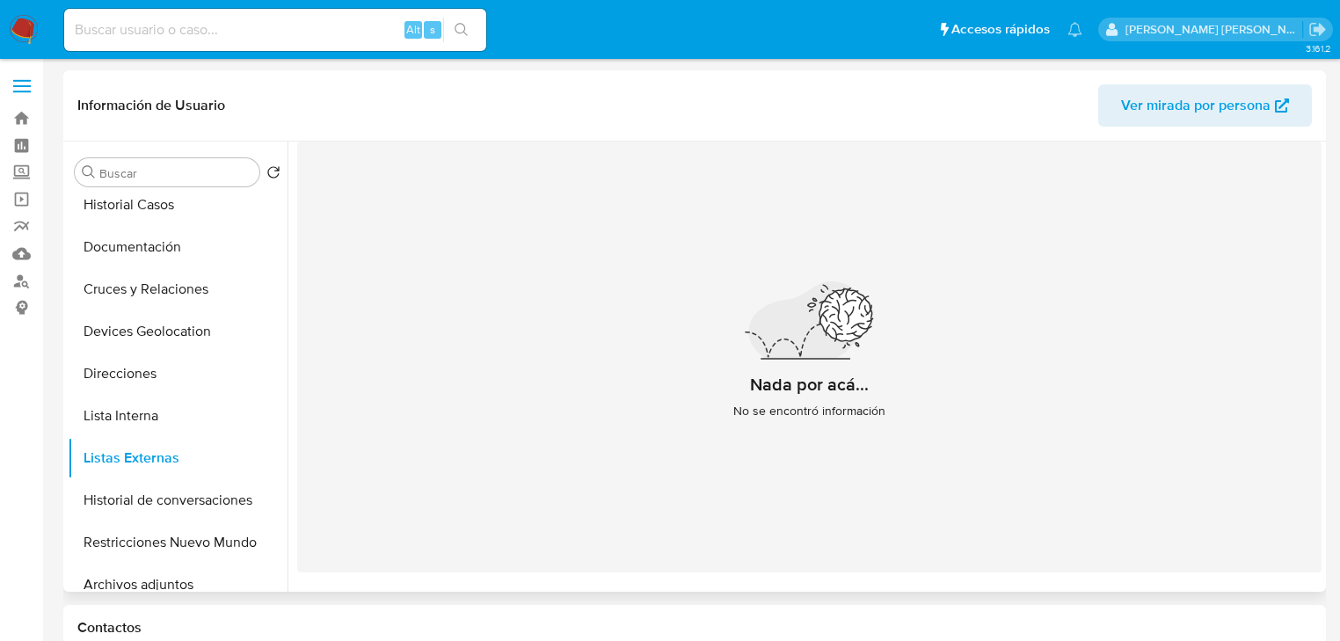
scroll to position [0, 0]
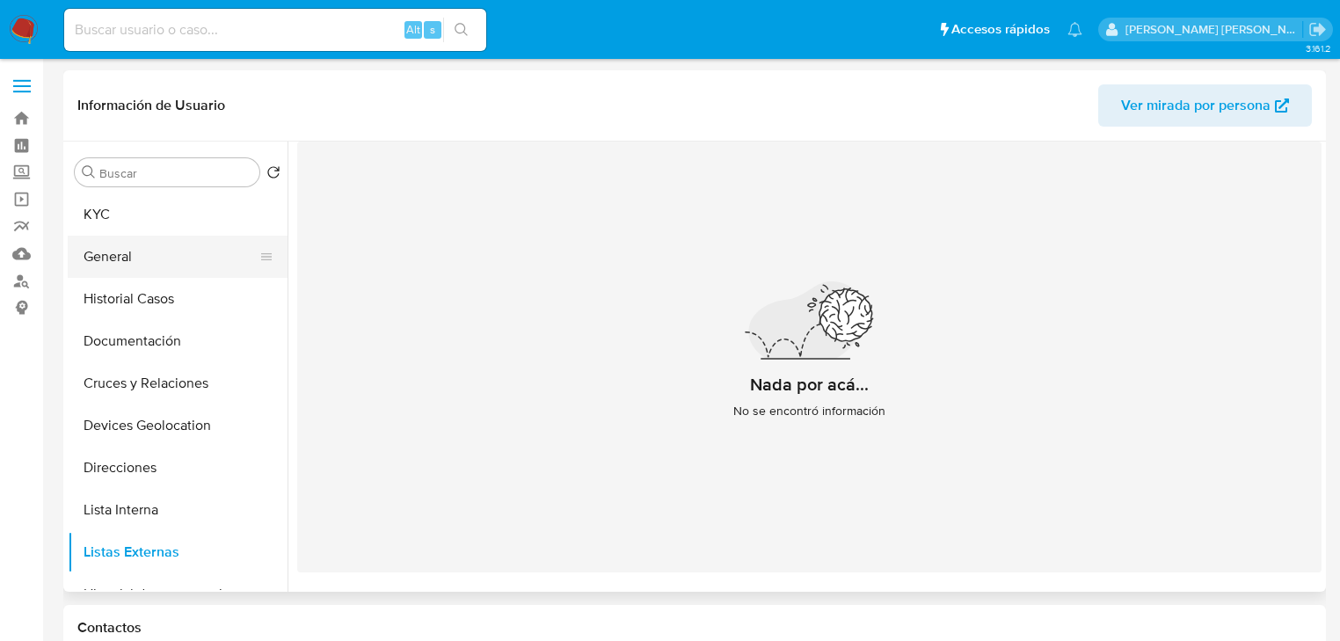
drag, startPoint x: 134, startPoint y: 218, endPoint x: 192, endPoint y: 238, distance: 61.5
click at [136, 218] on button "KYC" at bounding box center [178, 214] width 220 height 42
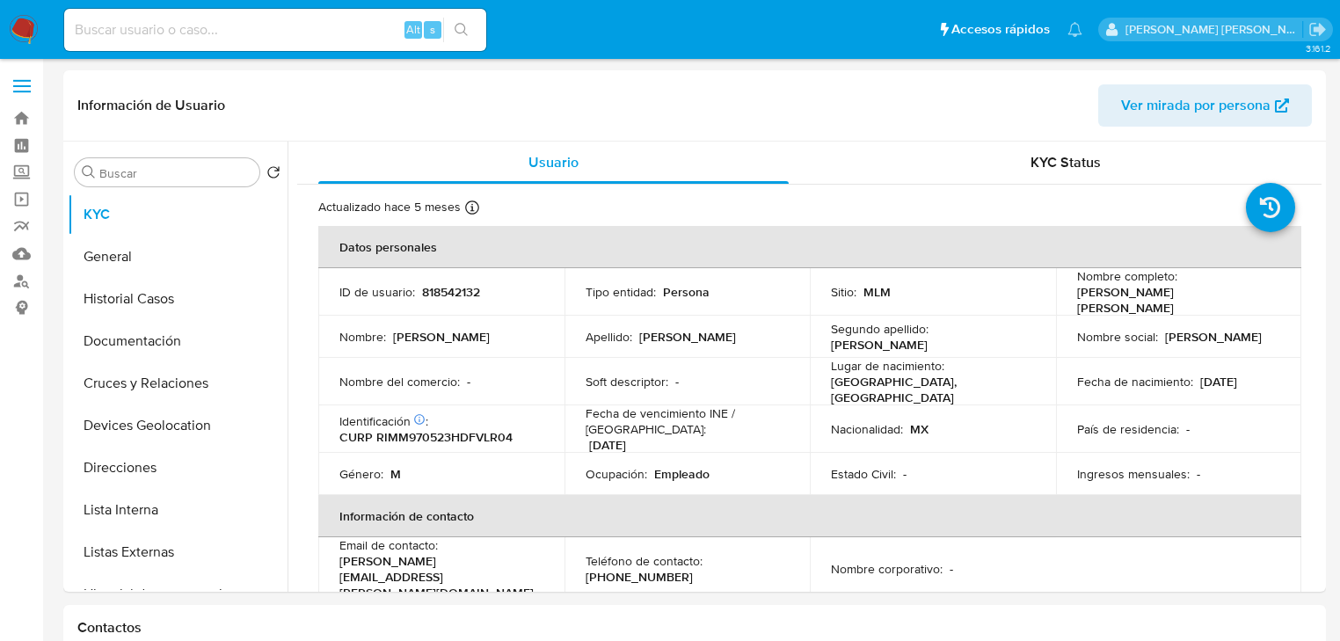
click at [524, 362] on td "Nombre del comercio : -" at bounding box center [441, 381] width 246 height 47
click at [1235, 234] on li at bounding box center [1265, 207] width 61 height 61
click at [440, 429] on p "CURP RIMM970523HDFVLR04" at bounding box center [425, 437] width 173 height 16
copy p "RIMM970523HDFVLR04"
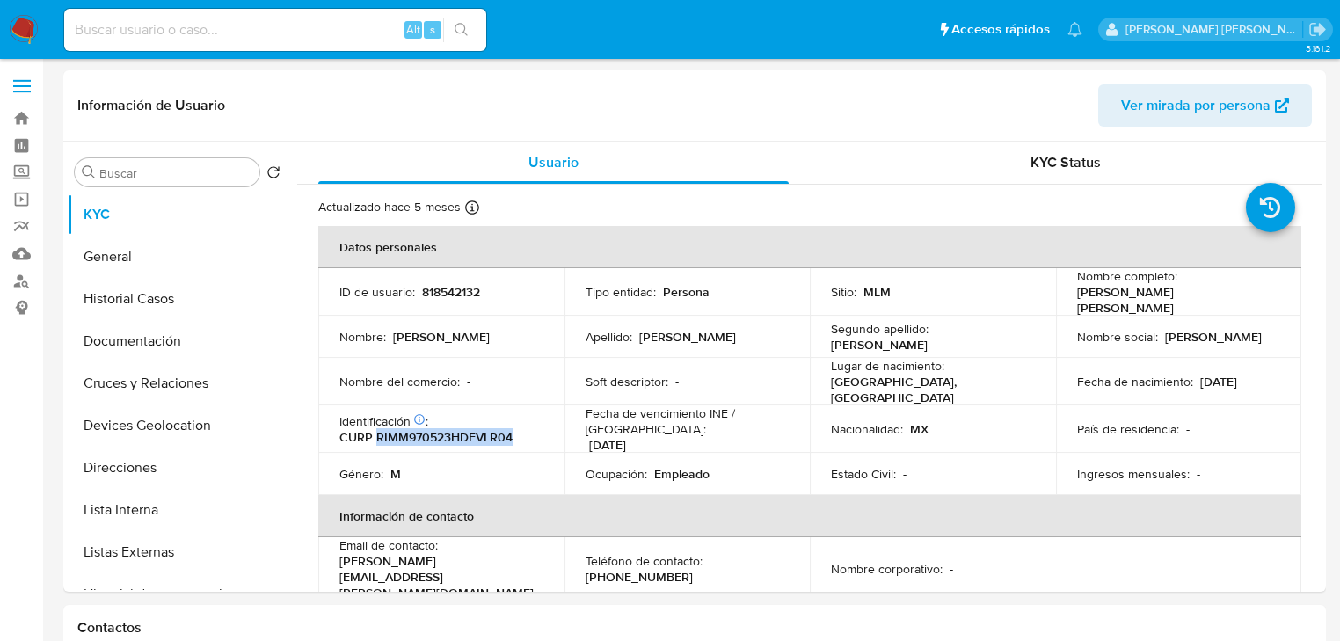
click at [1266, 374] on div "Fecha de nacimiento : 23/05/1997" at bounding box center [1179, 382] width 204 height 16
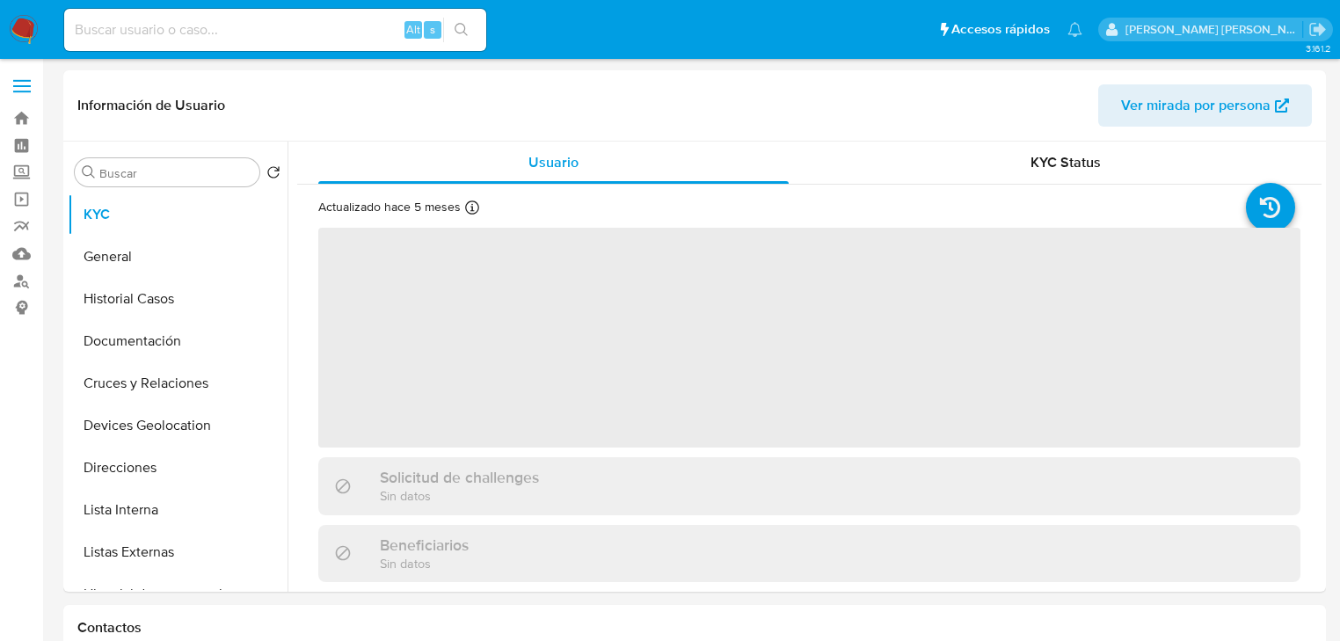
select select "10"
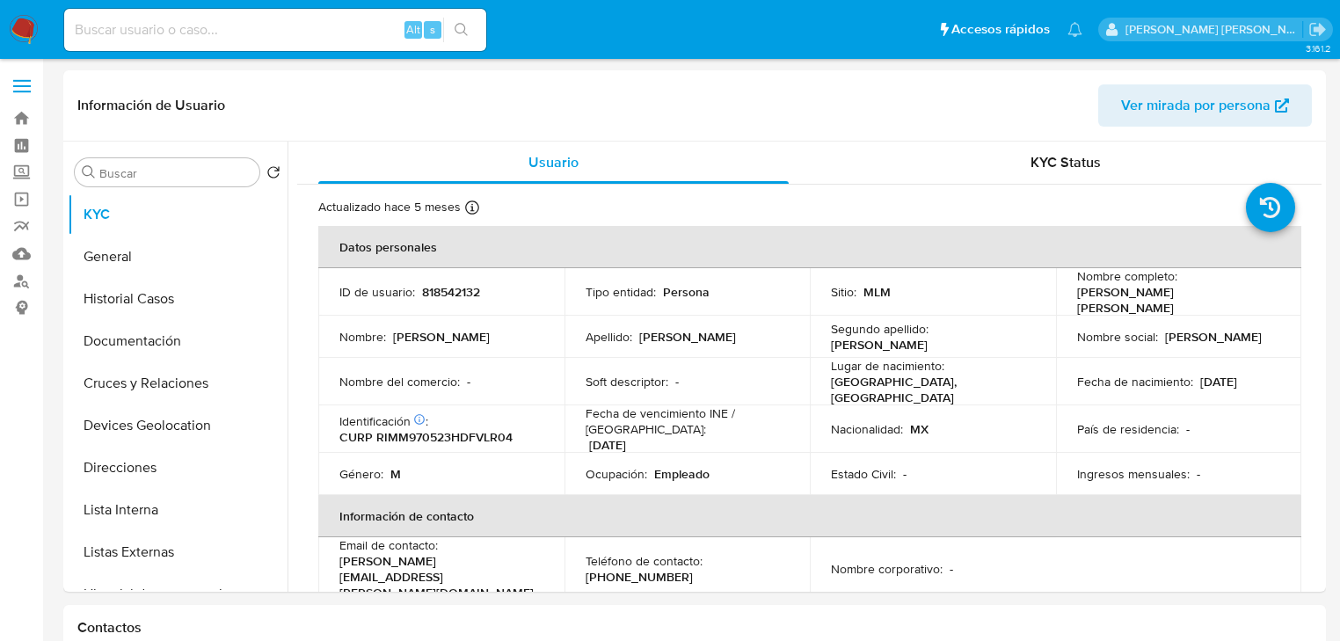
click at [219, 29] on input at bounding box center [275, 29] width 422 height 23
paste input "Ia18kU5JSepPUEPUAGAZif9L"
type input "Ia18kU5JSepPUEPUAGAZif9L"
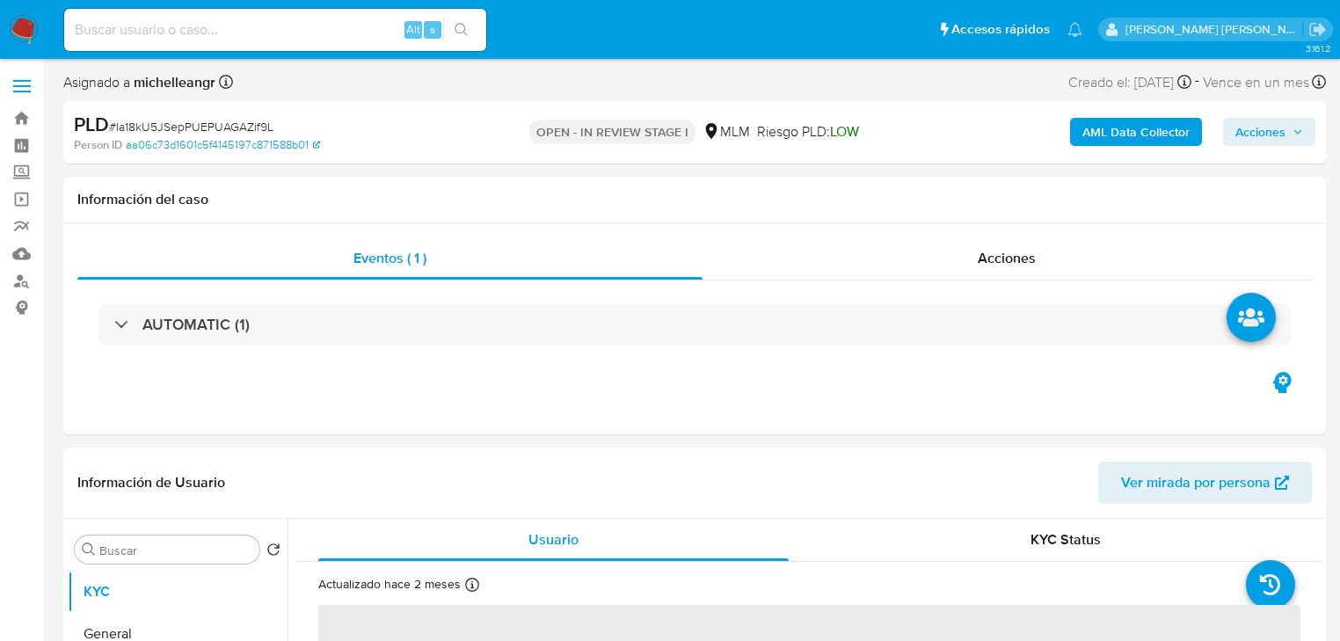
select select "10"
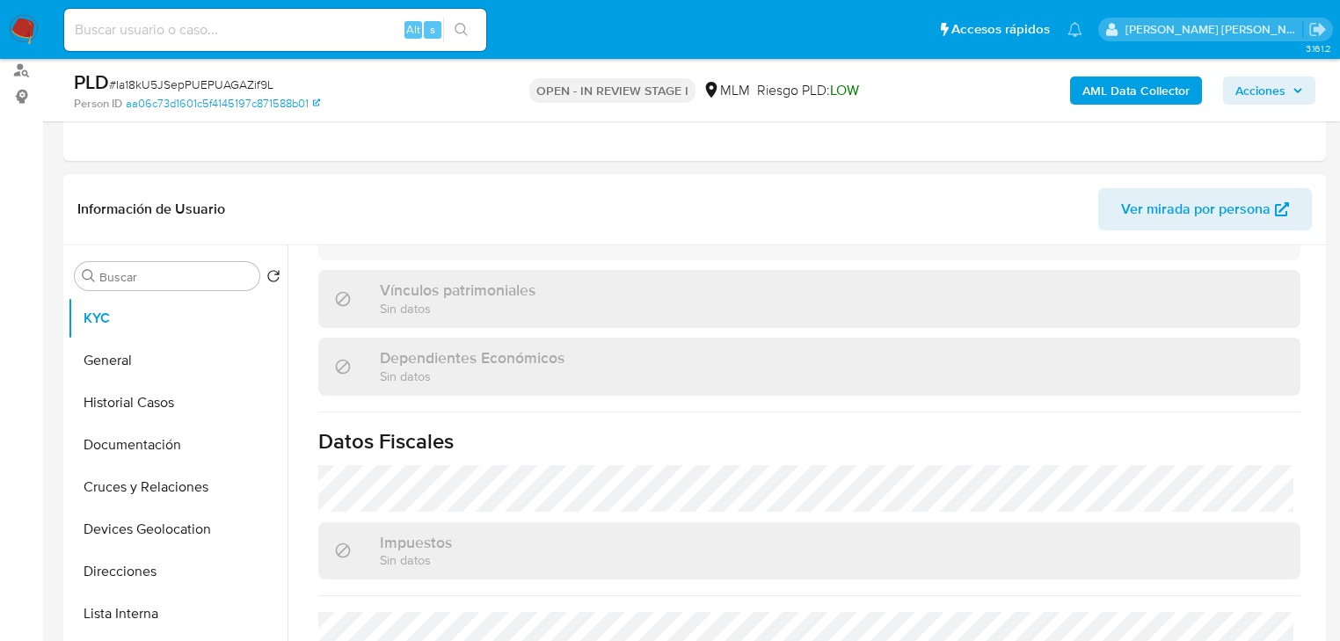
scroll to position [1115, 0]
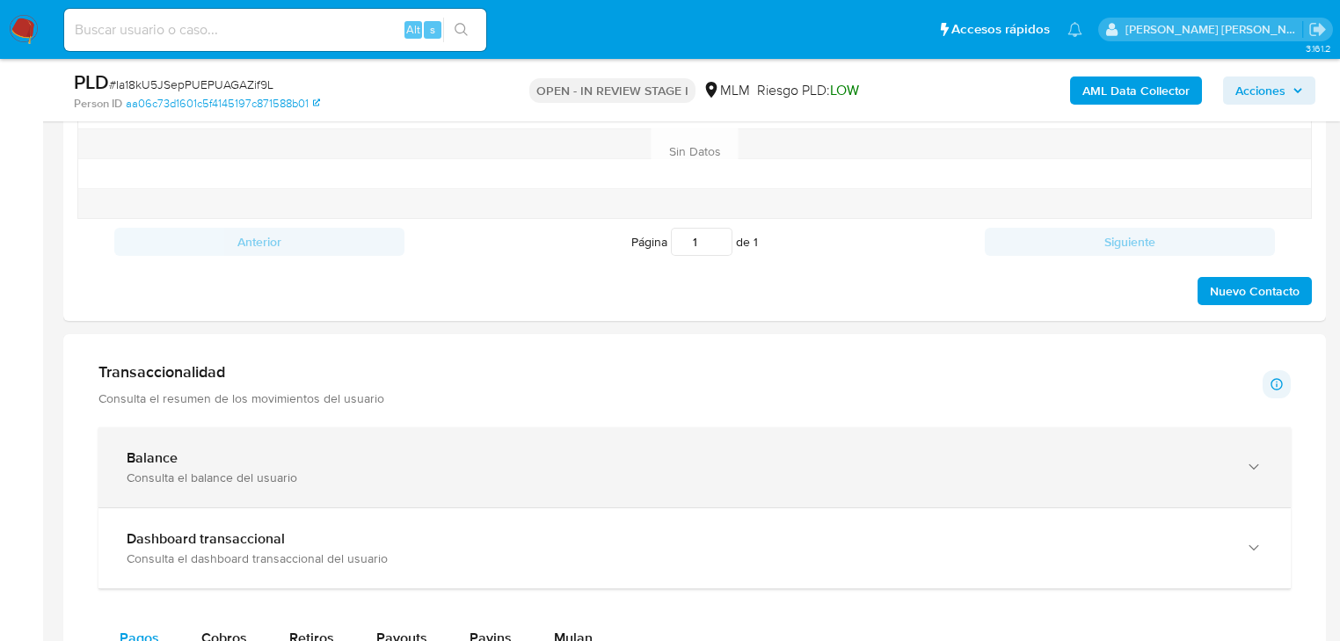
click at [310, 482] on div "Balance Consulta el balance del usuario" at bounding box center [695, 467] width 1193 height 80
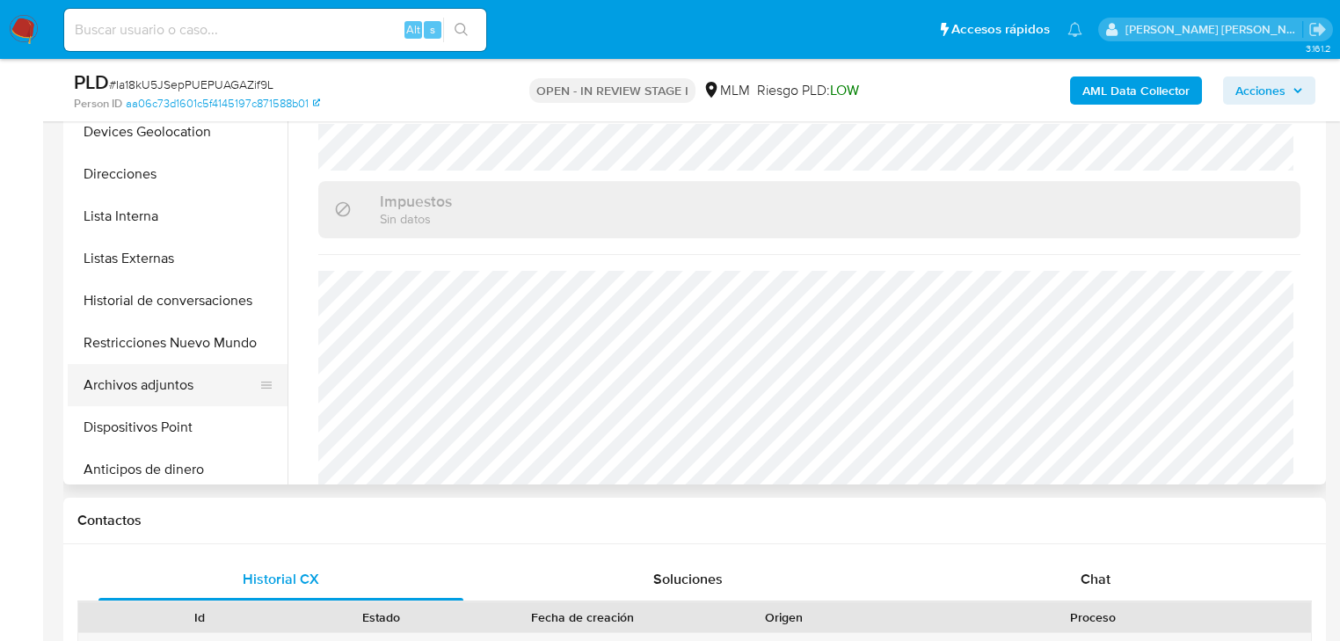
scroll to position [211, 0]
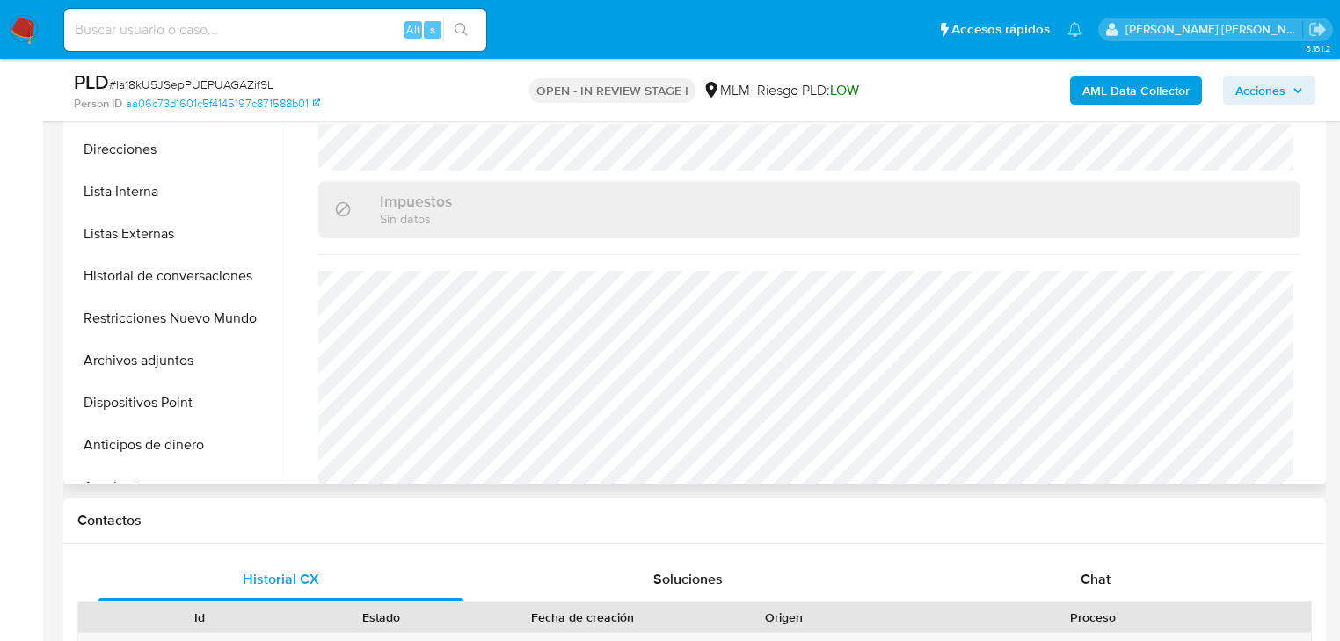
drag, startPoint x: 204, startPoint y: 369, endPoint x: 577, endPoint y: 366, distance: 372.9
click at [204, 368] on button "Archivos adjuntos" at bounding box center [178, 360] width 220 height 42
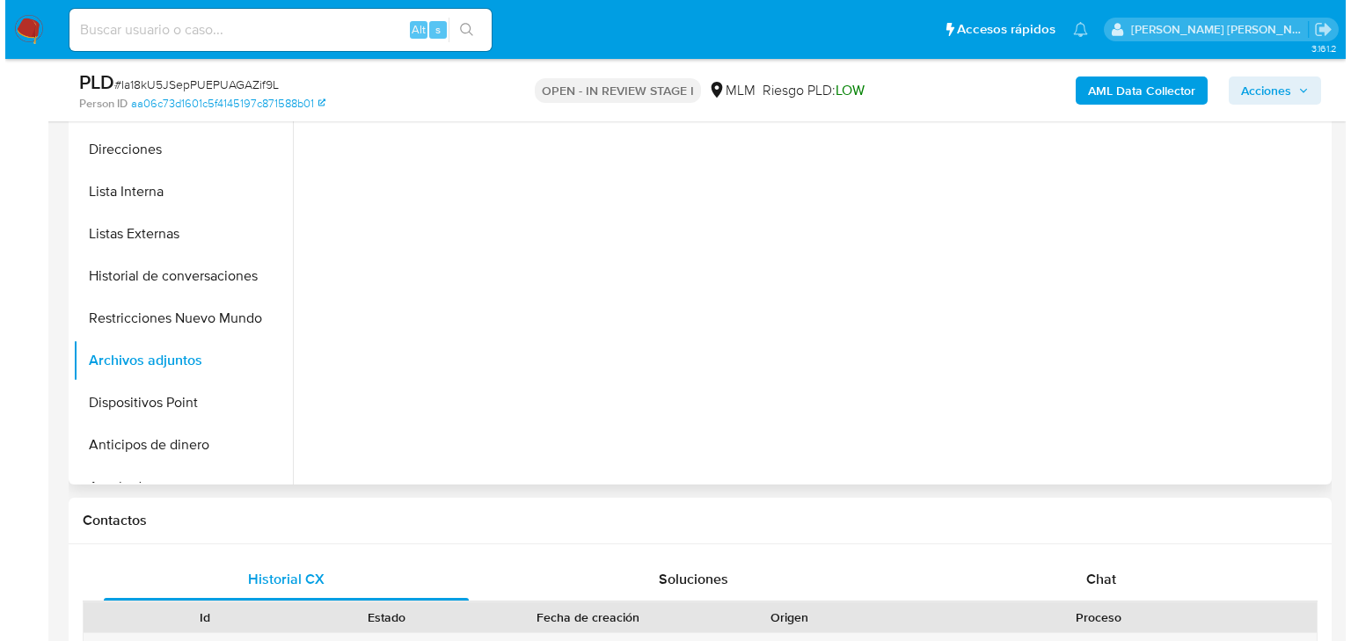
scroll to position [0, 0]
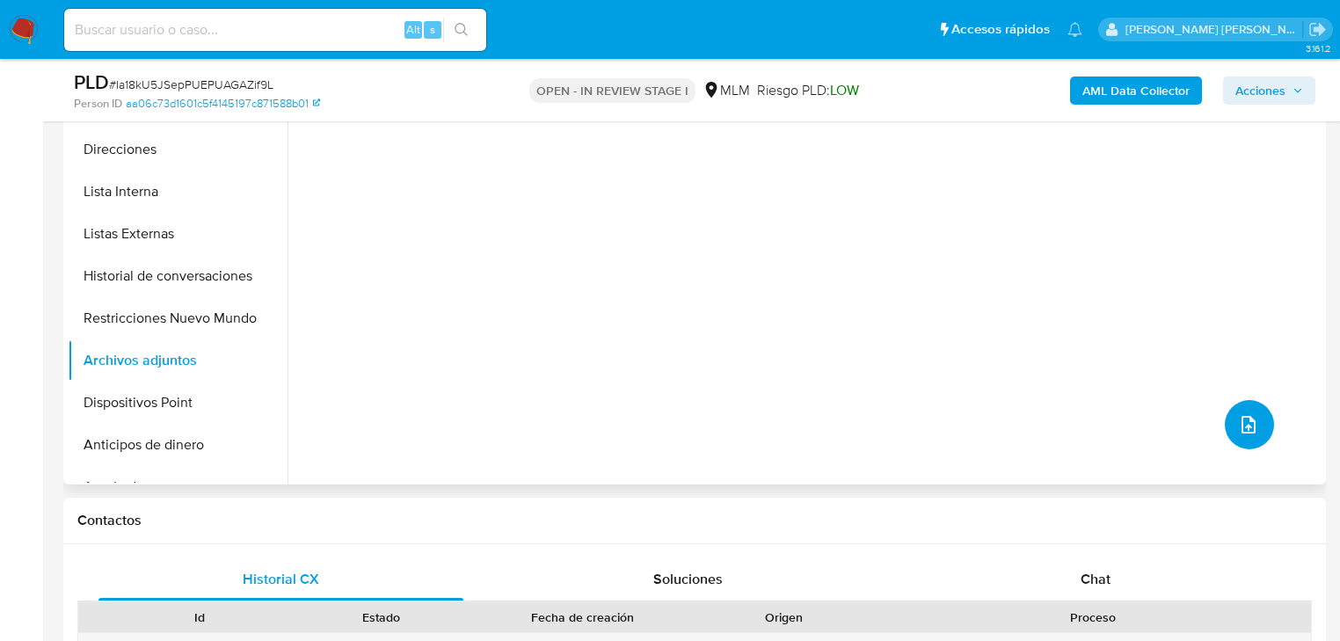
click at [1228, 417] on button "upload-file" at bounding box center [1249, 424] width 49 height 49
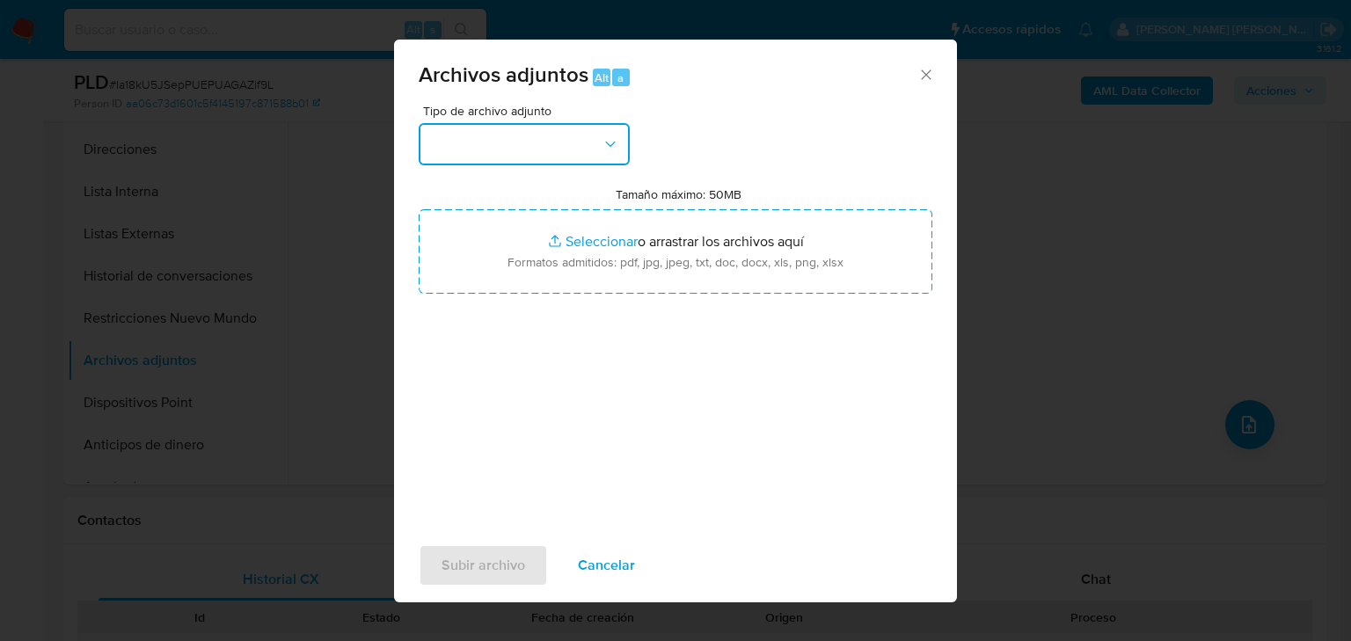
click at [481, 134] on button "button" at bounding box center [524, 144] width 211 height 42
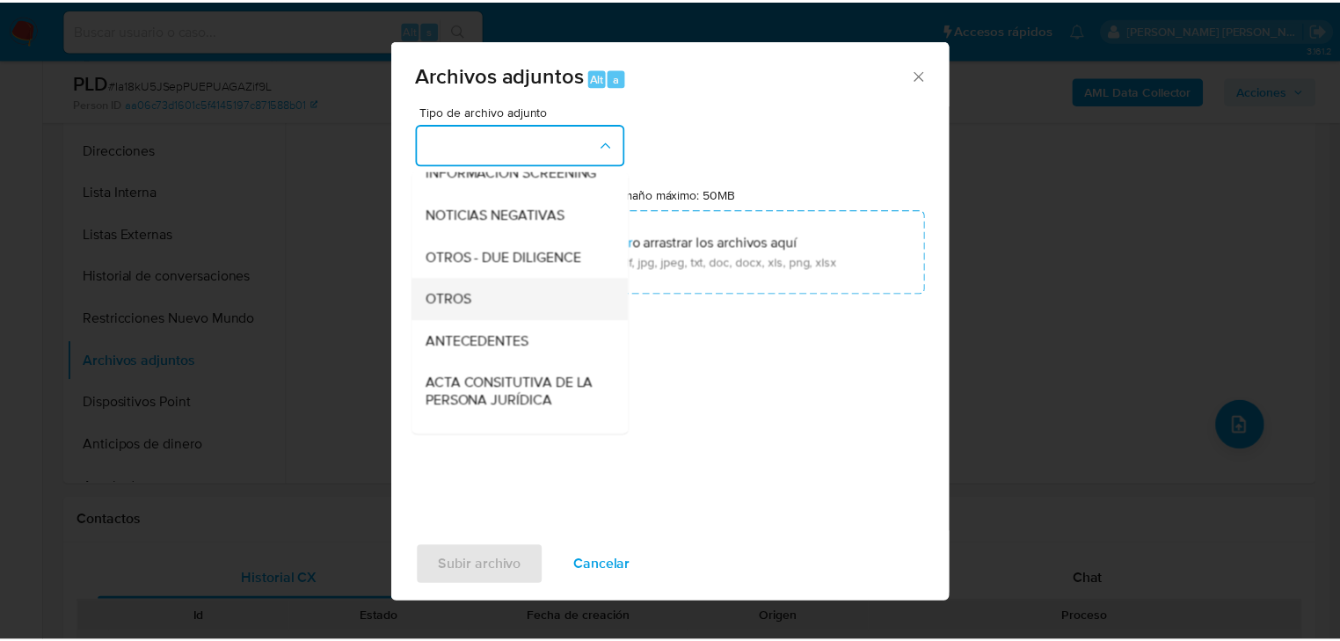
scroll to position [190, 0]
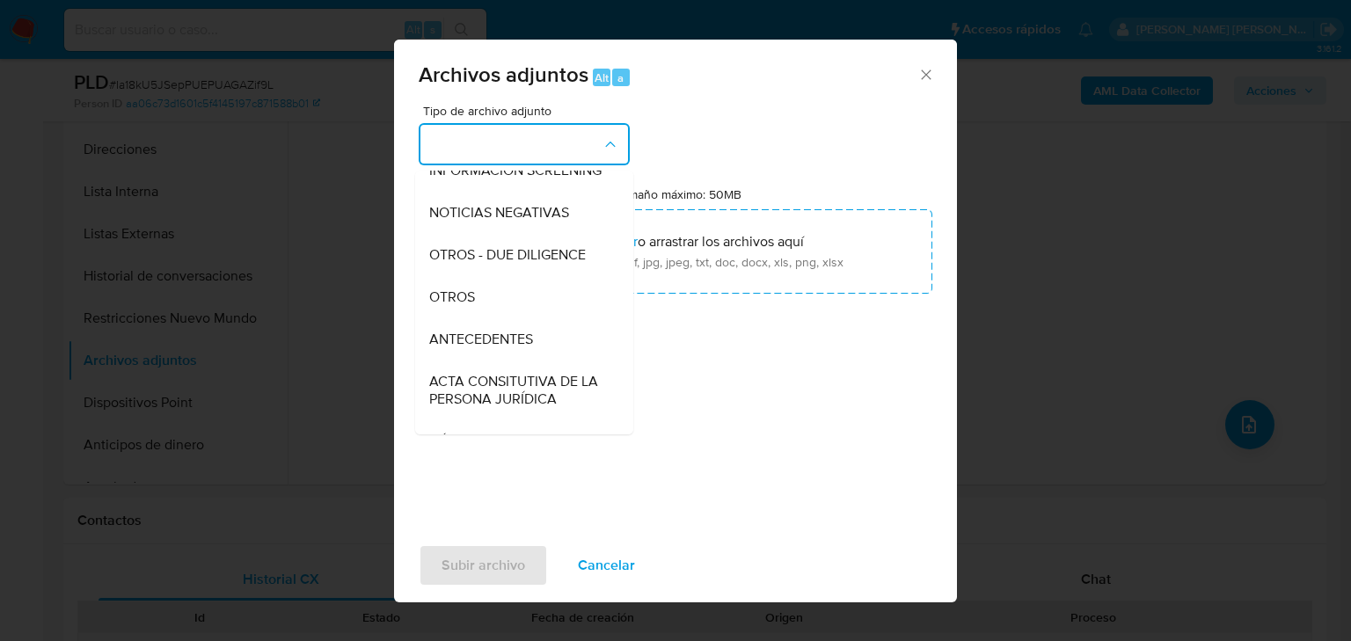
click at [467, 306] on span "OTROS" at bounding box center [452, 297] width 46 height 18
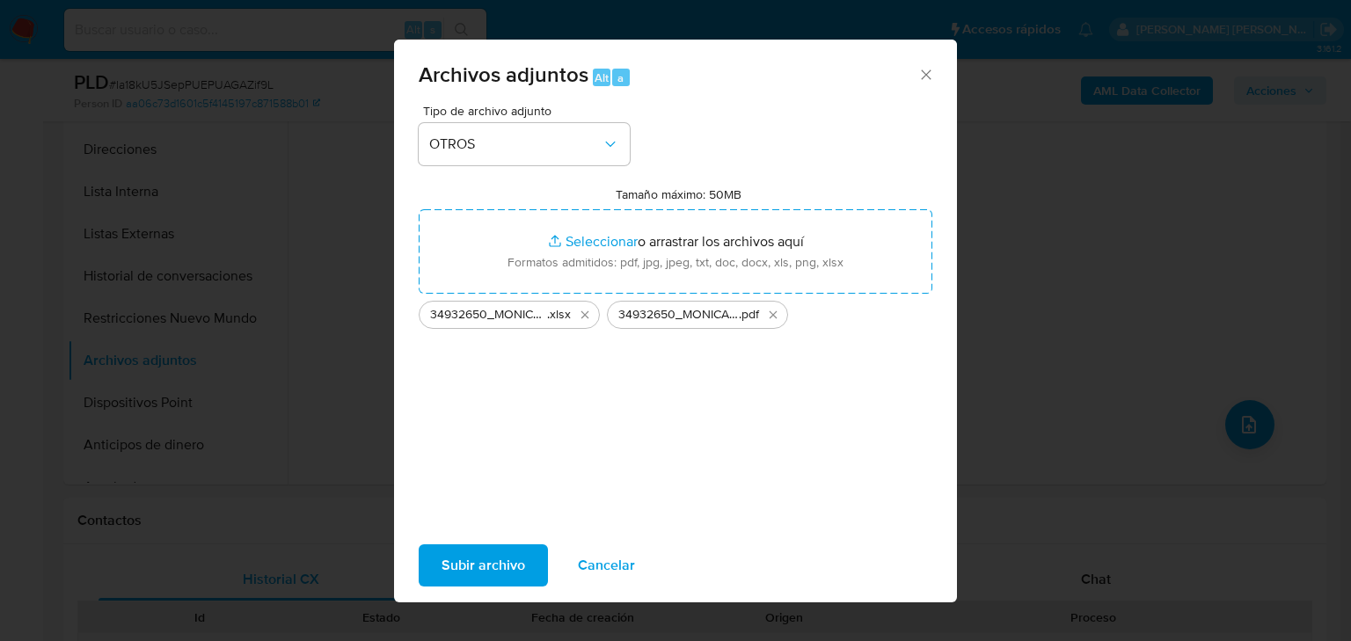
click at [463, 564] on span "Subir archivo" at bounding box center [483, 565] width 84 height 39
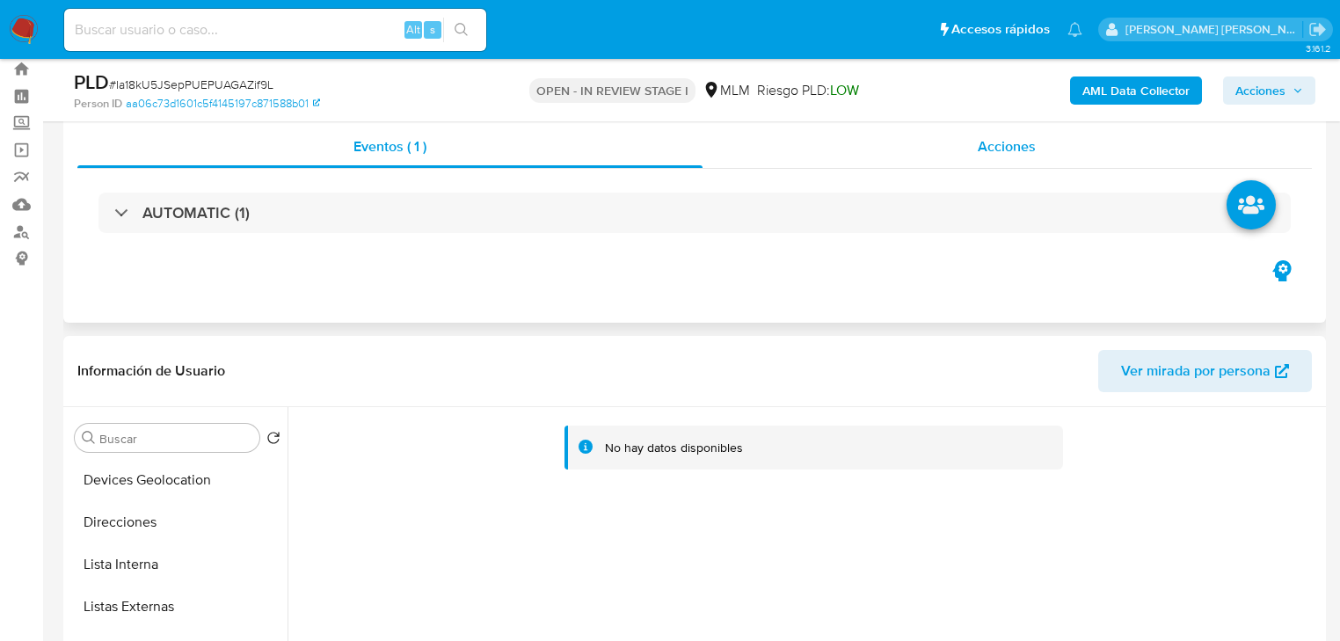
scroll to position [0, 0]
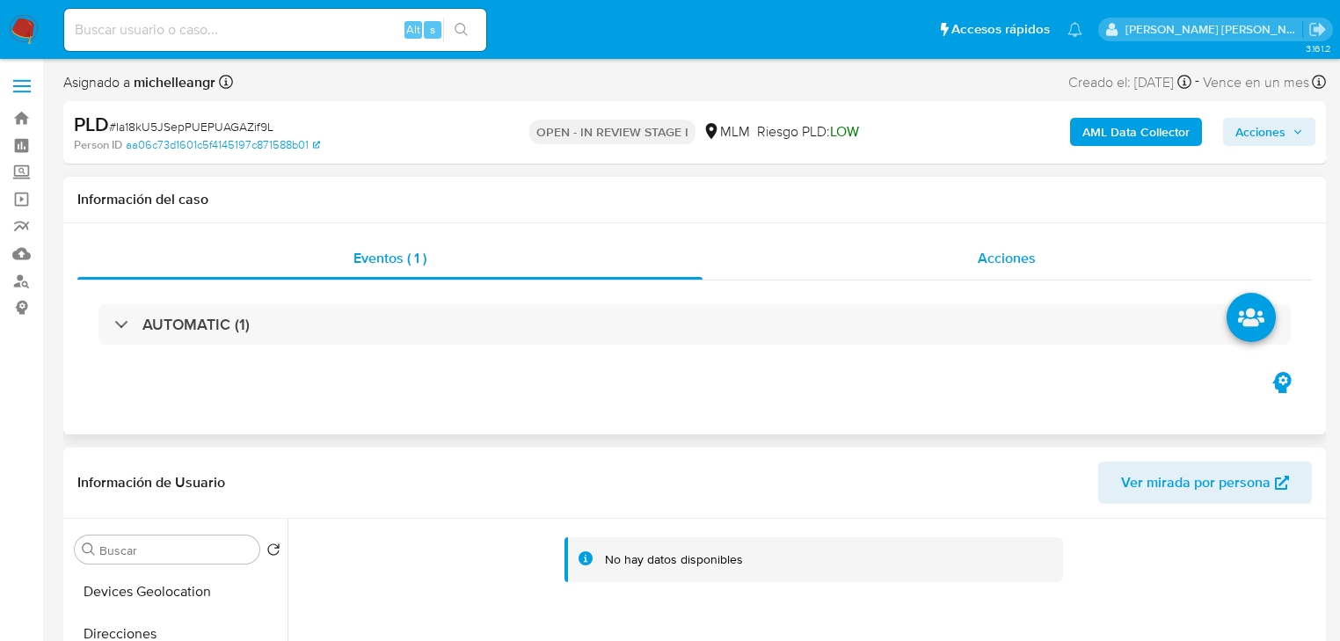
click at [1030, 261] on span "Acciones" at bounding box center [1007, 258] width 58 height 20
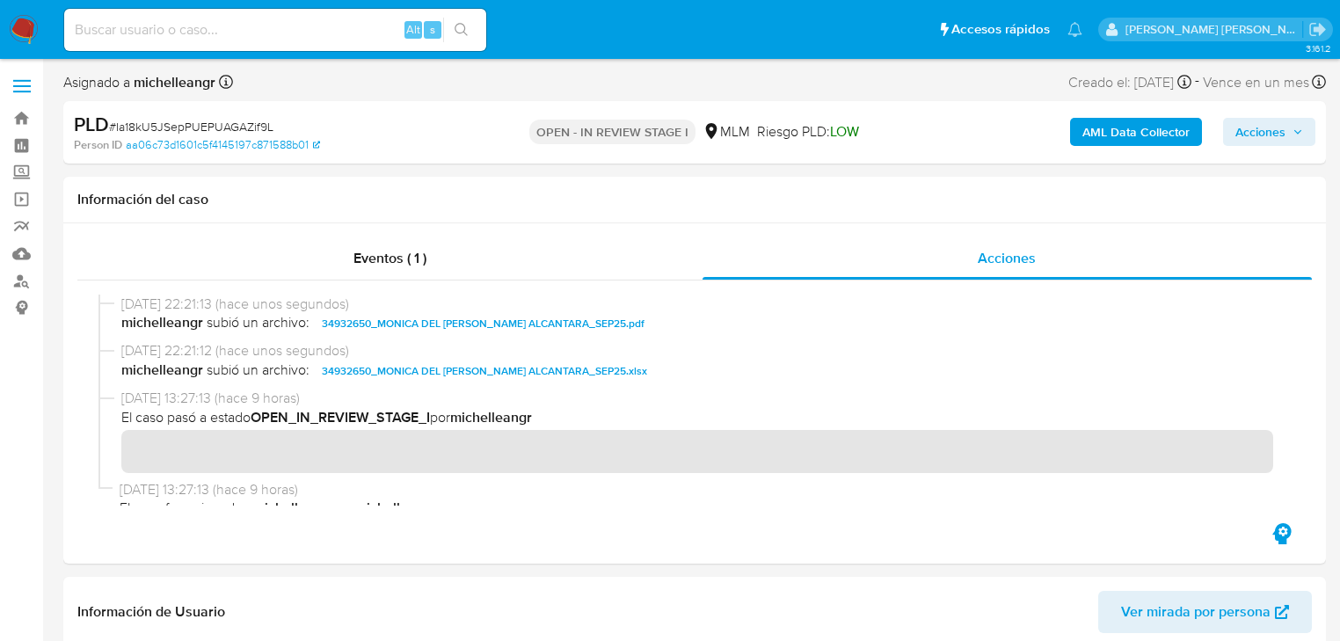
click at [1267, 118] on span "Acciones" at bounding box center [1261, 132] width 50 height 28
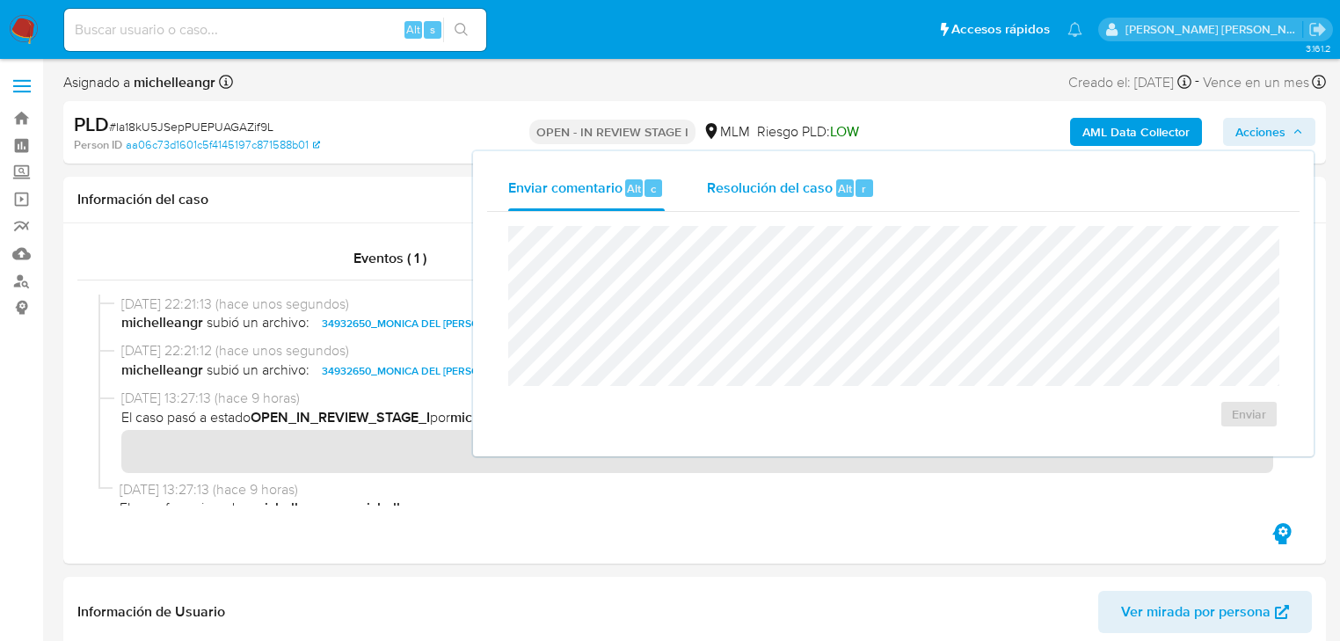
click at [823, 178] on span "Resolución del caso" at bounding box center [770, 188] width 126 height 20
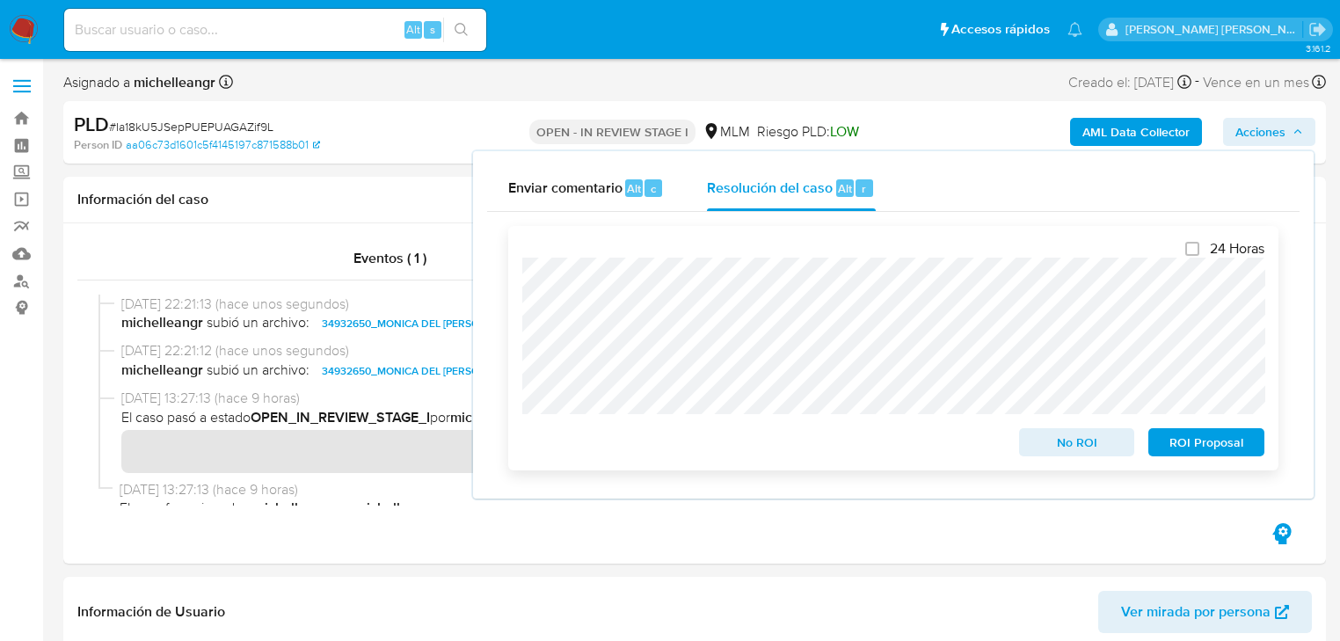
click at [1069, 444] on span "No ROI" at bounding box center [1077, 442] width 91 height 25
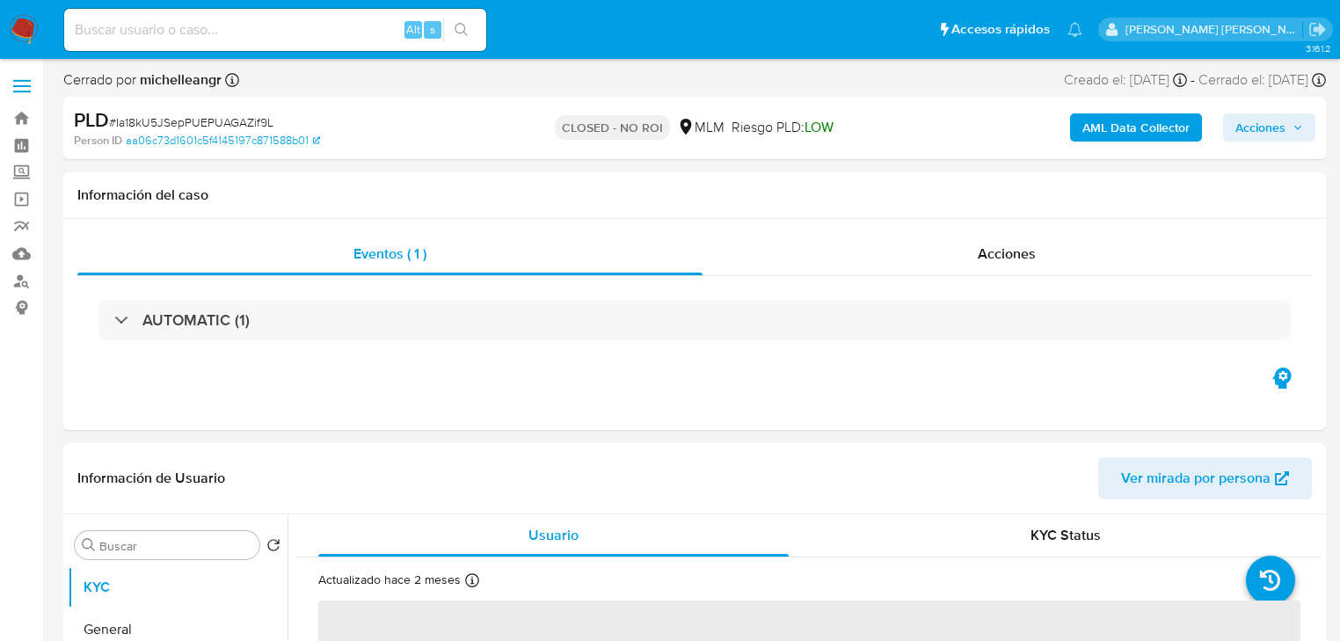
select select "10"
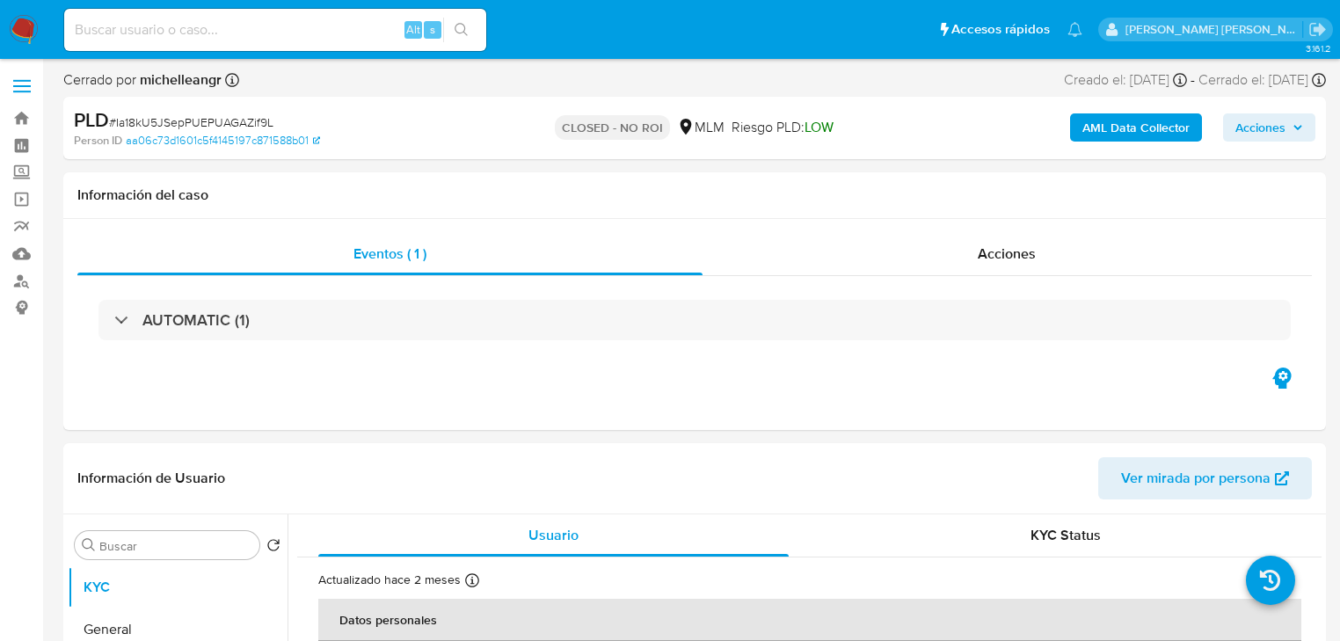
click at [223, 26] on input at bounding box center [275, 29] width 422 height 23
paste input "t3qWmtWrG35h6RkroHejIj3q"
type input "t3qWmtWrG35h6RkroHejIj3q"
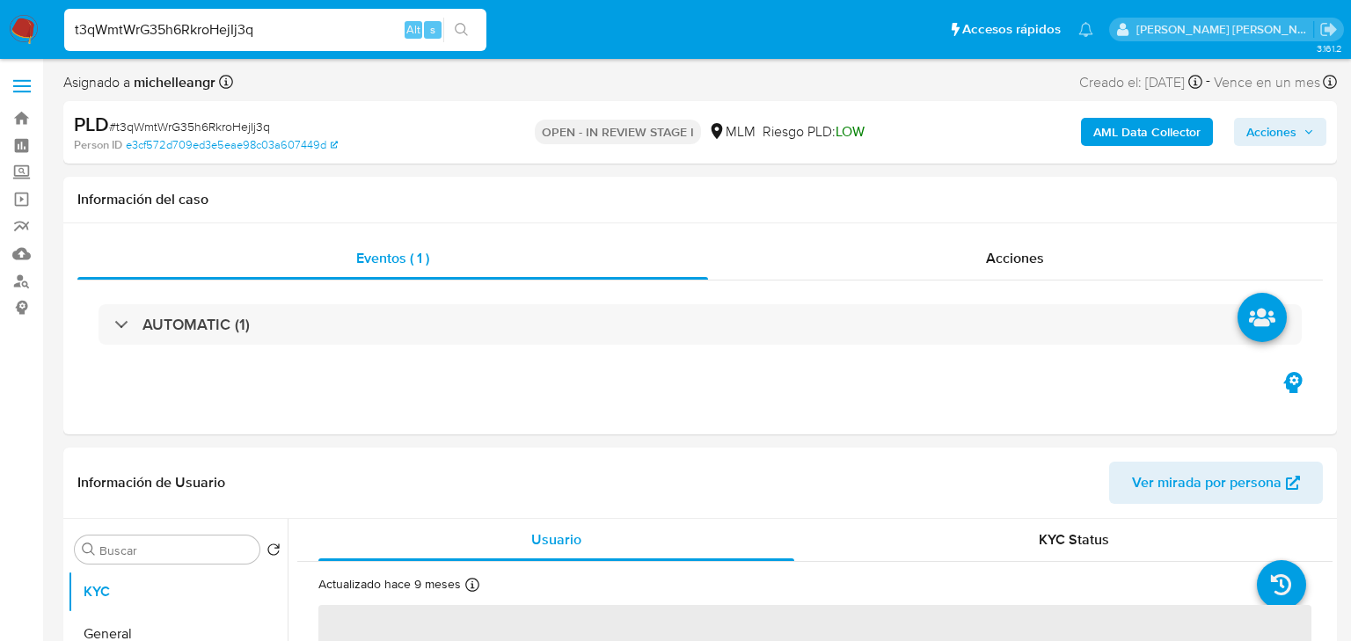
select select "10"
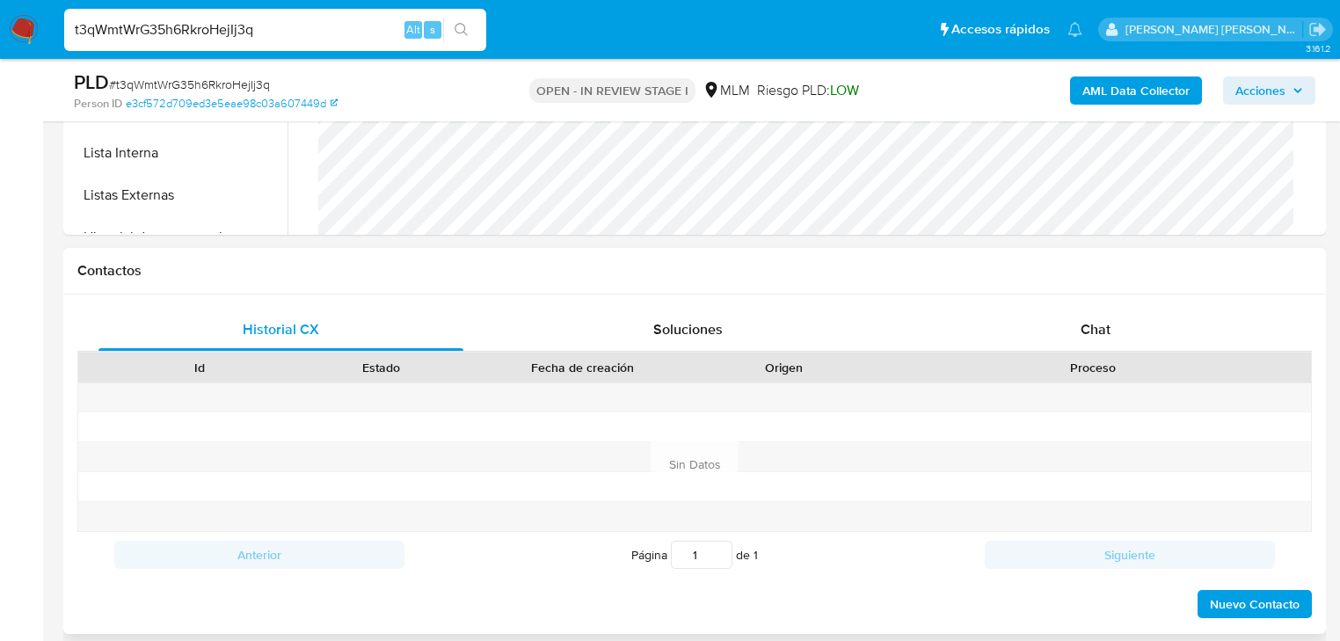
scroll to position [844, 0]
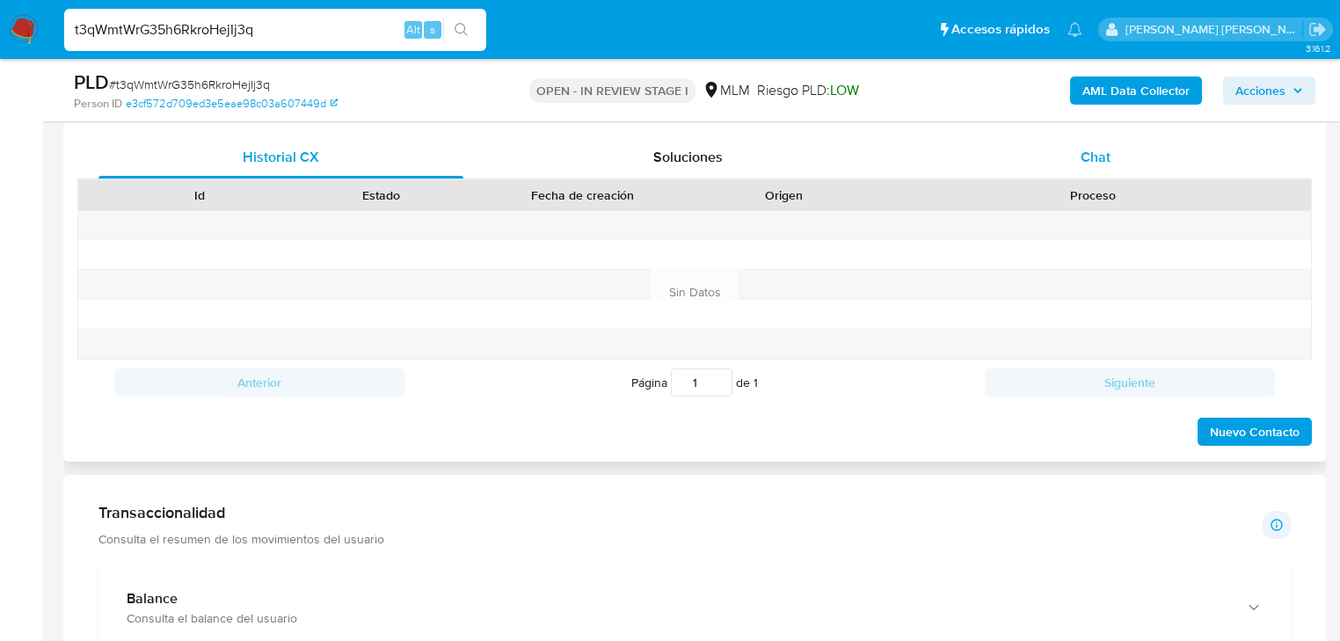
click at [1099, 160] on span "Chat" at bounding box center [1096, 157] width 30 height 20
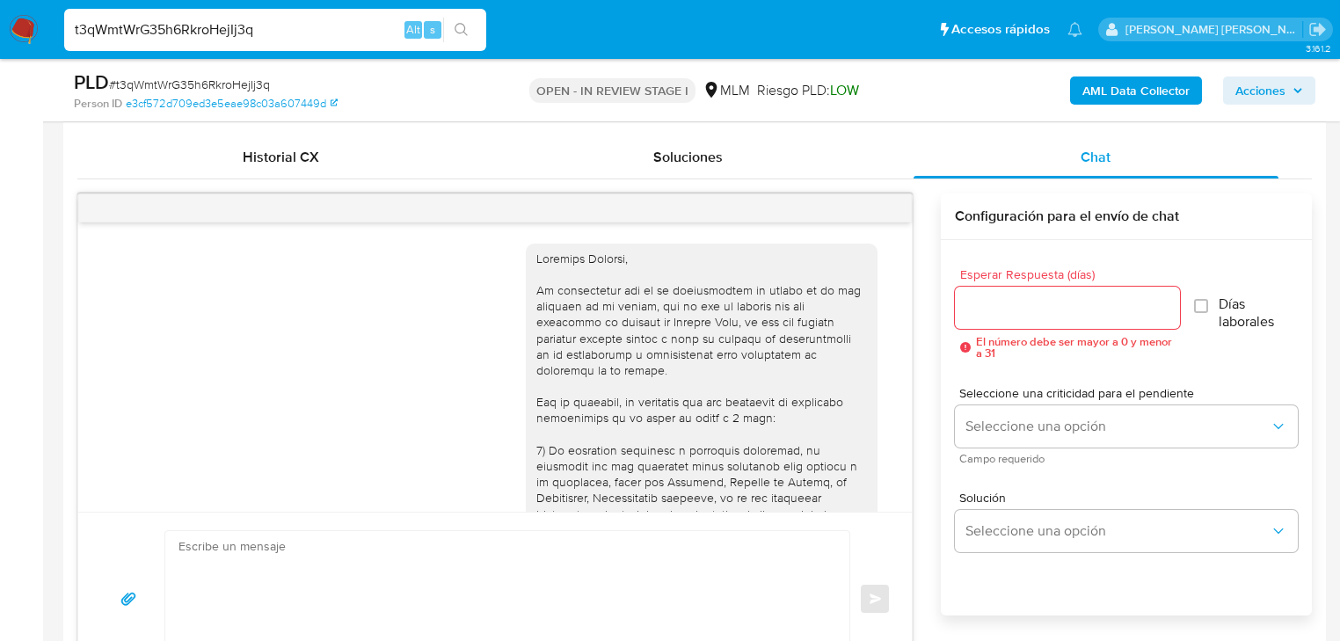
scroll to position [292, 0]
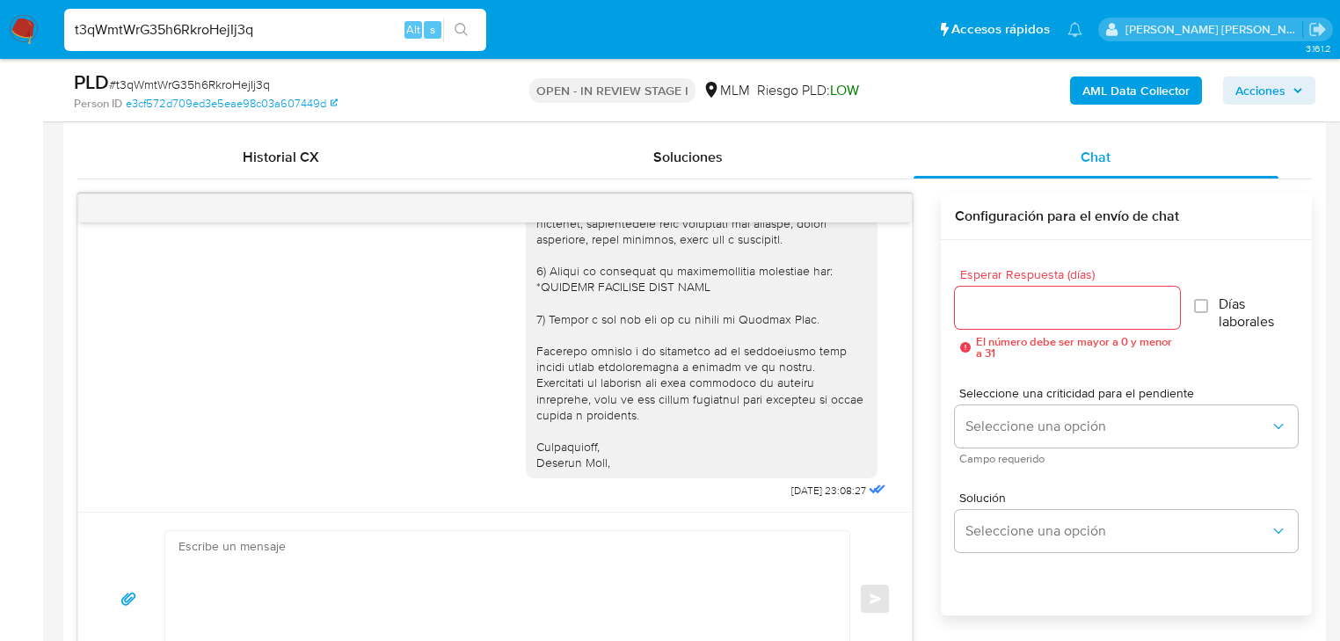
click at [872, 207] on div at bounding box center [495, 208] width 834 height 28
click at [874, 210] on div at bounding box center [495, 208] width 834 height 28
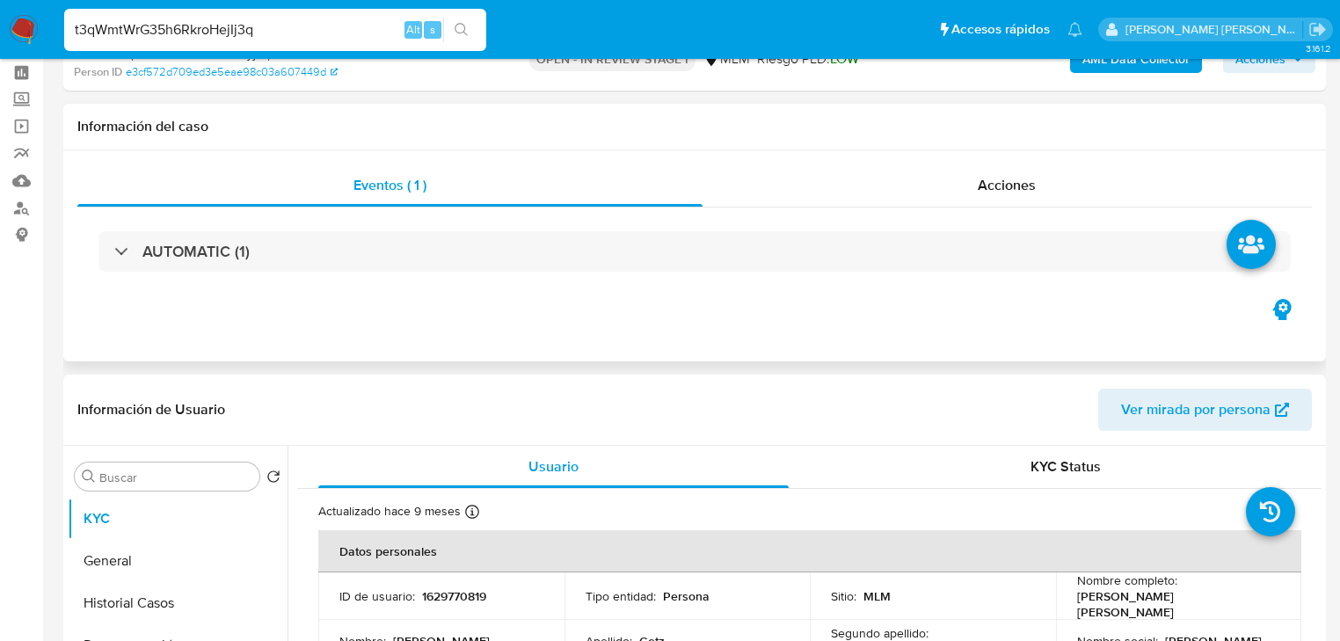
scroll to position [0, 0]
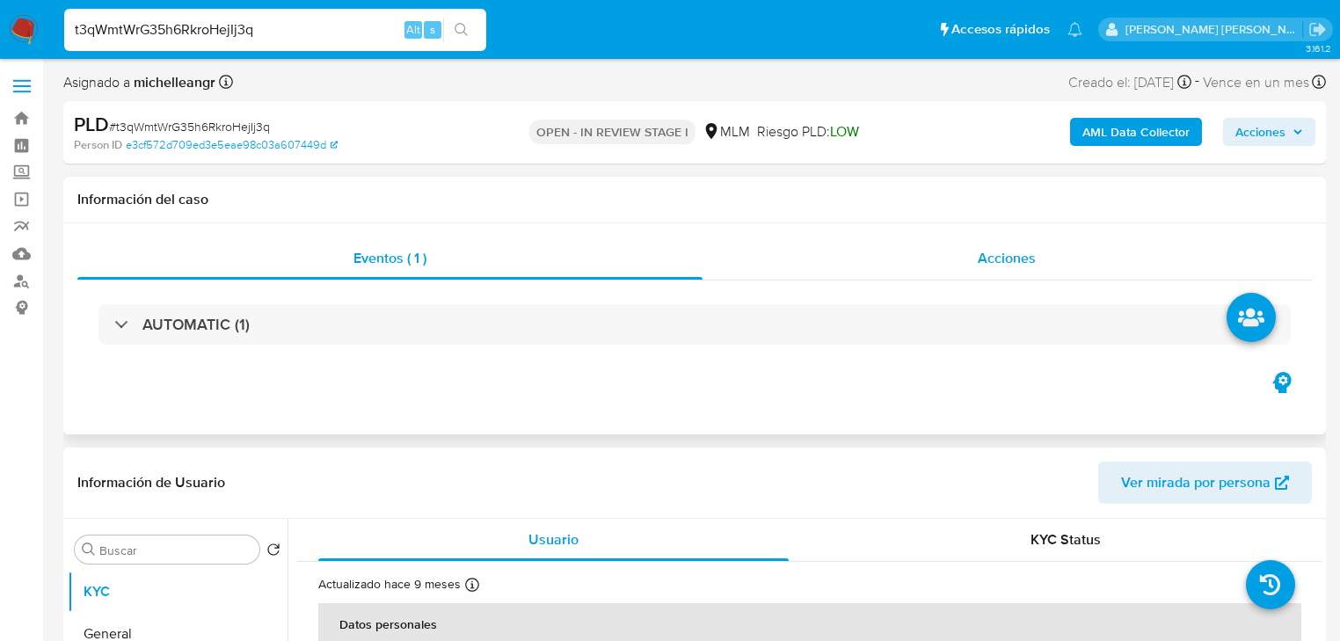
click at [1027, 266] on span "Acciones" at bounding box center [1007, 258] width 58 height 20
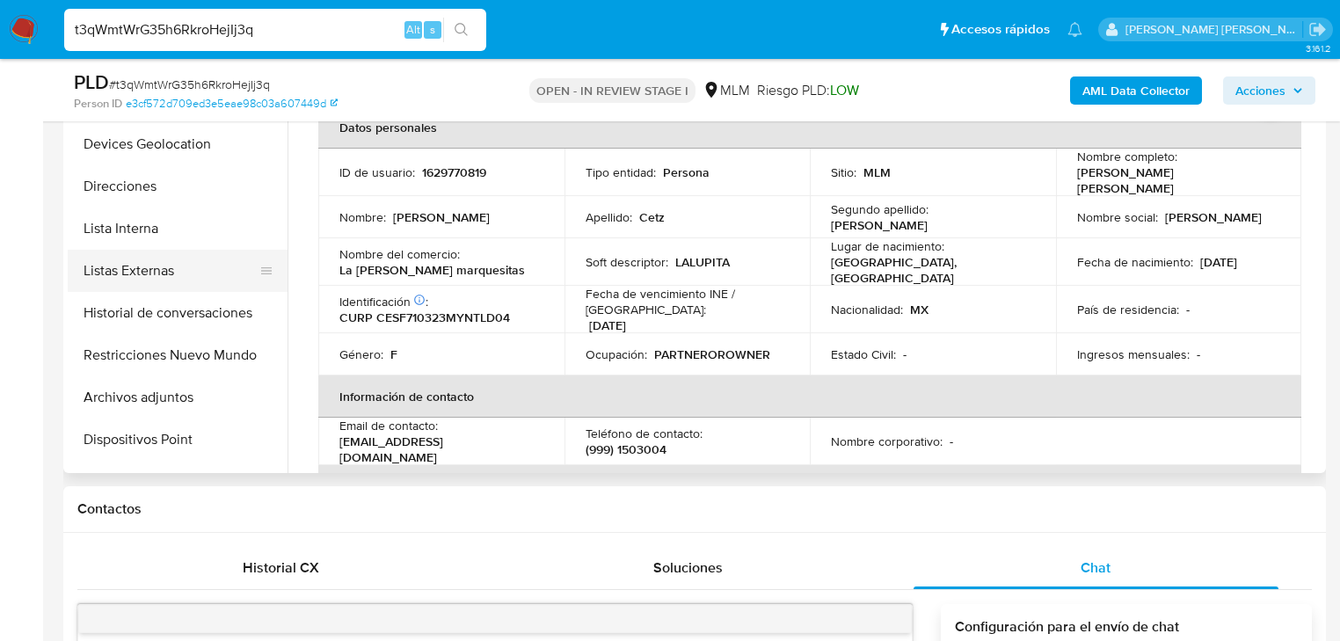
scroll to position [211, 0]
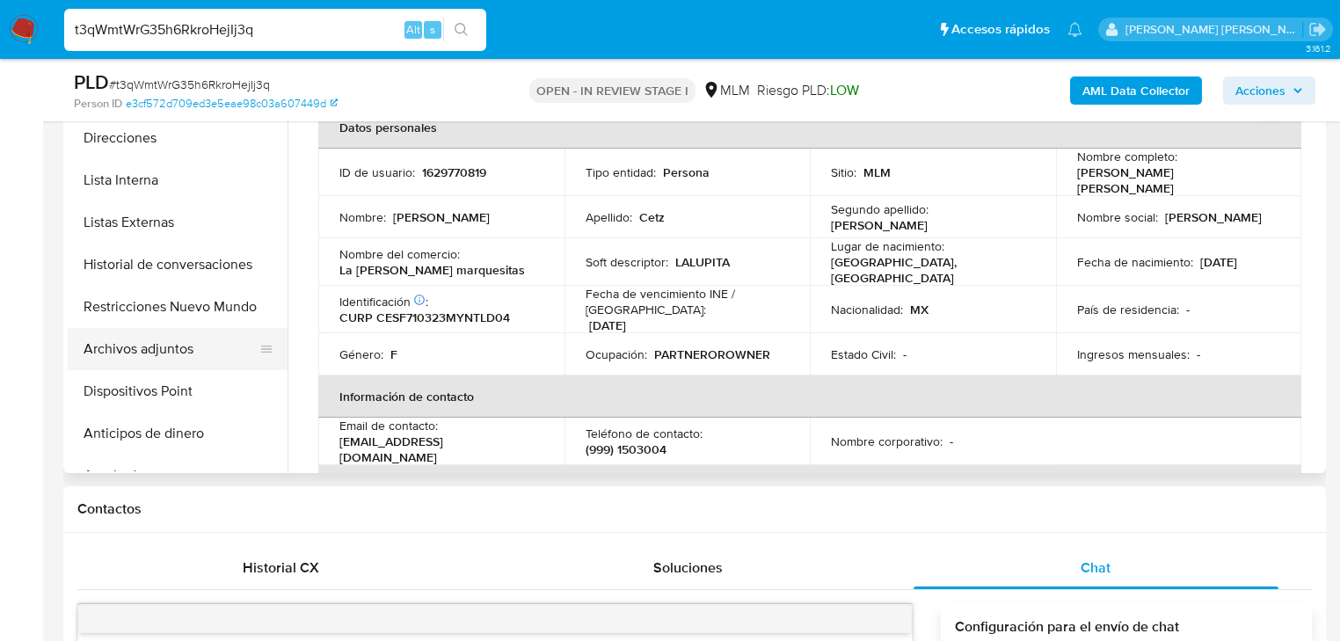
click at [190, 346] on button "Archivos adjuntos" at bounding box center [171, 349] width 206 height 42
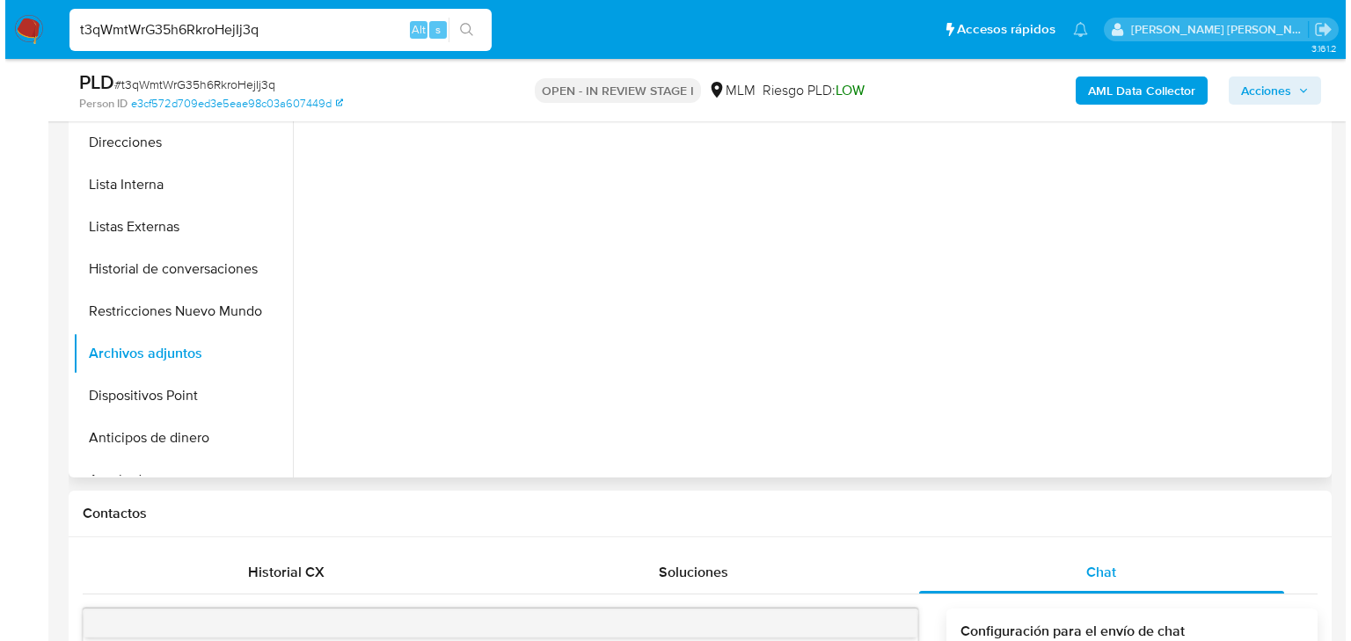
scroll to position [493, 0]
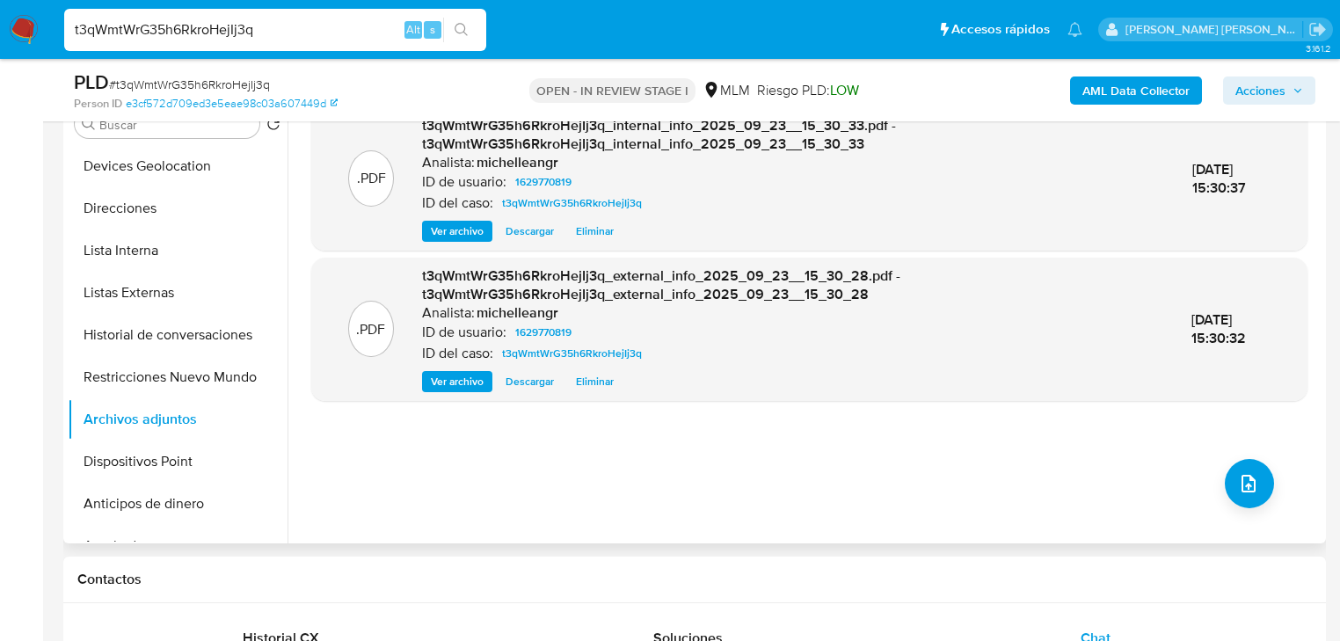
click at [1223, 465] on div ".PDF t3qWmtWrG35h6RkroHejIj3q_internal_info_2025_09_23__15_30_33.pdf - t3qWmtWr…" at bounding box center [809, 318] width 996 height 422
click at [1254, 486] on button "upload-file" at bounding box center [1249, 483] width 49 height 49
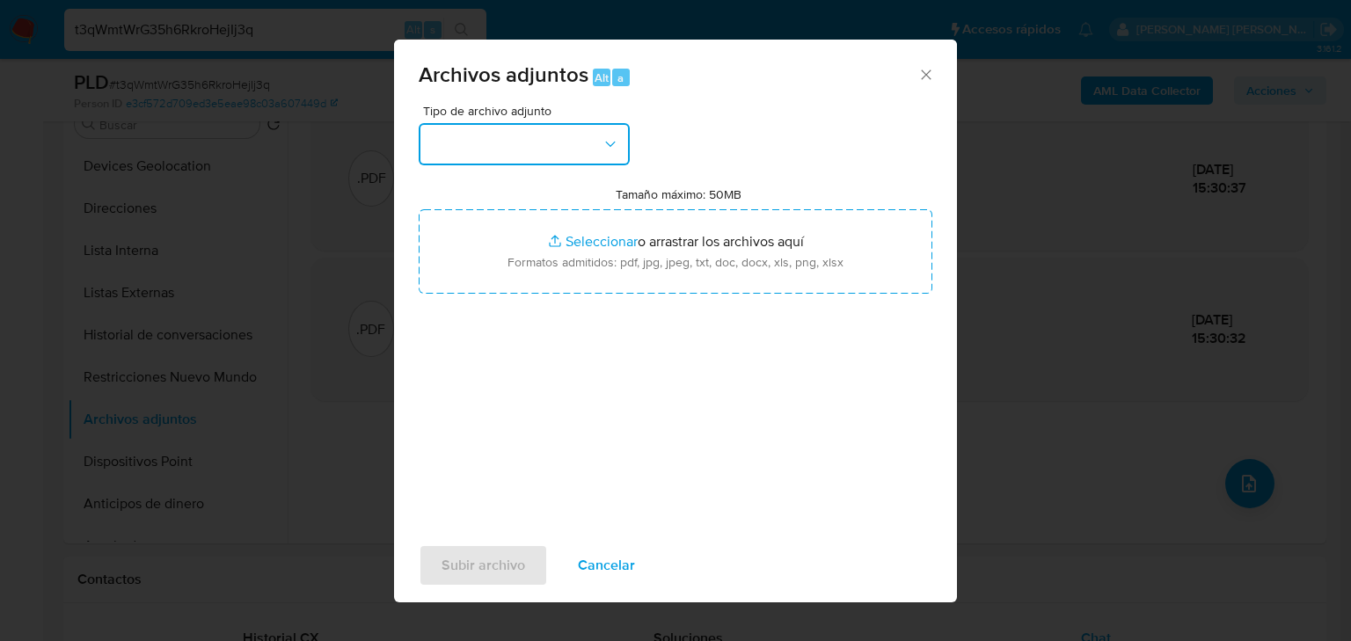
click at [576, 144] on button "button" at bounding box center [524, 144] width 211 height 42
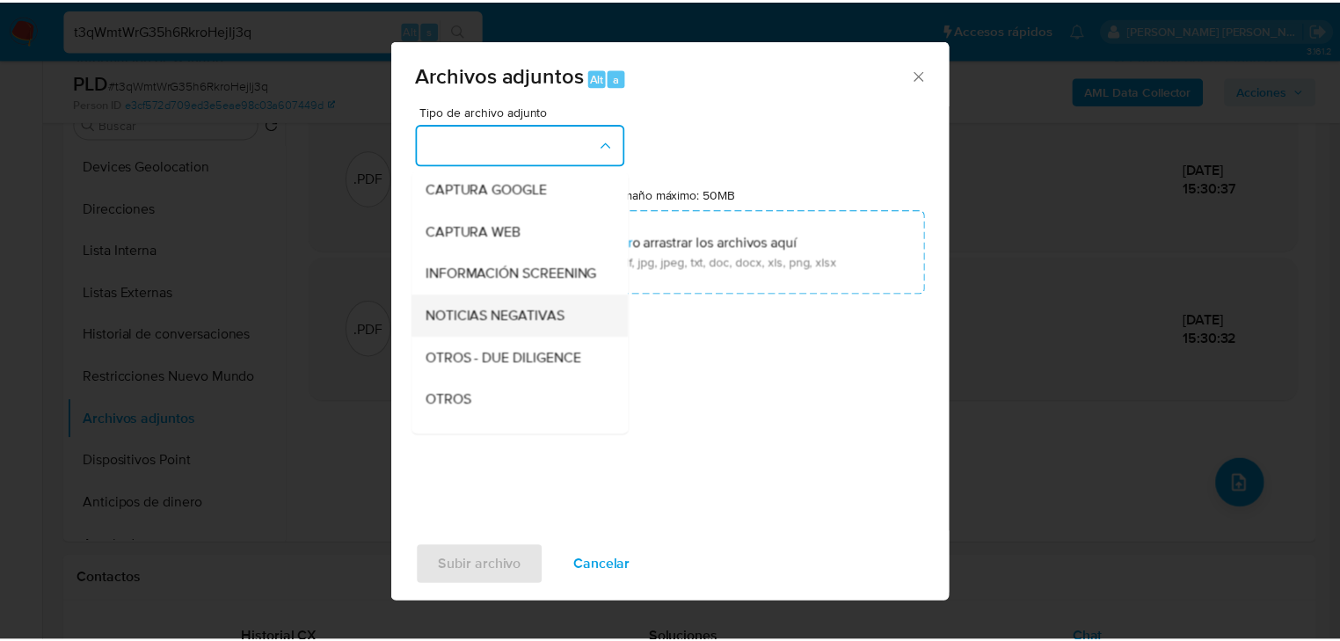
scroll to position [120, 0]
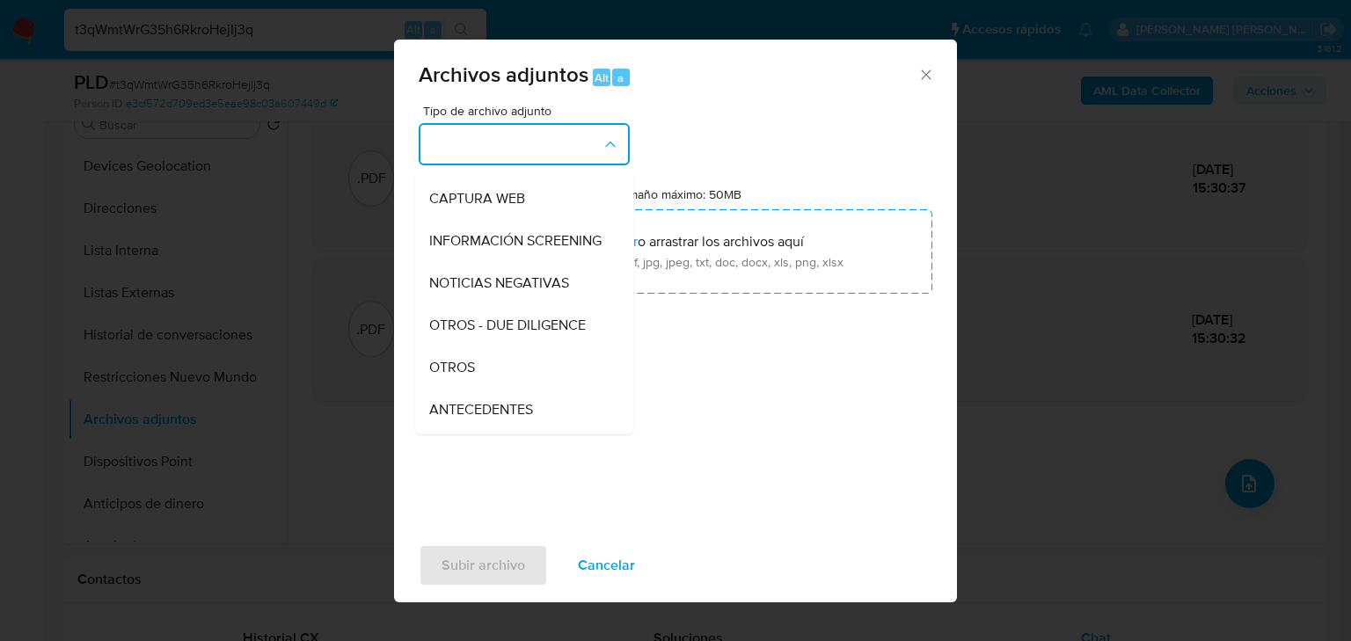
drag, startPoint x: 502, startPoint y: 390, endPoint x: 498, endPoint y: 376, distance: 14.7
click at [503, 389] on div "OTROS" at bounding box center [518, 368] width 179 height 42
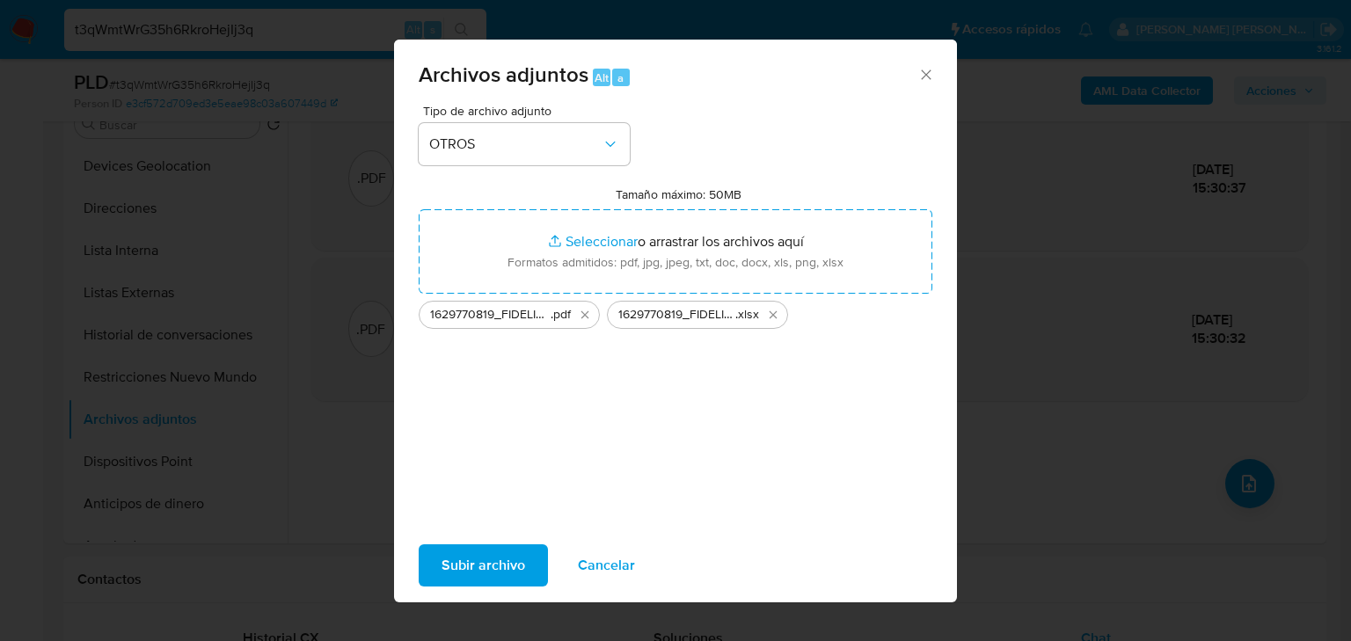
click at [497, 567] on span "Subir archivo" at bounding box center [483, 565] width 84 height 39
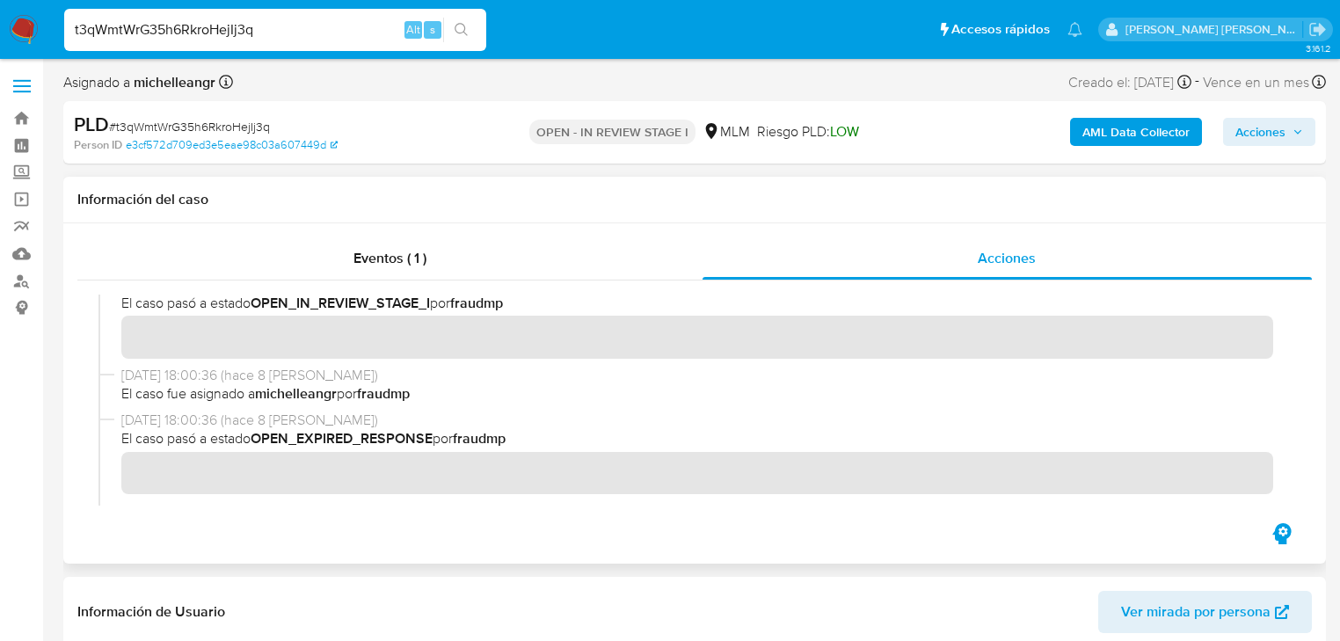
scroll to position [0, 0]
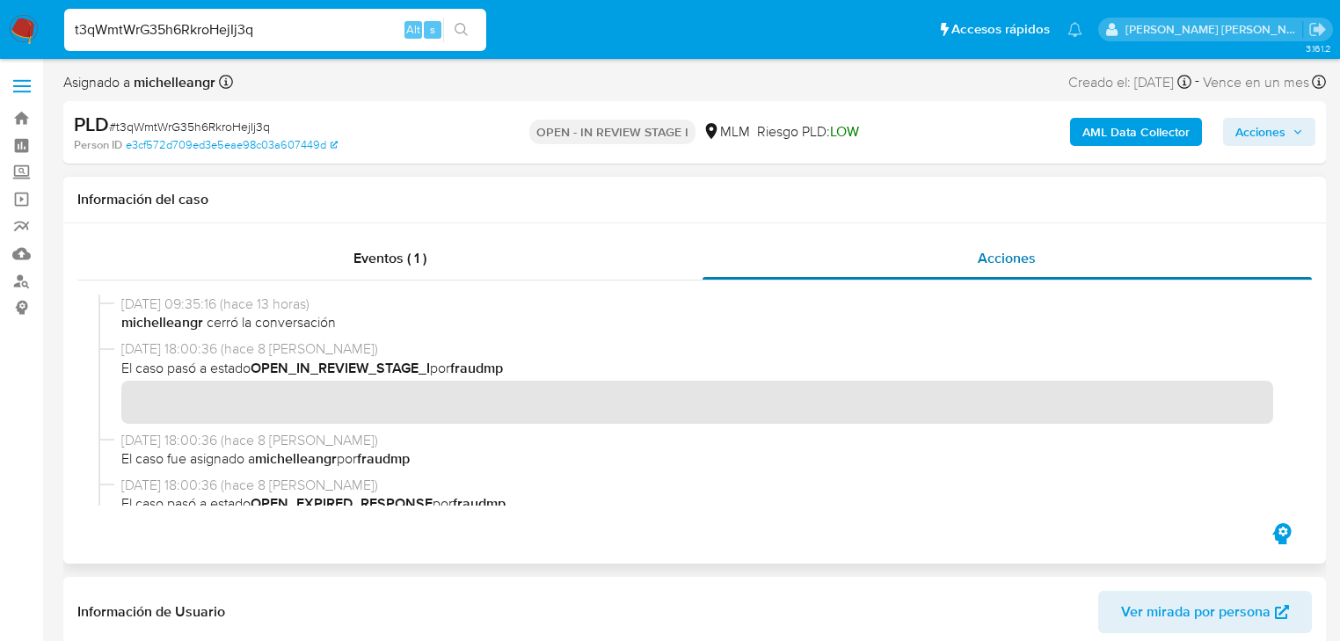
drag, startPoint x: 390, startPoint y: 259, endPoint x: 719, endPoint y: 240, distance: 329.5
click at [390, 259] on span "Eventos ( 1 )" at bounding box center [390, 258] width 73 height 20
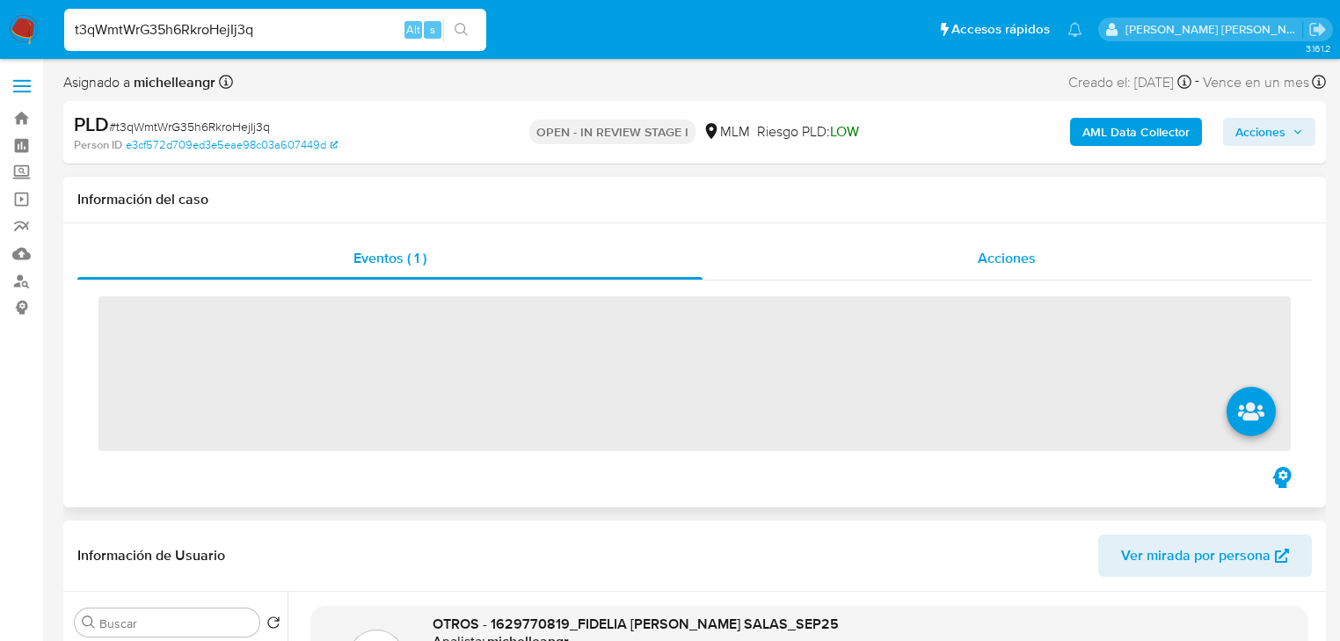
click at [1007, 254] on span "Acciones" at bounding box center [1007, 258] width 58 height 20
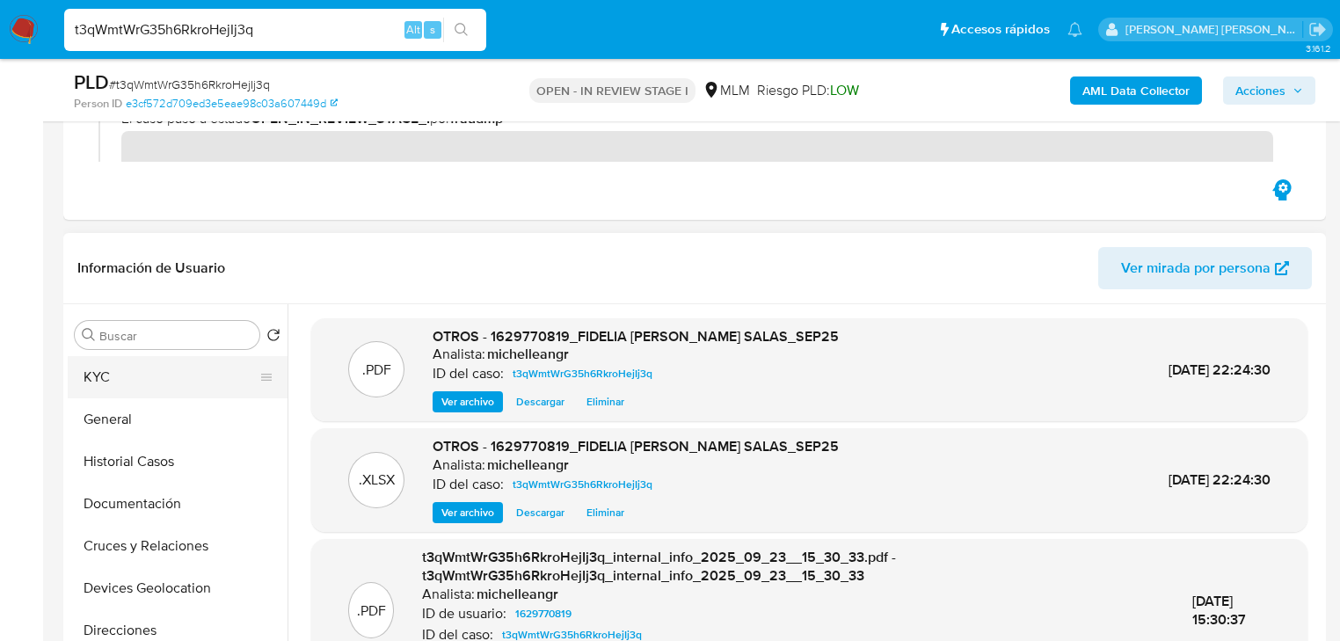
click at [146, 376] on button "KYC" at bounding box center [171, 377] width 206 height 42
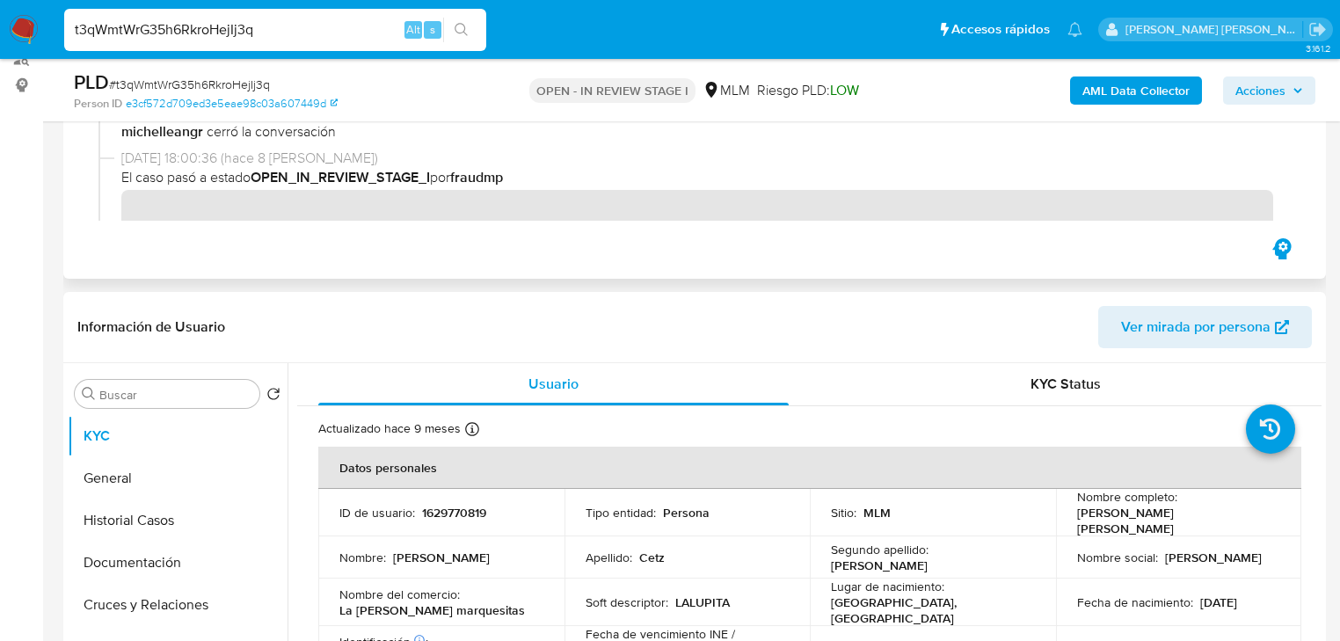
scroll to position [70, 0]
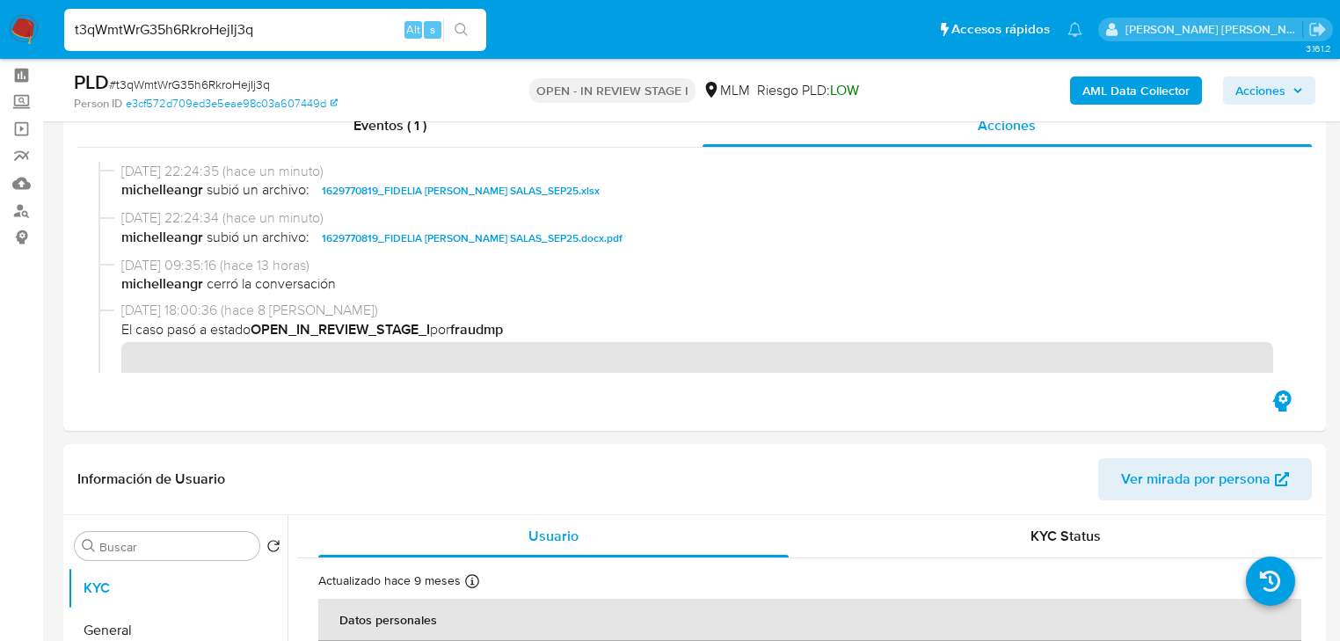
click at [1270, 100] on span "Acciones" at bounding box center [1261, 91] width 50 height 28
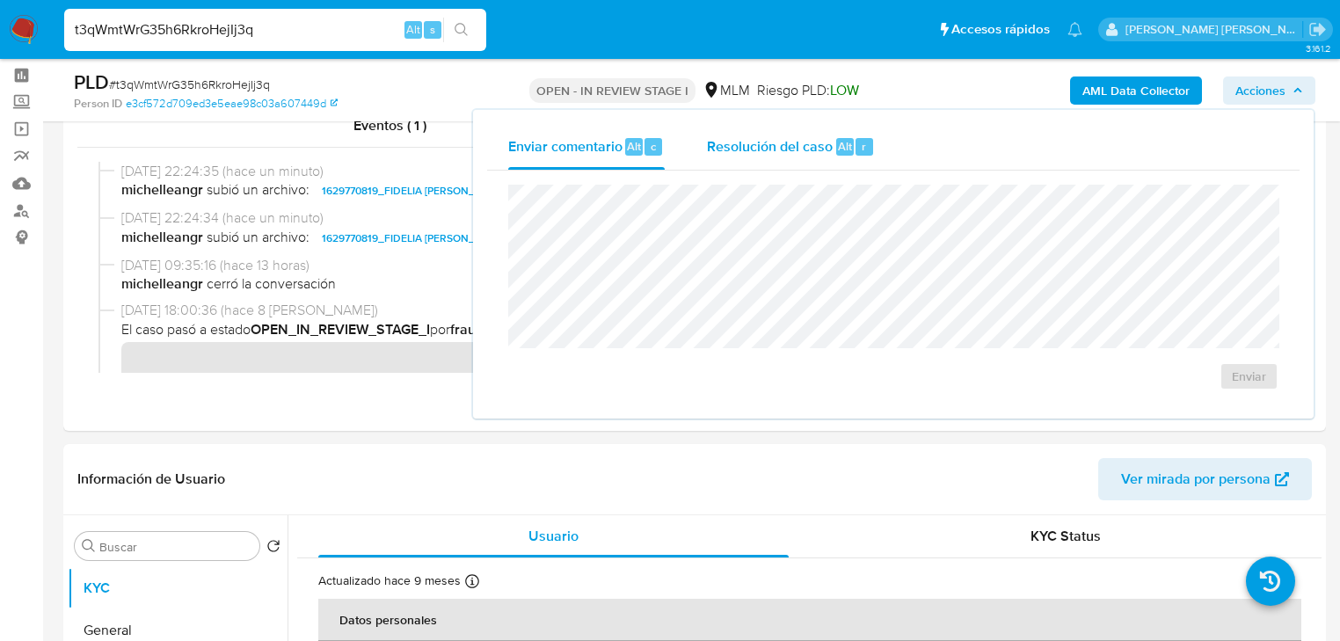
click at [819, 148] on span "Resolución del caso" at bounding box center [770, 145] width 126 height 20
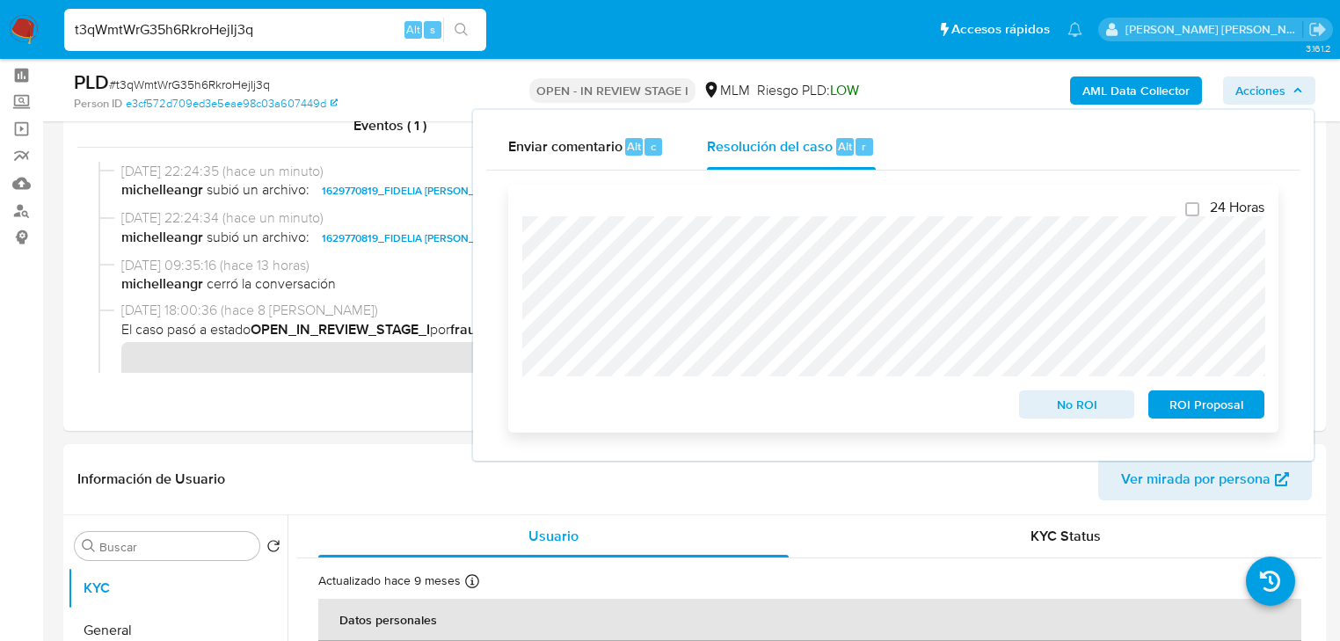
click at [1052, 410] on span "No ROI" at bounding box center [1077, 404] width 91 height 25
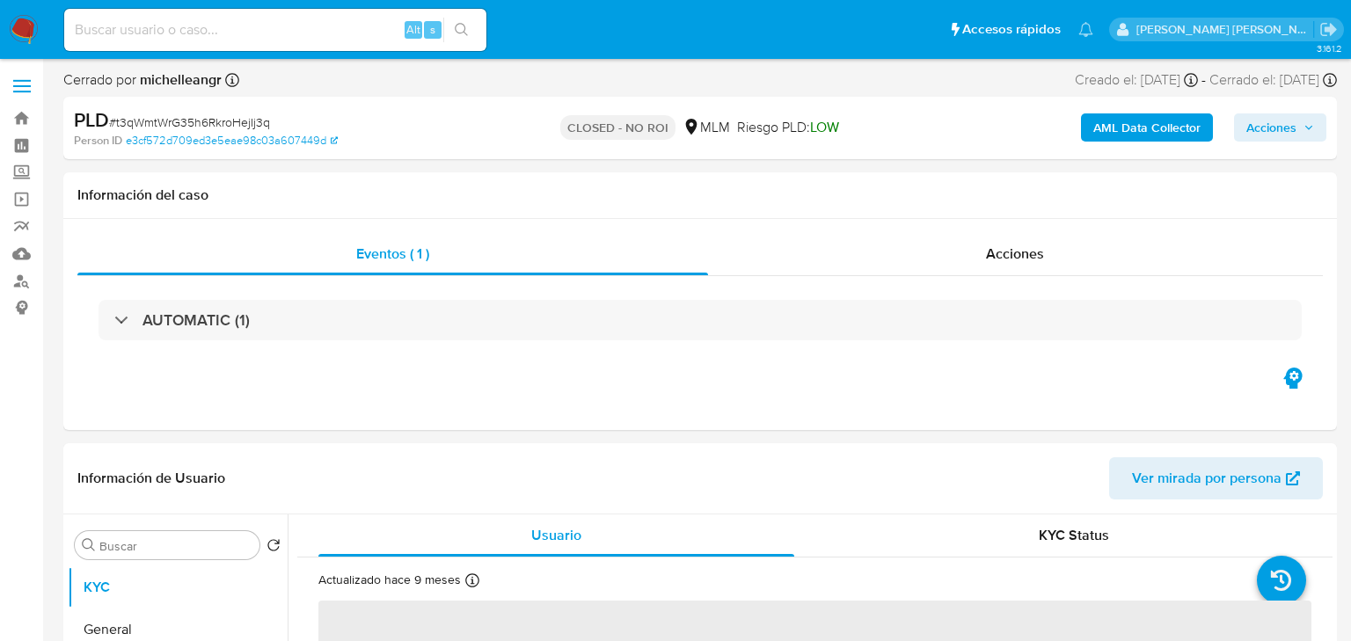
select select "10"
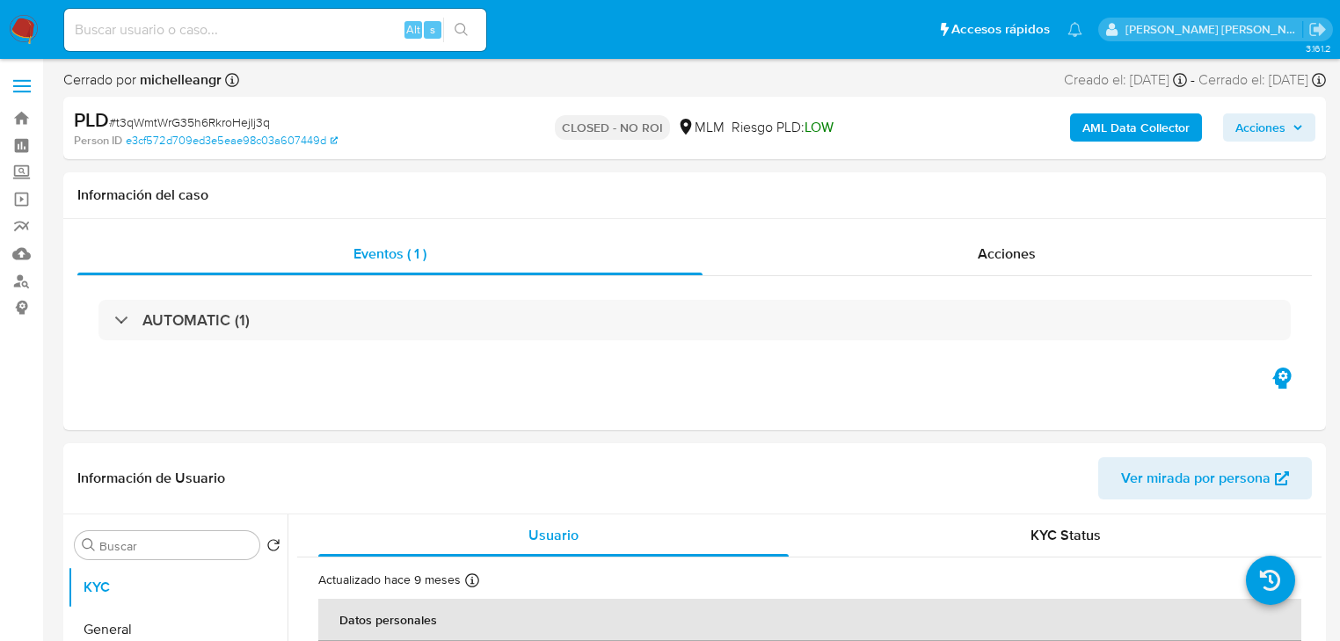
click at [195, 41] on div "Alt s" at bounding box center [275, 30] width 422 height 42
click at [196, 40] on input at bounding box center [275, 29] width 422 height 23
paste input "KxDeiVQ4z8OJGbqPdFClpYRY"
type input "KxDeiVQ4z8OJGbqPdFClpYRY"
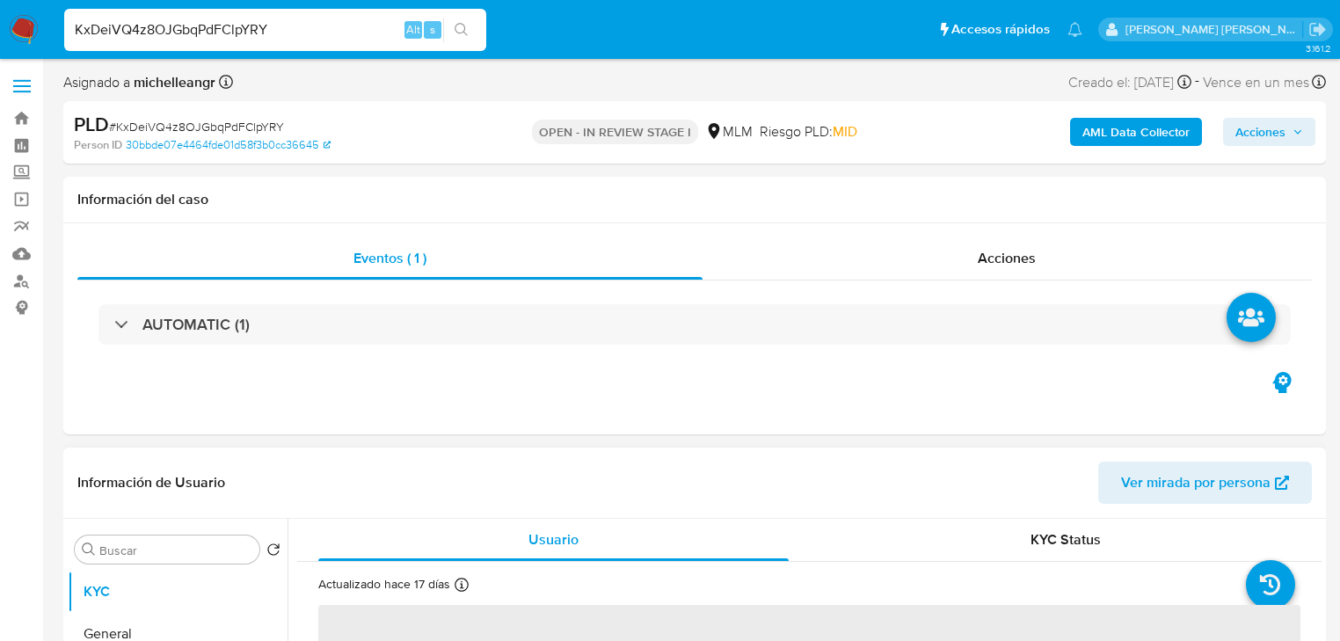
select select "10"
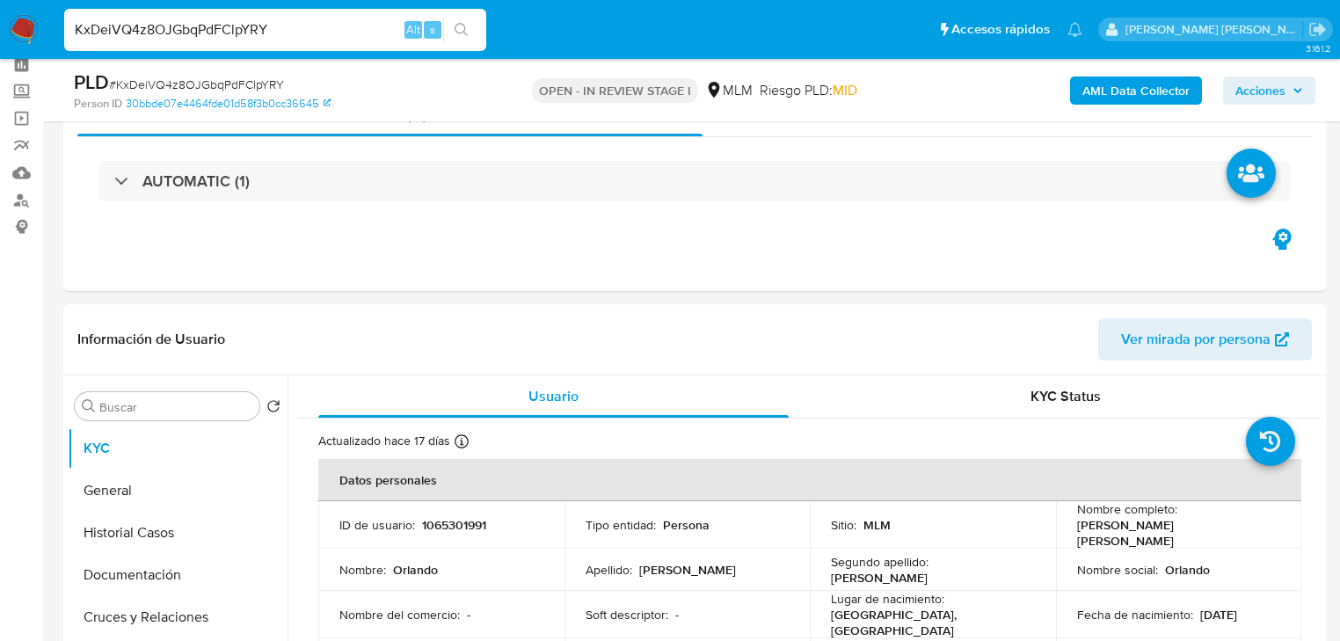
scroll to position [211, 0]
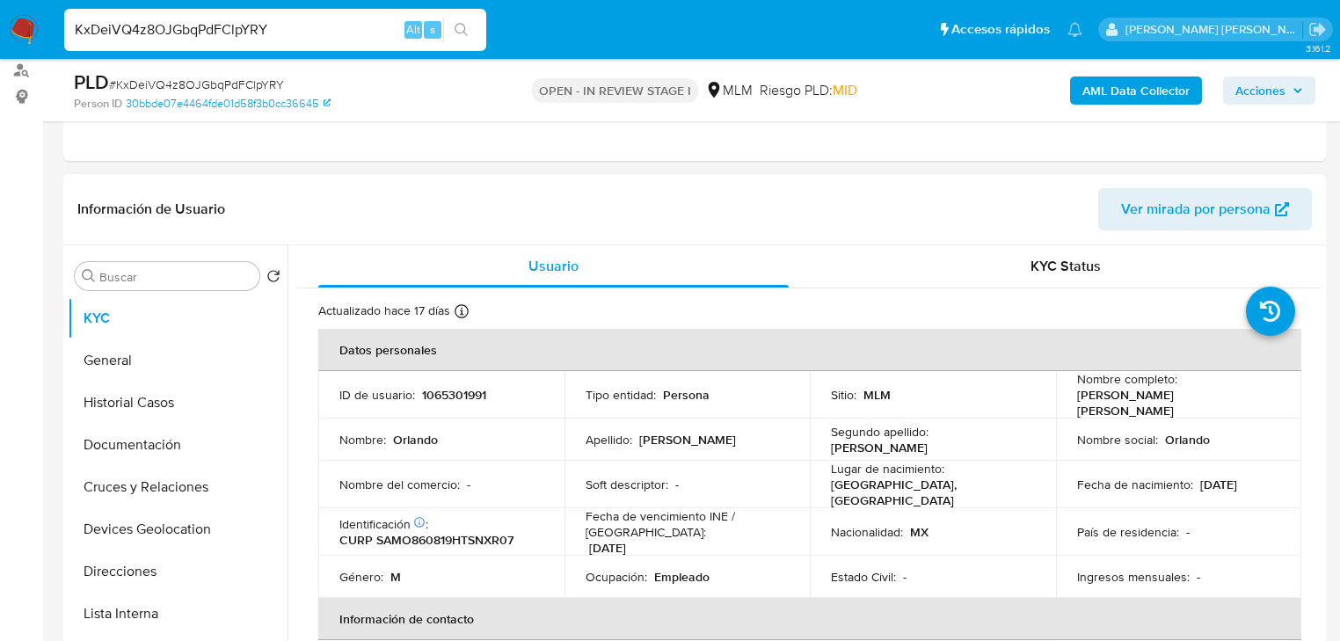
drag, startPoint x: 522, startPoint y: 262, endPoint x: 659, endPoint y: 380, distance: 180.2
click at [527, 263] on div "Usuario" at bounding box center [553, 266] width 471 height 42
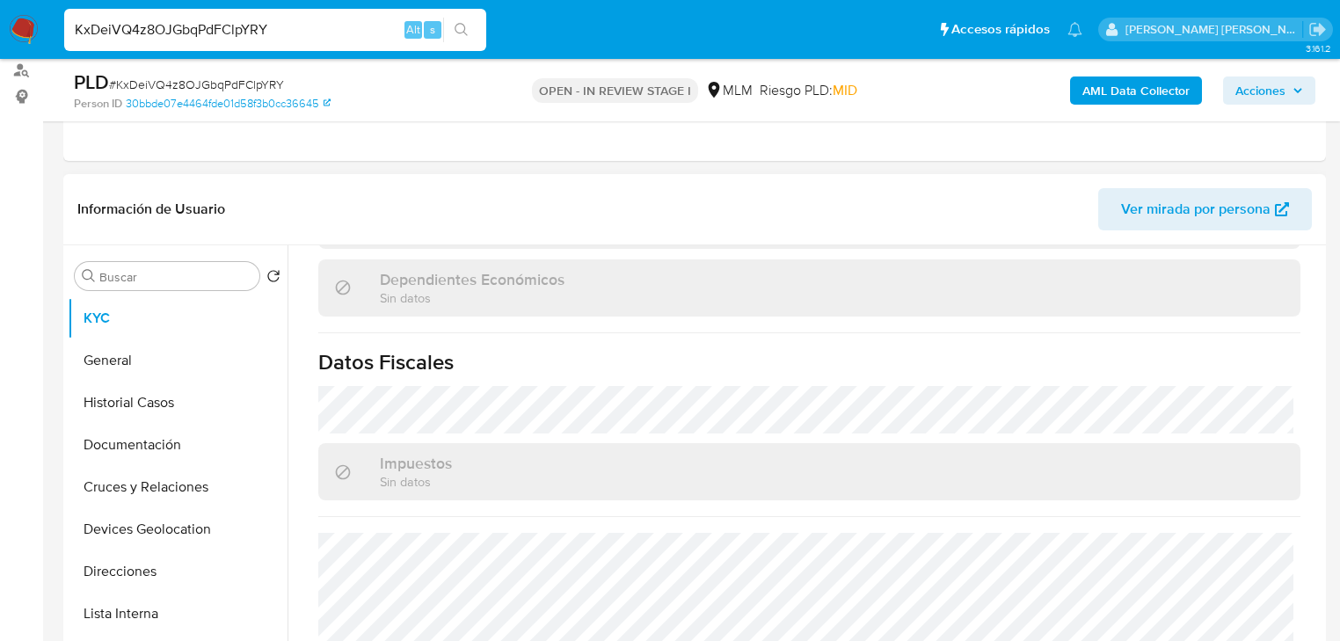
scroll to position [1093, 0]
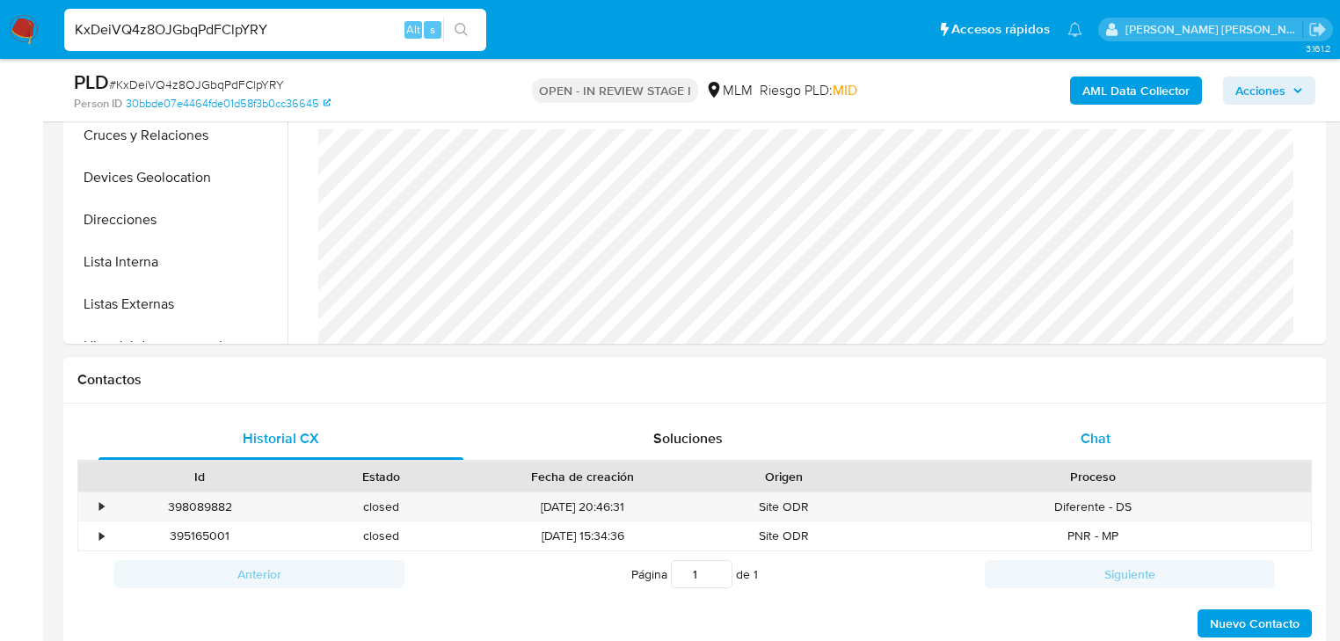
click at [1112, 443] on div "Chat" at bounding box center [1096, 439] width 365 height 42
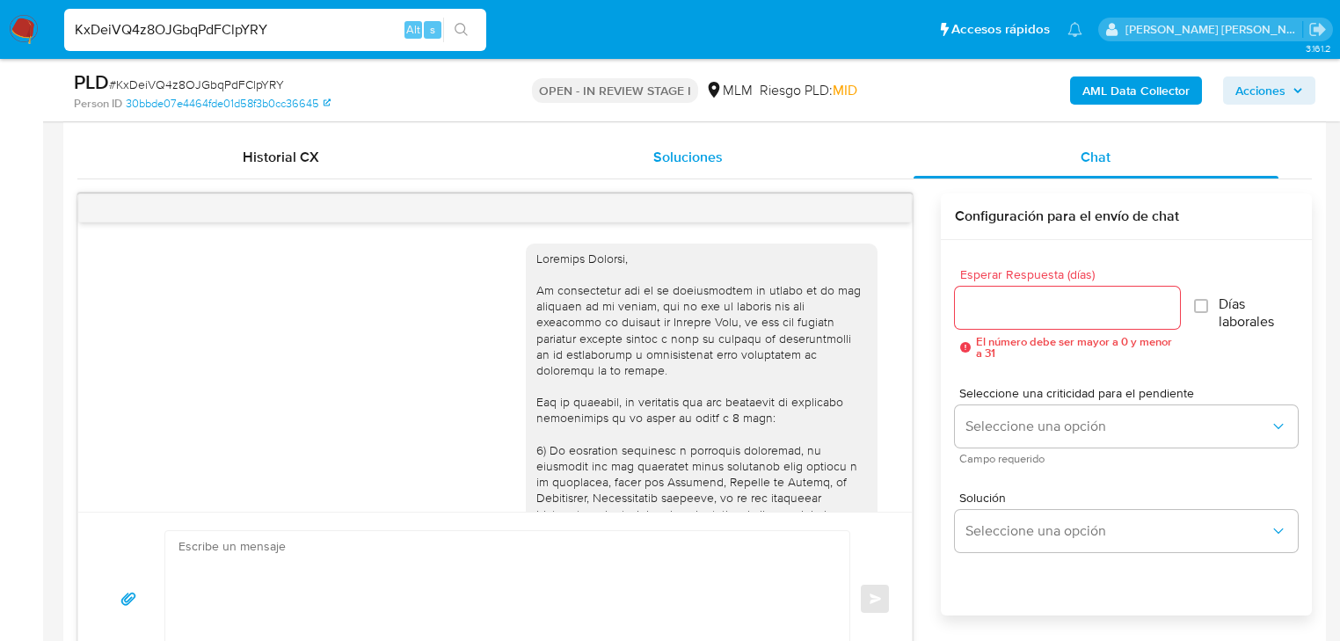
scroll to position [697, 0]
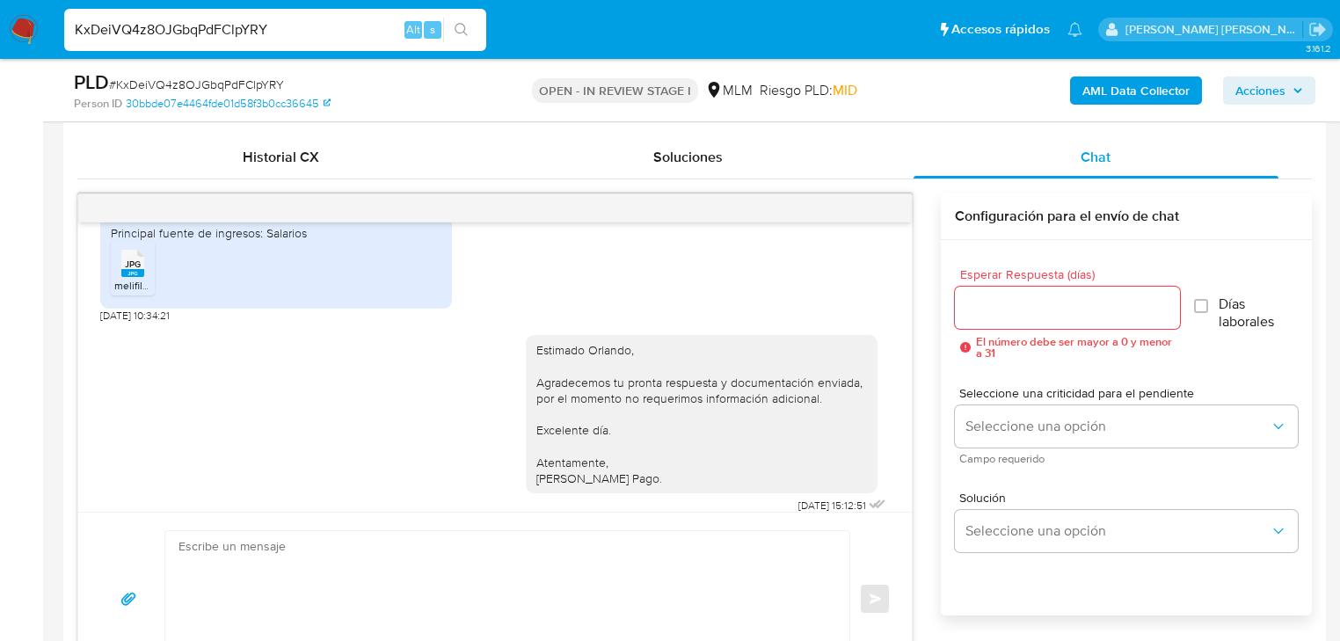
click at [893, 205] on div at bounding box center [495, 208] width 834 height 28
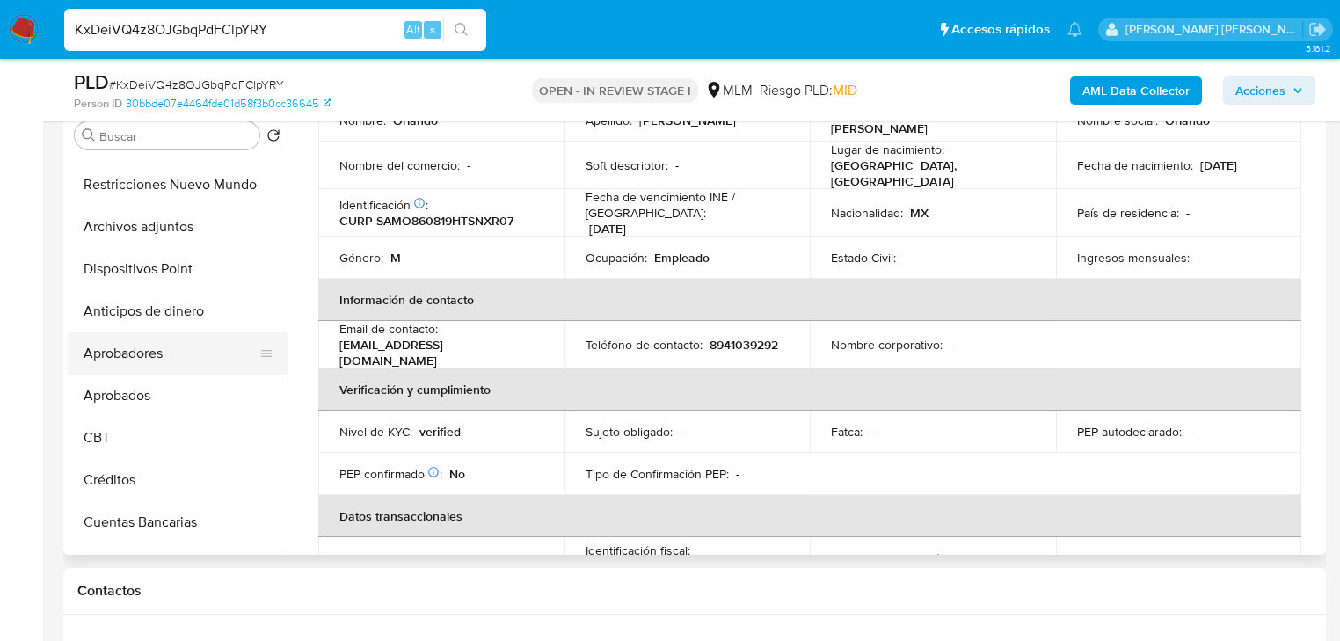
scroll to position [335, 0]
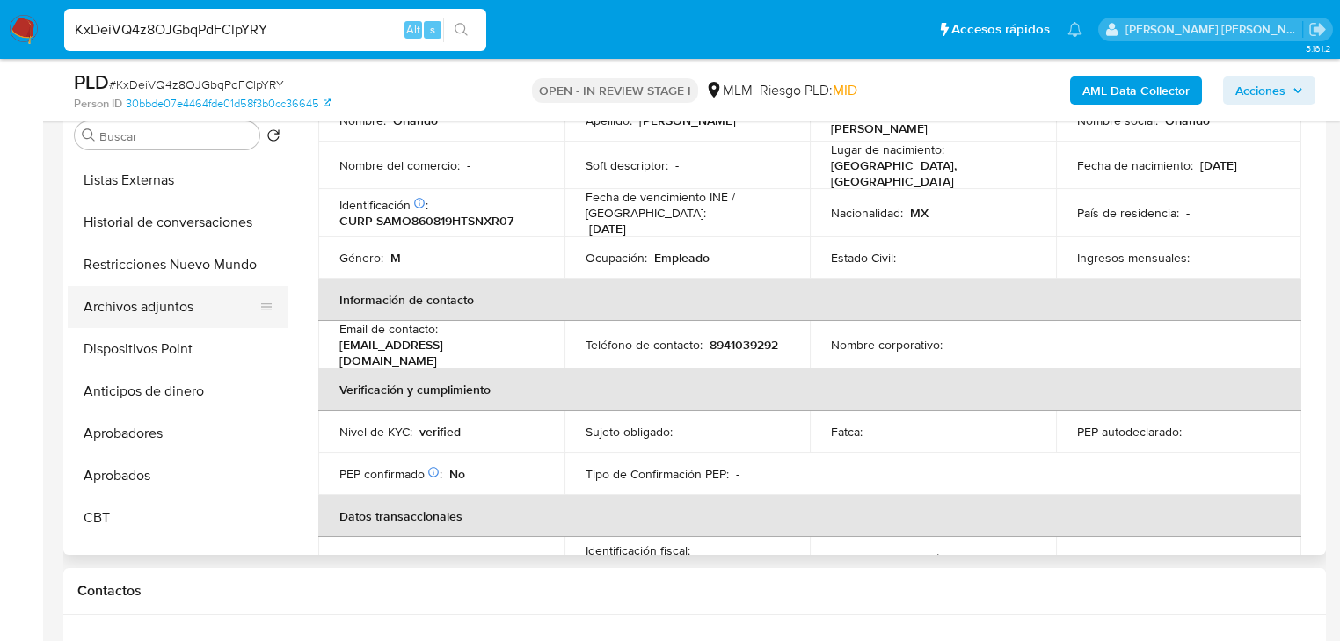
click at [171, 296] on button "Archivos adjuntos" at bounding box center [171, 307] width 206 height 42
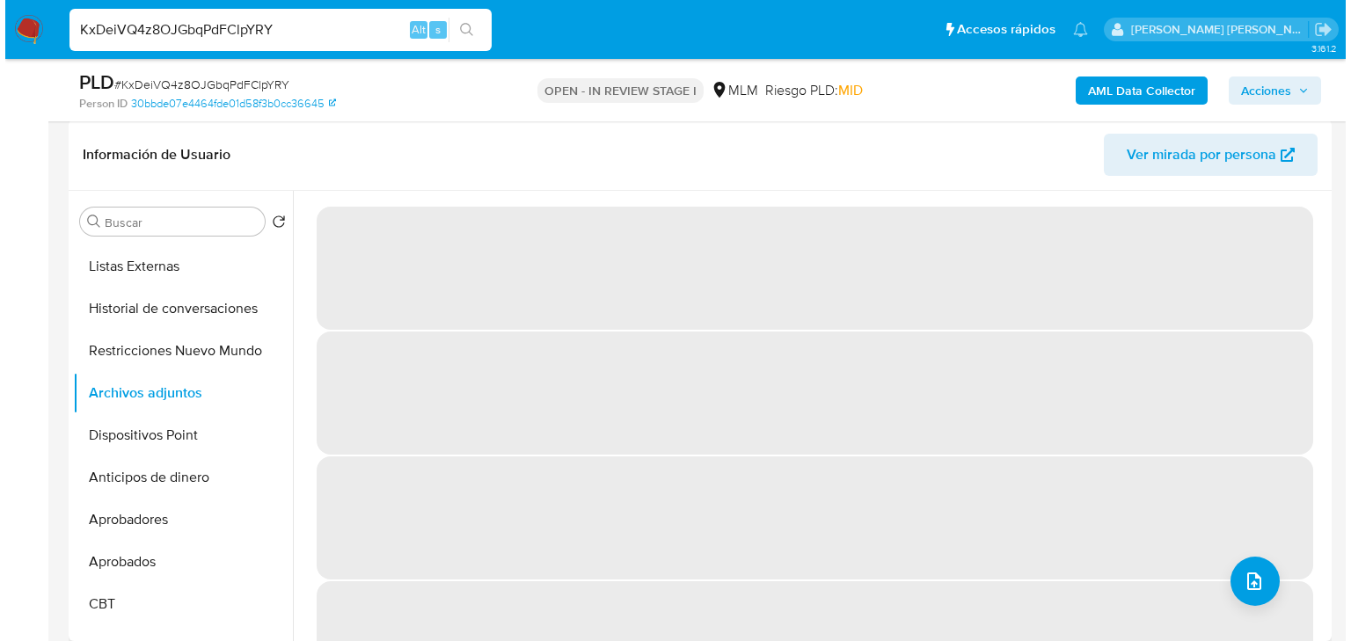
scroll to position [281, 0]
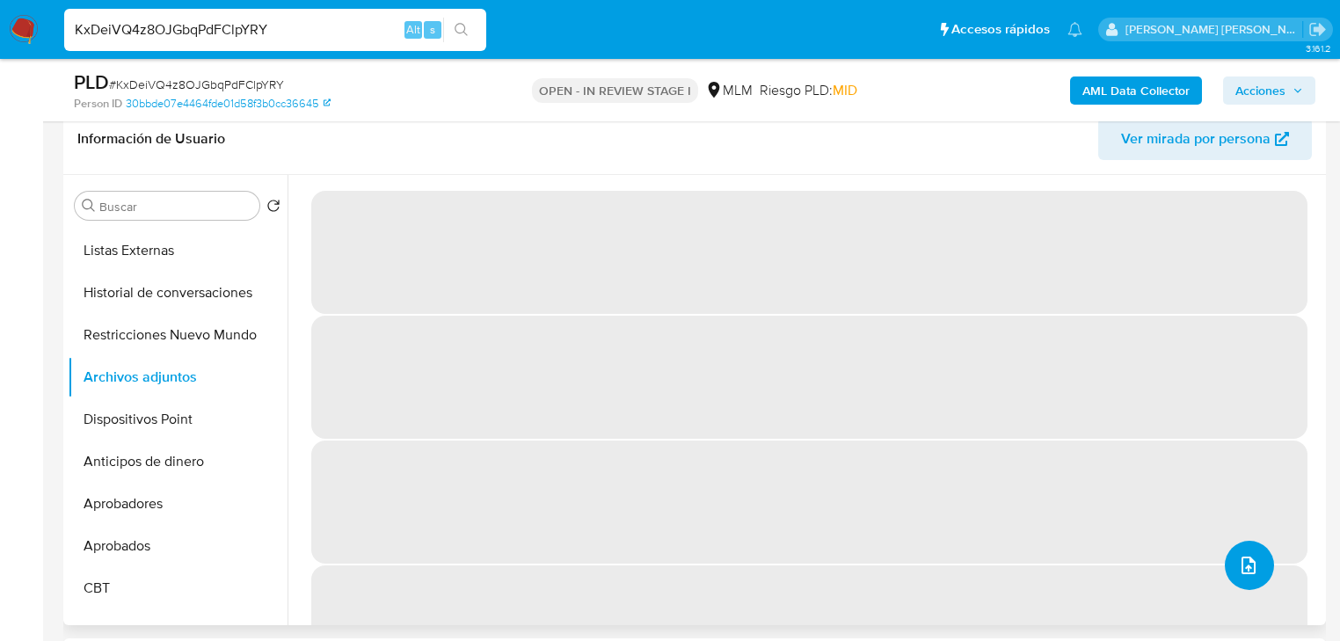
click at [1256, 559] on button "upload-file" at bounding box center [1249, 565] width 49 height 49
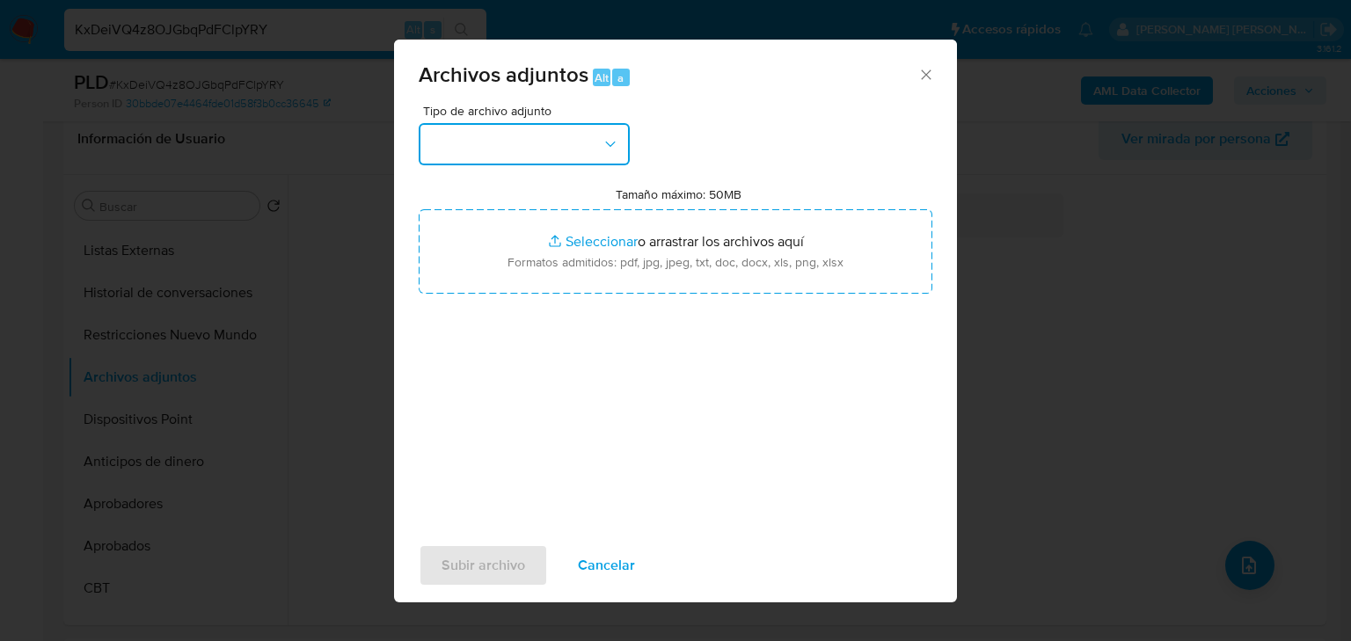
click at [534, 152] on button "button" at bounding box center [524, 144] width 211 height 42
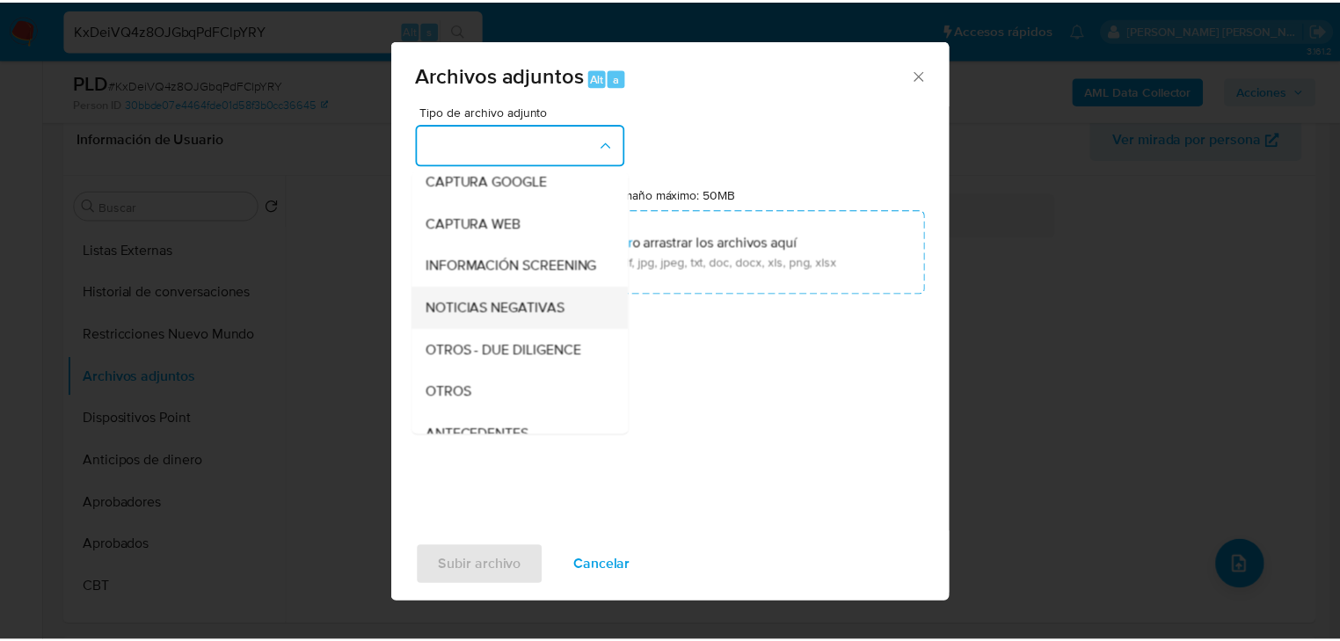
scroll to position [120, 0]
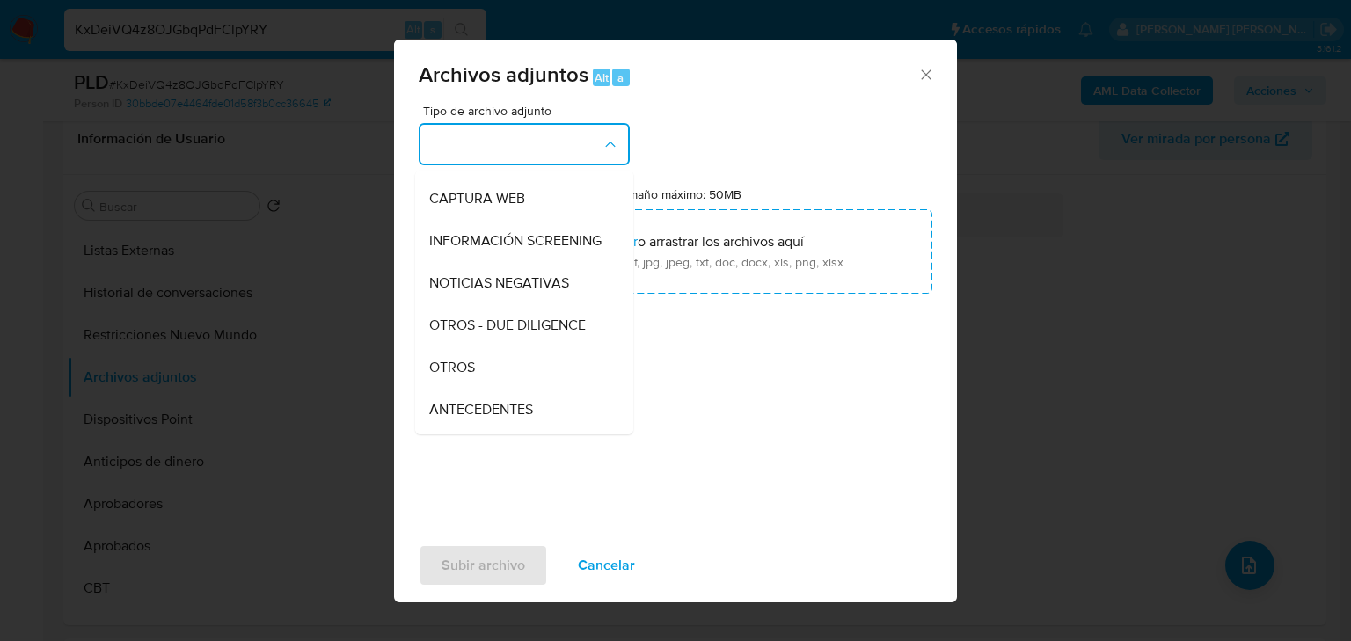
click at [485, 389] on div "OTROS" at bounding box center [518, 368] width 179 height 42
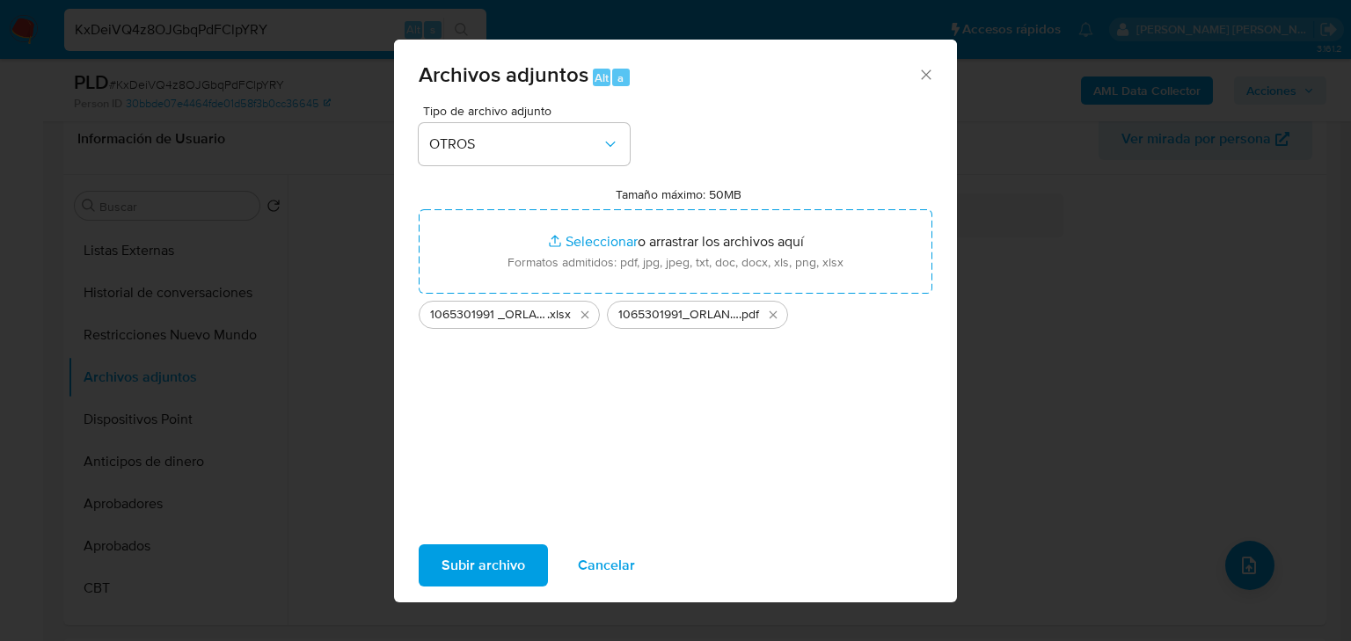
click at [489, 566] on span "Subir archivo" at bounding box center [483, 565] width 84 height 39
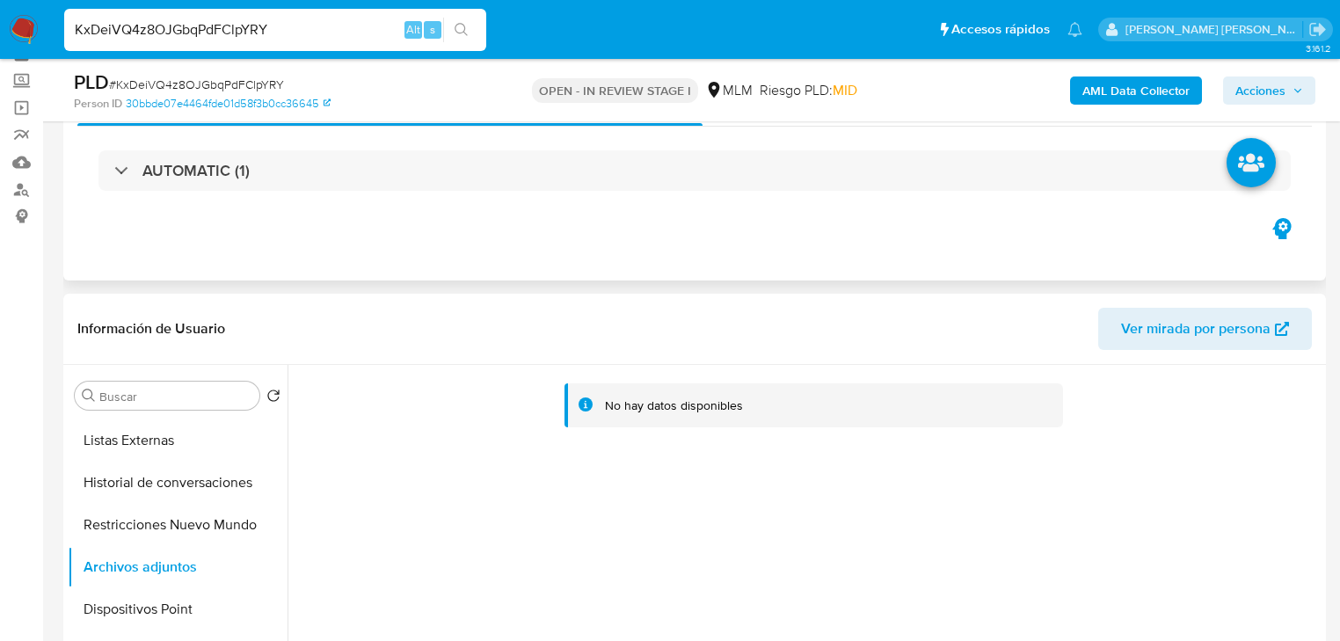
scroll to position [0, 0]
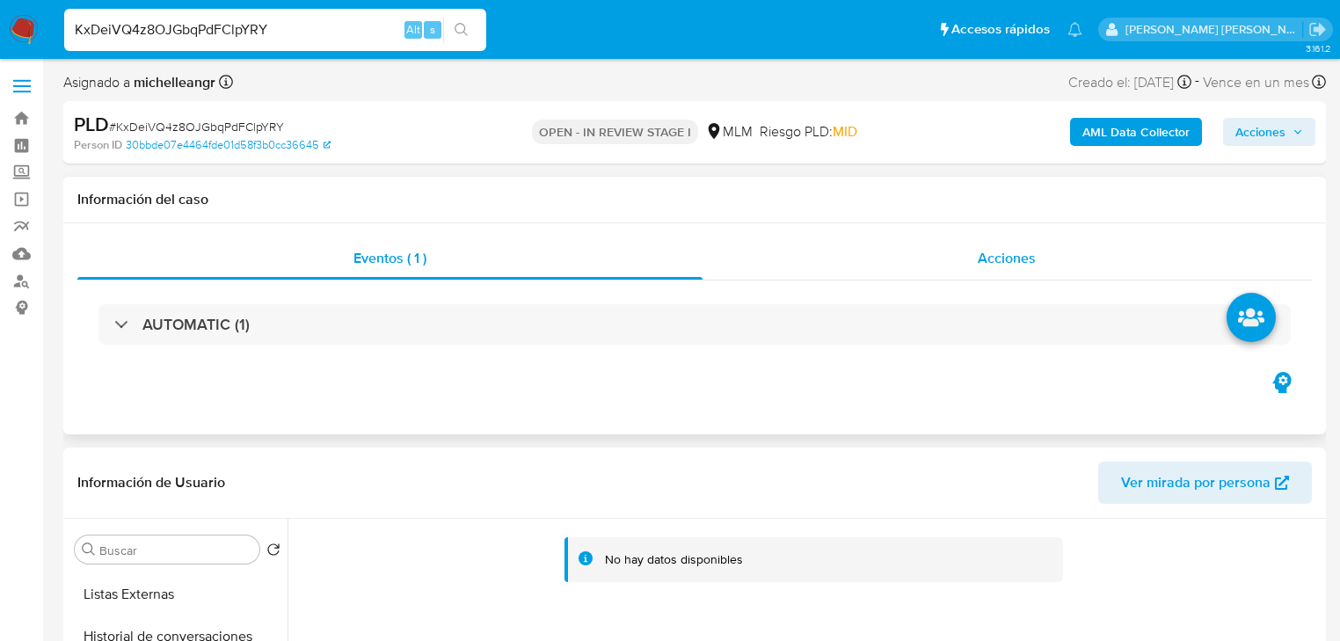
click at [947, 258] on div "Acciones" at bounding box center [1008, 258] width 610 height 42
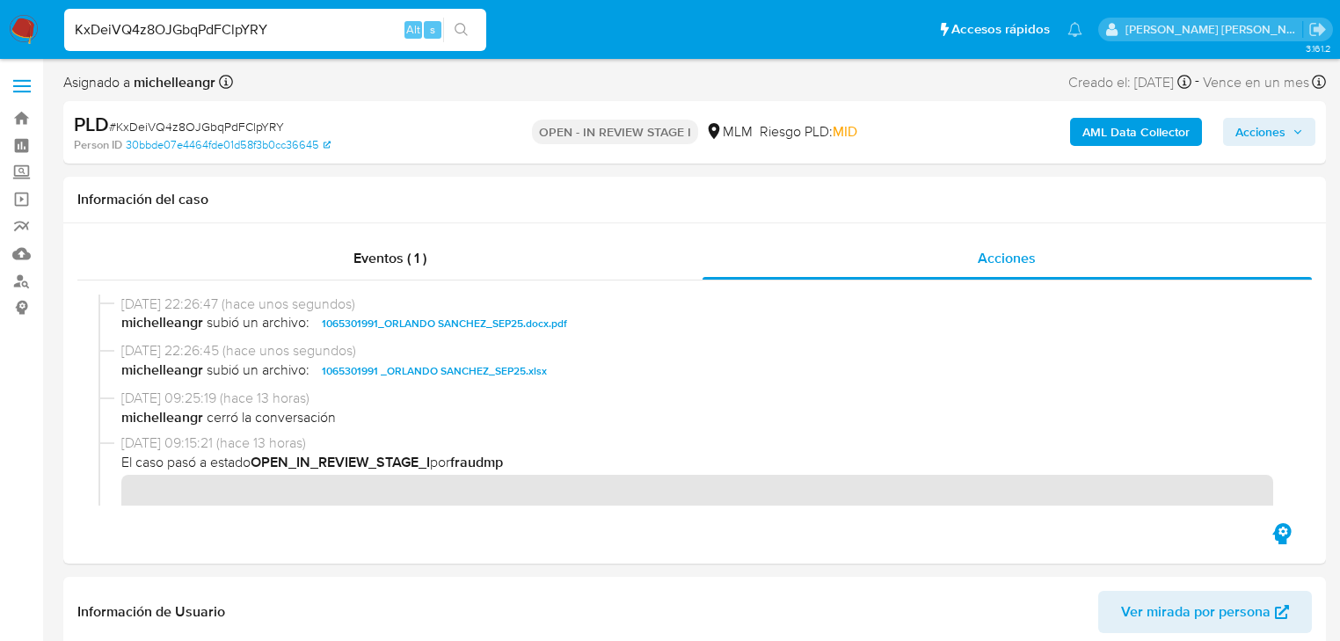
click at [1263, 120] on span "Acciones" at bounding box center [1261, 132] width 50 height 28
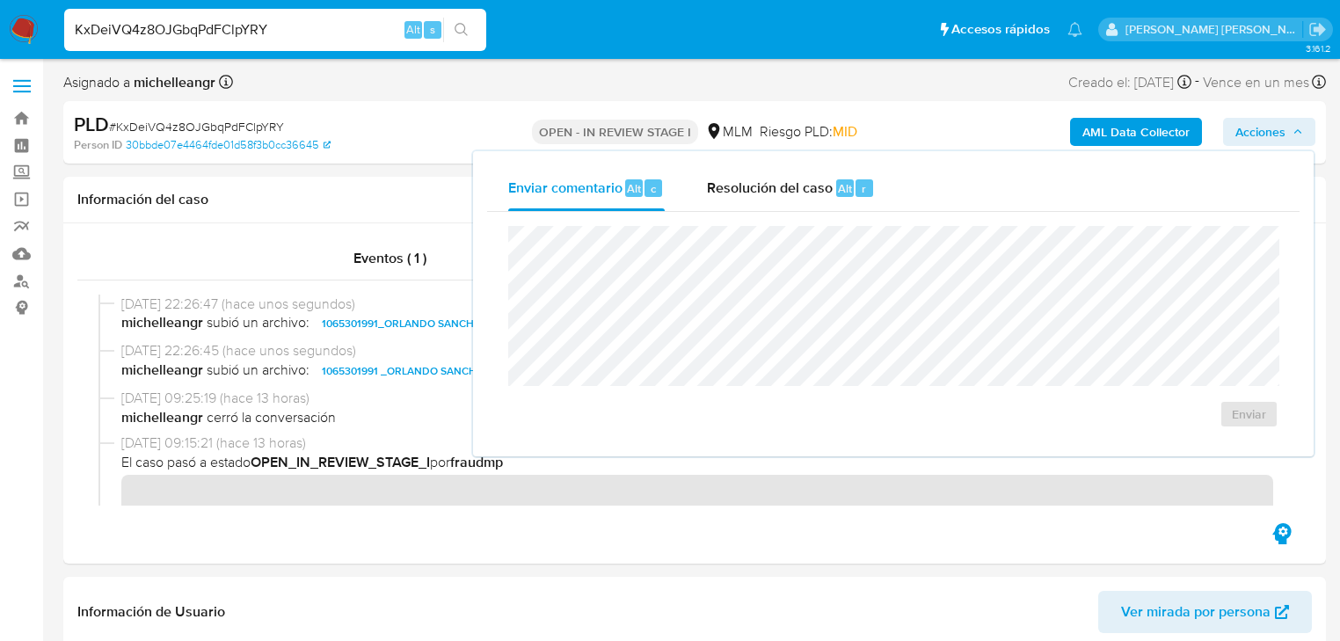
drag, startPoint x: 789, startPoint y: 188, endPoint x: 792, endPoint y: 218, distance: 30.0
click at [791, 187] on span "Resolución del caso" at bounding box center [770, 188] width 126 height 20
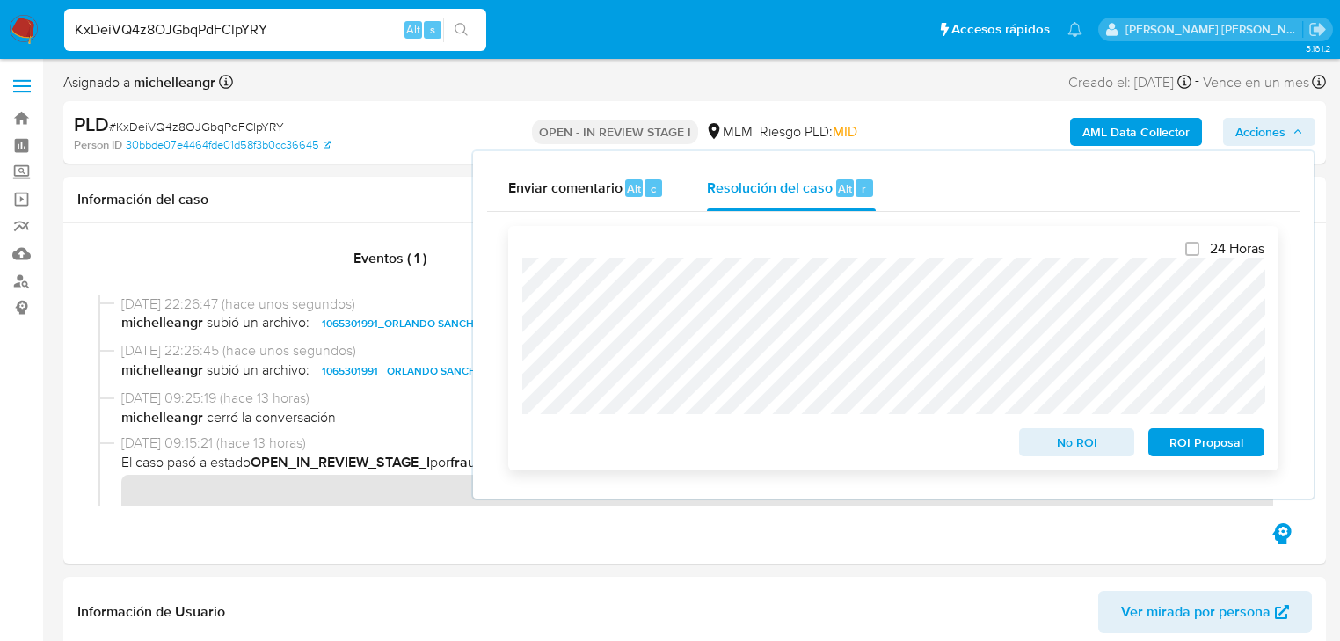
click at [1033, 443] on span "No ROI" at bounding box center [1077, 442] width 91 height 25
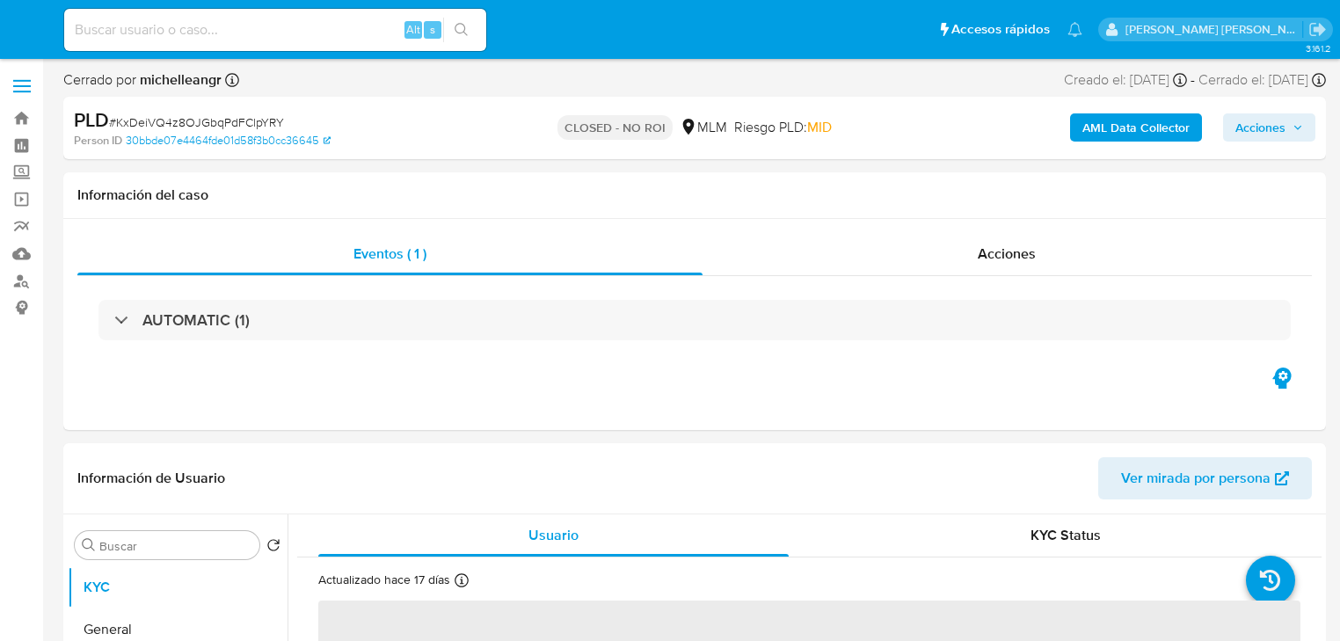
select select "10"
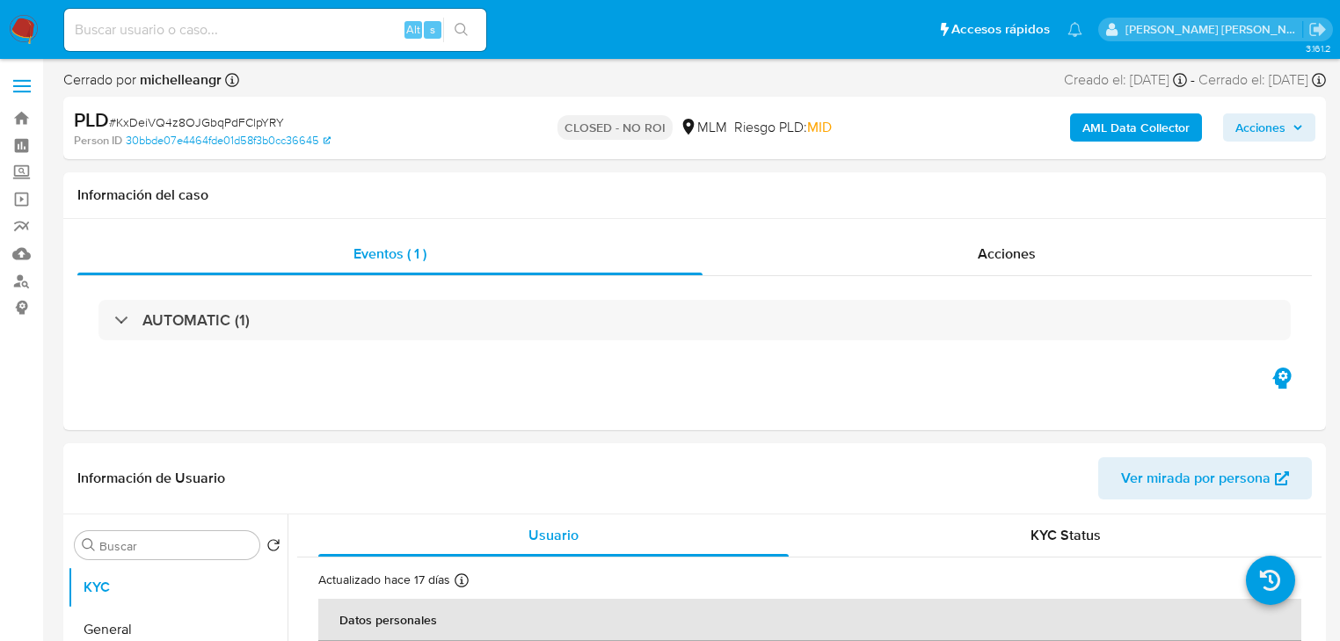
click at [16, 25] on img at bounding box center [24, 30] width 30 height 30
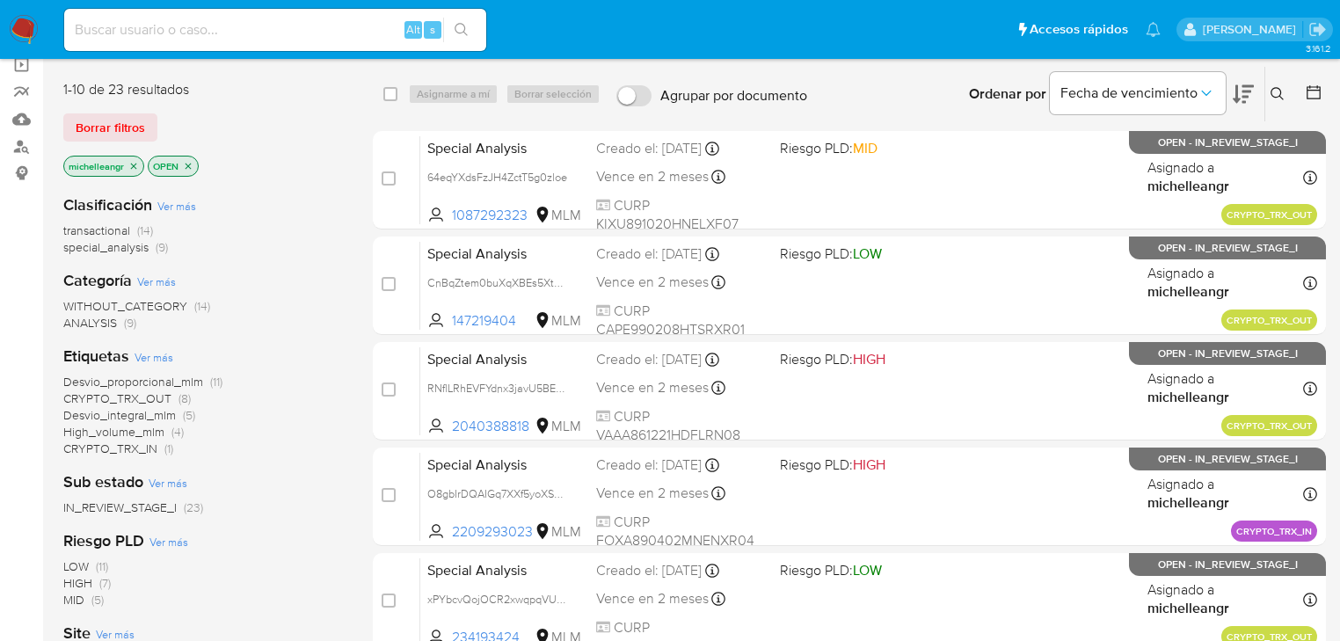
scroll to position [141, 0]
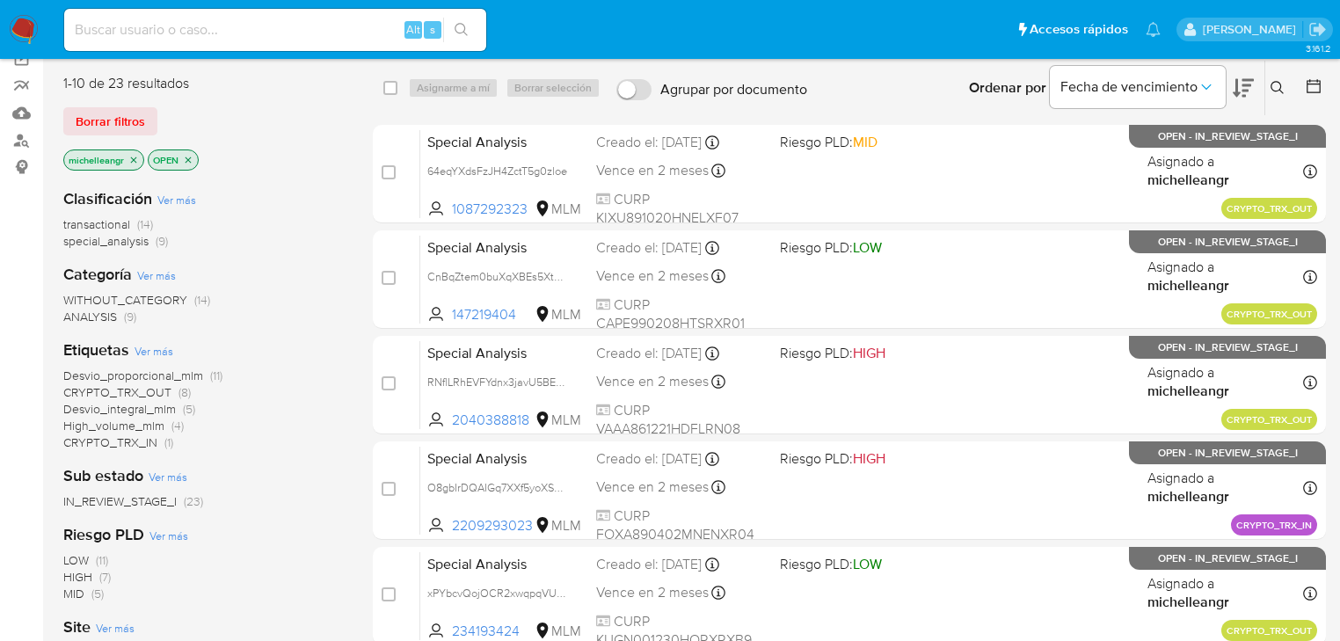
click at [128, 156] on icon "close-filter" at bounding box center [133, 160] width 11 height 11
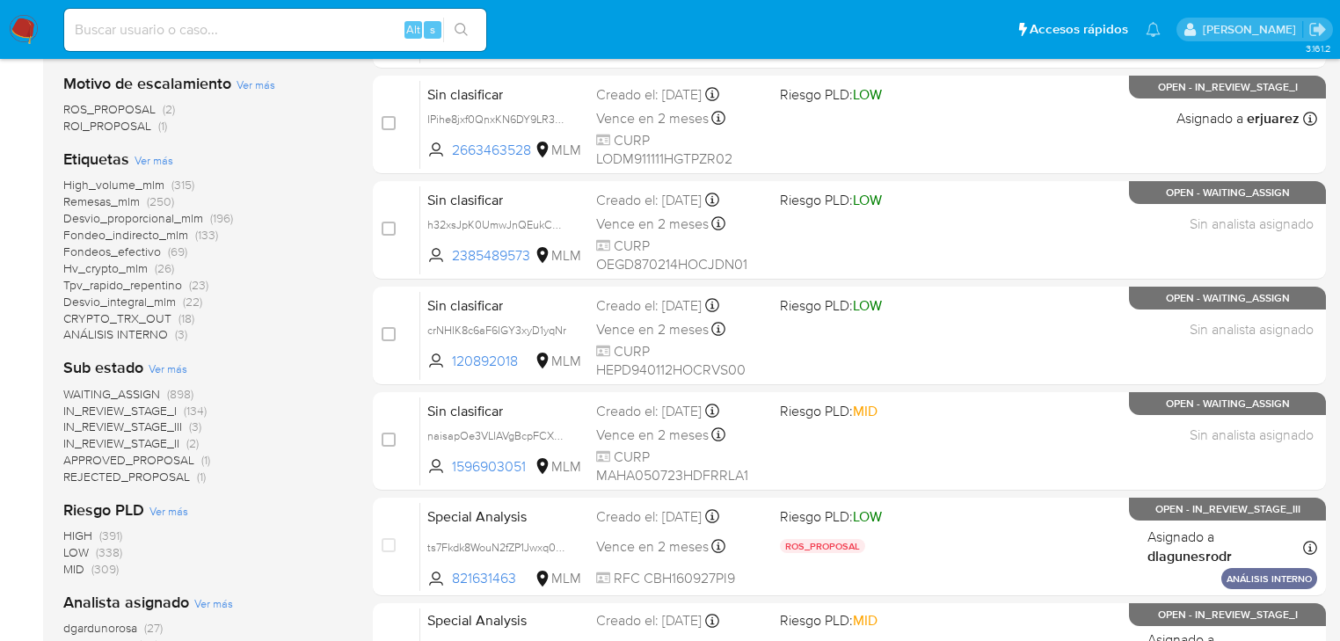
scroll to position [774, 0]
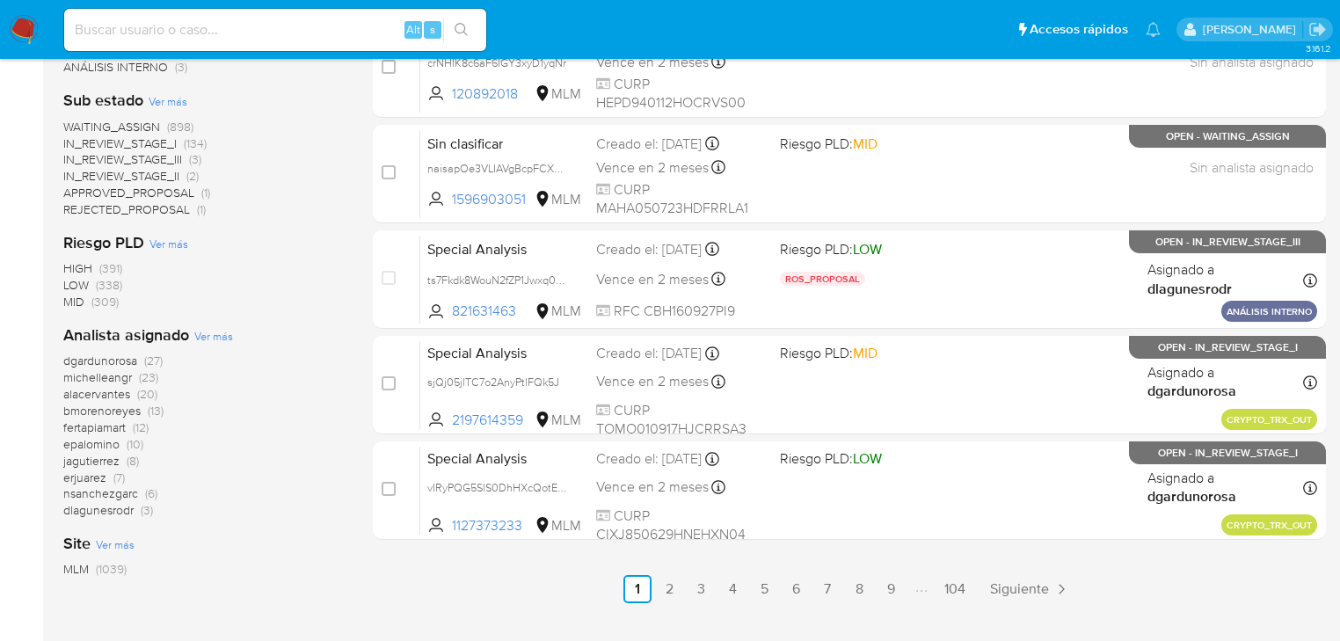
drag, startPoint x: 100, startPoint y: 378, endPoint x: 156, endPoint y: 377, distance: 55.4
click at [100, 376] on span "michelleangr" at bounding box center [97, 378] width 69 height 18
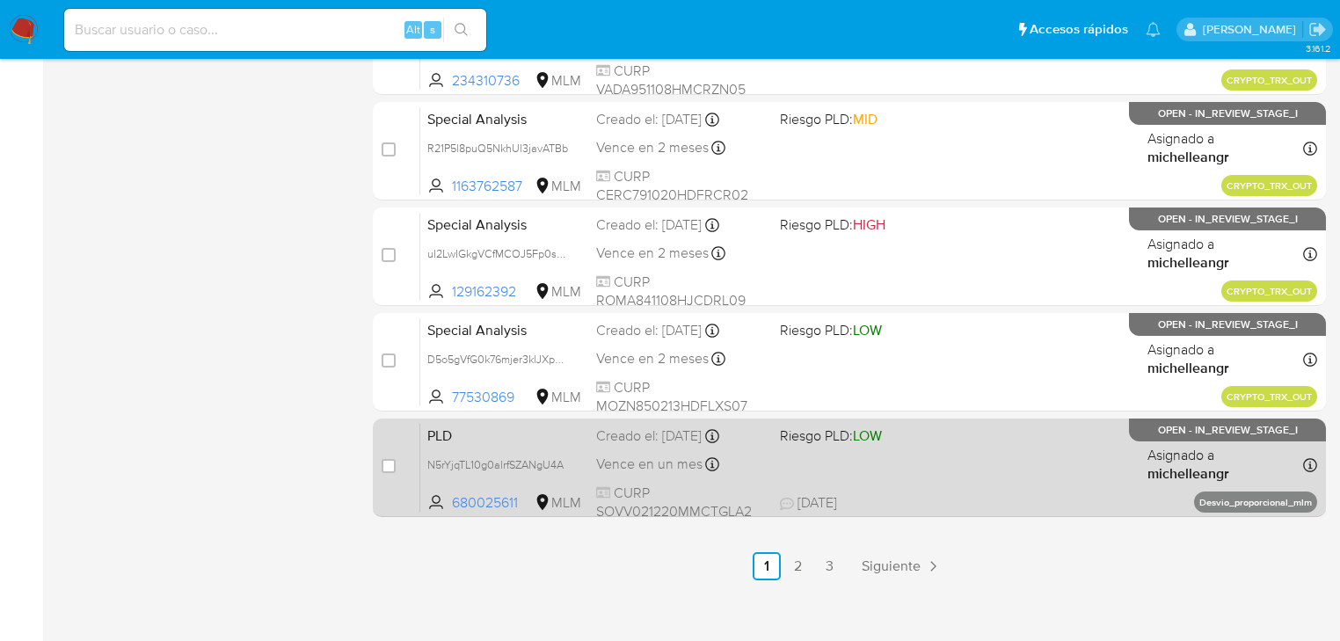
scroll to position [809, 0]
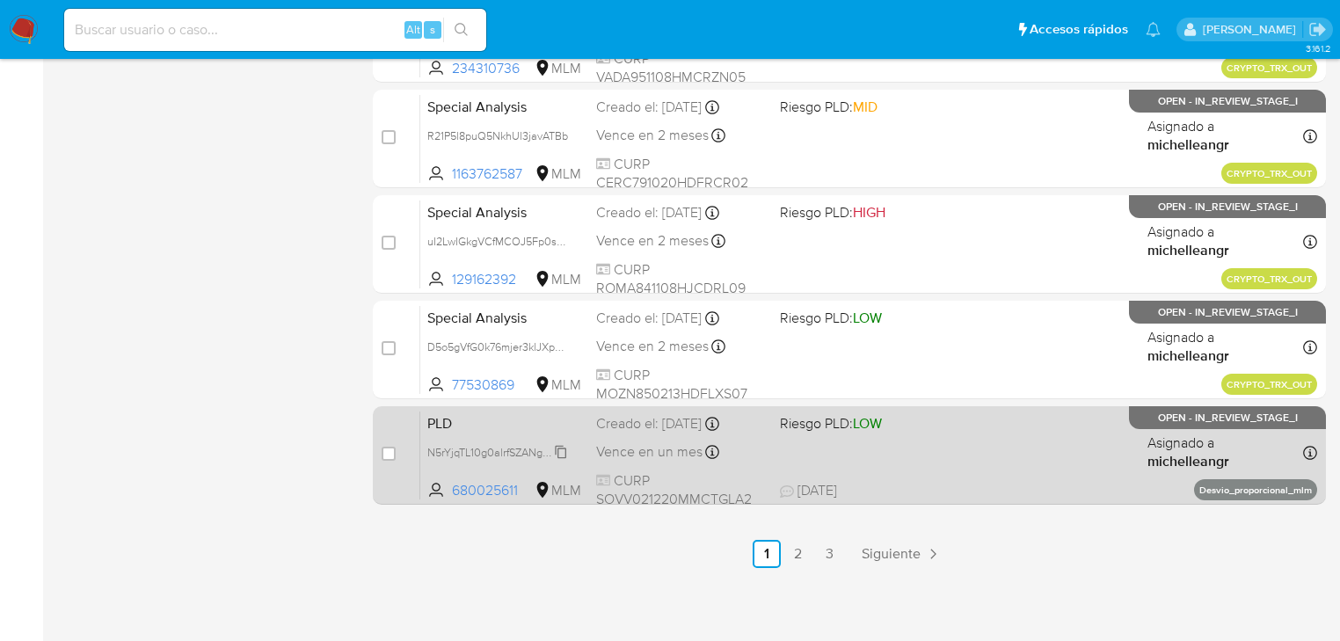
click at [563, 446] on span "N5rYjqTL10g0alrfSZANgU4A" at bounding box center [495, 450] width 136 height 19
click at [500, 441] on span "N5rYjqTL10g0alrfSZANgU4A" at bounding box center [495, 450] width 136 height 19
click at [500, 419] on span "PLD" at bounding box center [504, 422] width 155 height 23
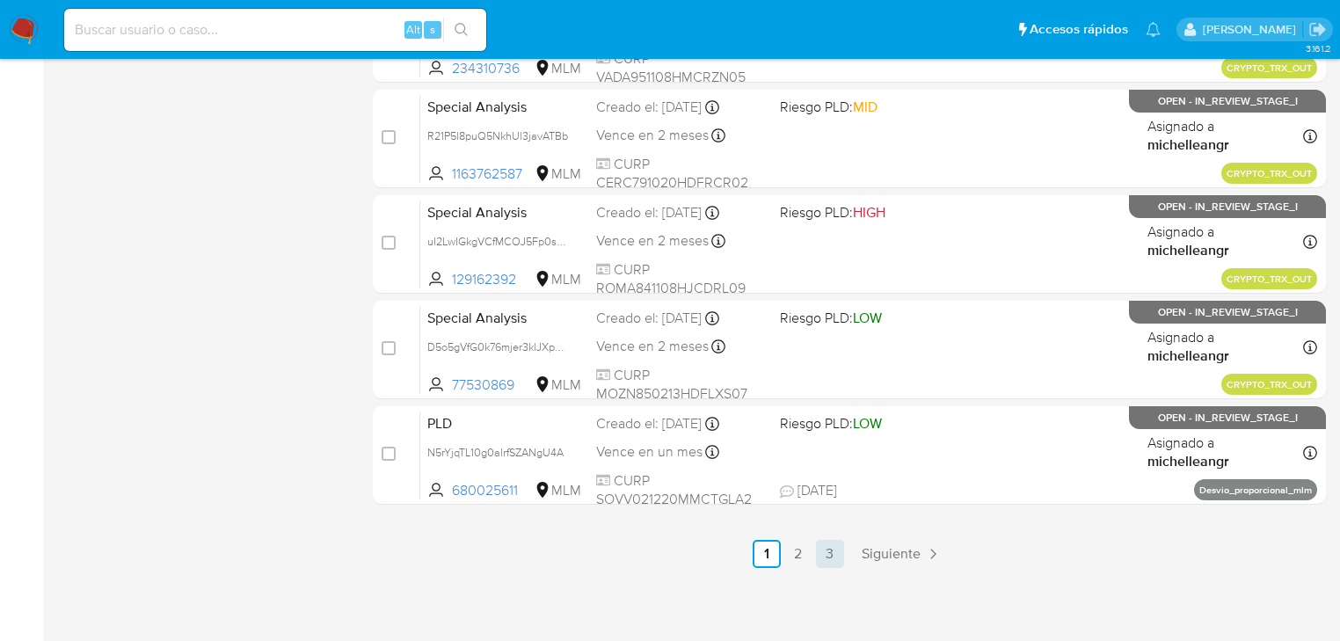
click at [837, 552] on link "3" at bounding box center [830, 554] width 28 height 28
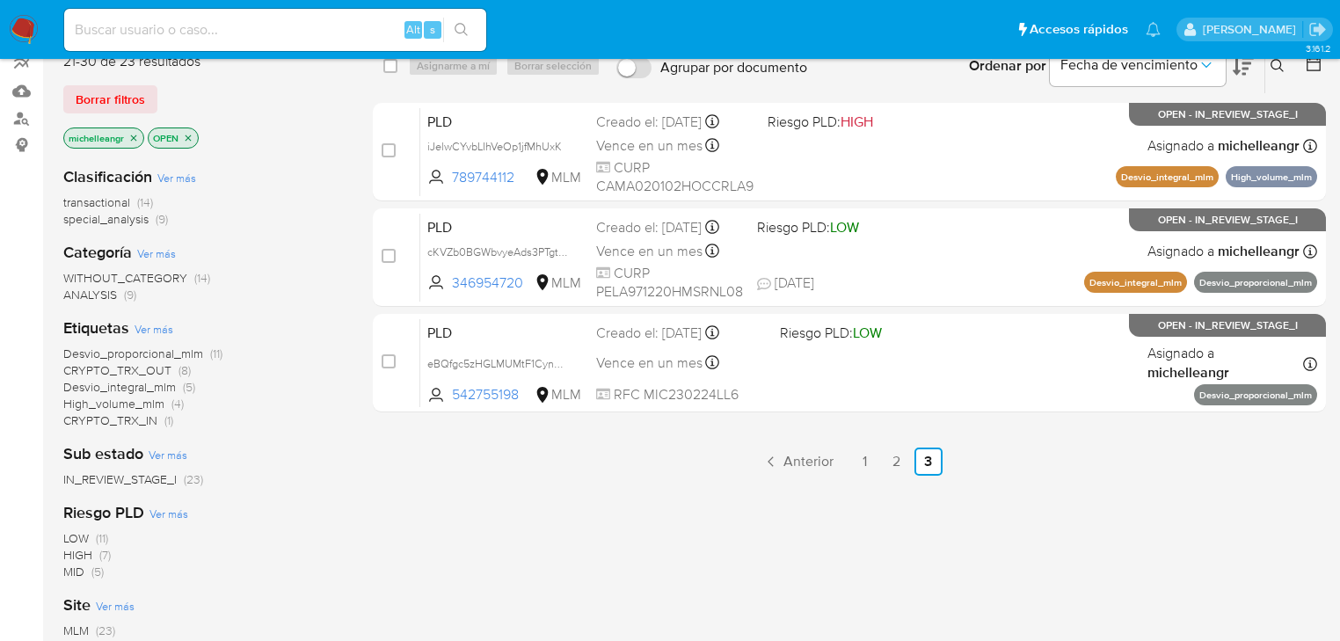
scroll to position [141, 0]
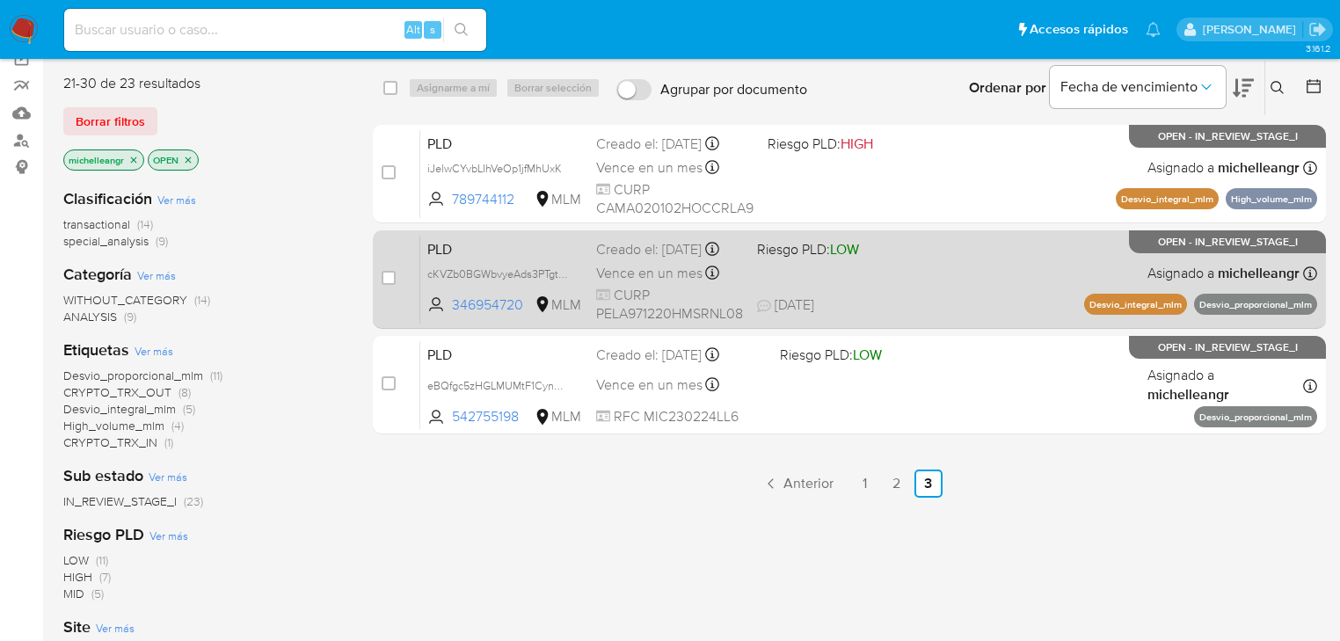
click at [512, 248] on span "PLD" at bounding box center [504, 248] width 155 height 23
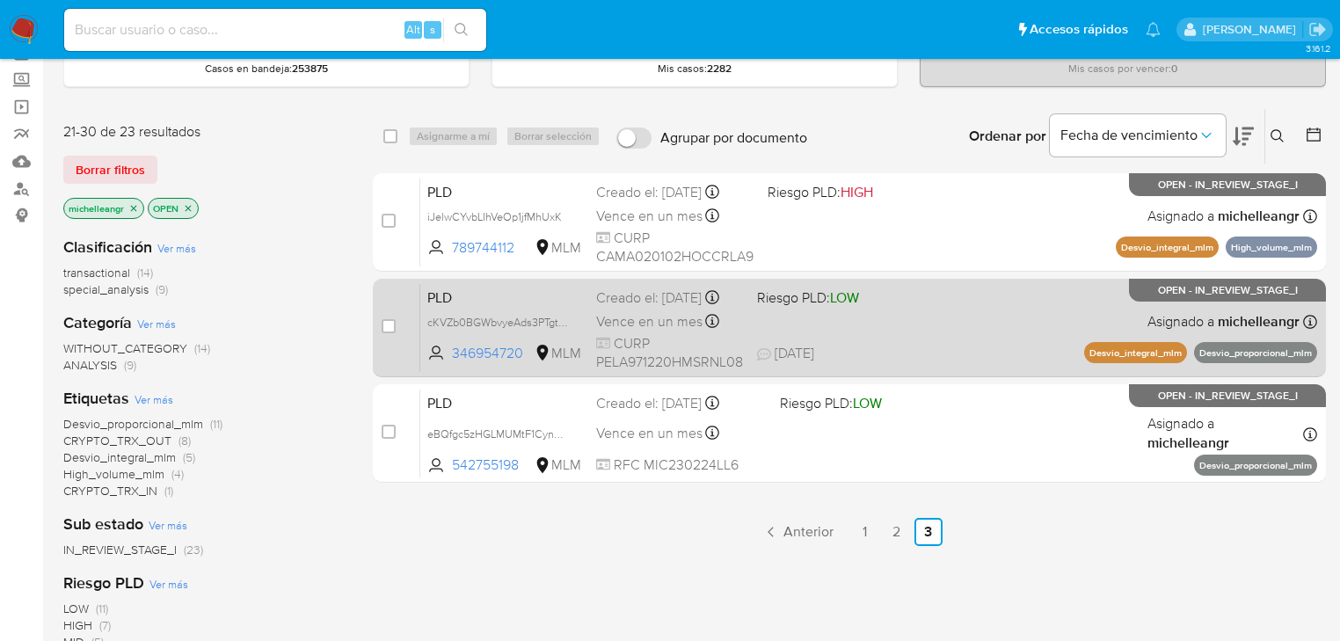
scroll to position [70, 0]
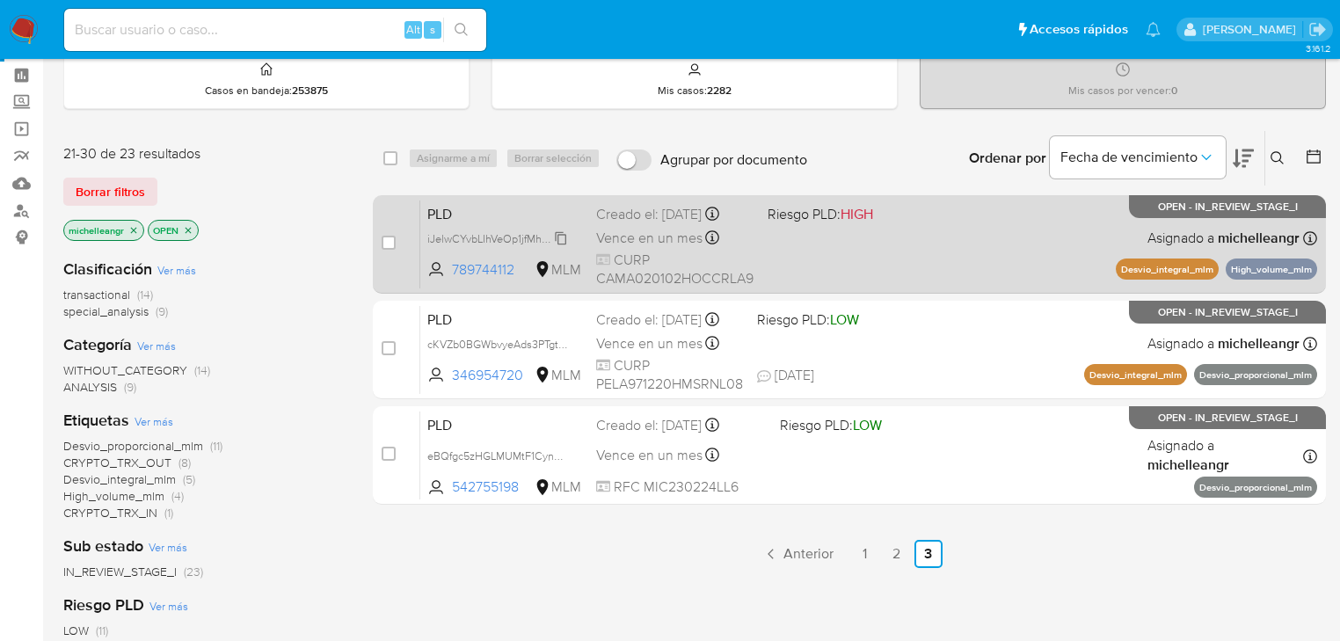
click at [567, 236] on span "iJelwCYvbLIhVeOp1jfMhUxK" at bounding box center [504, 238] width 155 height 19
click at [551, 211] on span "PLD" at bounding box center [504, 212] width 155 height 23
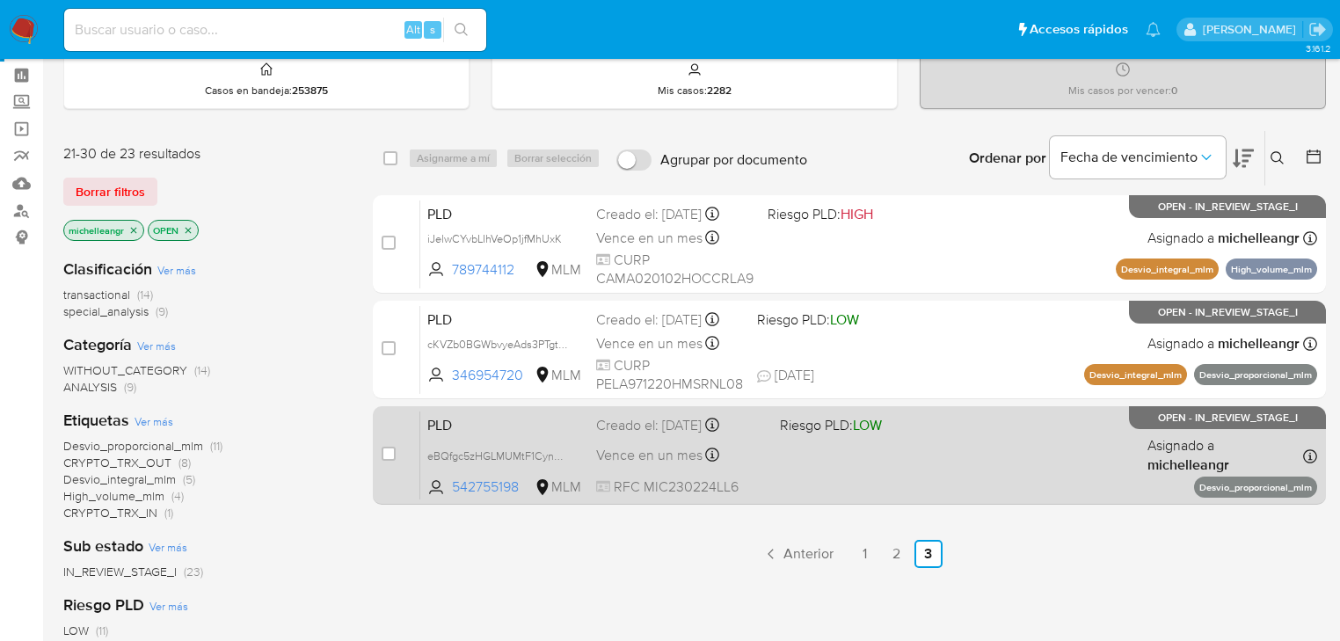
click at [893, 559] on link "2" at bounding box center [897, 554] width 28 height 28
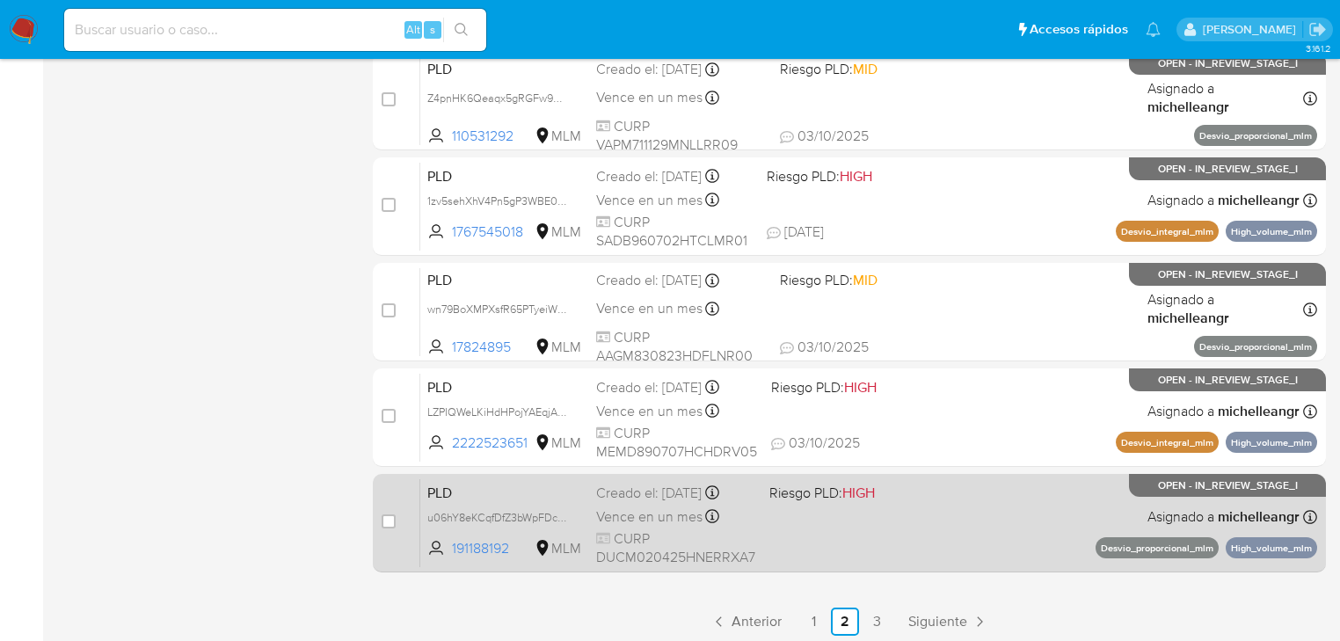
scroll to position [809, 0]
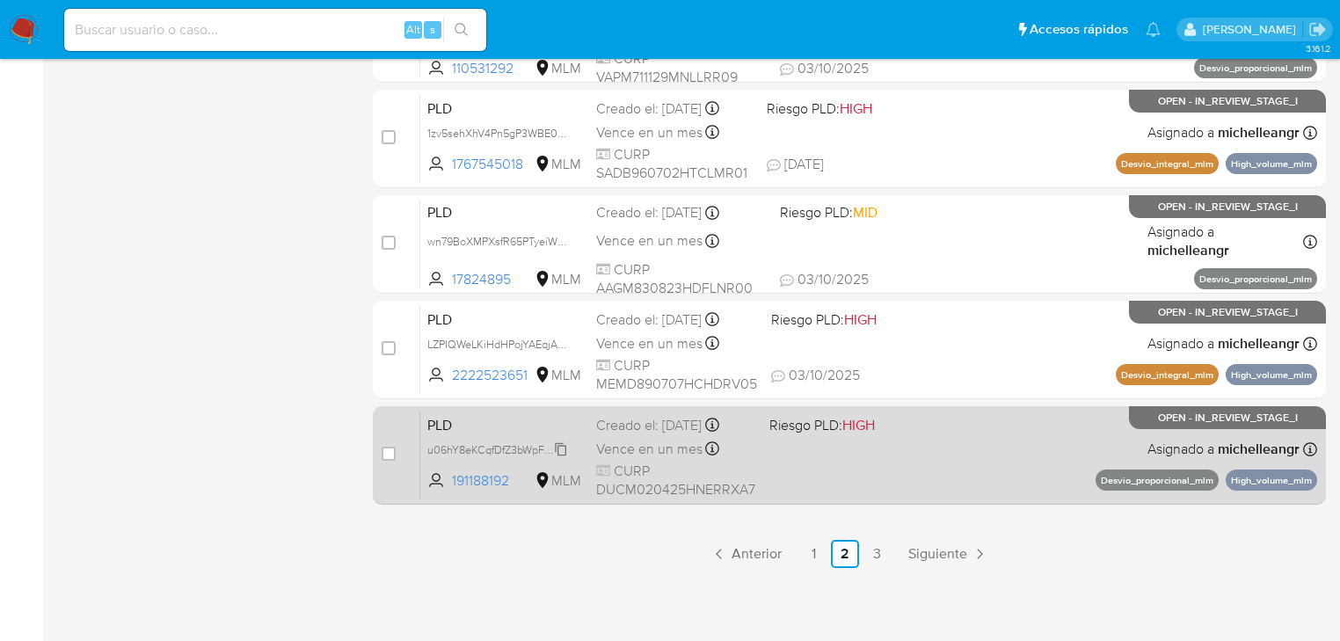
click at [559, 447] on span "u06hY8eKCqfDfZ3bWpFDcGWK" at bounding box center [504, 448] width 155 height 19
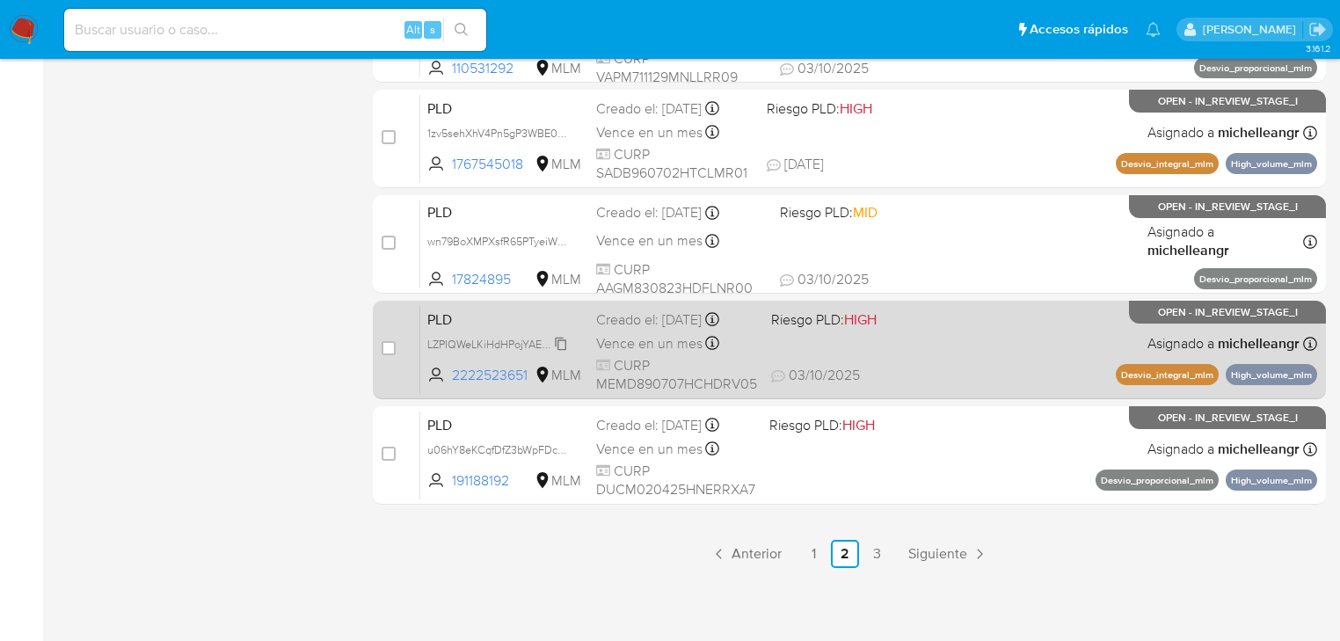
click at [557, 340] on span "LZPIQWeLKiHdHPojYAEqjAn8" at bounding box center [498, 342] width 142 height 19
click at [521, 317] on span "PLD" at bounding box center [504, 318] width 155 height 23
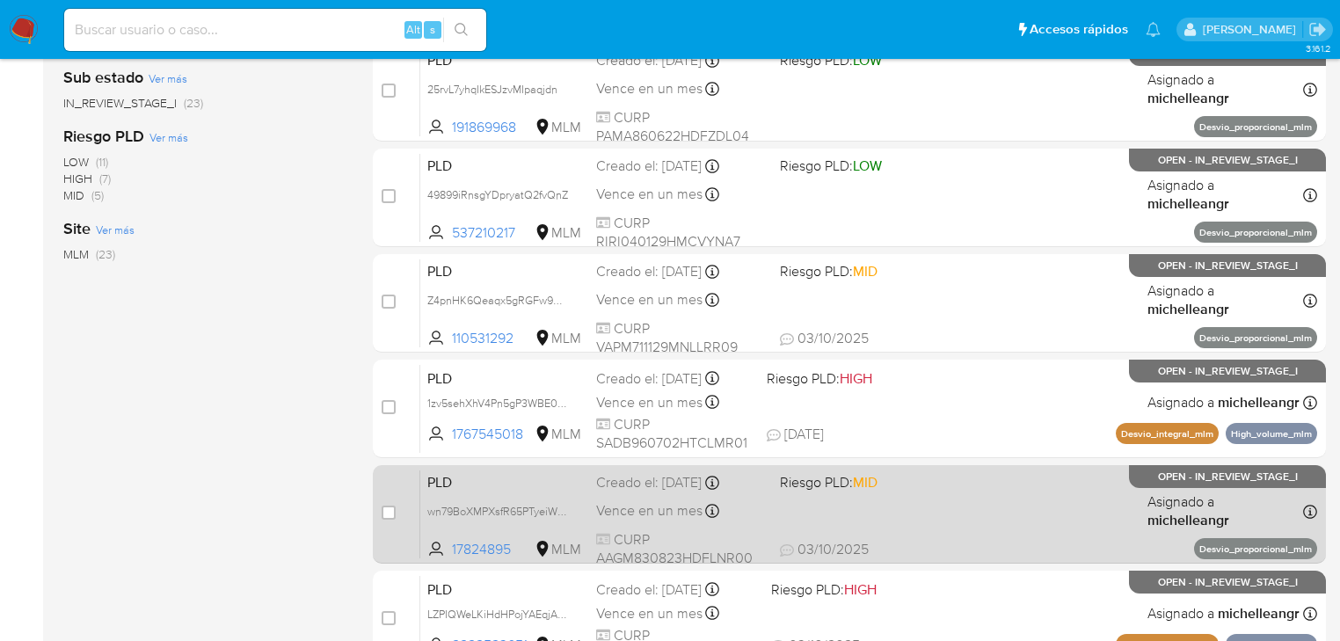
scroll to position [528, 0]
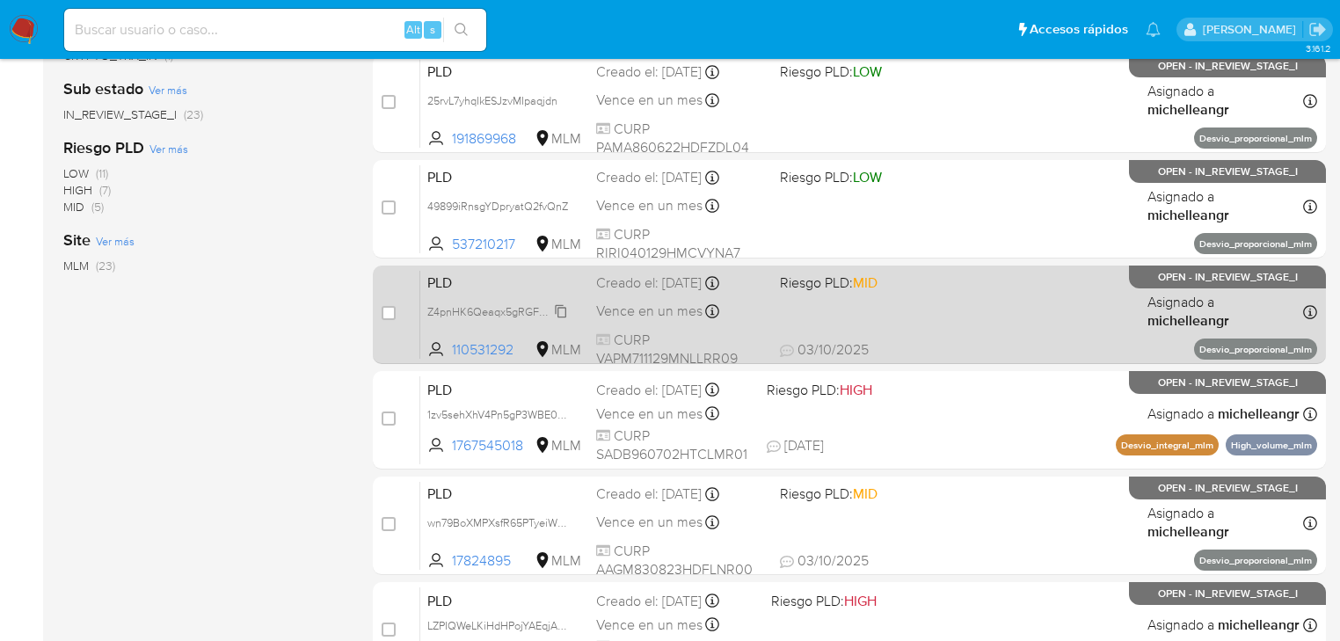
click at [558, 306] on span "Z4pnHK6Qeaqx5gRGFw96tReb" at bounding box center [504, 310] width 155 height 19
click at [493, 278] on span "PLD" at bounding box center [504, 281] width 155 height 23
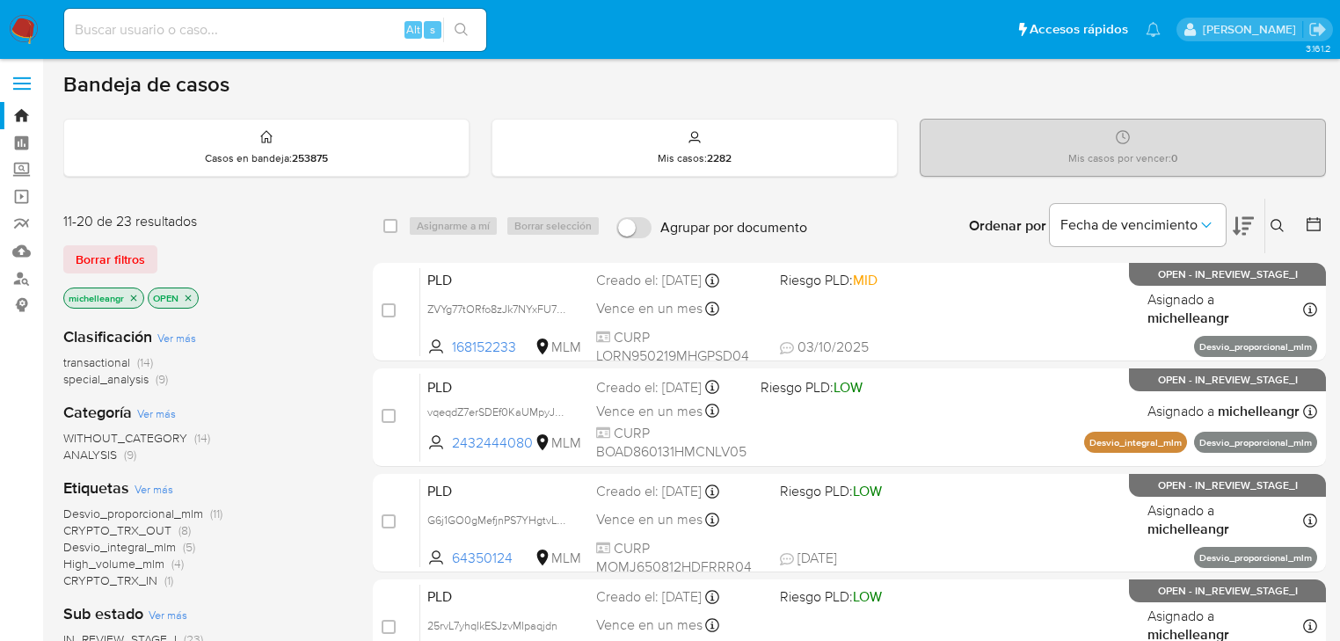
scroll to position [0, 0]
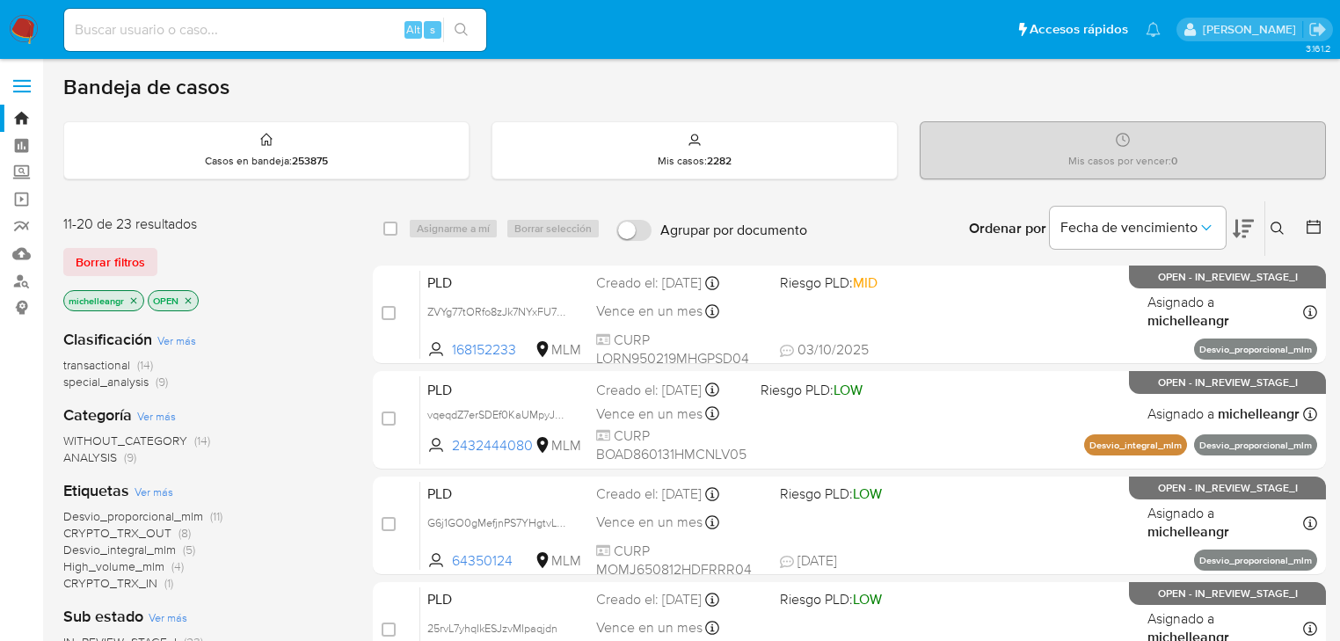
click at [26, 20] on img at bounding box center [24, 30] width 30 height 30
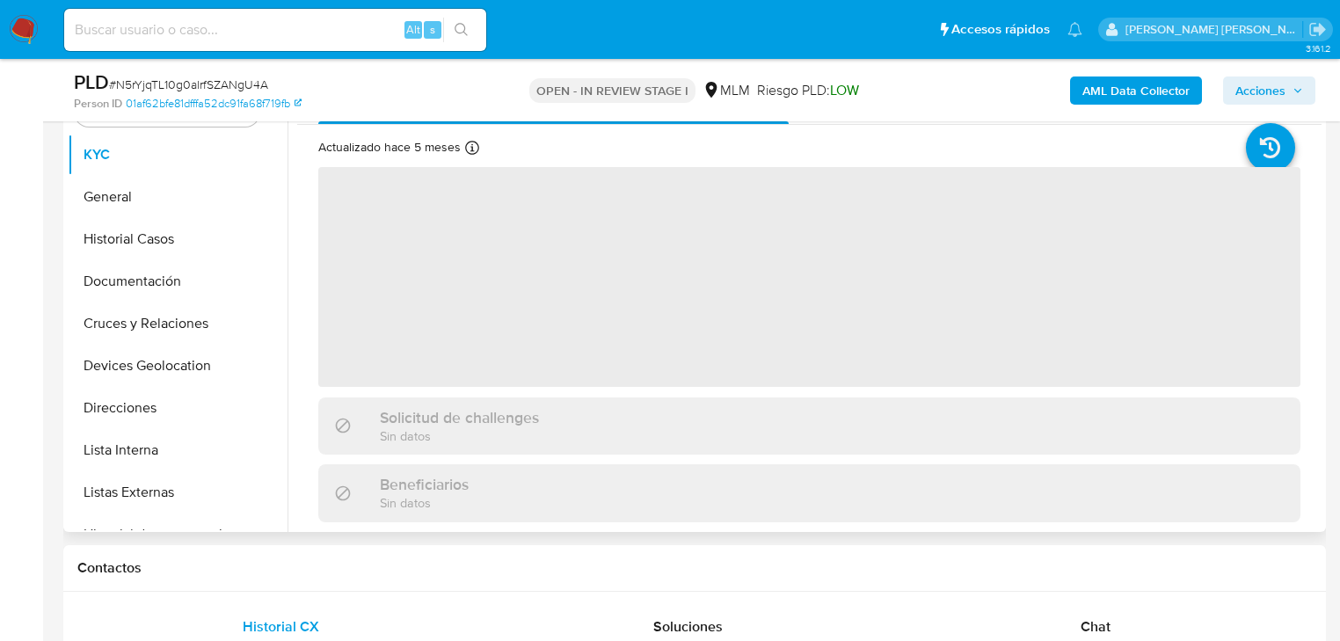
scroll to position [493, 0]
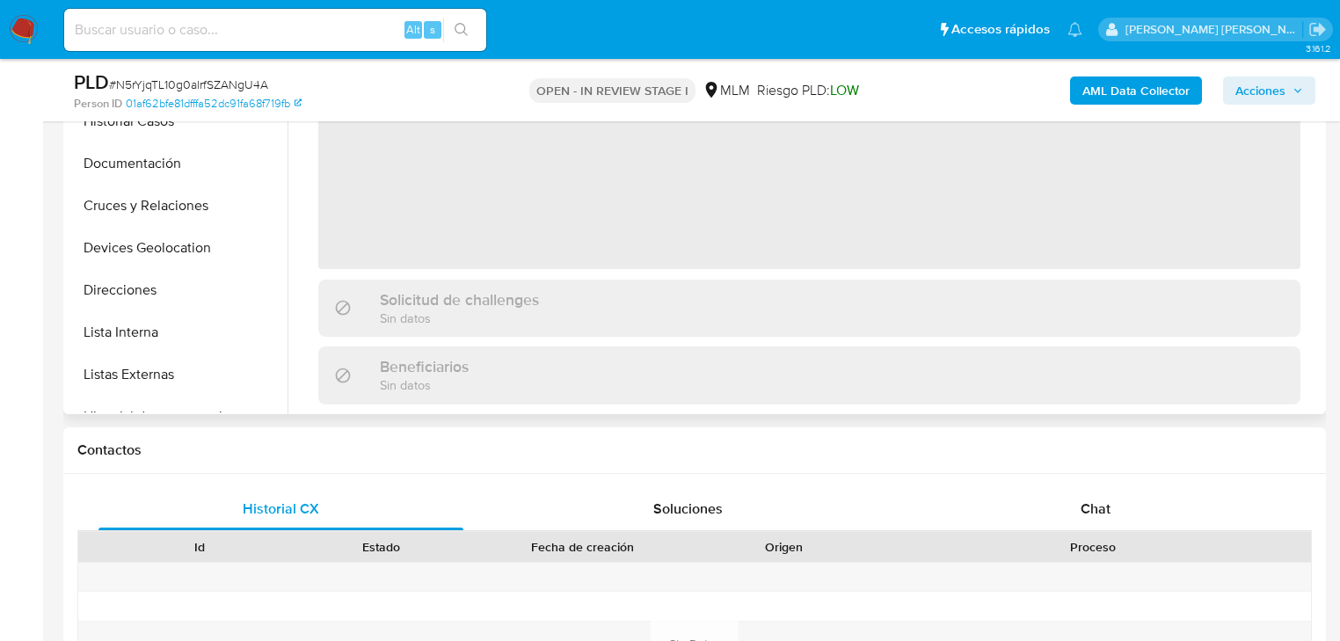
select select "10"
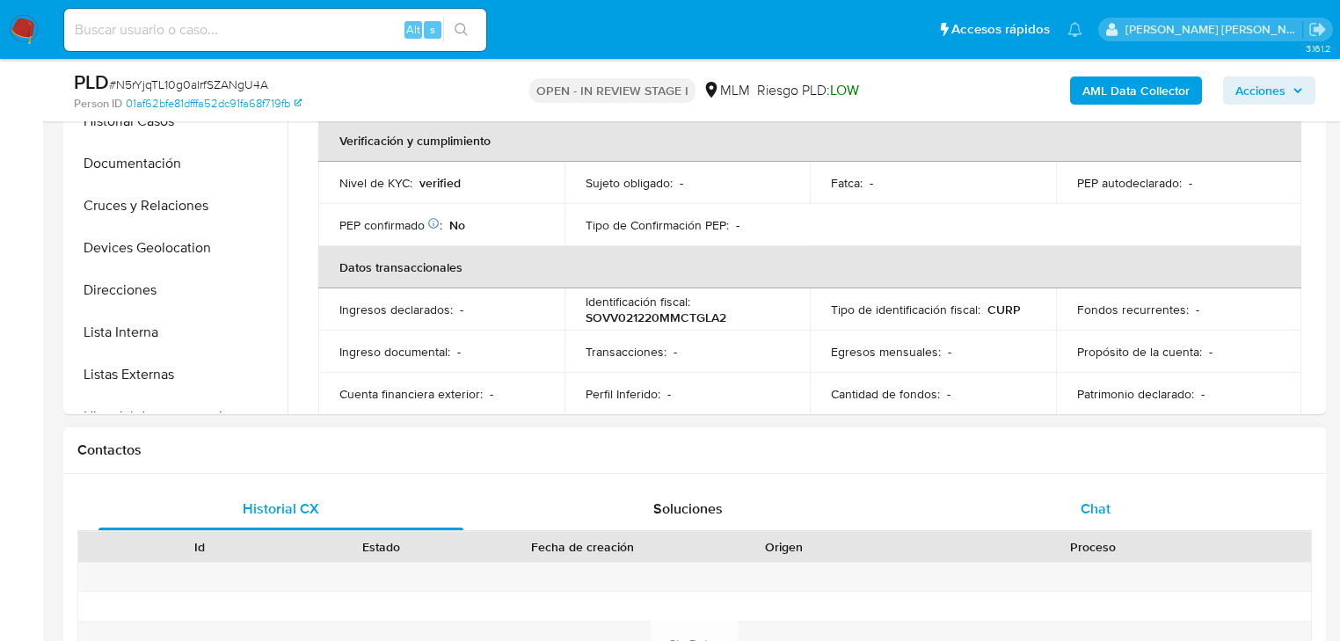
drag, startPoint x: 1115, startPoint y: 508, endPoint x: 1085, endPoint y: 471, distance: 47.5
click at [1113, 507] on div "Chat" at bounding box center [1096, 509] width 365 height 42
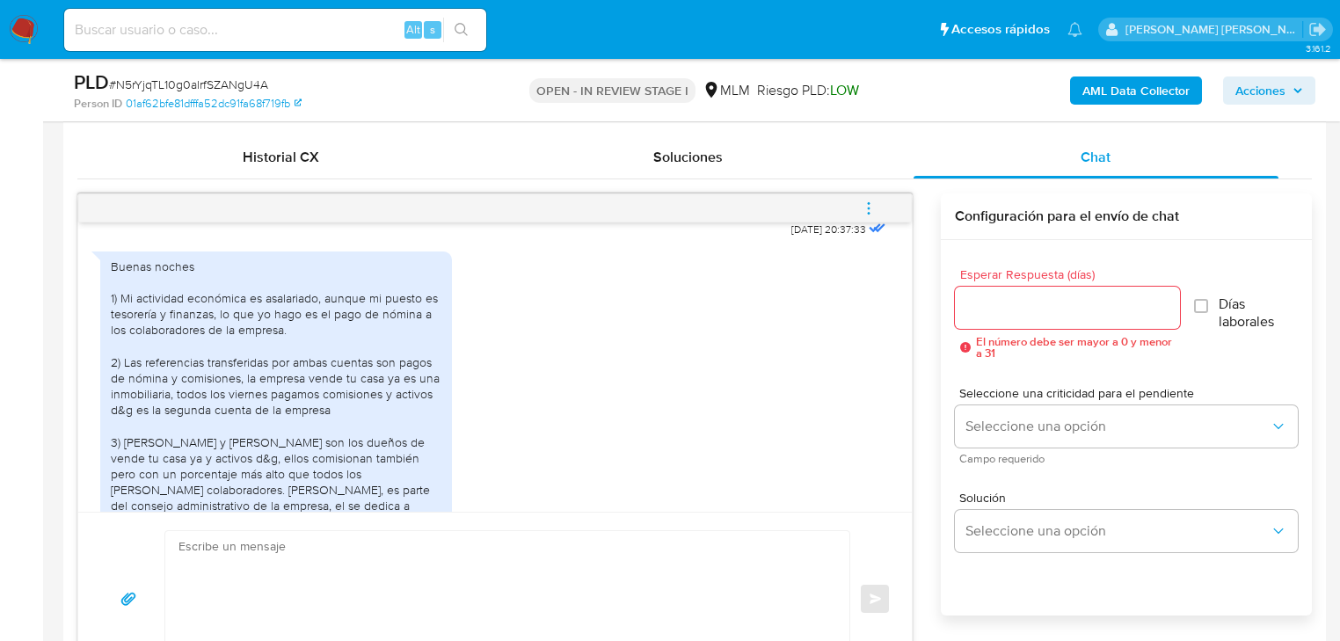
scroll to position [604, 0]
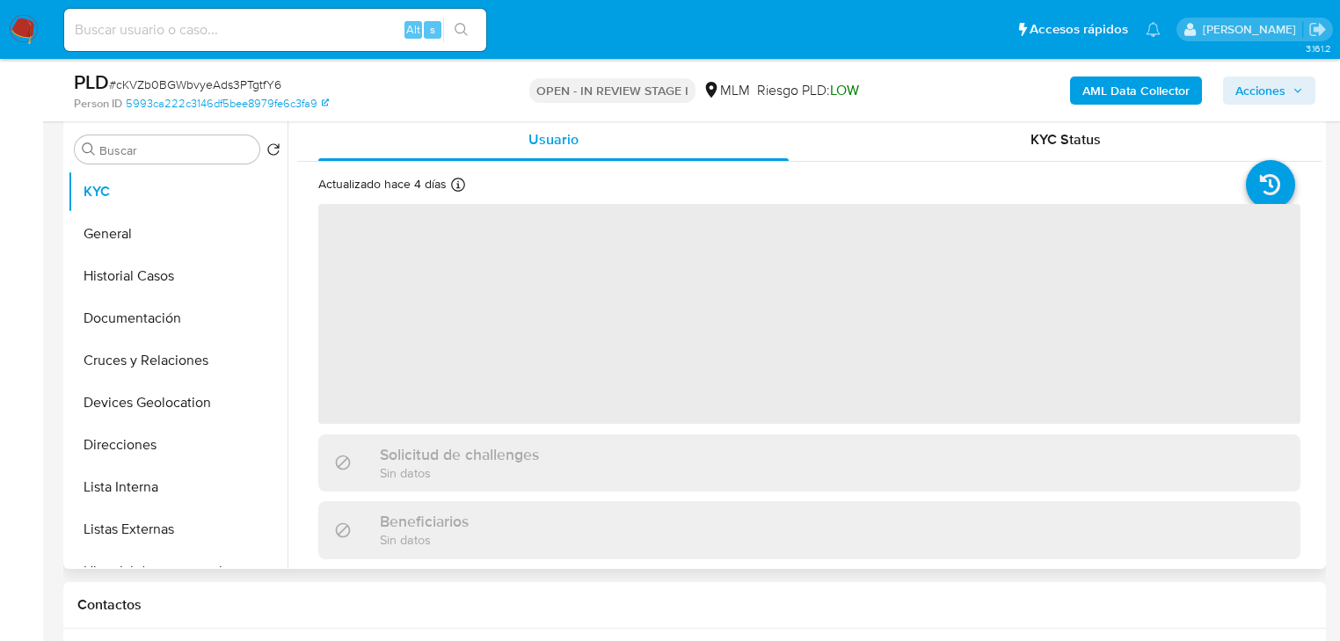
scroll to position [352, 0]
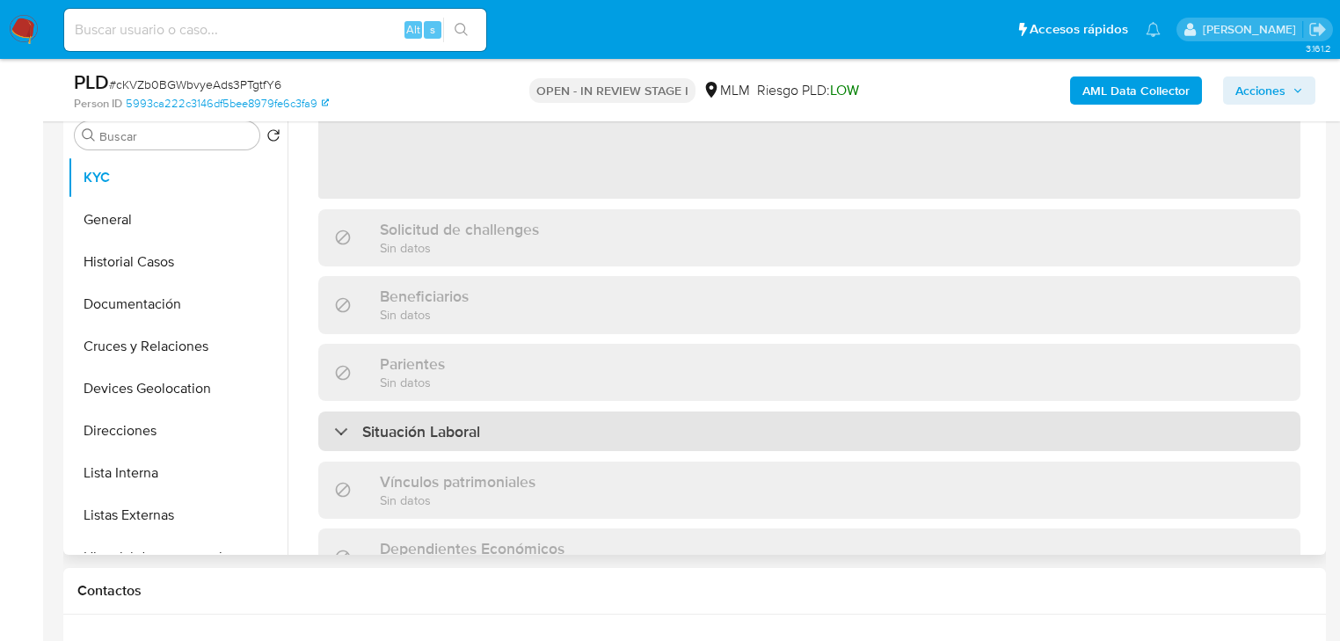
select select "10"
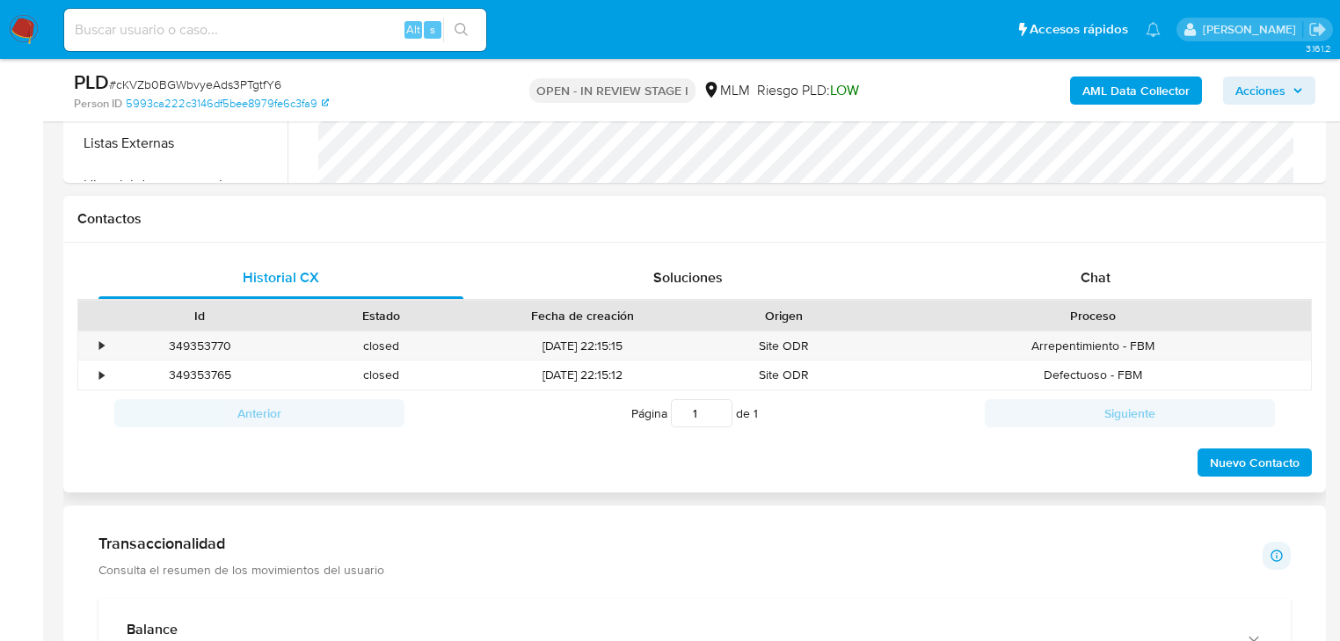
scroll to position [774, 0]
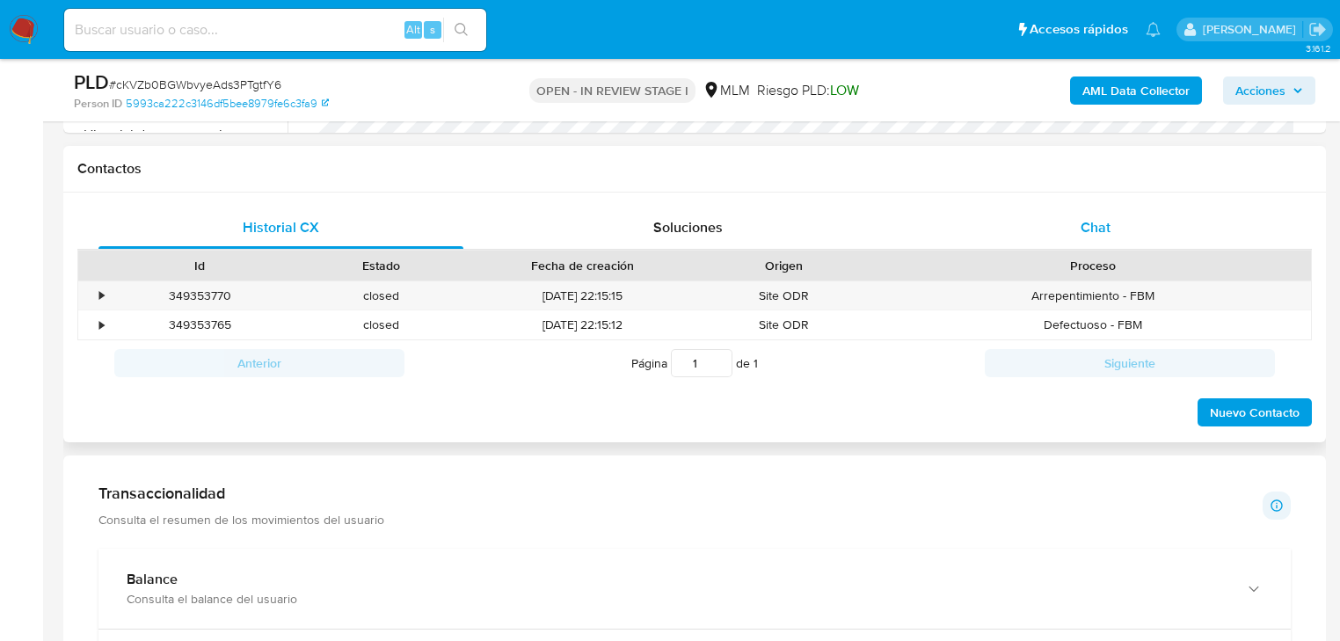
click at [1089, 224] on span "Chat" at bounding box center [1096, 227] width 30 height 20
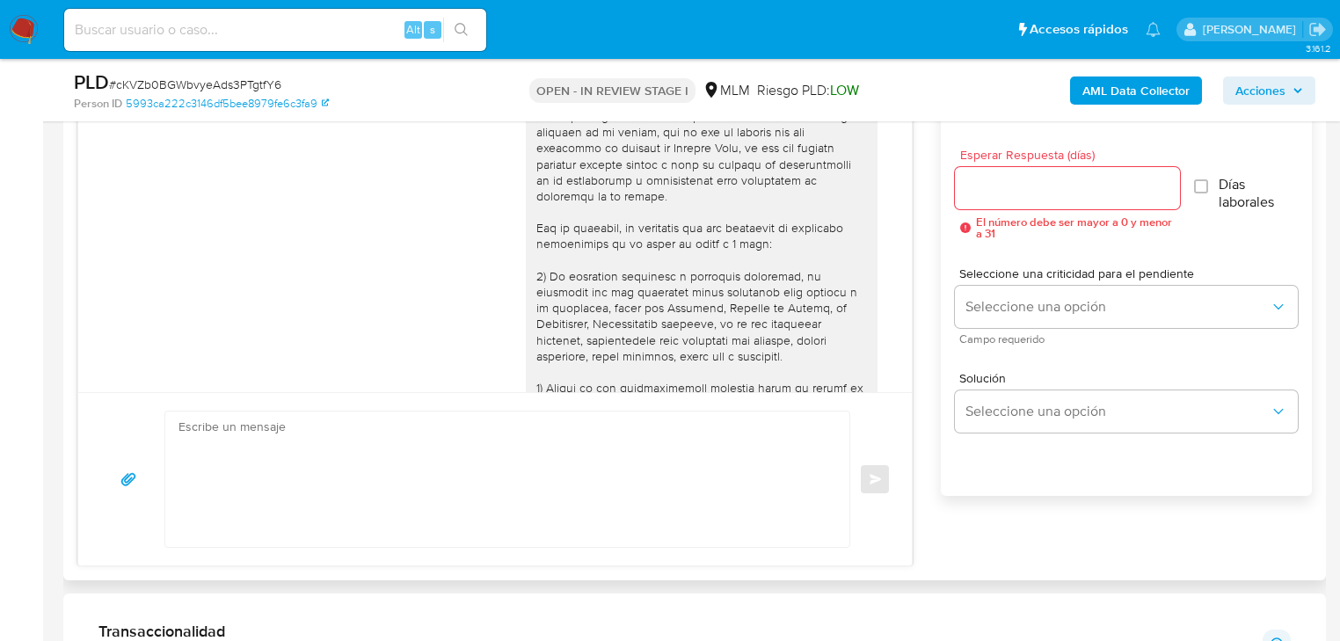
scroll to position [844, 0]
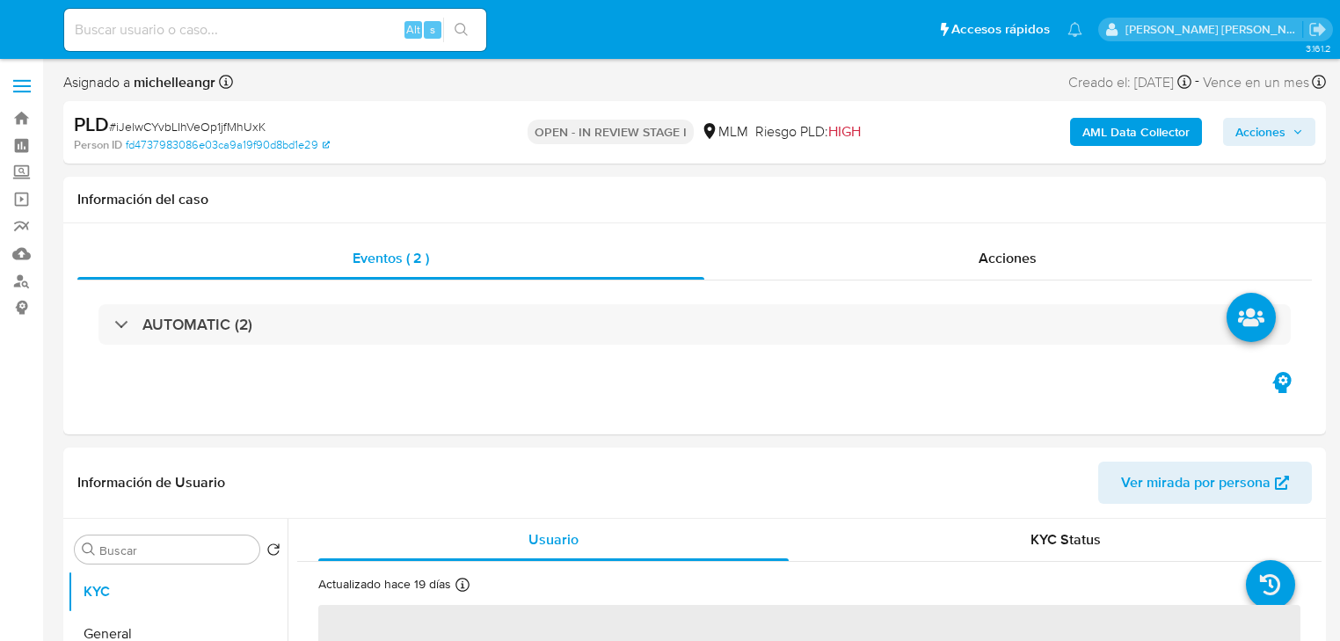
select select "10"
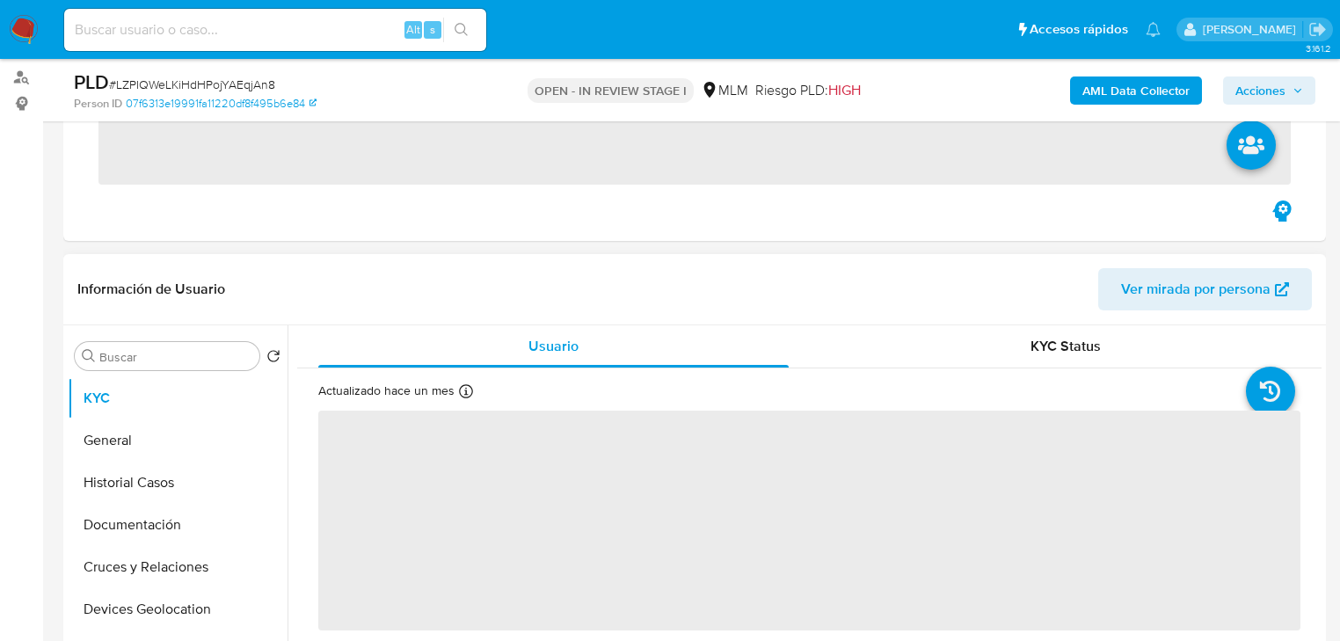
scroll to position [211, 0]
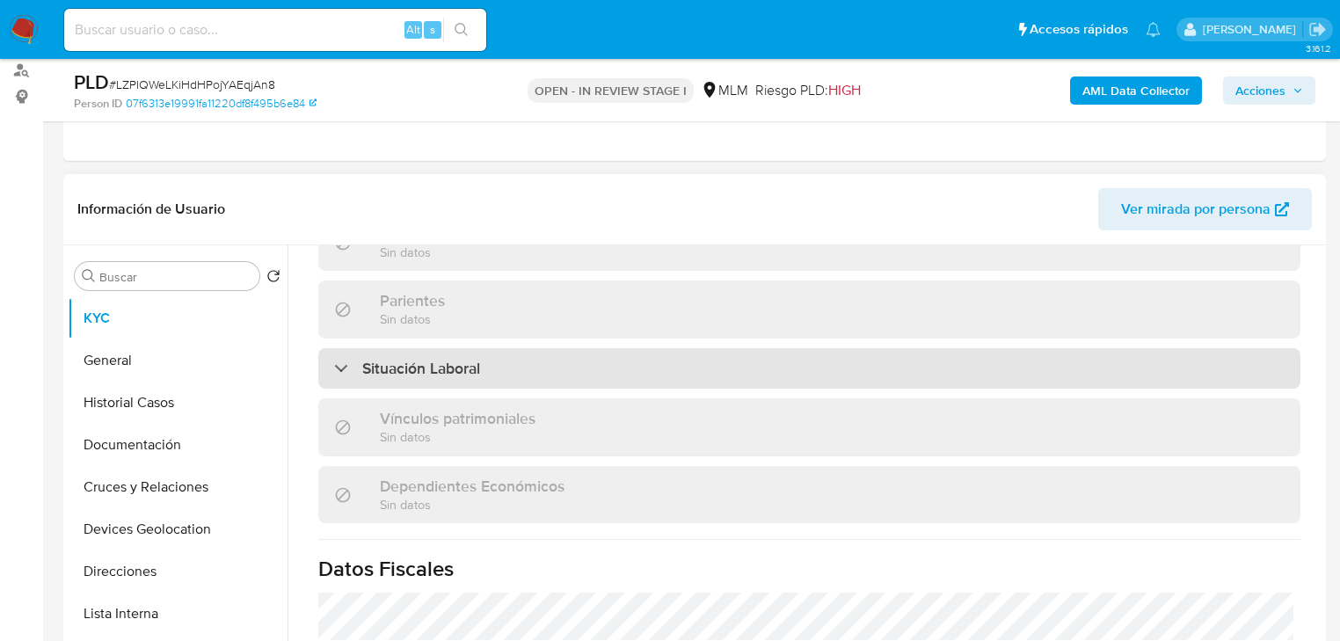
select select "10"
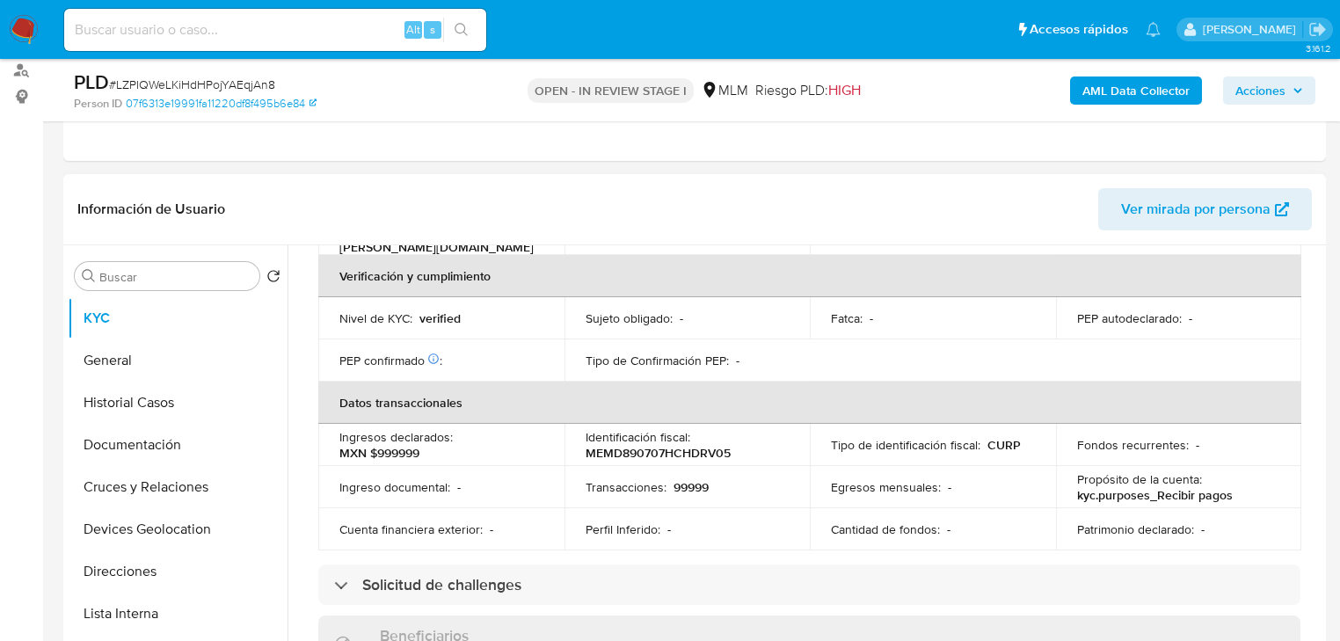
scroll to position [1093, 0]
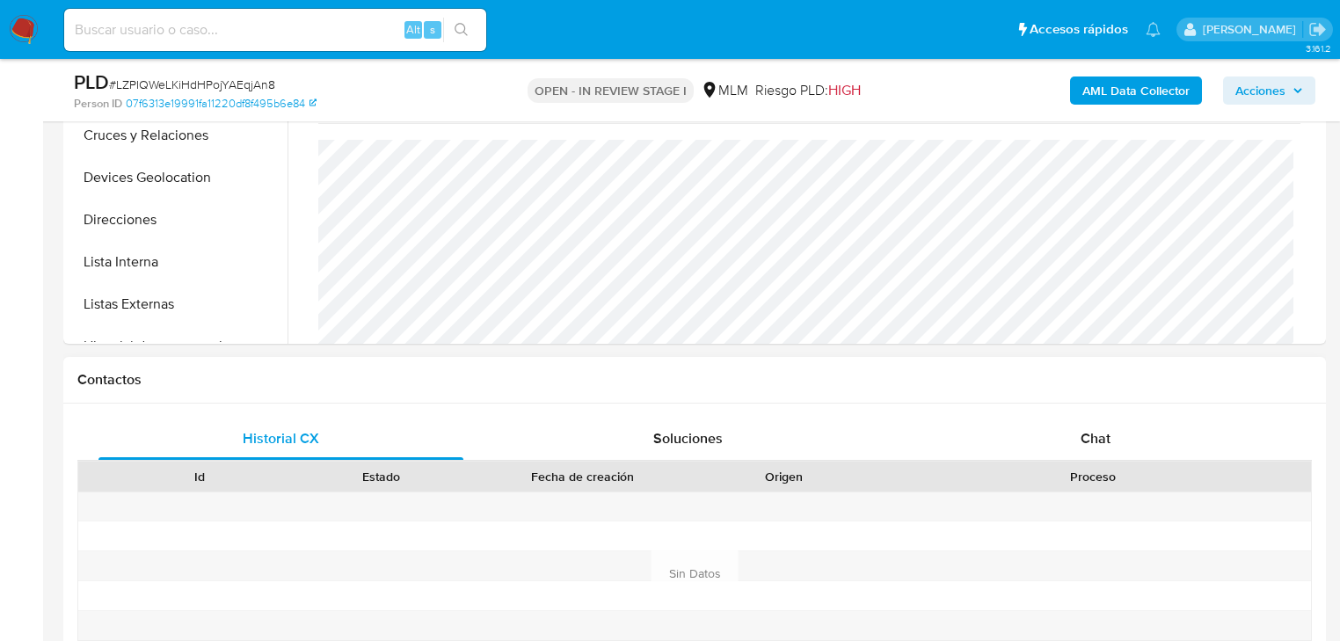
drag, startPoint x: 1102, startPoint y: 436, endPoint x: 921, endPoint y: 409, distance: 183.2
click at [1105, 436] on span "Chat" at bounding box center [1096, 438] width 30 height 20
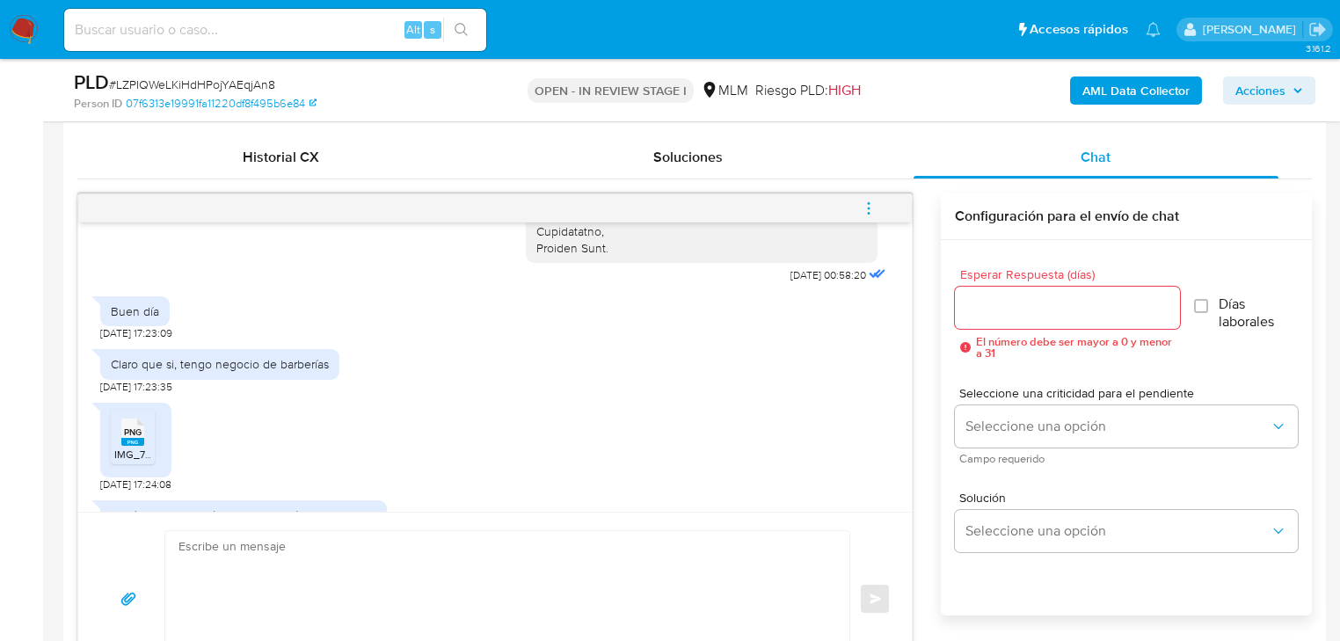
scroll to position [528, 0]
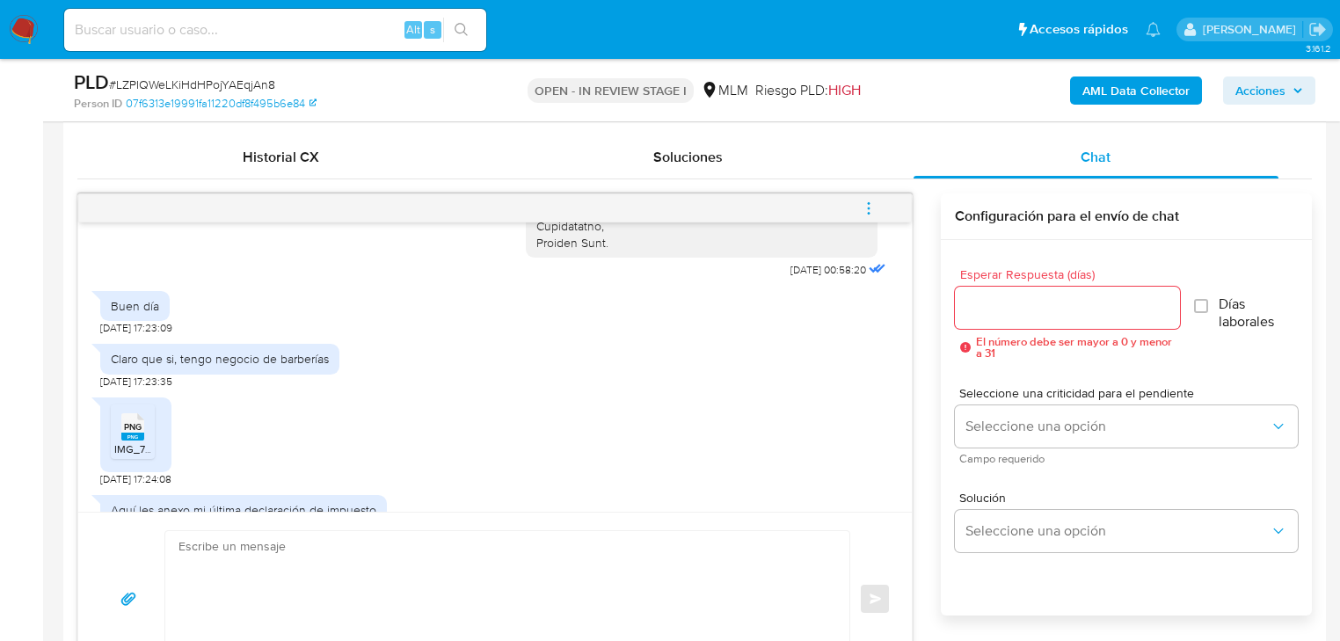
click at [130, 436] on rect at bounding box center [132, 437] width 23 height 8
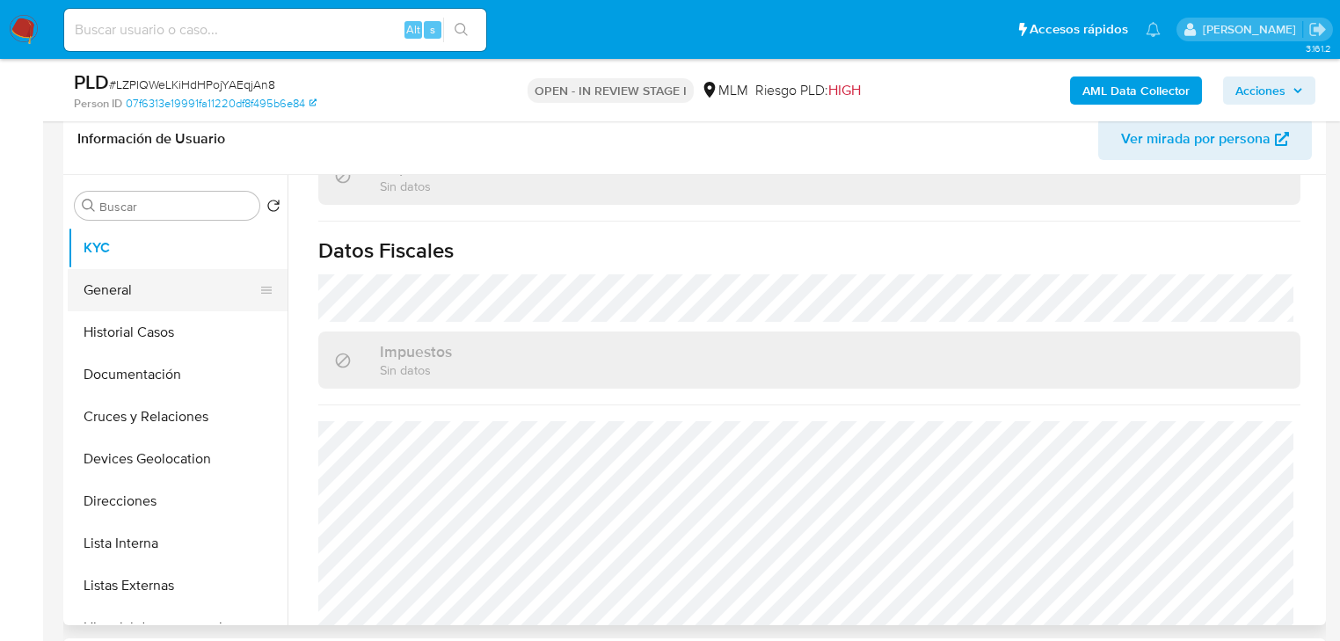
scroll to position [281, 0]
click at [153, 338] on button "Historial Casos" at bounding box center [171, 332] width 206 height 42
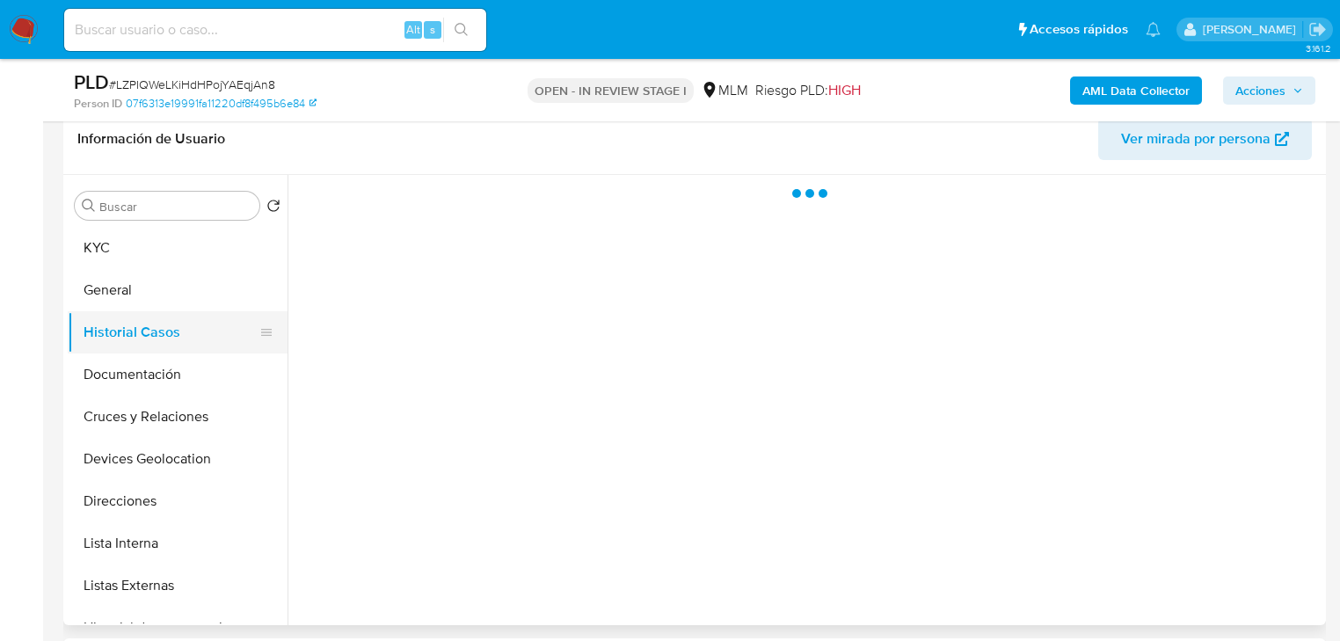
scroll to position [0, 0]
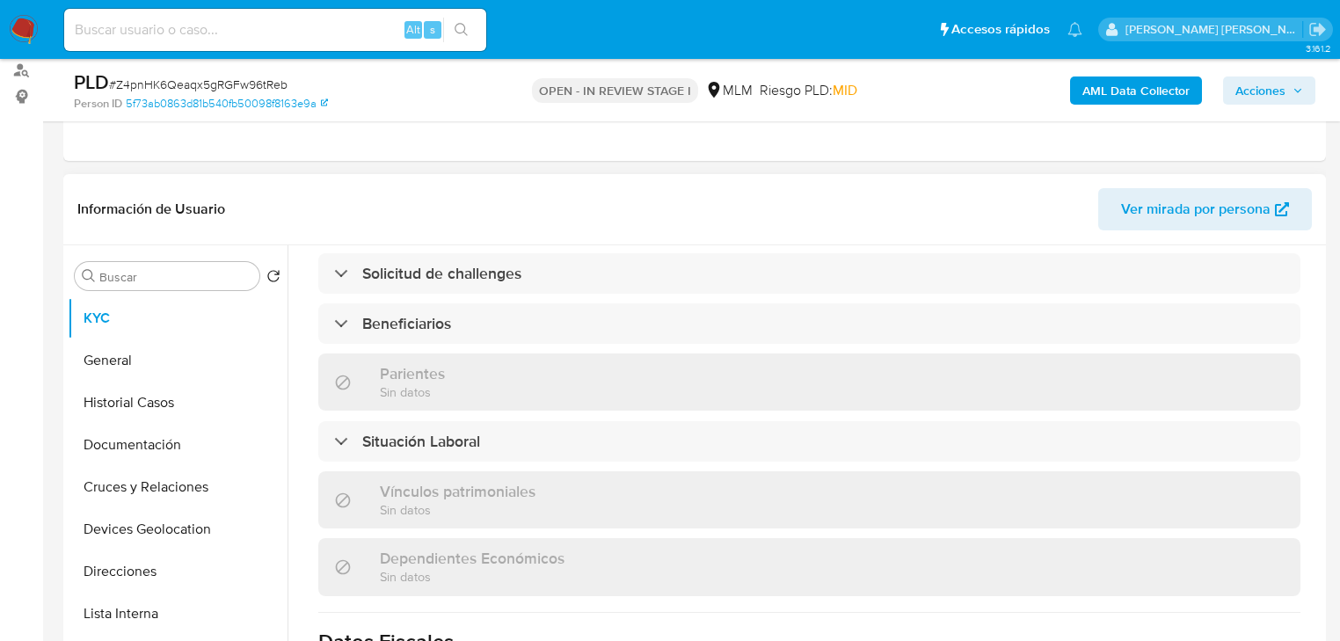
scroll to position [422, 0]
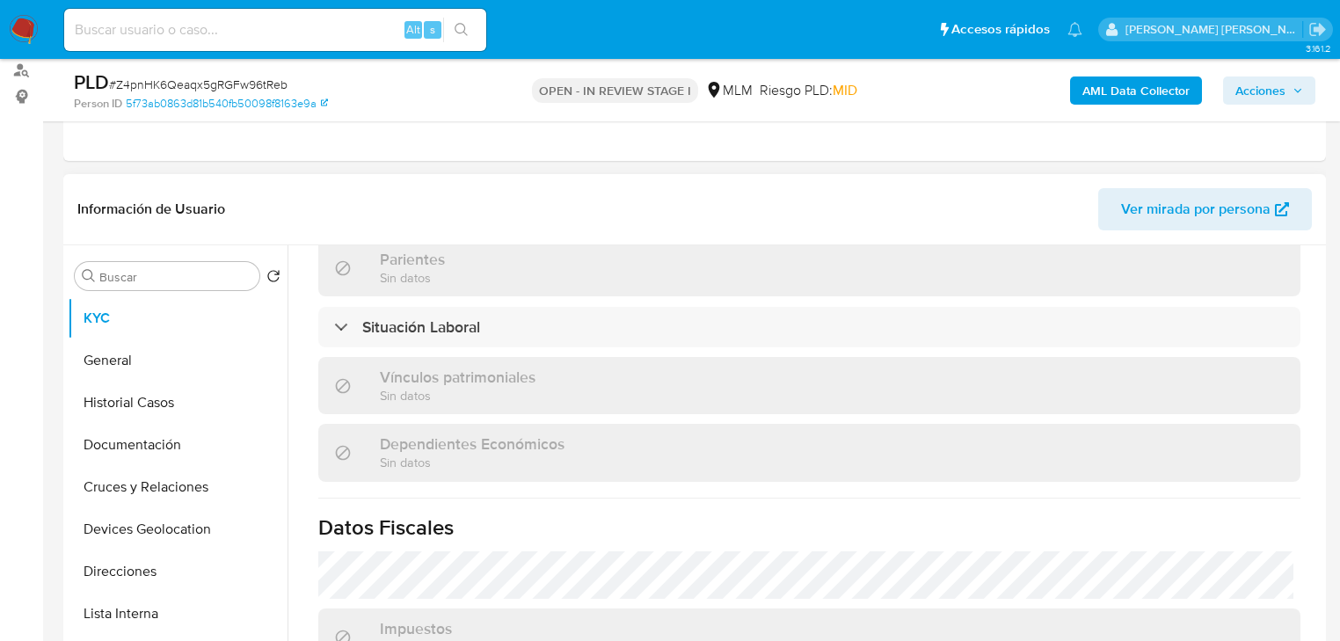
select select "10"
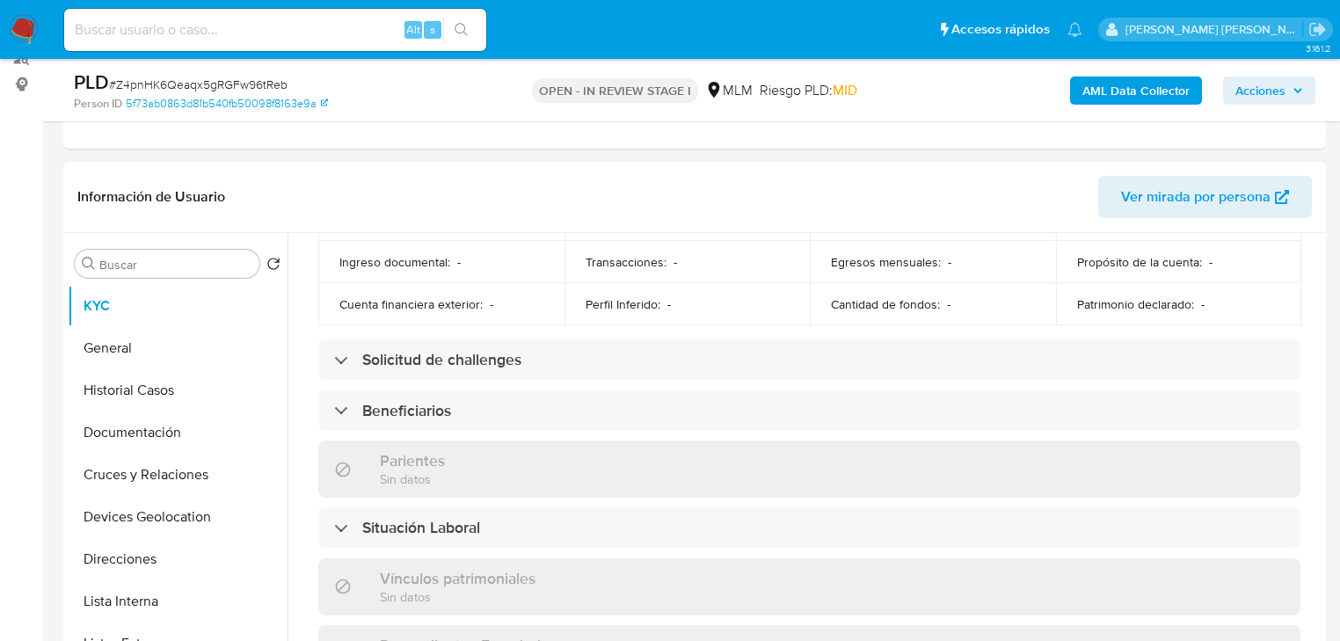
scroll to position [1076, 0]
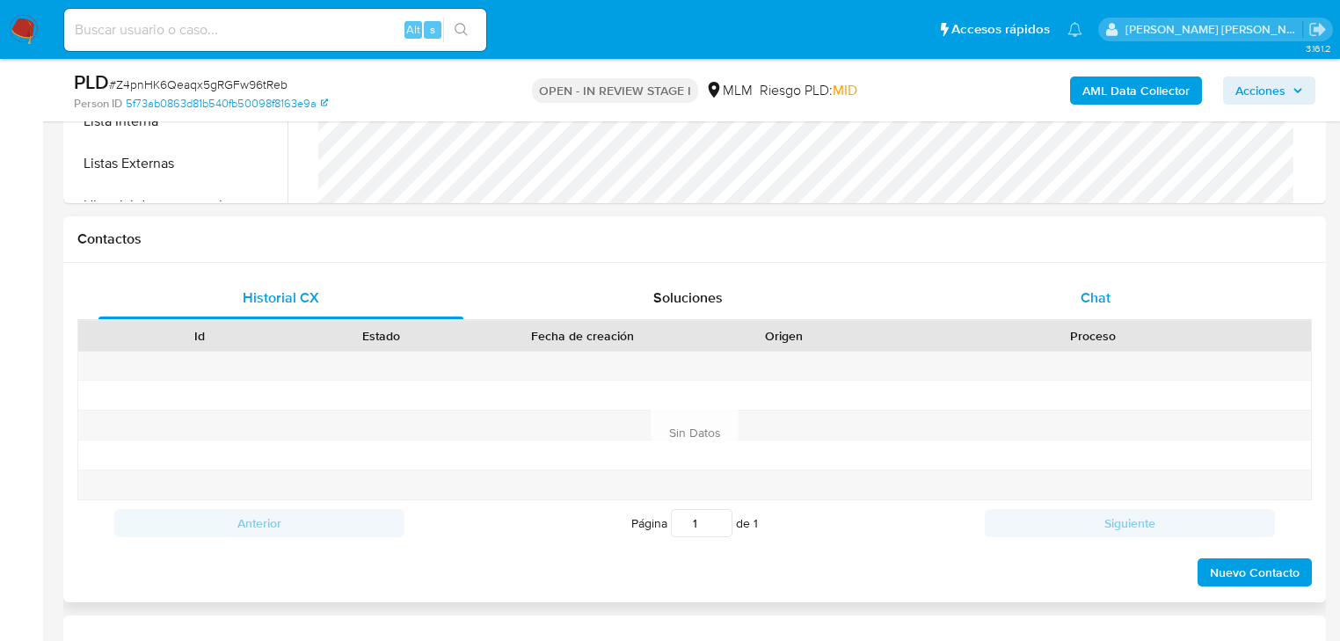
click at [1094, 305] on span "Chat" at bounding box center [1096, 298] width 30 height 20
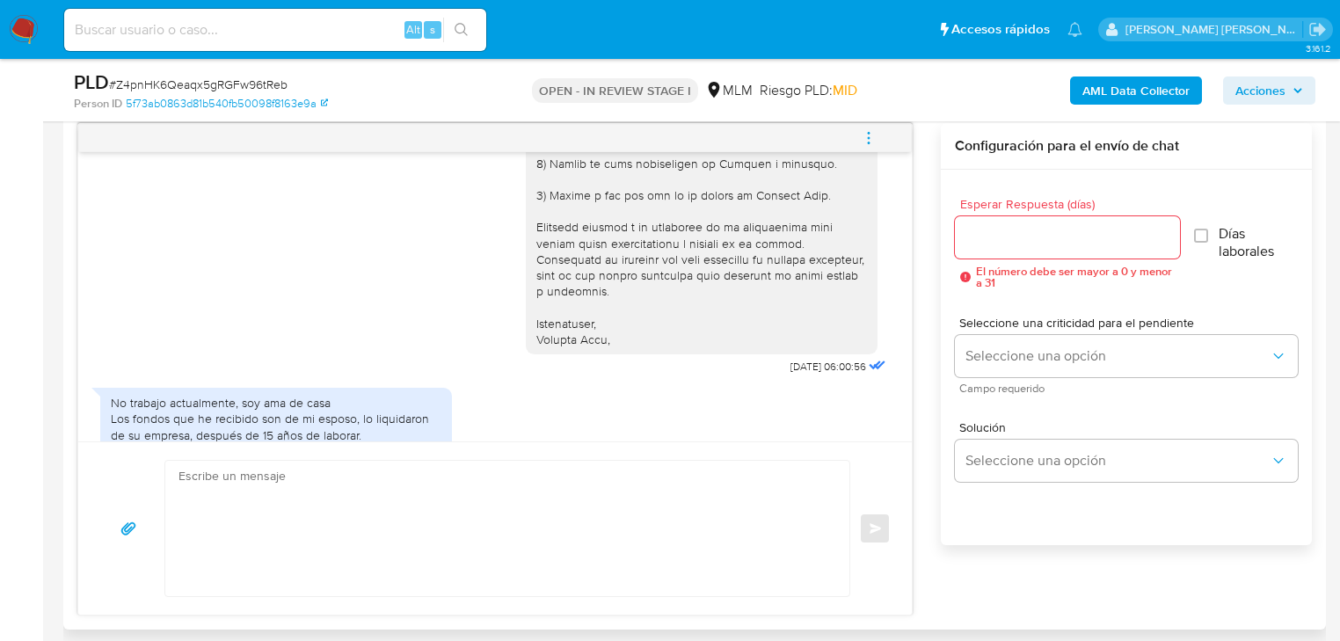
scroll to position [348, 0]
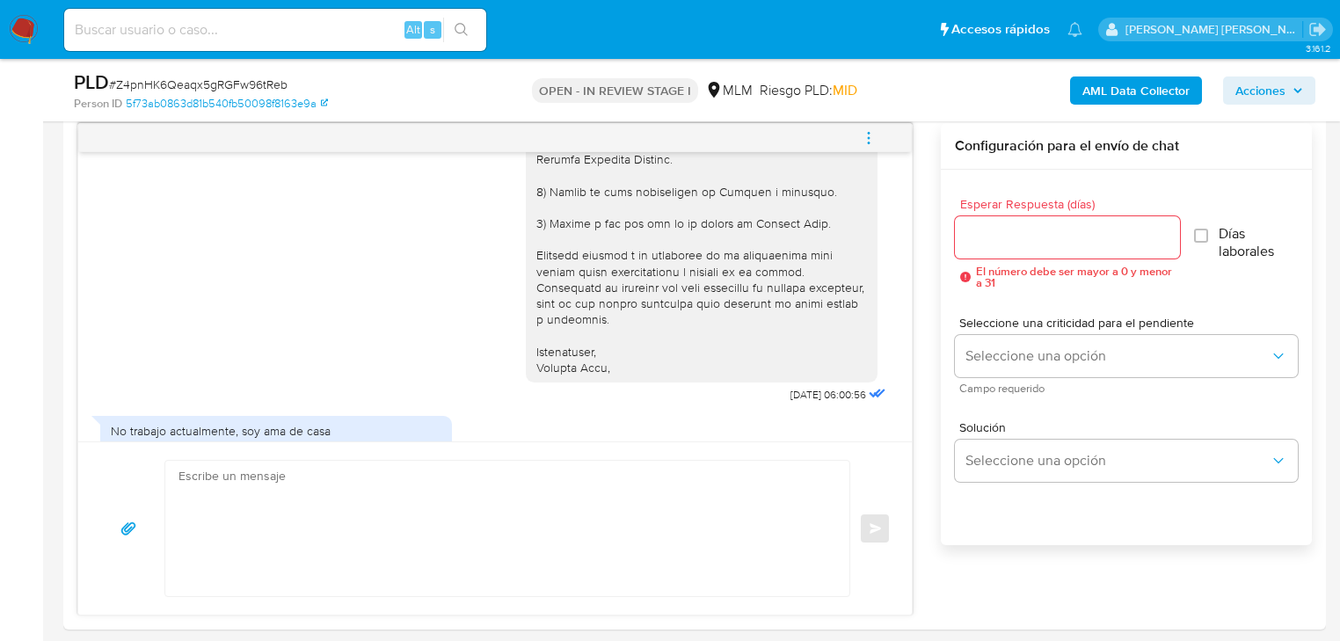
drag, startPoint x: 866, startPoint y: 126, endPoint x: 891, endPoint y: 168, distance: 48.9
click at [868, 126] on span "menu-action" at bounding box center [869, 138] width 16 height 42
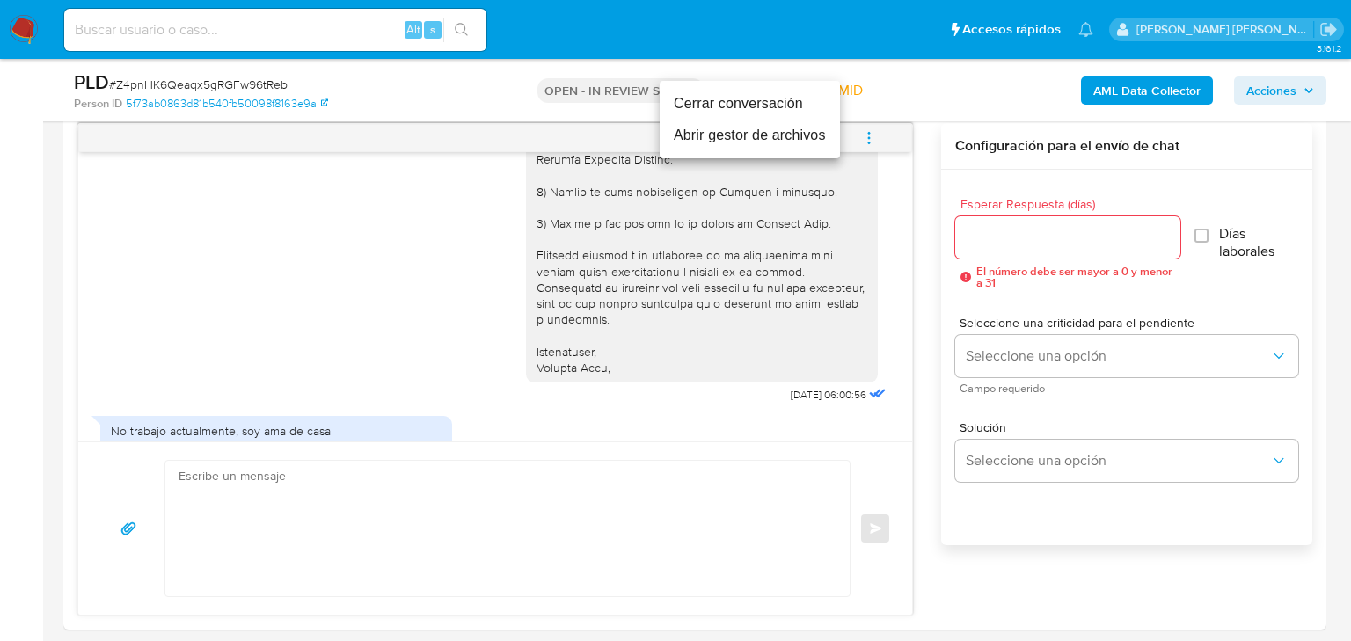
click at [750, 106] on li "Cerrar conversación" at bounding box center [750, 104] width 180 height 32
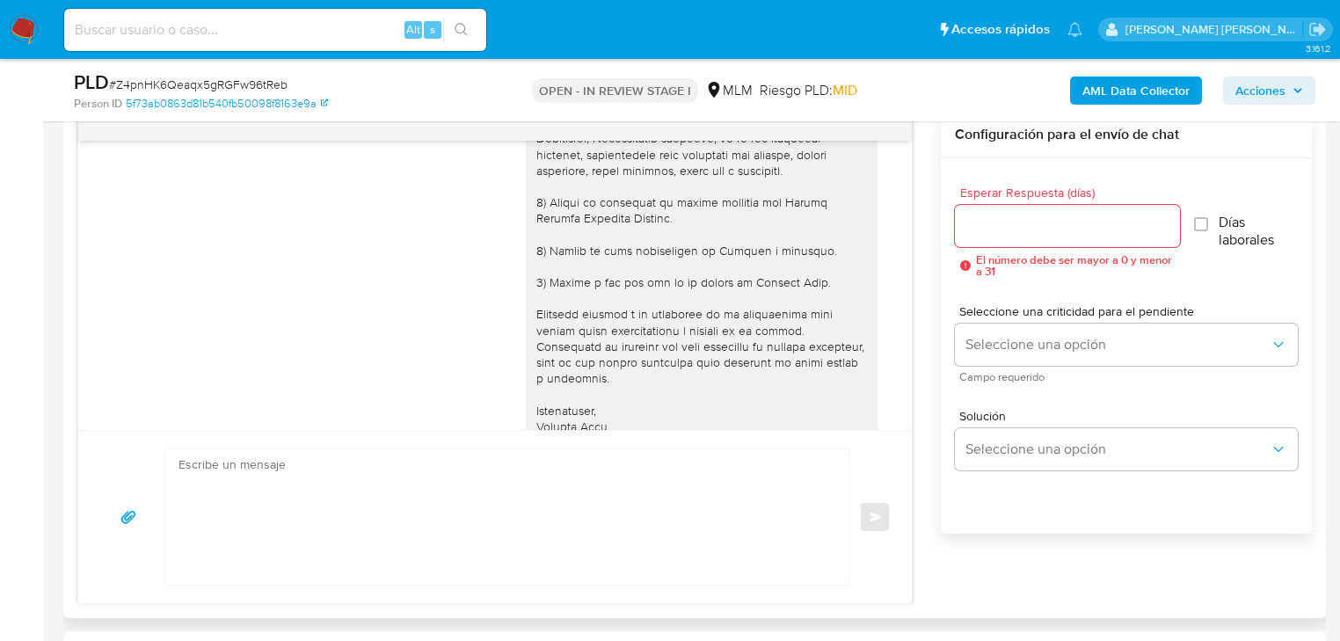
scroll to position [915, 0]
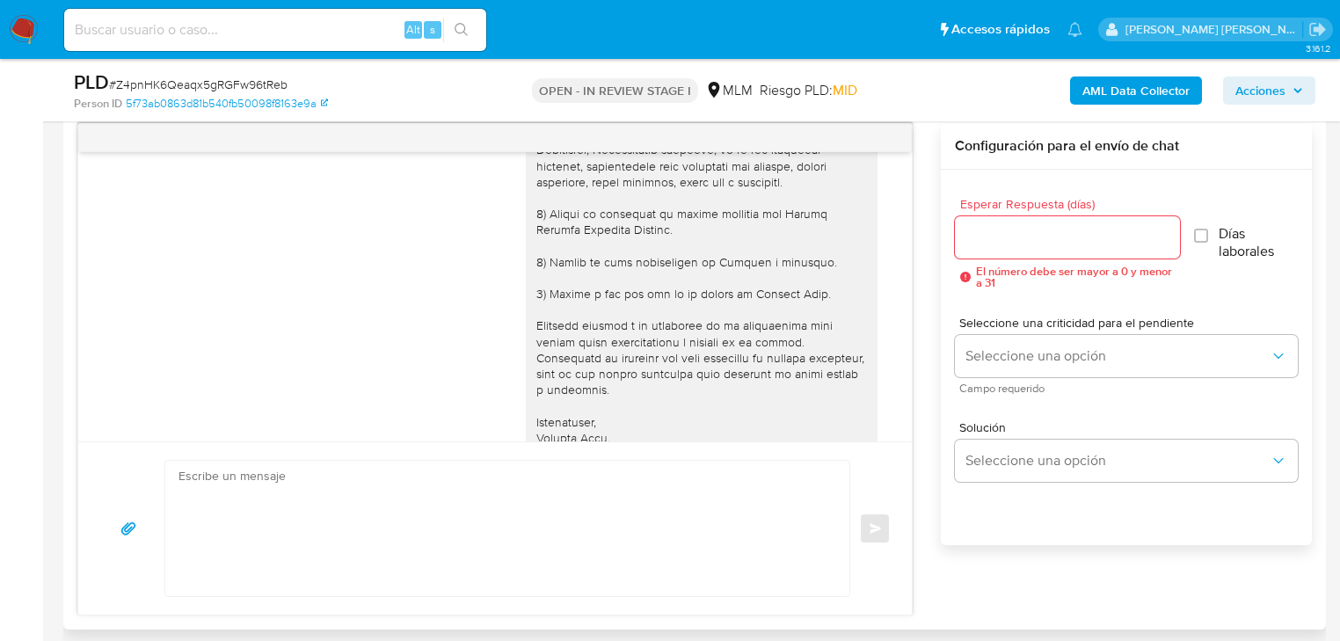
click at [456, 270] on div "03/10/2025 06:00:56" at bounding box center [495, 180] width 790 height 595
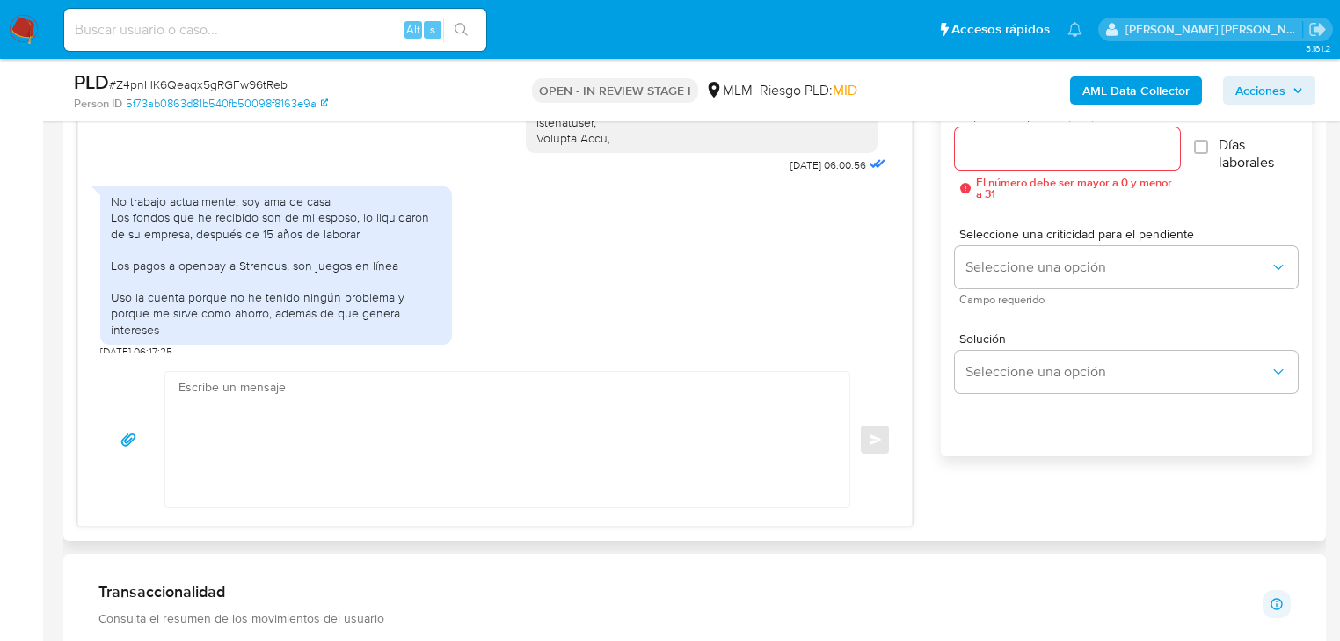
scroll to position [1055, 0]
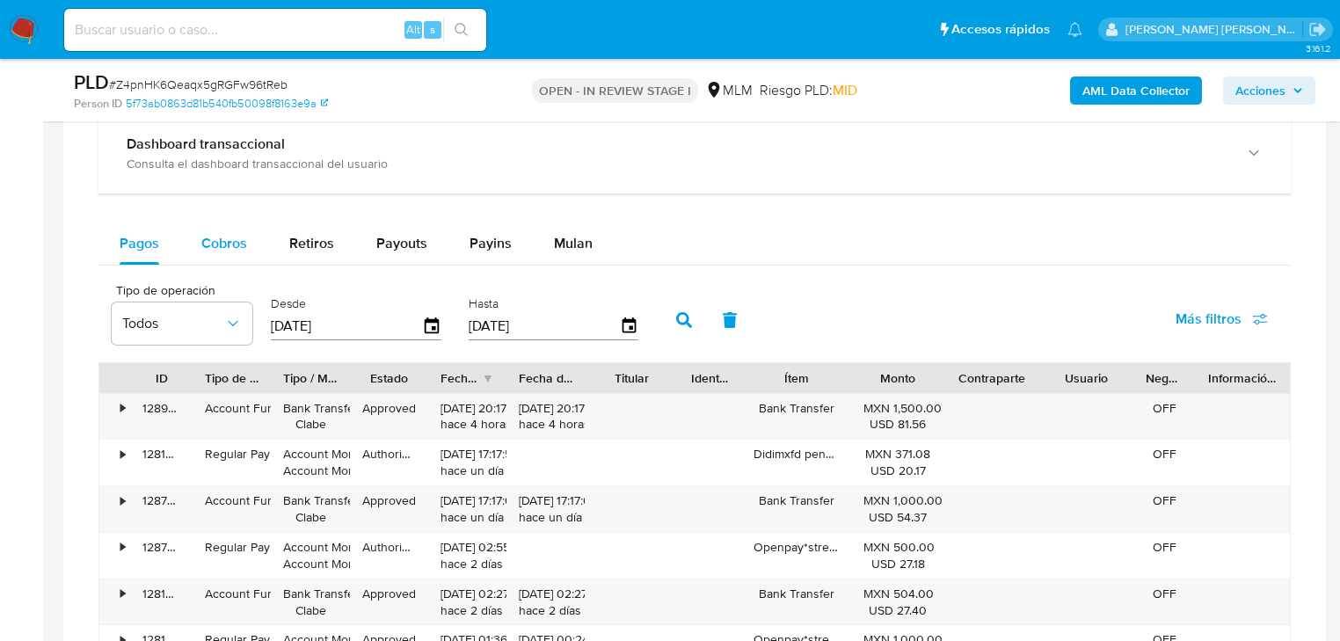
drag, startPoint x: 213, startPoint y: 235, endPoint x: 238, endPoint y: 236, distance: 25.5
click at [214, 233] on span "Cobros" at bounding box center [224, 243] width 46 height 20
select select "10"
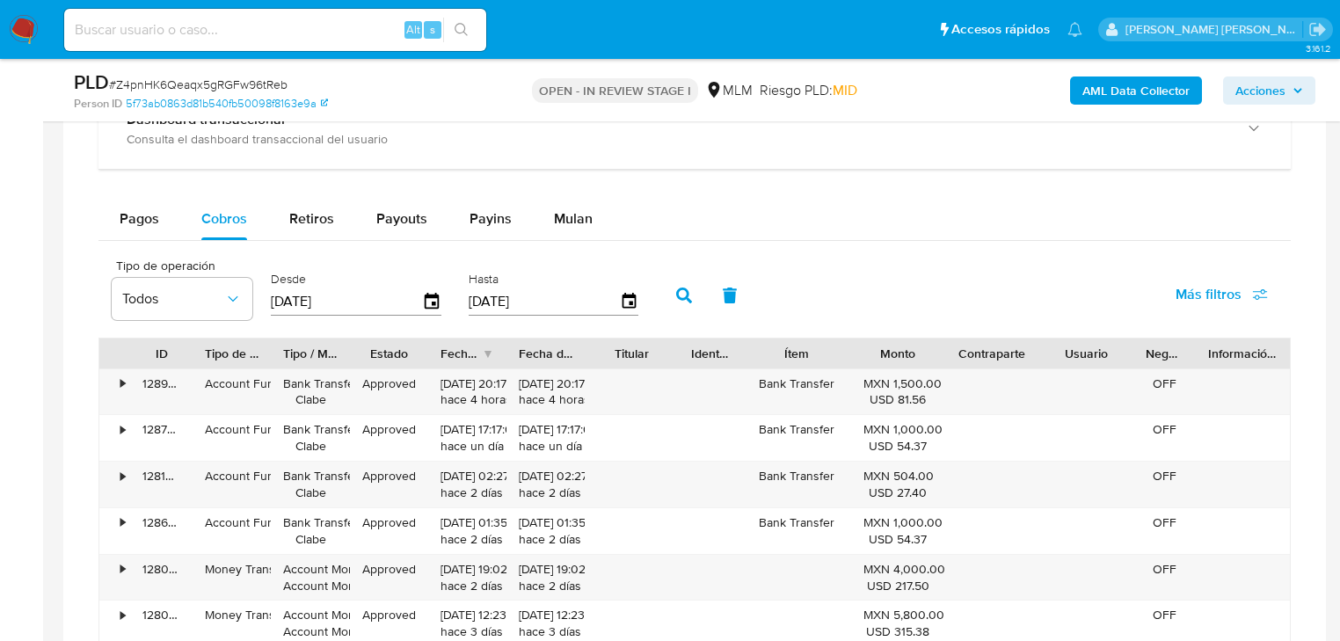
scroll to position [1900, 0]
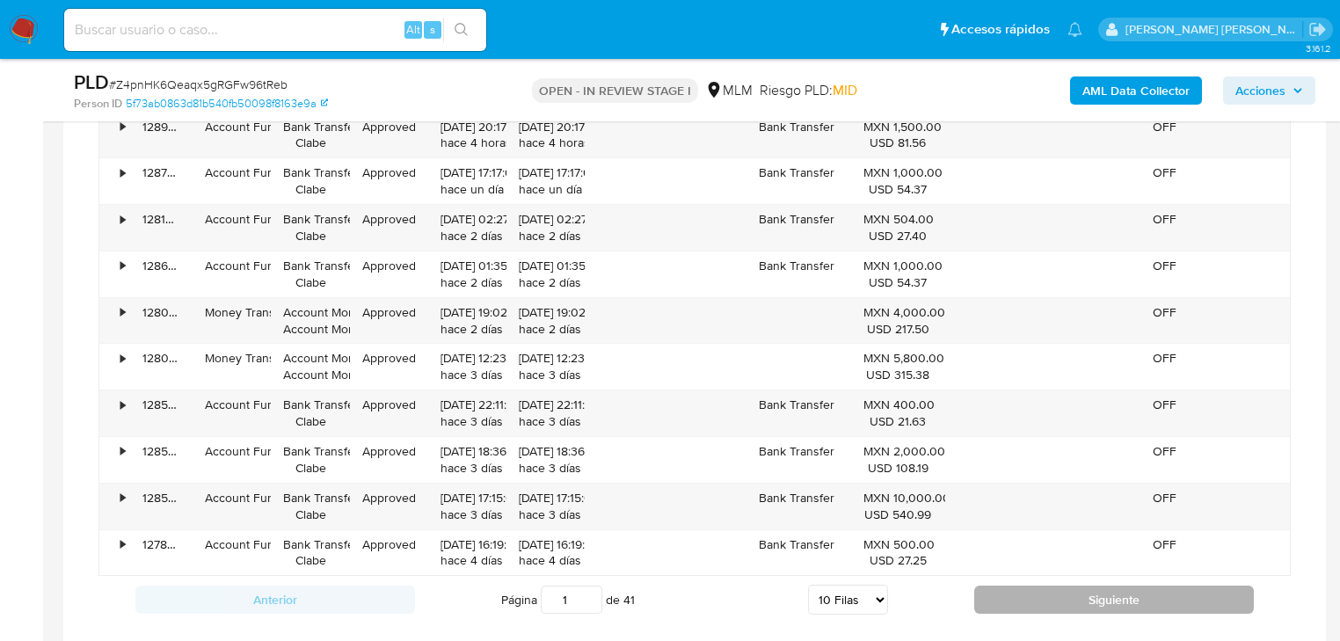
click at [1044, 605] on button "Siguiente" at bounding box center [1114, 600] width 280 height 28
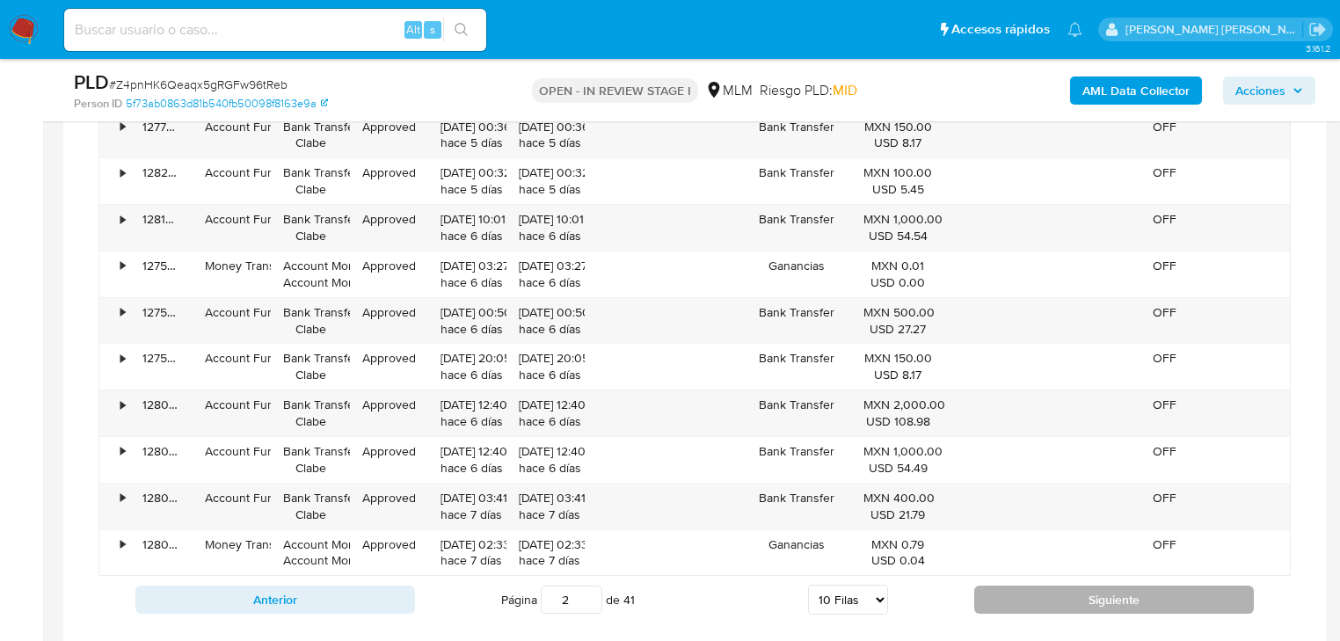
click at [1045, 590] on button "Siguiente" at bounding box center [1114, 600] width 280 height 28
type input "3"
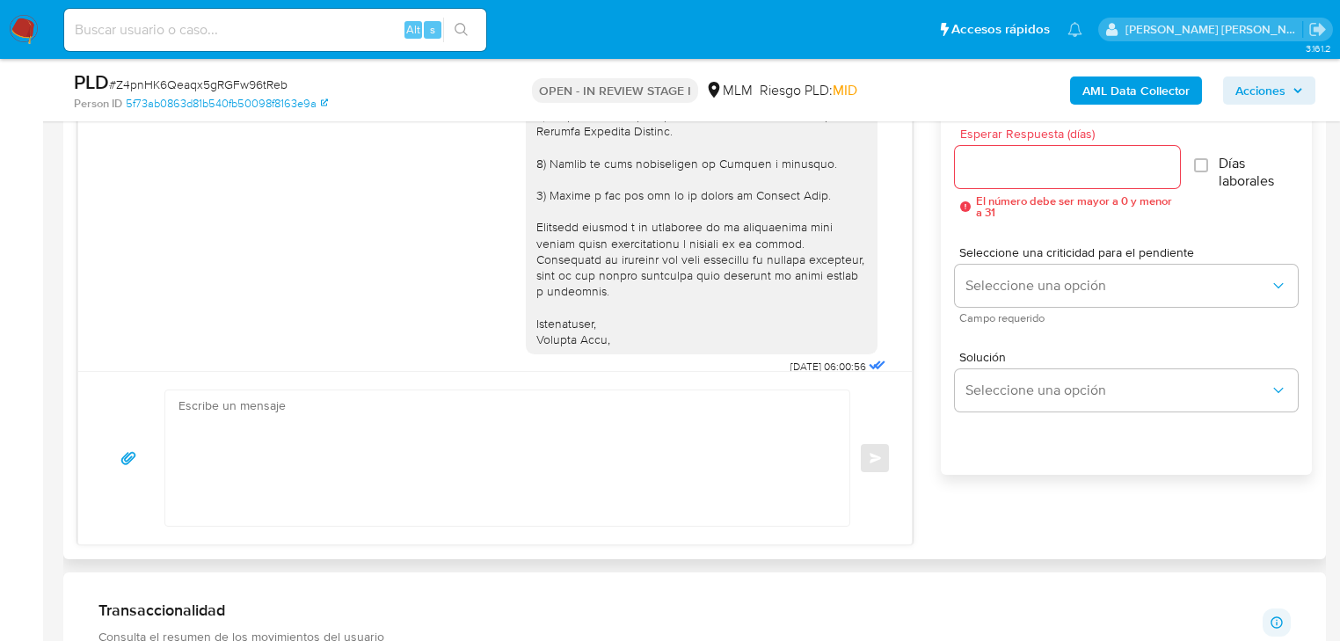
scroll to position [67, 0]
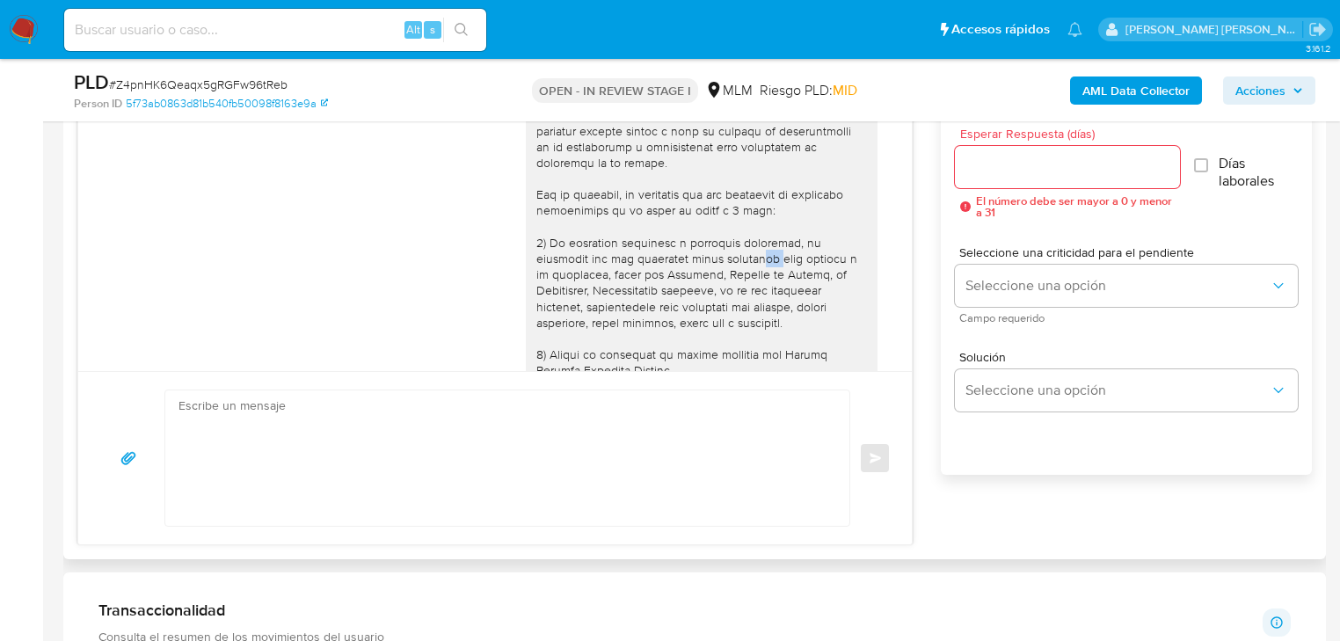
click at [682, 253] on div at bounding box center [701, 315] width 331 height 544
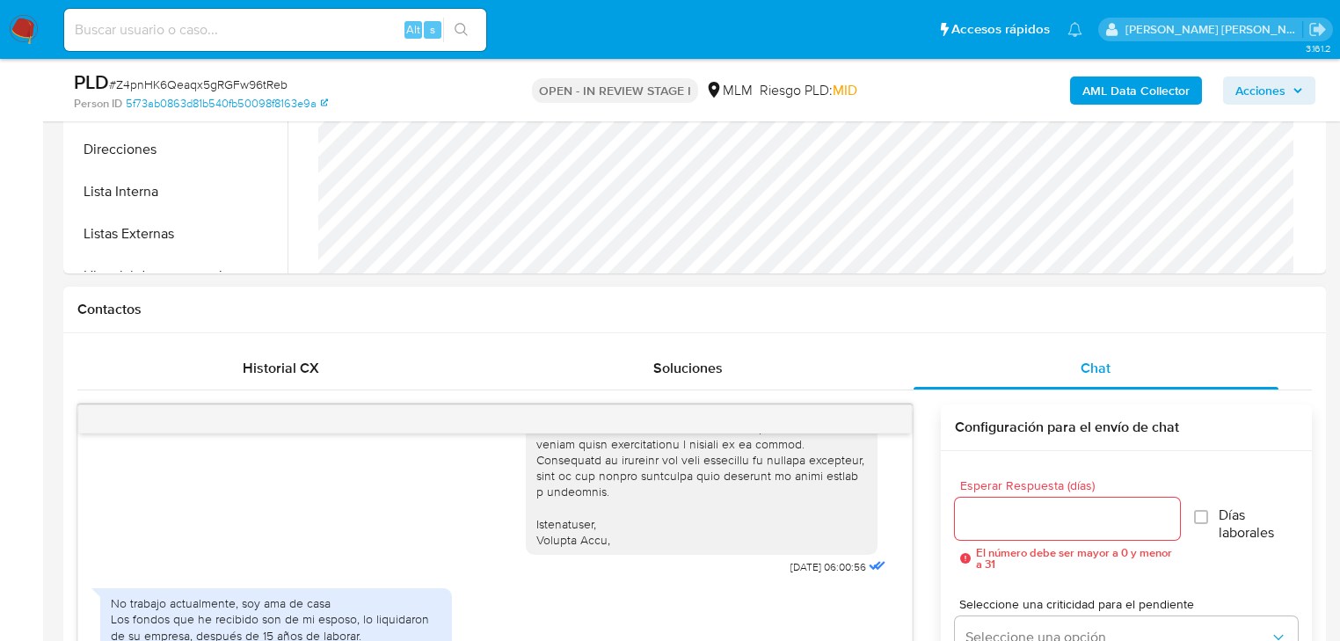
scroll to position [489, 0]
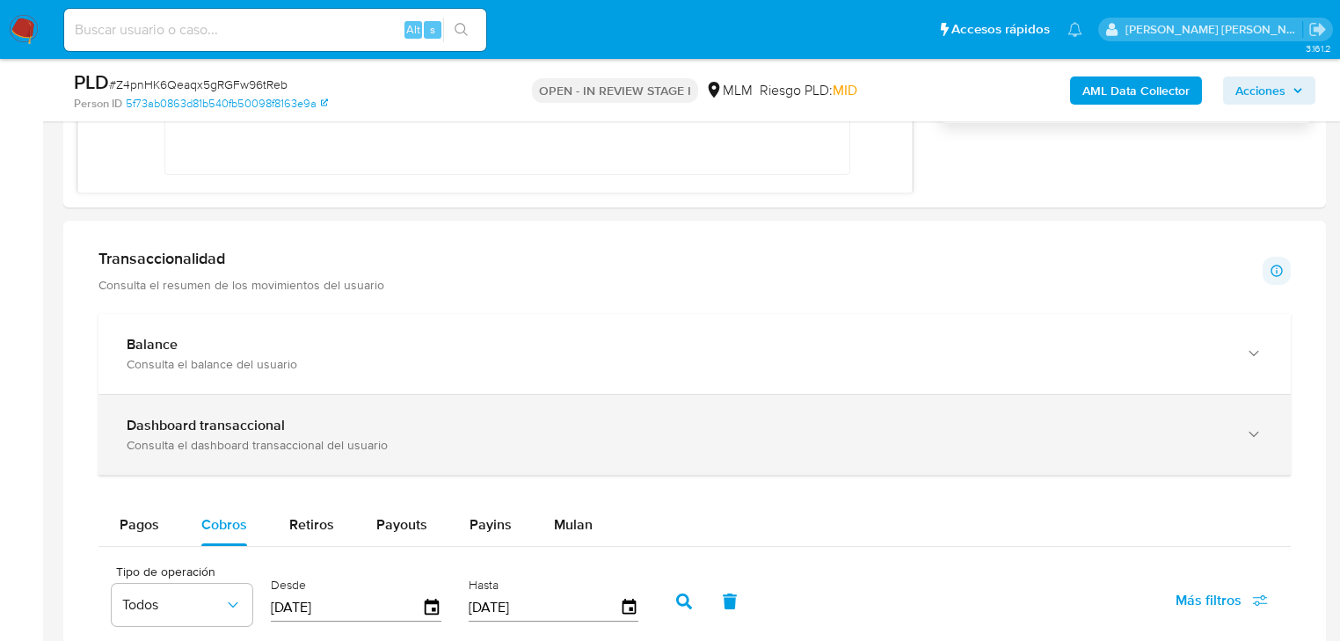
drag, startPoint x: 390, startPoint y: 354, endPoint x: 573, endPoint y: 396, distance: 187.5
click at [412, 346] on div "Balance Consulta el balance del usuario" at bounding box center [677, 354] width 1101 height 36
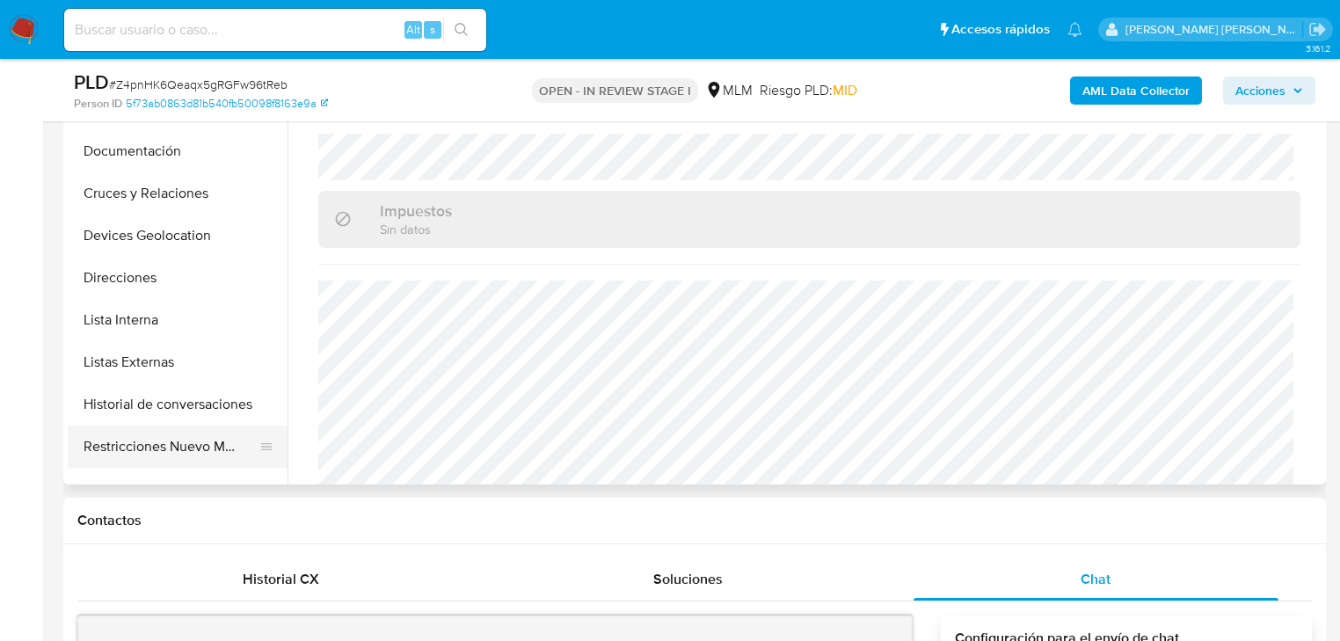
scroll to position [141, 0]
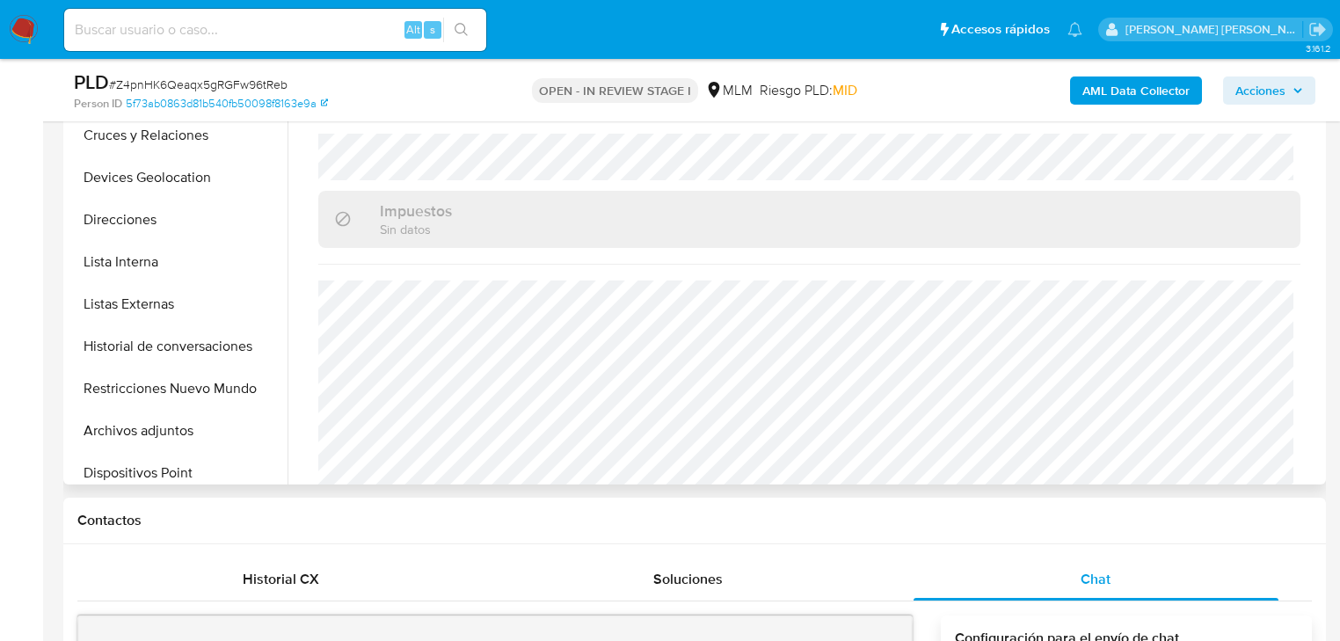
click at [172, 434] on button "Archivos adjuntos" at bounding box center [178, 431] width 220 height 42
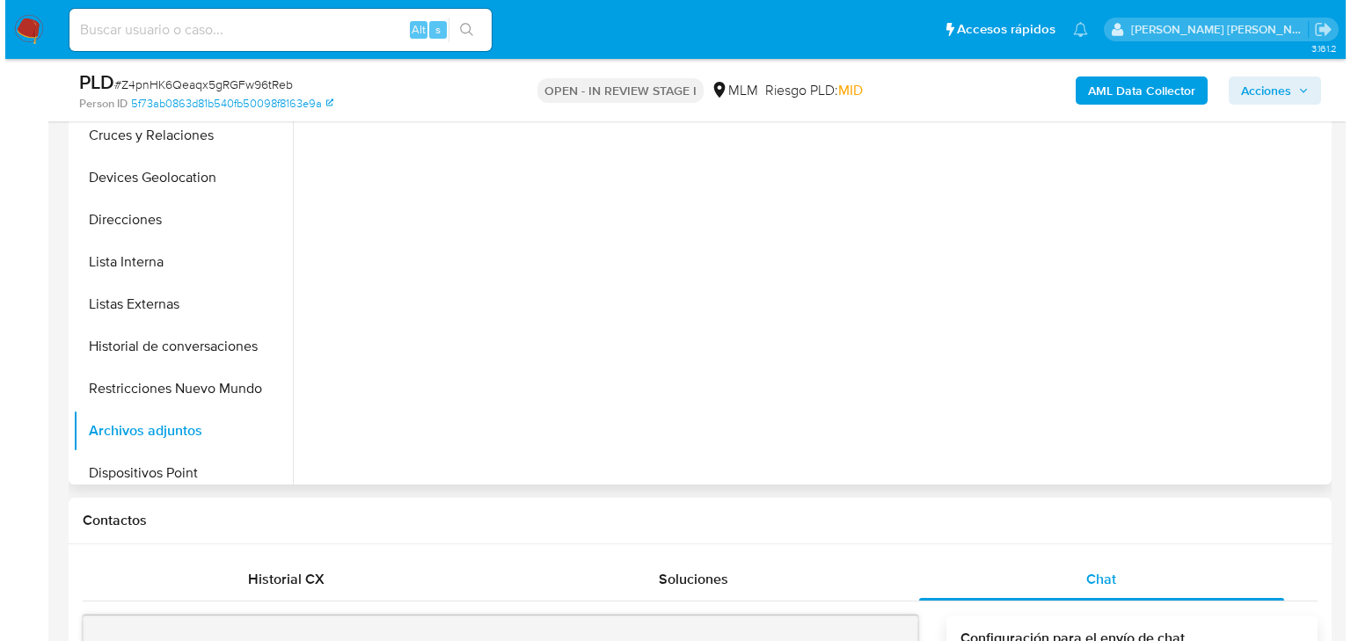
scroll to position [0, 0]
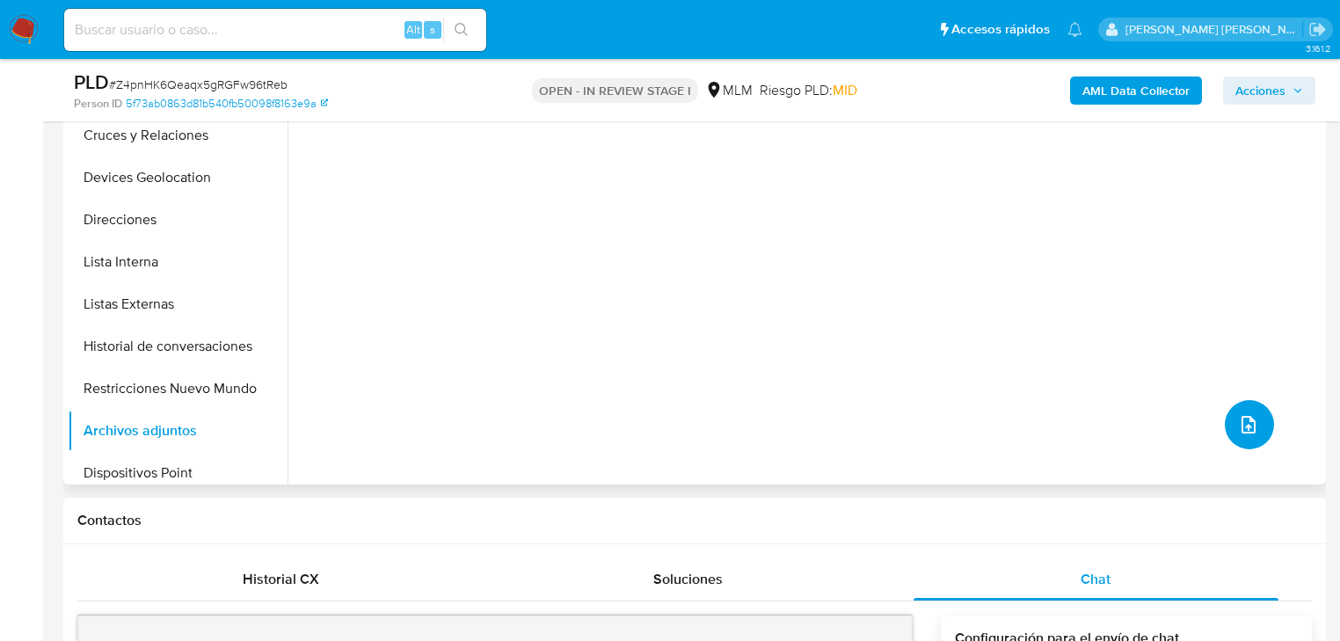
click at [1242, 420] on icon "upload-file" at bounding box center [1248, 424] width 21 height 21
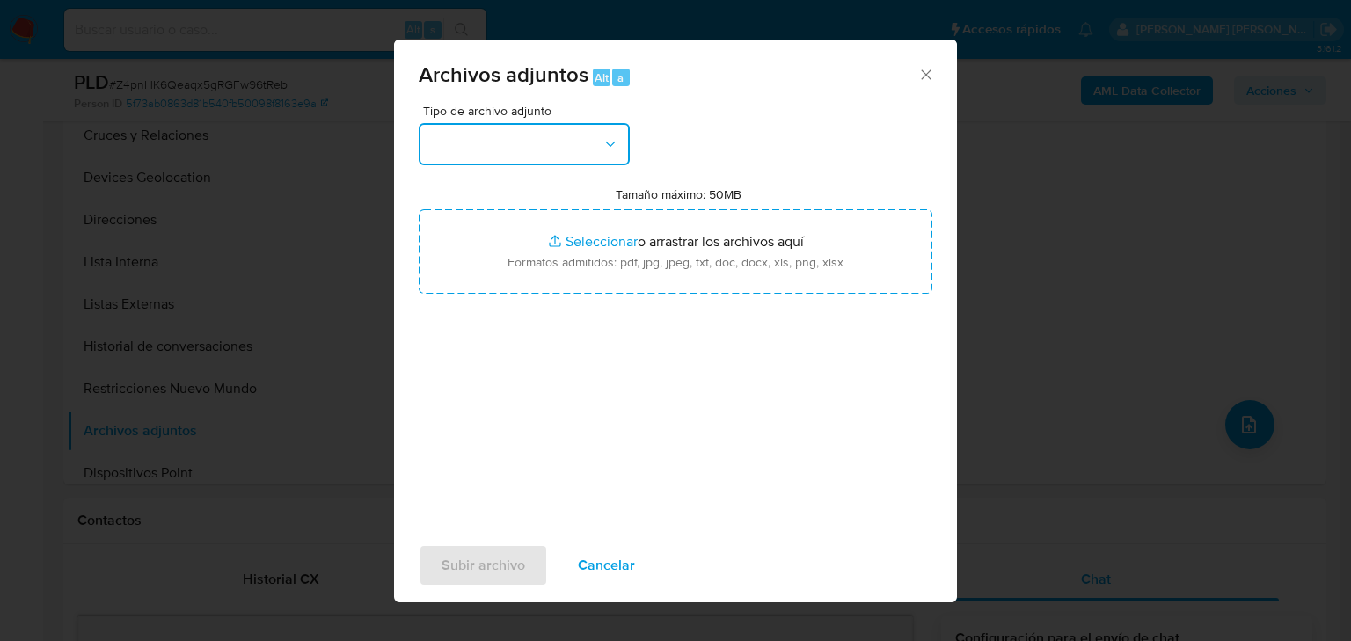
click at [563, 157] on button "button" at bounding box center [524, 144] width 211 height 42
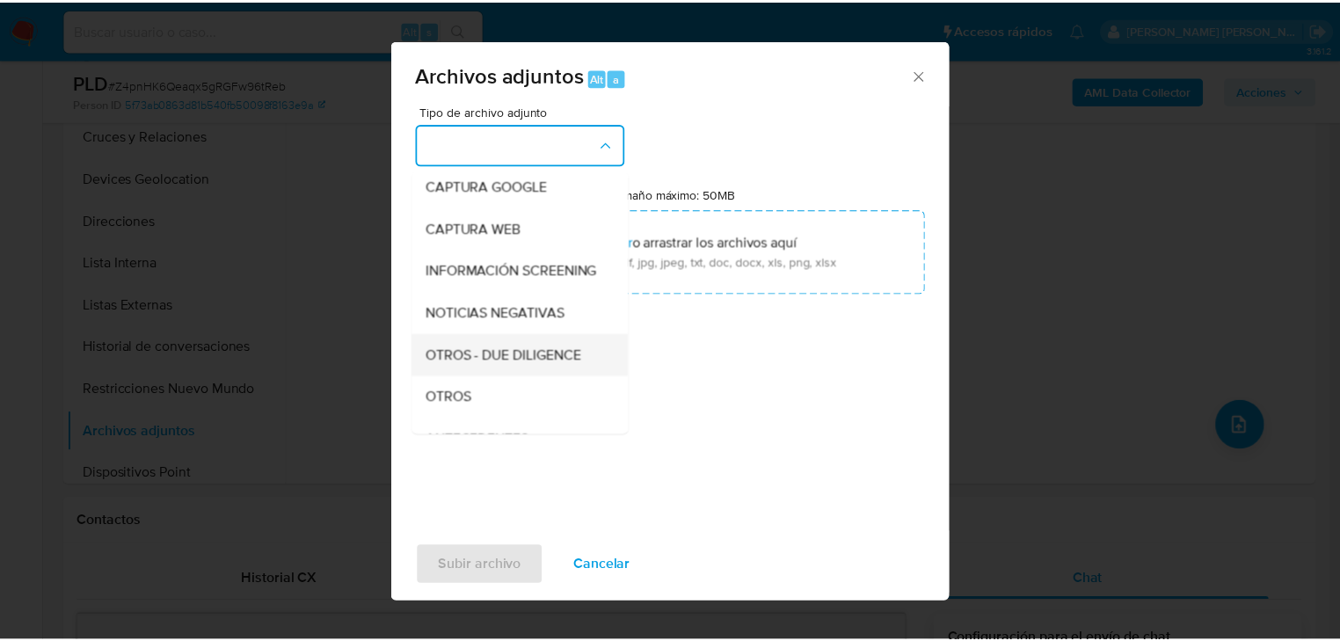
scroll to position [120, 0]
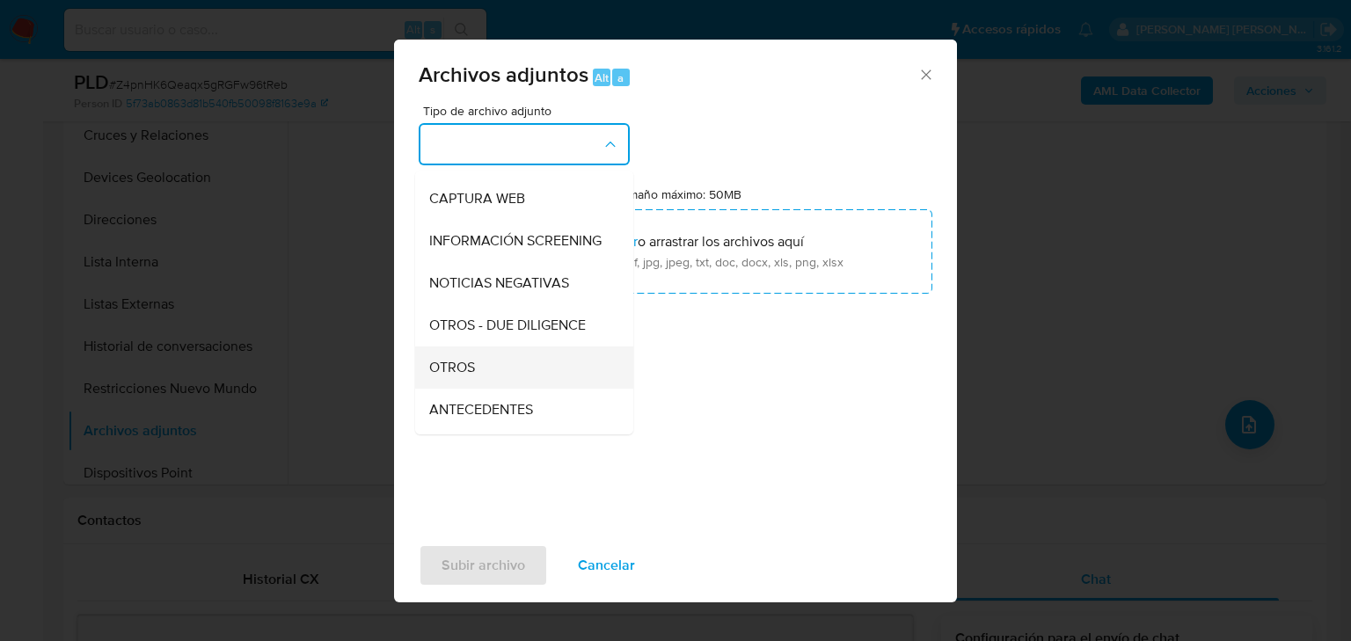
click at [493, 383] on div "OTROS" at bounding box center [518, 368] width 179 height 42
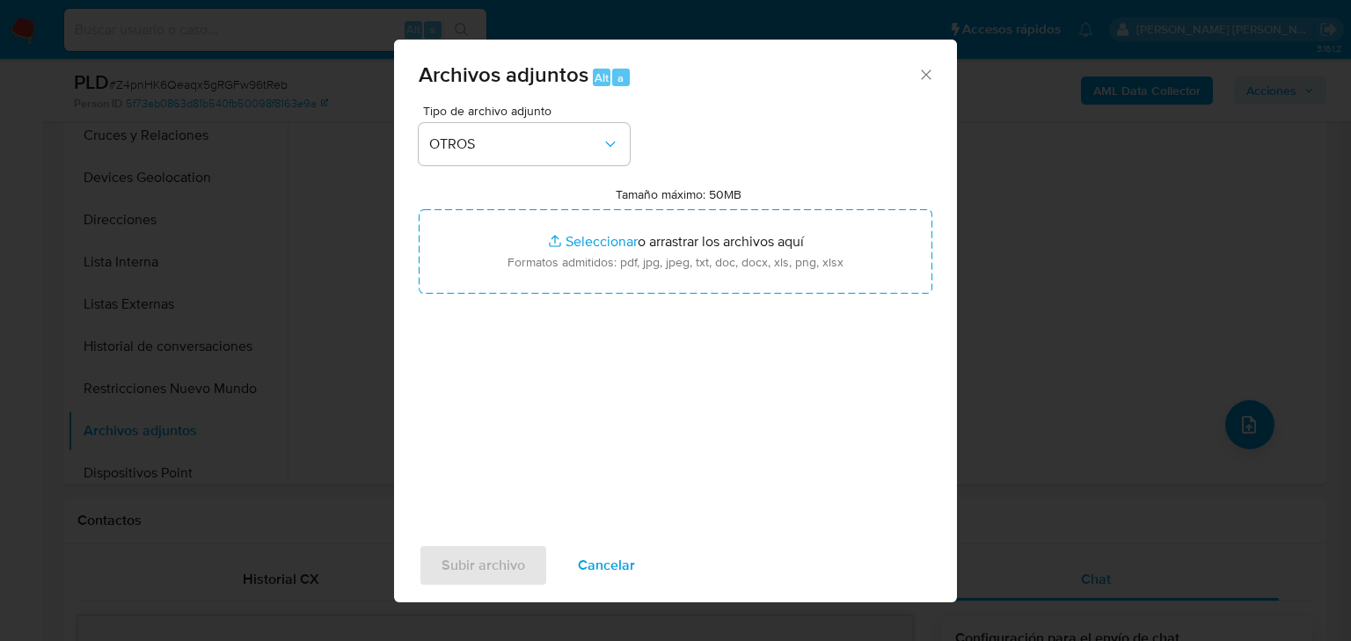
click at [841, 430] on div "Tipo de archivo adjunto OTROS Tamaño máximo: 50MB Seleccionar archivos Seleccio…" at bounding box center [676, 312] width 514 height 415
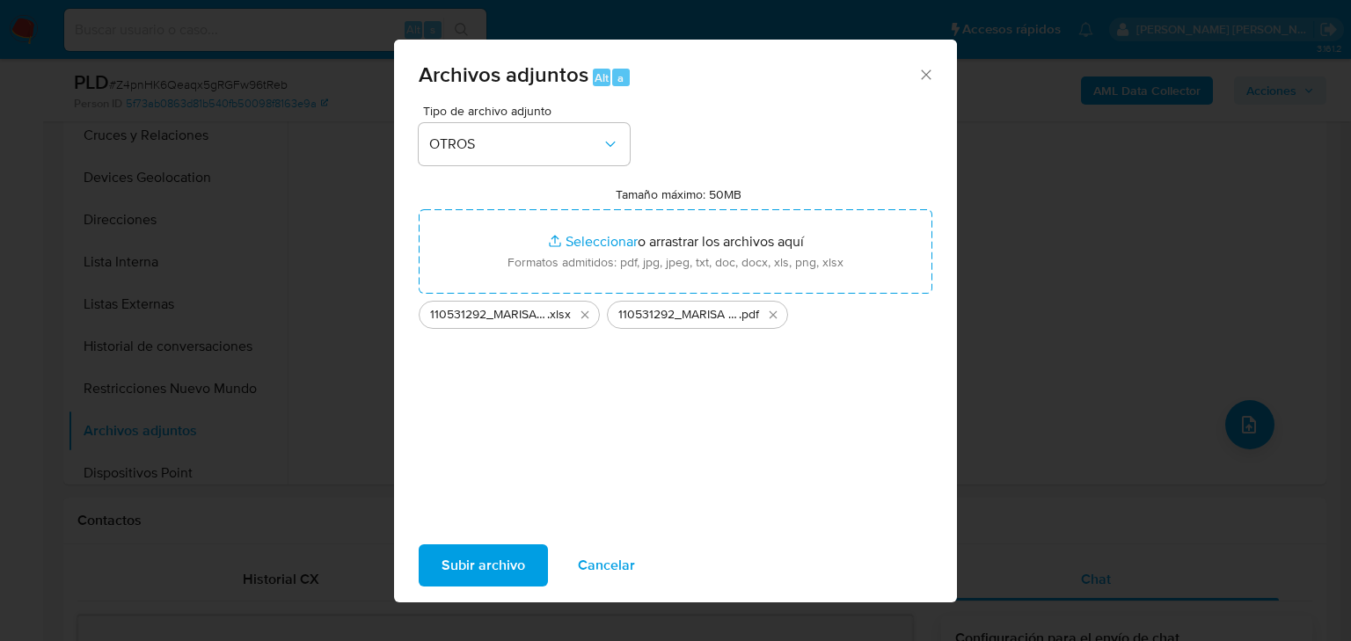
click at [482, 556] on span "Subir archivo" at bounding box center [483, 565] width 84 height 39
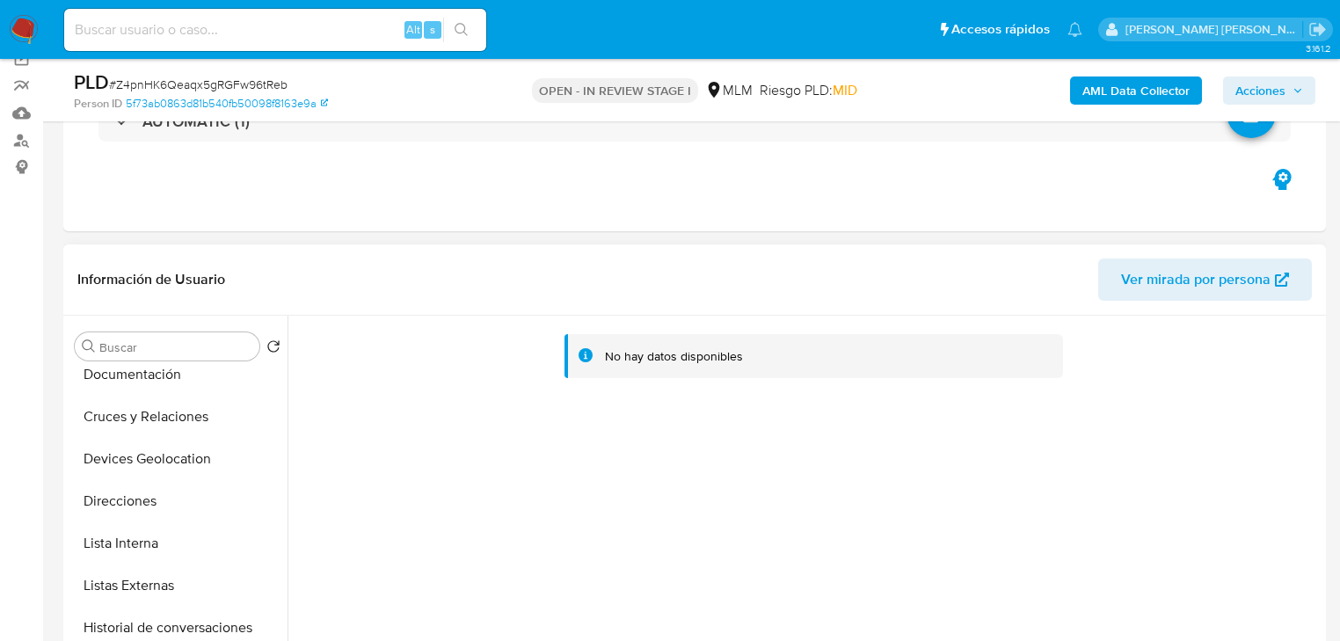
scroll to position [0, 0]
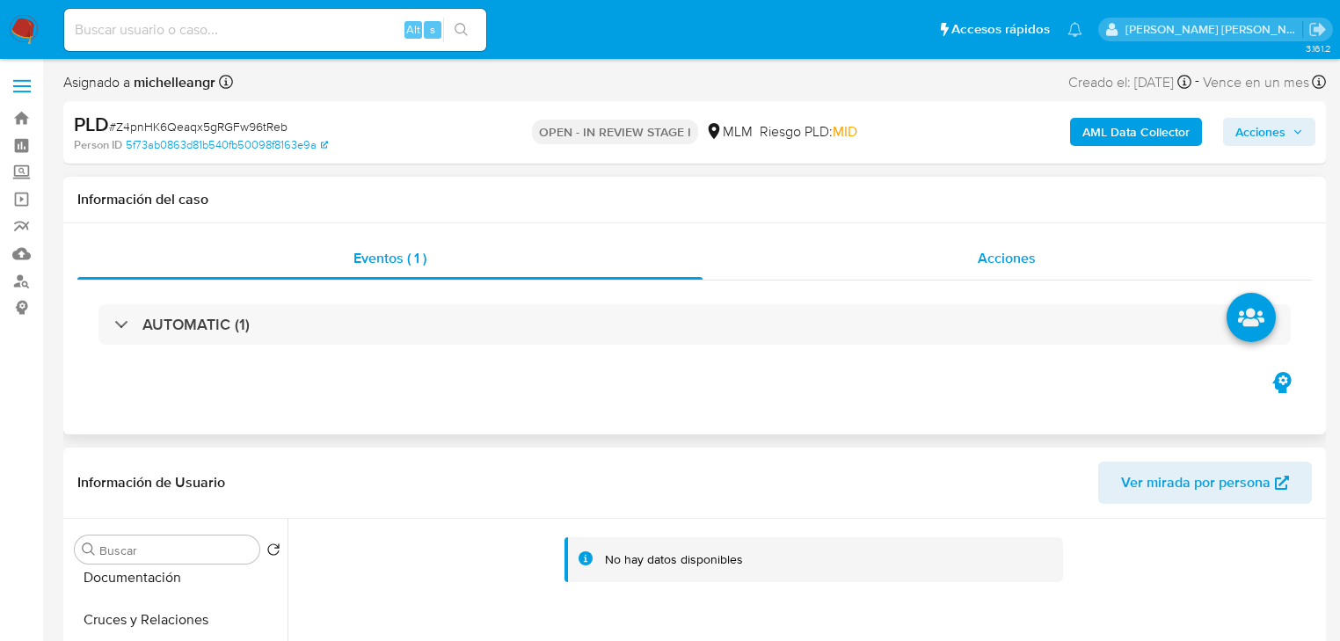
click at [975, 273] on div "Acciones" at bounding box center [1008, 258] width 610 height 42
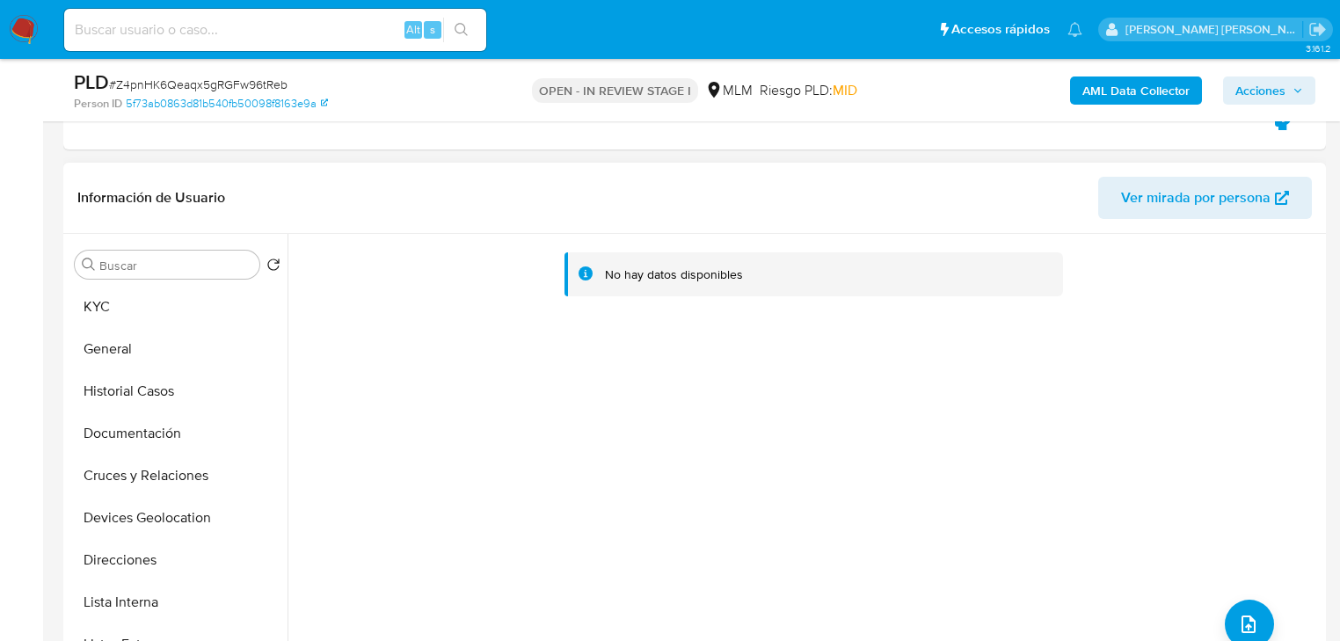
drag, startPoint x: 137, startPoint y: 309, endPoint x: 795, endPoint y: 230, distance: 662.6
click at [139, 307] on button "KYC" at bounding box center [178, 307] width 220 height 42
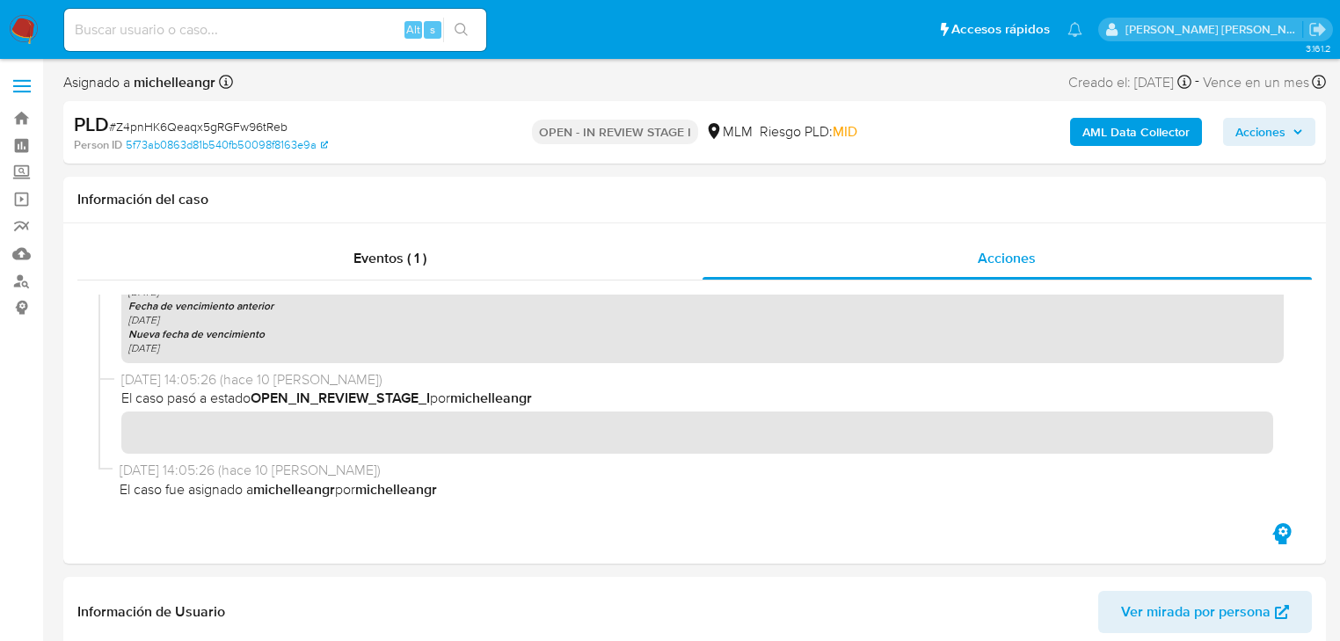
click at [1266, 133] on span "Acciones" at bounding box center [1261, 132] width 50 height 28
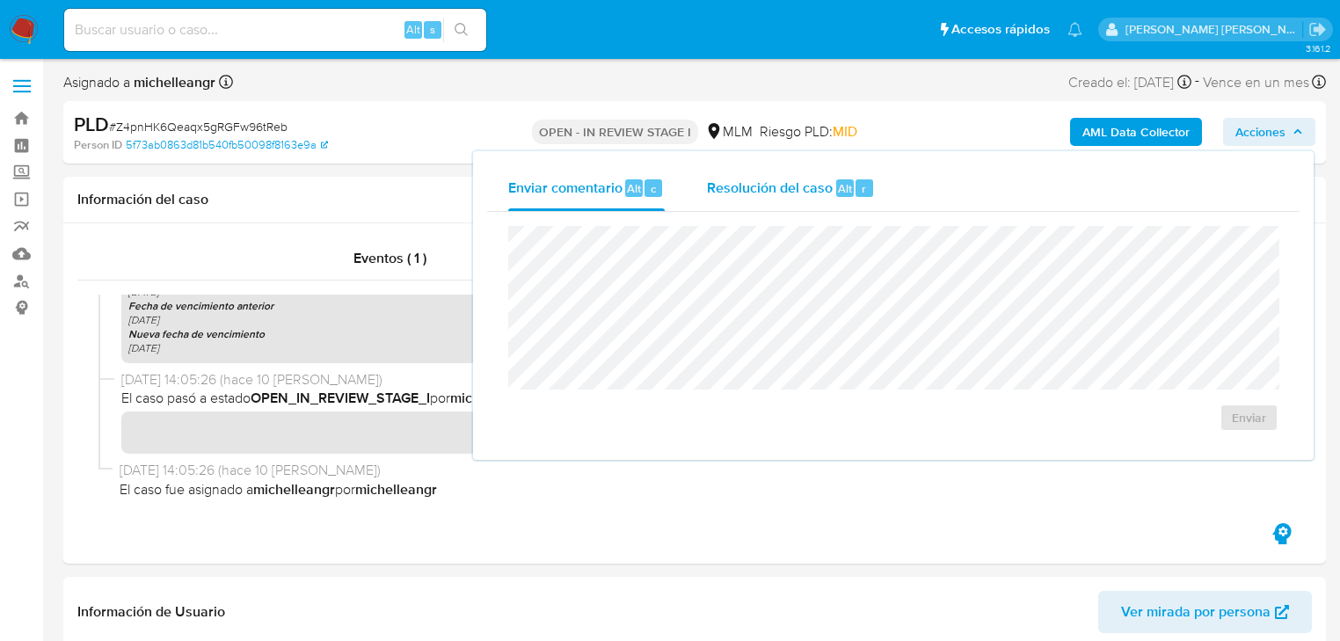
click at [762, 183] on span "Resolución del caso" at bounding box center [770, 188] width 126 height 20
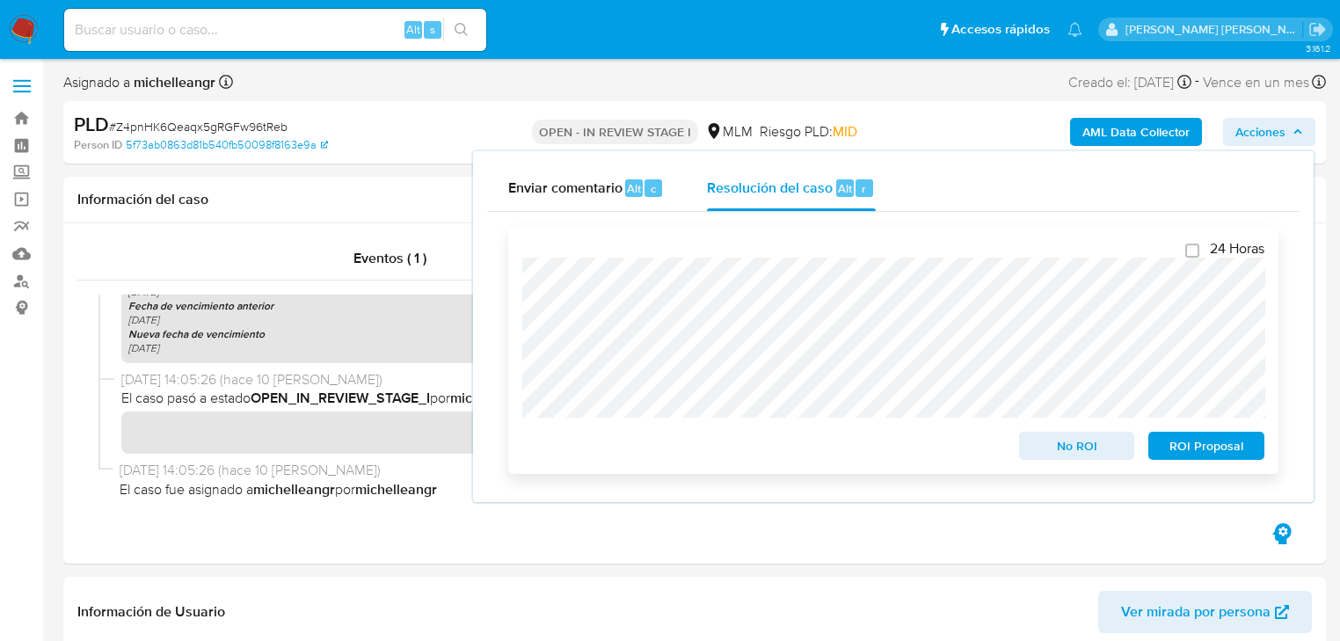
click at [1186, 449] on span "ROI Proposal" at bounding box center [1206, 446] width 91 height 25
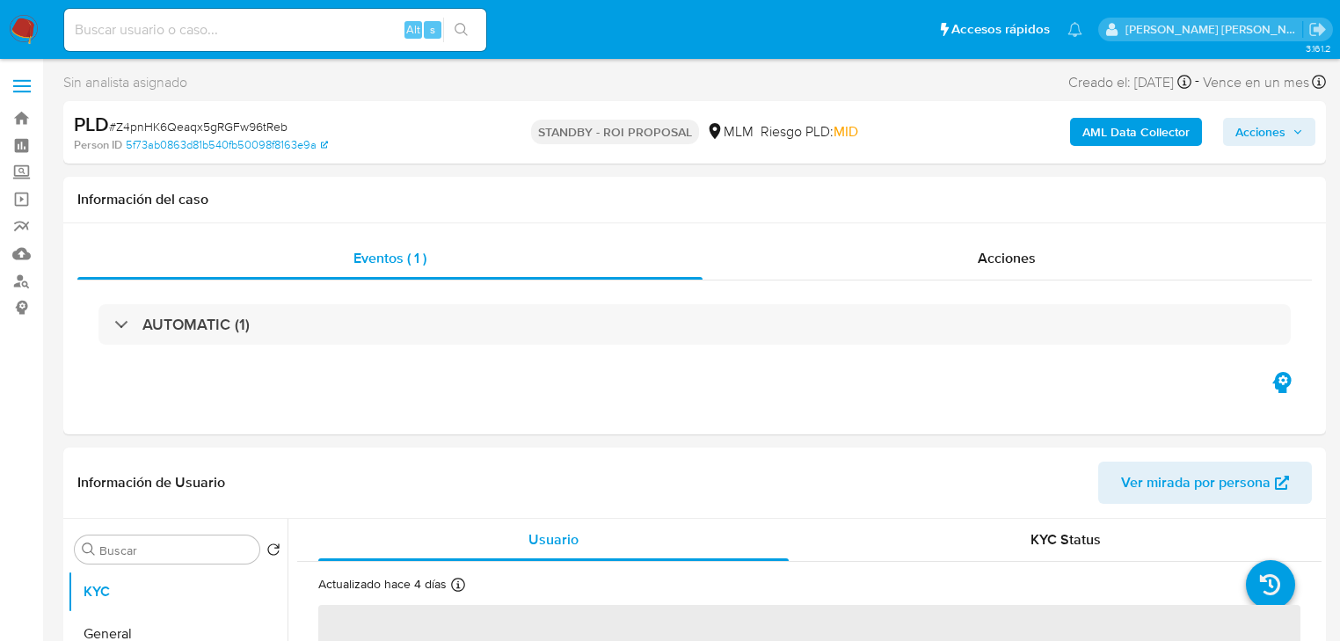
select select "10"
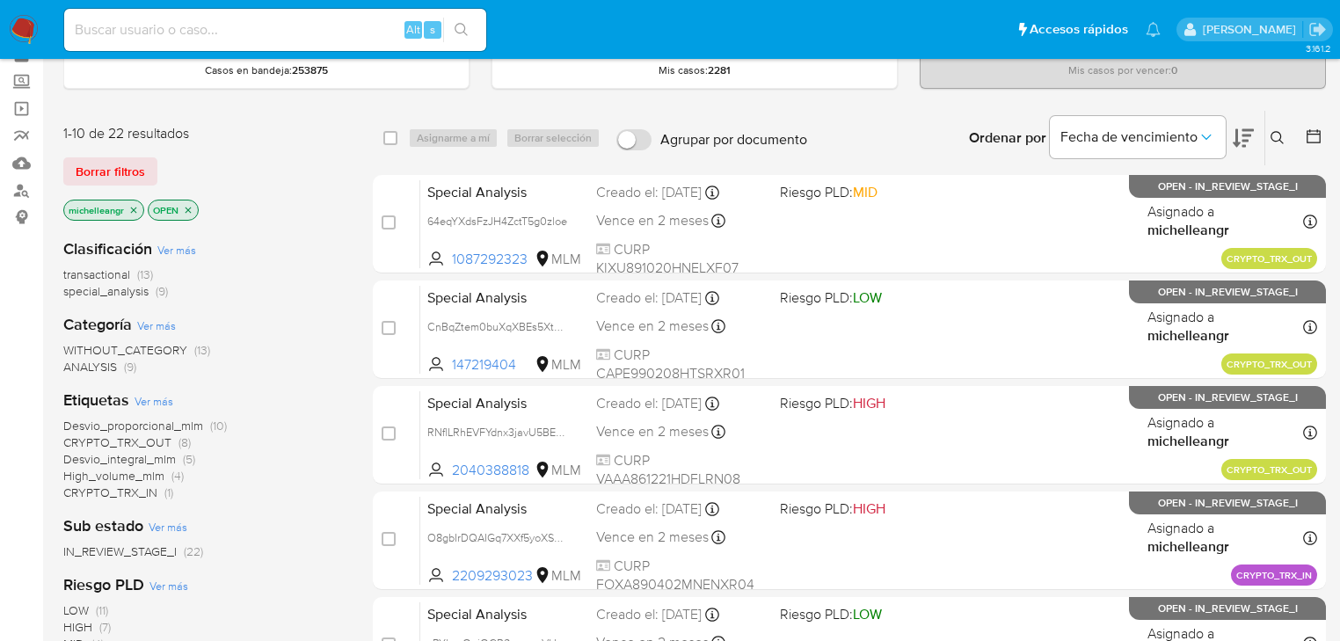
scroll to position [141, 0]
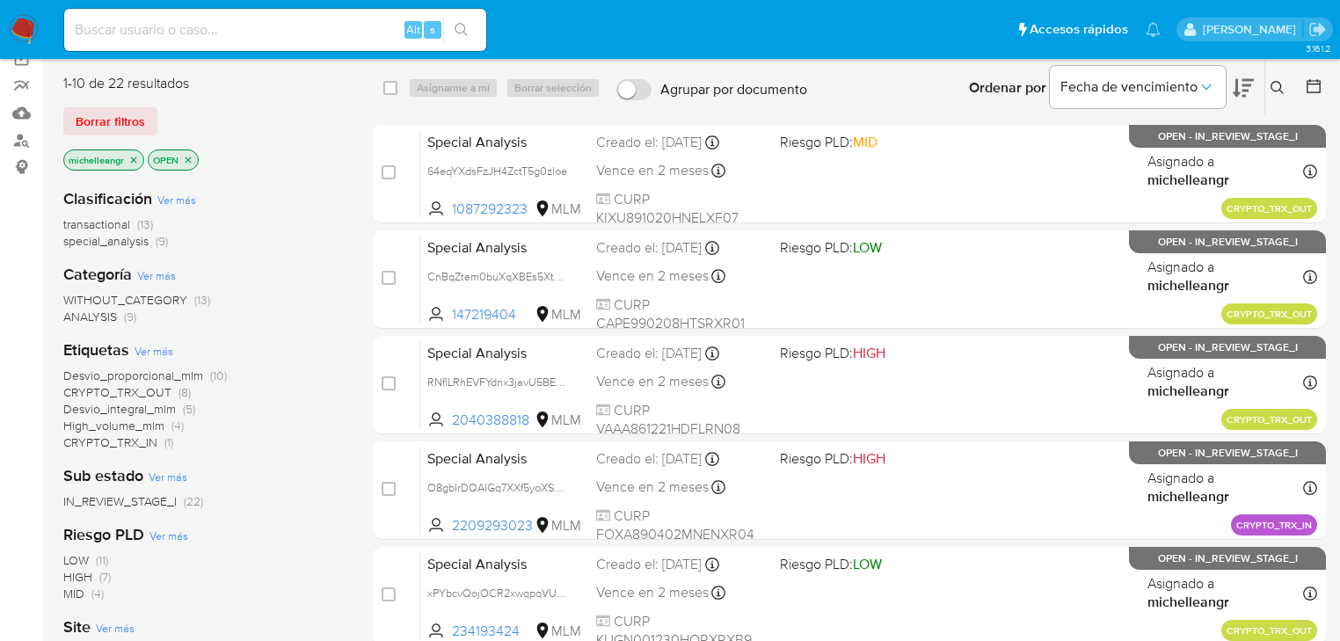
click at [137, 162] on icon "close-filter" at bounding box center [133, 160] width 11 height 11
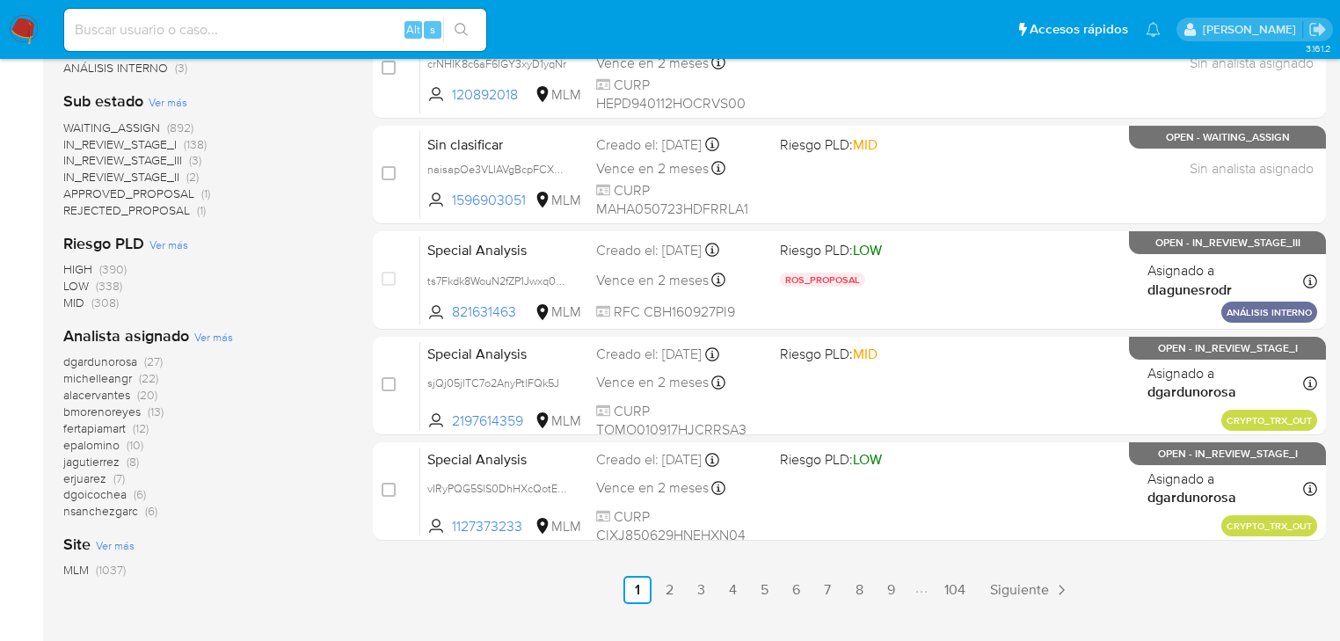
scroll to position [774, 0]
